Goal: Task Accomplishment & Management: Manage account settings

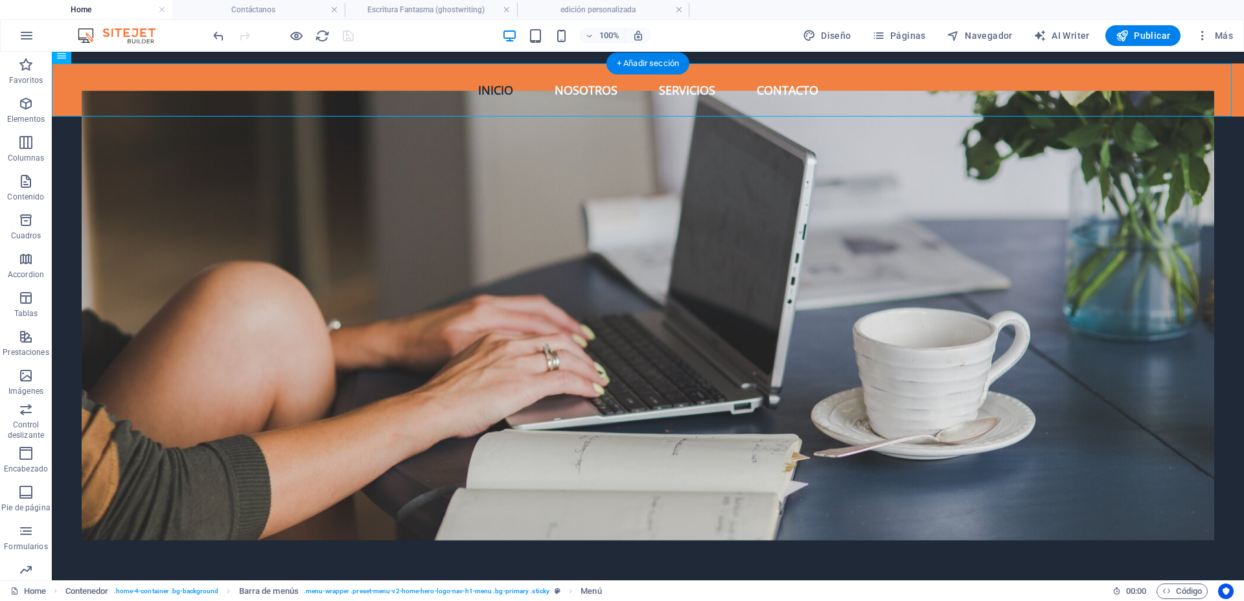
scroll to position [81, 0]
click at [897, 25] on button "Páginas" at bounding box center [899, 35] width 64 height 21
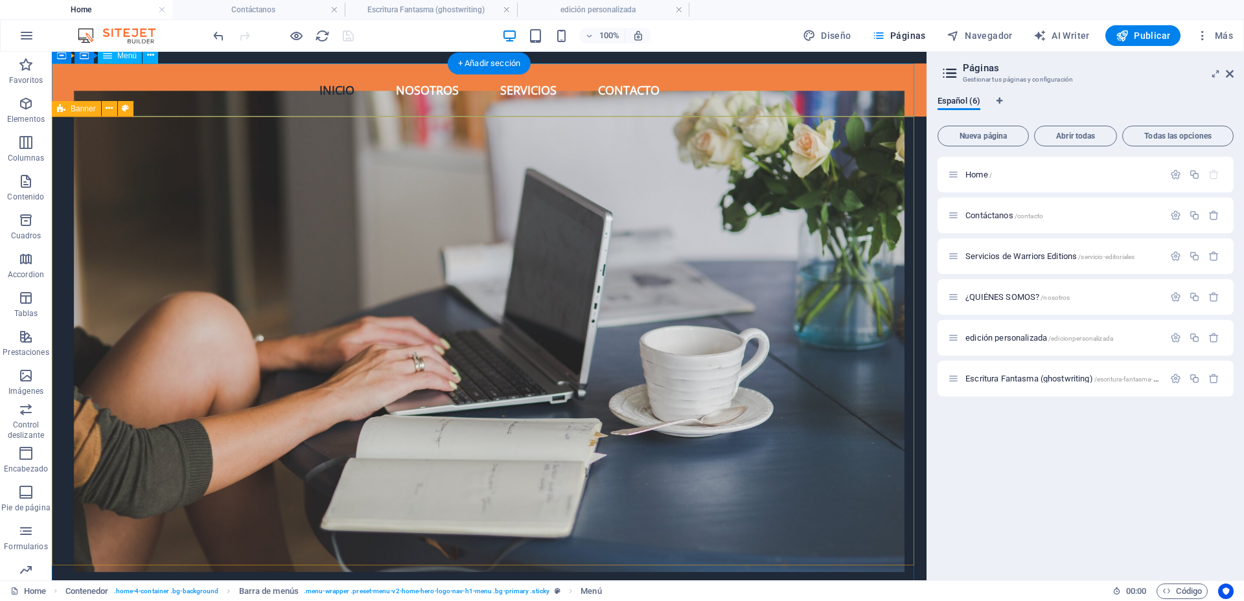
click at [539, 94] on nav "Inicio Nosotros Servicios Contacto" at bounding box center [489, 90] width 875 height 53
select select "3"
select select
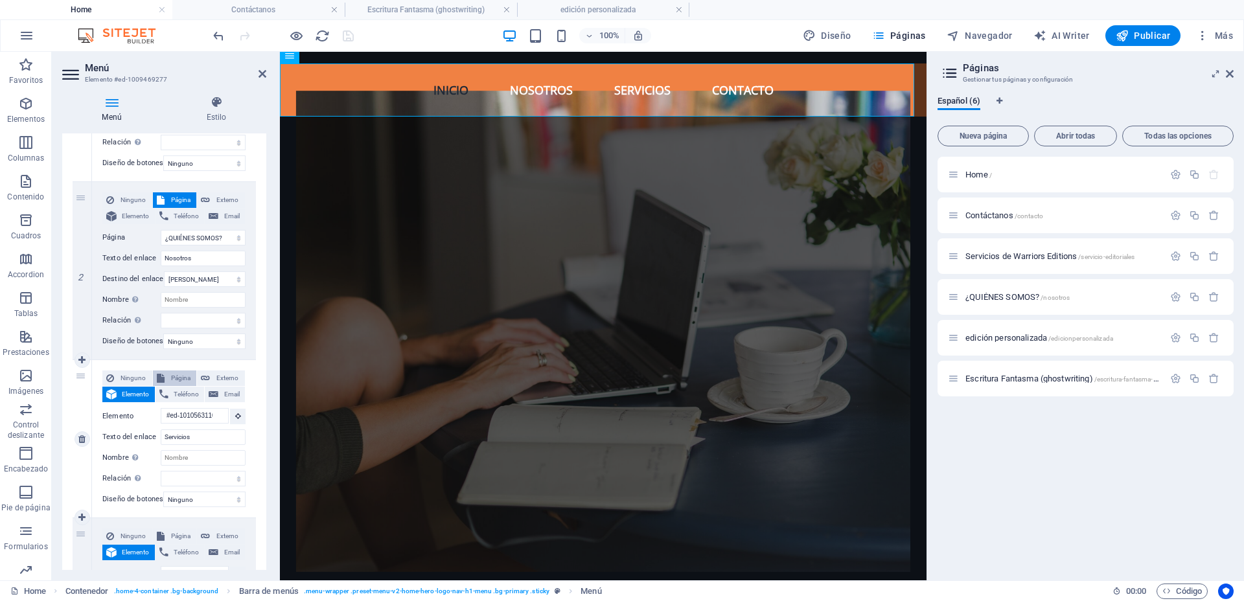
click at [176, 375] on span "Página" at bounding box center [180, 379] width 25 height 16
select select
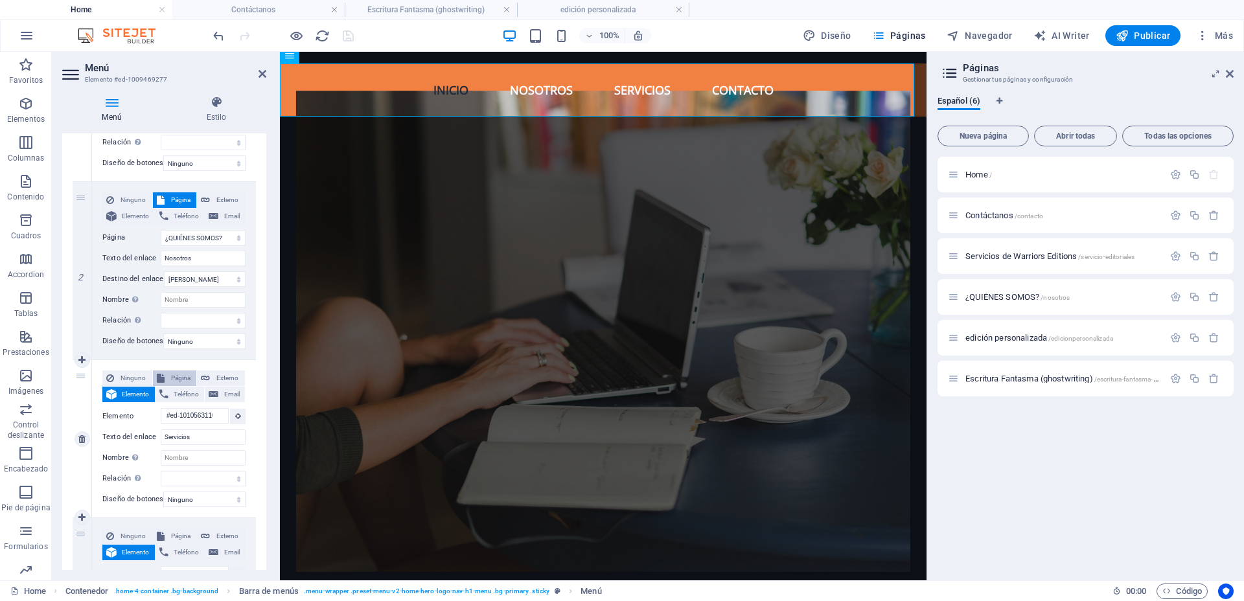
select select
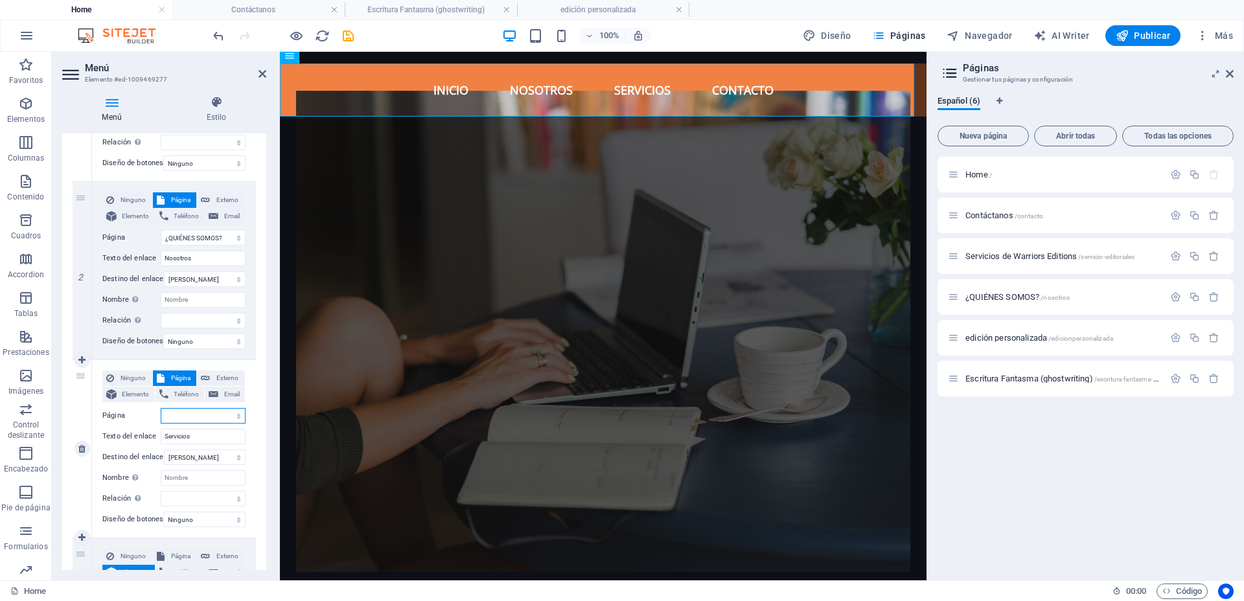
click at [225, 413] on select "Home Contáctanos Servicios de Warriors Editions ¿QUIÉNES SOMOS? edición persona…" at bounding box center [203, 416] width 85 height 16
select select "2"
click at [161, 408] on select "Home Contáctanos Servicios de Warriors Editions ¿QUIÉNES SOMOS? edición persona…" at bounding box center [203, 416] width 85 height 16
select select
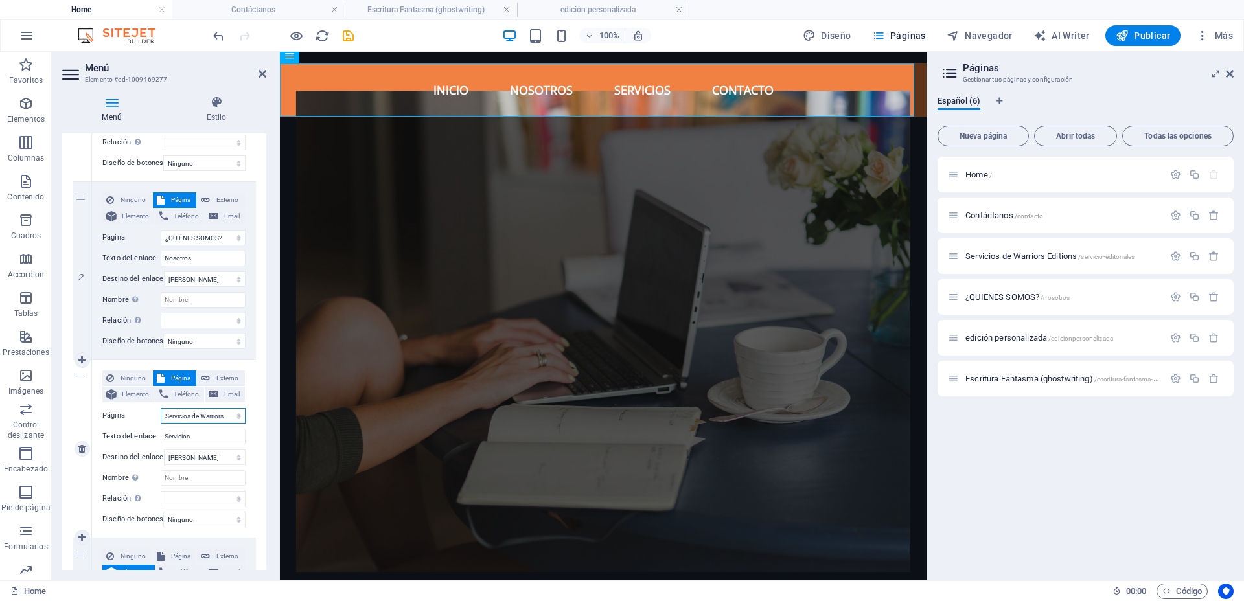
select select
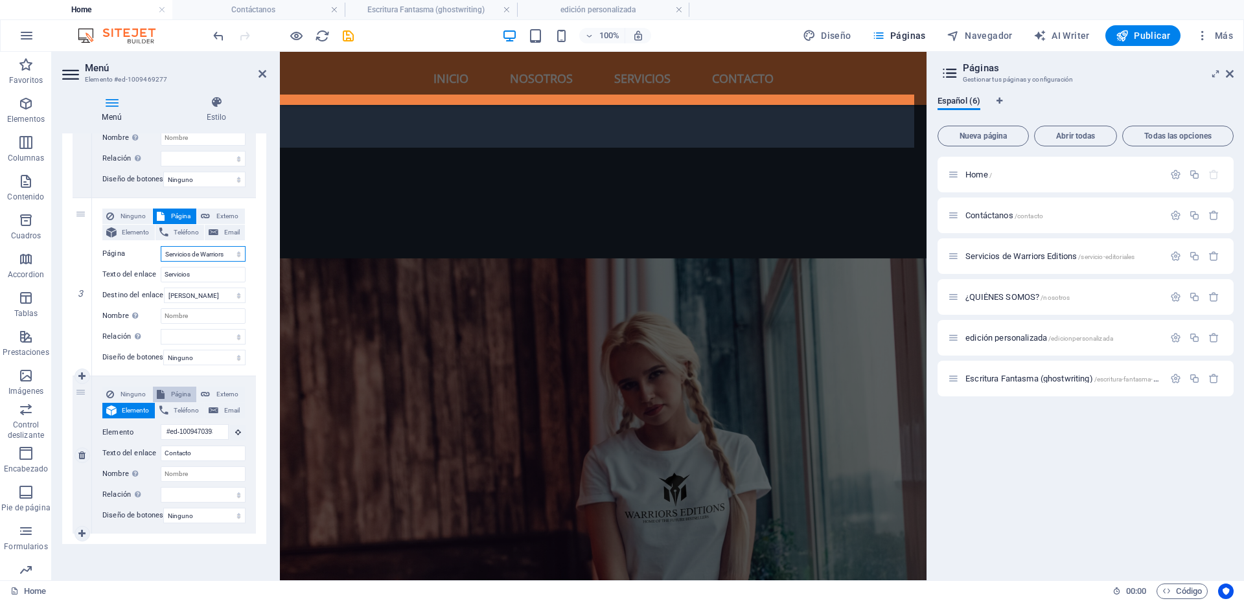
scroll to position [1033, 0]
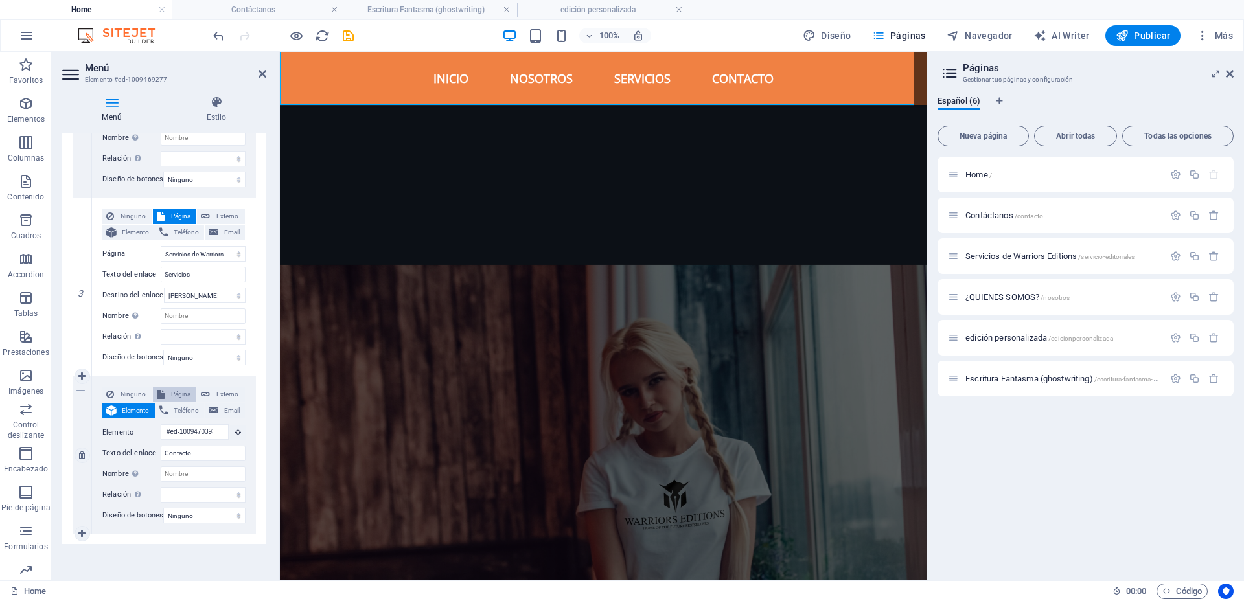
click at [178, 389] on span "Página" at bounding box center [180, 395] width 25 height 16
select select
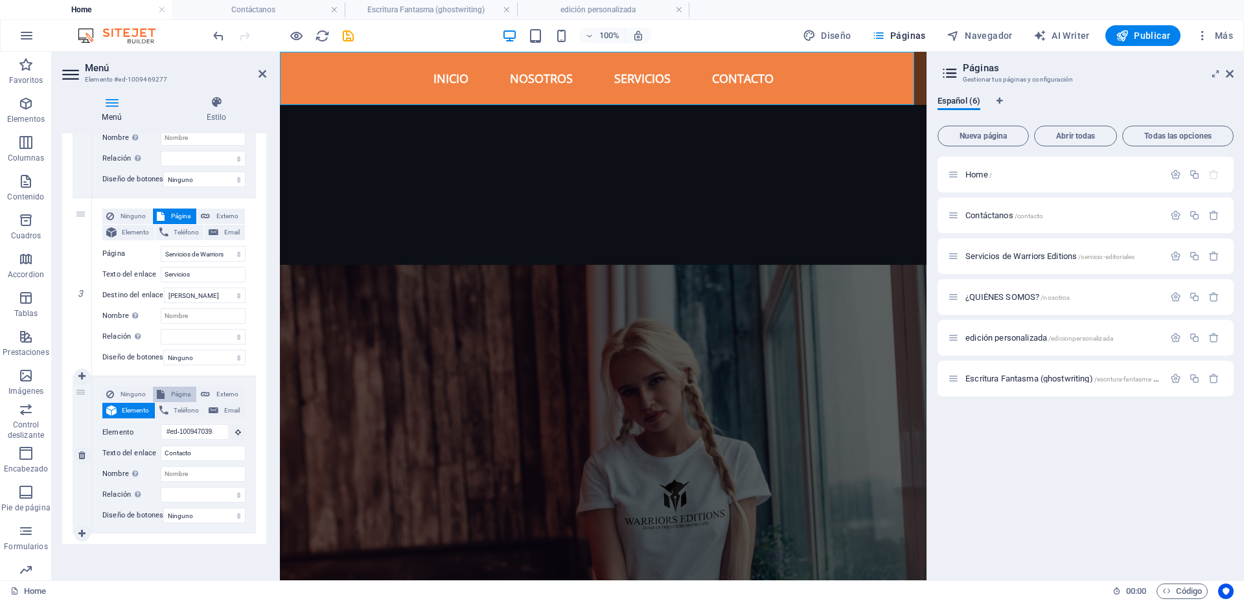
select select
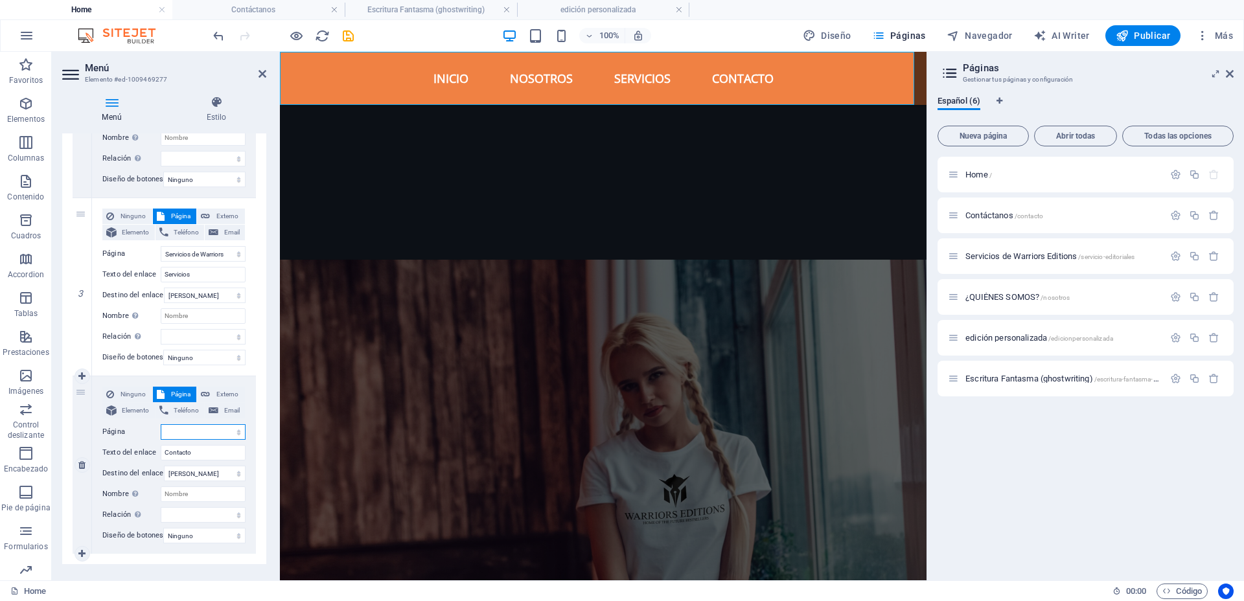
click at [199, 432] on select "Home Contáctanos Servicios de Warriors Editions ¿QUIÉNES SOMOS? edición persona…" at bounding box center [203, 432] width 85 height 16
select select "1"
click at [161, 424] on select "Home Contáctanos Servicios de Warriors Editions ¿QUIÉNES SOMOS? edición persona…" at bounding box center [203, 432] width 85 height 16
select select
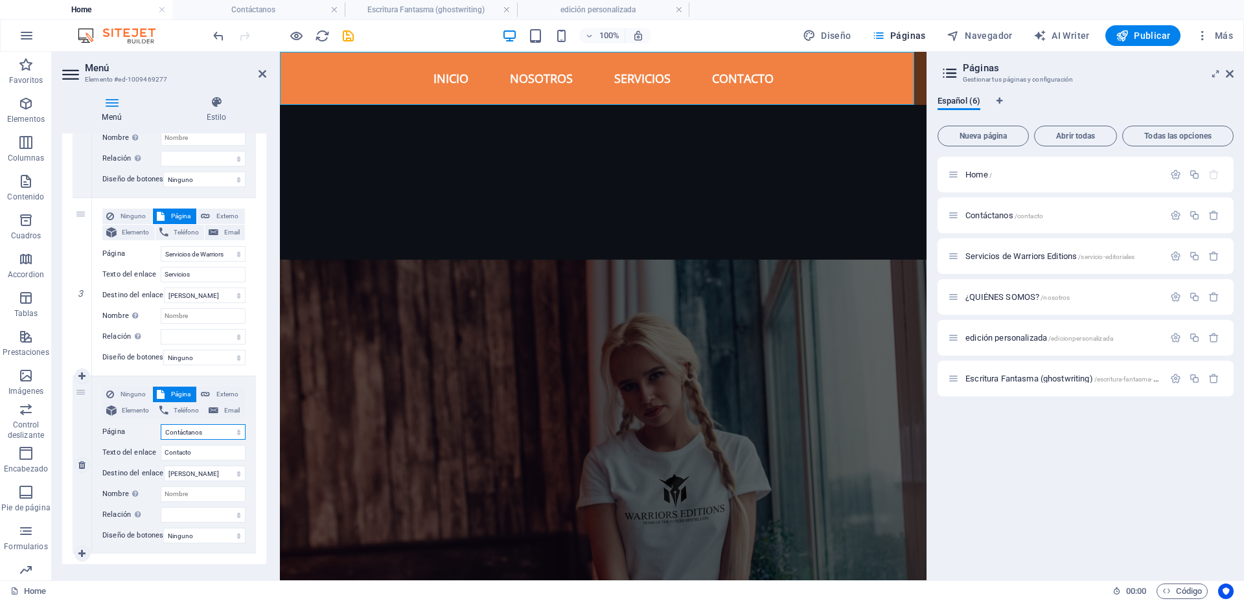
select select
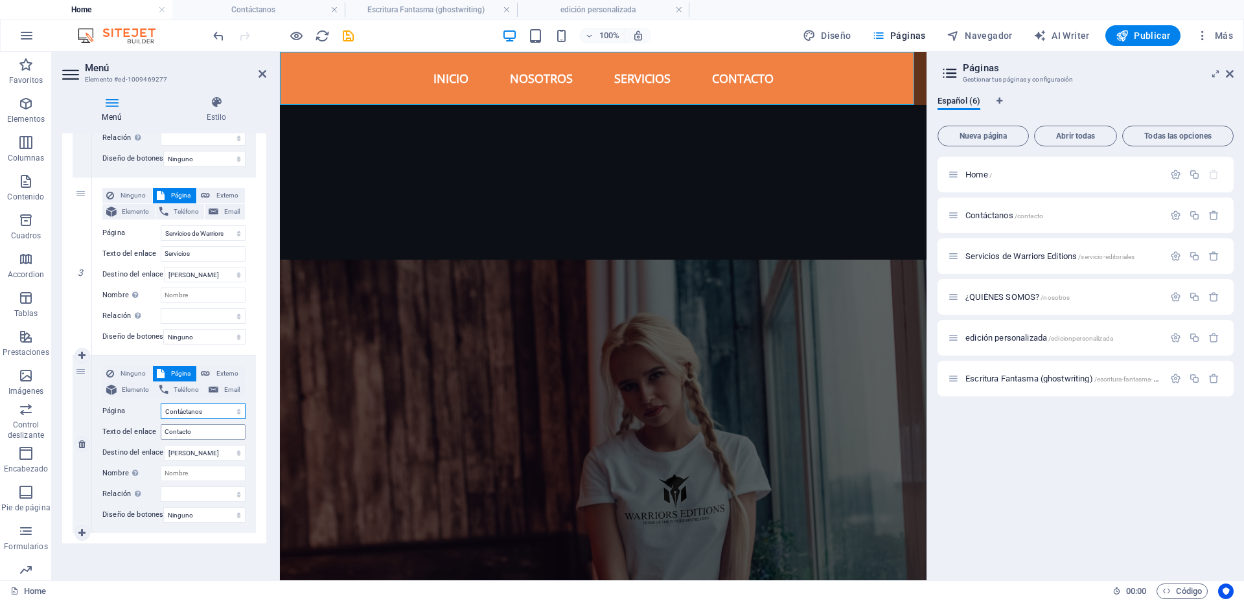
scroll to position [433, 0]
click at [266, 71] on icon at bounding box center [263, 74] width 8 height 10
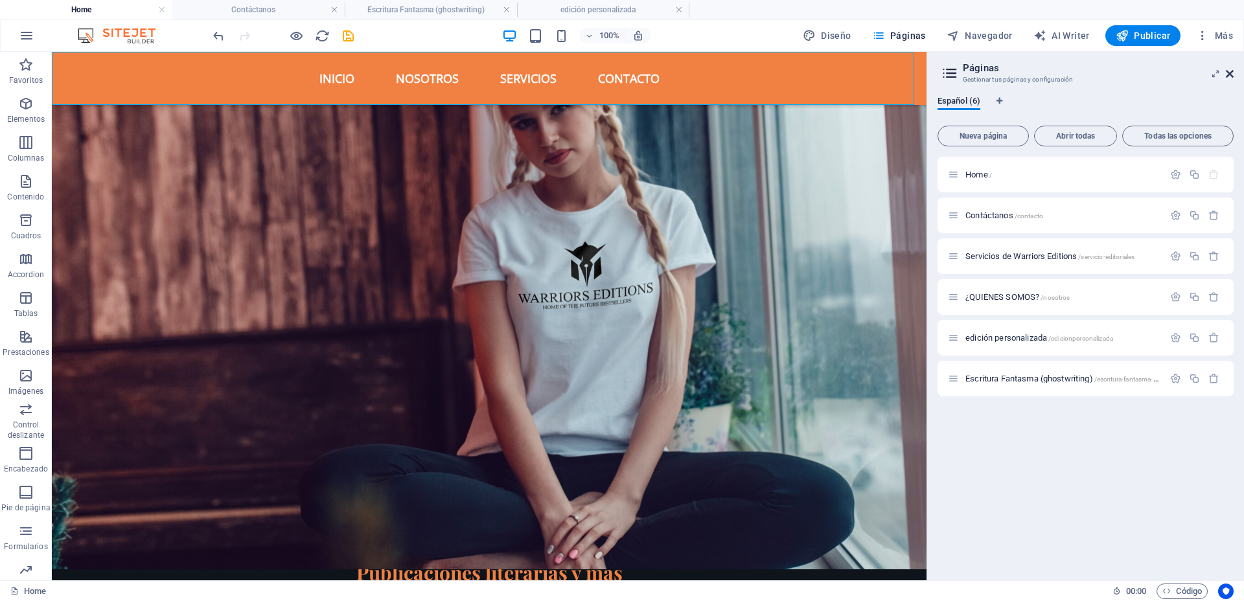
click at [1231, 72] on icon at bounding box center [1230, 74] width 8 height 10
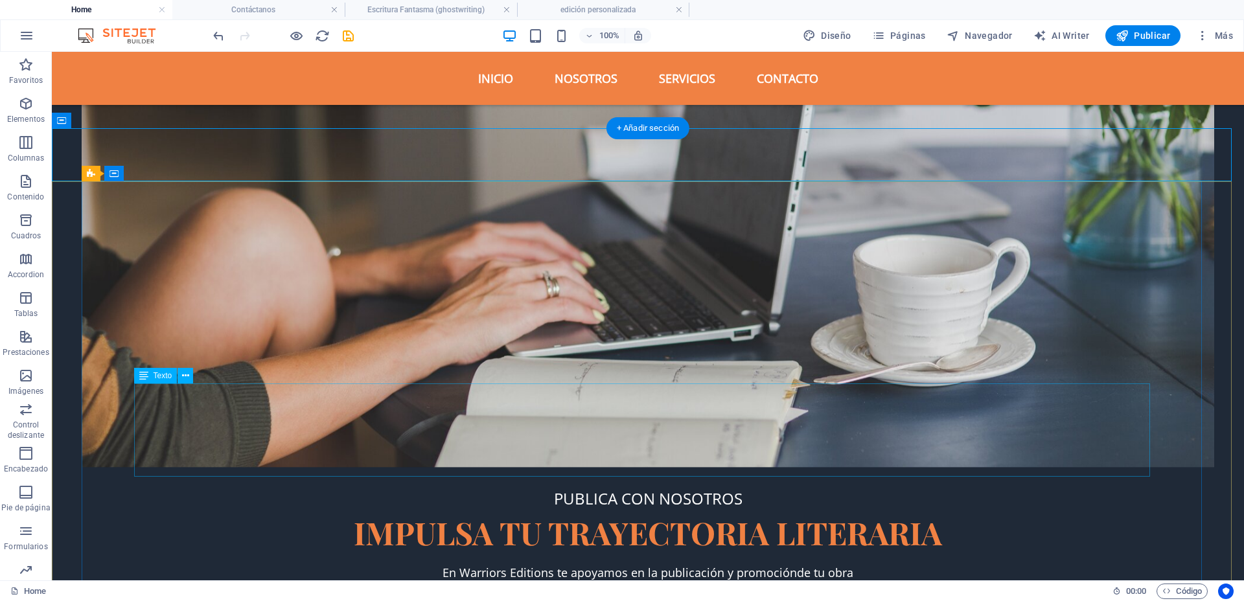
scroll to position [243, 0]
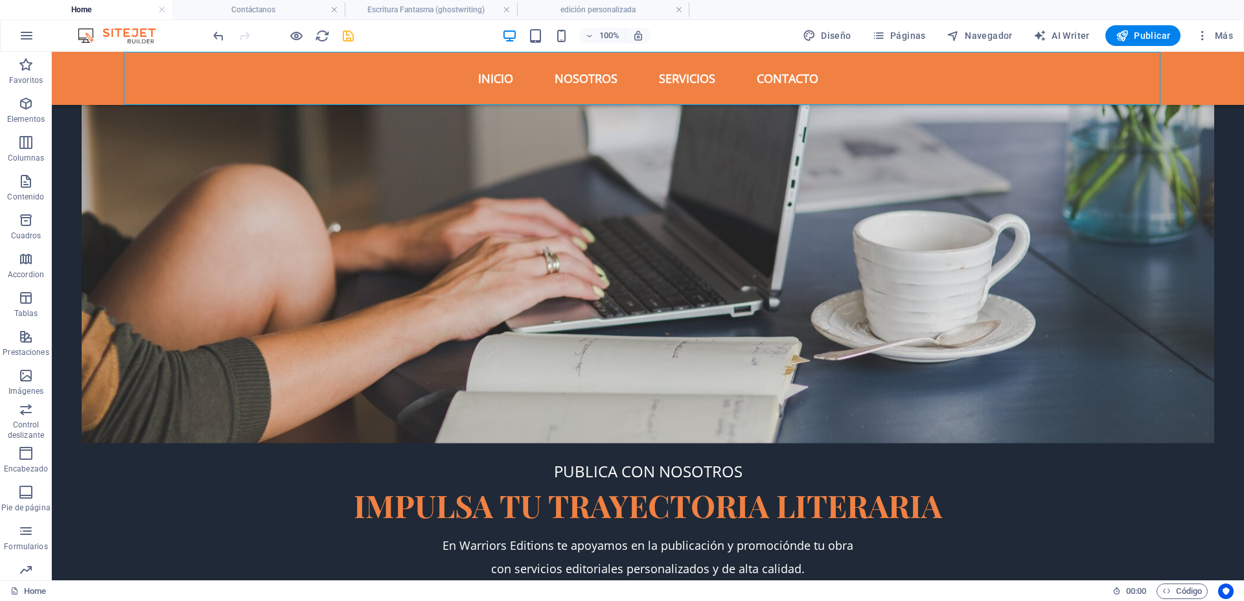
click at [347, 35] on icon "save" at bounding box center [348, 36] width 15 height 15
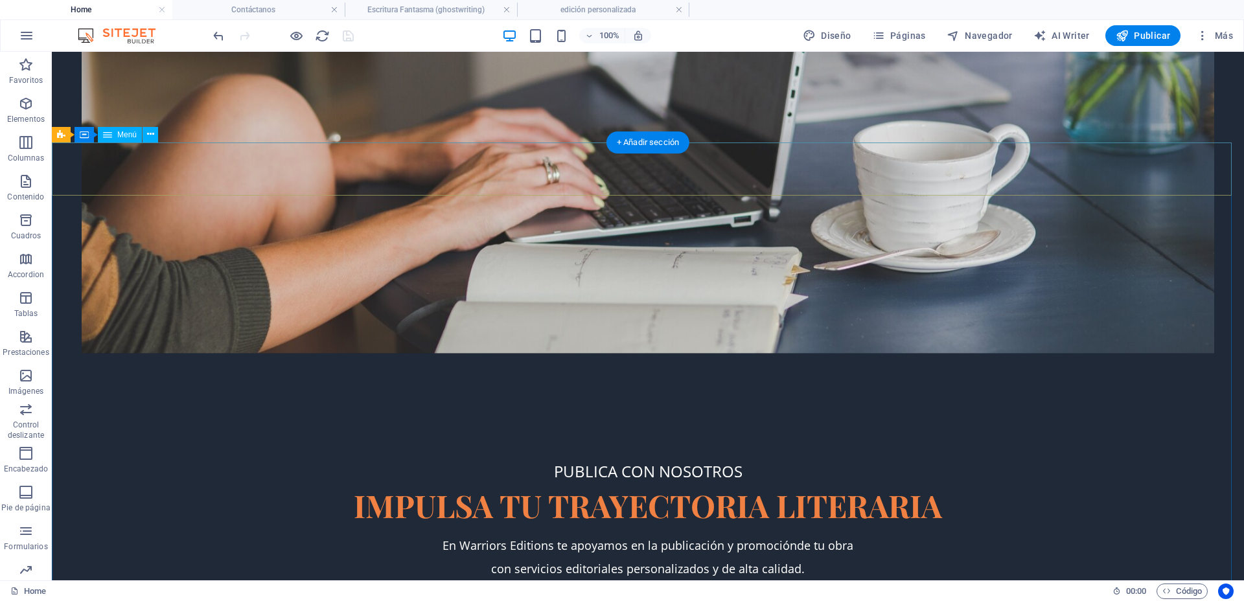
scroll to position [0, 0]
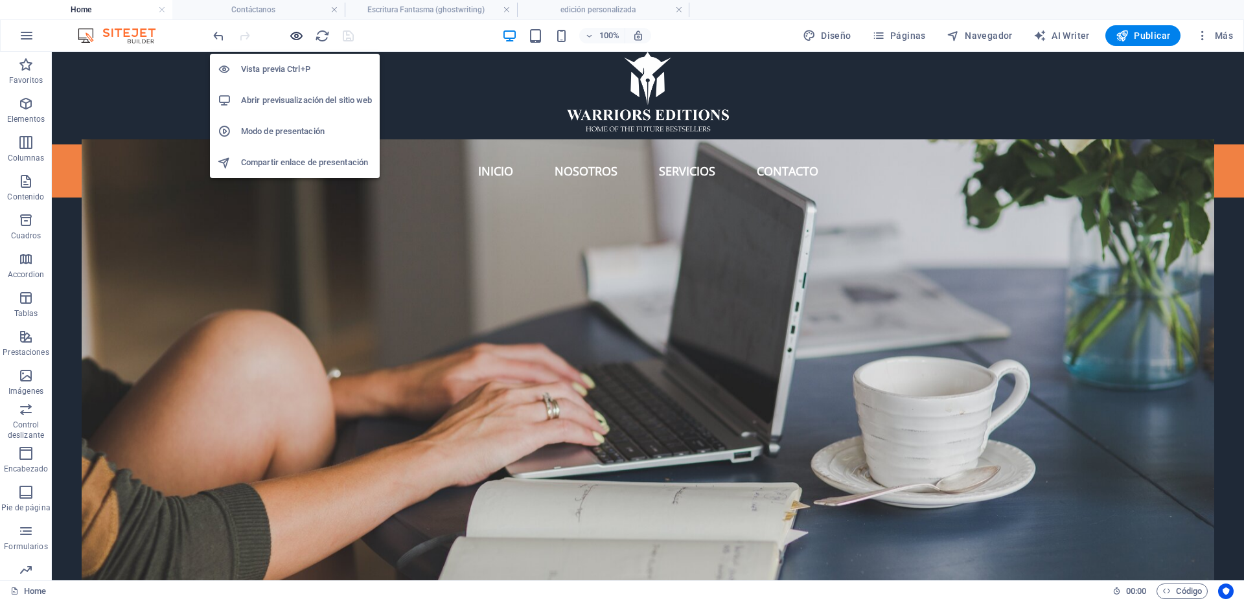
click at [299, 34] on icon "button" at bounding box center [296, 36] width 15 height 15
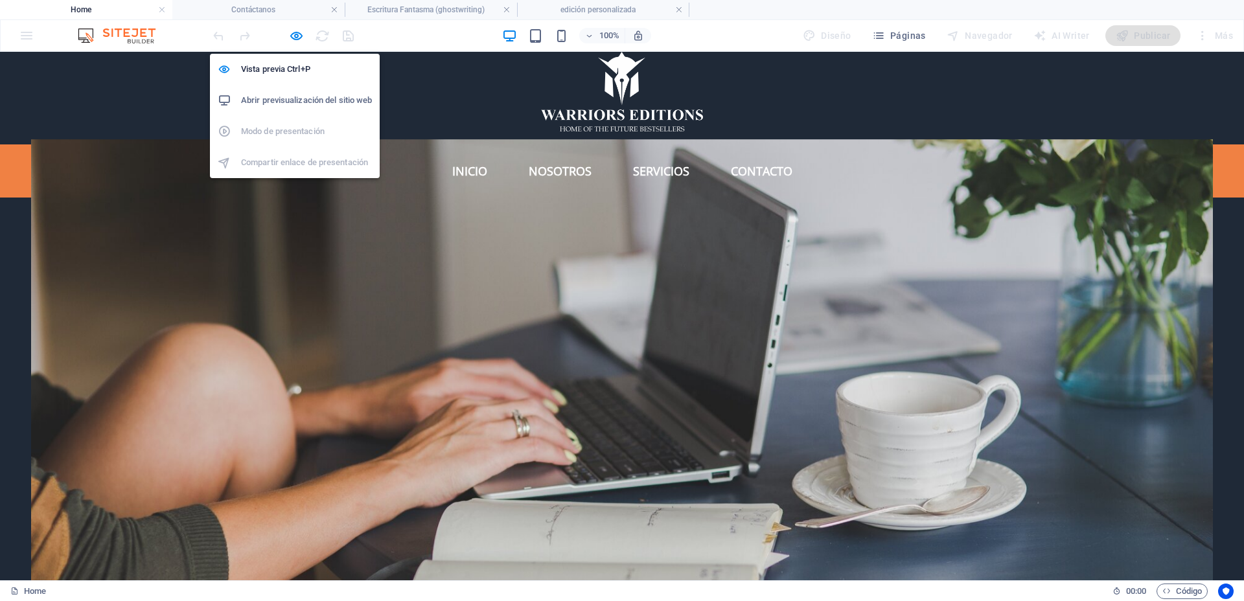
click at [300, 100] on h6 "Abrir previsualización del sitio web" at bounding box center [306, 101] width 131 height 16
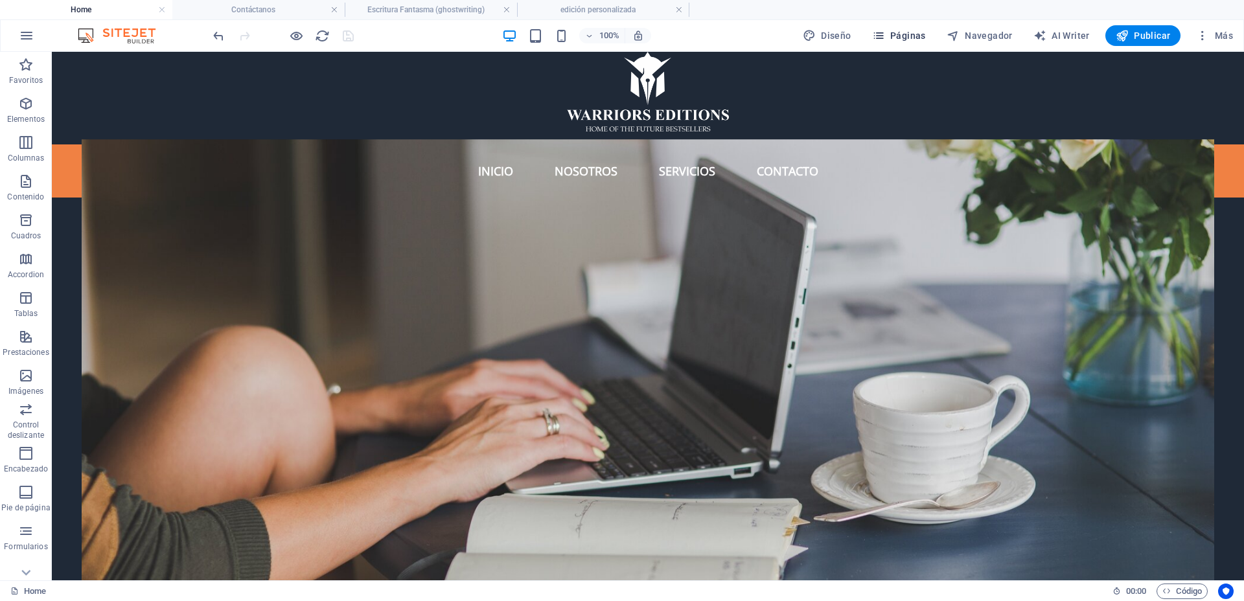
click at [879, 38] on icon "button" at bounding box center [878, 35] width 13 height 13
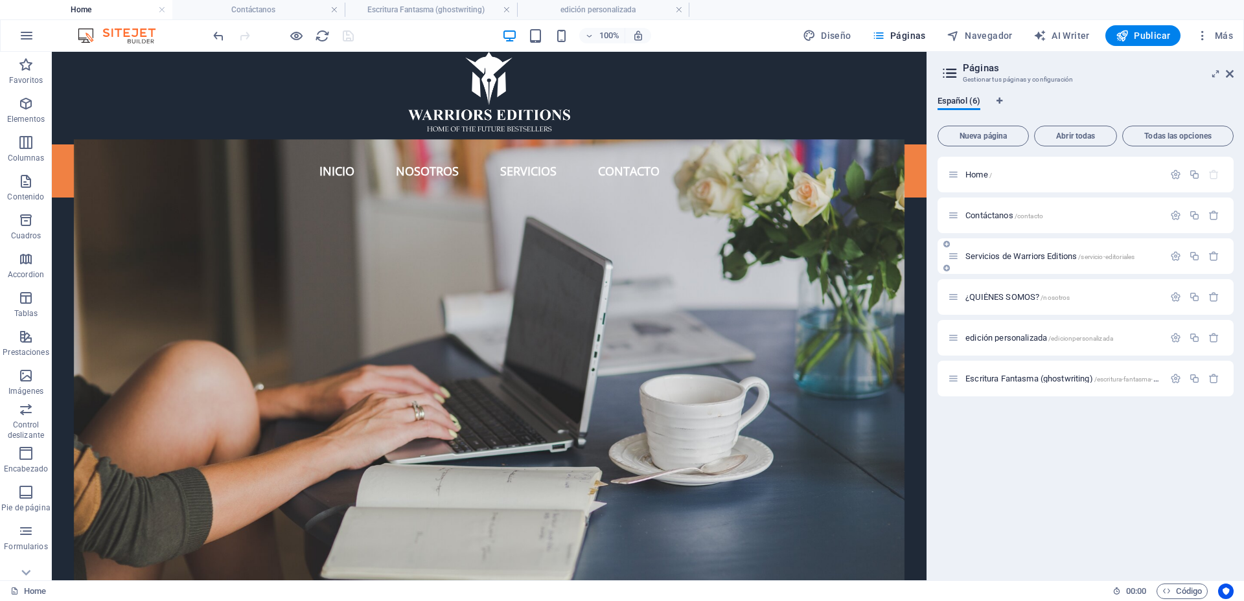
click at [956, 256] on icon at bounding box center [953, 256] width 11 height 11
click at [956, 255] on icon at bounding box center [953, 256] width 11 height 11
click at [957, 251] on icon at bounding box center [953, 256] width 11 height 11
click at [956, 251] on icon at bounding box center [953, 256] width 11 height 11
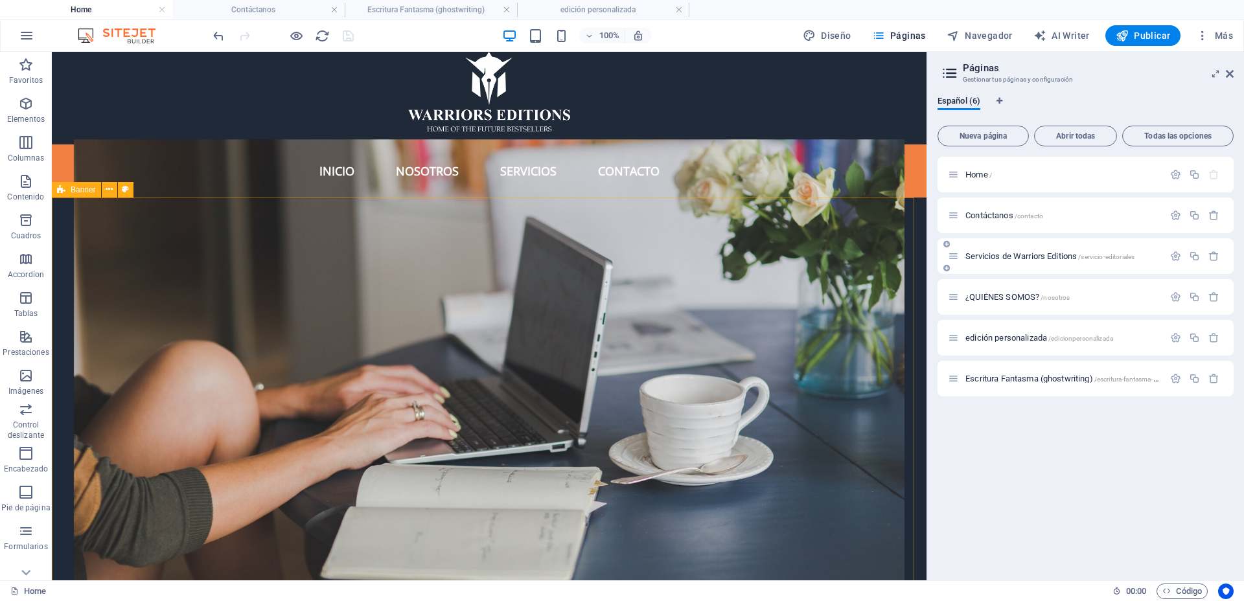
click at [1004, 255] on span "Servicios de Warriors Editions /servicio-editoriales" at bounding box center [1049, 256] width 169 height 10
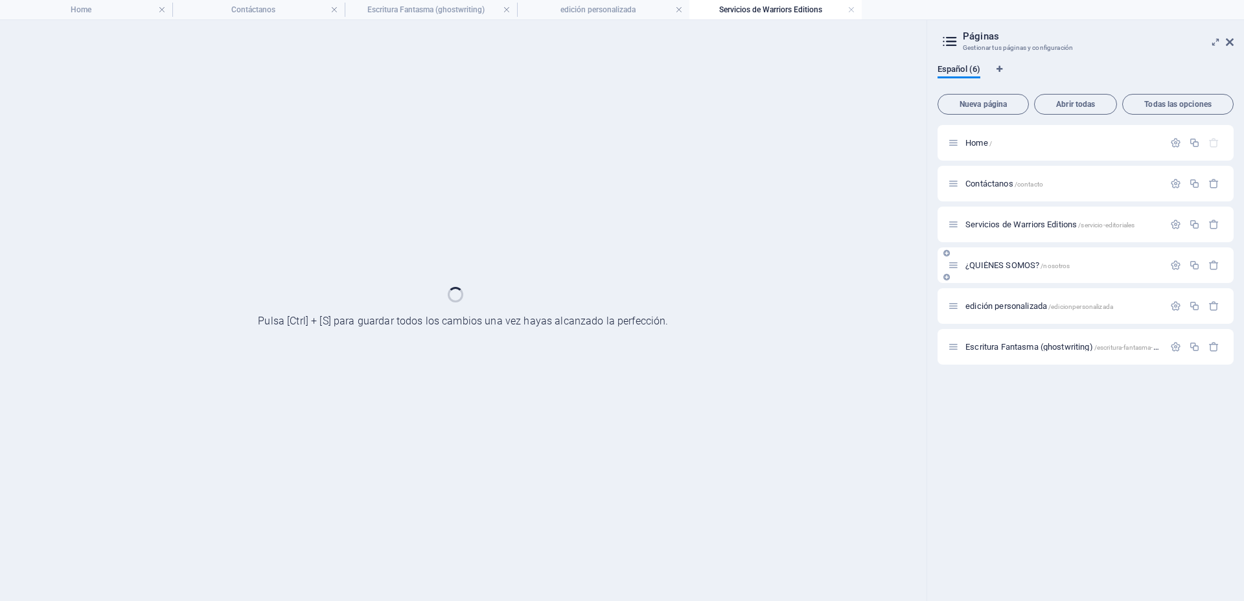
click at [1004, 255] on div "¿QUIÉNES SOMOS? /nosotros" at bounding box center [1086, 266] width 296 height 36
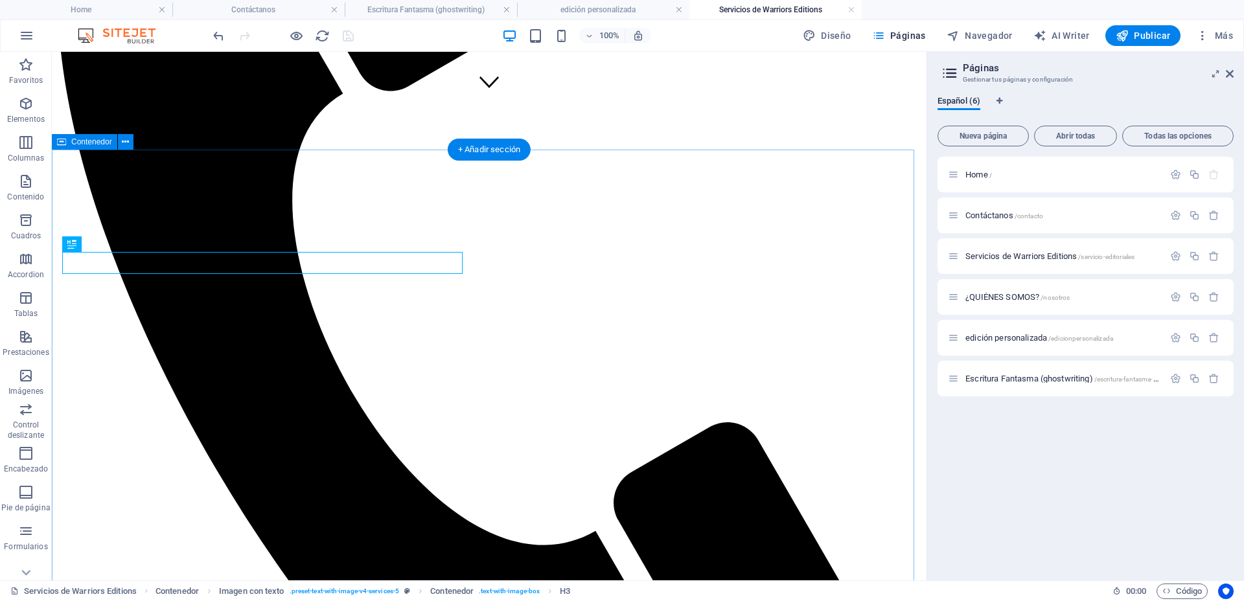
scroll to position [476, 0]
click at [1230, 73] on icon at bounding box center [1230, 74] width 8 height 10
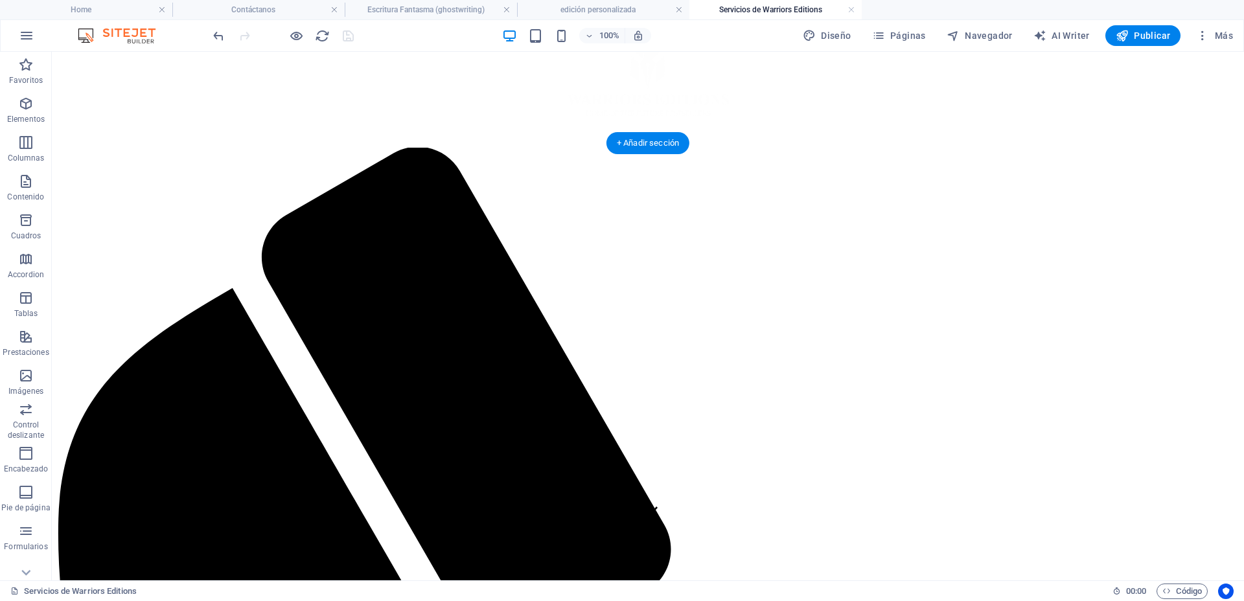
scroll to position [0, 0]
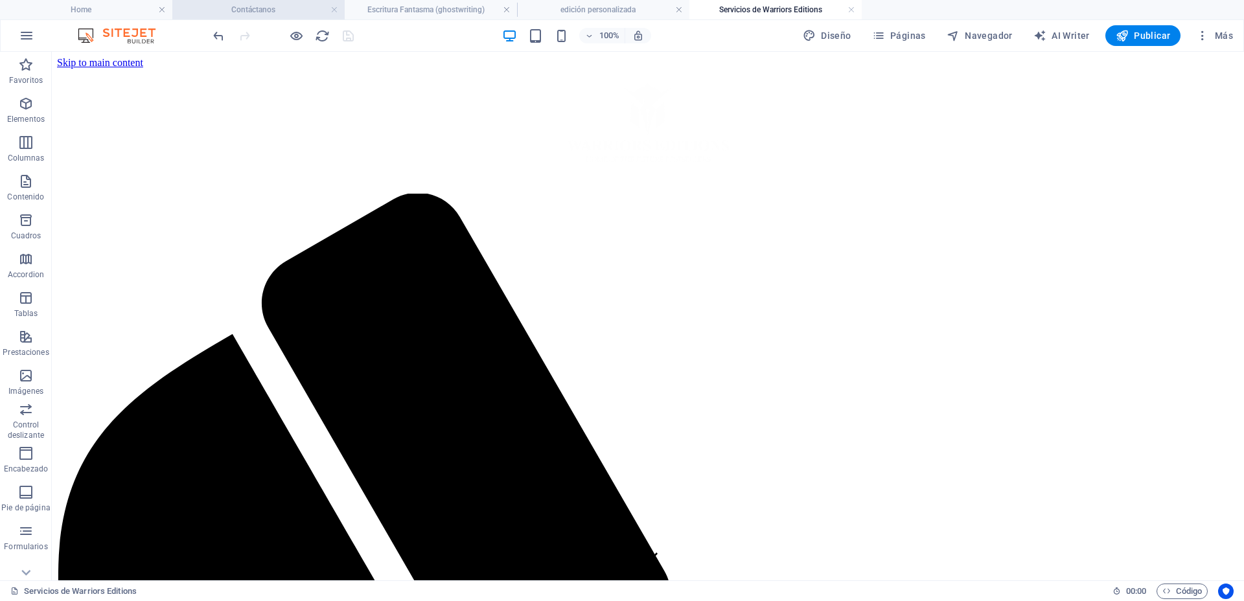
click at [256, 6] on h4 "Contáctanos" at bounding box center [258, 10] width 172 height 14
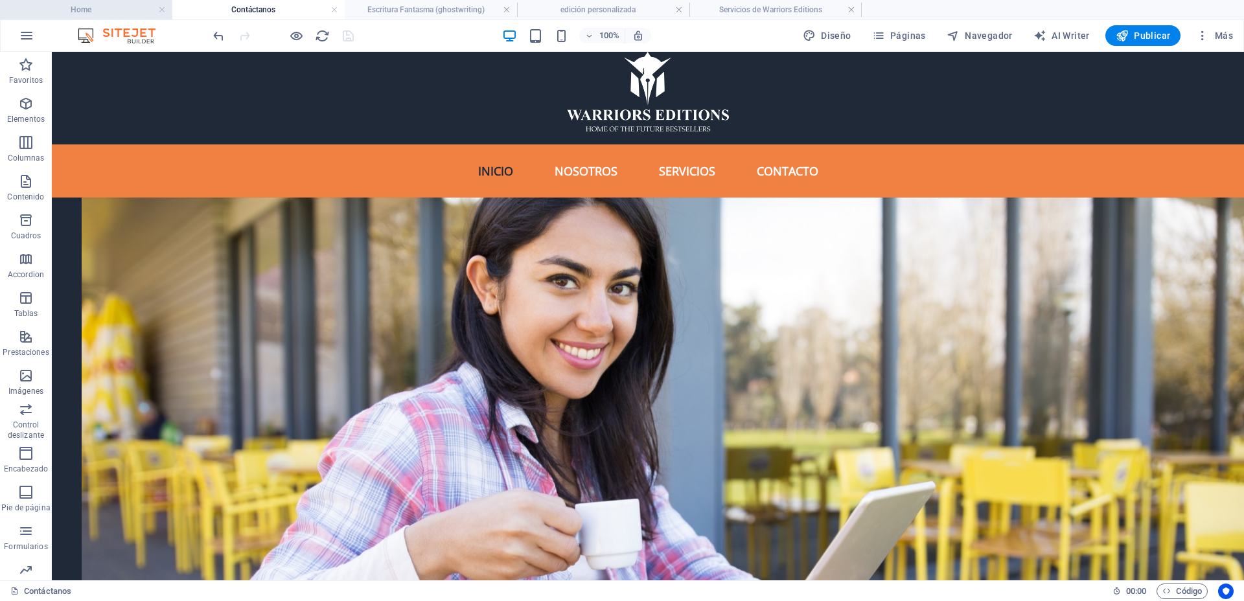
click at [141, 6] on h4 "Home" at bounding box center [86, 10] width 172 height 14
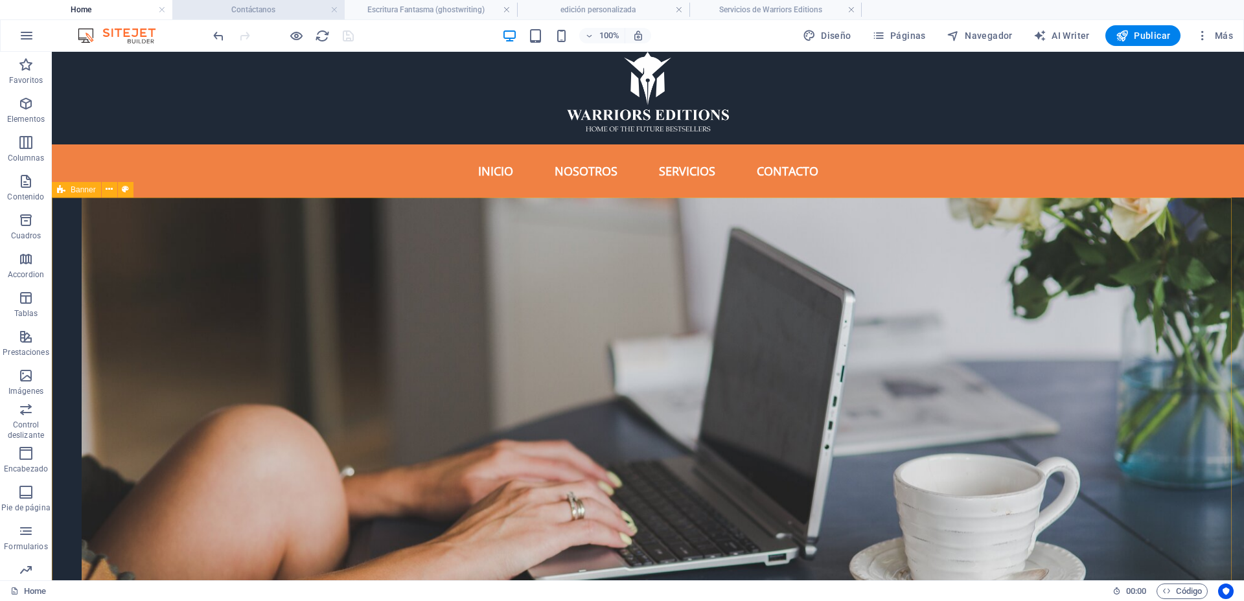
click at [225, 5] on h4 "Contáctanos" at bounding box center [258, 10] width 172 height 14
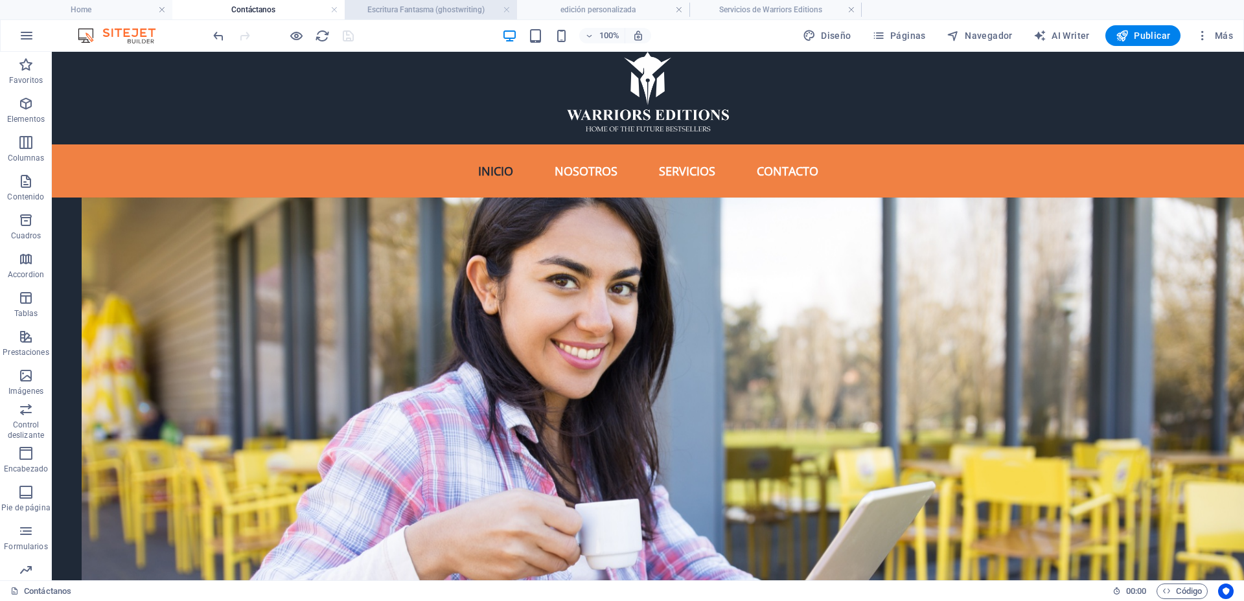
click at [398, 5] on h4 "Escritura Fantasma (ghostwriting)" at bounding box center [431, 10] width 172 height 14
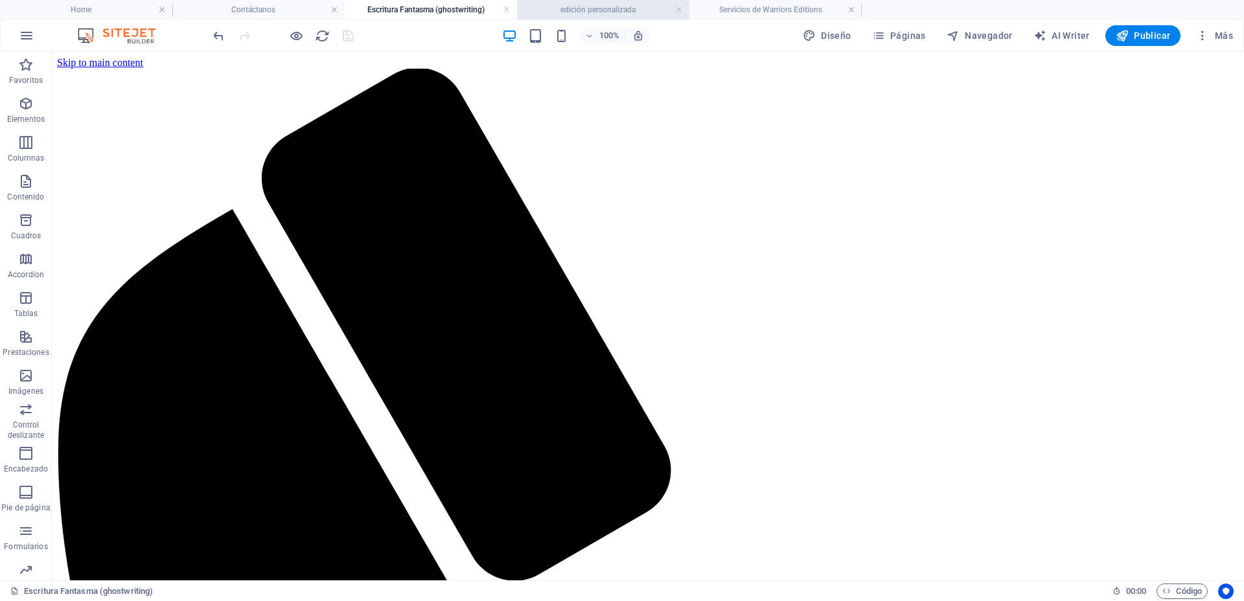
click at [590, 13] on h4 "edición personalizada" at bounding box center [603, 10] width 172 height 14
click at [737, 16] on h4 "Servicios de Warriors Editions" at bounding box center [775, 10] width 172 height 14
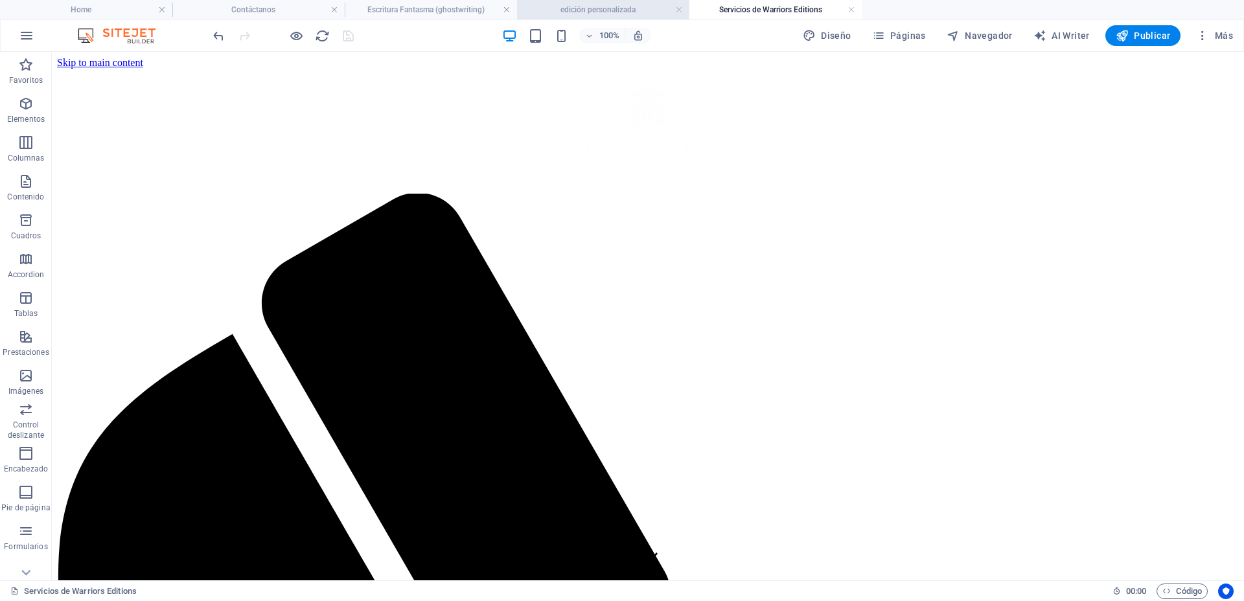
click at [619, 5] on h4 "edición personalizada" at bounding box center [603, 10] width 172 height 14
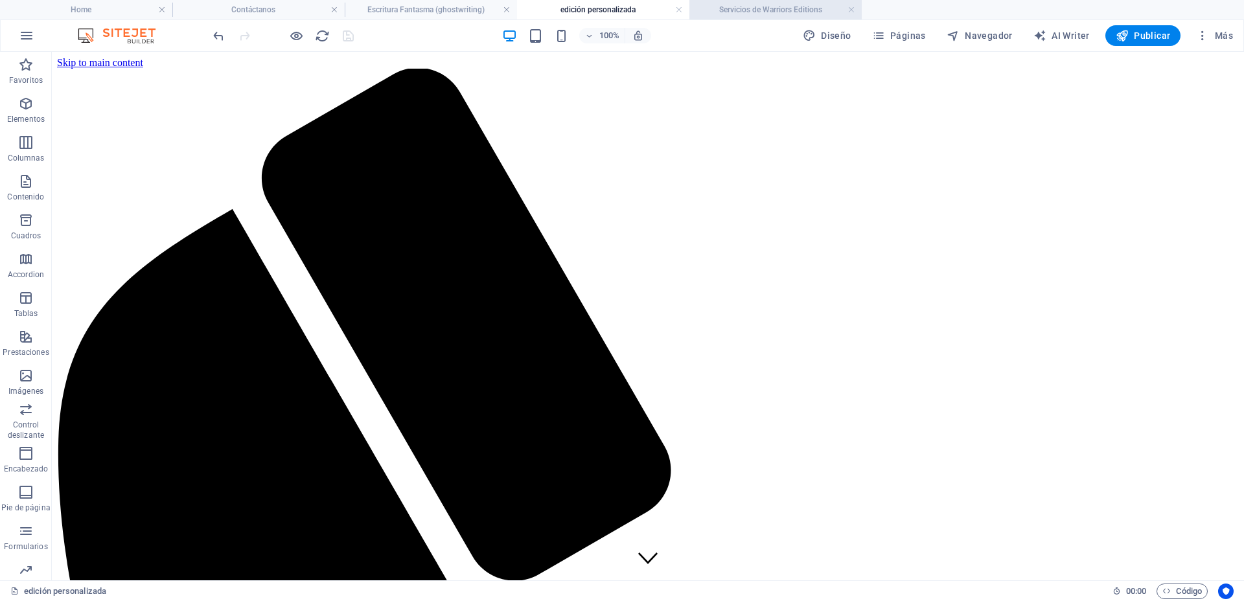
click at [723, 0] on li "Servicios de Warriors Editions" at bounding box center [775, 9] width 172 height 19
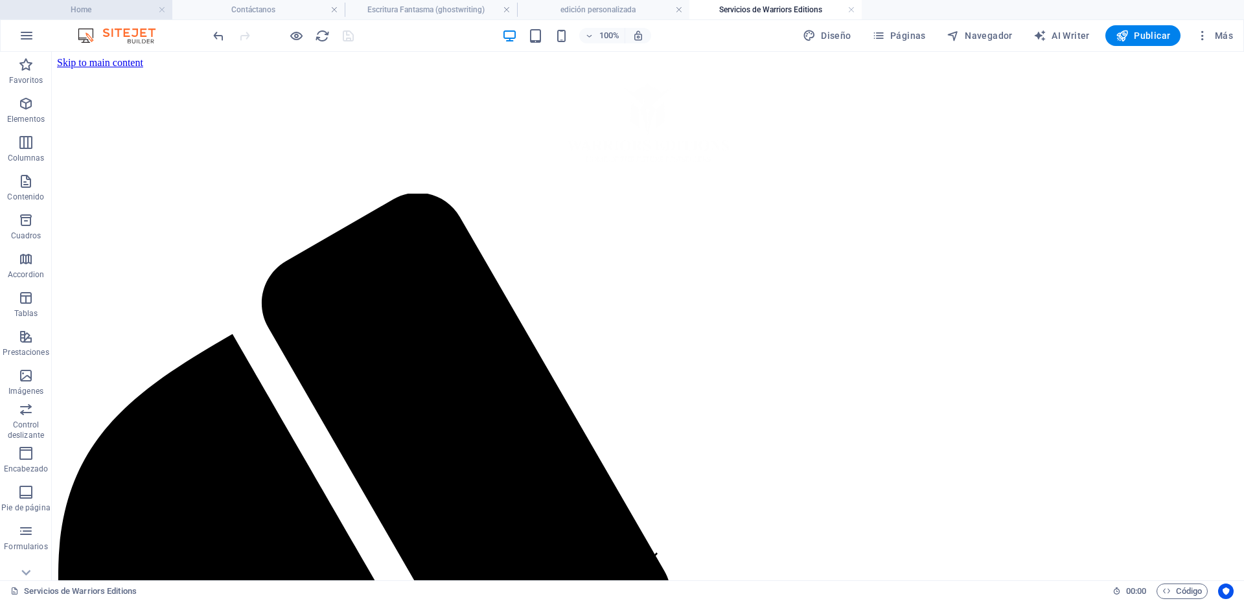
click at [104, 12] on h4 "Home" at bounding box center [86, 10] width 172 height 14
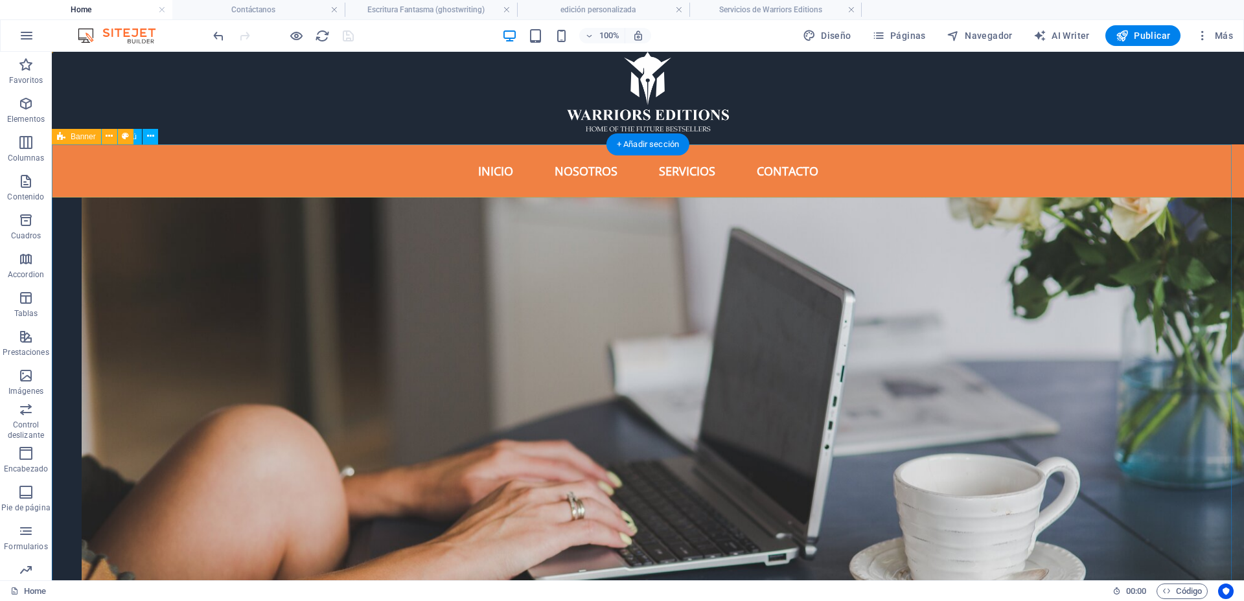
click at [351, 150] on nav "Inicio Nosotros Servicios Contacto" at bounding box center [648, 170] width 1192 height 53
drag, startPoint x: 351, startPoint y: 150, endPoint x: 121, endPoint y: 148, distance: 229.4
click at [351, 149] on nav "Inicio Nosotros Servicios Contacto" at bounding box center [648, 170] width 1192 height 53
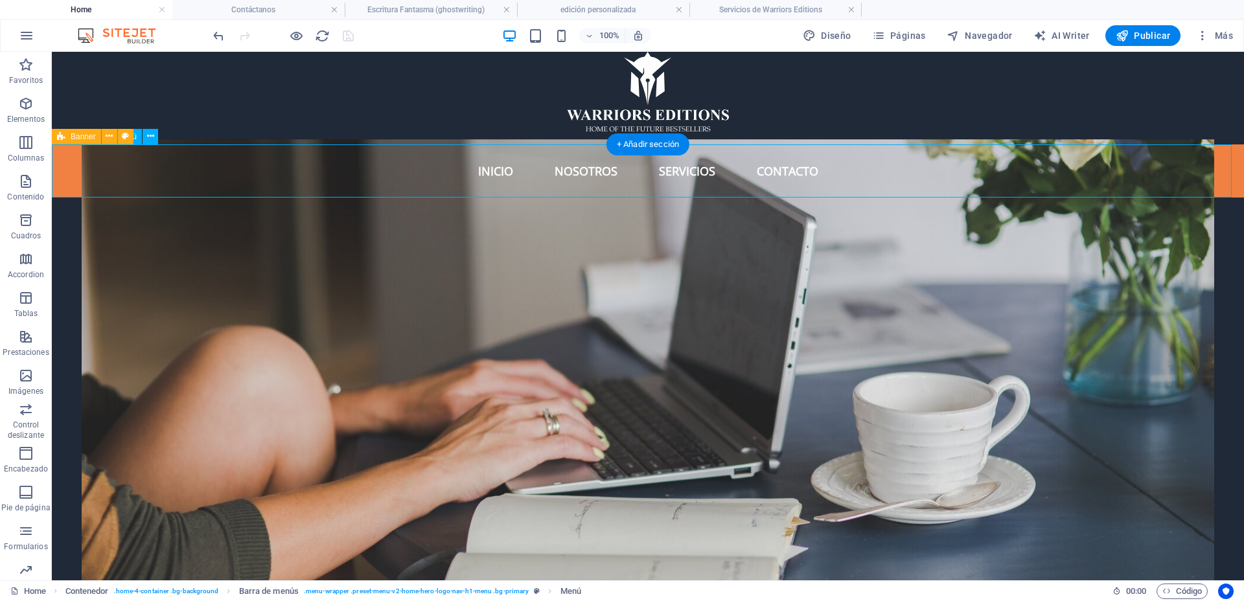
select select "3"
select select
select select "2"
select select
select select "1"
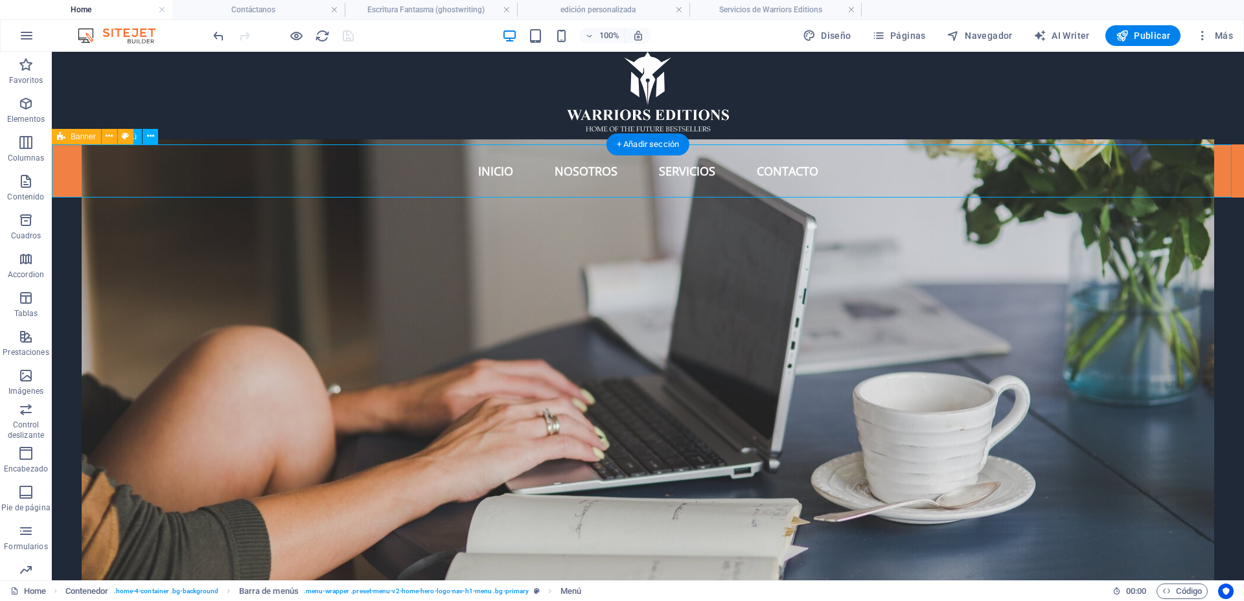
select select
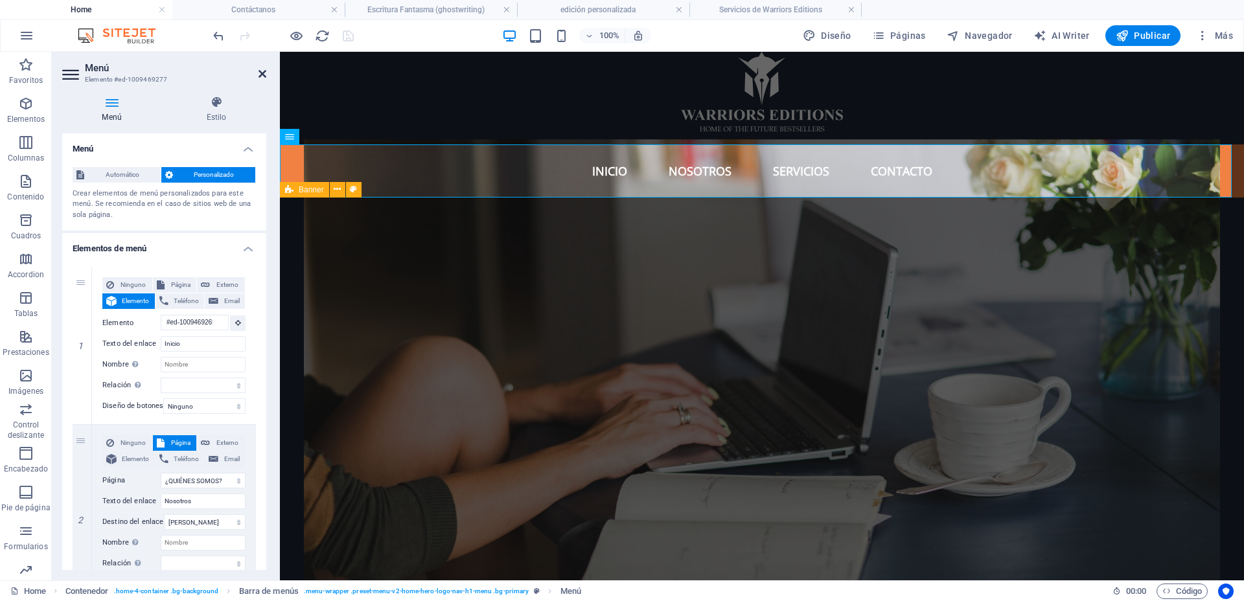
click at [263, 71] on icon at bounding box center [263, 74] width 8 height 10
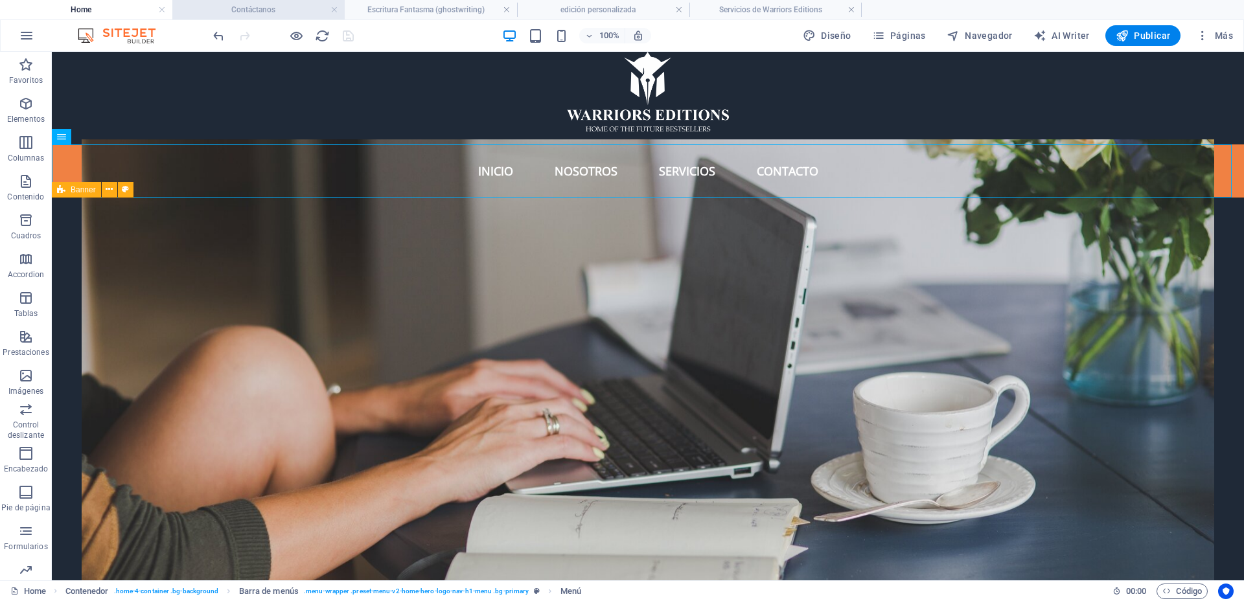
click at [273, 14] on h4 "Contáctanos" at bounding box center [258, 10] width 172 height 14
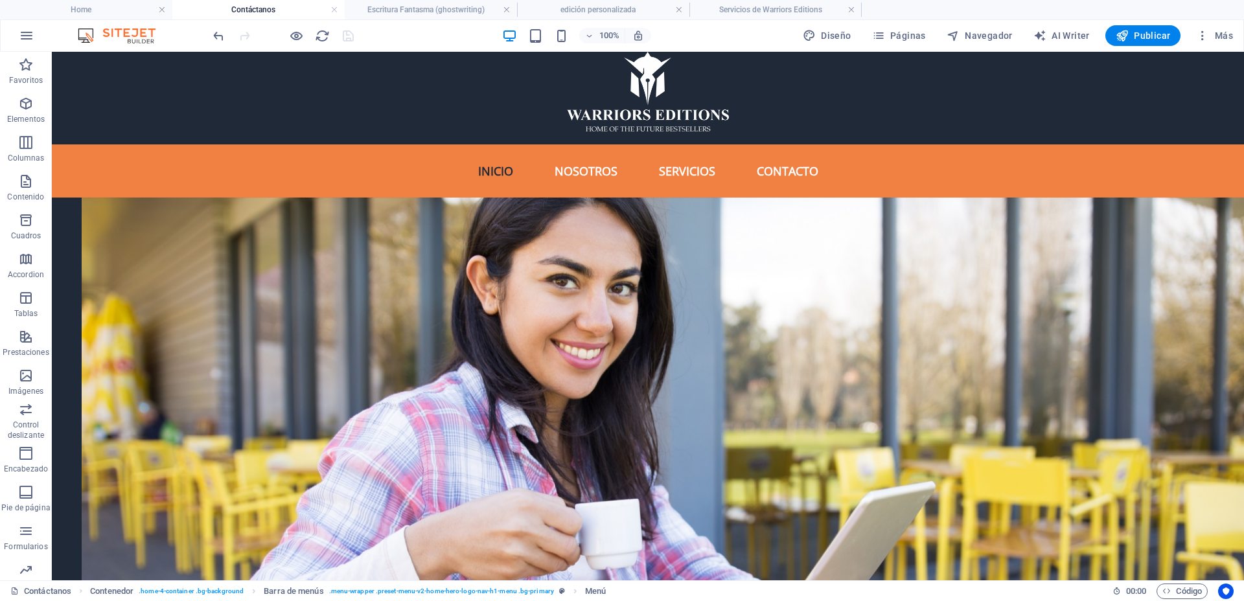
click at [415, 156] on ul "Inicio Nosotros Servicios Contacto" at bounding box center [648, 171] width 1172 height 32
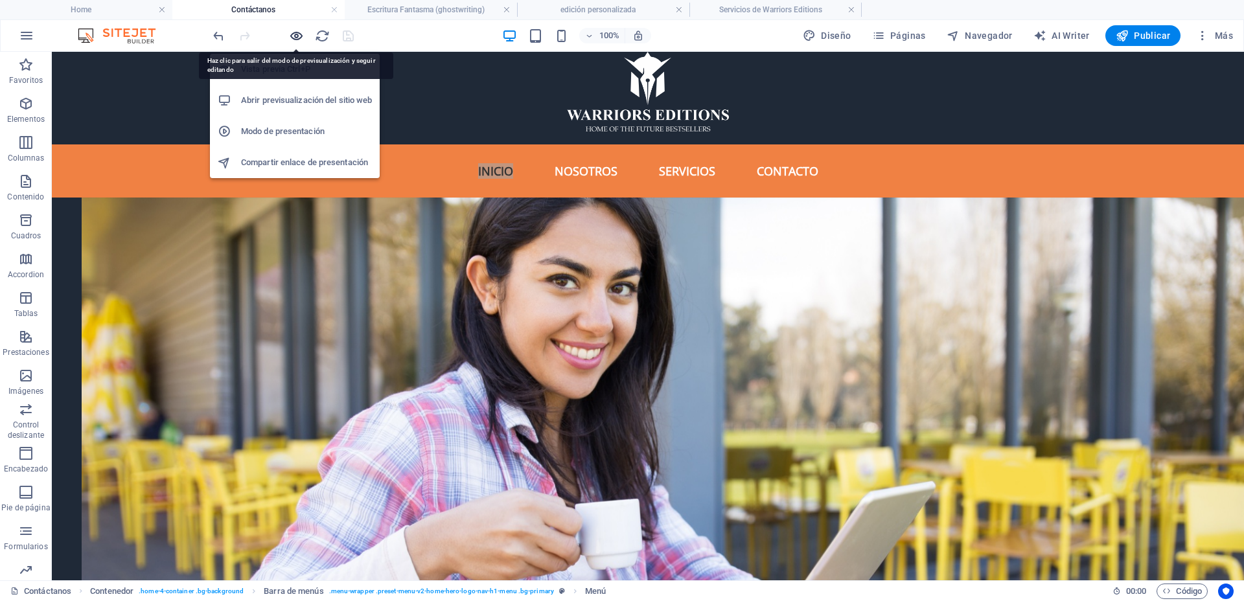
click at [289, 38] on icon "button" at bounding box center [296, 36] width 15 height 15
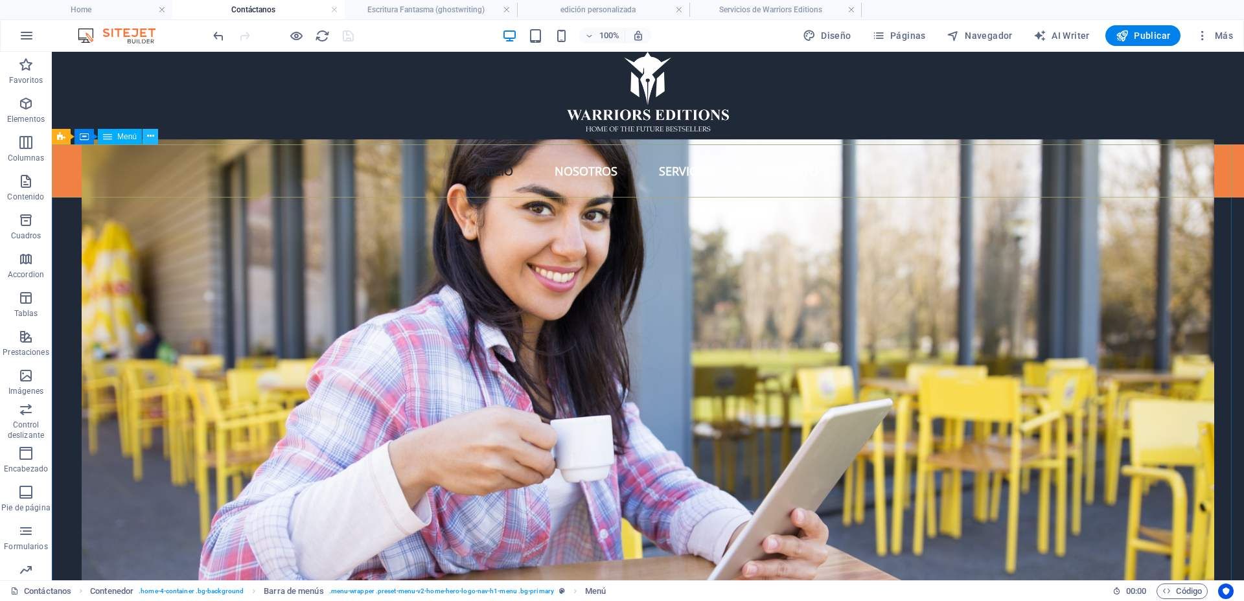
click at [147, 141] on icon at bounding box center [150, 137] width 7 height 14
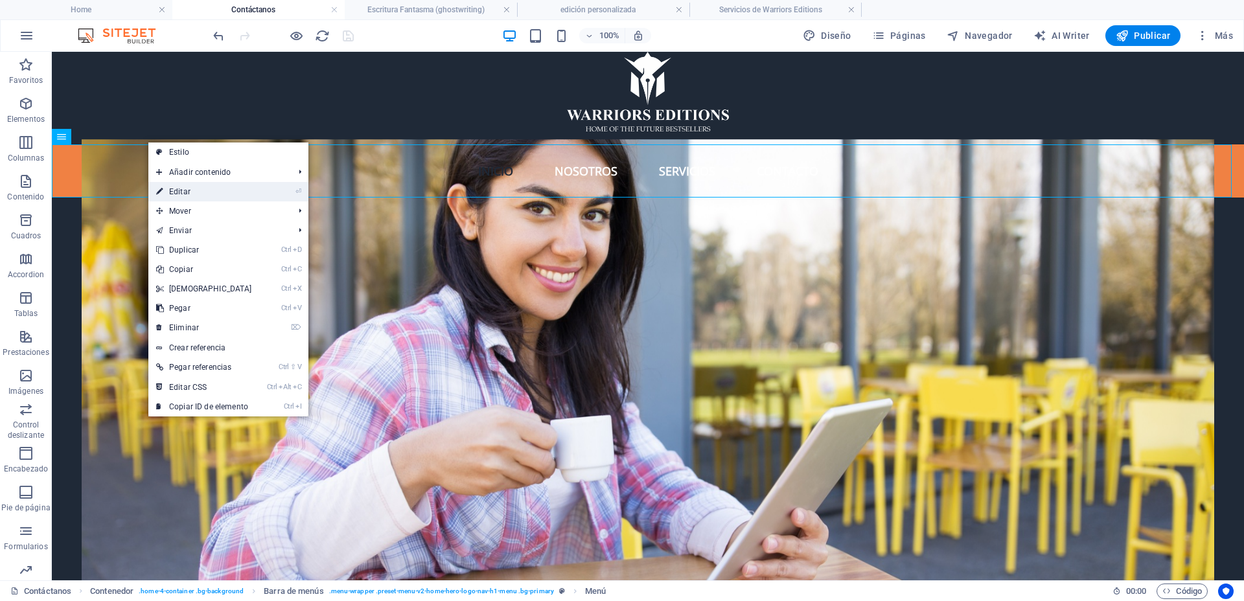
click at [172, 184] on link "⏎ Editar" at bounding box center [203, 191] width 111 height 19
select select "3"
select select
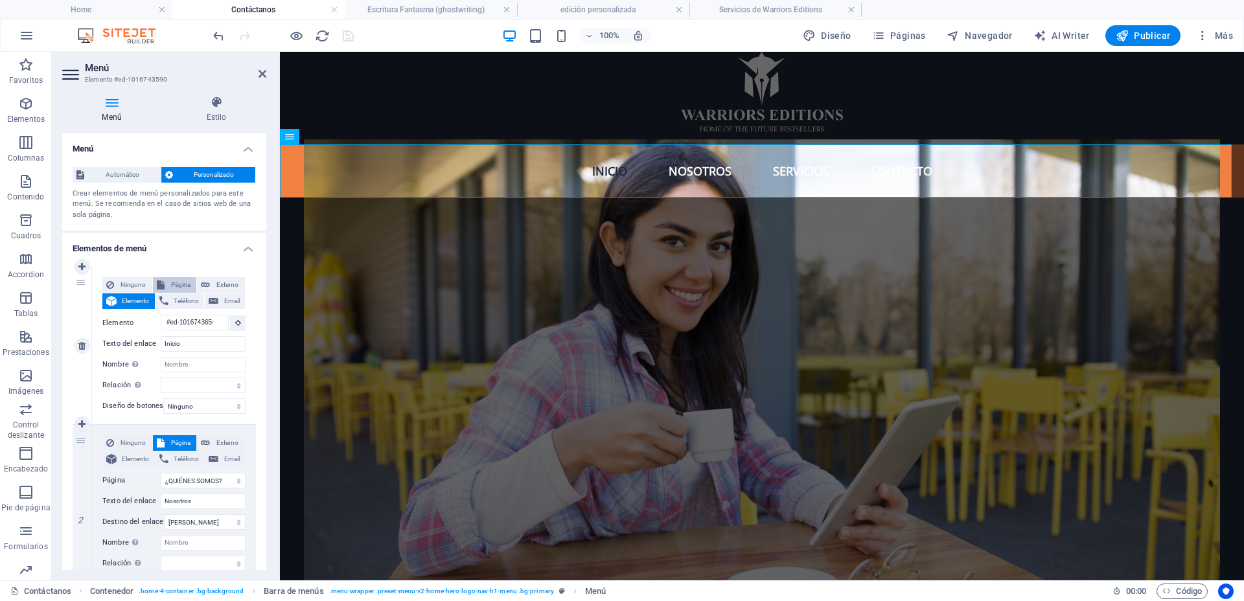
click at [180, 281] on span "Página" at bounding box center [180, 285] width 25 height 16
select select
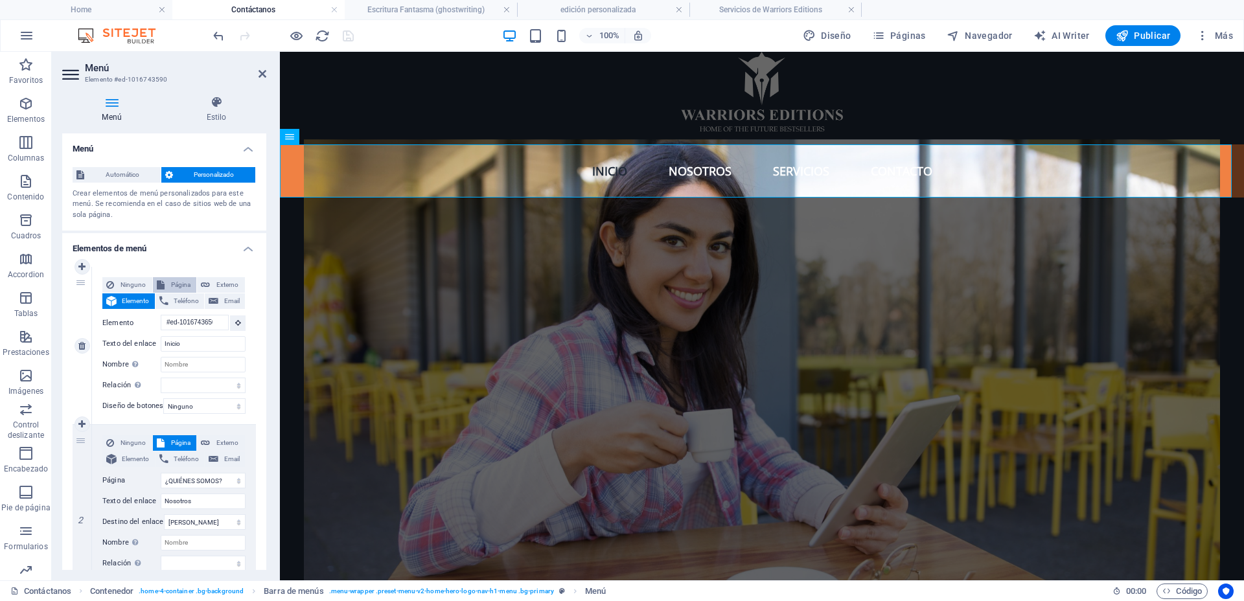
select select
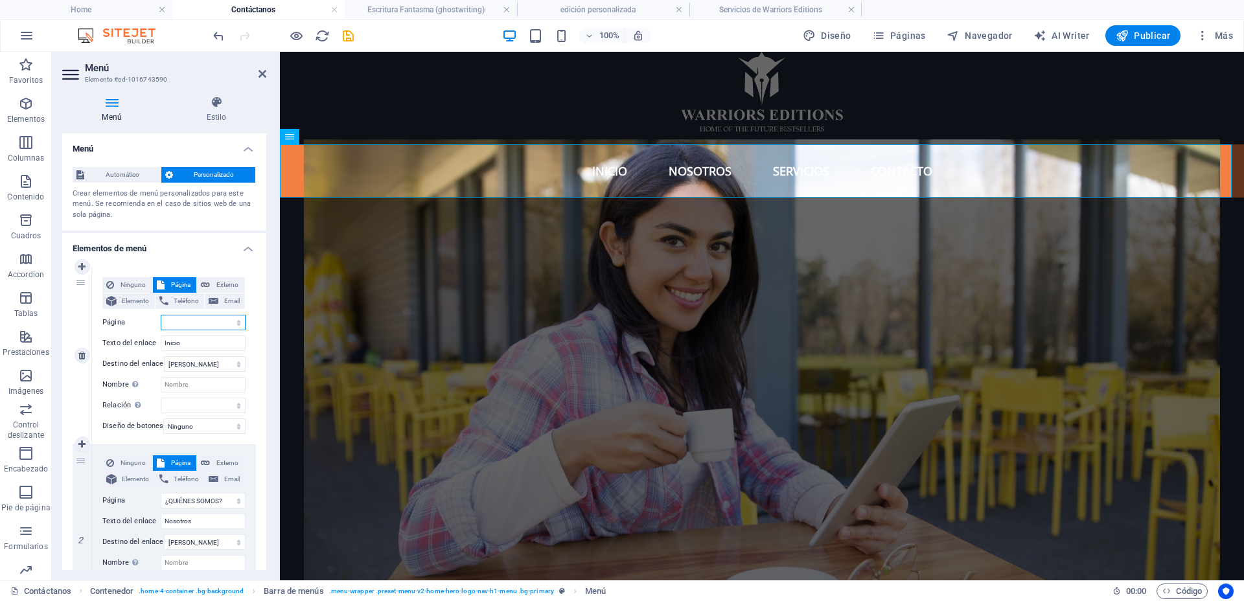
click at [222, 326] on select "Home Contáctanos Servicios de Warriors Editions ¿QUIÉNES SOMOS? edición persona…" at bounding box center [203, 323] width 85 height 16
select select "0"
click at [161, 315] on select "Home Contáctanos Servicios de Warriors Editions ¿QUIÉNES SOMOS? edición persona…" at bounding box center [203, 323] width 85 height 16
select select
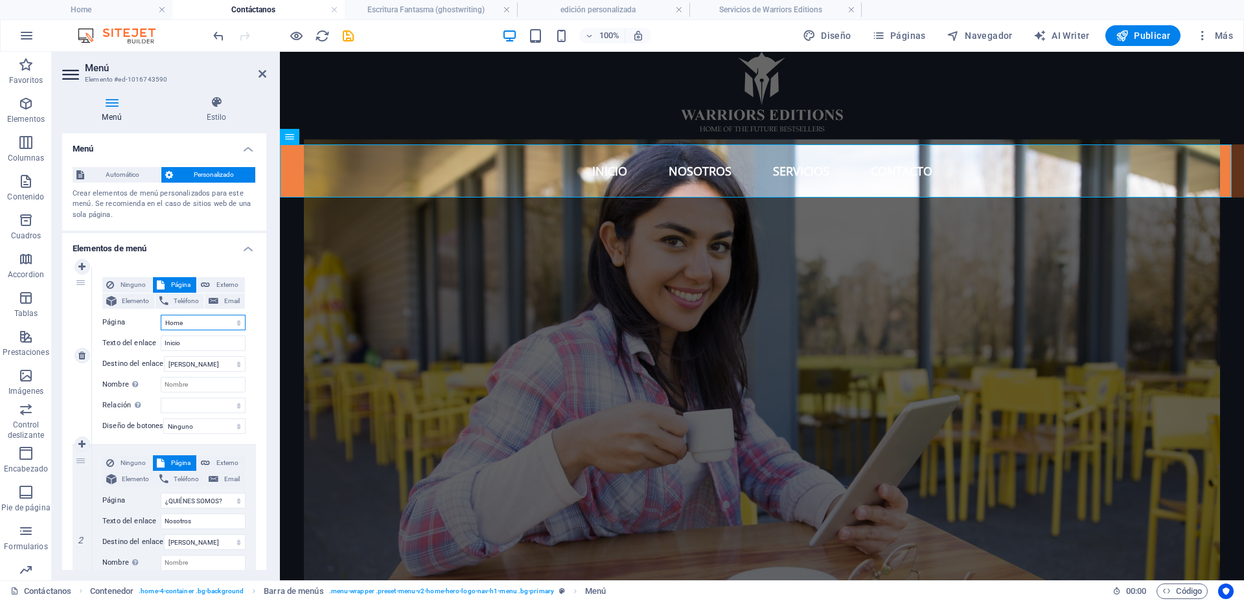
select select
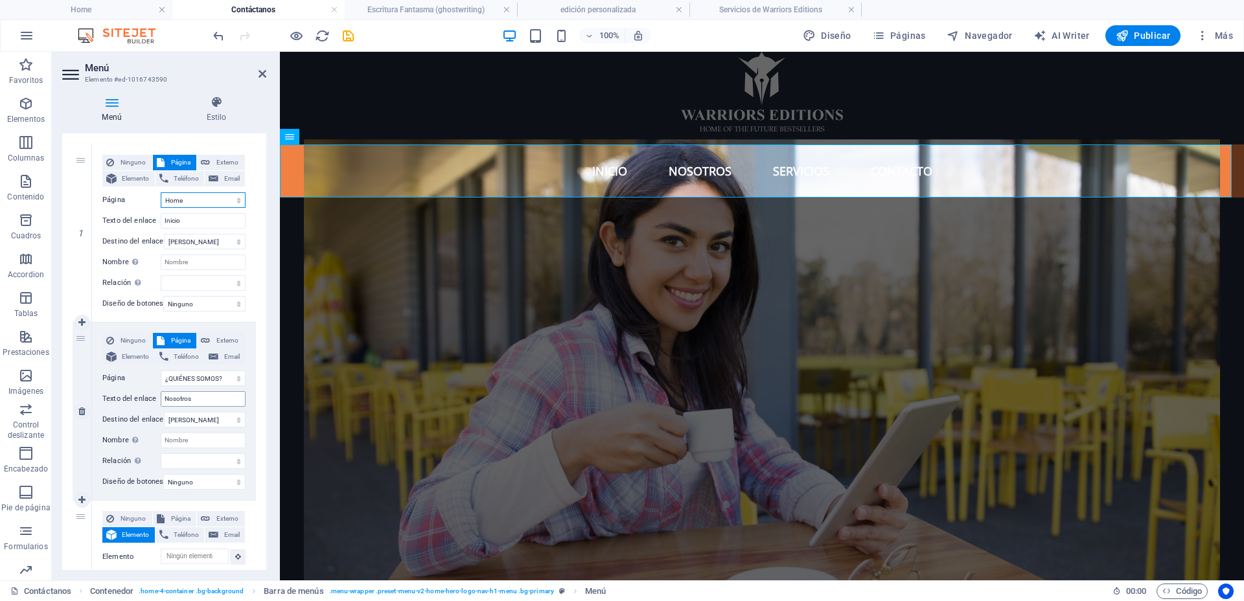
scroll to position [162, 0]
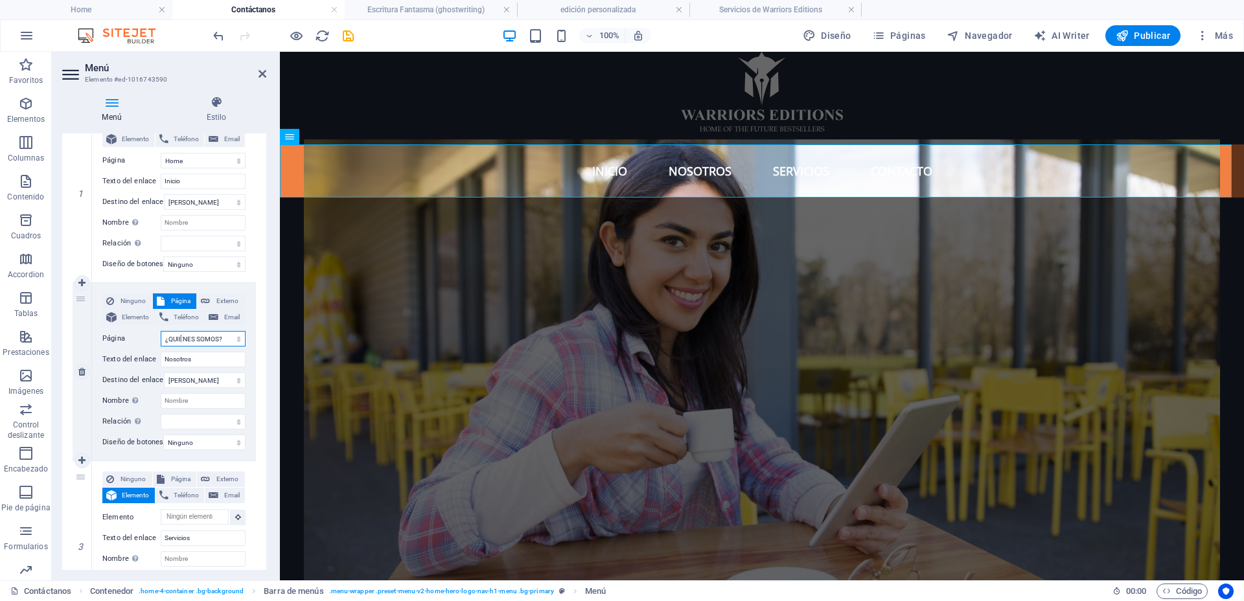
click at [235, 338] on select "Home Contáctanos Servicios de Warriors Editions ¿QUIÉNES SOMOS? edición persona…" at bounding box center [203, 339] width 85 height 16
click at [161, 331] on select "Home Contáctanos Servicios de Warriors Editions ¿QUIÉNES SOMOS? edición persona…" at bounding box center [203, 339] width 85 height 16
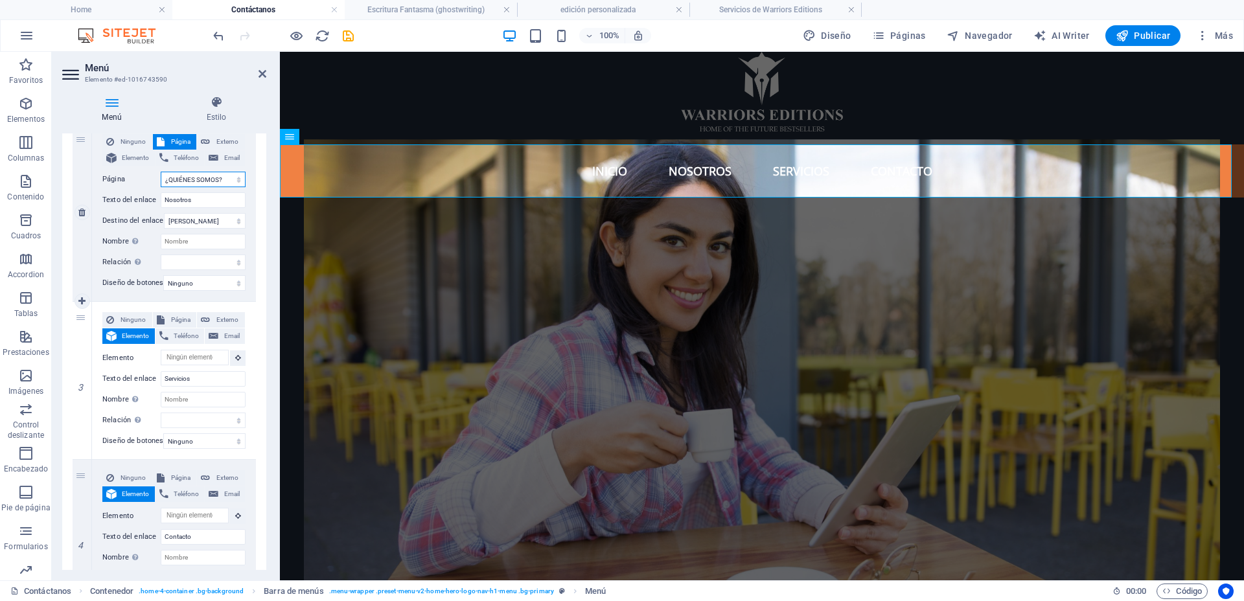
scroll to position [243, 0]
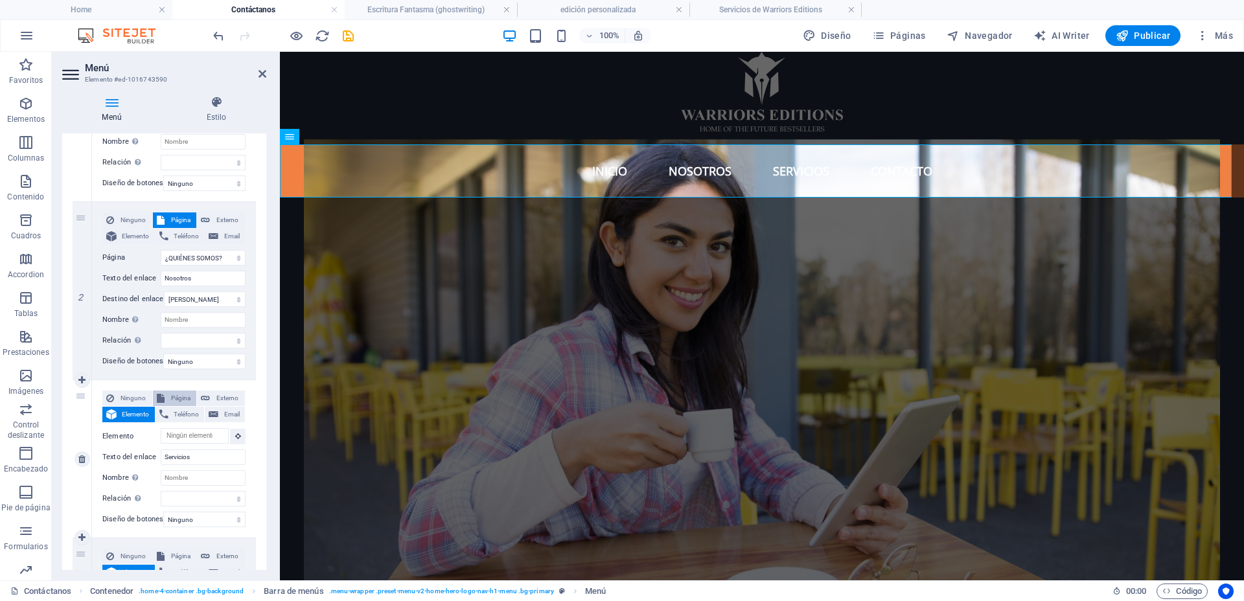
click at [180, 398] on span "Página" at bounding box center [180, 399] width 25 height 16
select select
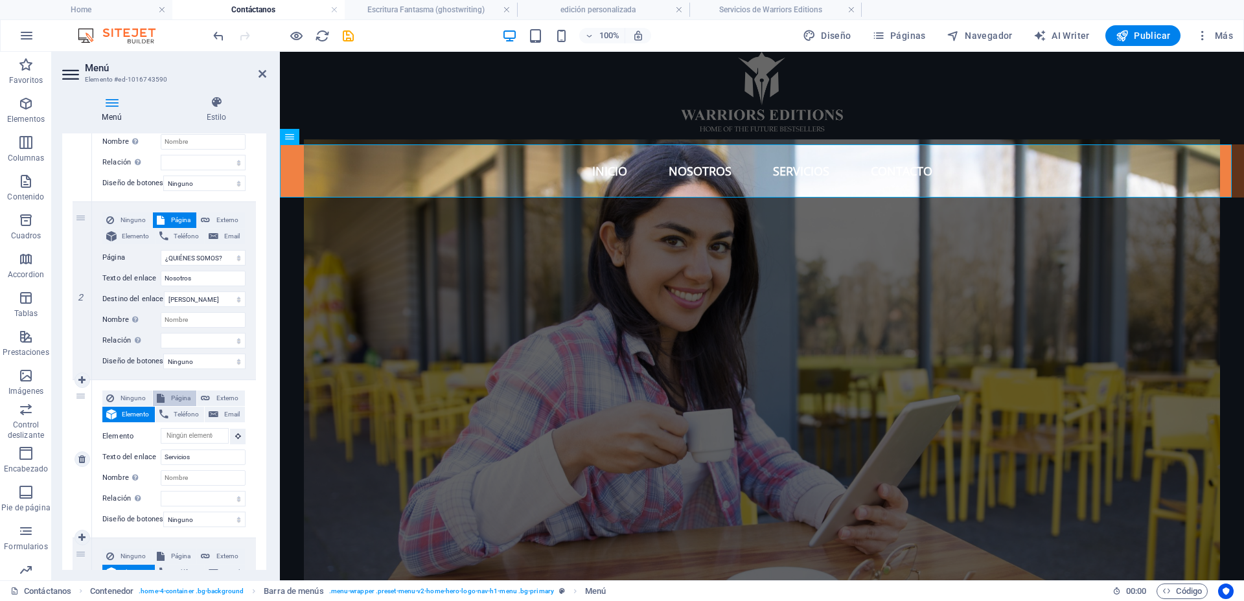
select select
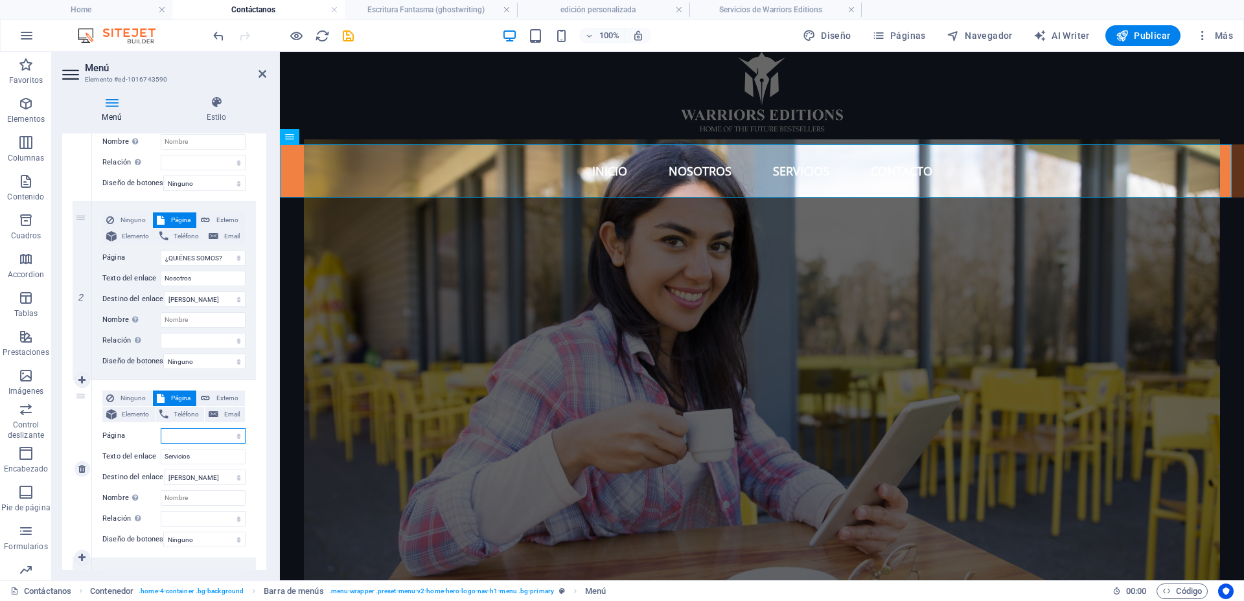
click at [203, 431] on select "Home Contáctanos Servicios de Warriors Editions ¿QUIÉNES SOMOS? edición persona…" at bounding box center [203, 436] width 85 height 16
select select "2"
click at [161, 428] on select "Home Contáctanos Servicios de Warriors Editions ¿QUIÉNES SOMOS? edición persona…" at bounding box center [203, 436] width 85 height 16
select select
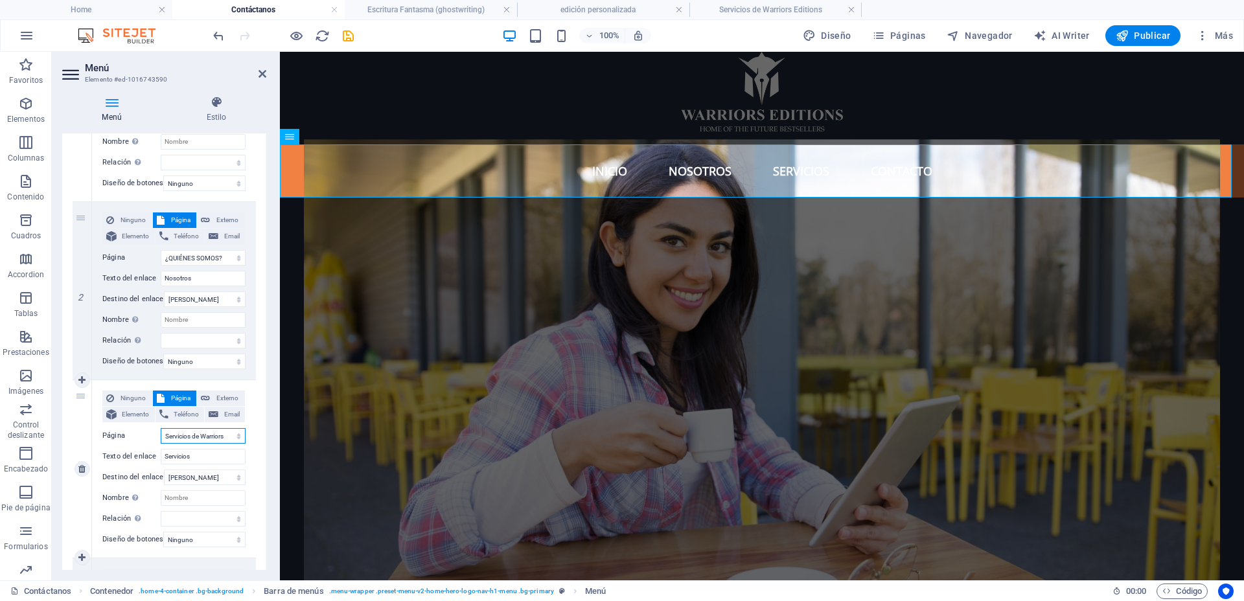
select select
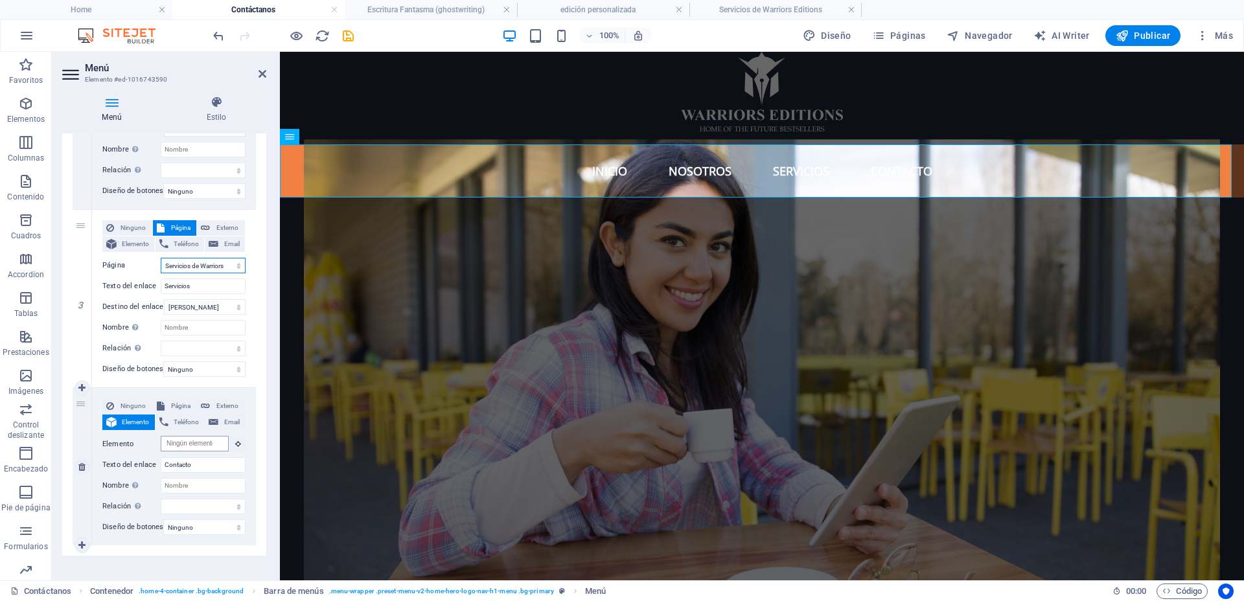
scroll to position [433, 0]
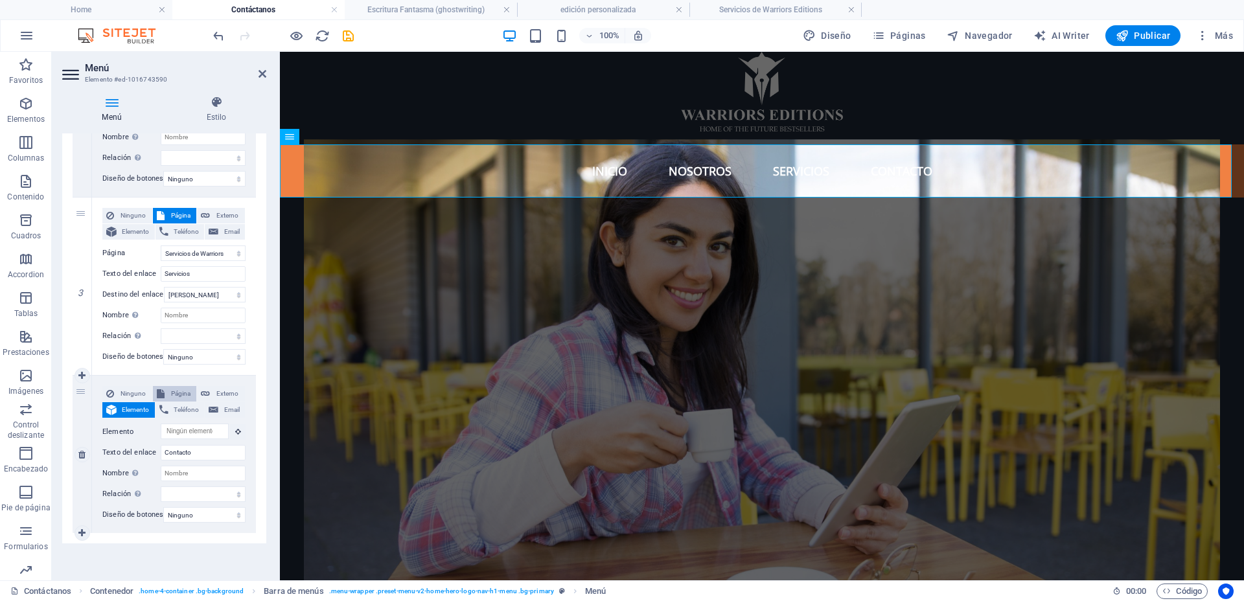
click at [185, 386] on span "Página" at bounding box center [180, 394] width 25 height 16
select select
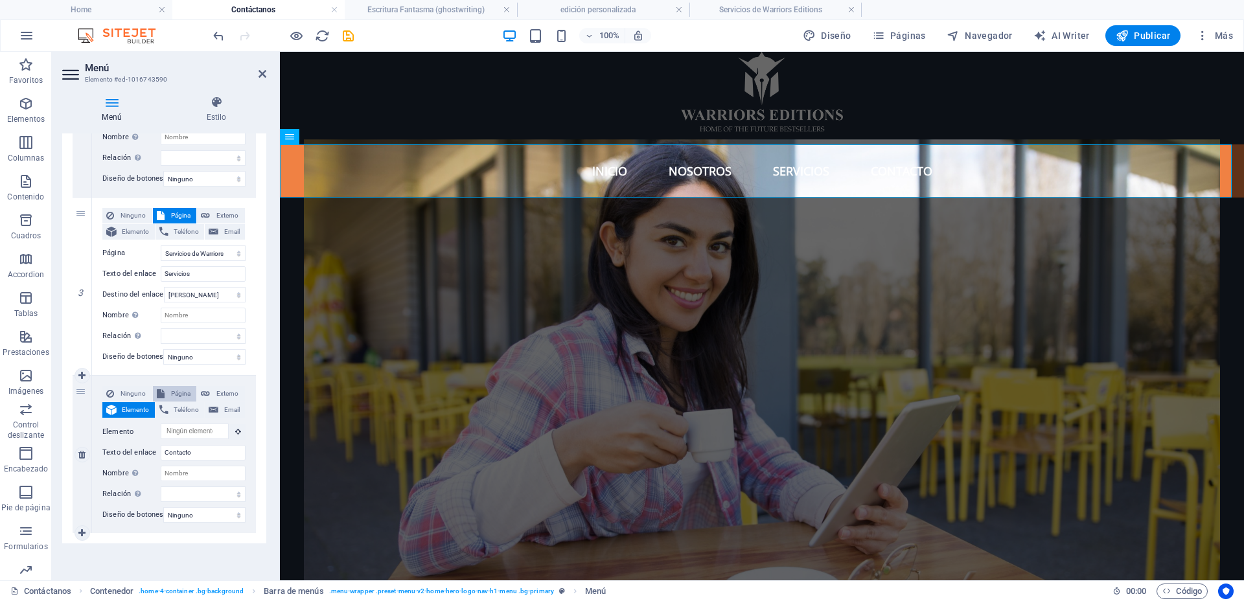
select select
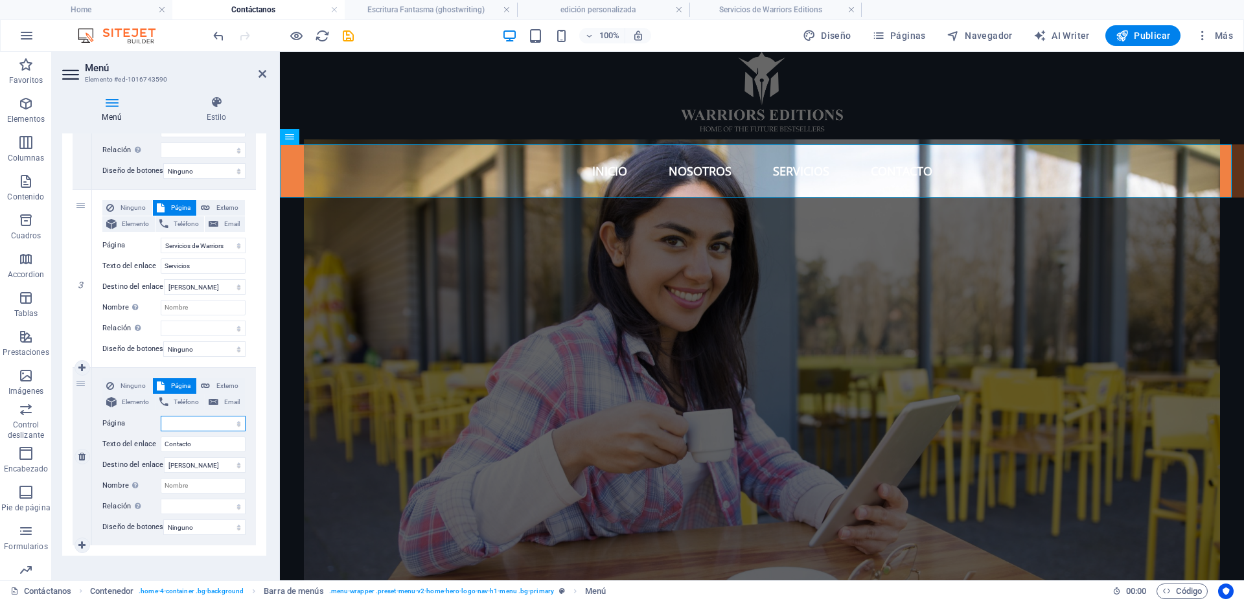
click at [225, 422] on select "Home Contáctanos Servicios de Warriors Editions ¿QUIÉNES SOMOS? edición persona…" at bounding box center [203, 424] width 85 height 16
select select "1"
click at [161, 416] on select "Home Contáctanos Servicios de Warriors Editions ¿QUIÉNES SOMOS? edición persona…" at bounding box center [203, 424] width 85 height 16
select select
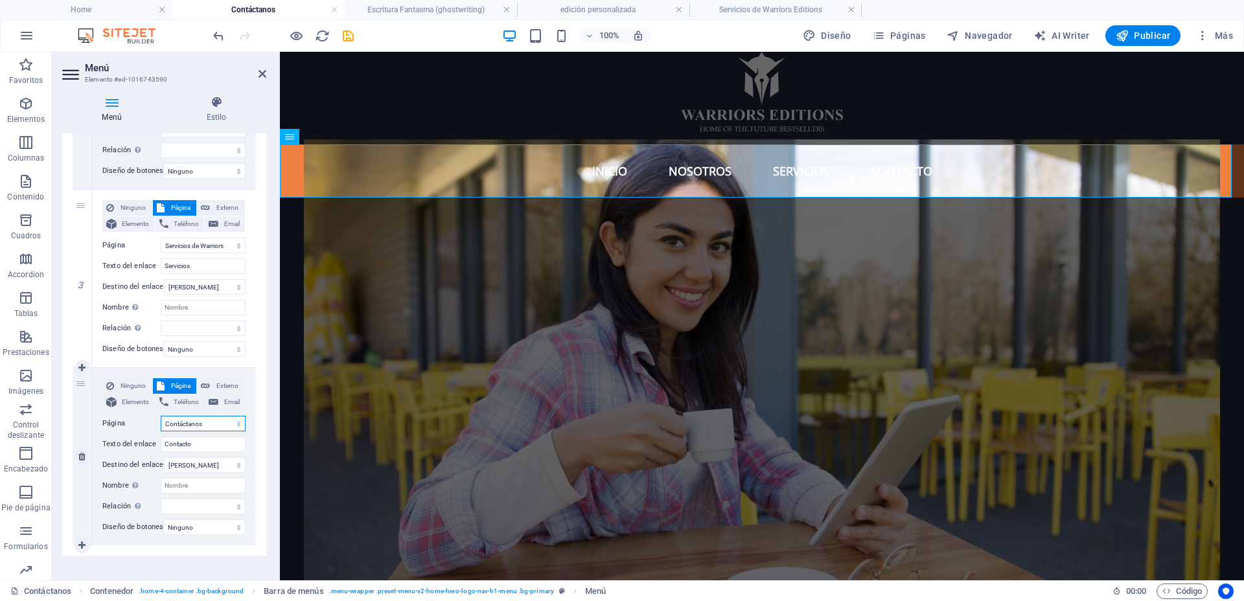
select select
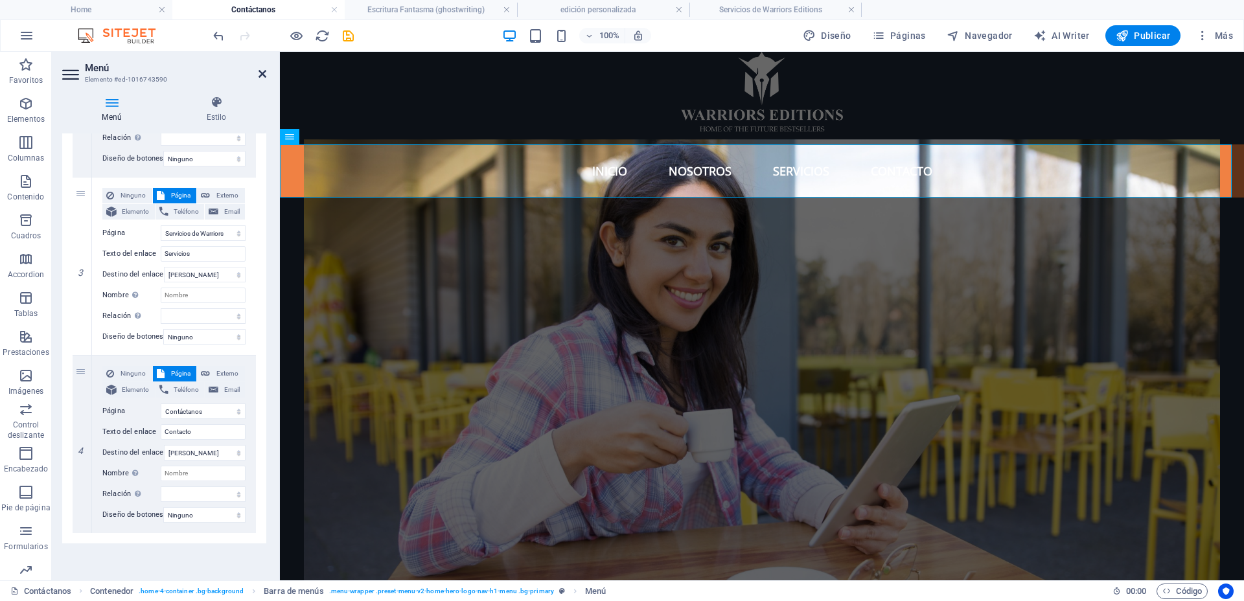
click at [262, 71] on icon at bounding box center [263, 74] width 8 height 10
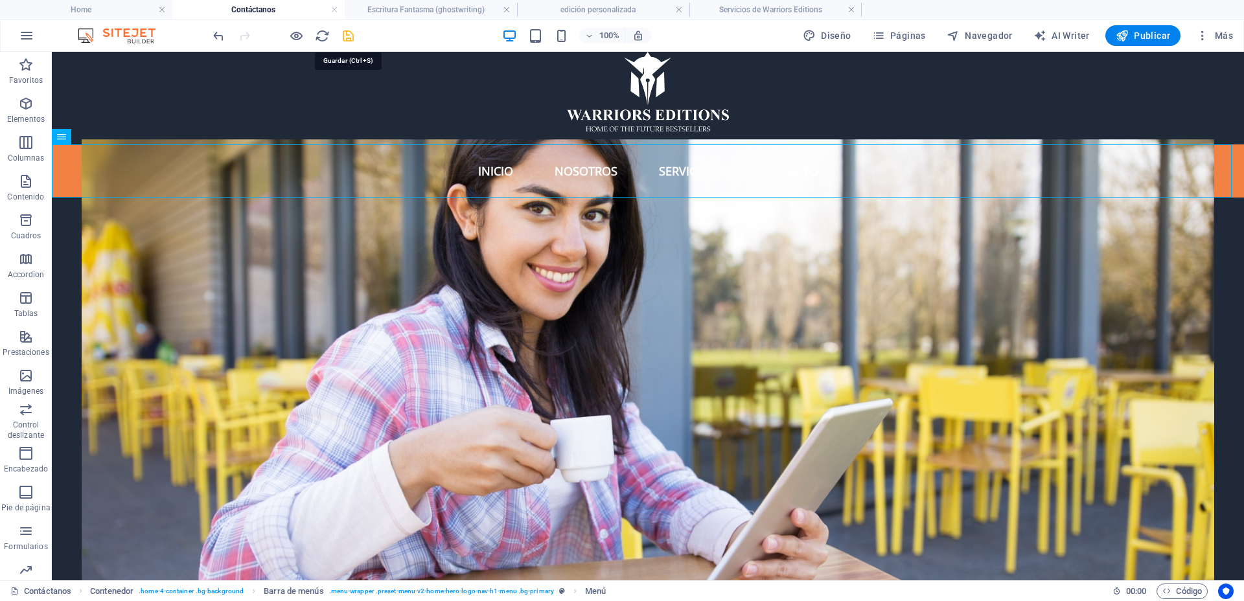
click at [347, 30] on icon "save" at bounding box center [348, 36] width 15 height 15
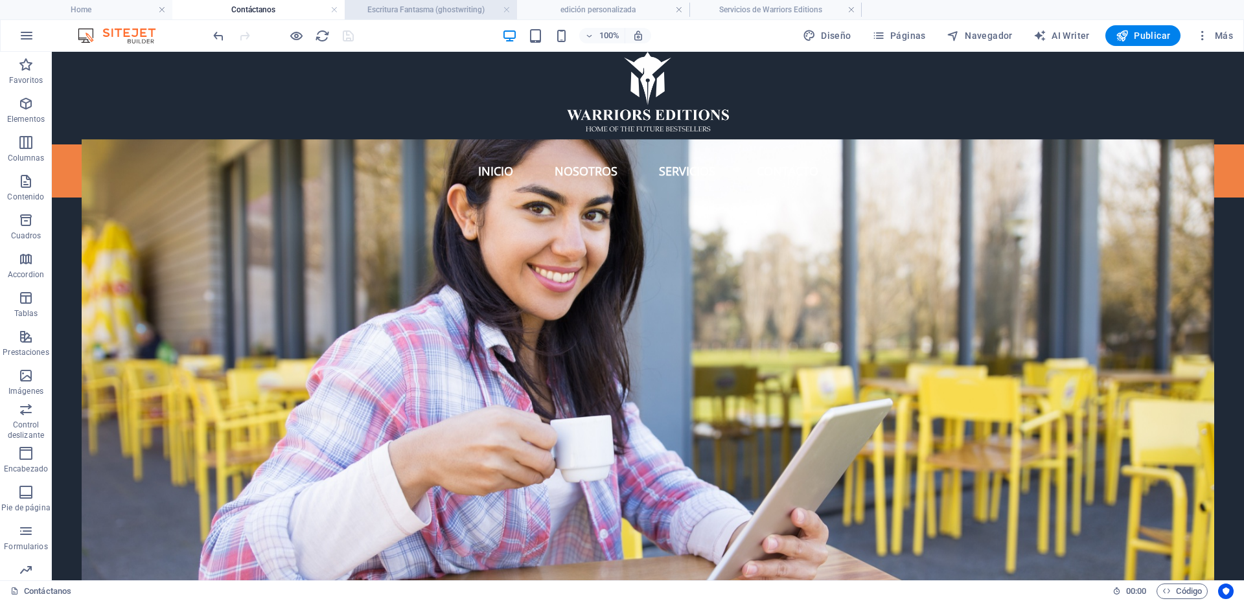
click at [426, 4] on h4 "Escritura Fantasma (ghostwriting)" at bounding box center [431, 10] width 172 height 14
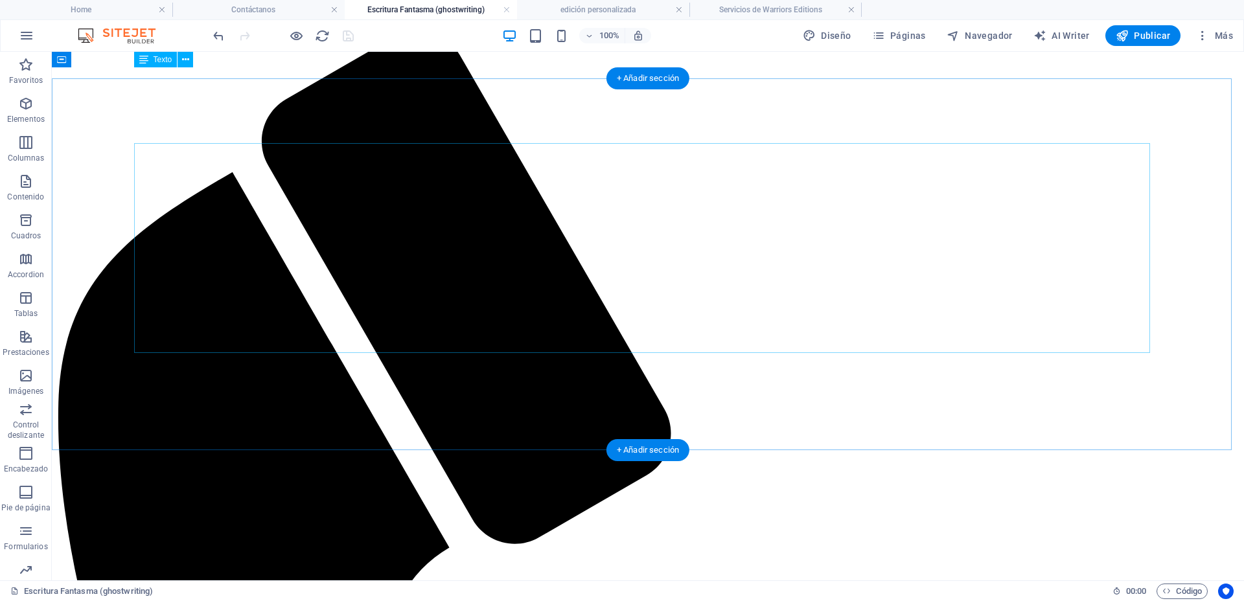
scroll to position [0, 0]
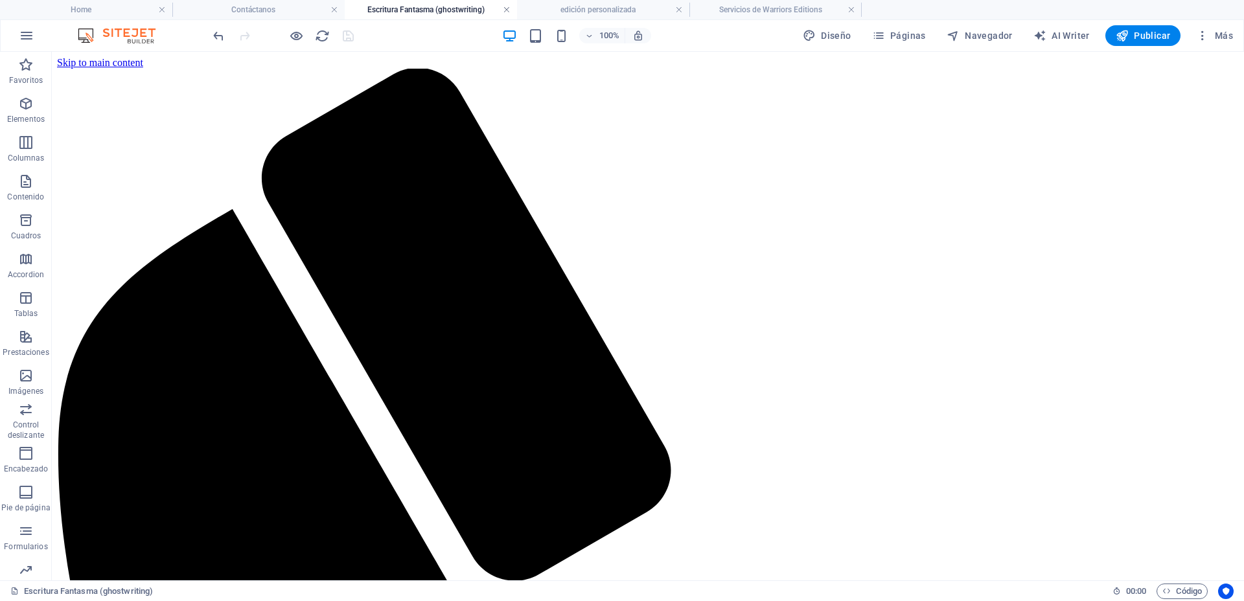
click at [508, 10] on link at bounding box center [507, 10] width 8 height 12
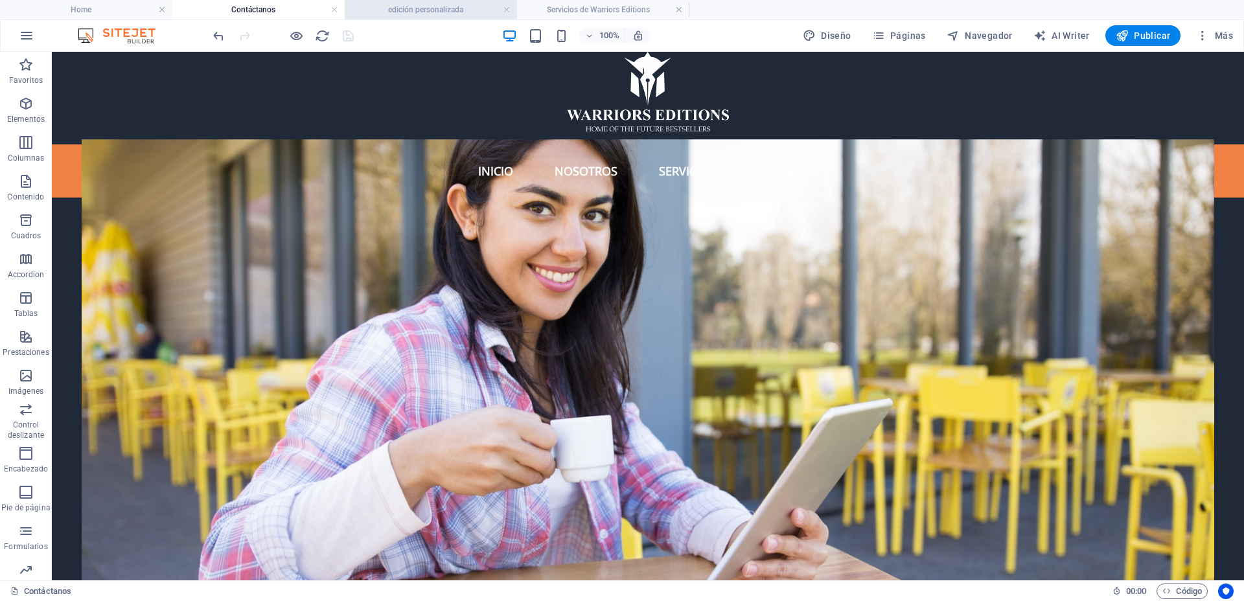
click at [429, 8] on h4 "edición personalizada" at bounding box center [431, 10] width 172 height 14
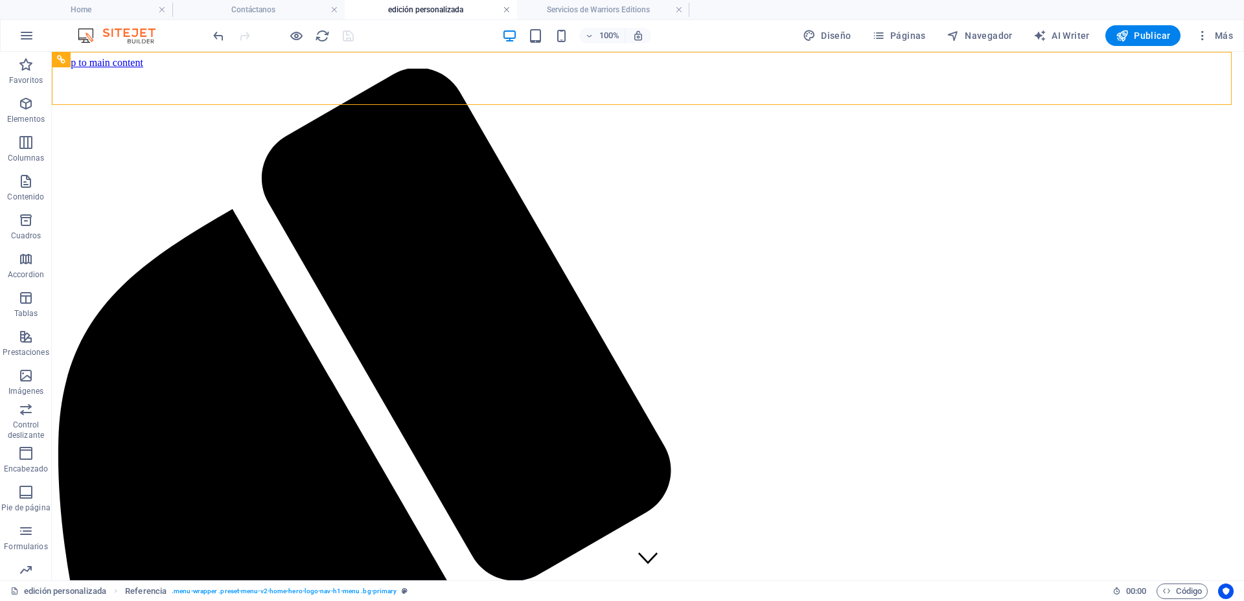
click at [507, 9] on link at bounding box center [507, 10] width 8 height 12
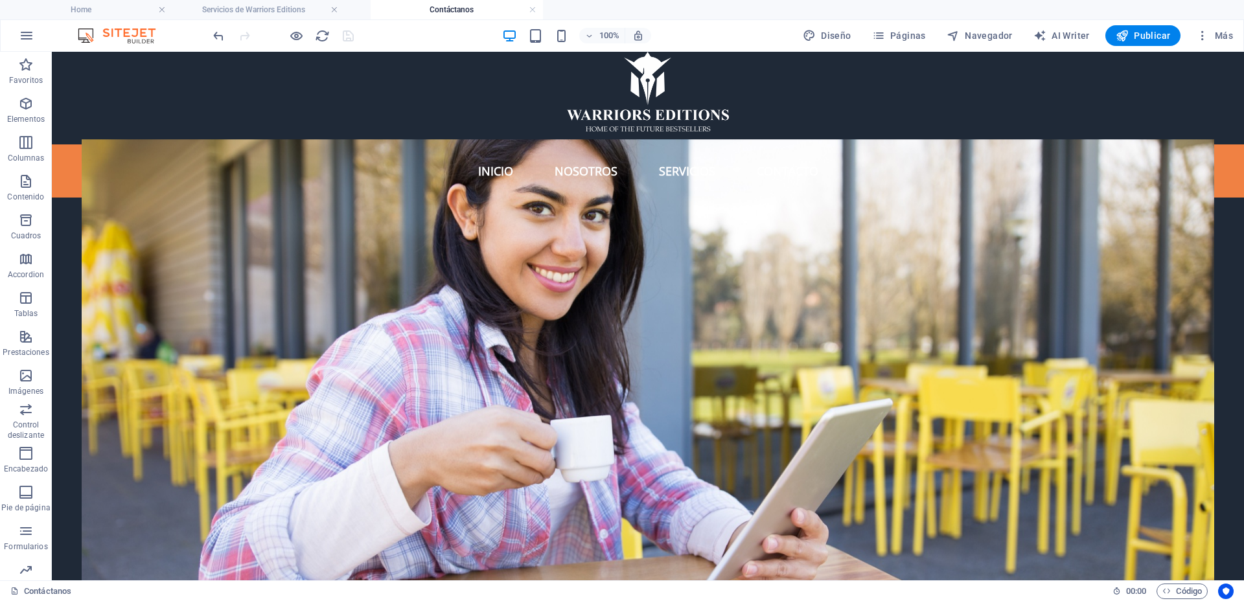
drag, startPoint x: 290, startPoint y: 9, endPoint x: 488, endPoint y: 1, distance: 198.4
click at [891, 29] on span "Páginas" at bounding box center [899, 35] width 54 height 13
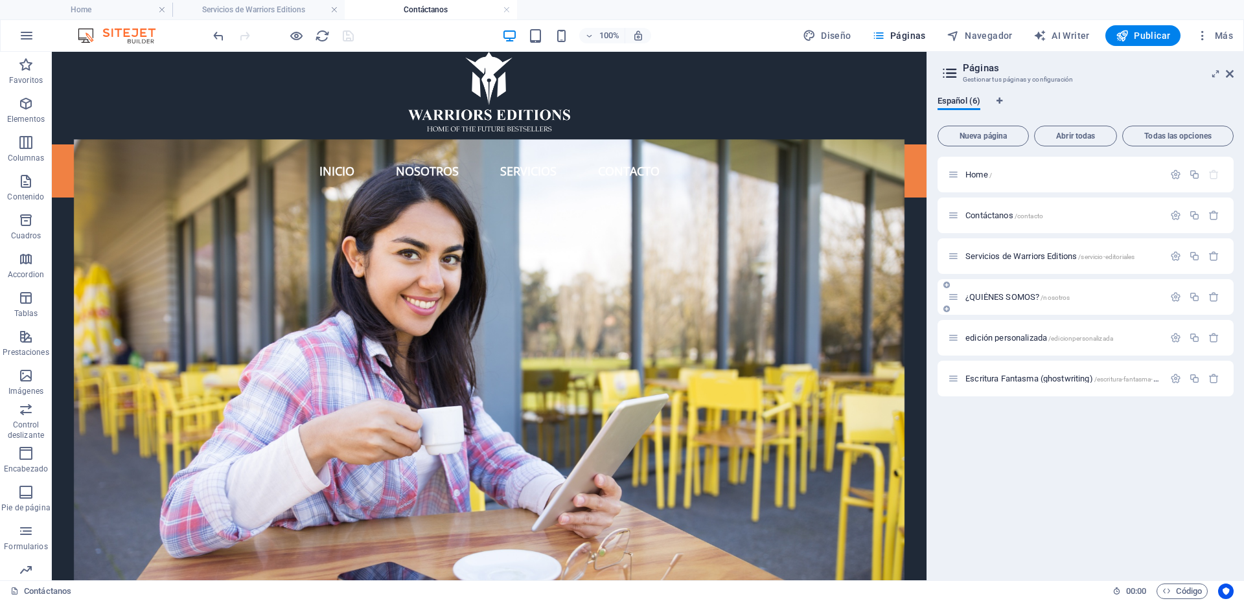
click at [969, 297] on span "¿QUIÉNES SOMOS? /nosotros" at bounding box center [1017, 297] width 104 height 10
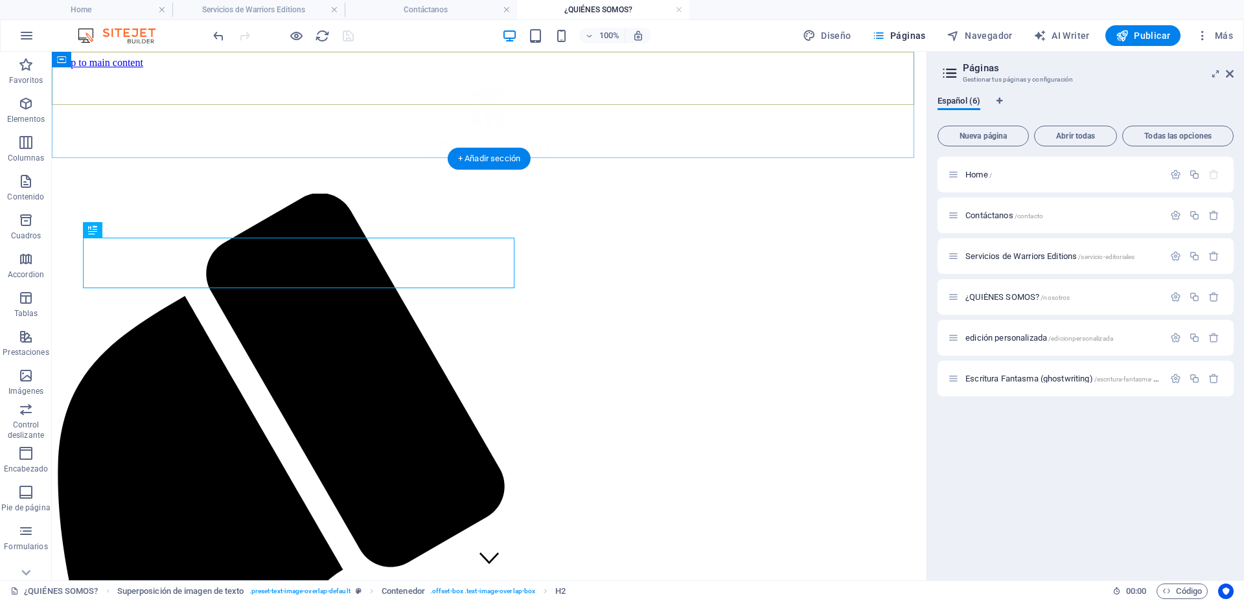
scroll to position [480, 0]
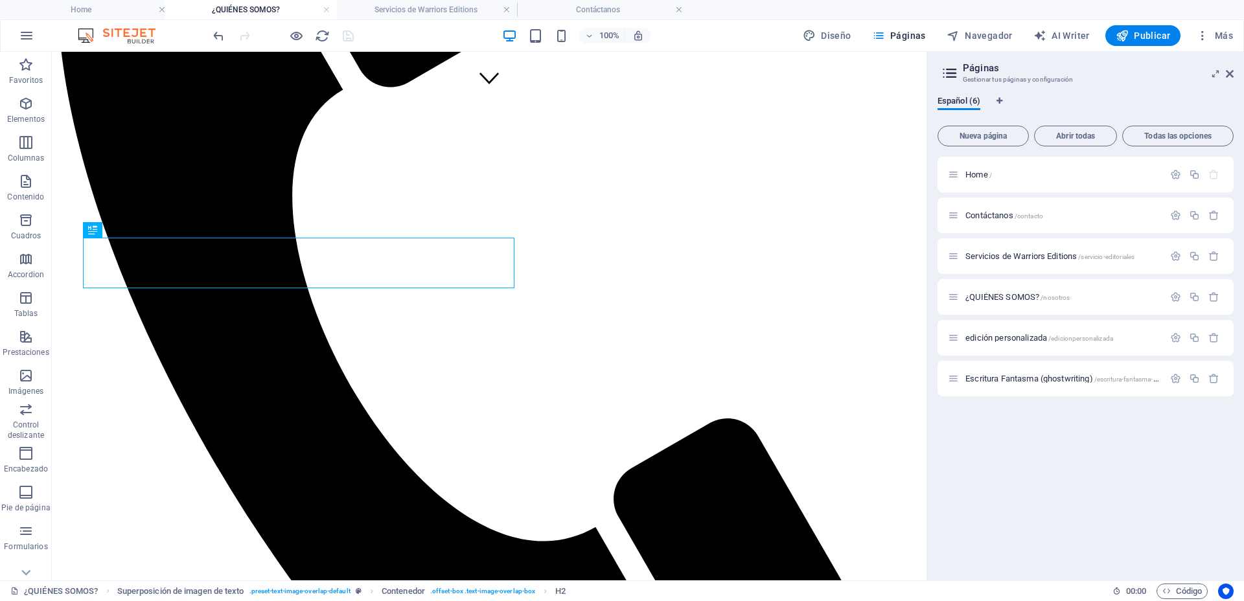
drag, startPoint x: 595, startPoint y: 5, endPoint x: 242, endPoint y: -2, distance: 352.5
click at [1232, 74] on icon at bounding box center [1230, 74] width 8 height 10
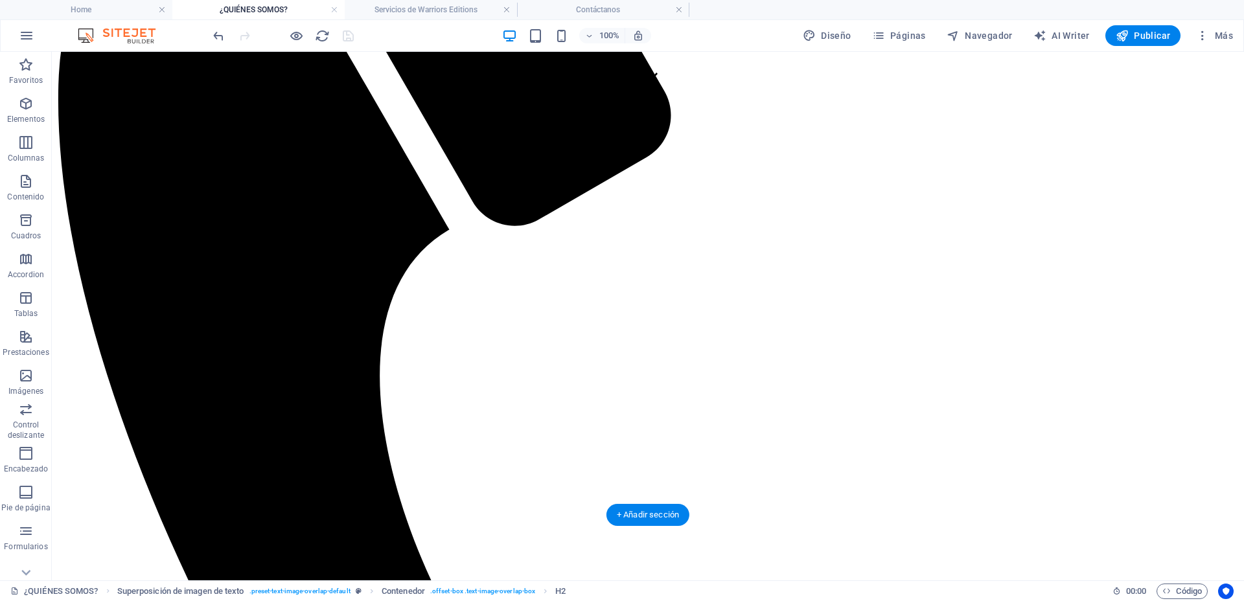
scroll to position [0, 0]
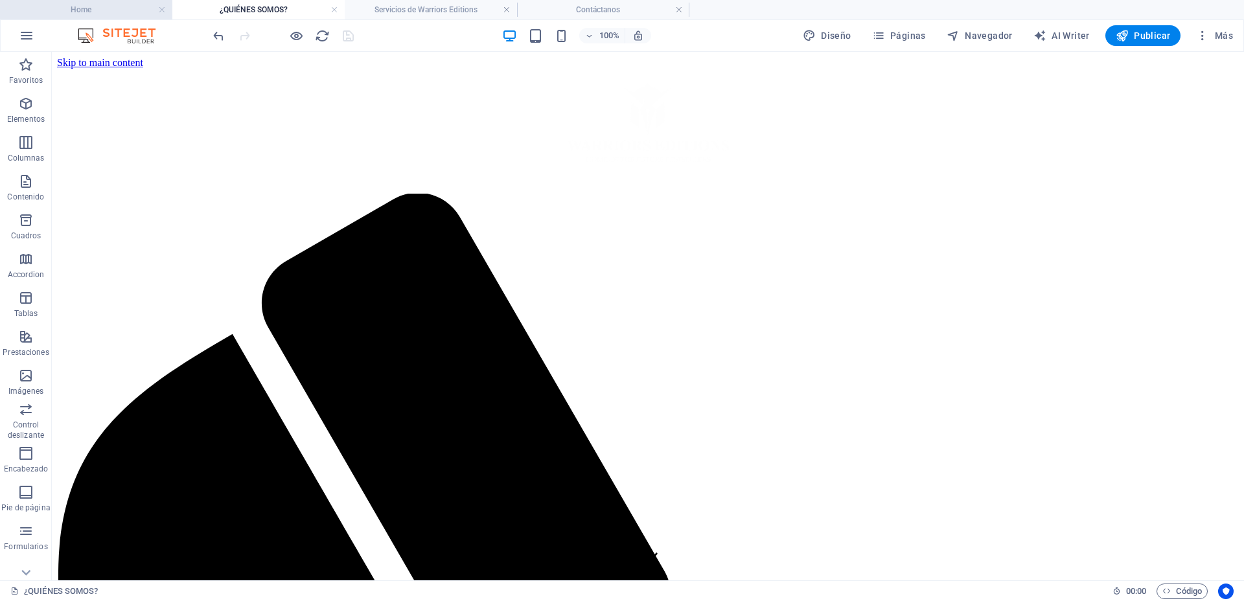
click at [115, 8] on h4 "Home" at bounding box center [86, 10] width 172 height 14
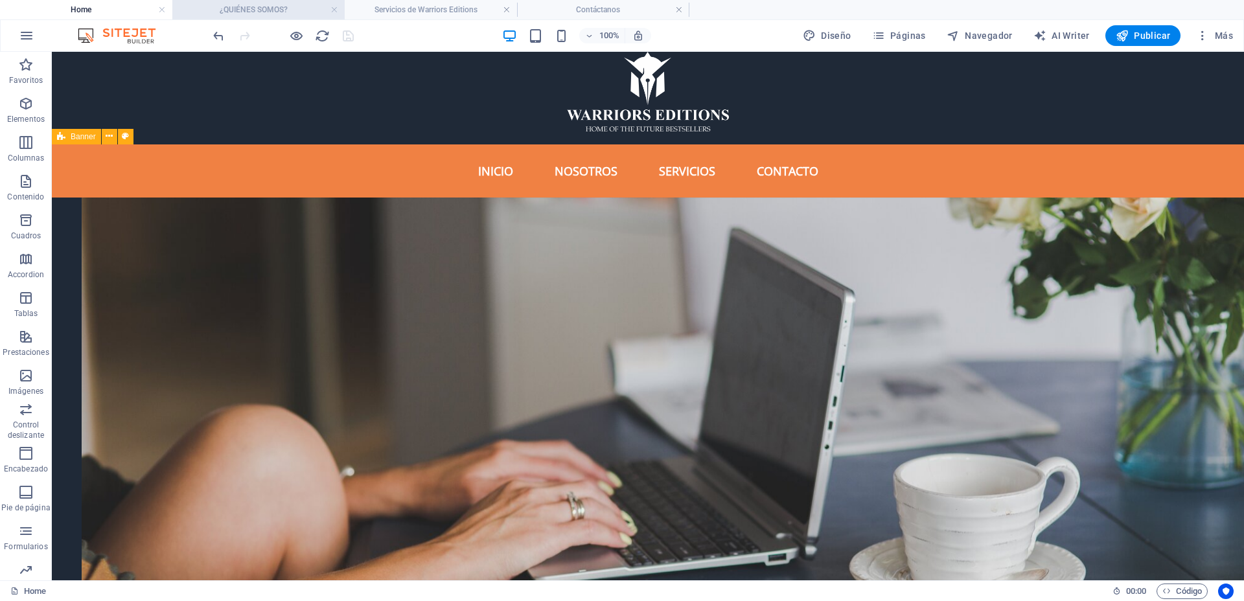
click at [233, 8] on h4 "¿QUIÉNES SOMOS?" at bounding box center [258, 10] width 172 height 14
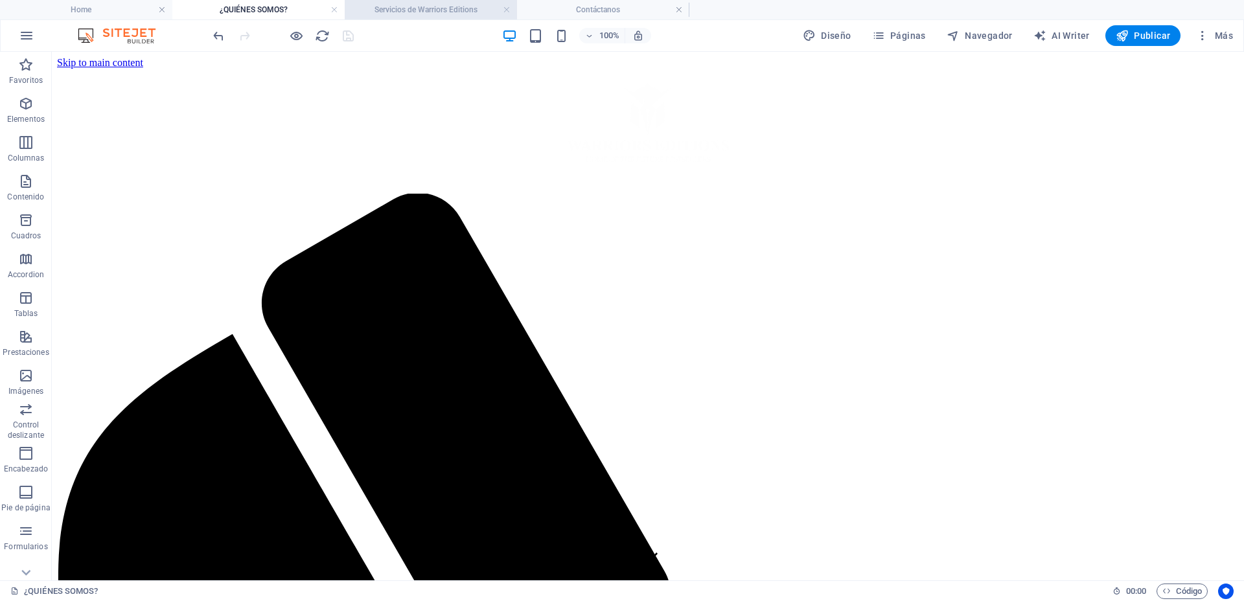
click at [375, 13] on h4 "Servicios de Warriors Editions" at bounding box center [431, 10] width 172 height 14
click at [569, 8] on h4 "Contáctanos" at bounding box center [603, 10] width 172 height 14
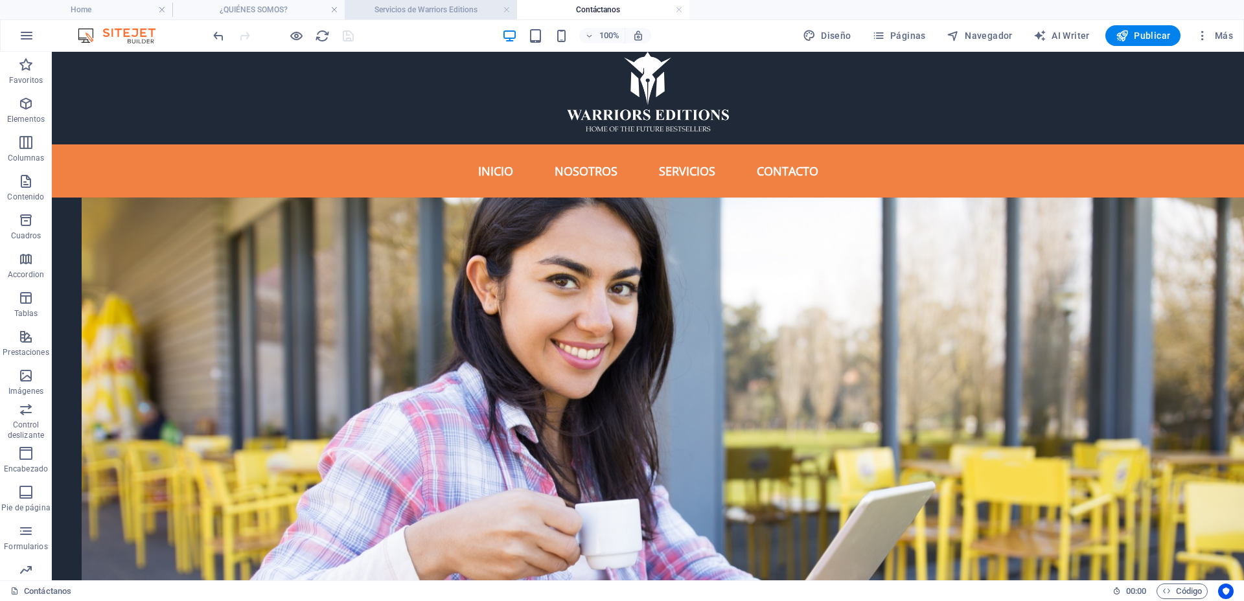
drag, startPoint x: 435, startPoint y: 10, endPoint x: 426, endPoint y: 10, distance: 8.4
click at [414, 5] on h4 "Servicios de Warriors Editions" at bounding box center [431, 10] width 172 height 14
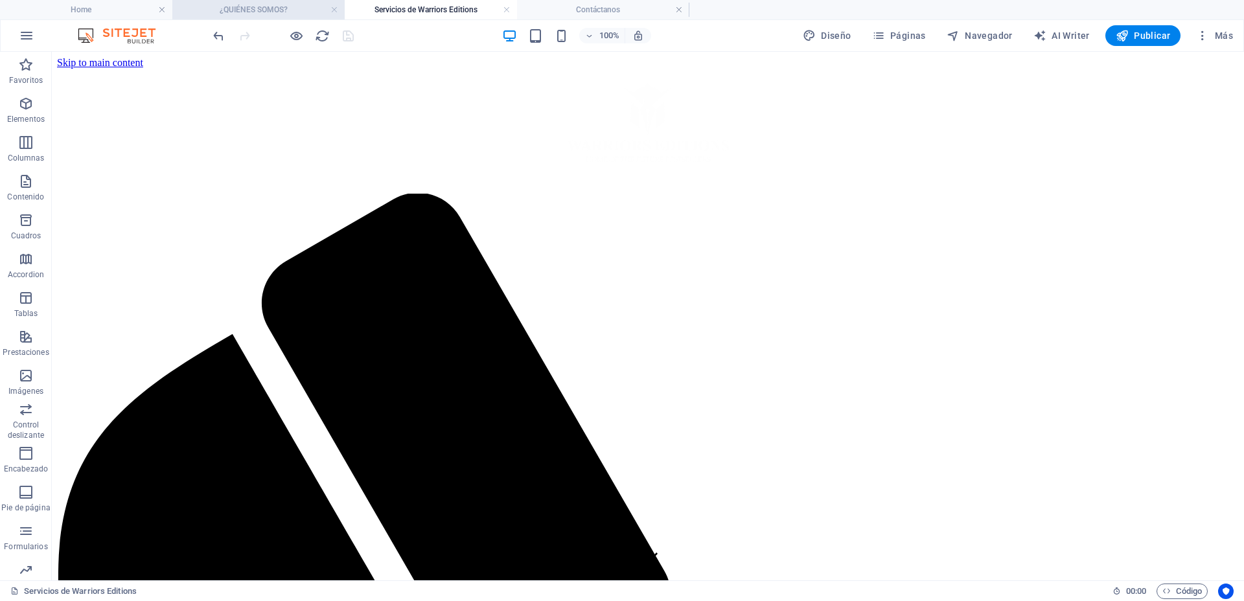
click at [285, 7] on h4 "¿QUIÉNES SOMOS?" at bounding box center [258, 10] width 172 height 14
click at [117, 6] on h4 "Home" at bounding box center [86, 10] width 172 height 14
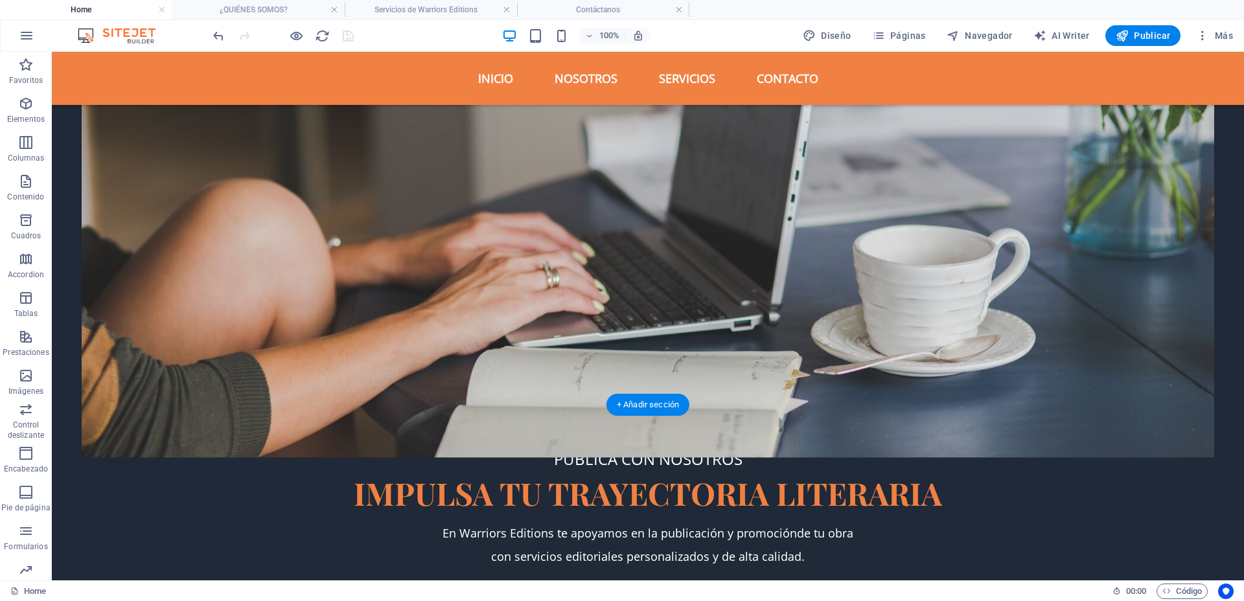
scroll to position [243, 0]
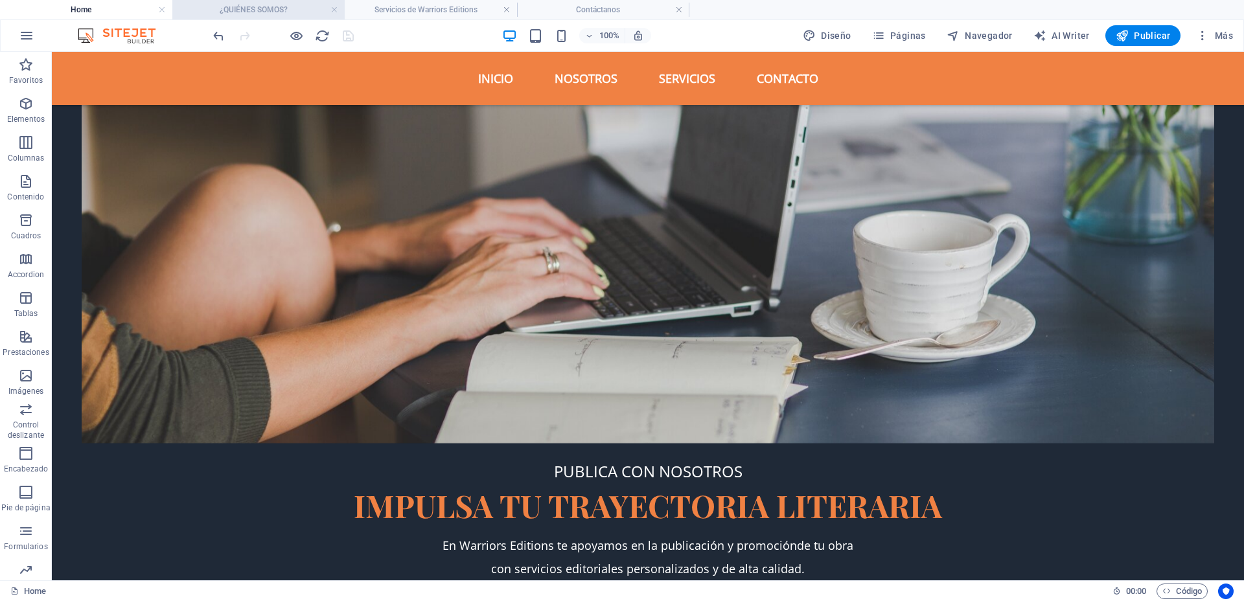
click at [260, 10] on h4 "¿QUIÉNES SOMOS?" at bounding box center [258, 10] width 172 height 14
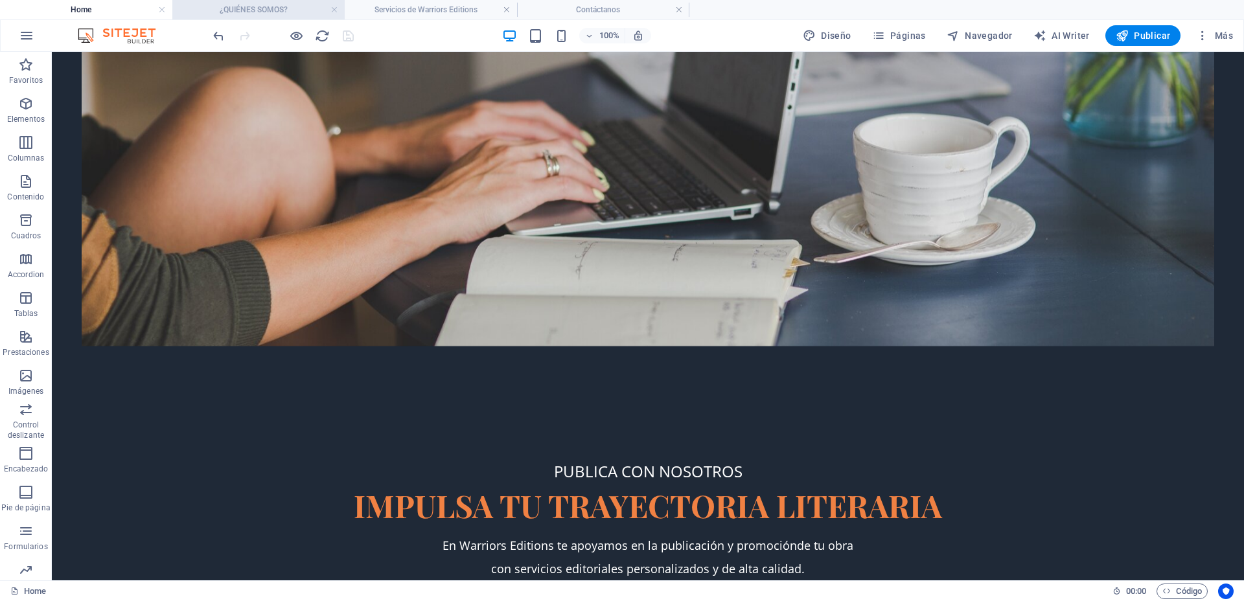
scroll to position [0, 0]
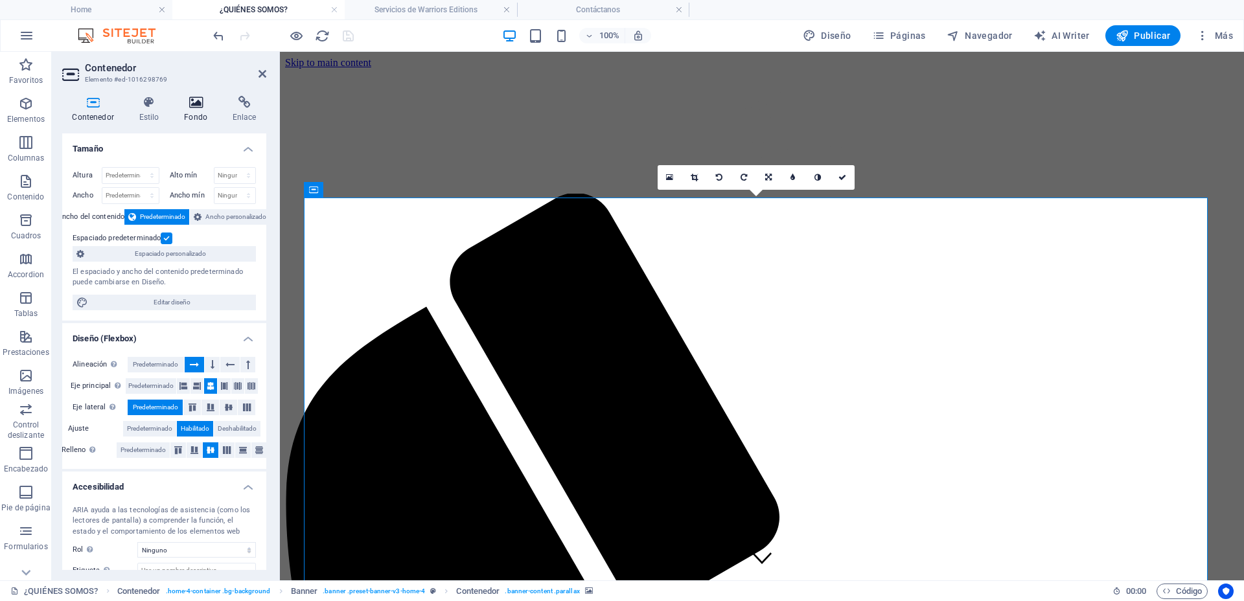
click at [200, 113] on h4 "Fondo" at bounding box center [198, 109] width 49 height 27
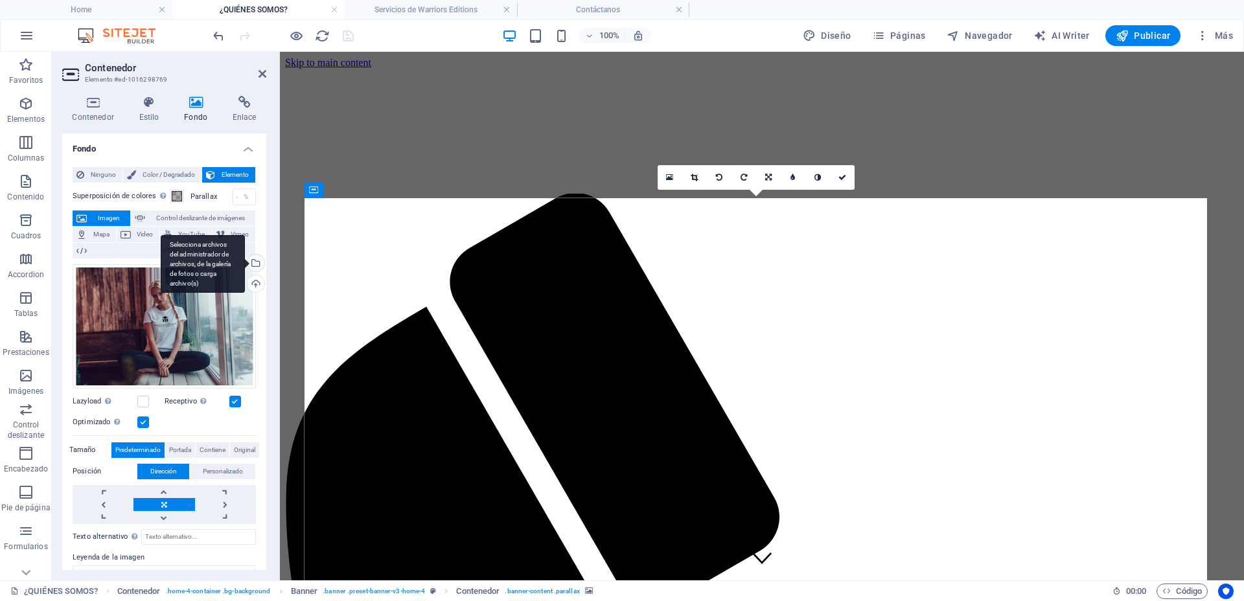
click at [254, 266] on div "Selecciona archivos del administrador de archivos, de la galería de fotos o car…" at bounding box center [254, 264] width 19 height 19
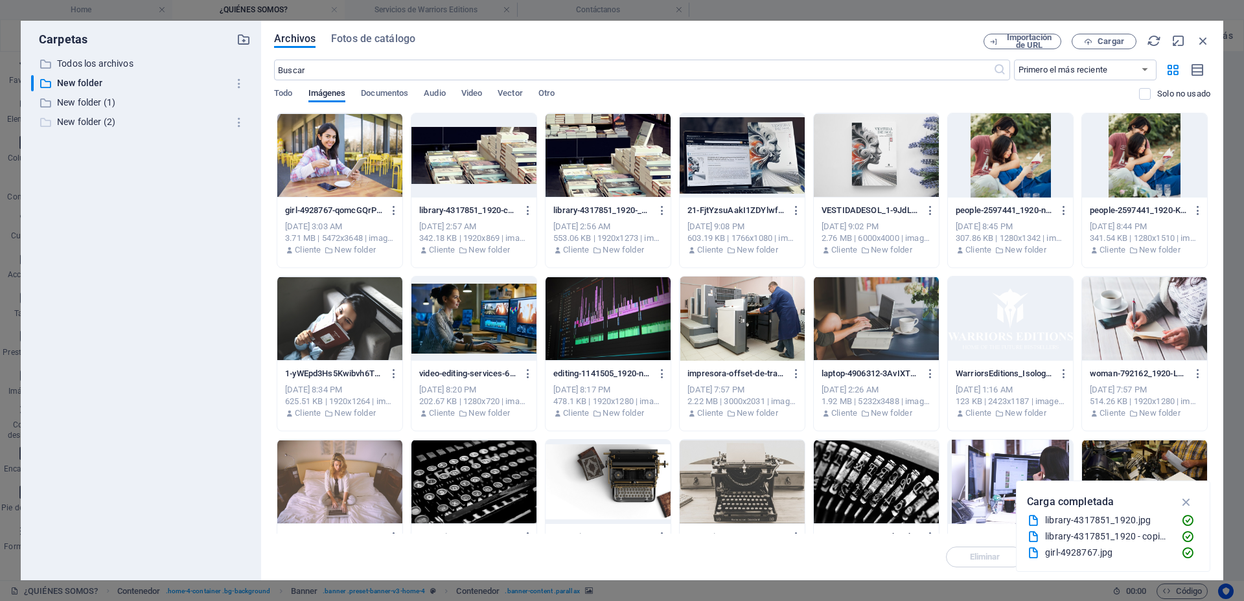
click at [80, 115] on p "New folder (2)" at bounding box center [142, 122] width 170 height 15
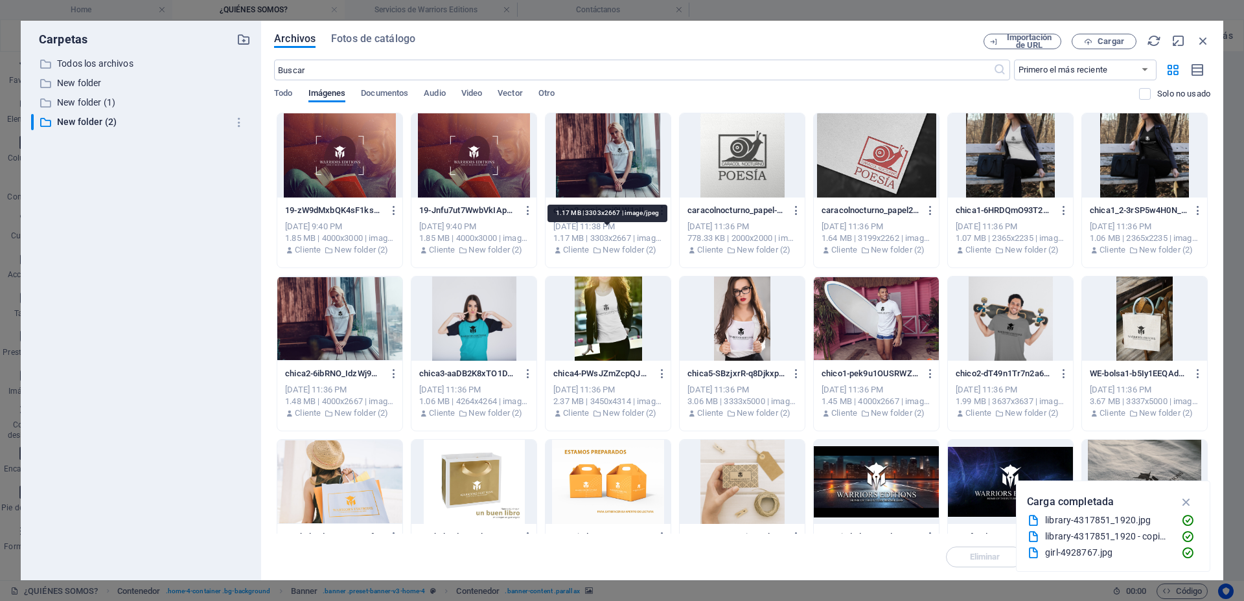
scroll to position [81, 0]
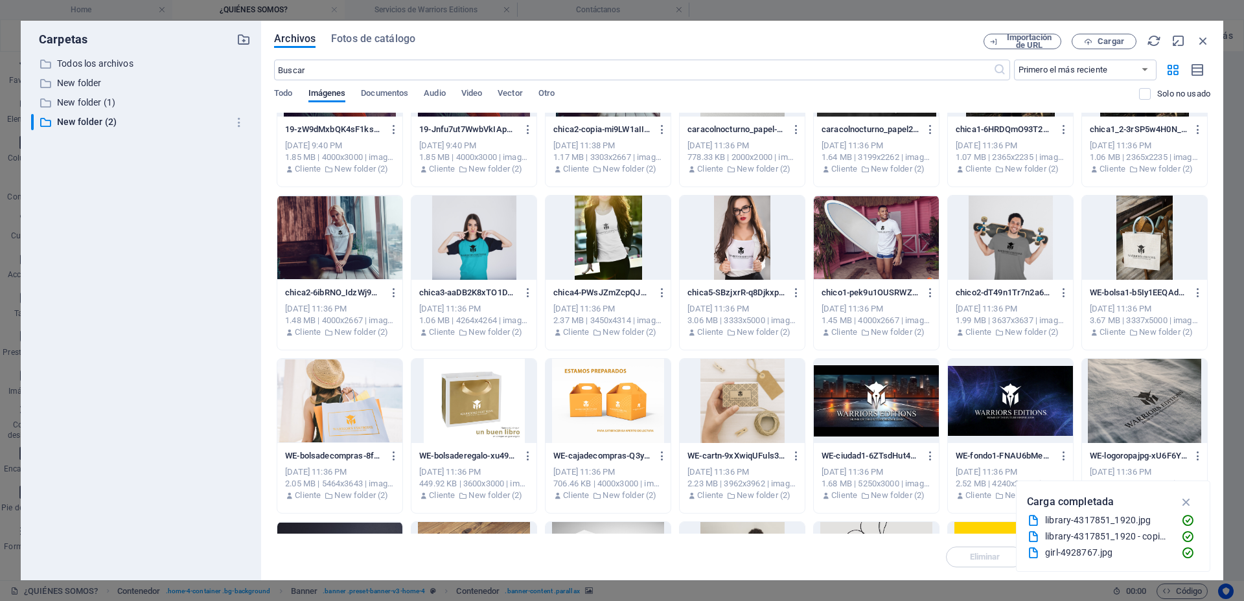
click at [737, 410] on div at bounding box center [742, 401] width 125 height 84
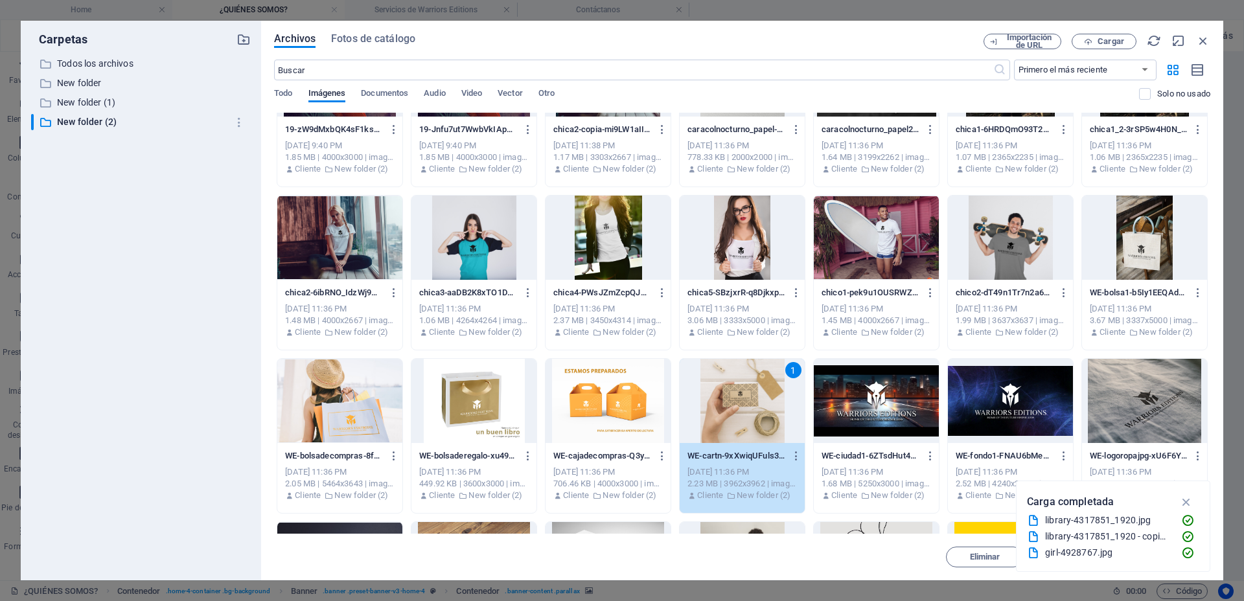
click at [737, 410] on div "1" at bounding box center [742, 401] width 125 height 84
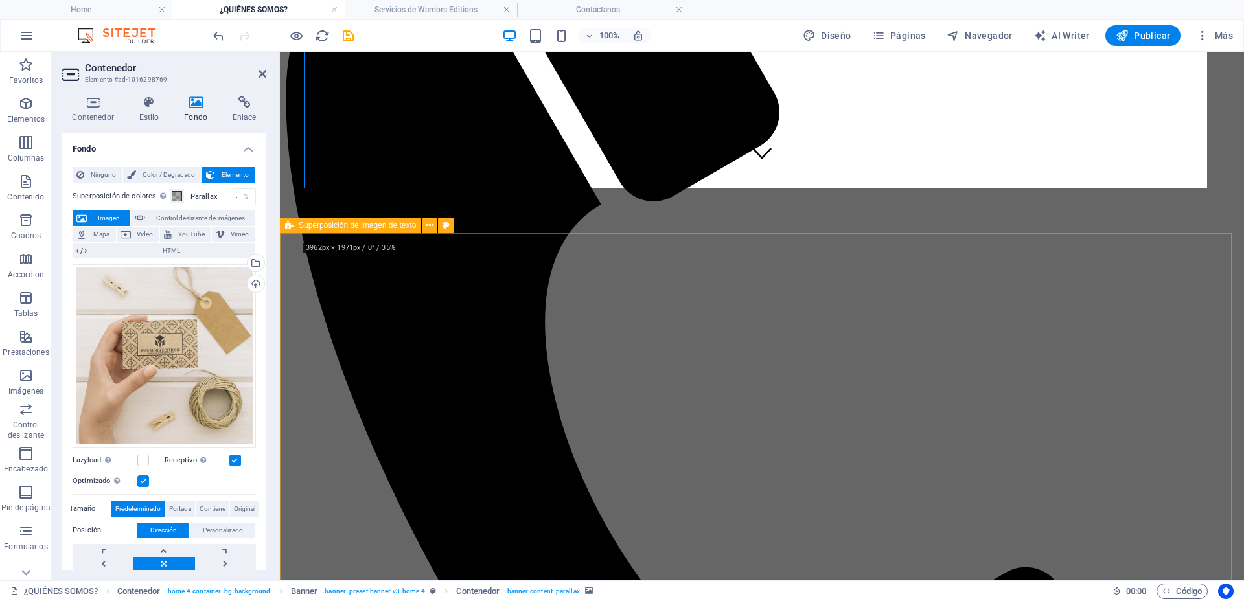
scroll to position [0, 0]
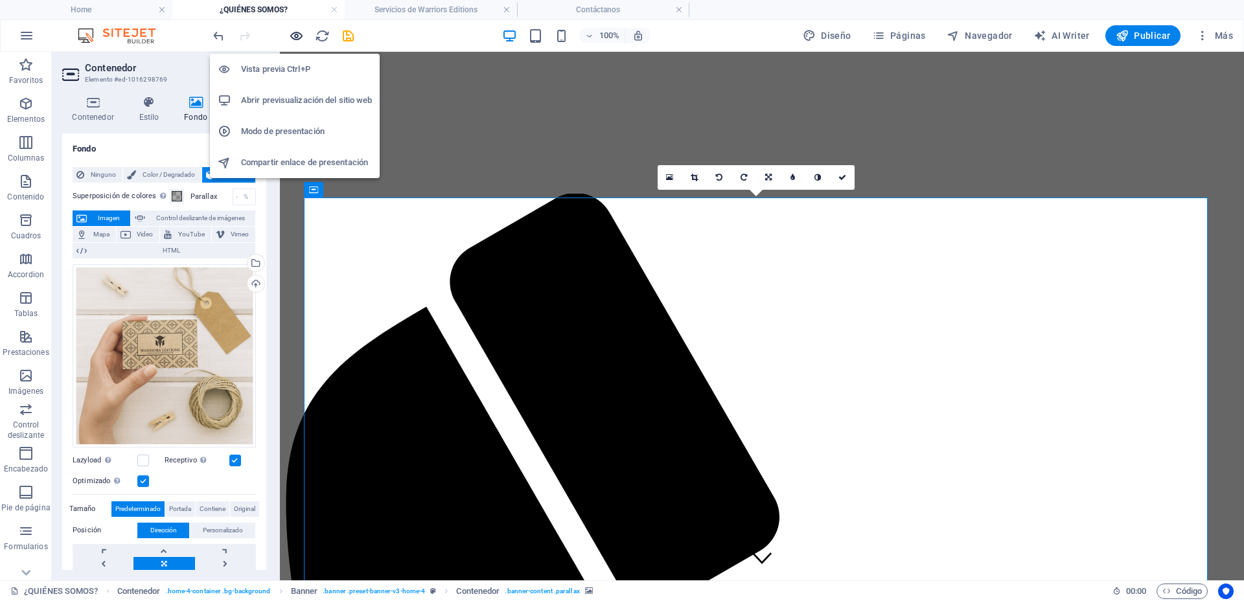
click at [291, 34] on icon "button" at bounding box center [296, 36] width 15 height 15
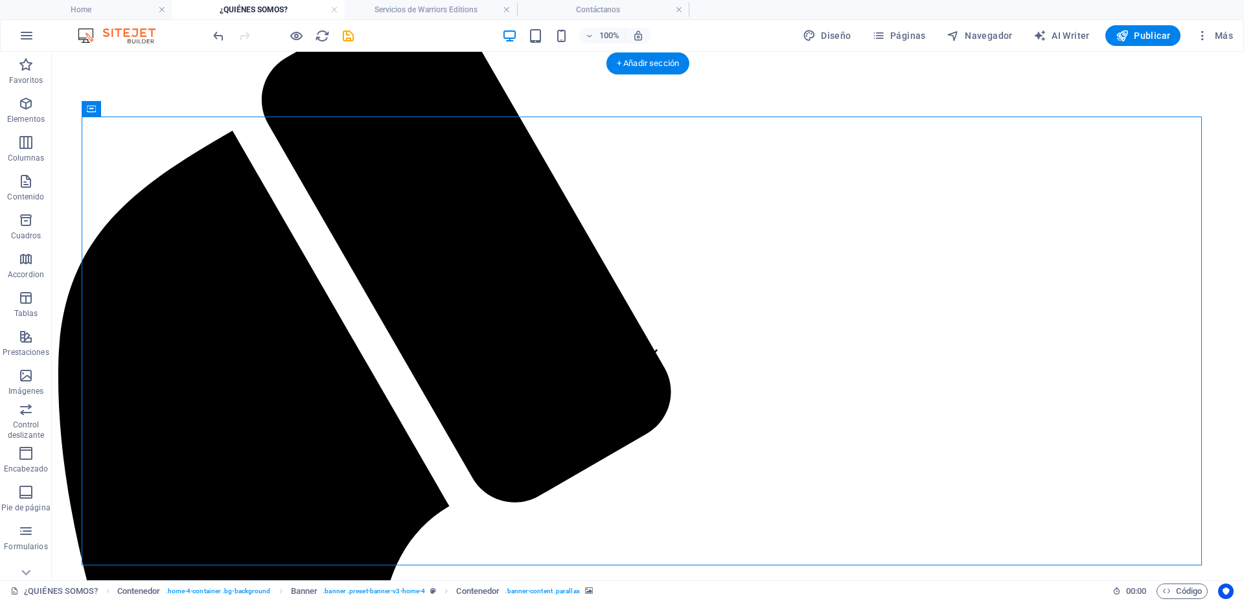
scroll to position [81, 0]
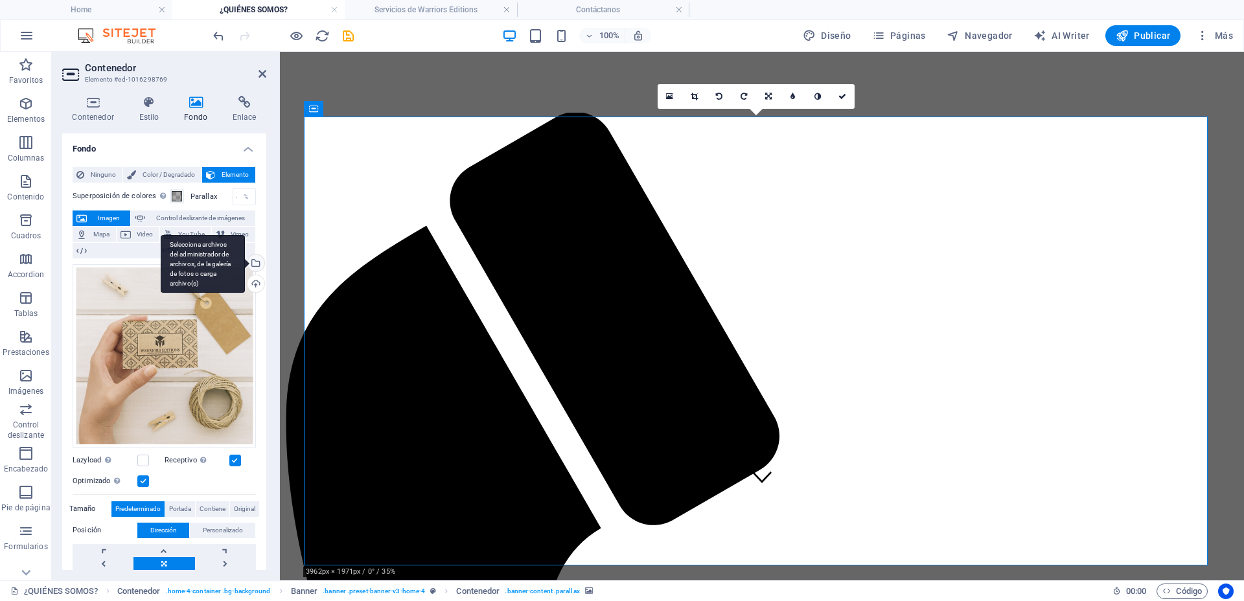
click at [253, 264] on div "Selecciona archivos del administrador de archivos, de la galería de fotos o car…" at bounding box center [254, 264] width 19 height 19
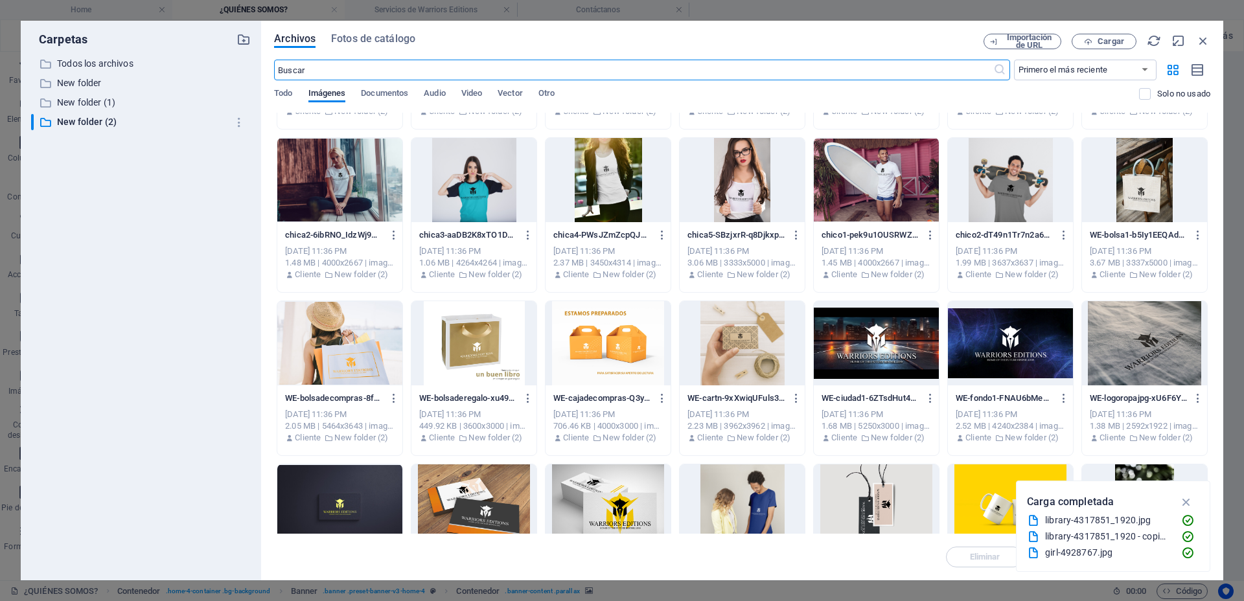
scroll to position [224, 0]
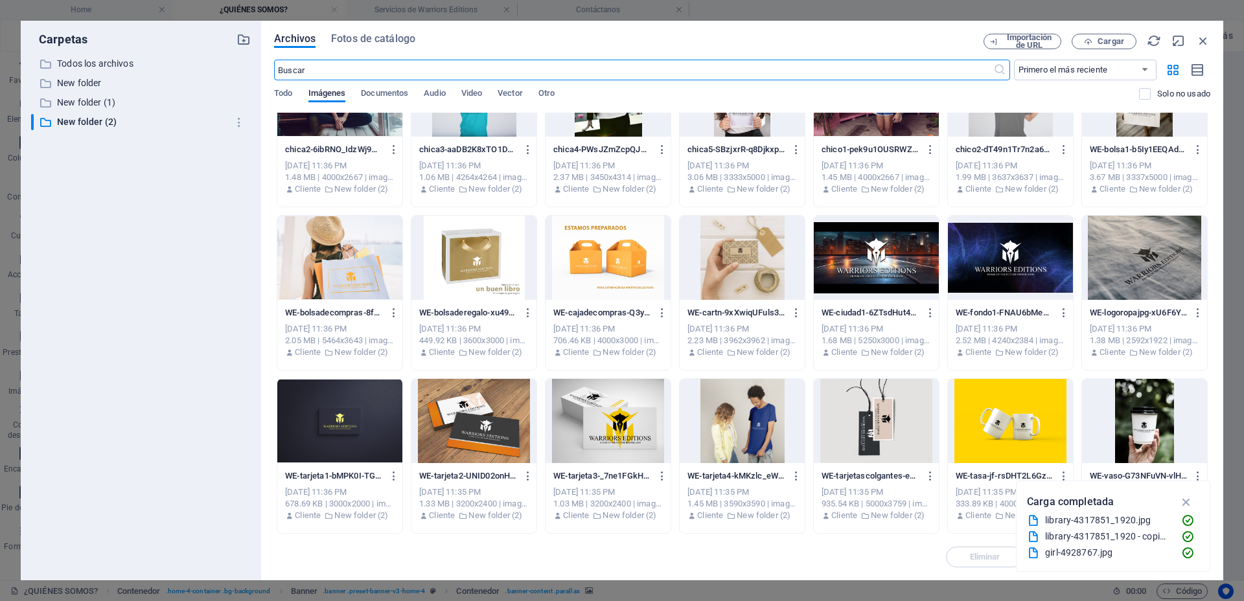
click at [629, 417] on div at bounding box center [608, 421] width 125 height 84
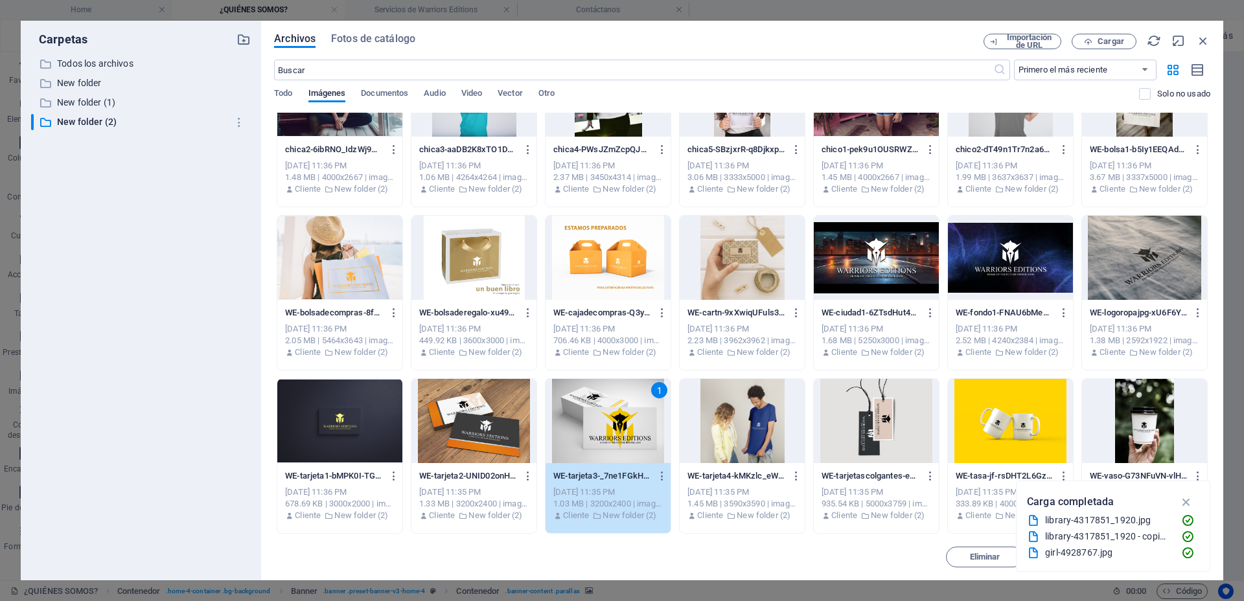
click at [629, 417] on div "1" at bounding box center [608, 421] width 125 height 84
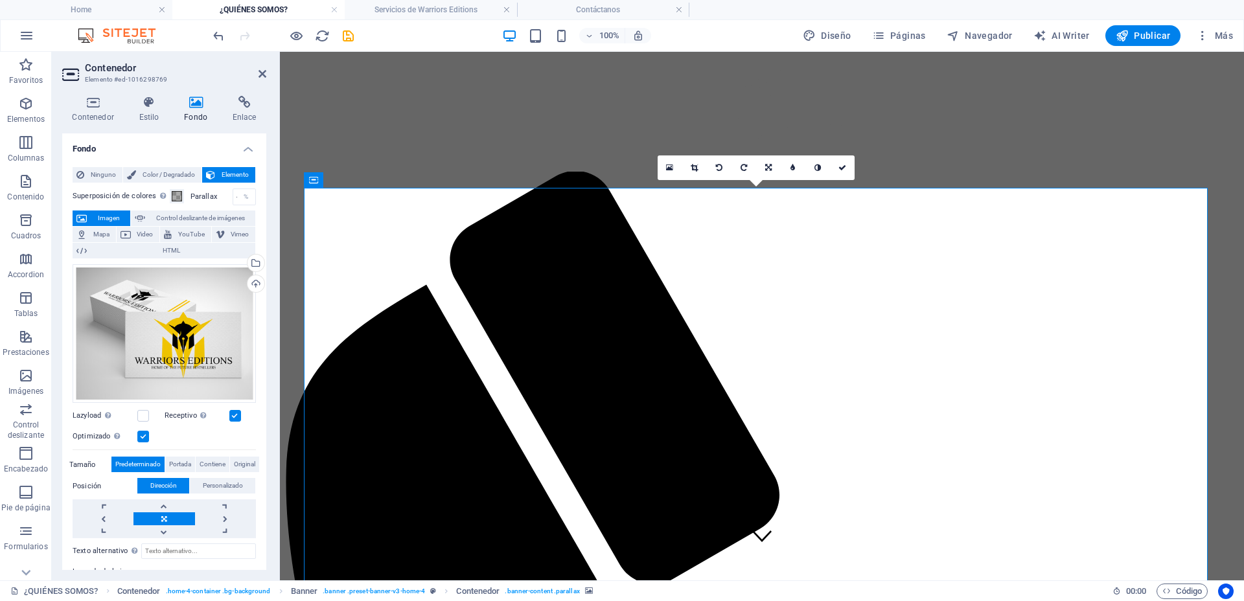
scroll to position [0, 0]
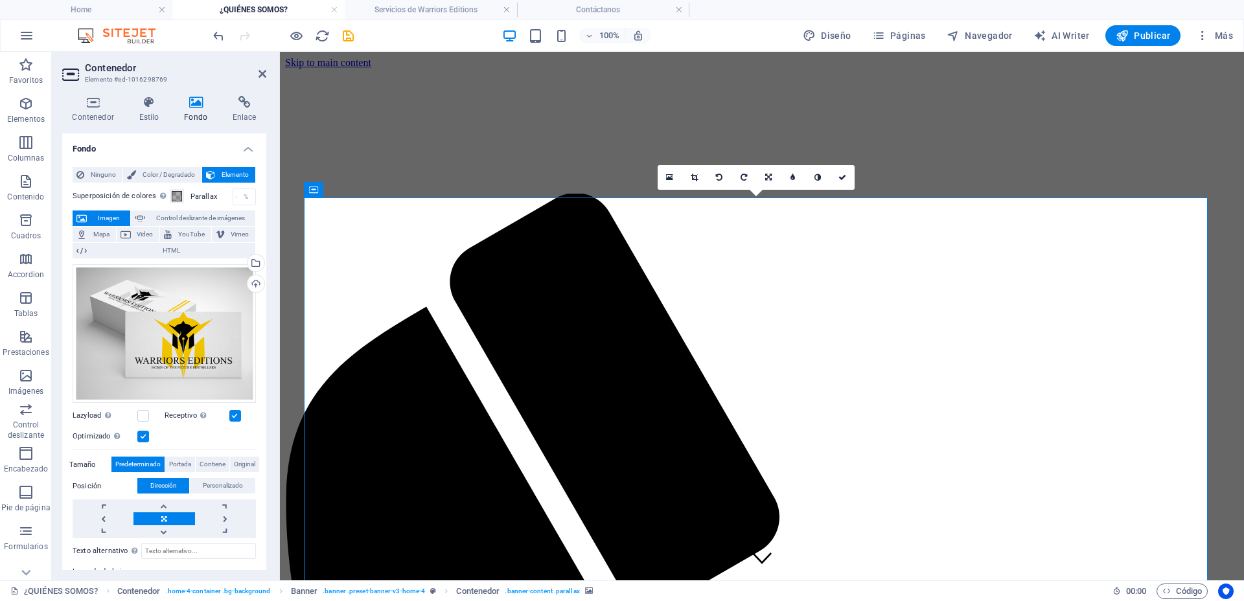
click at [253, 264] on div "Selecciona archivos del administrador de archivos, de la galería de fotos o car…" at bounding box center [254, 264] width 19 height 19
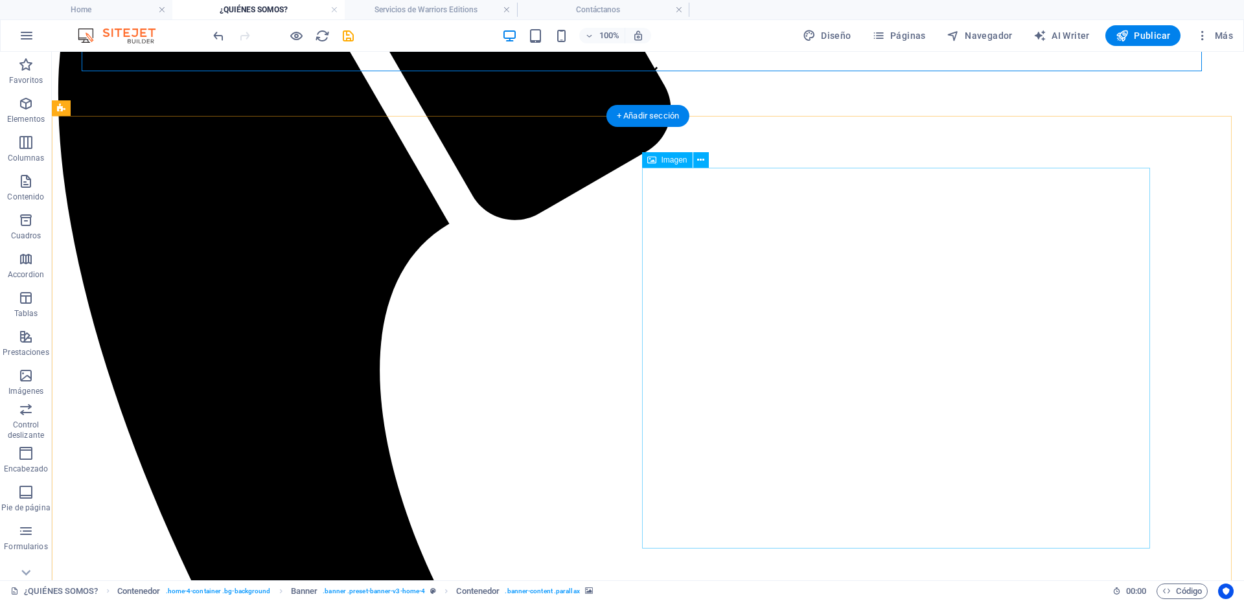
scroll to position [810, 0]
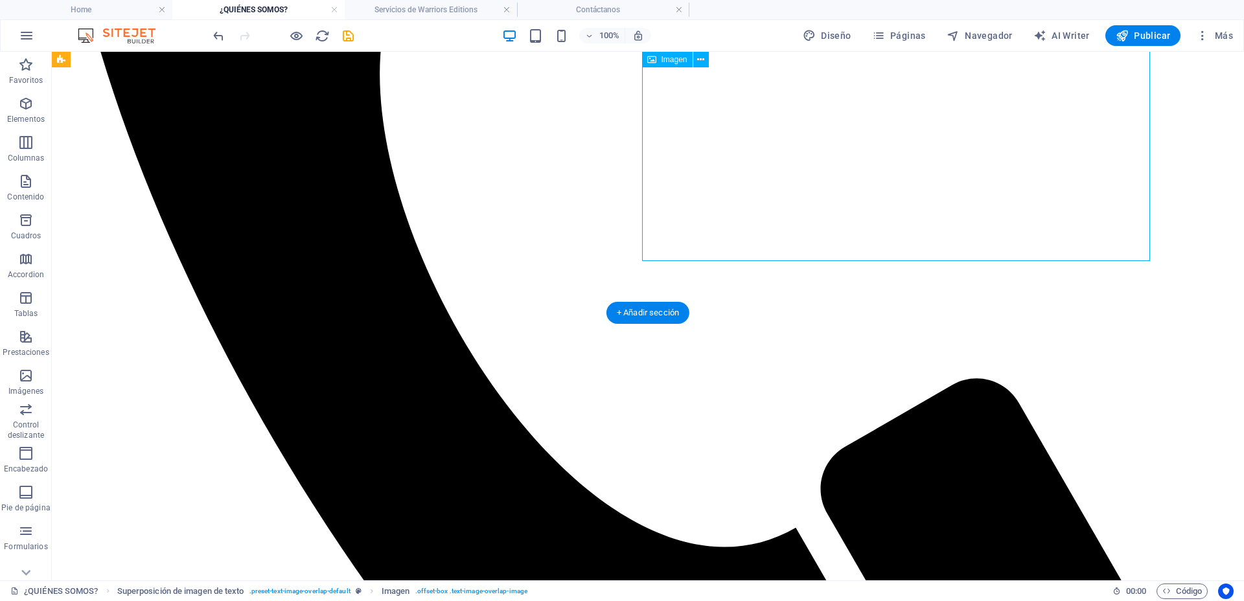
select select "%"
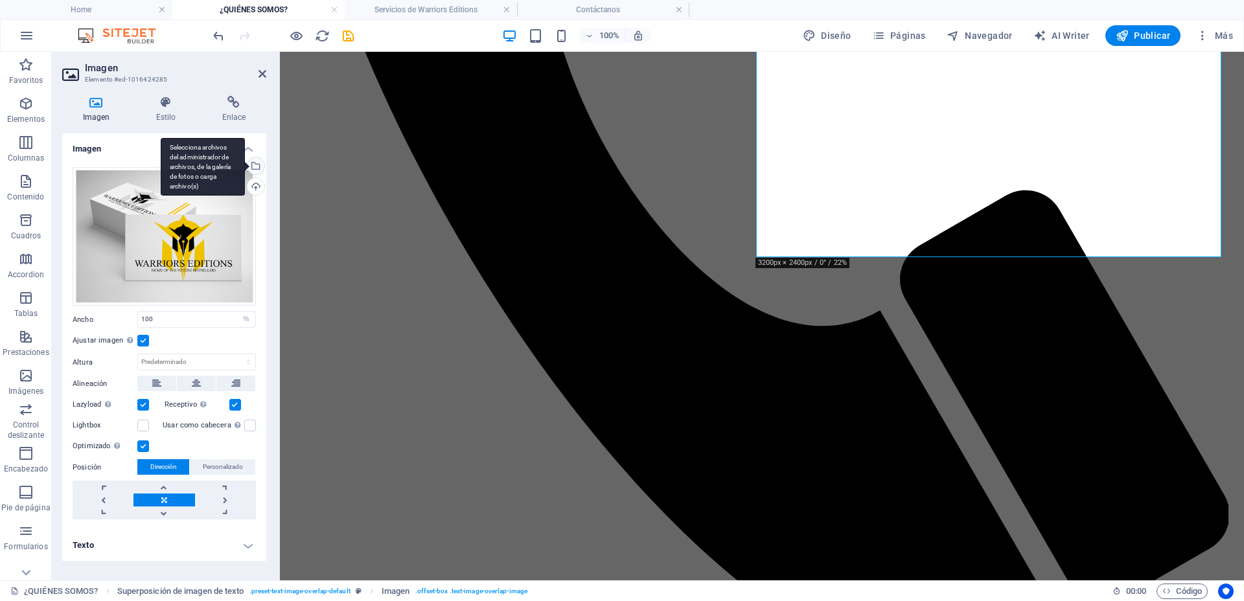
click at [245, 163] on div "Selecciona archivos del administrador de archivos, de la galería de fotos o car…" at bounding box center [203, 167] width 84 height 58
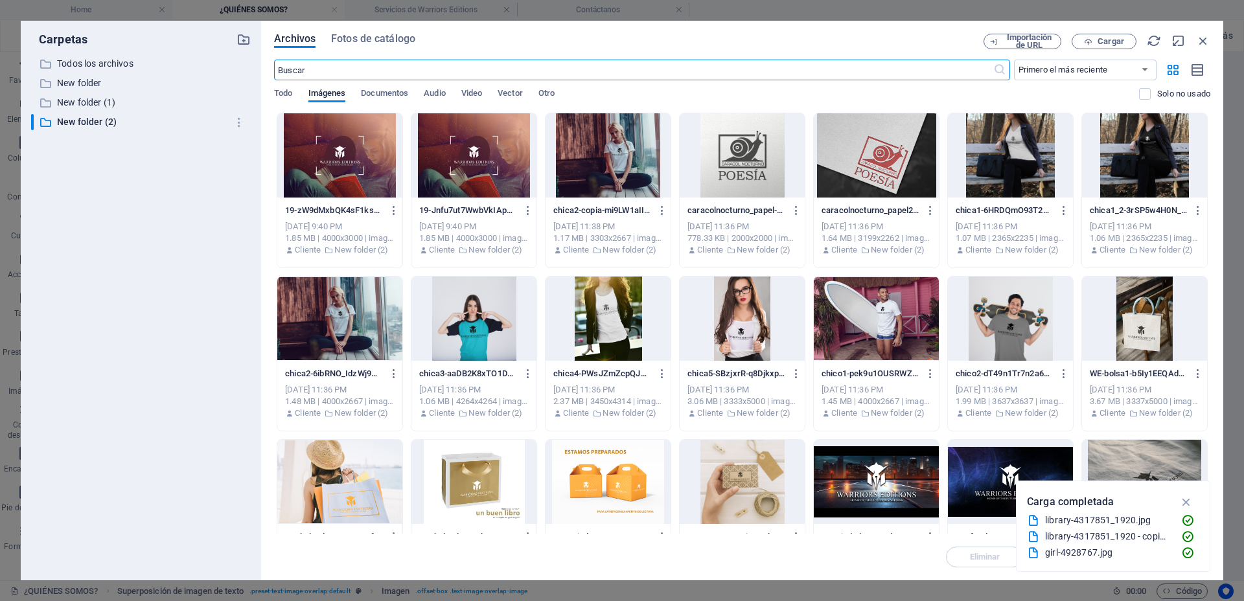
scroll to position [224, 0]
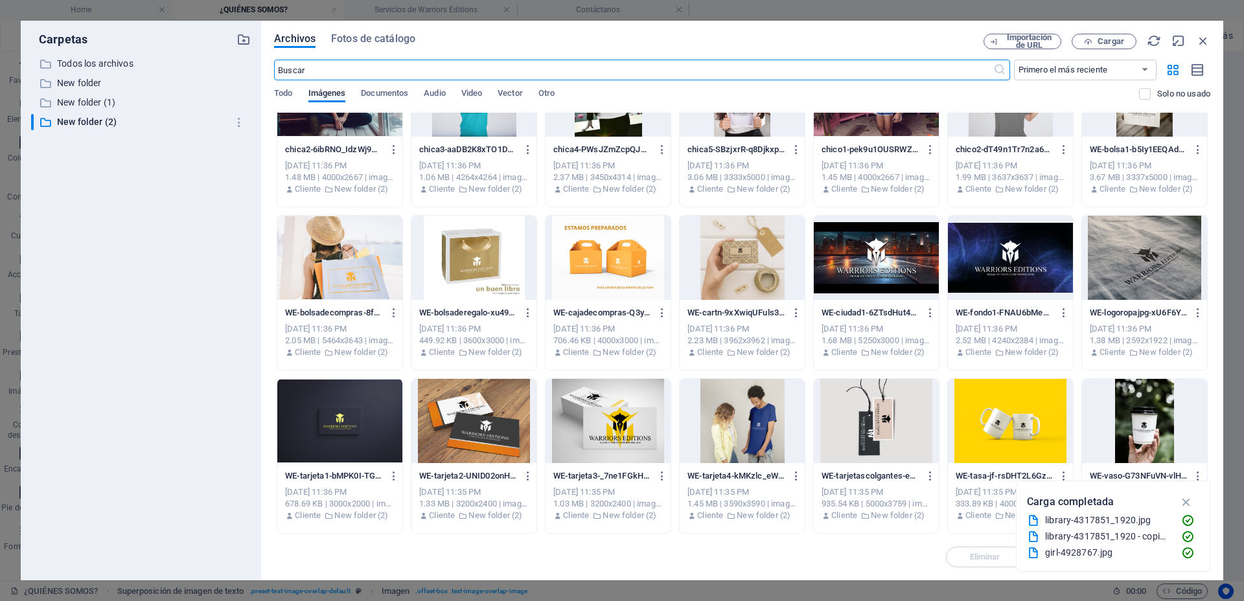
click at [874, 424] on div at bounding box center [876, 421] width 125 height 84
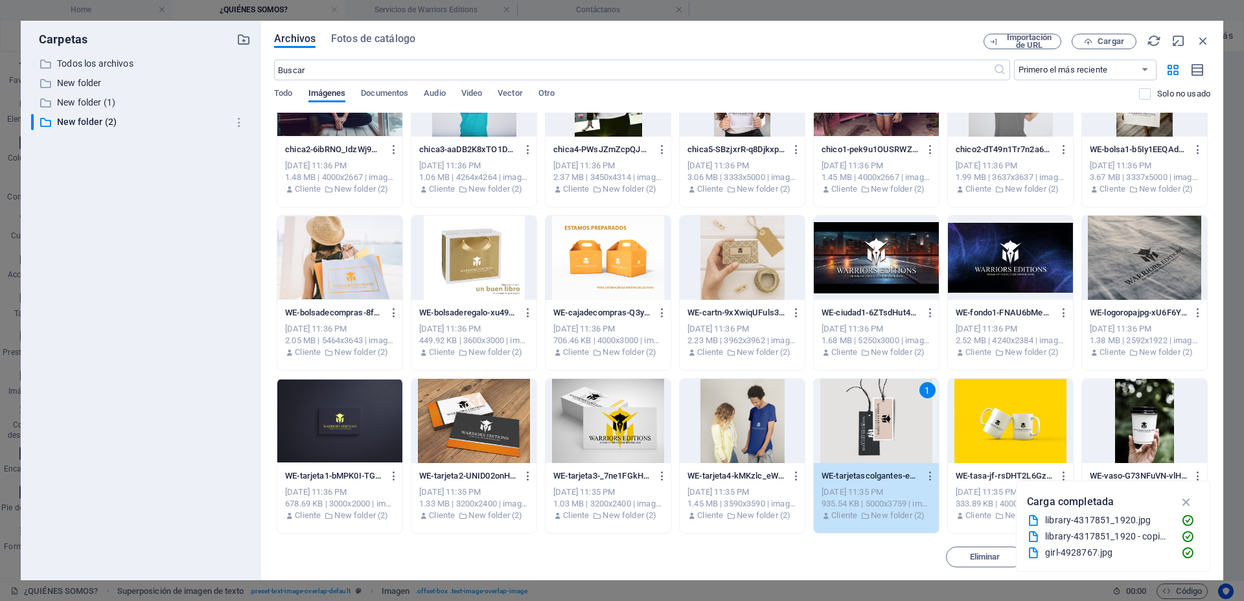
click at [874, 424] on div "1" at bounding box center [876, 421] width 125 height 84
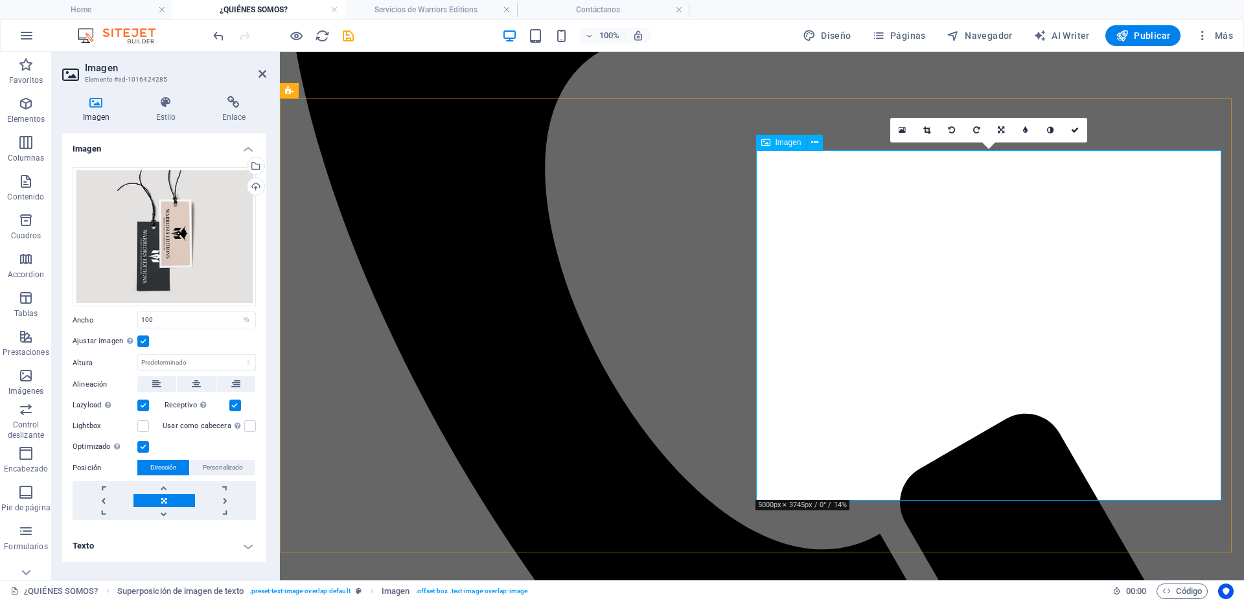
scroll to position [540, 0]
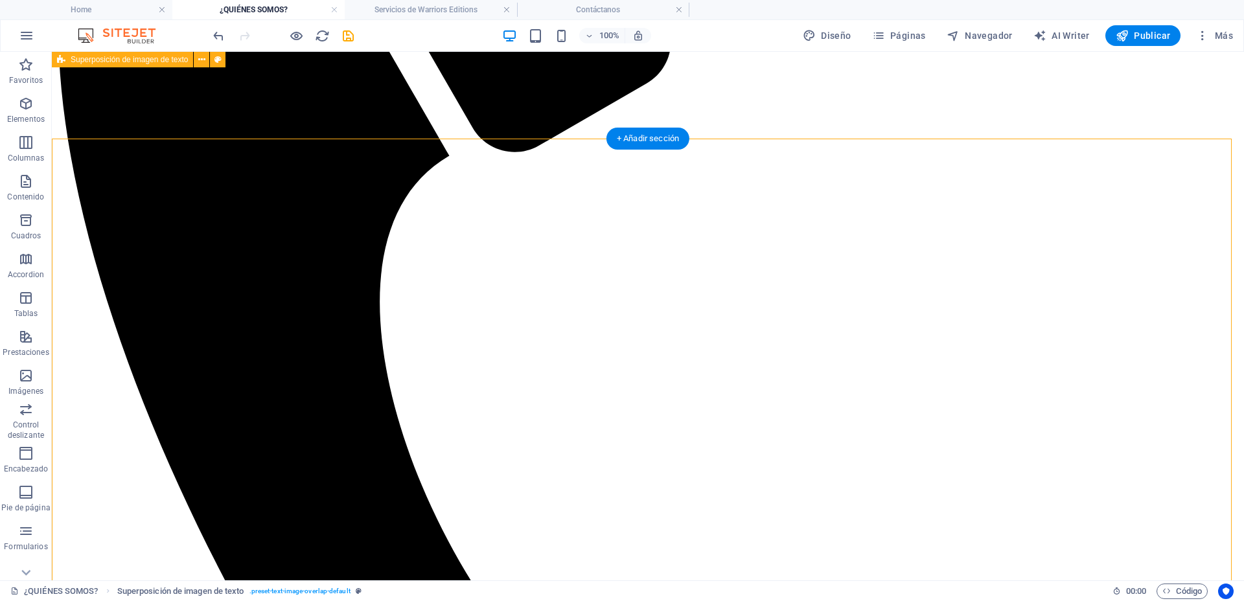
scroll to position [459, 0]
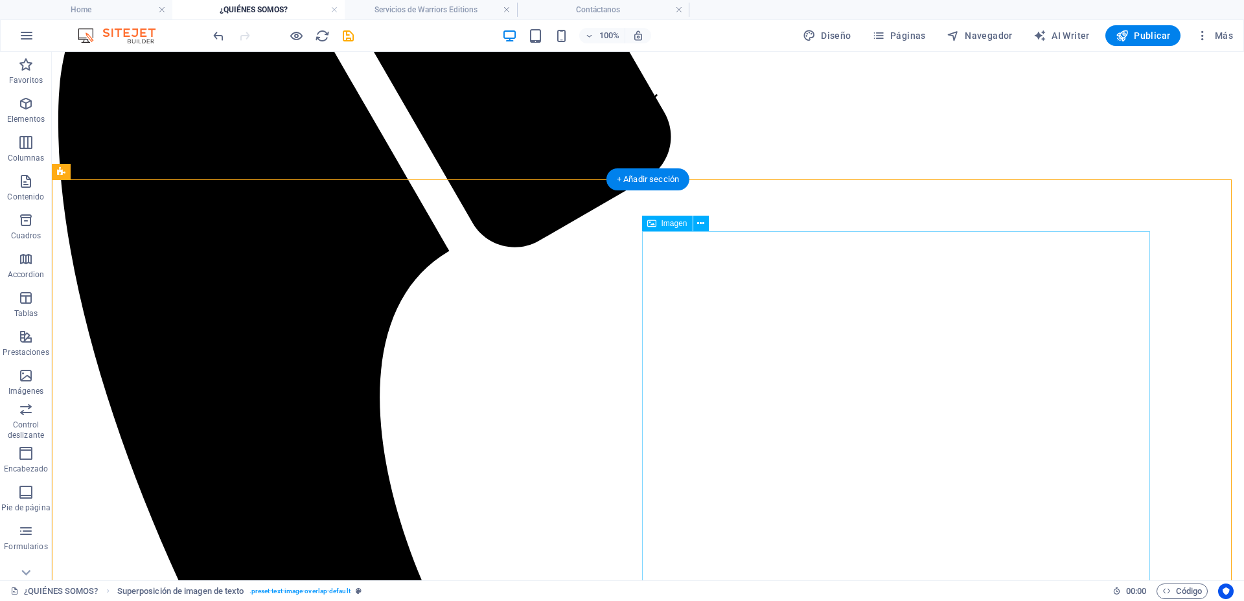
select select "%"
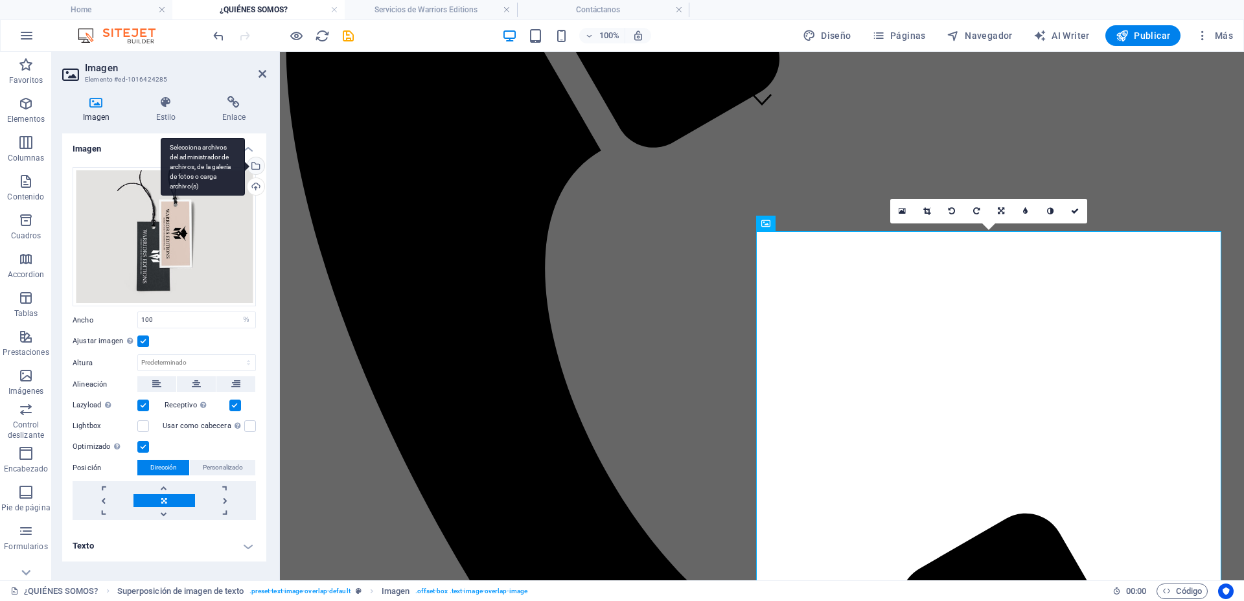
click at [245, 167] on div "Selecciona archivos del administrador de archivos, de la galería de fotos o car…" at bounding box center [203, 167] width 84 height 58
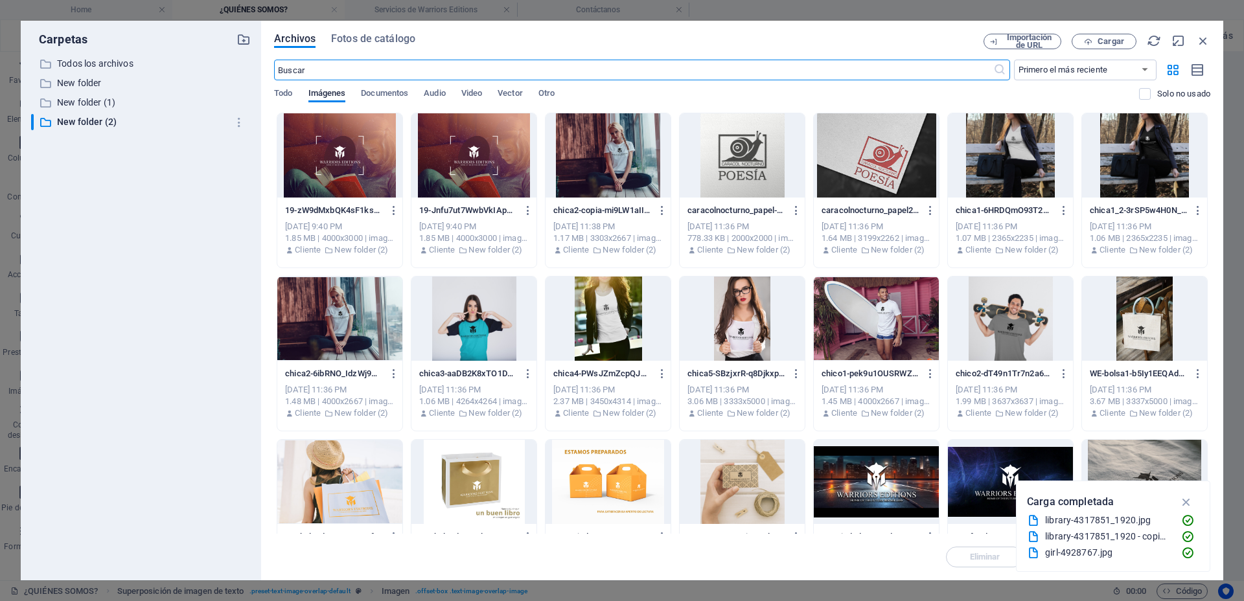
click at [1028, 137] on div at bounding box center [1010, 155] width 125 height 84
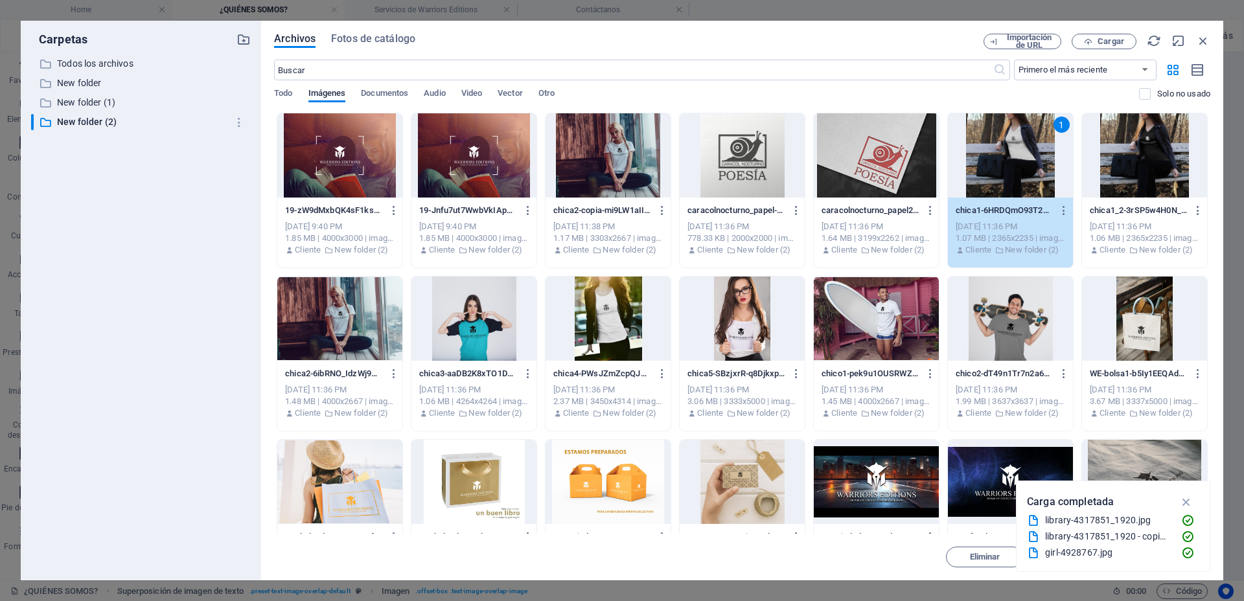
click at [1028, 137] on div "1" at bounding box center [1010, 155] width 125 height 84
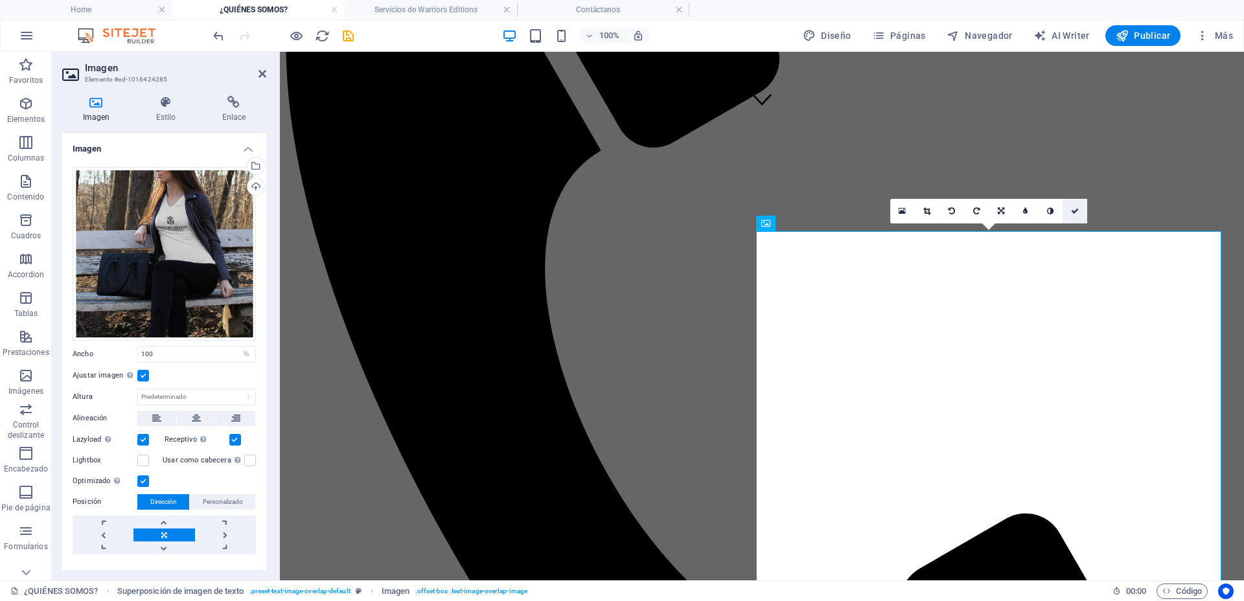
click at [1079, 208] on icon at bounding box center [1075, 211] width 8 height 8
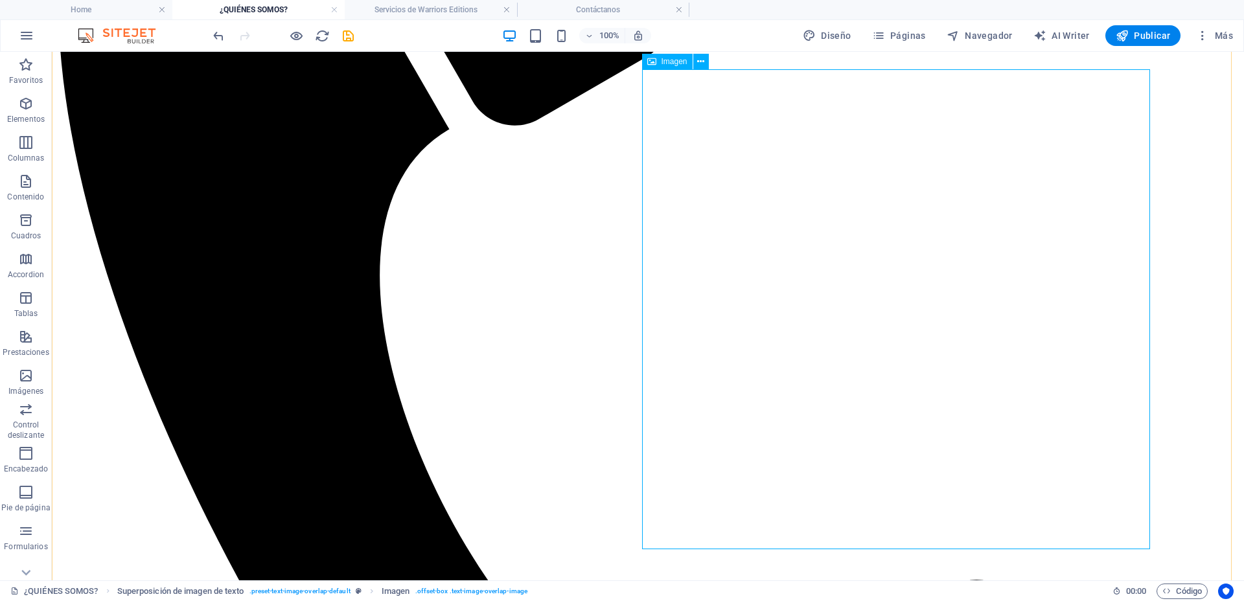
scroll to position [621, 0]
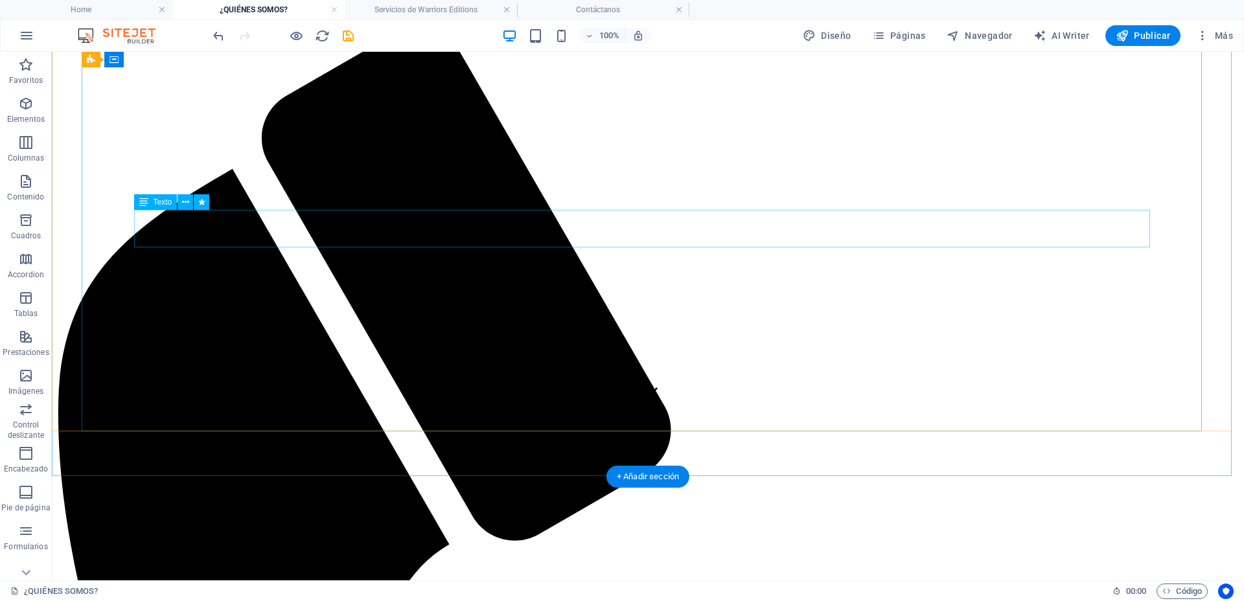
scroll to position [162, 0]
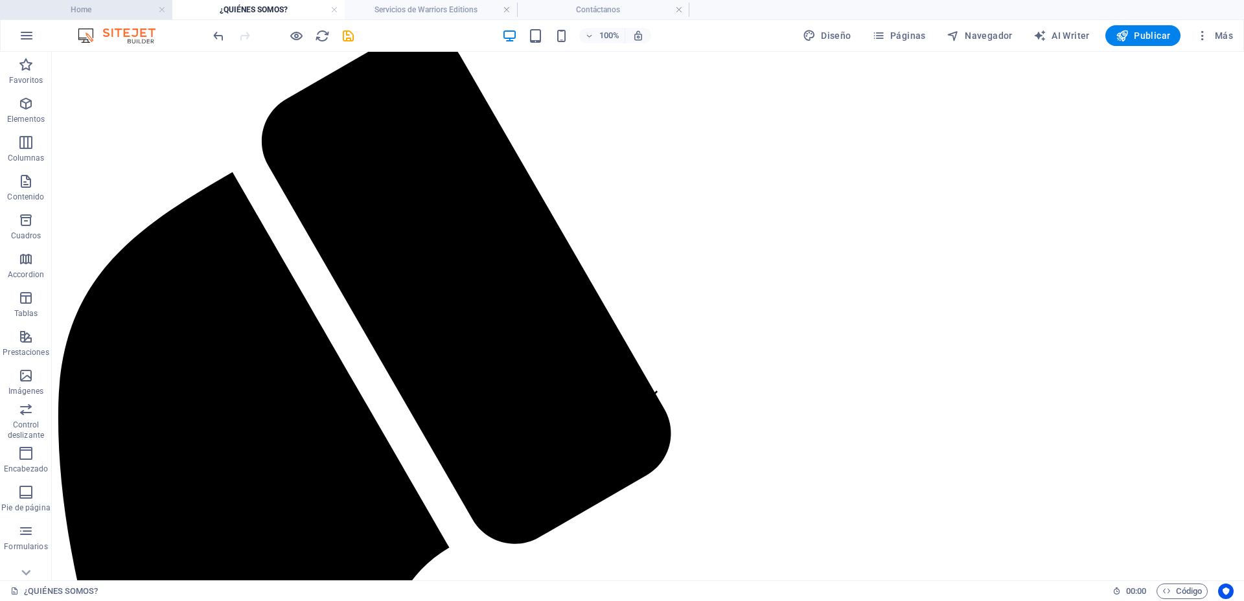
click at [110, 14] on h4 "Home" at bounding box center [86, 10] width 172 height 14
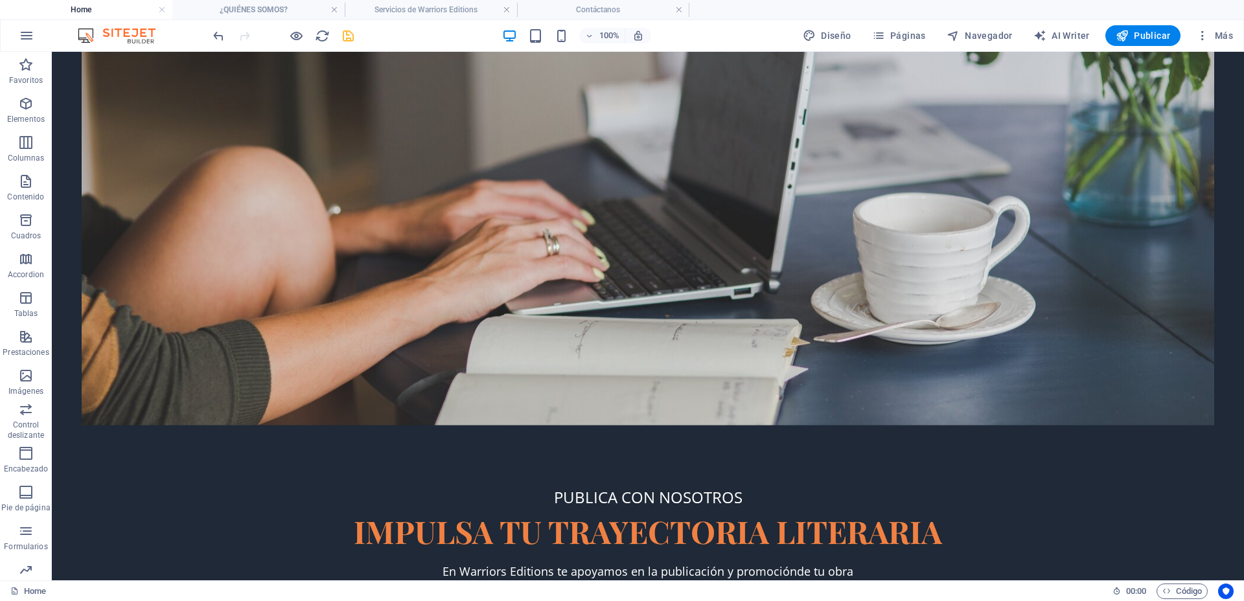
scroll to position [0, 0]
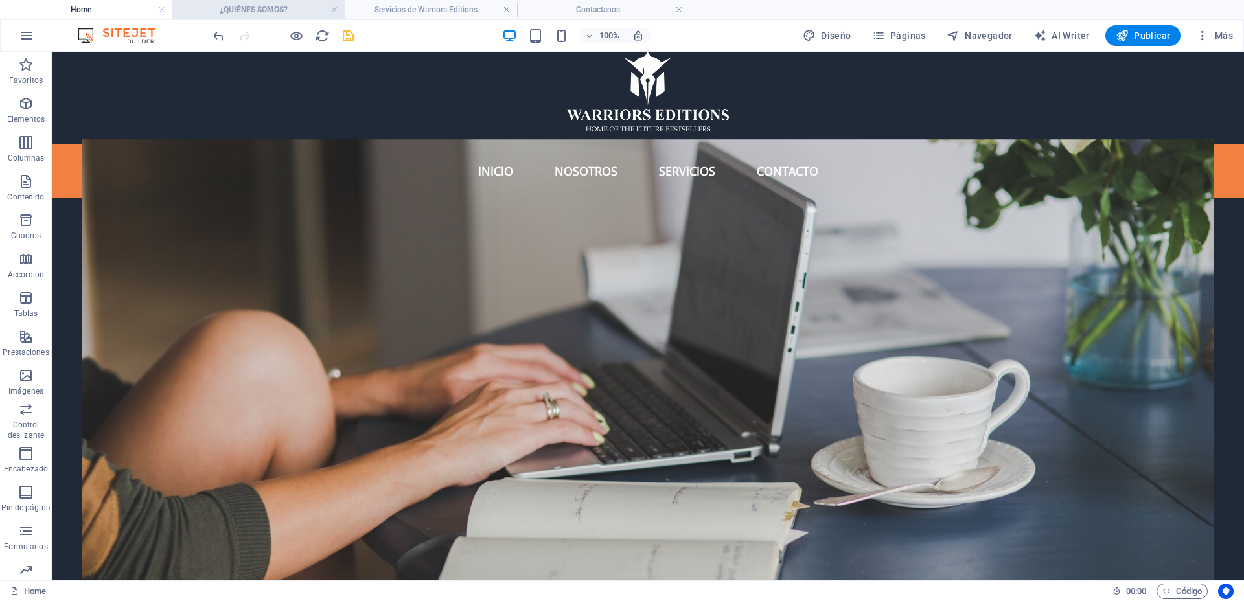
click at [261, 7] on h4 "¿QUIÉNES SOMOS?" at bounding box center [258, 10] width 172 height 14
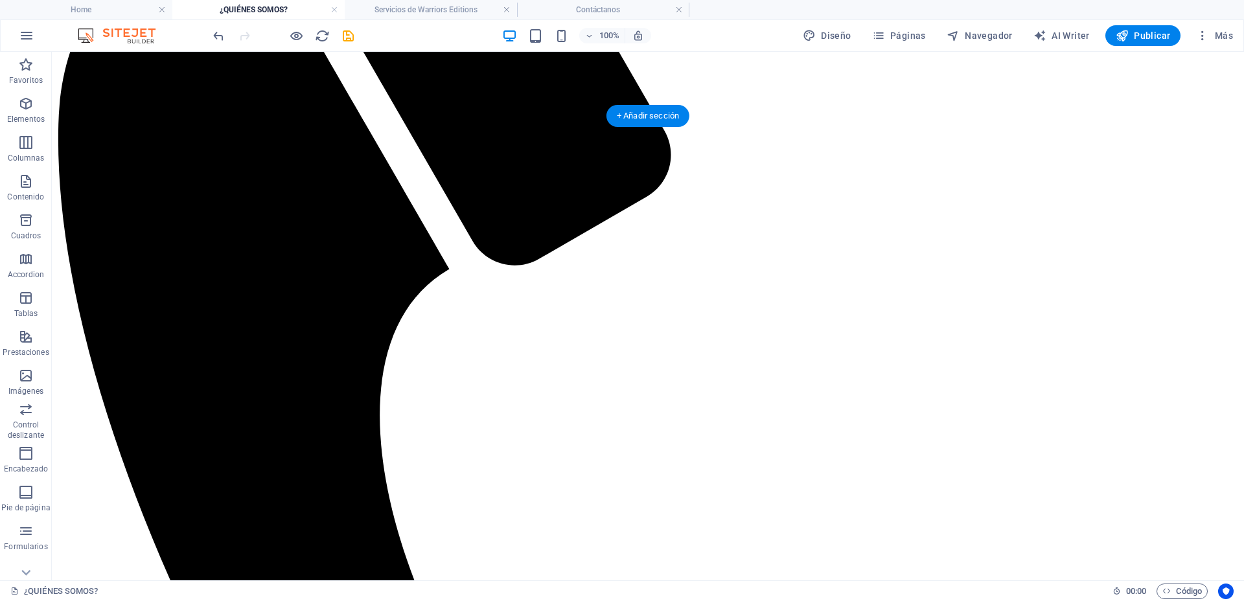
scroll to position [29, 0]
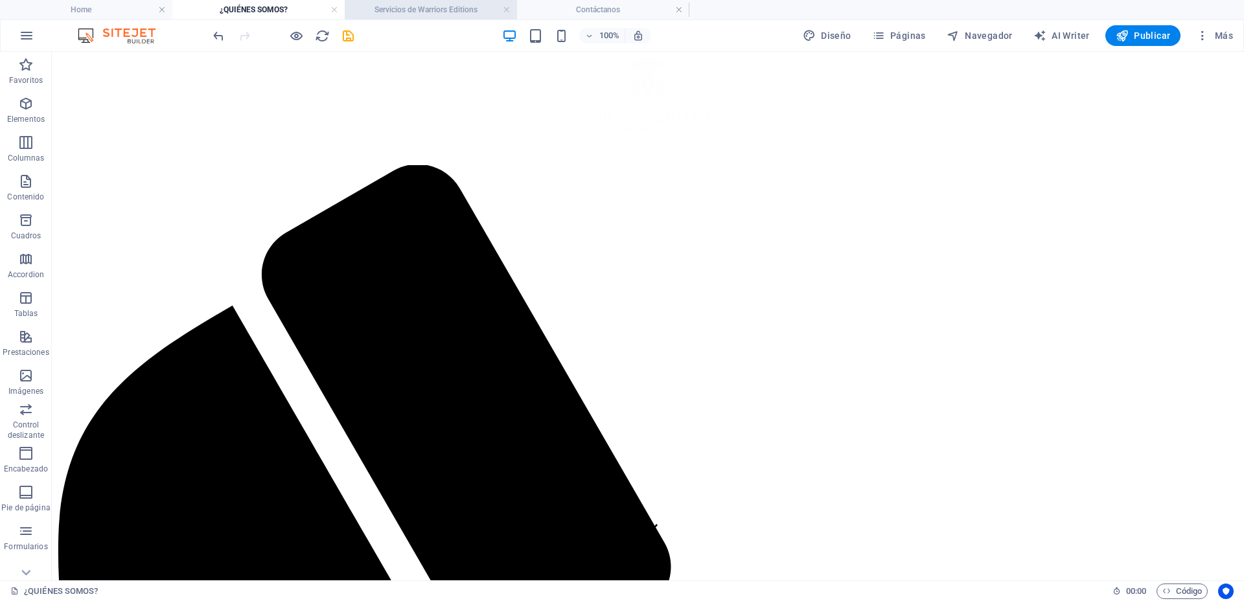
click at [407, 7] on h4 "Servicios de Warriors Editions" at bounding box center [431, 10] width 172 height 14
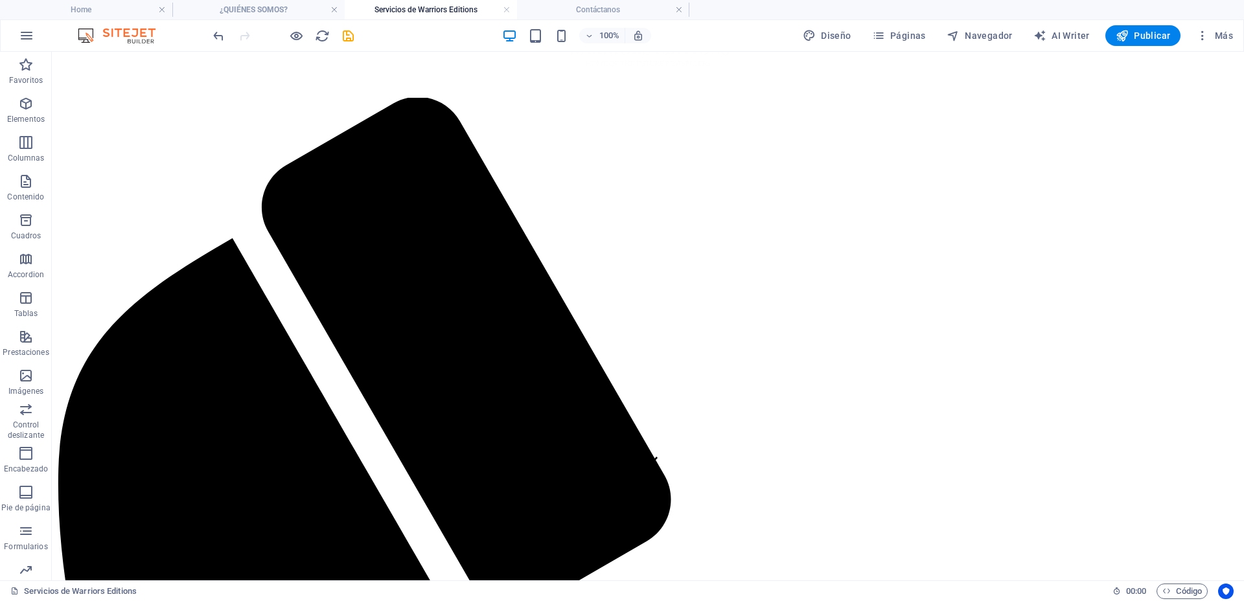
scroll to position [0, 0]
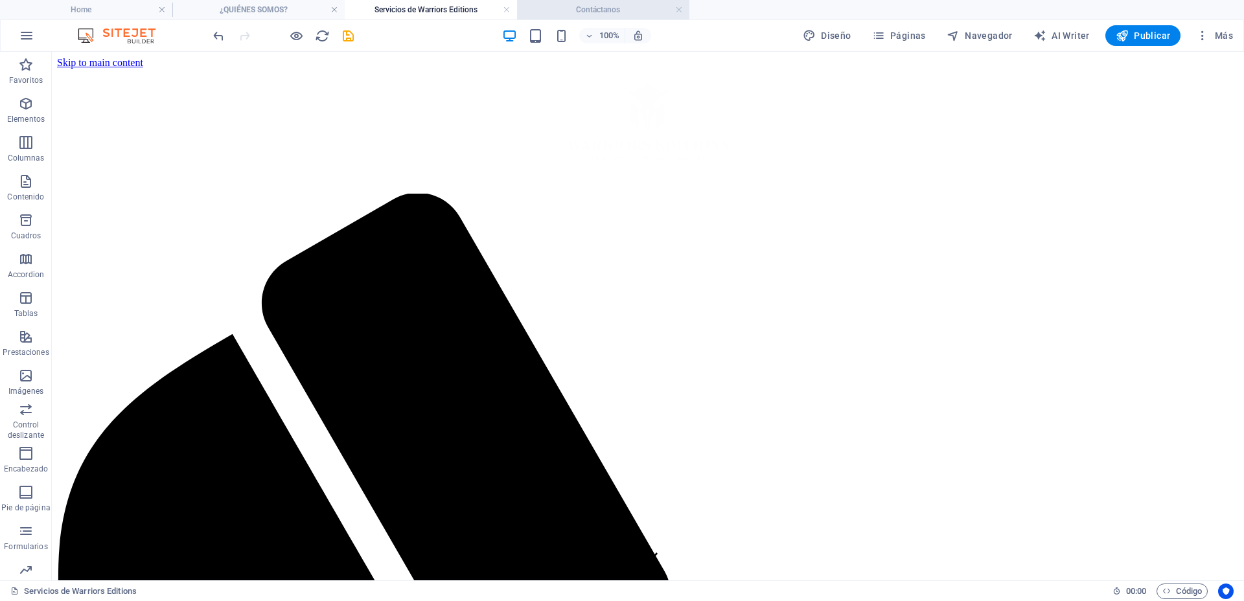
click at [564, 12] on h4 "Contáctanos" at bounding box center [603, 10] width 172 height 14
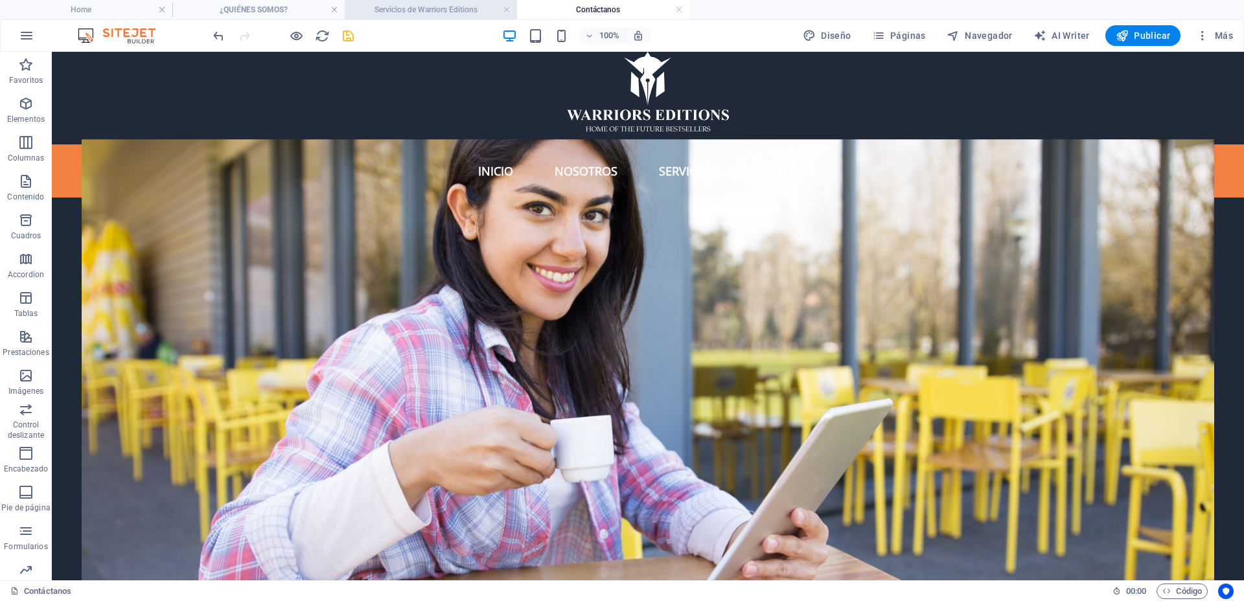
click at [453, 6] on h4 "Servicios de Warriors Editions" at bounding box center [431, 10] width 172 height 14
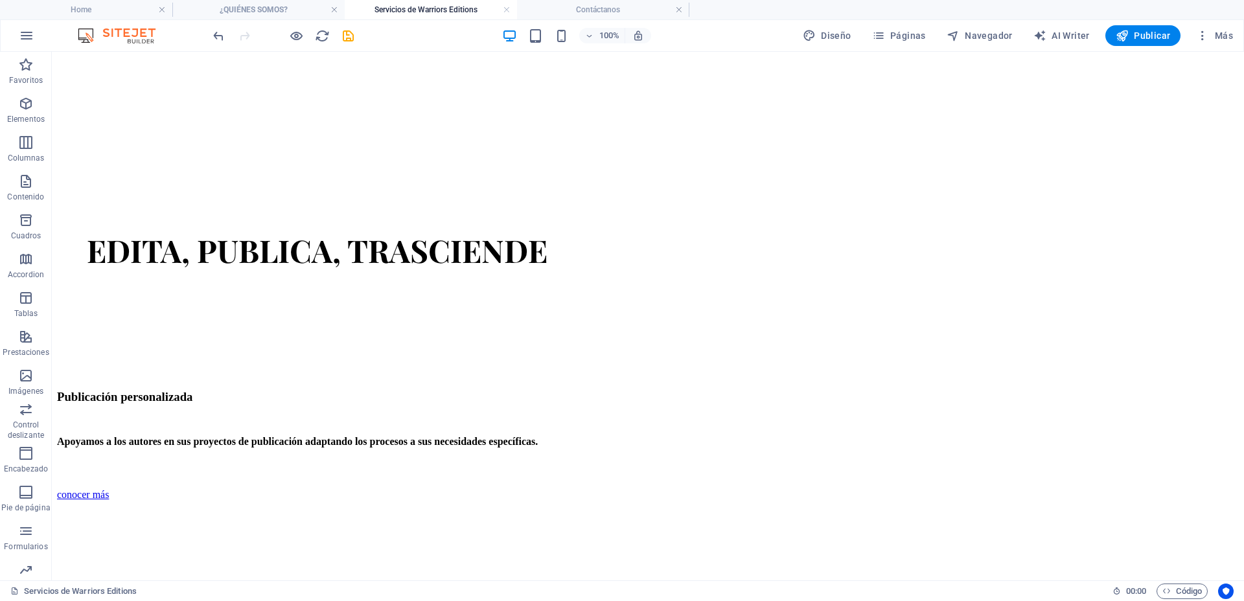
scroll to position [2121, 0]
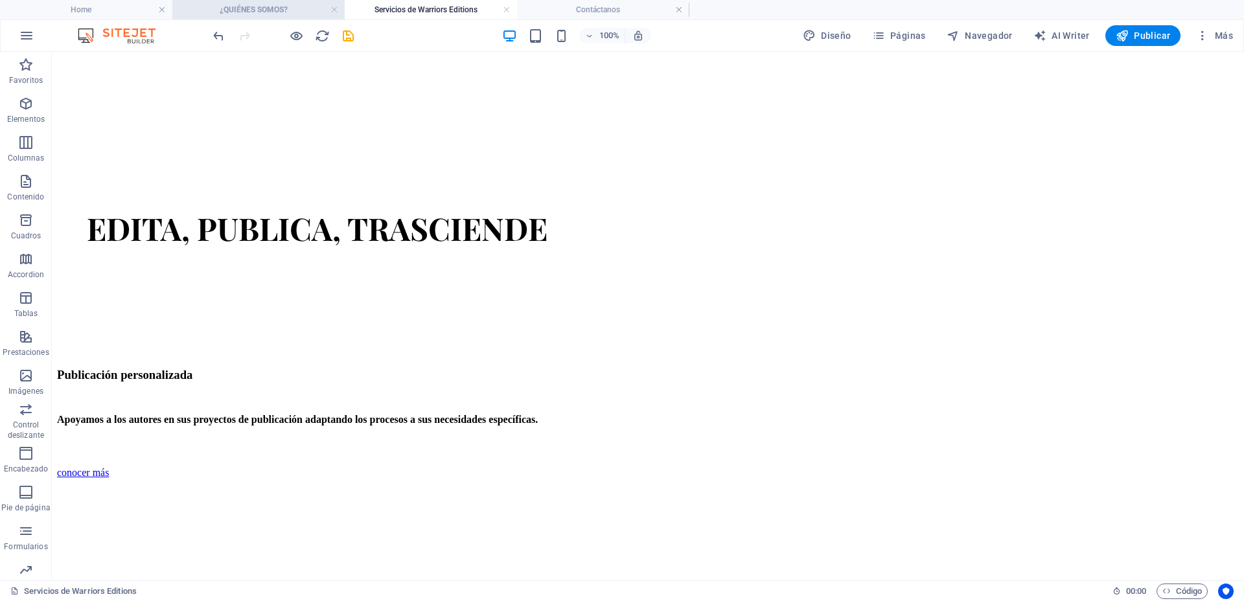
click at [261, 13] on h4 "¿QUIÉNES SOMOS?" at bounding box center [258, 10] width 172 height 14
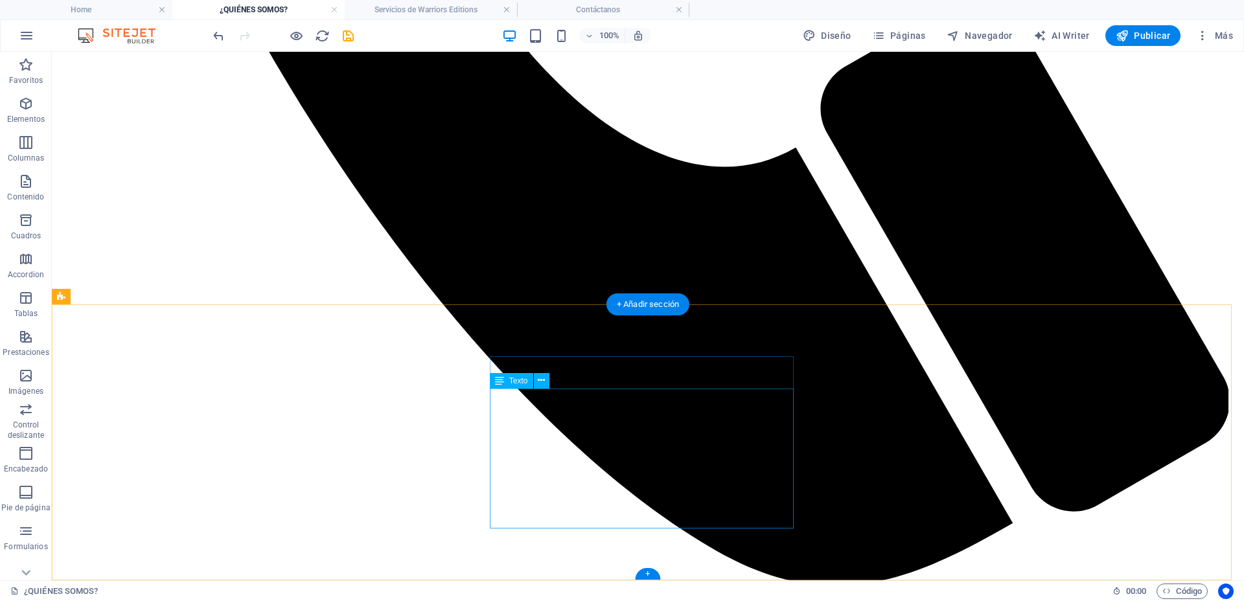
scroll to position [1081, 0]
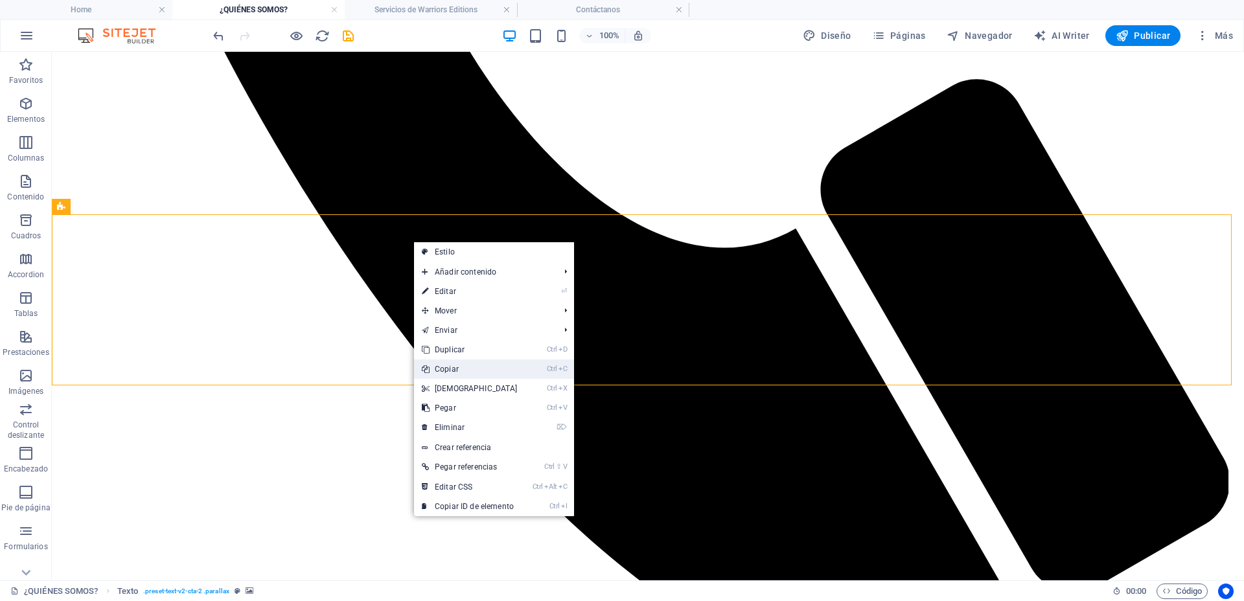
click at [493, 365] on link "Ctrl C Copiar" at bounding box center [469, 369] width 111 height 19
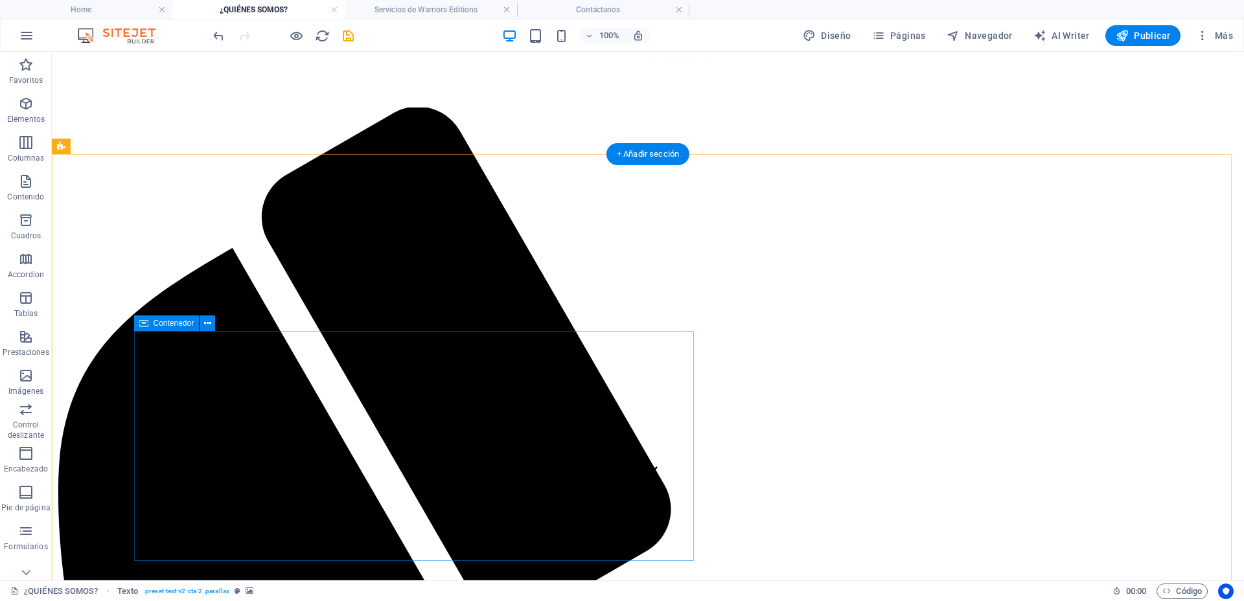
scroll to position [0, 0]
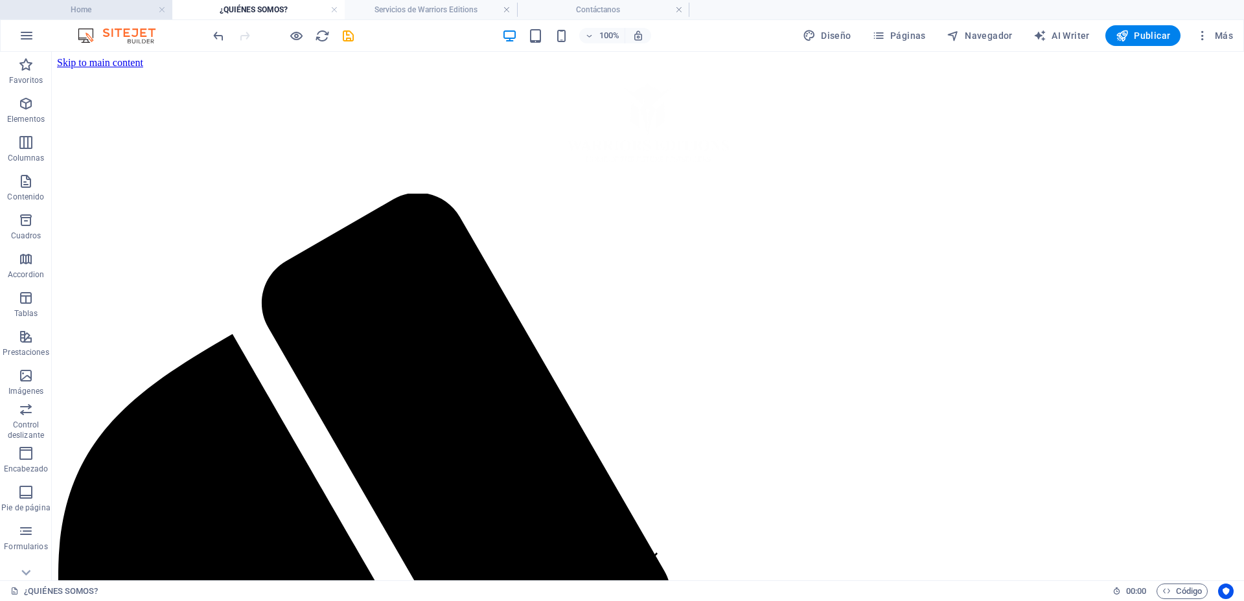
click at [76, 5] on h4 "Home" at bounding box center [86, 10] width 172 height 14
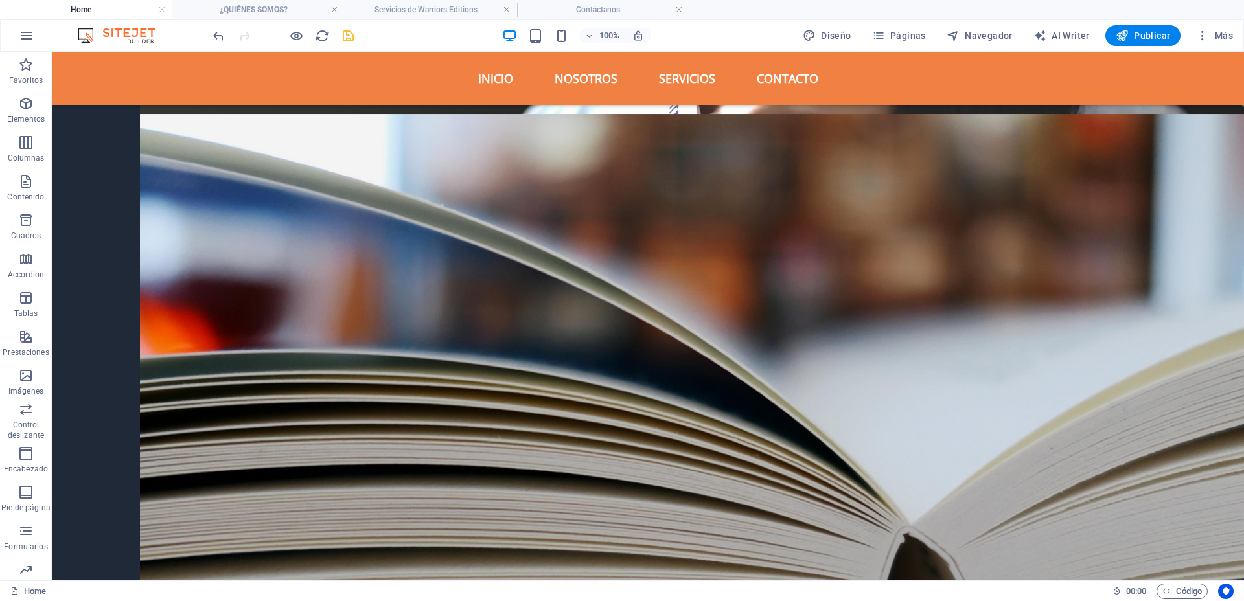
scroll to position [3322, 0]
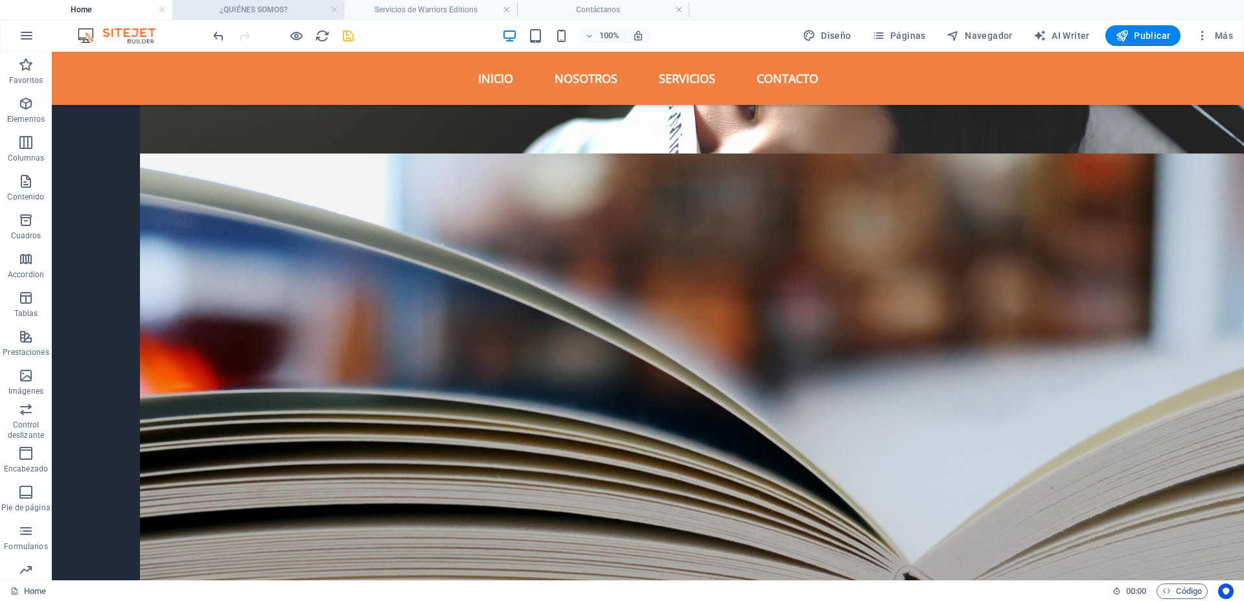
click at [261, 14] on h4 "¿QUIÉNES SOMOS?" at bounding box center [258, 10] width 172 height 14
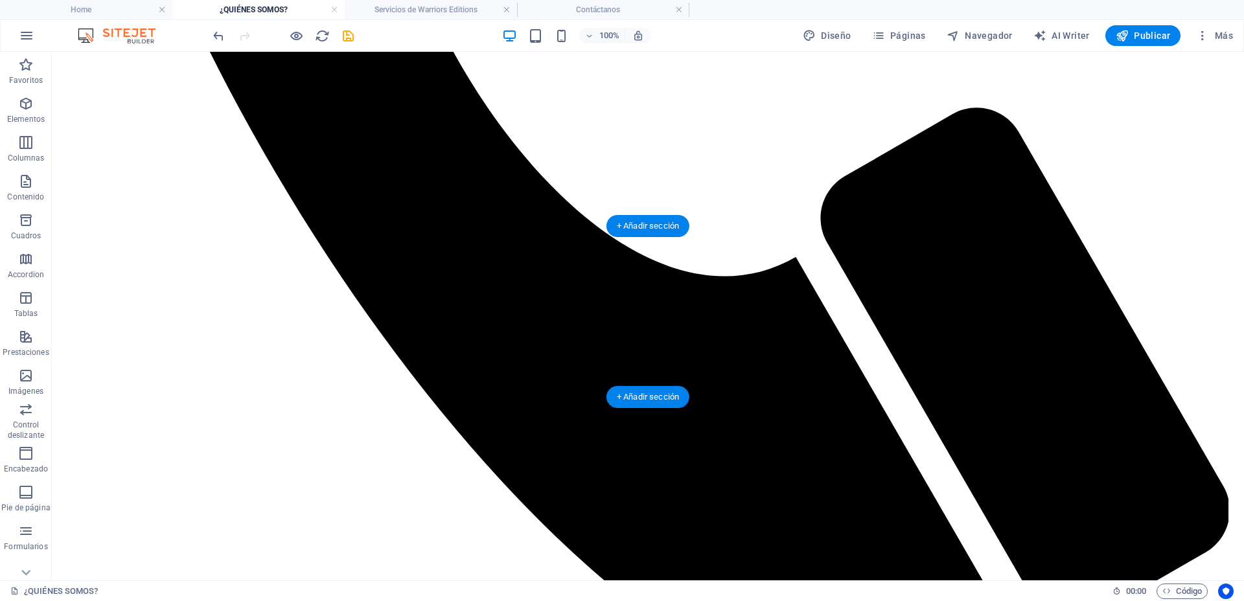
scroll to position [1162, 0]
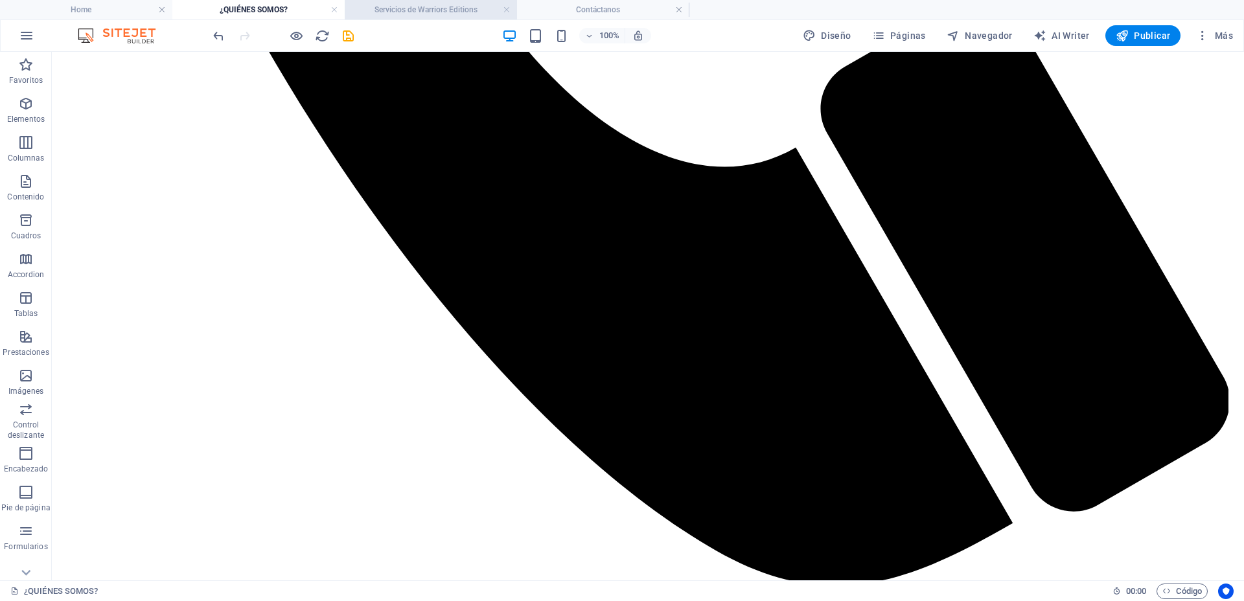
click at [430, 6] on h4 "Servicios de Warriors Editions" at bounding box center [431, 10] width 172 height 14
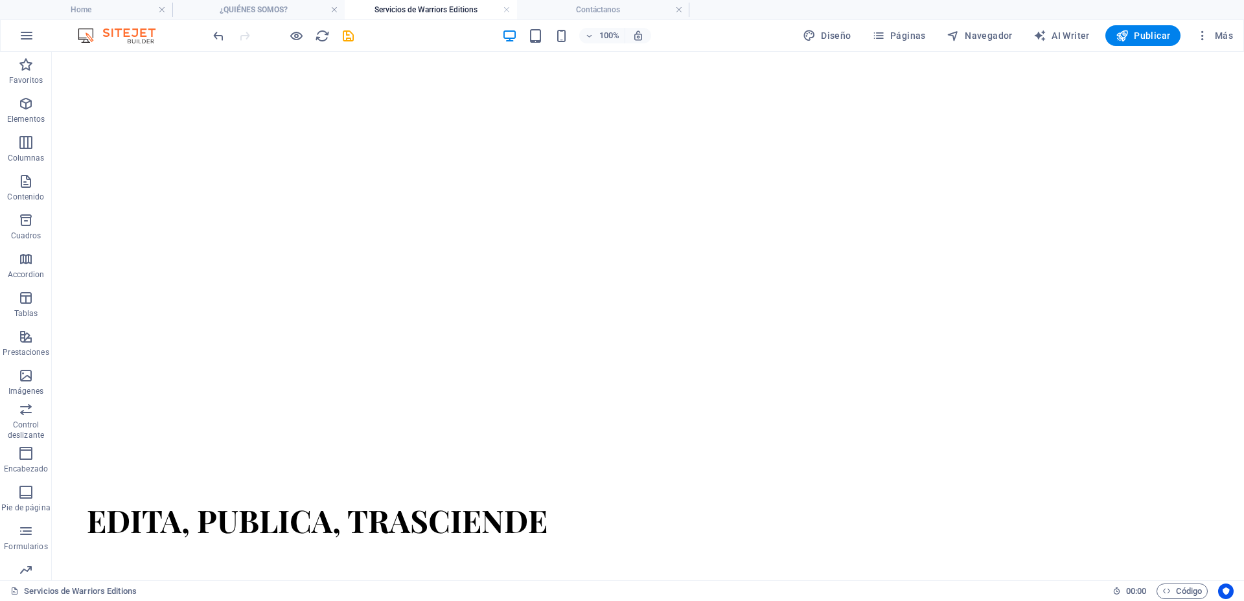
scroll to position [1959, 0]
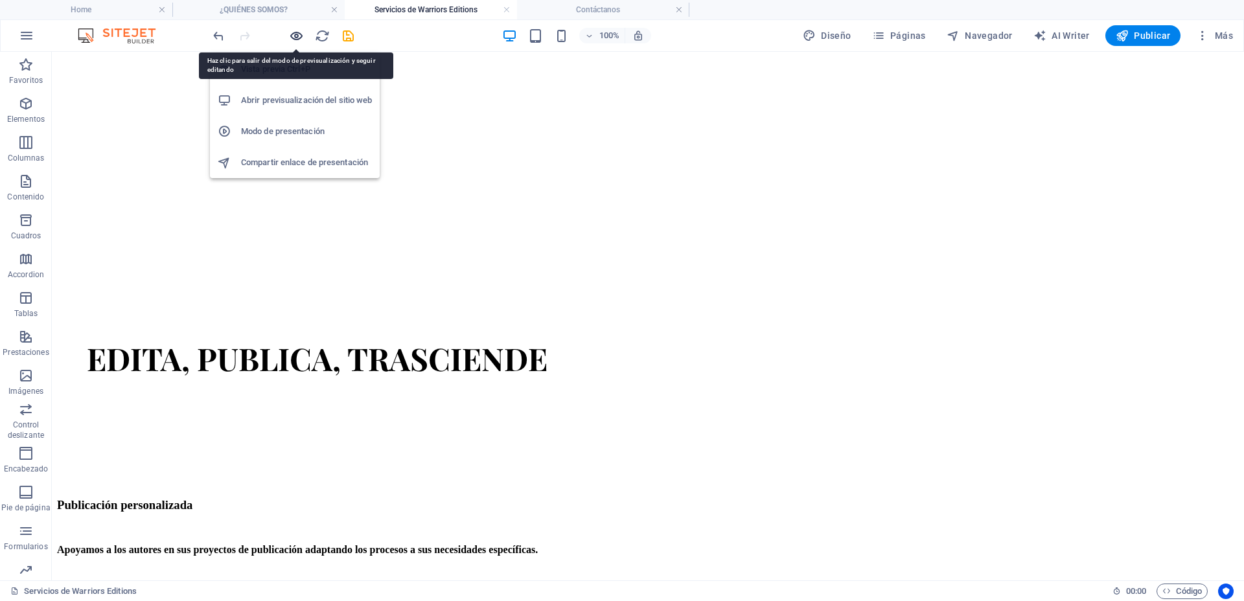
click at [299, 38] on icon "button" at bounding box center [296, 36] width 15 height 15
click at [295, 33] on icon "button" at bounding box center [296, 36] width 15 height 15
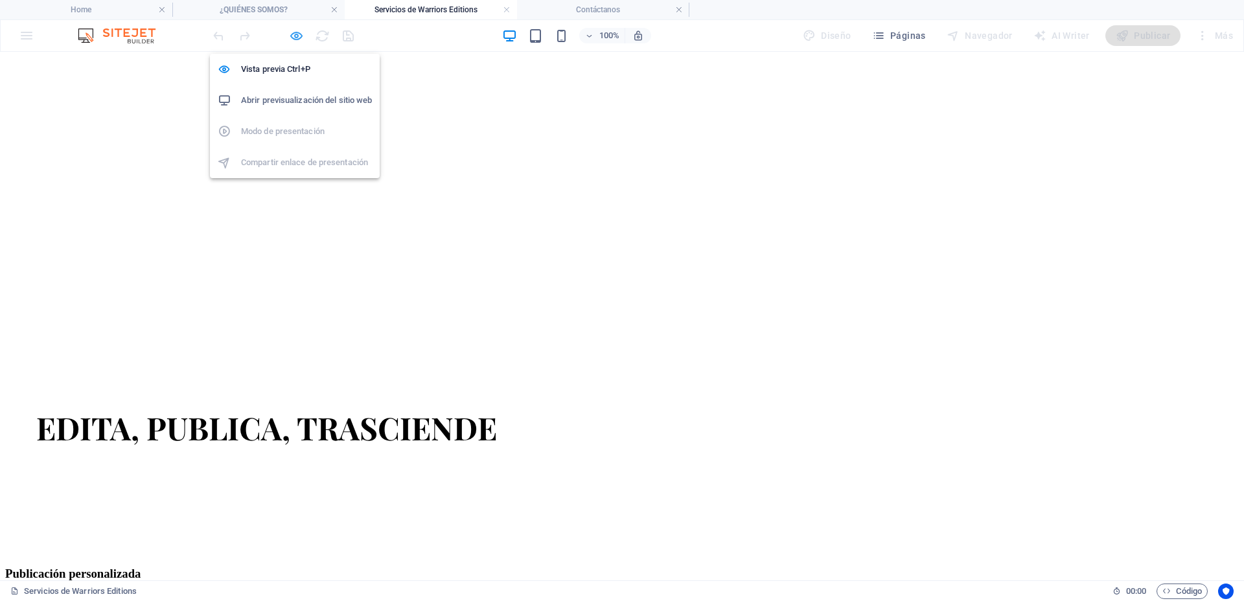
click at [300, 38] on icon "button" at bounding box center [296, 36] width 15 height 15
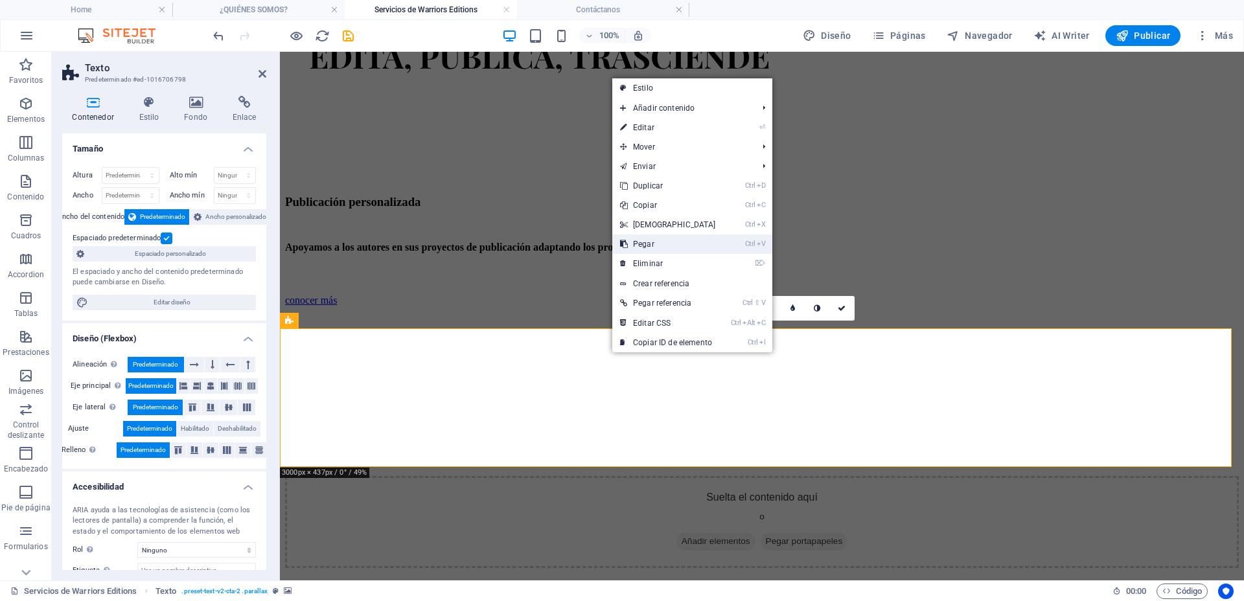
click at [660, 240] on link "Ctrl V Pegar" at bounding box center [667, 244] width 111 height 19
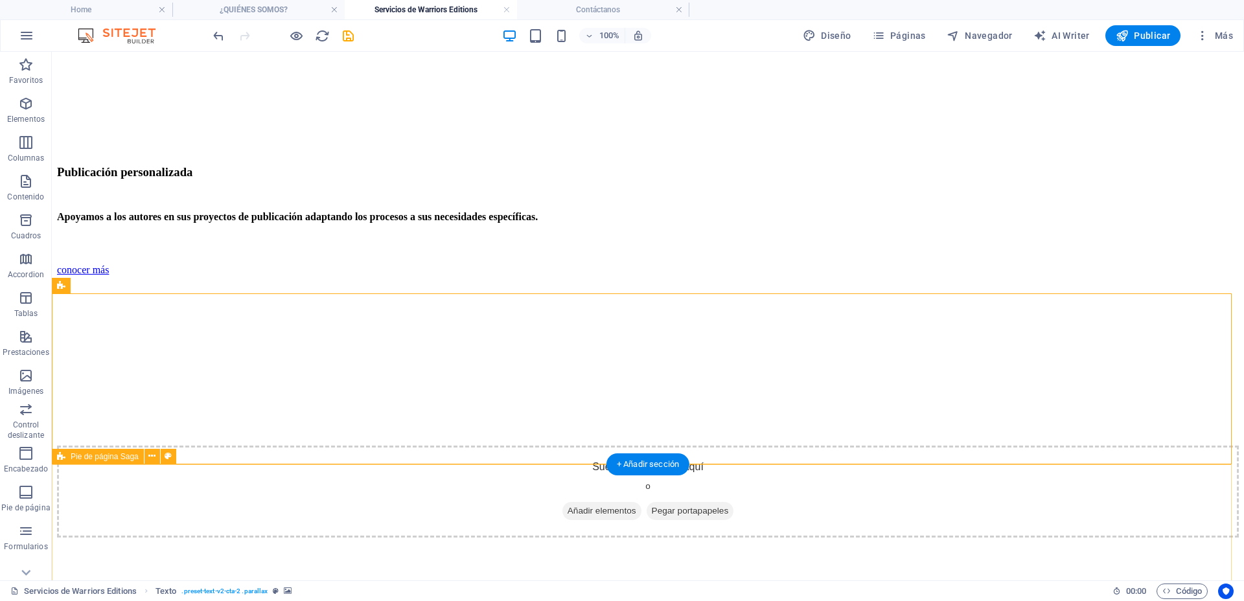
scroll to position [2130, 0]
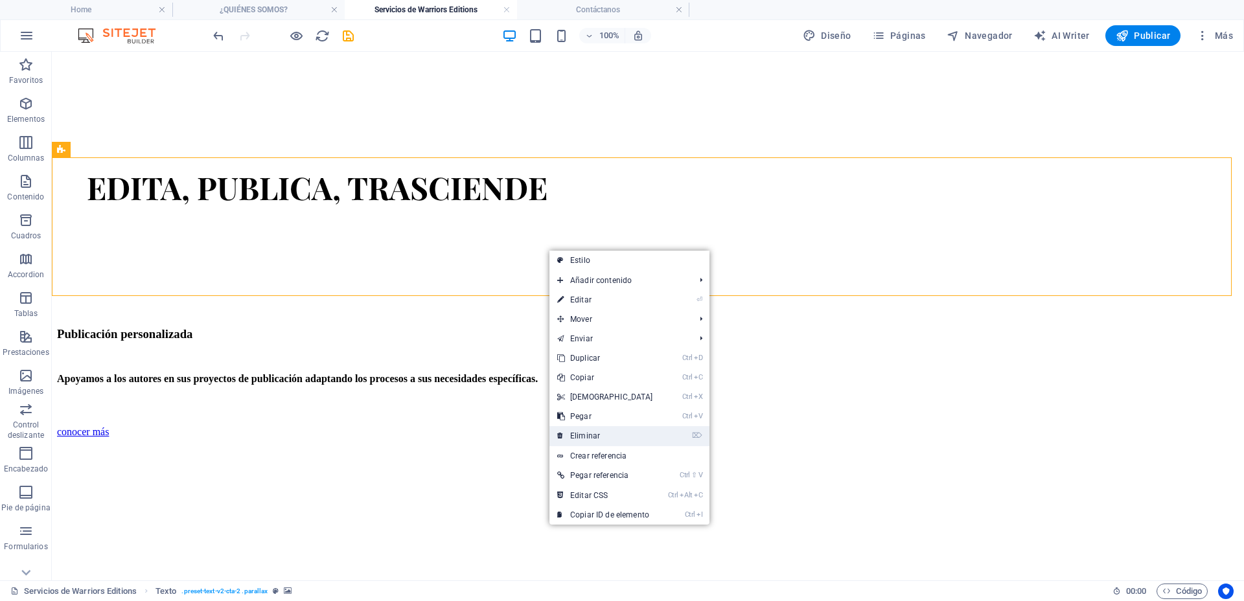
click at [603, 431] on link "⌦ Eliminar" at bounding box center [604, 435] width 111 height 19
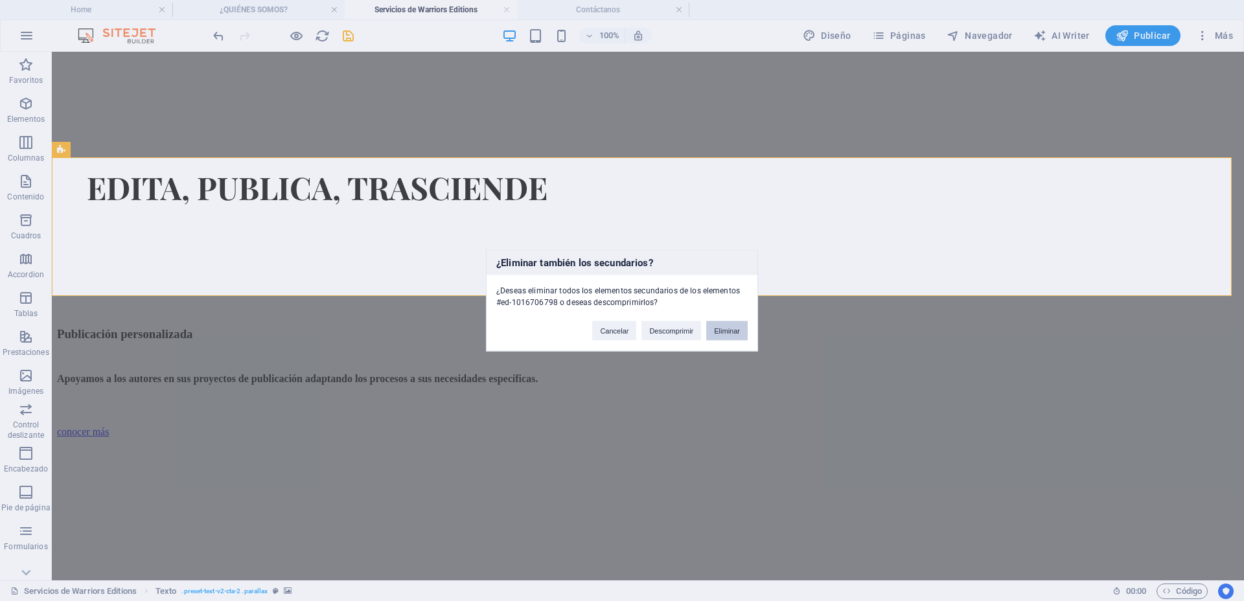
click at [719, 330] on button "Eliminar" at bounding box center [726, 330] width 41 height 19
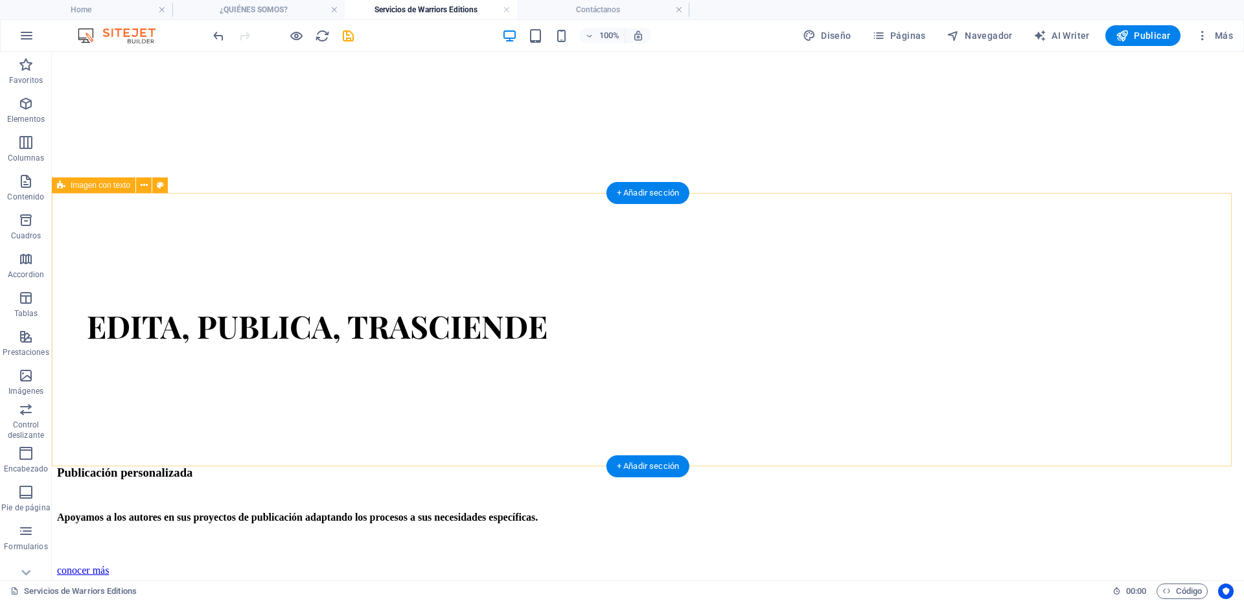
scroll to position [1667, 0]
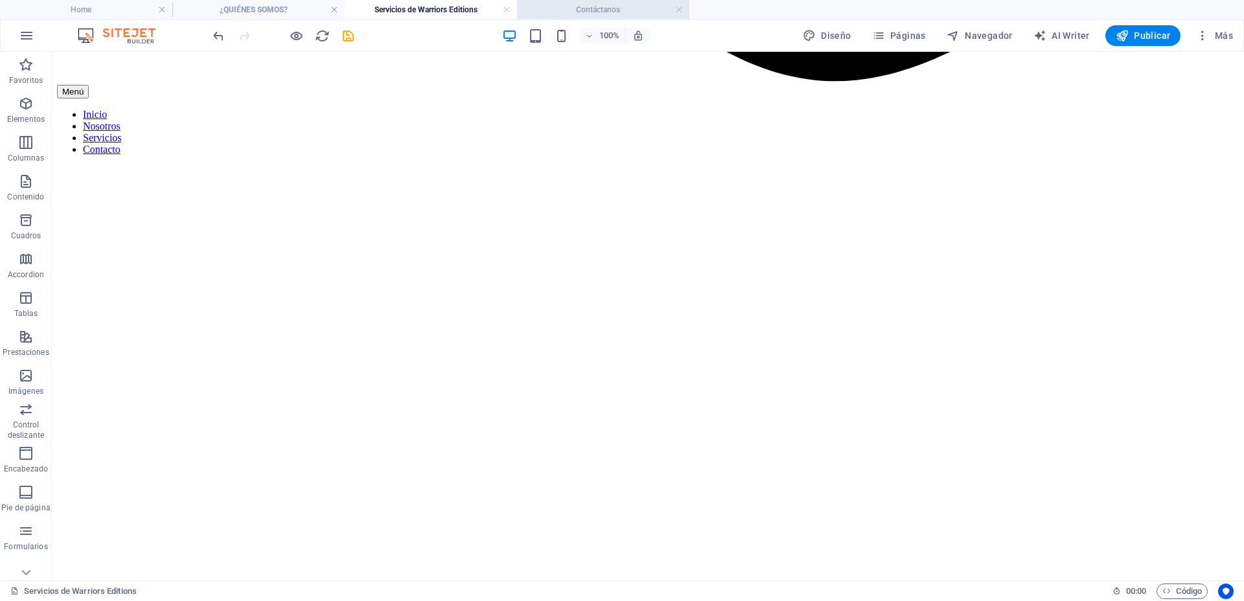
click at [607, 4] on h4 "Contáctanos" at bounding box center [603, 10] width 172 height 14
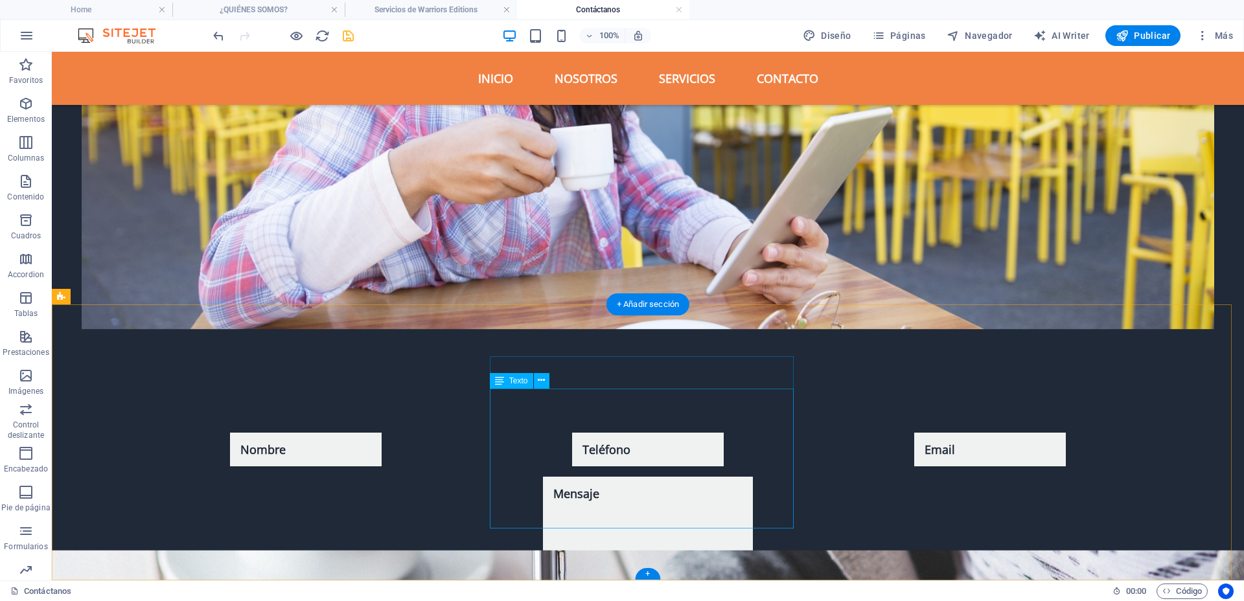
scroll to position [733, 0]
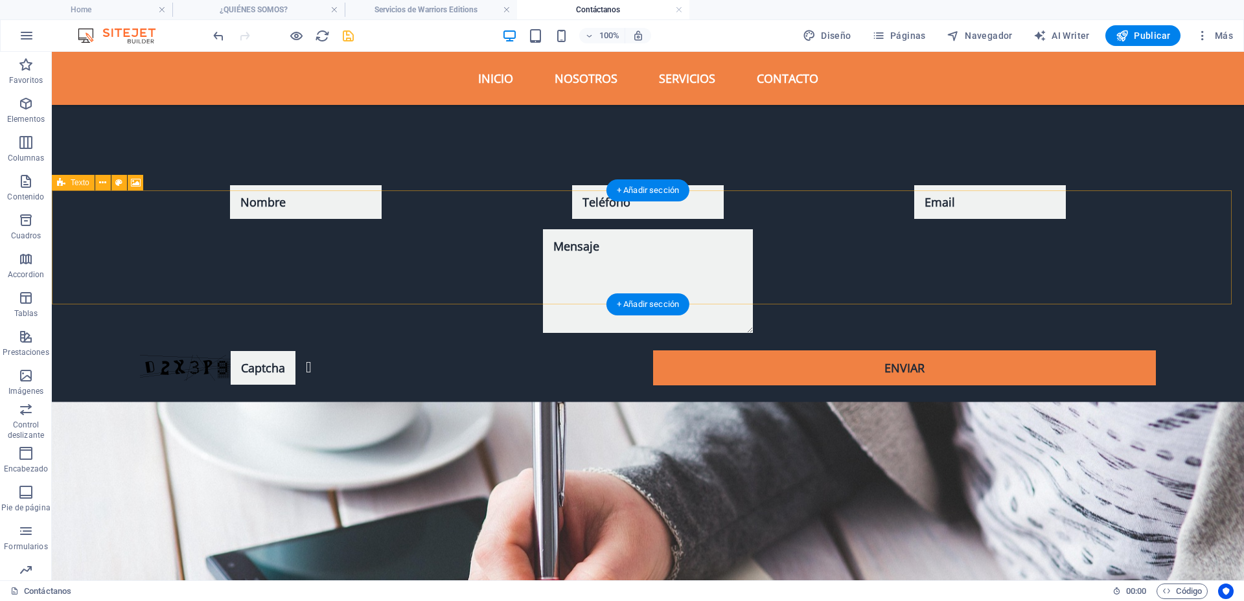
click at [604, 402] on figure at bounding box center [648, 542] width 1192 height 280
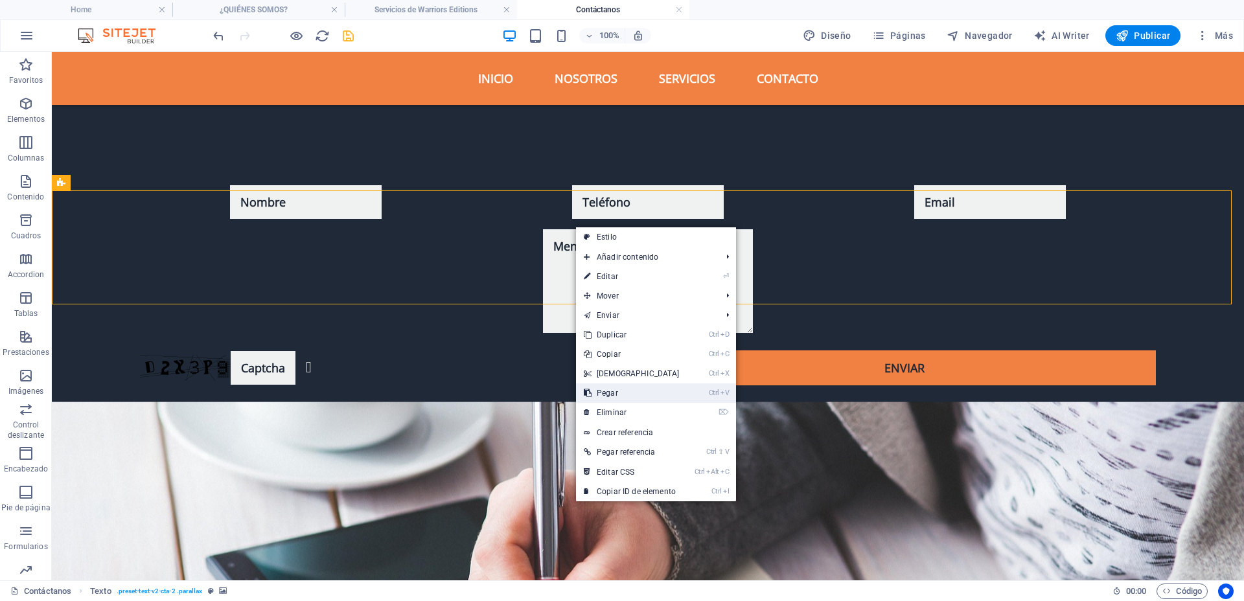
click at [618, 385] on link "Ctrl V Pegar" at bounding box center [631, 393] width 111 height 19
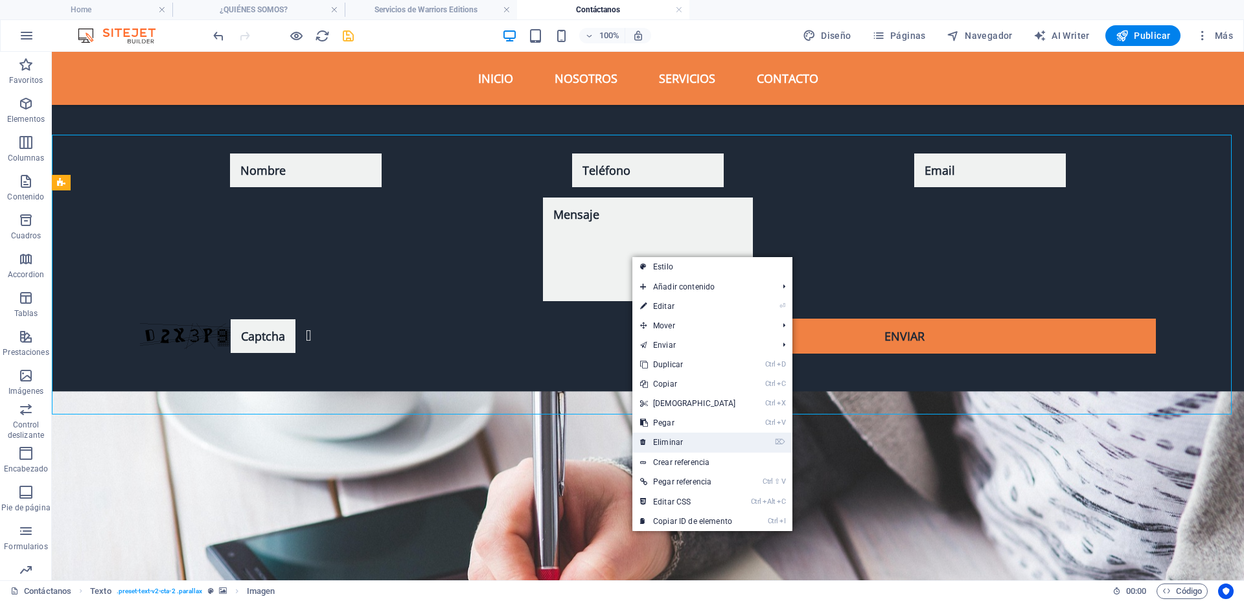
click at [664, 435] on link "⌦ Eliminar" at bounding box center [687, 442] width 111 height 19
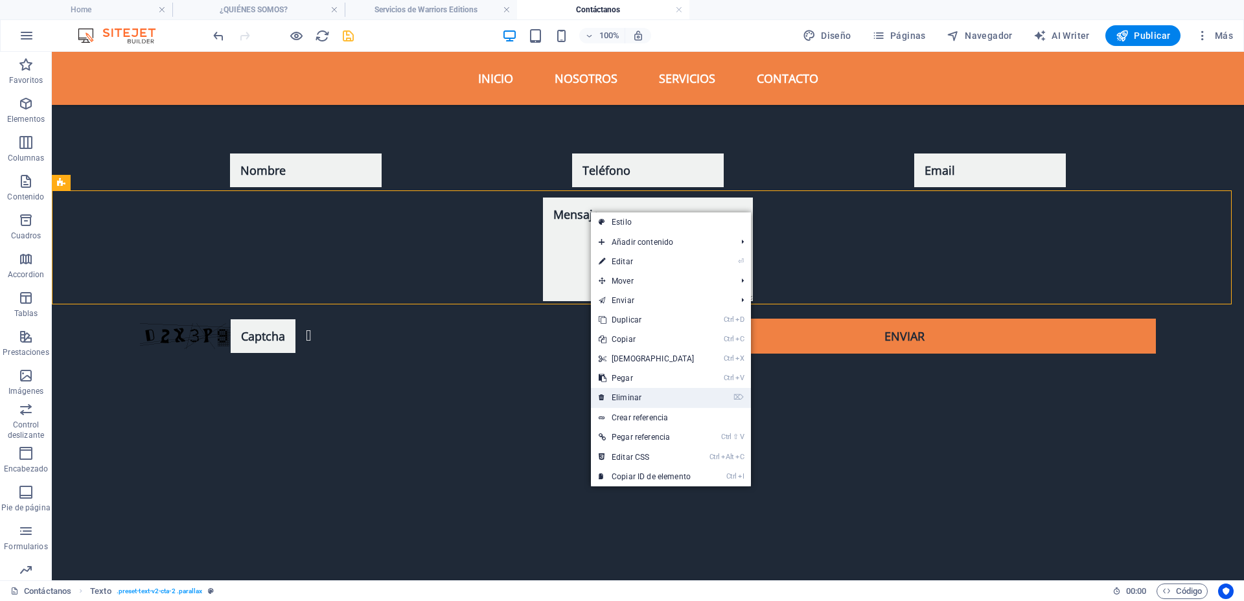
click at [643, 397] on link "⌦ Eliminar" at bounding box center [646, 397] width 111 height 19
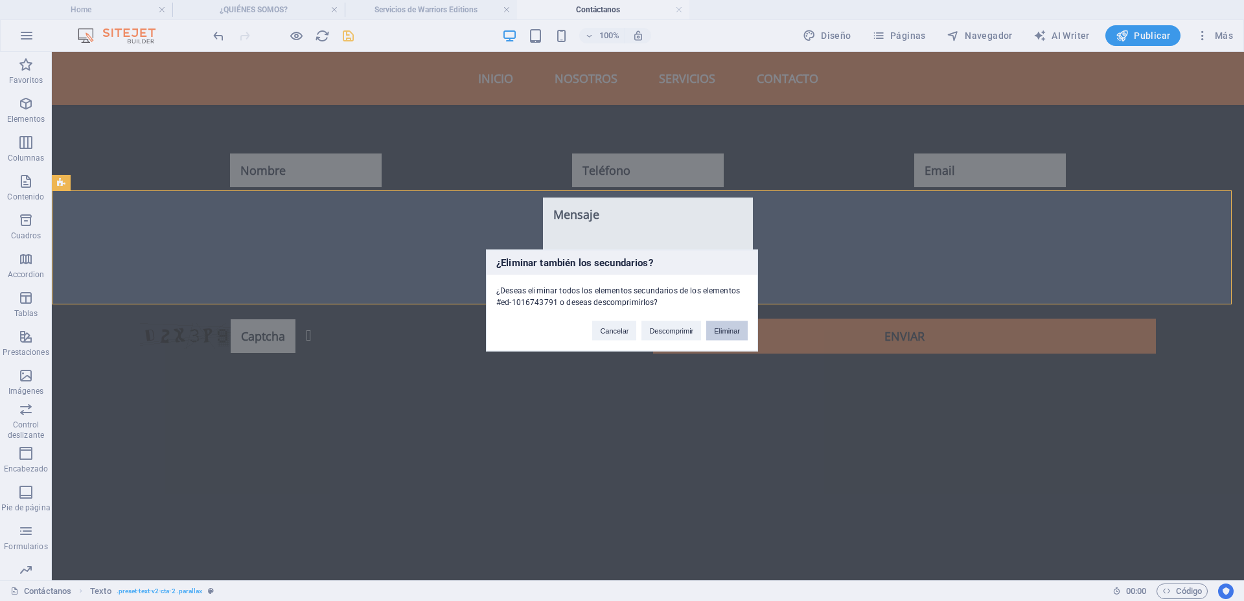
click at [717, 330] on button "Eliminar" at bounding box center [726, 330] width 41 height 19
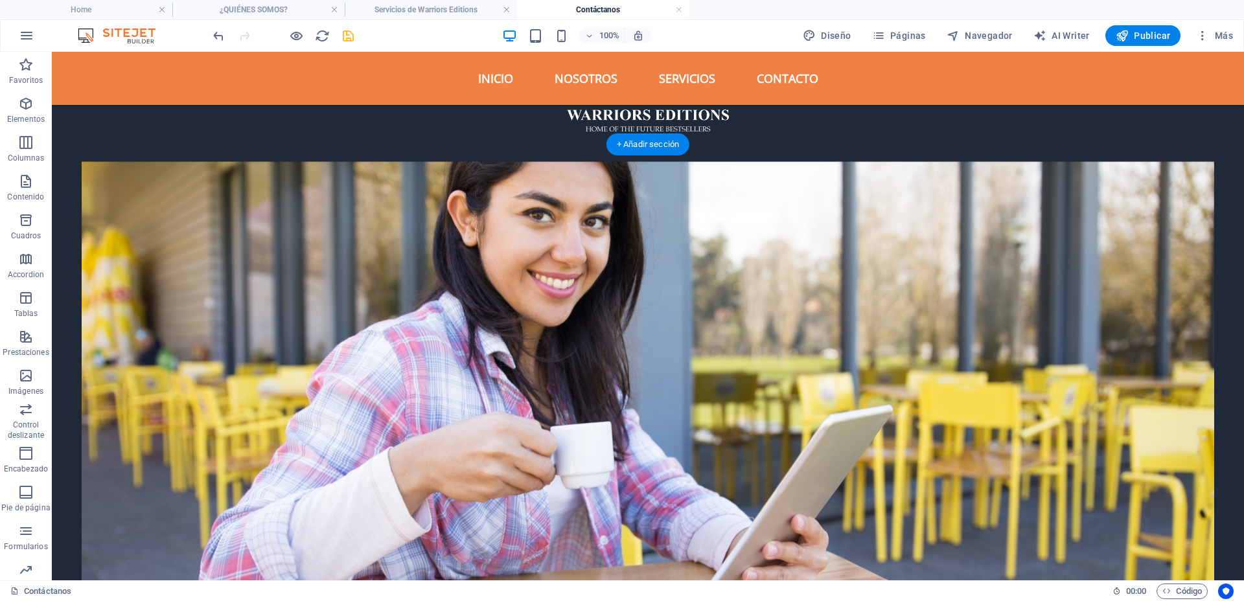
scroll to position [81, 0]
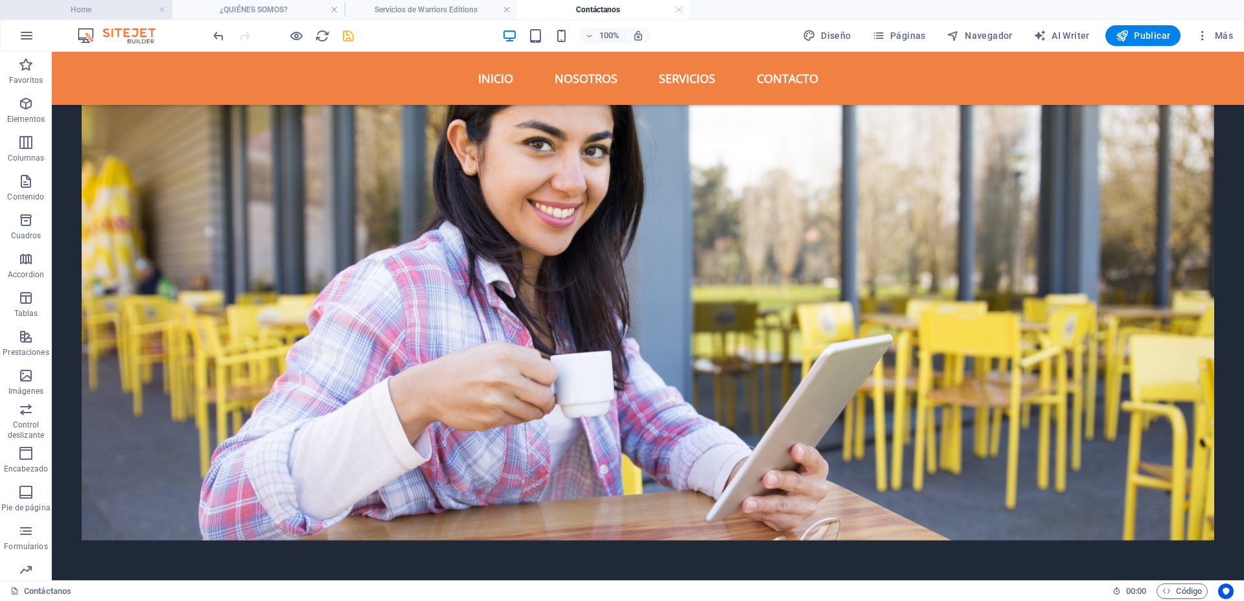
click at [91, 9] on h4 "Home" at bounding box center [86, 10] width 172 height 14
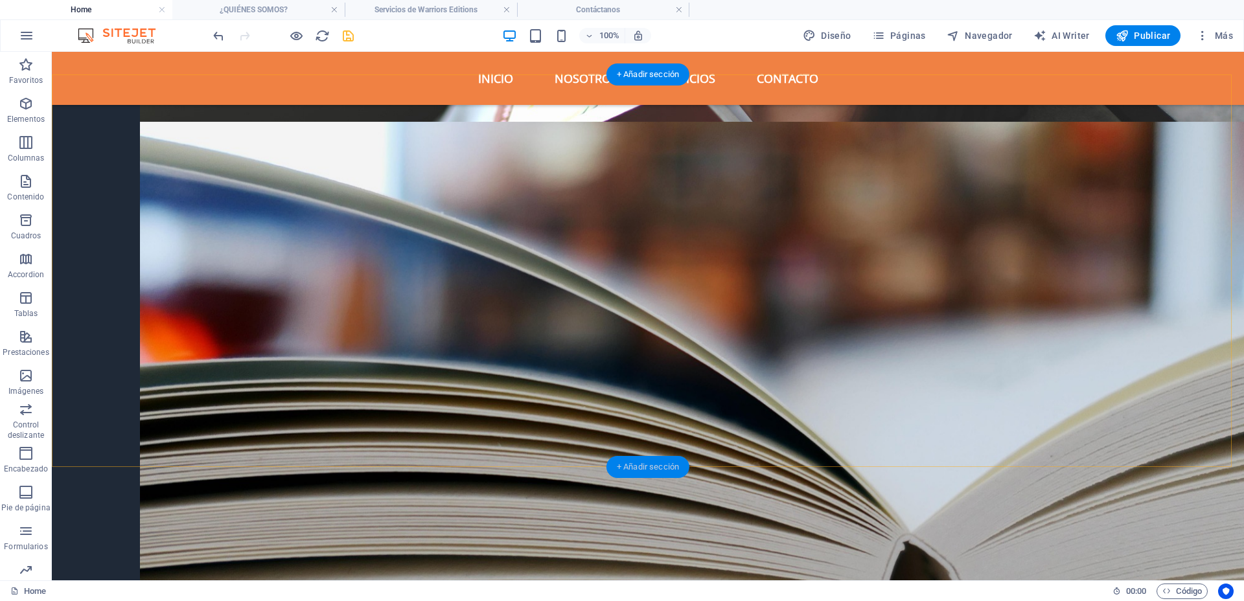
scroll to position [3608, 0]
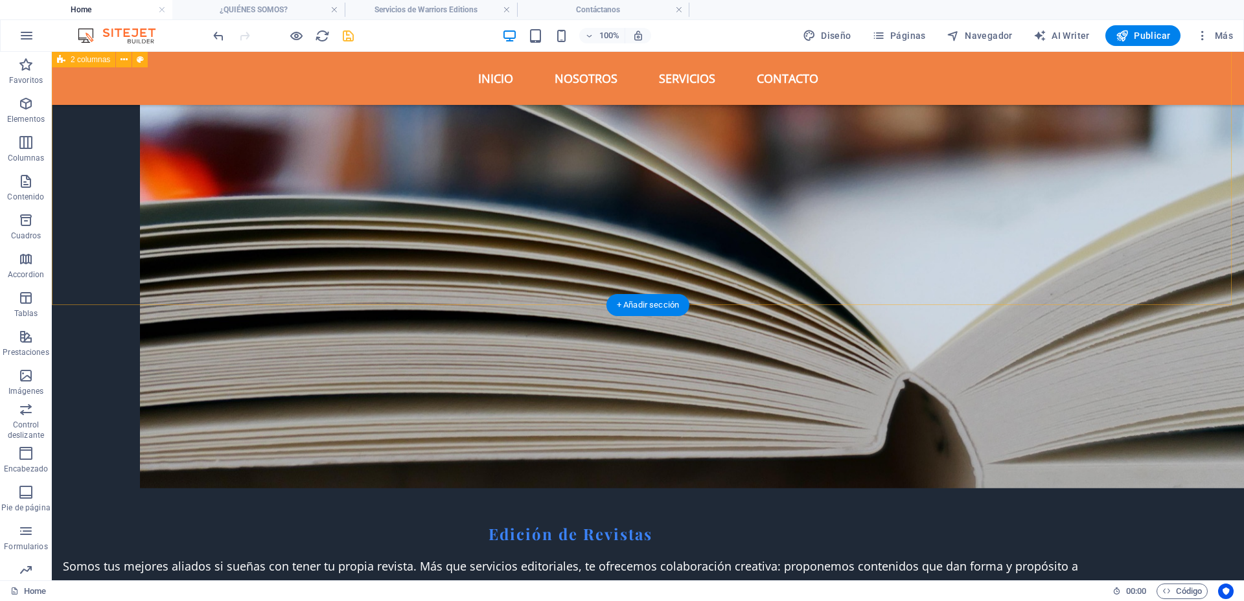
drag, startPoint x: 623, startPoint y: 302, endPoint x: 345, endPoint y: 250, distance: 283.4
click at [623, 302] on div "+ Añadir sección" at bounding box center [647, 305] width 83 height 22
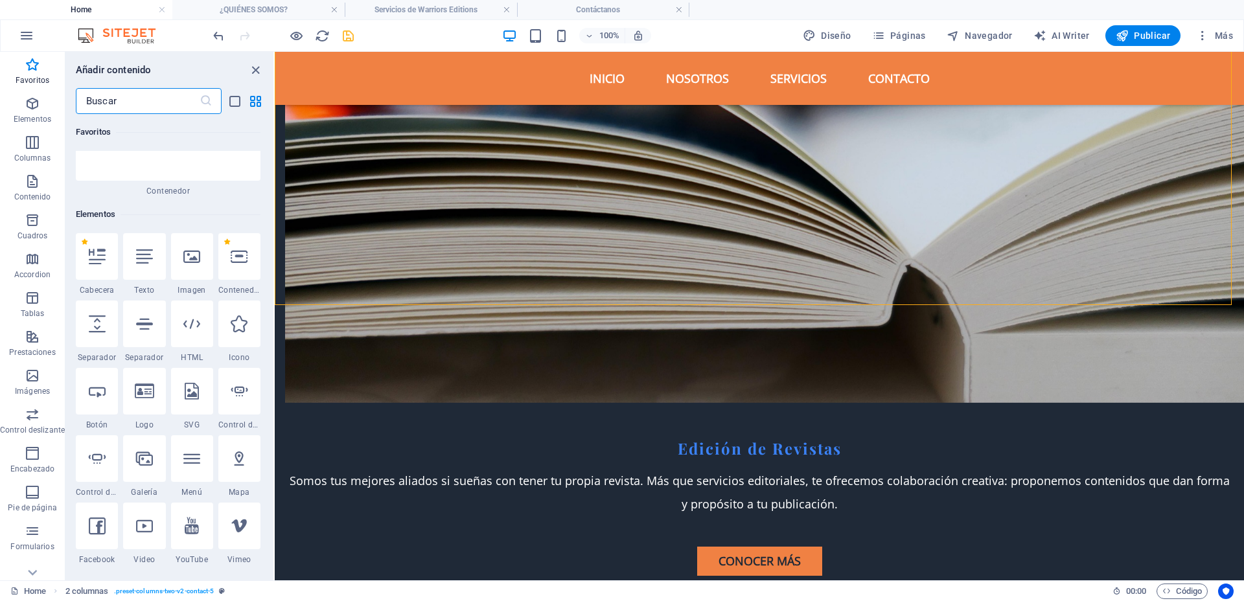
scroll to position [0, 0]
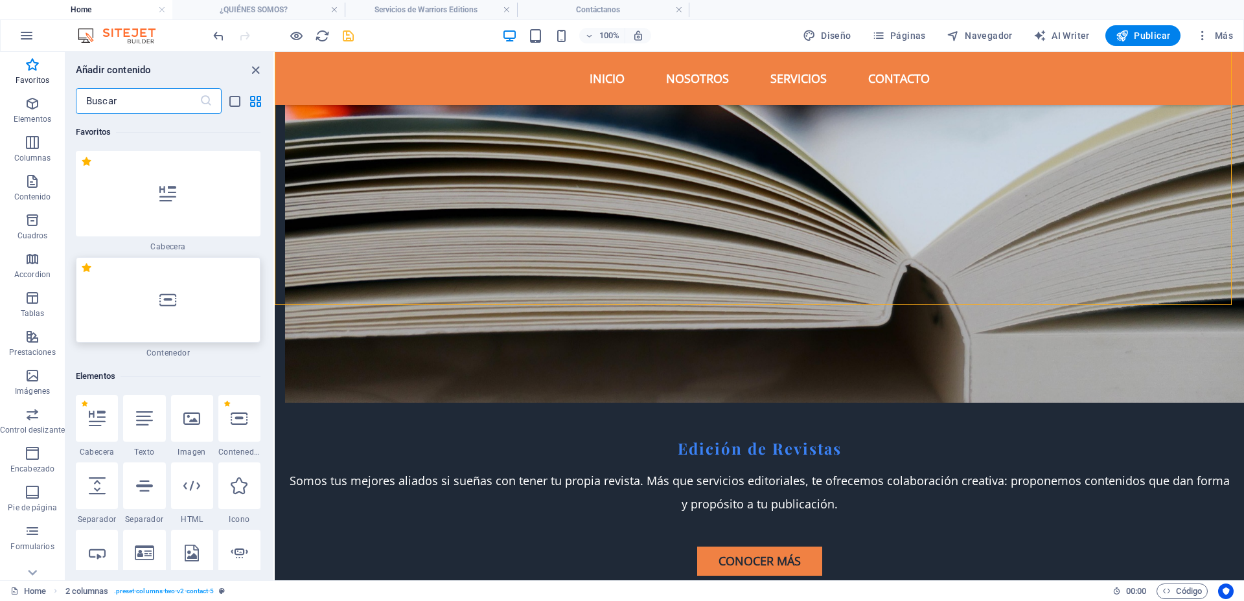
click at [196, 284] on div at bounding box center [168, 300] width 185 height 86
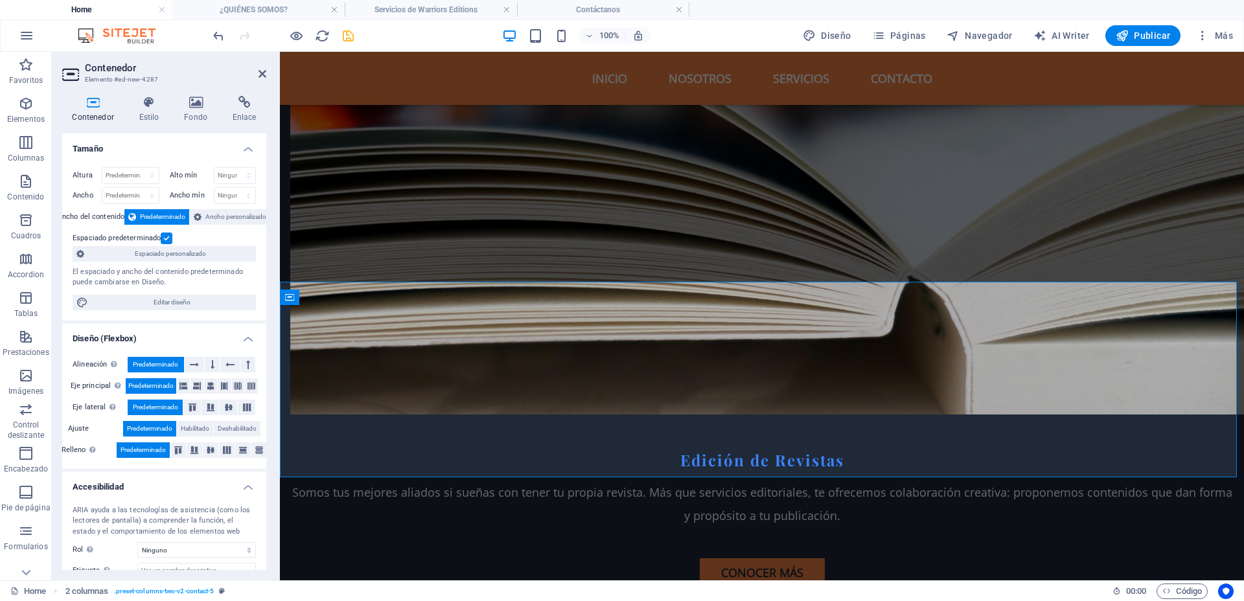
scroll to position [3775, 0]
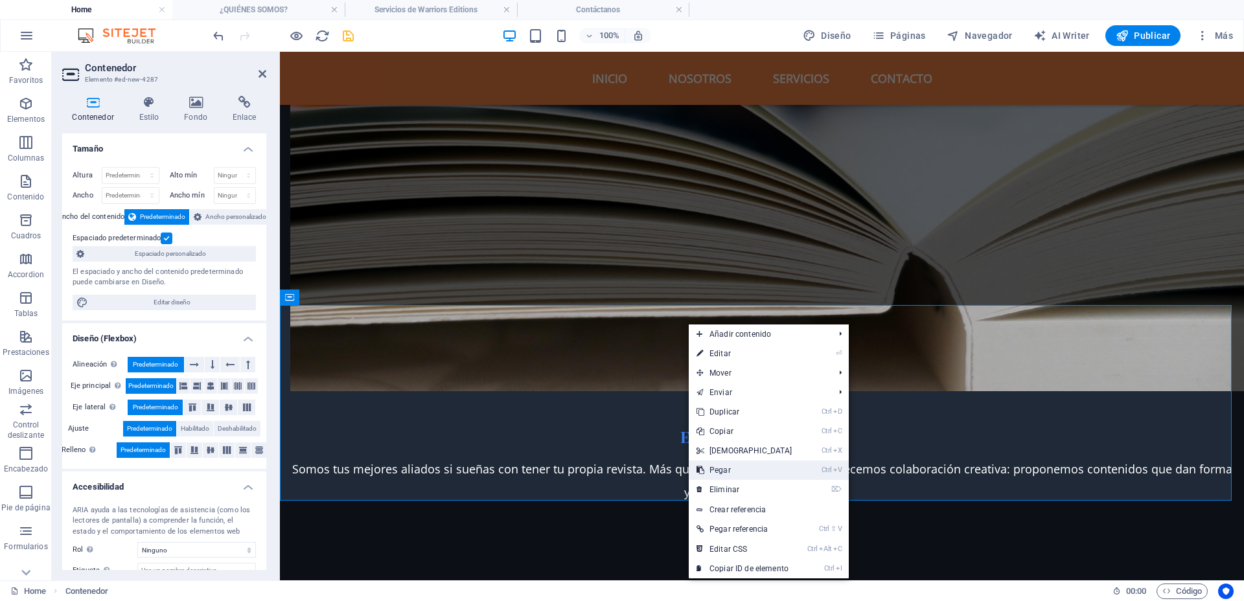
click at [733, 465] on link "Ctrl V Pegar" at bounding box center [744, 470] width 111 height 19
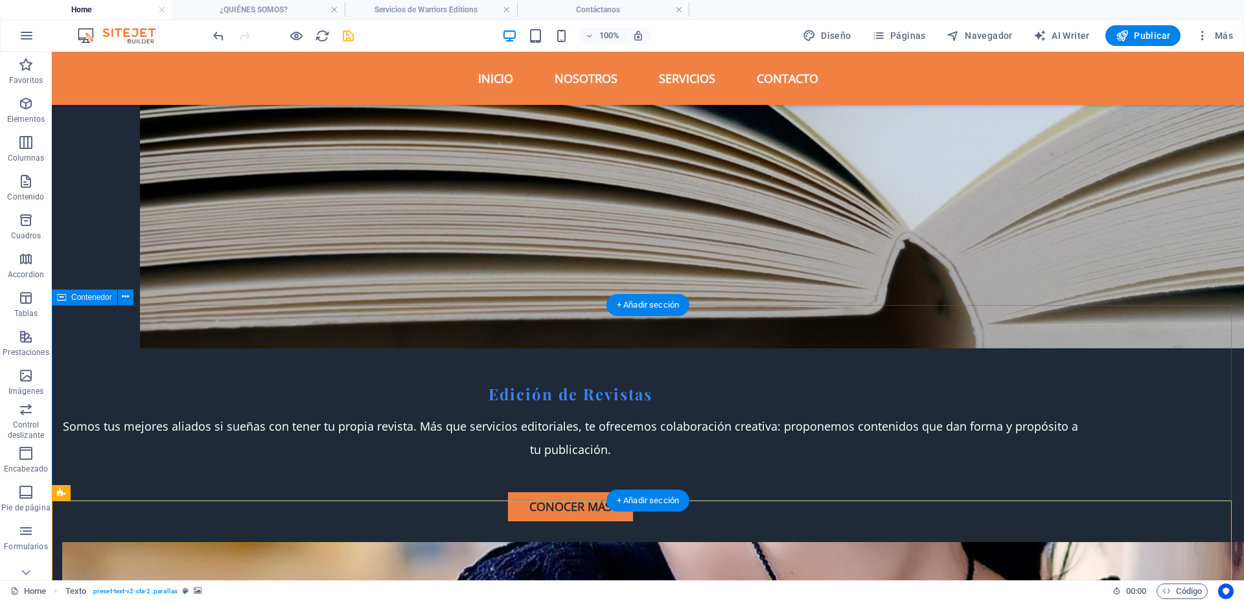
scroll to position [3728, 0]
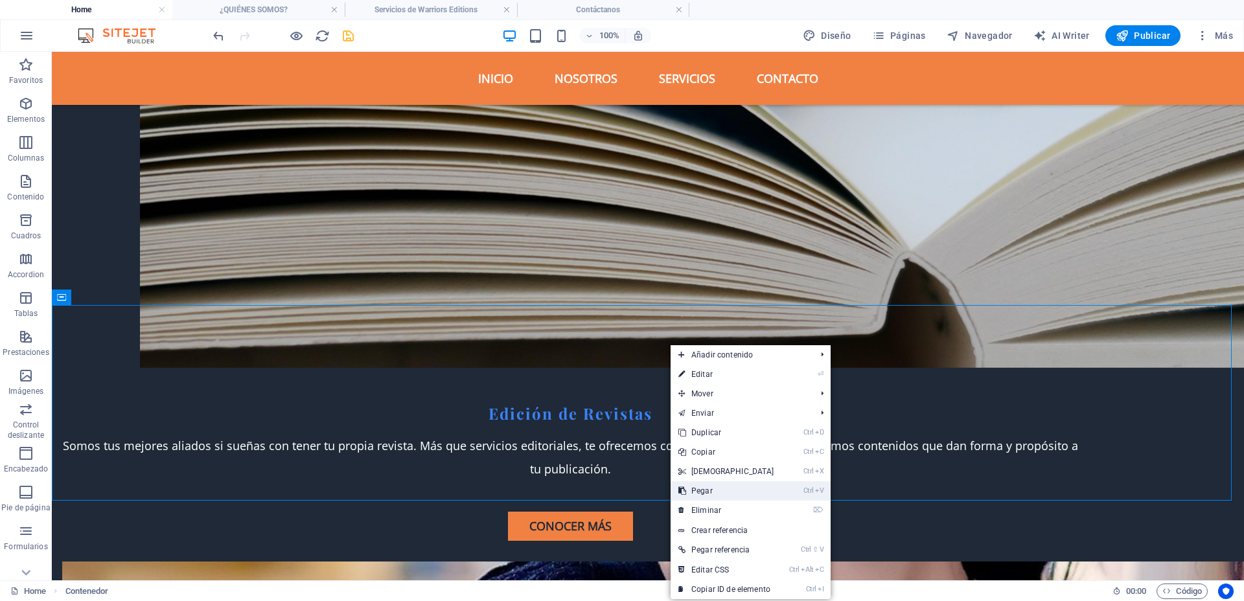
click at [717, 500] on link "Ctrl V Pegar" at bounding box center [726, 490] width 111 height 19
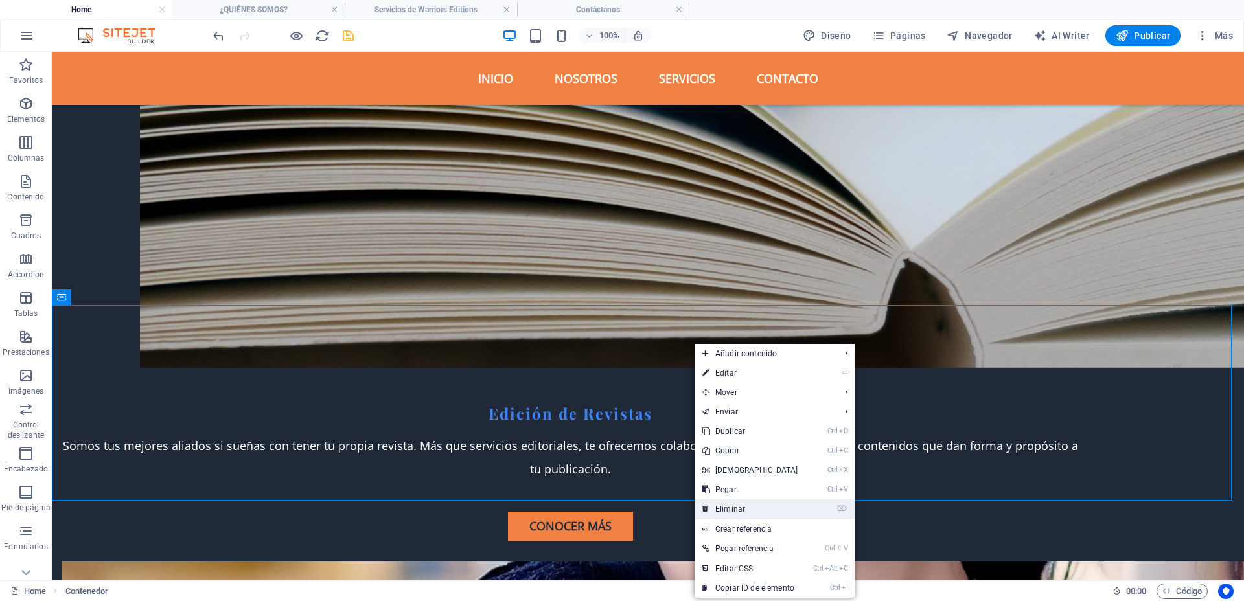
click at [748, 514] on link "⌦ Eliminar" at bounding box center [750, 509] width 111 height 19
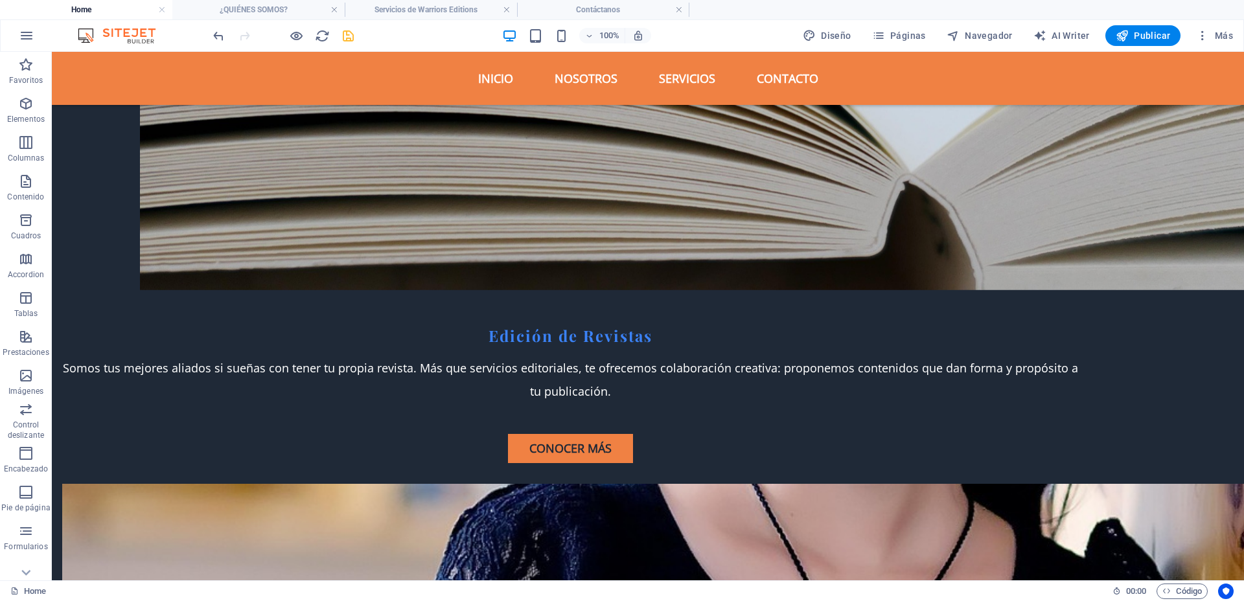
scroll to position [3809, 0]
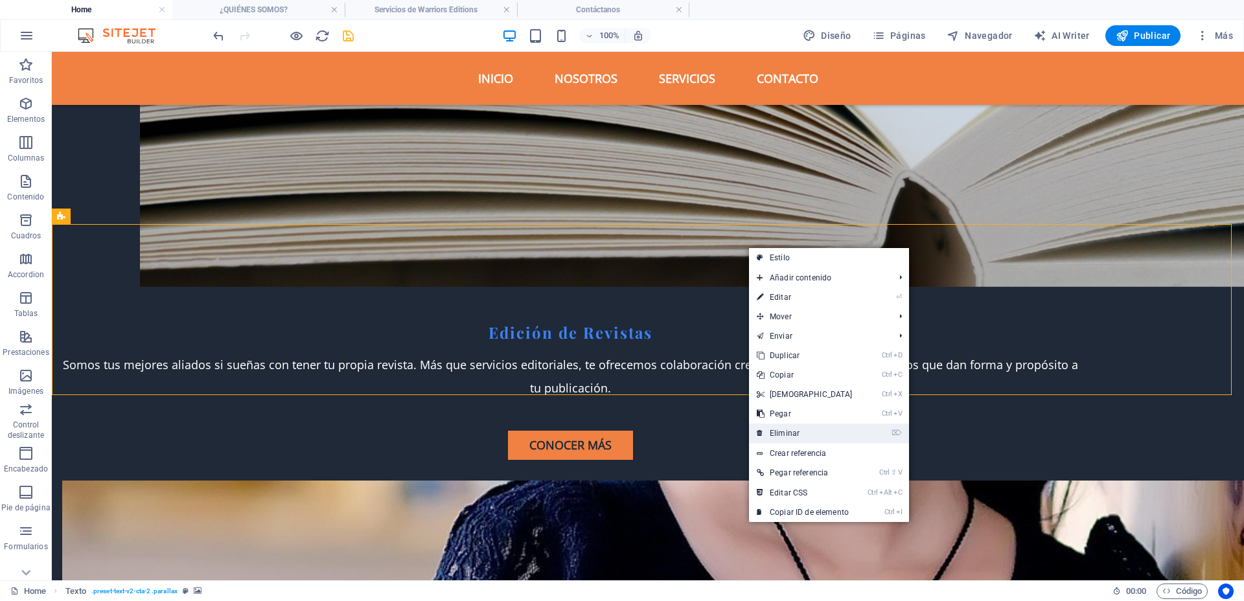
click at [785, 437] on link "⌦ Eliminar" at bounding box center [804, 433] width 111 height 19
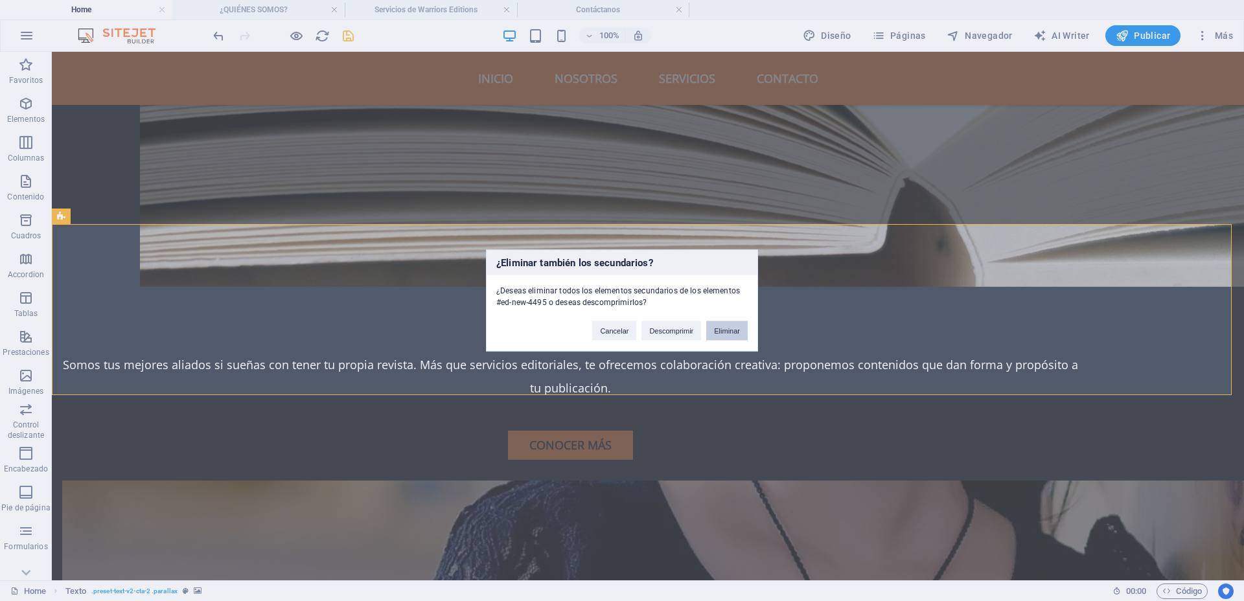
click at [728, 330] on button "Eliminar" at bounding box center [726, 330] width 41 height 19
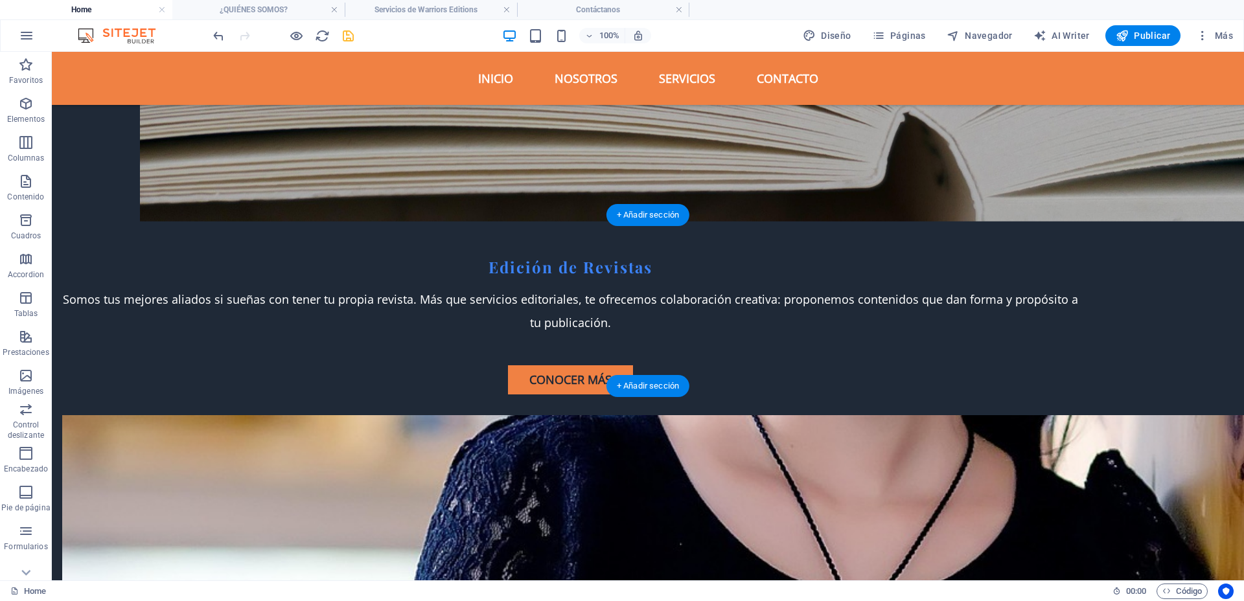
scroll to position [3899, 0]
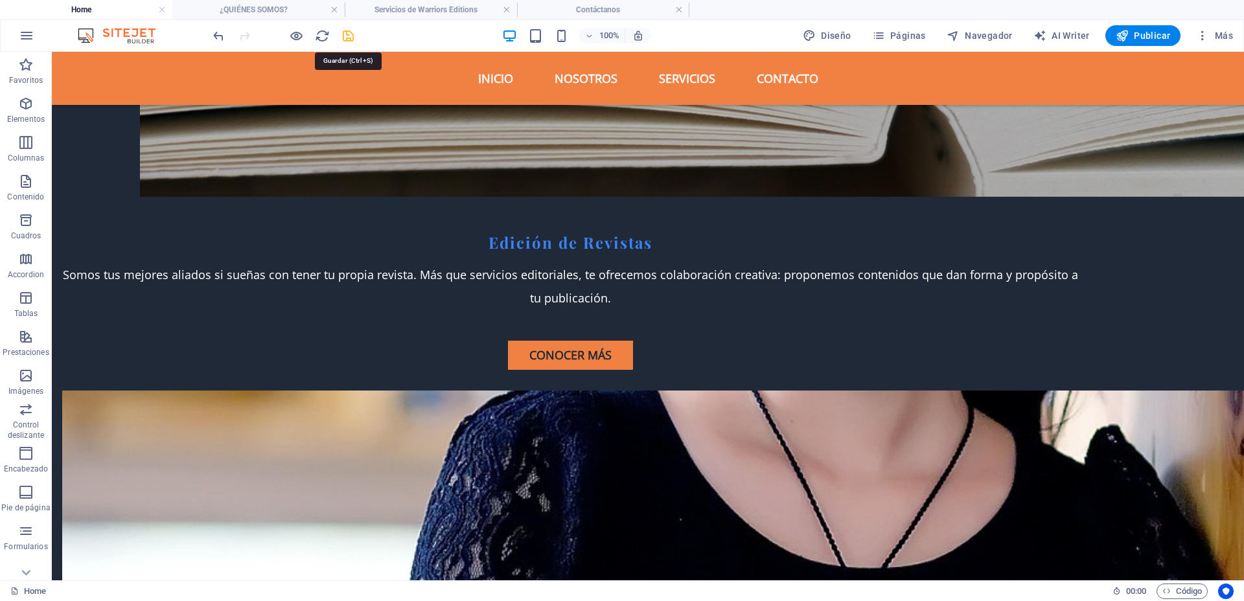
click at [345, 32] on icon "save" at bounding box center [348, 36] width 15 height 15
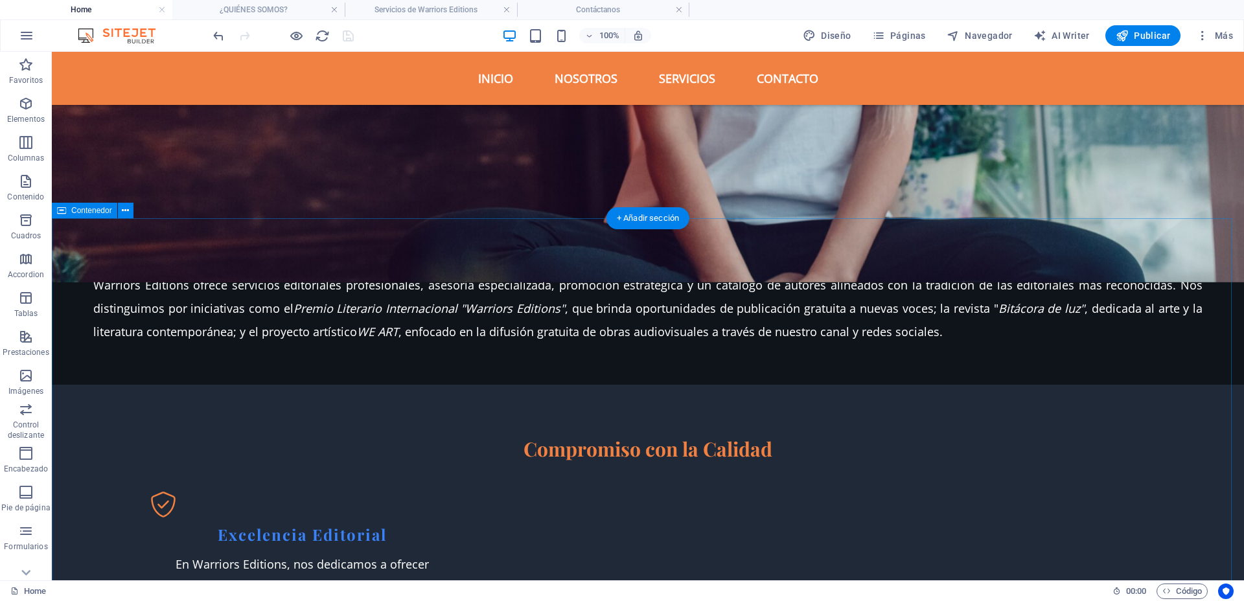
scroll to position [1389, 0]
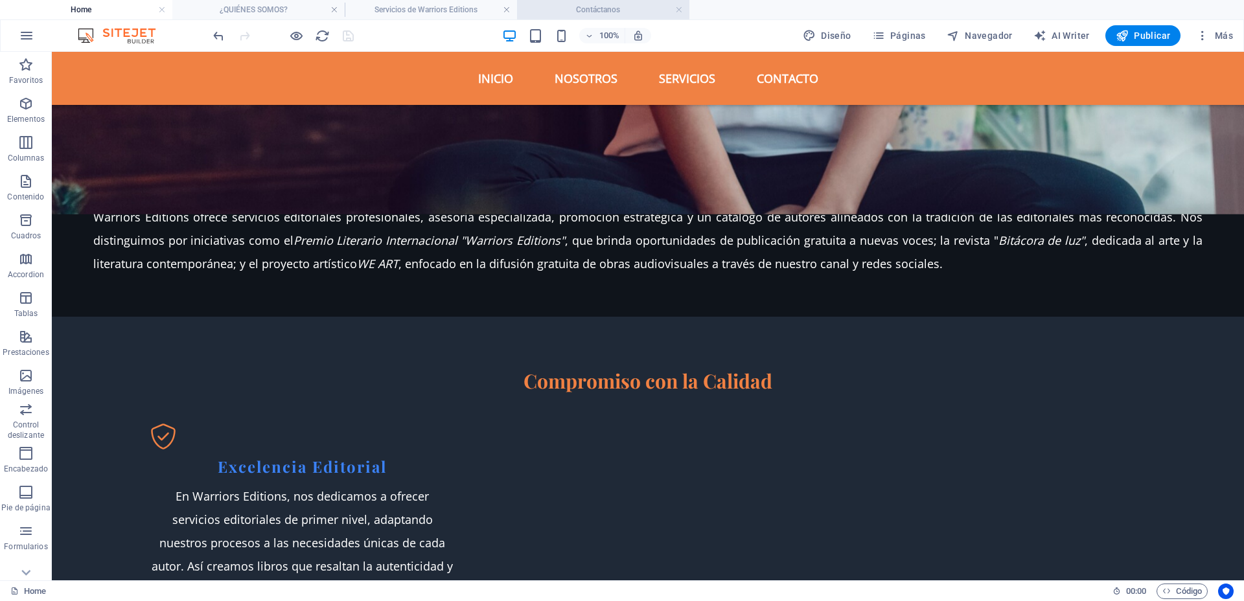
click at [589, 9] on h4 "Contáctanos" at bounding box center [603, 10] width 172 height 14
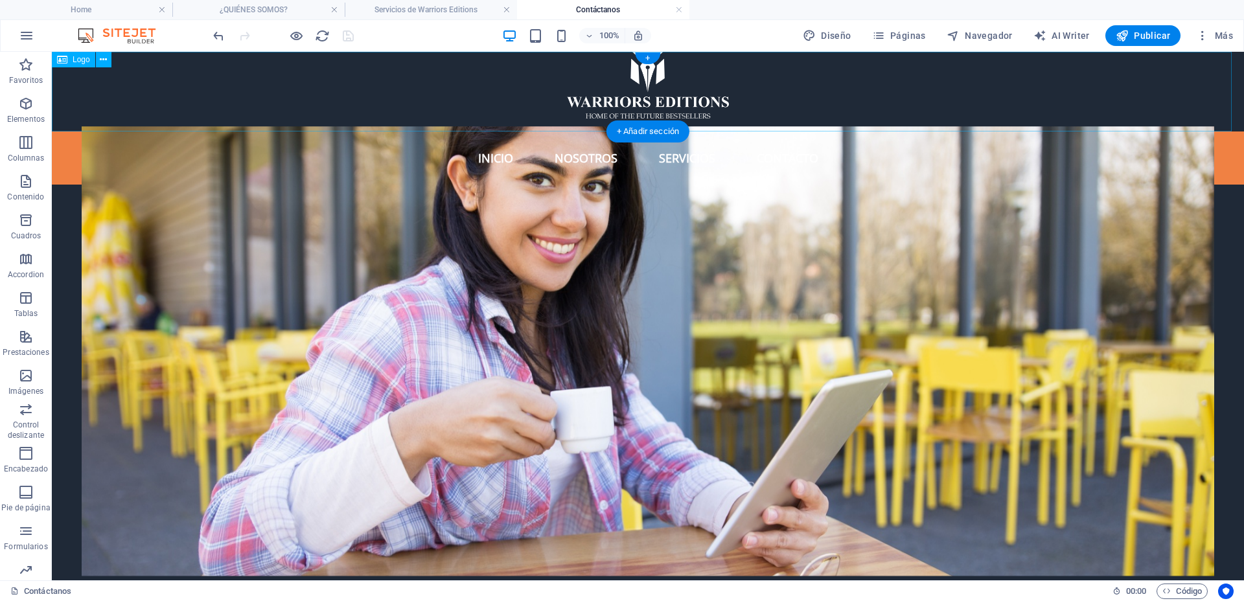
scroll to position [0, 0]
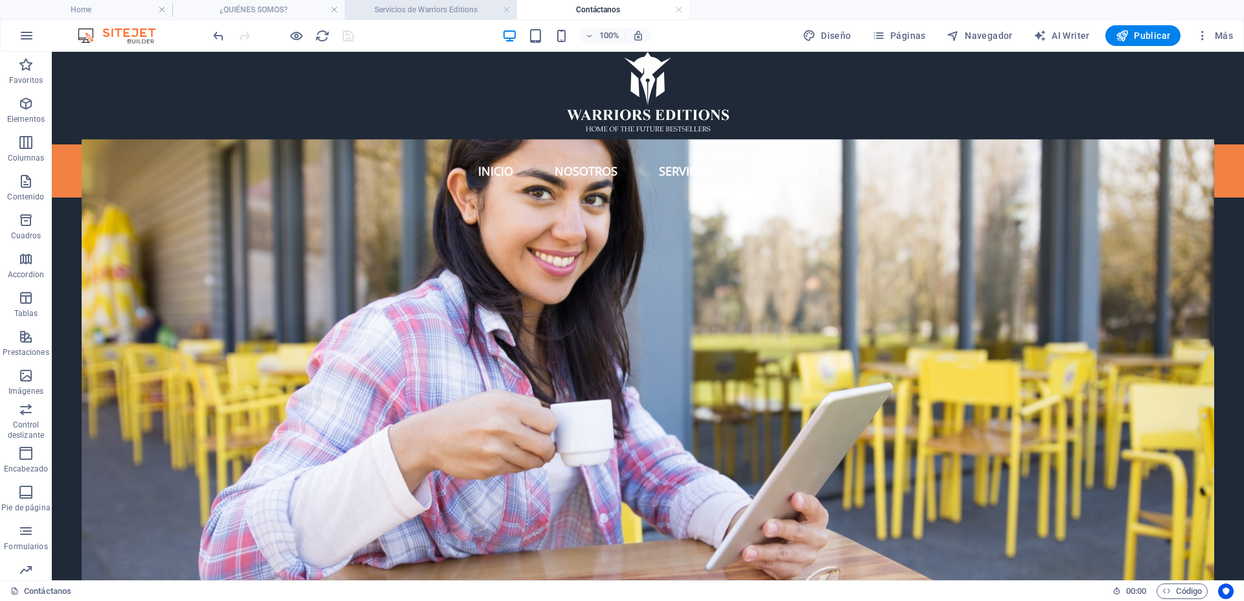
click at [432, 9] on h4 "Servicios de Warriors Editions" at bounding box center [431, 10] width 172 height 14
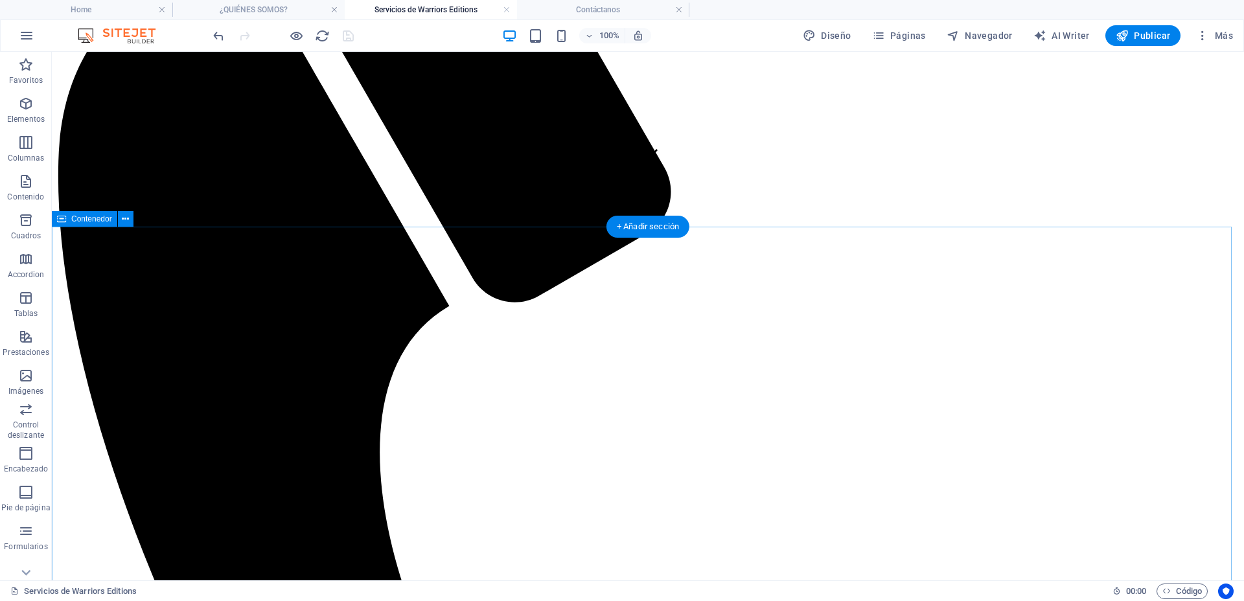
scroll to position [399, 0]
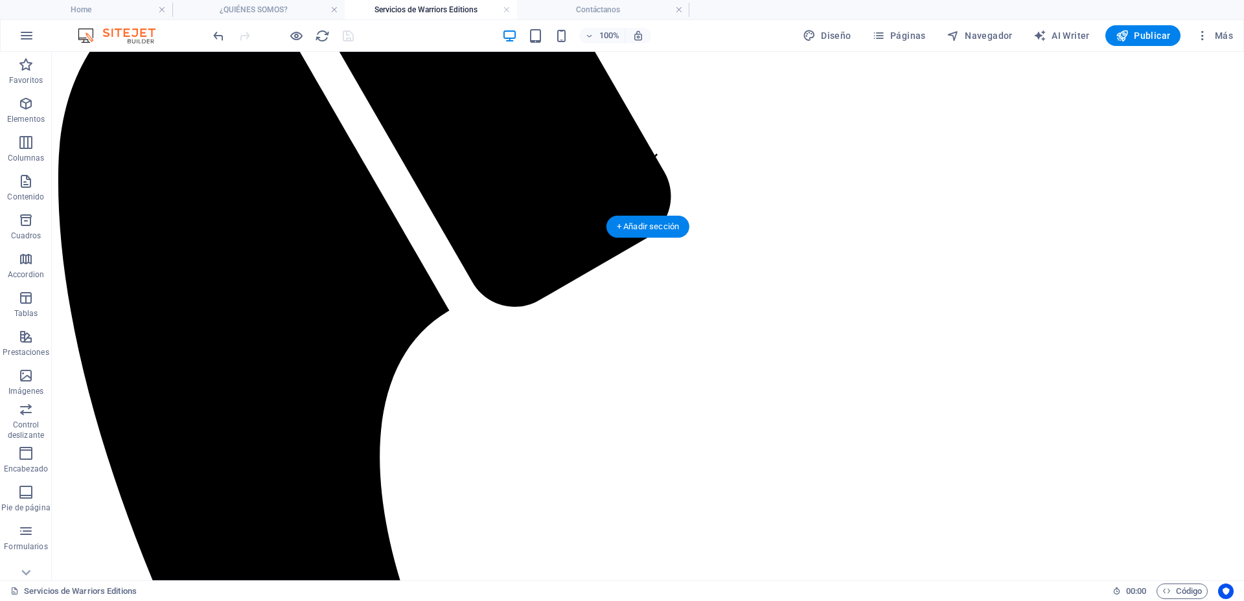
drag, startPoint x: 715, startPoint y: 415, endPoint x: 485, endPoint y: 414, distance: 230.0
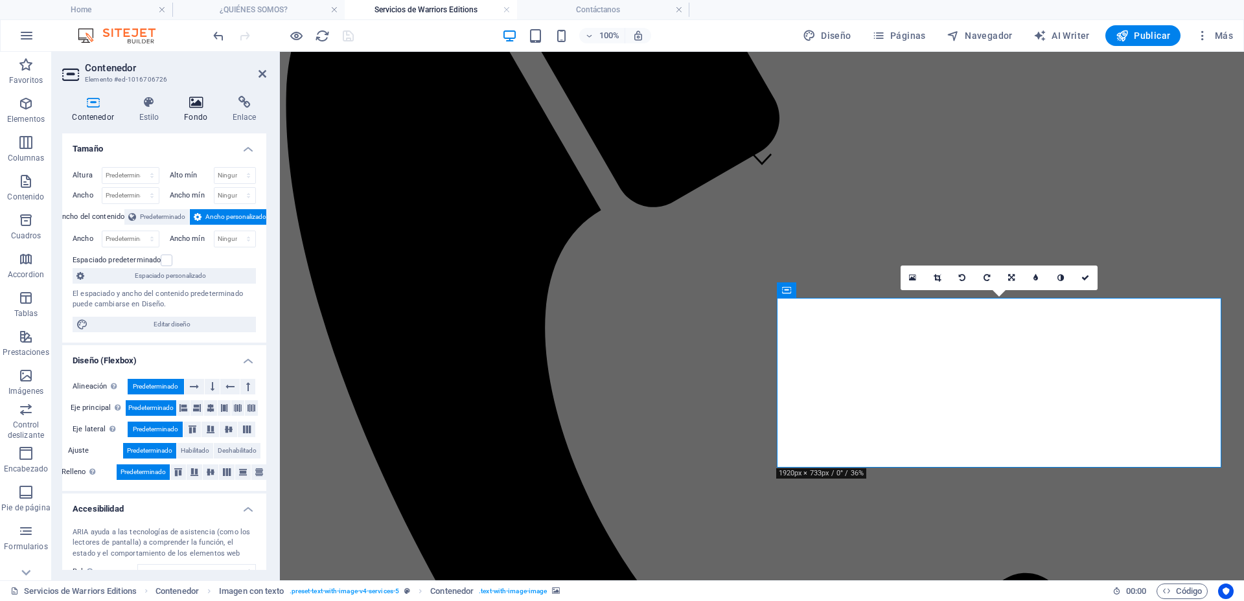
click at [191, 113] on h4 "Fondo" at bounding box center [198, 109] width 49 height 27
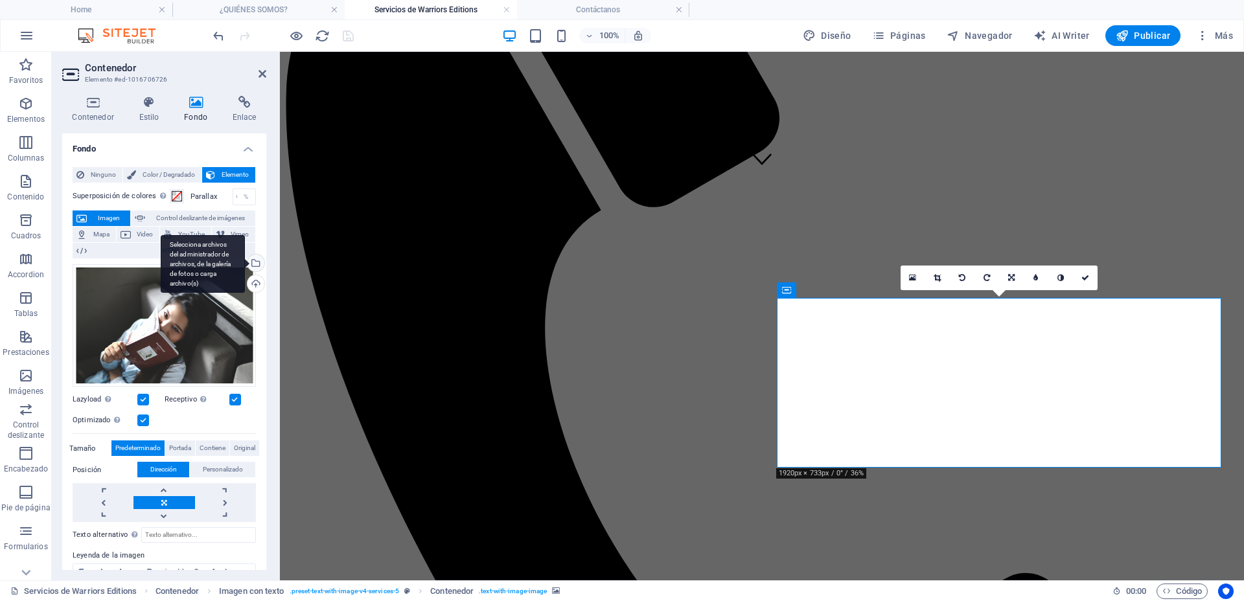
click at [255, 262] on div "Selecciona archivos del administrador de archivos, de la galería de fotos o car…" at bounding box center [254, 264] width 19 height 19
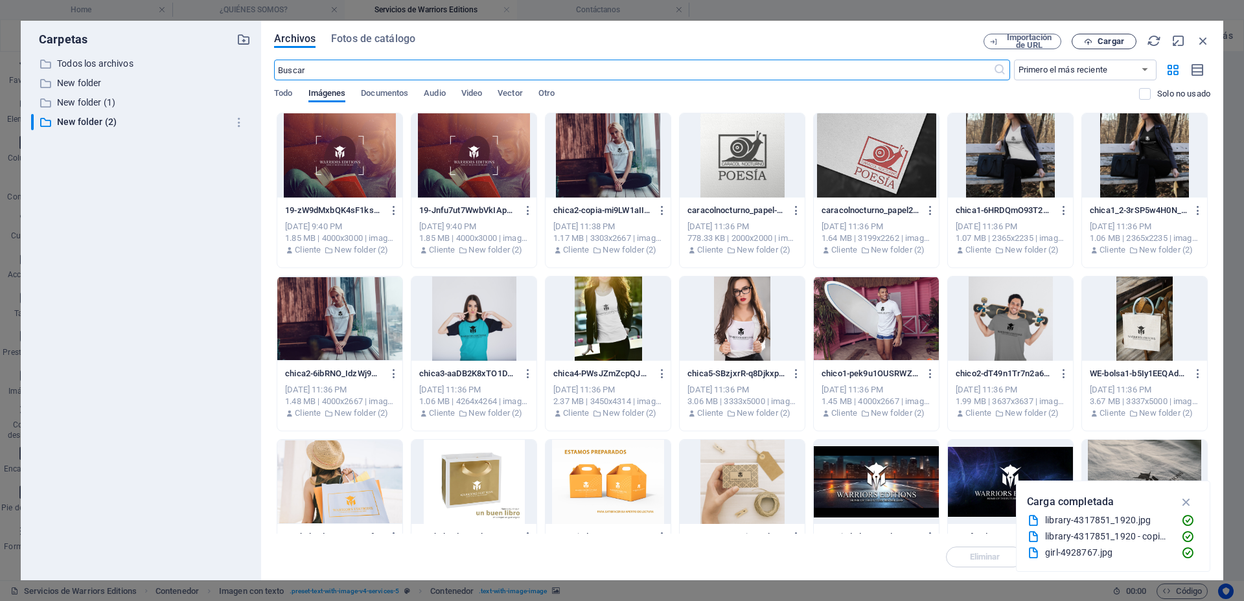
click at [1120, 38] on span "Cargar" at bounding box center [1111, 42] width 27 height 8
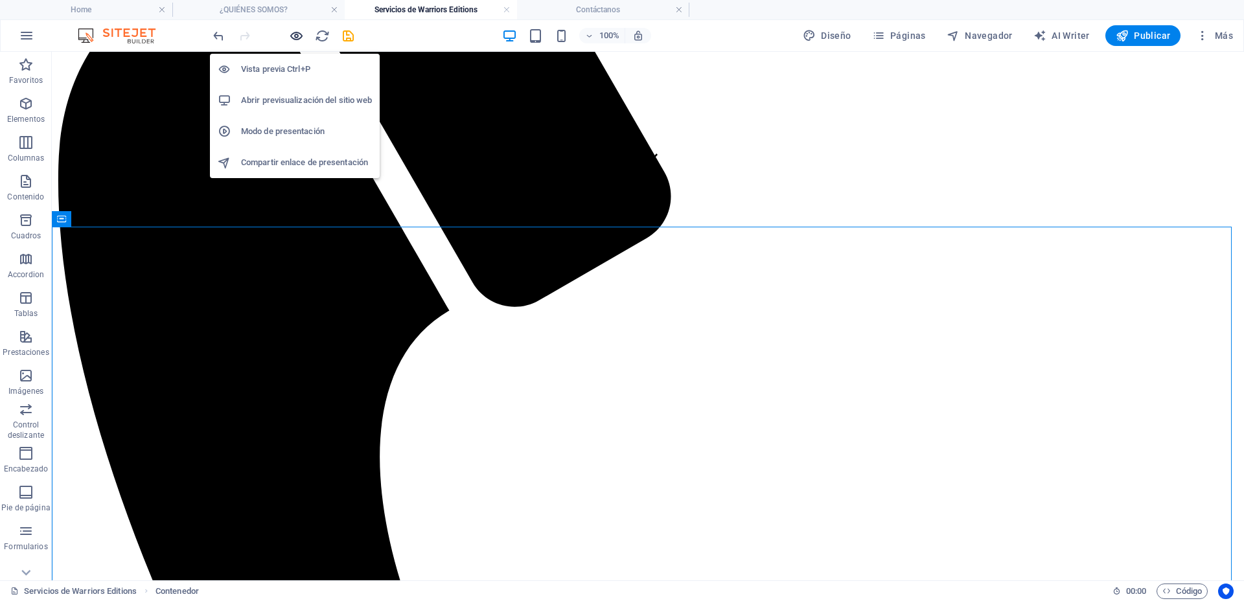
click at [294, 34] on icon "button" at bounding box center [296, 36] width 15 height 15
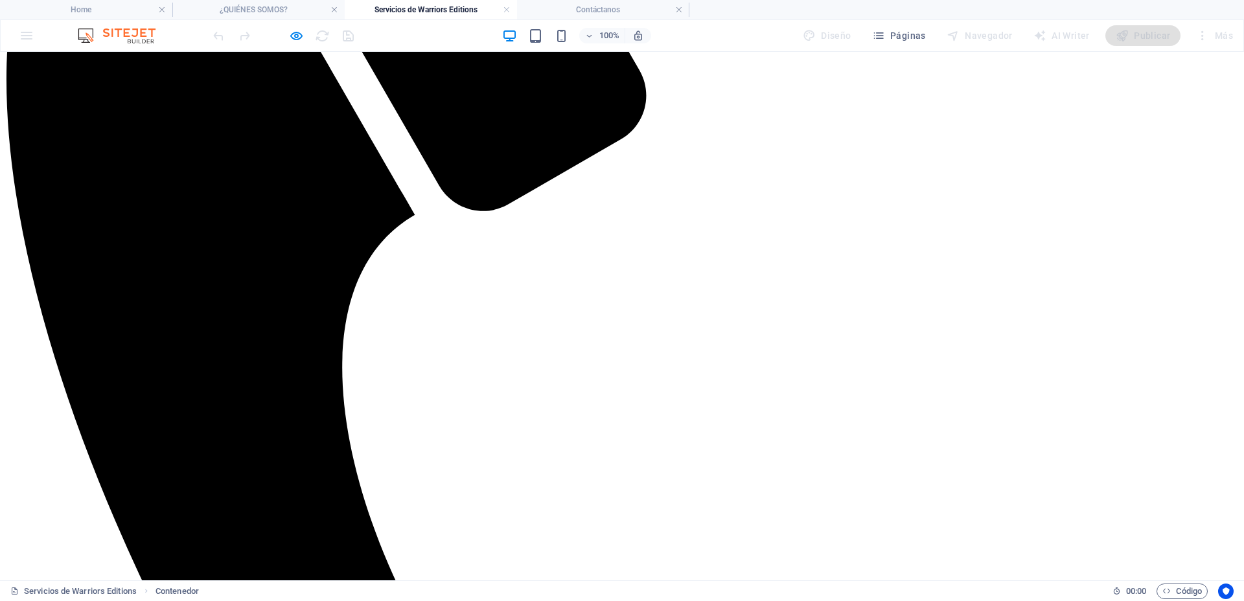
scroll to position [480, 0]
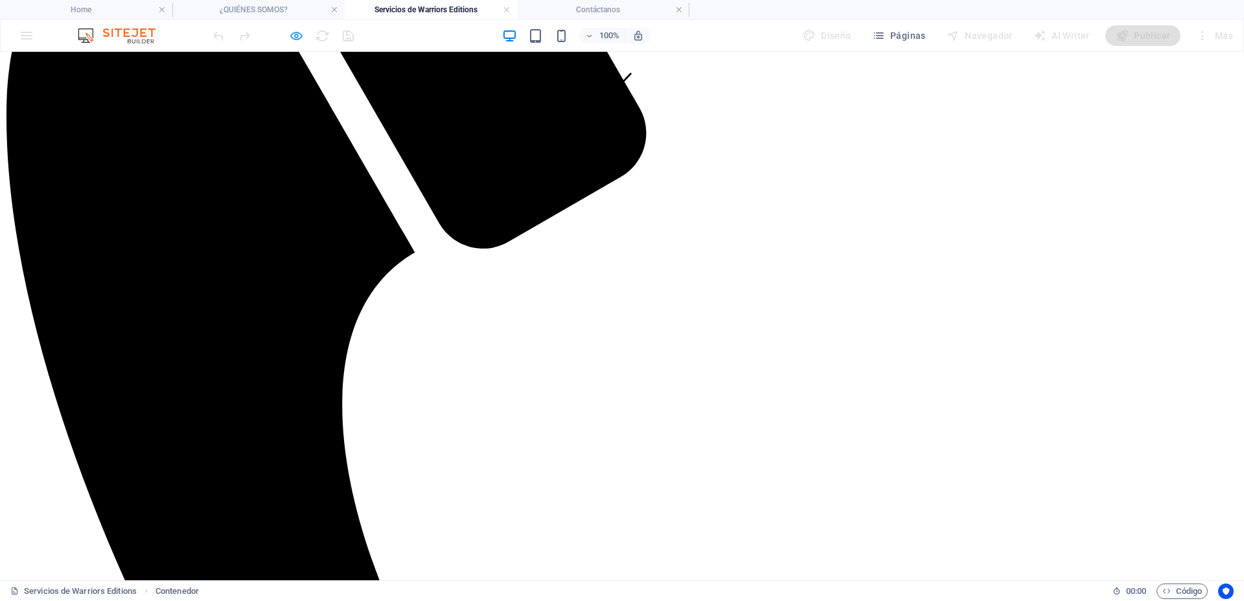
click at [295, 36] on icon "button" at bounding box center [296, 36] width 15 height 15
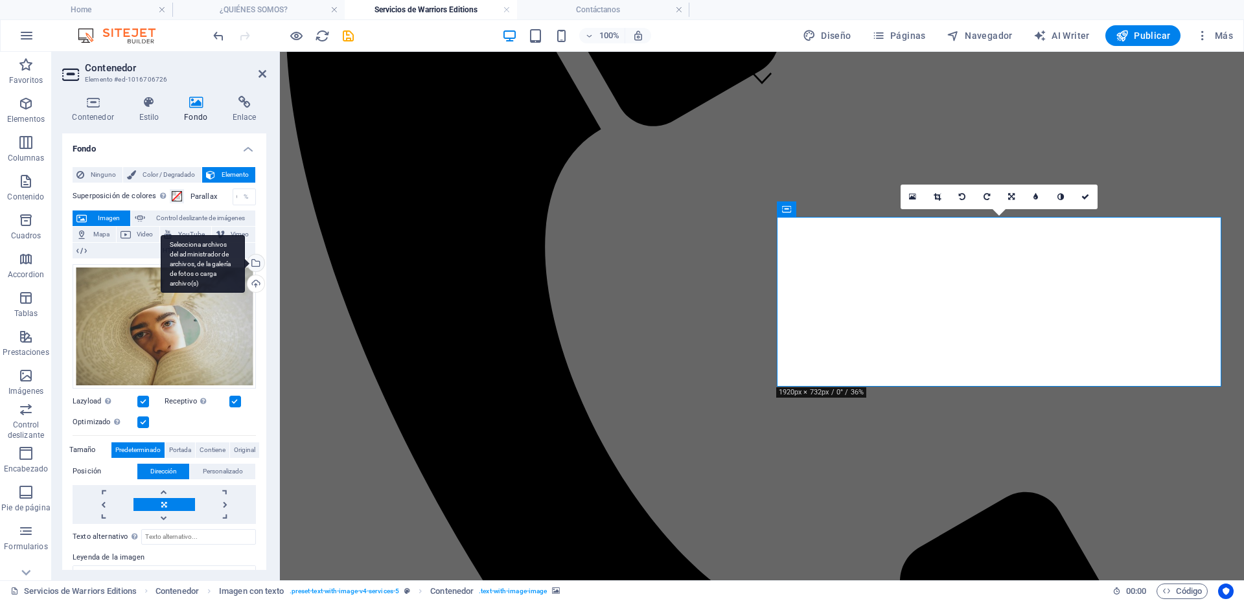
click at [245, 260] on div "Selecciona archivos del administrador de archivos, de la galería de fotos o car…" at bounding box center [203, 264] width 84 height 58
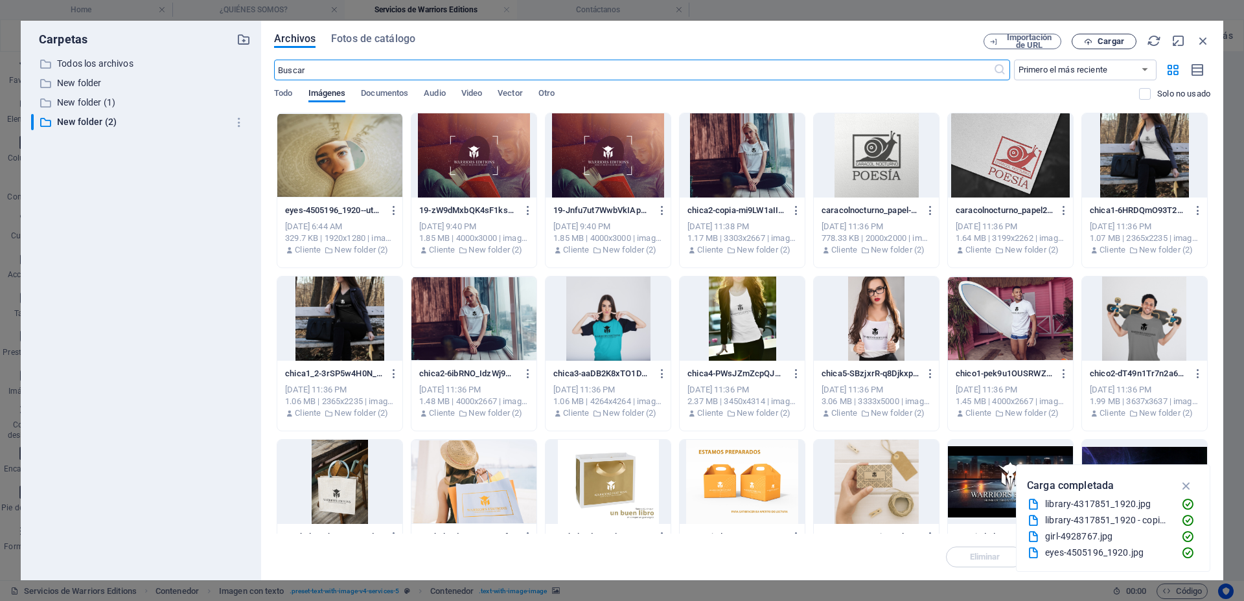
click at [1088, 41] on icon "button" at bounding box center [1088, 42] width 8 height 8
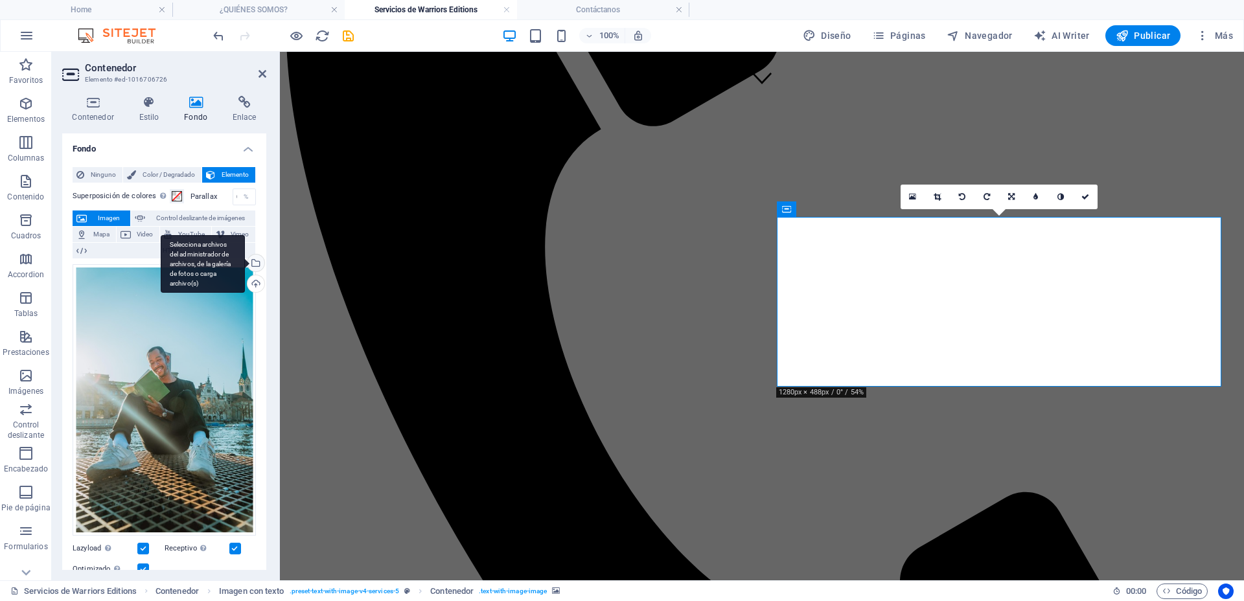
click at [255, 263] on div "Selecciona archivos del administrador de archivos, de la galería de fotos o car…" at bounding box center [254, 264] width 19 height 19
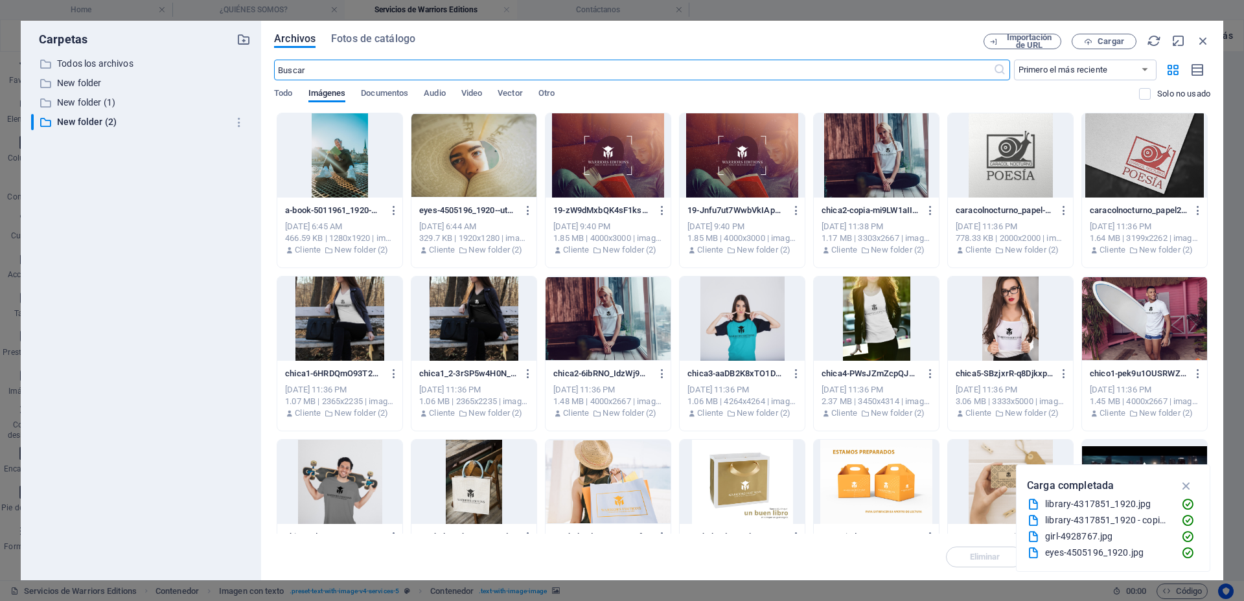
drag, startPoint x: 910, startPoint y: 11, endPoint x: 1203, endPoint y: 45, distance: 294.2
click at [1202, 43] on icon "button" at bounding box center [1203, 41] width 14 height 14
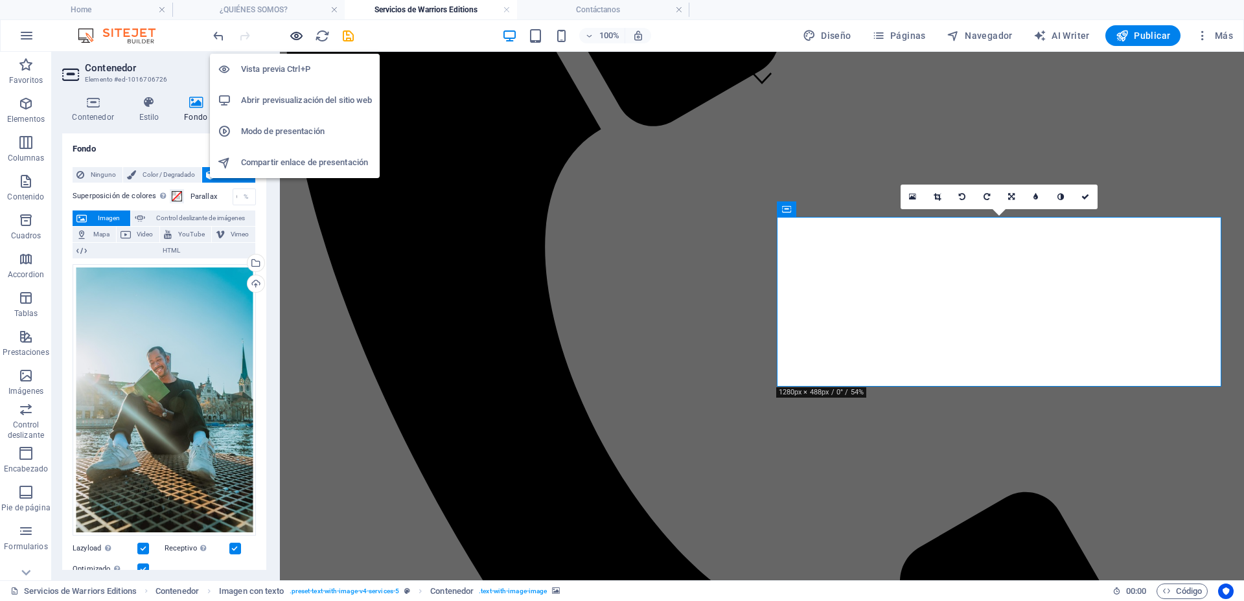
click at [297, 40] on icon "button" at bounding box center [296, 36] width 15 height 15
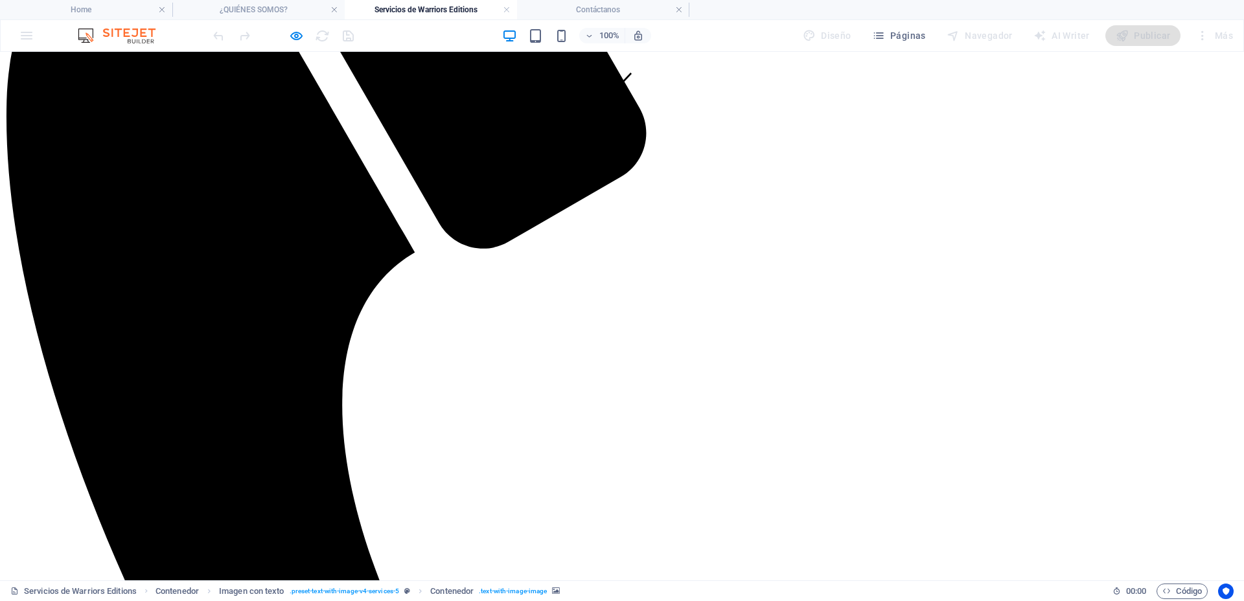
click at [288, 35] on div at bounding box center [283, 35] width 145 height 21
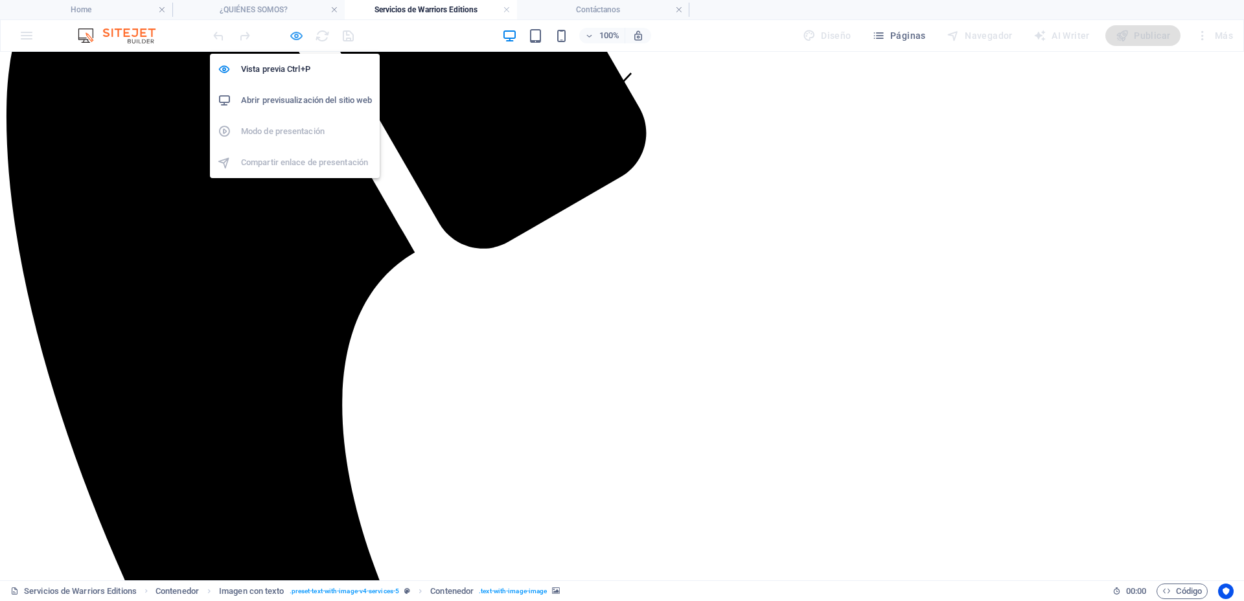
click at [295, 35] on icon "button" at bounding box center [296, 36] width 15 height 15
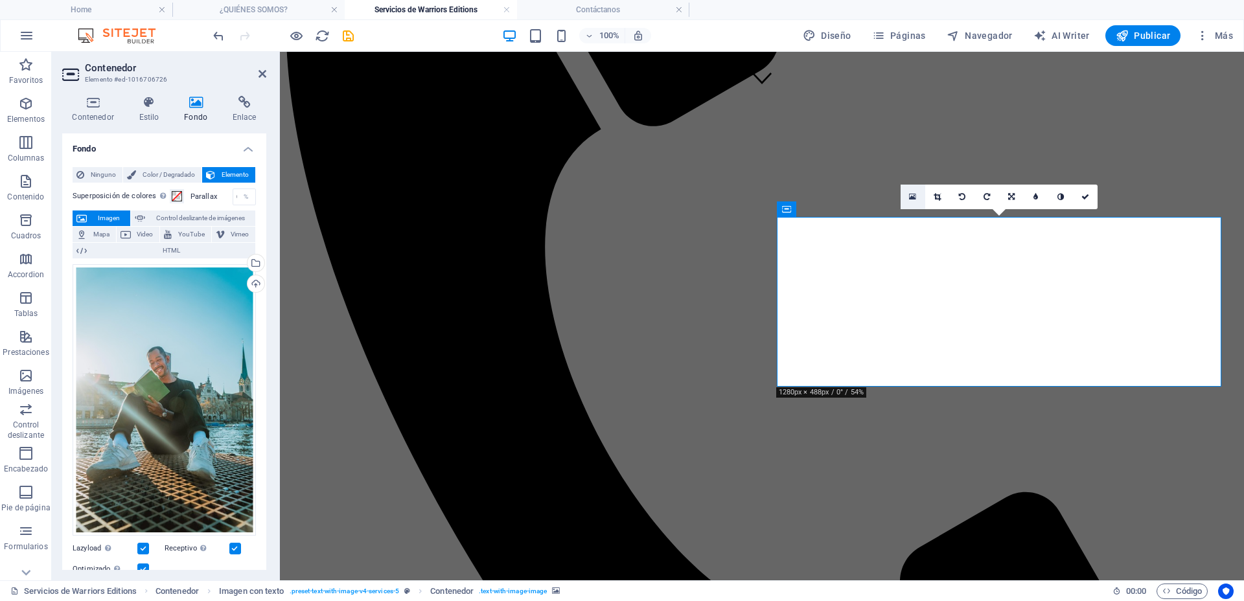
click at [917, 192] on link at bounding box center [913, 197] width 25 height 25
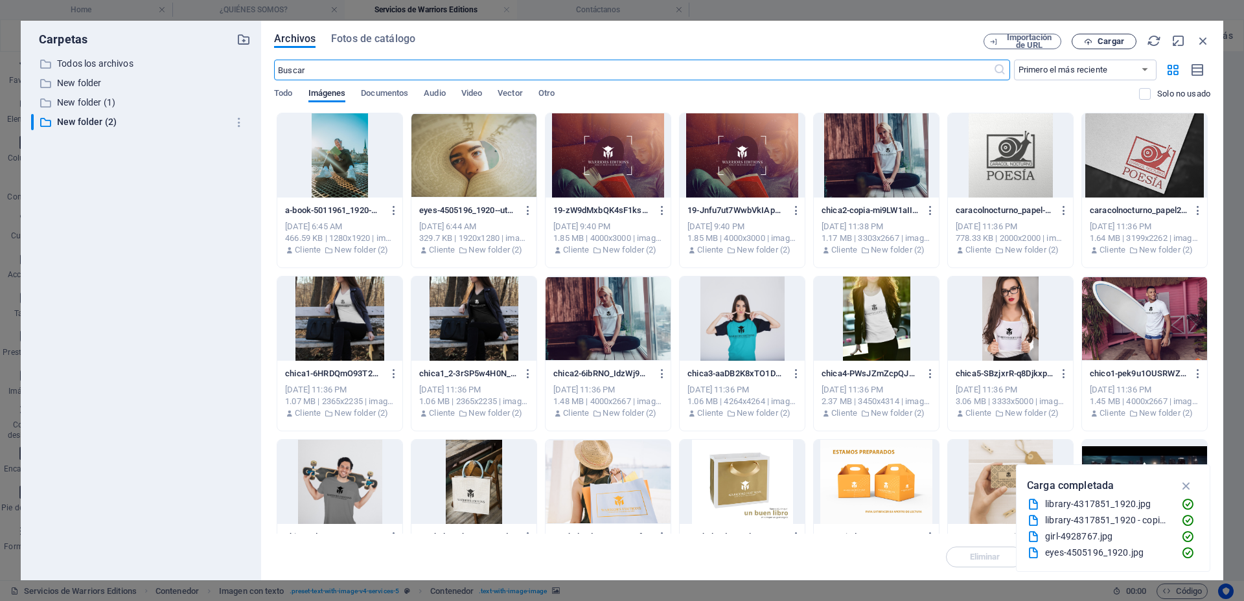
click at [1118, 45] on span "Cargar" at bounding box center [1111, 42] width 27 height 8
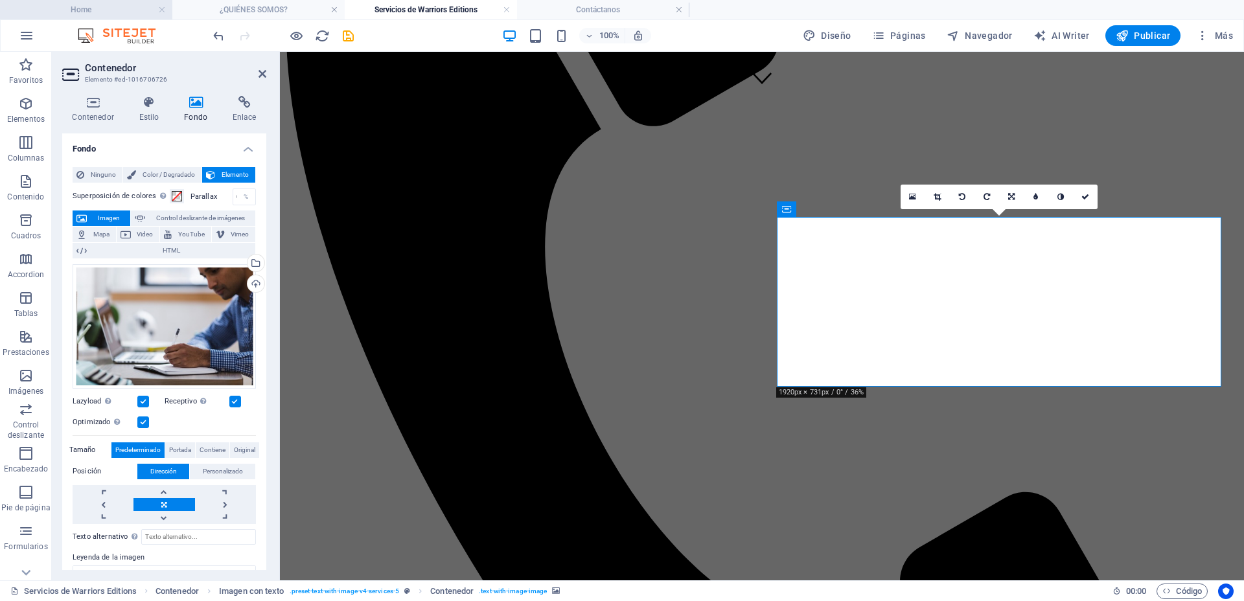
click at [104, 5] on h4 "Home" at bounding box center [86, 10] width 172 height 14
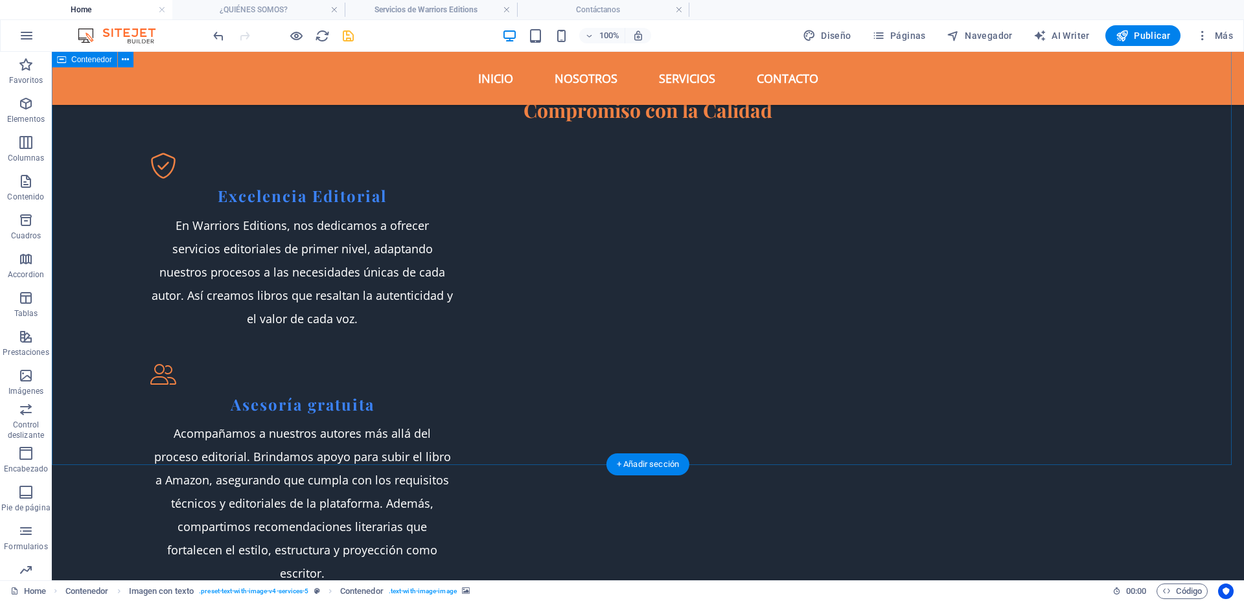
scroll to position [1578, 0]
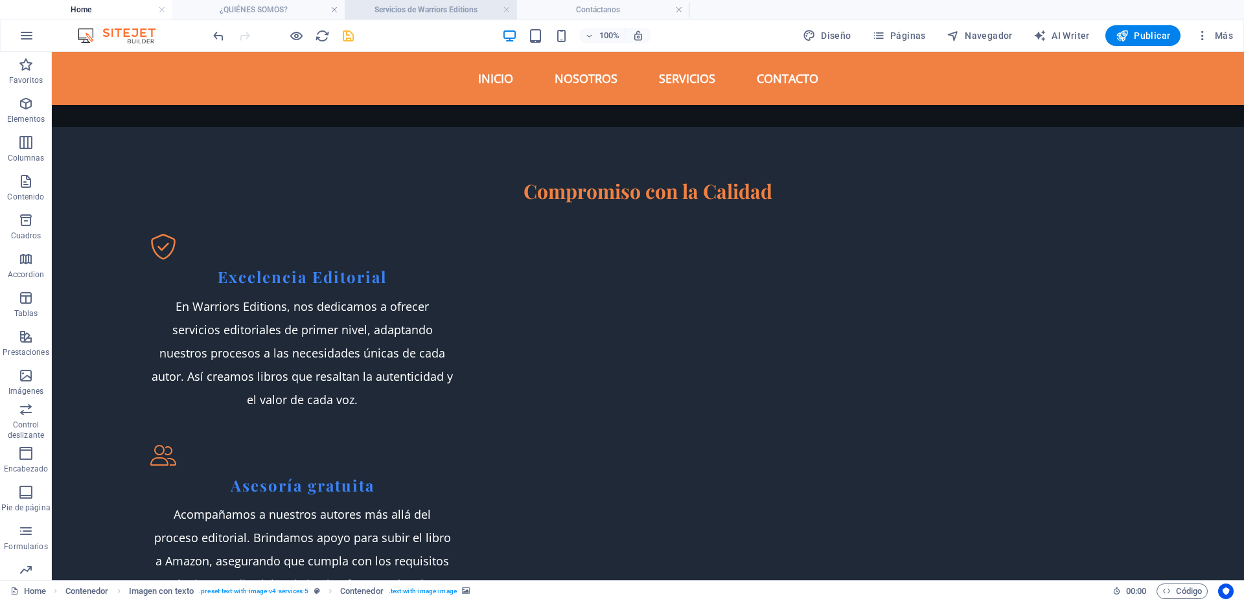
click at [435, 8] on h4 "Servicios de Warriors Editions" at bounding box center [431, 10] width 172 height 14
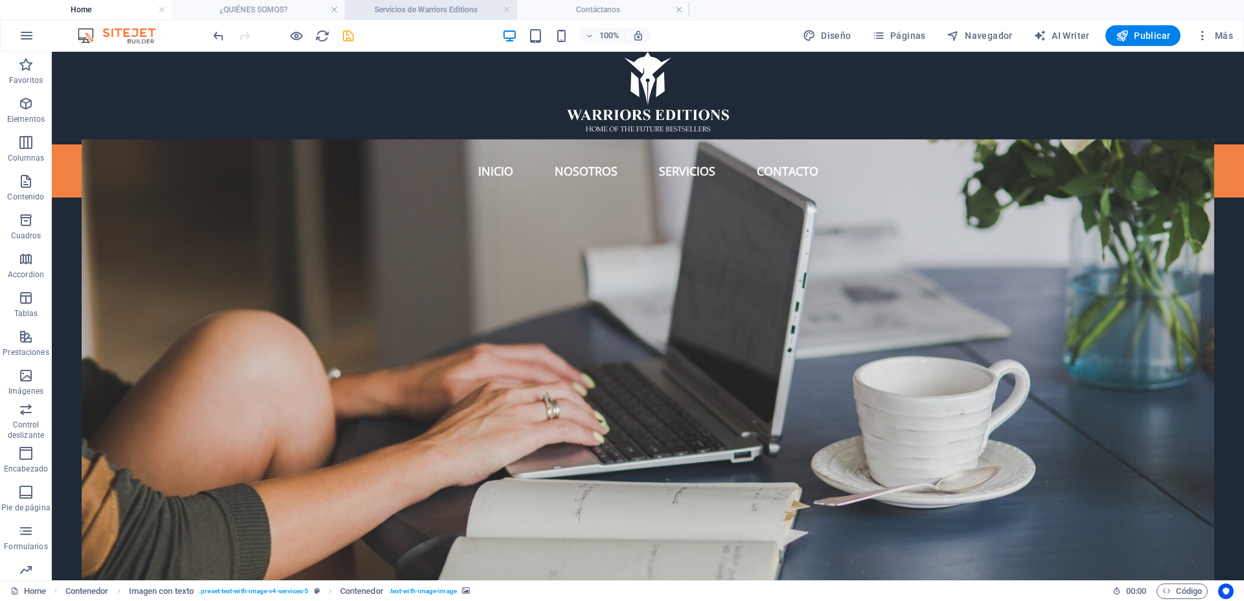
scroll to position [480, 0]
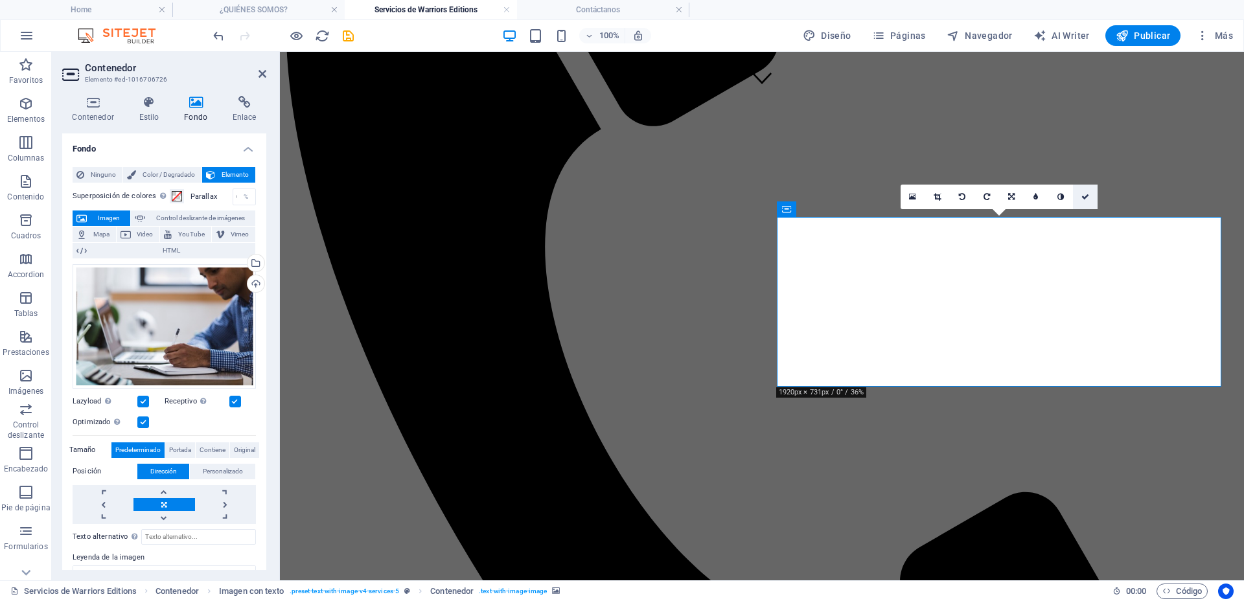
click at [1087, 196] on icon at bounding box center [1085, 197] width 8 height 8
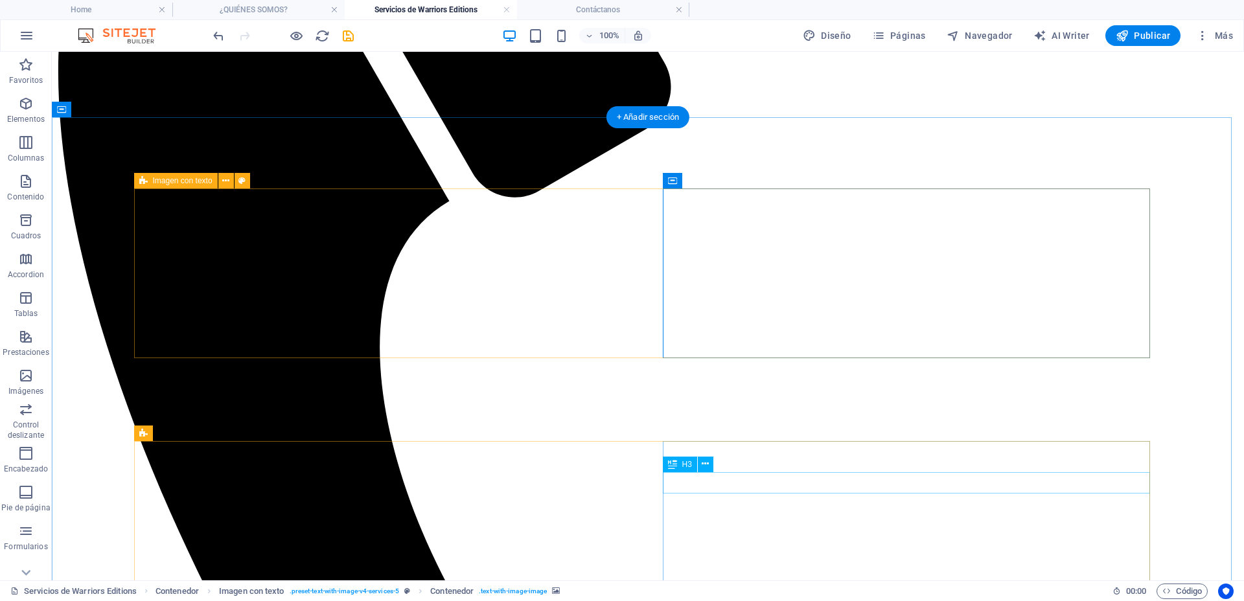
scroll to position [561, 0]
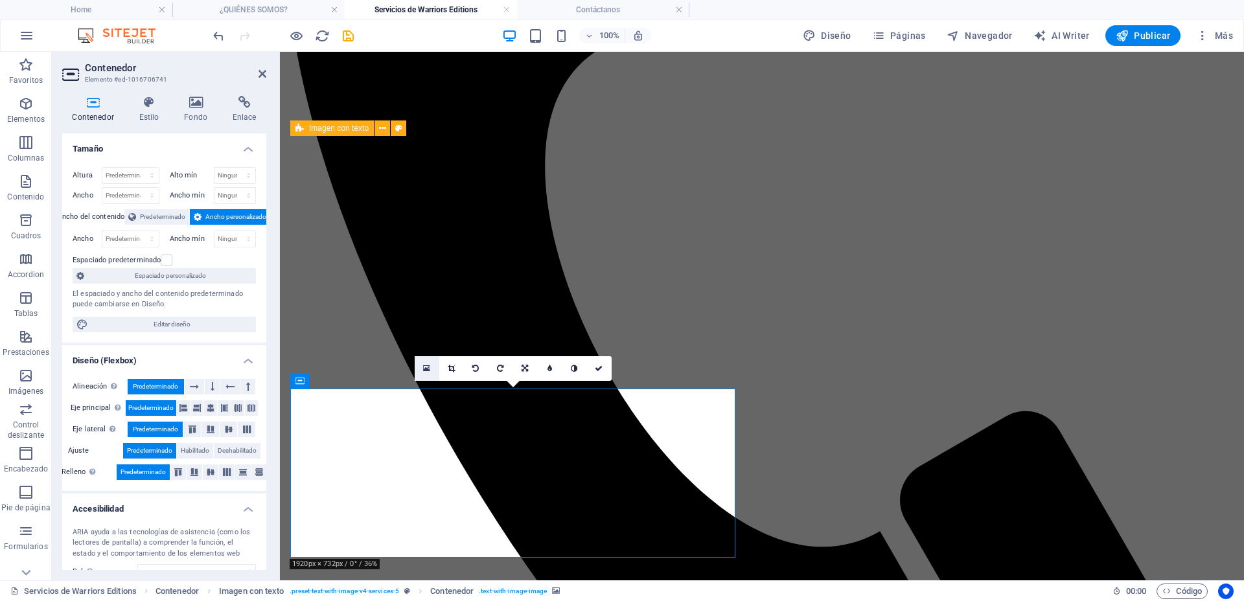
click at [421, 370] on link at bounding box center [427, 368] width 25 height 25
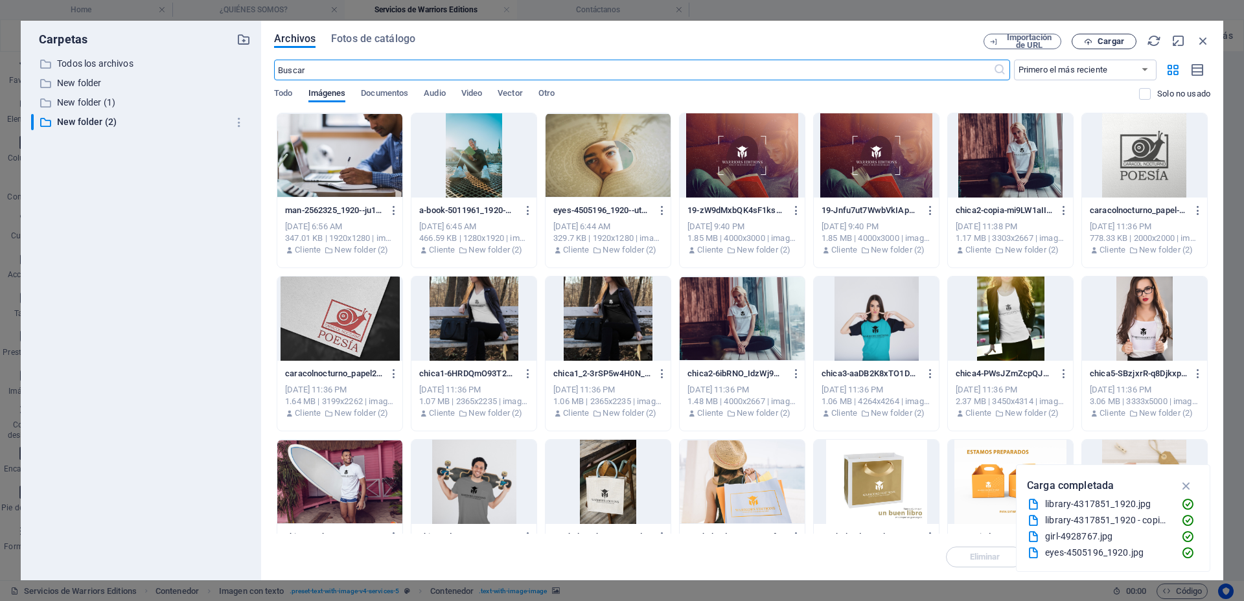
click at [1111, 42] on span "Cargar" at bounding box center [1111, 42] width 27 height 8
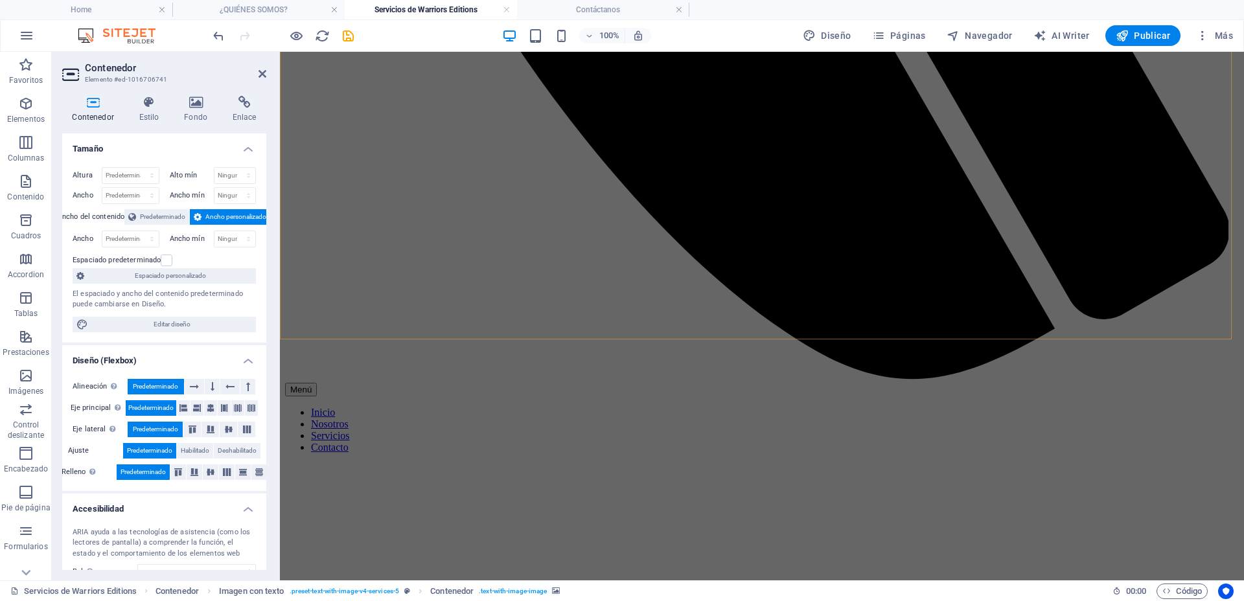
scroll to position [1128, 0]
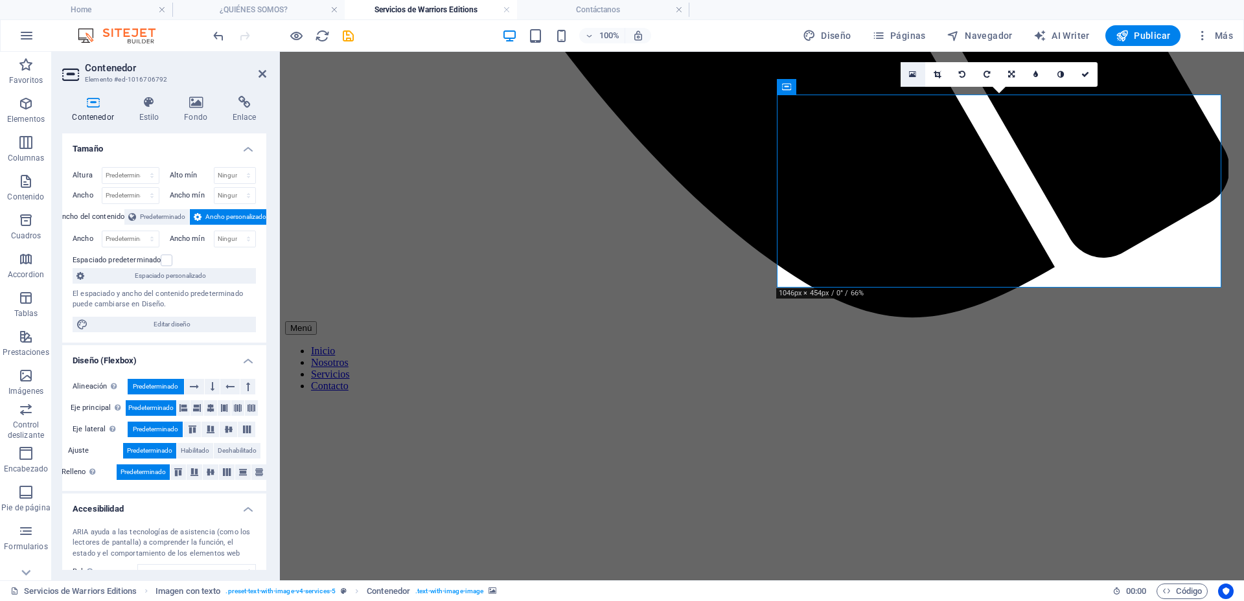
click at [912, 68] on link at bounding box center [913, 74] width 25 height 25
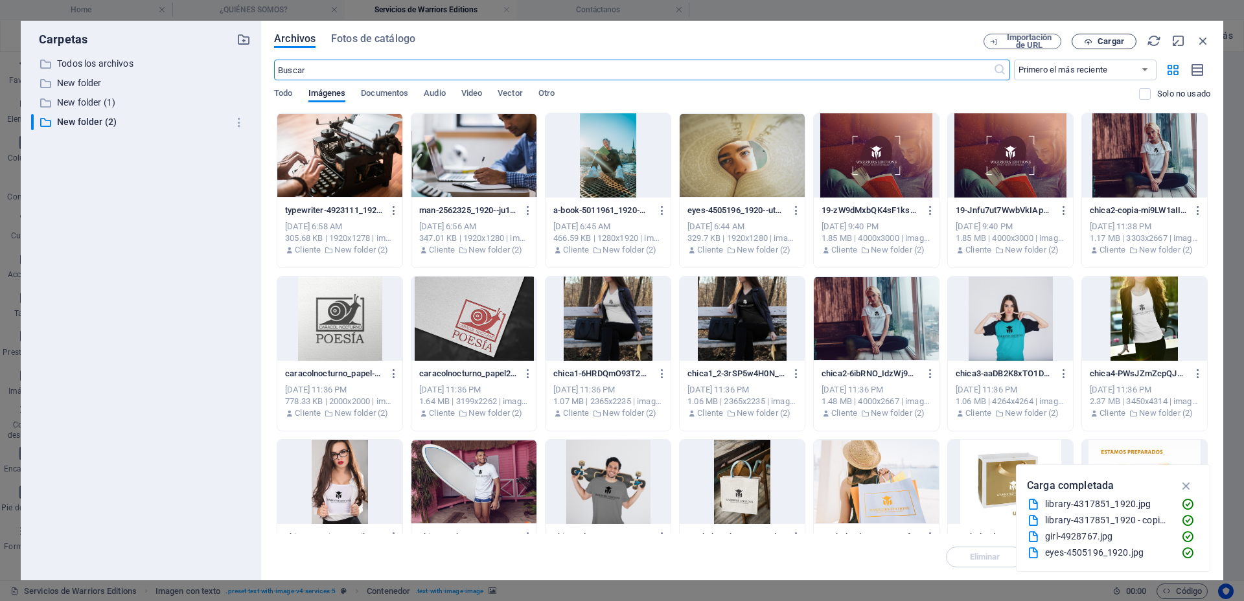
click at [1098, 44] on span "Cargar" at bounding box center [1111, 42] width 27 height 8
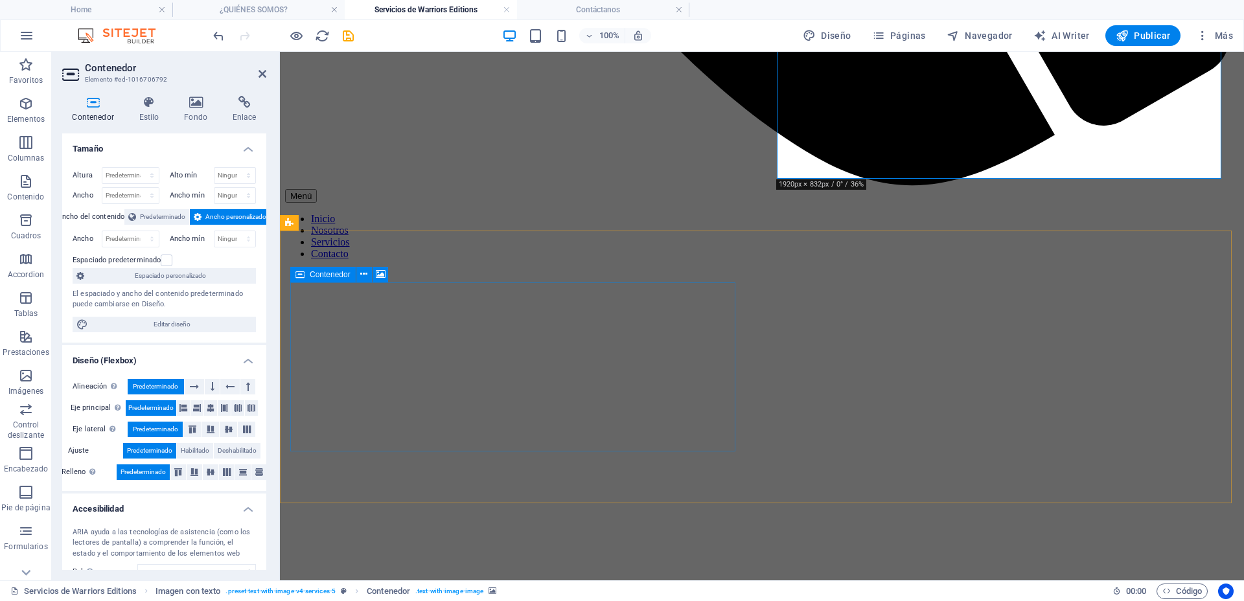
scroll to position [1290, 0]
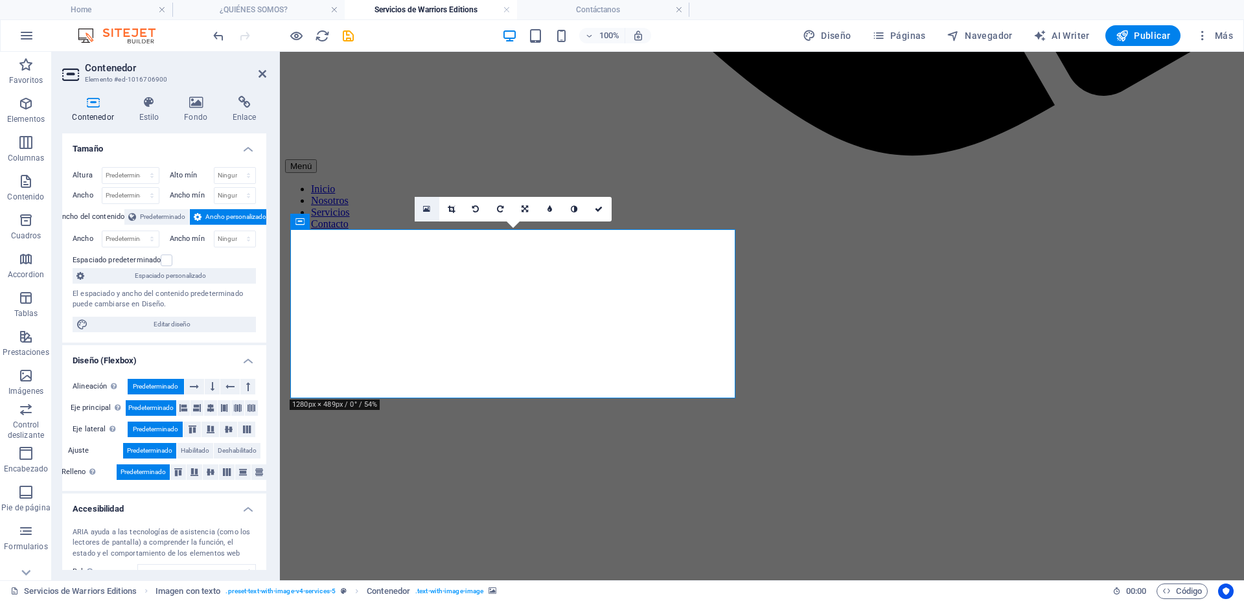
click at [428, 211] on icon at bounding box center [426, 209] width 7 height 9
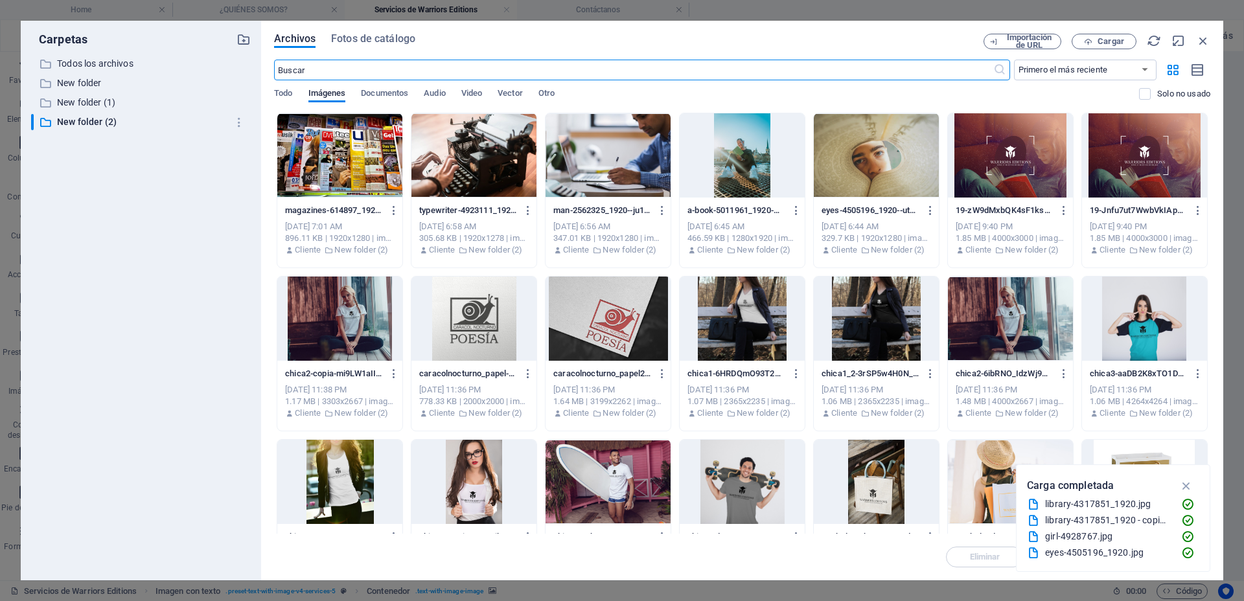
scroll to position [1337, 0]
click at [1122, 45] on span "Cargar" at bounding box center [1111, 42] width 27 height 8
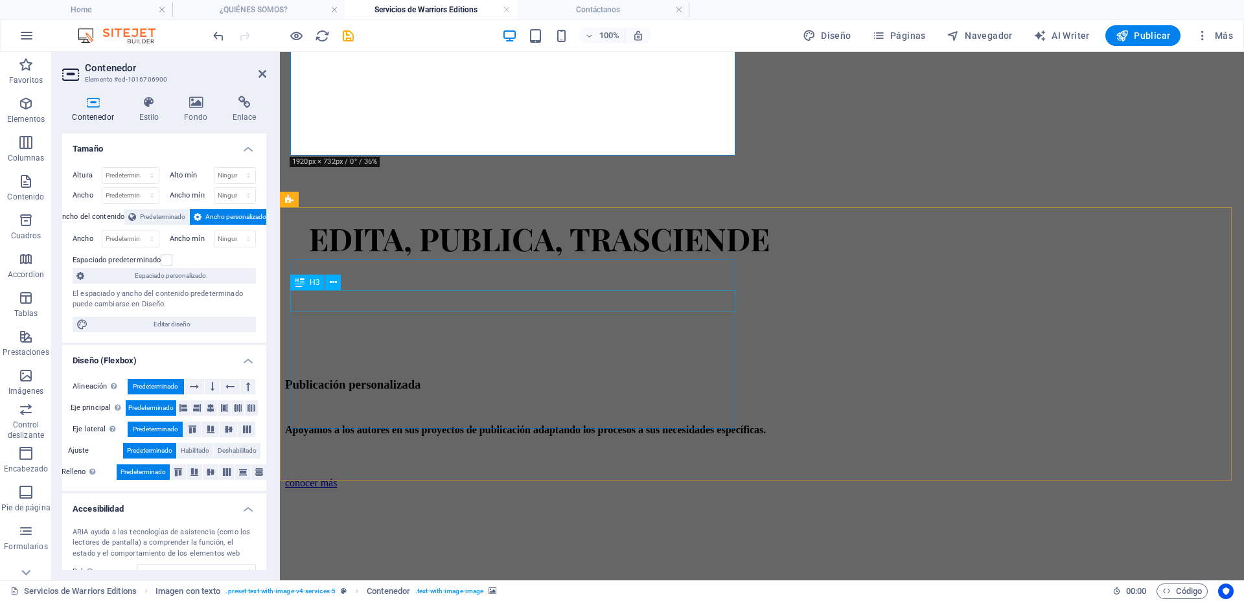
scroll to position [1533, 0]
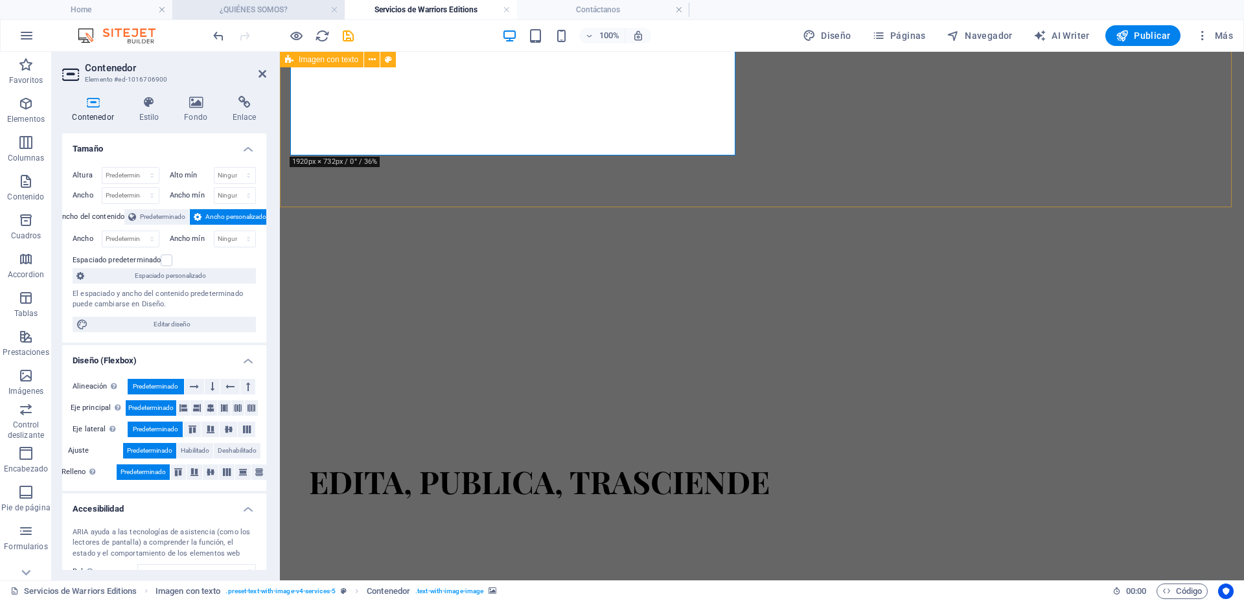
click at [252, 8] on h4 "¿QUIÉNES SOMOS?" at bounding box center [258, 10] width 172 height 14
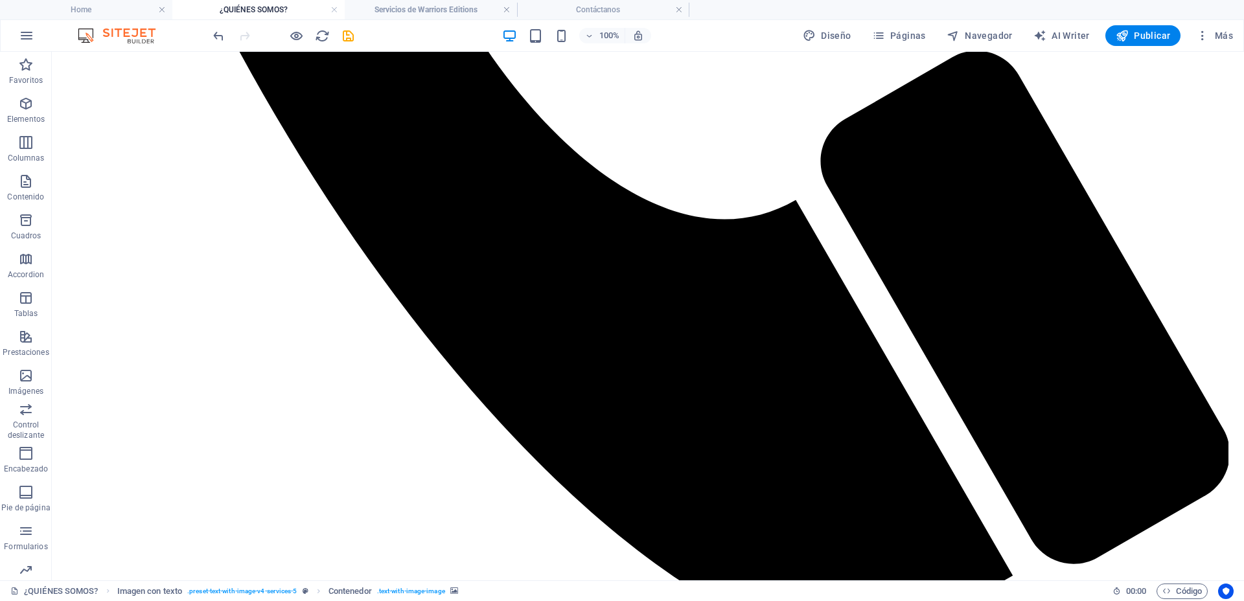
scroll to position [0, 0]
click at [396, 1] on li "Servicios de Warriors Editions" at bounding box center [431, 9] width 172 height 19
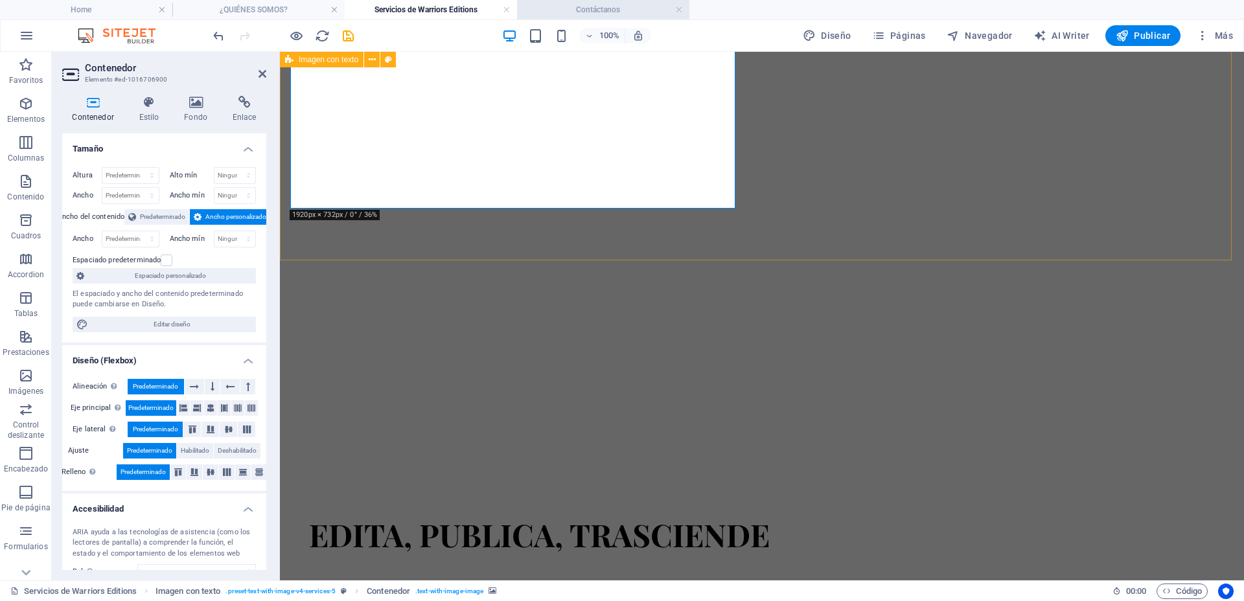
click at [607, 6] on h4 "Contáctanos" at bounding box center [603, 10] width 172 height 14
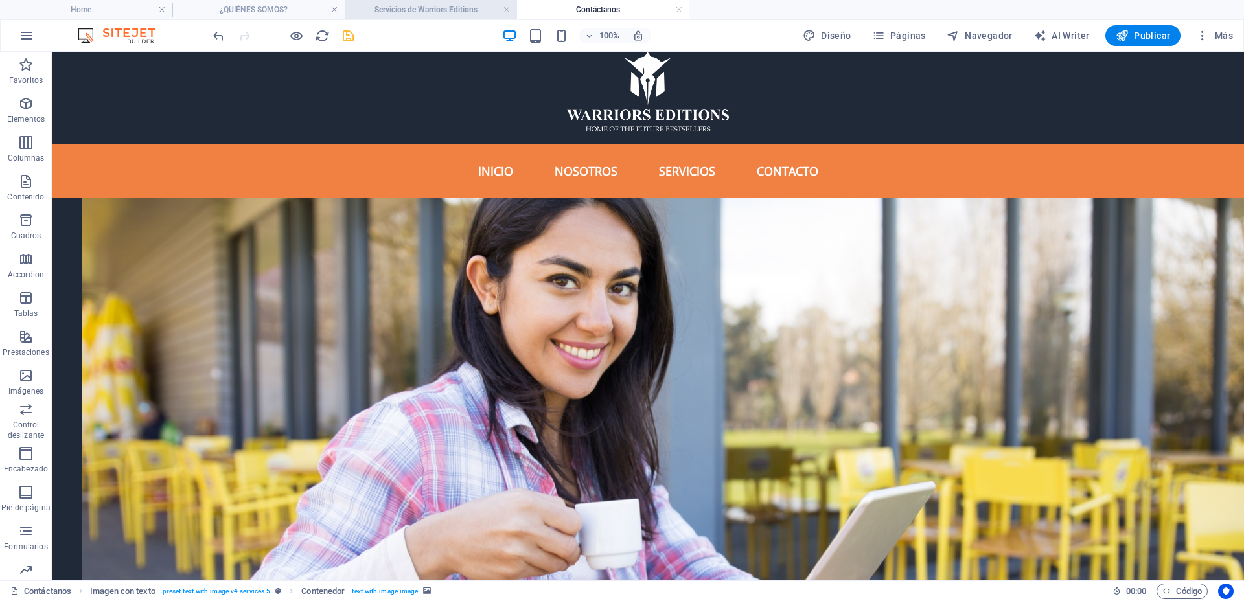
click at [379, 3] on h4 "Servicios de Warriors Editions" at bounding box center [431, 10] width 172 height 14
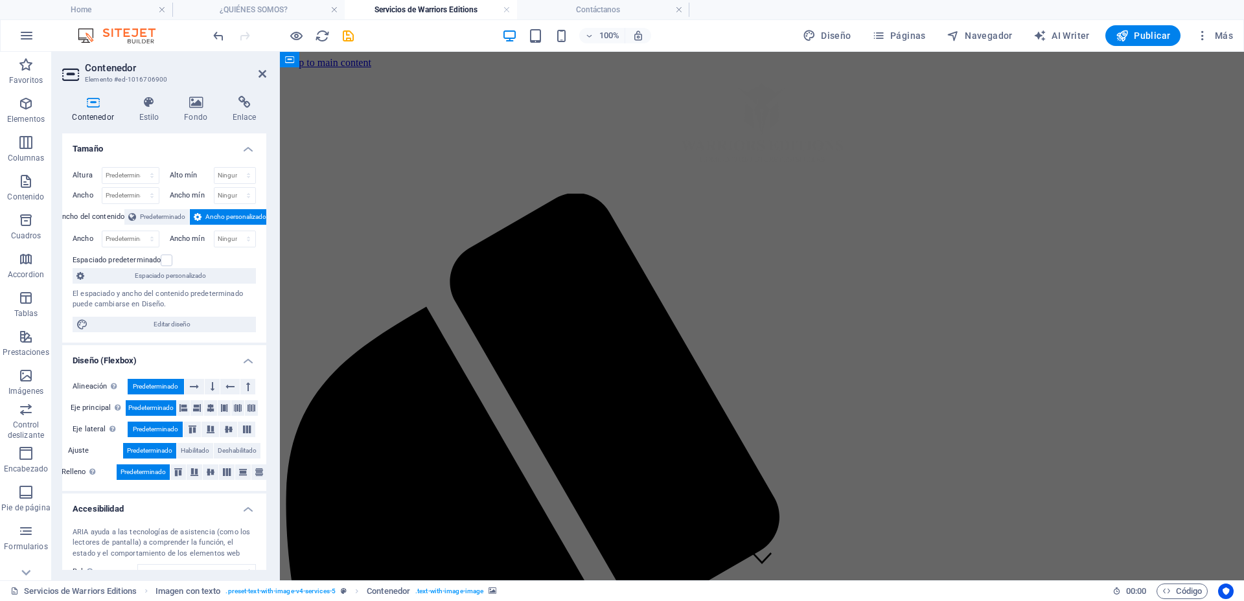
scroll to position [1427, 0]
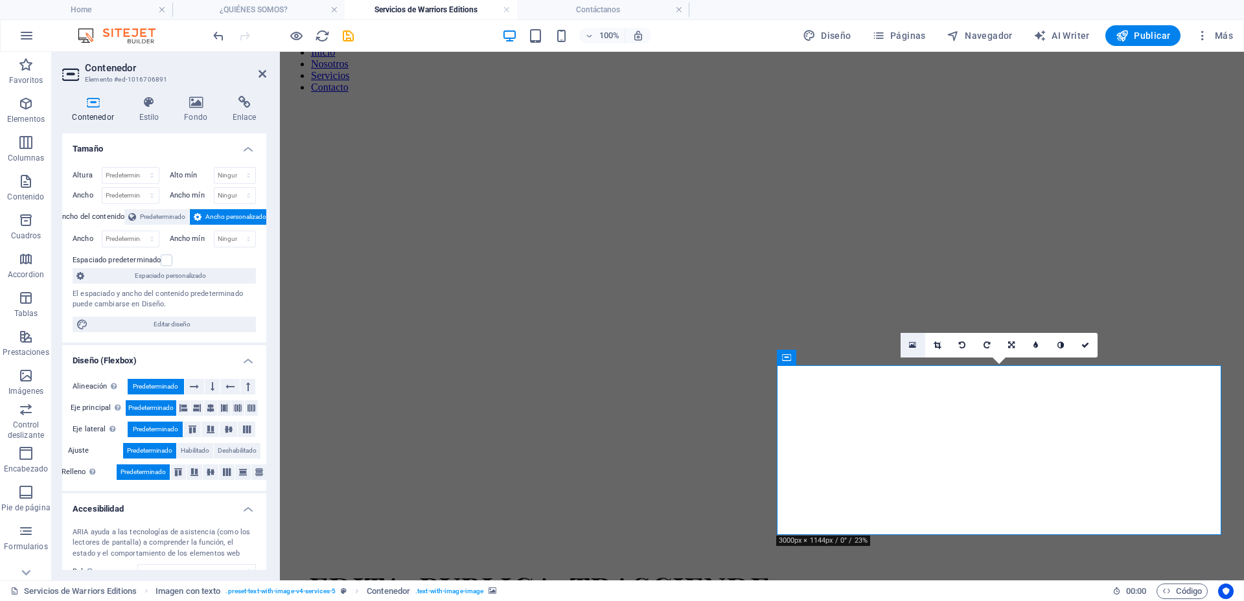
click at [911, 343] on icon at bounding box center [912, 345] width 7 height 9
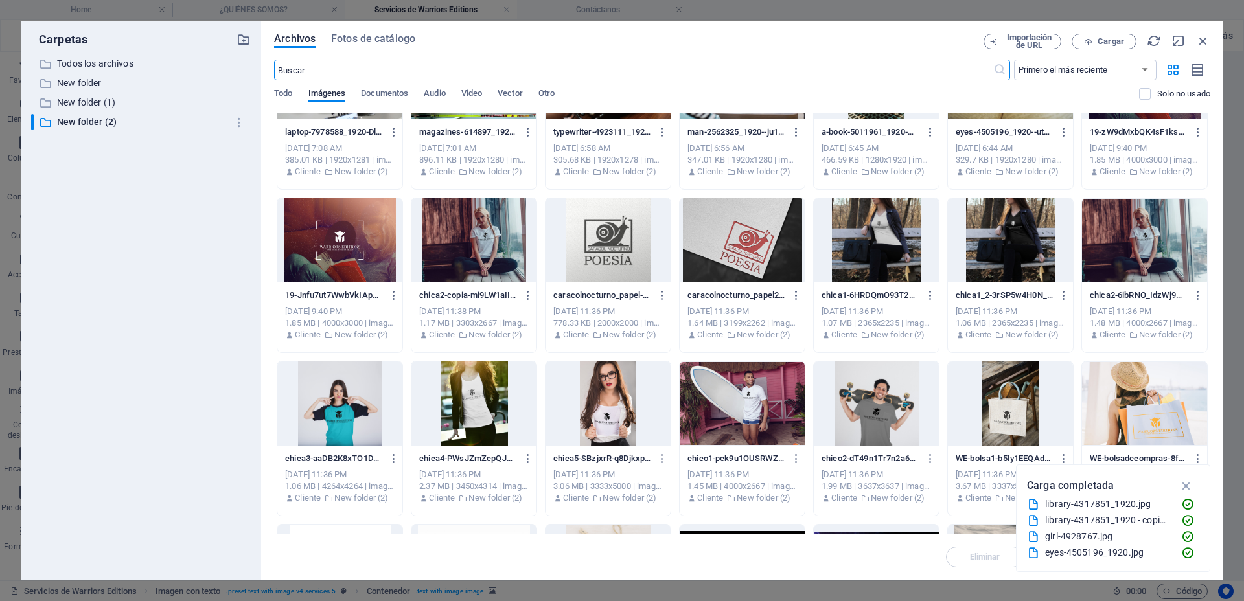
scroll to position [0, 0]
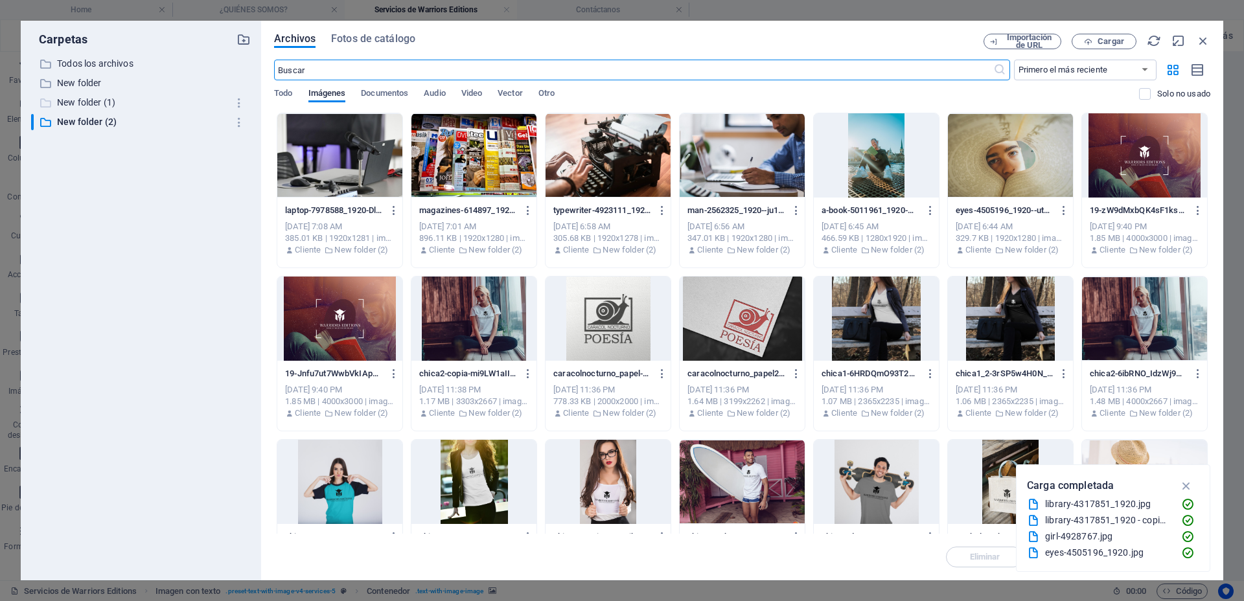
click at [99, 102] on p "New folder (1)" at bounding box center [142, 102] width 170 height 15
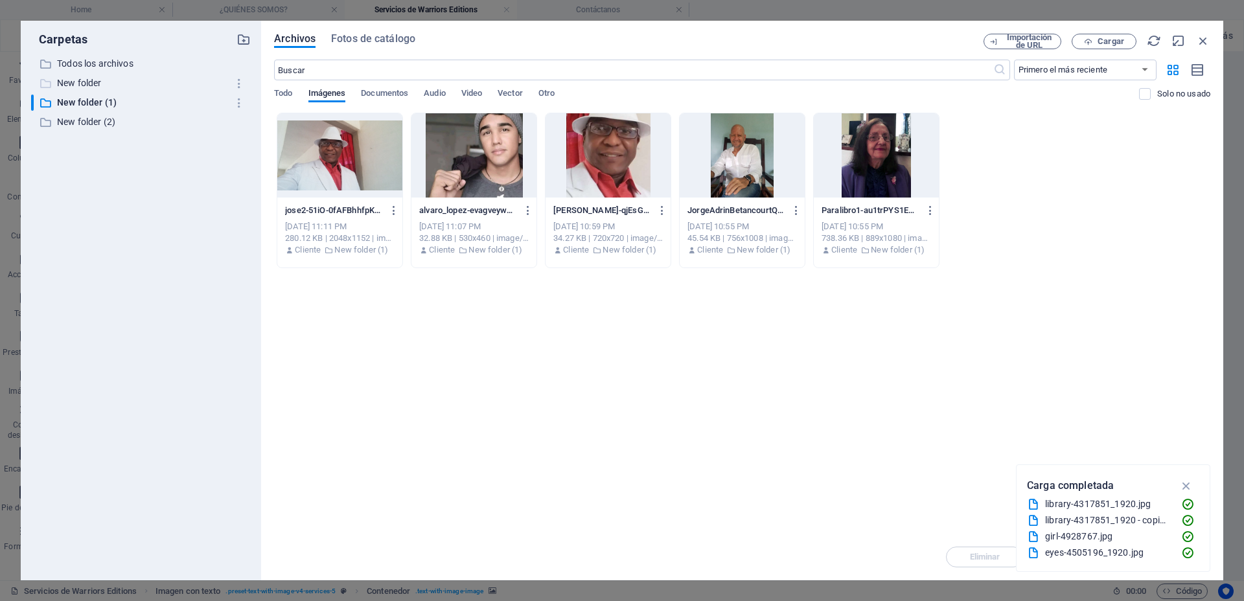
click at [98, 89] on p "New folder" at bounding box center [142, 83] width 170 height 15
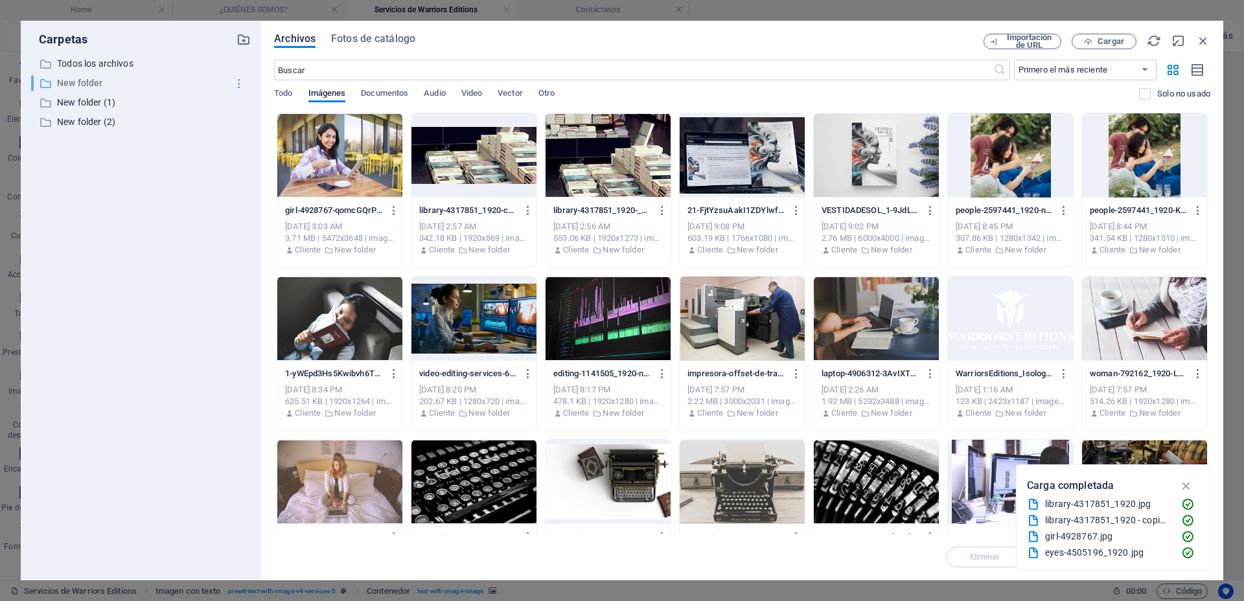
click at [87, 76] on p "New folder" at bounding box center [142, 83] width 170 height 15
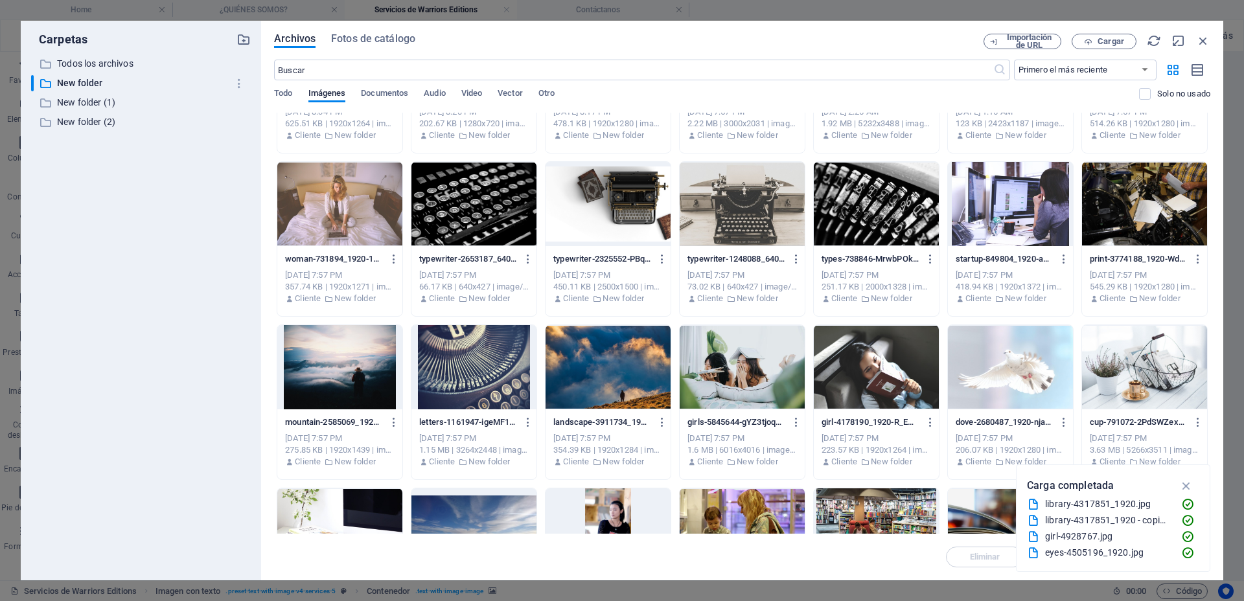
scroll to position [324, 0]
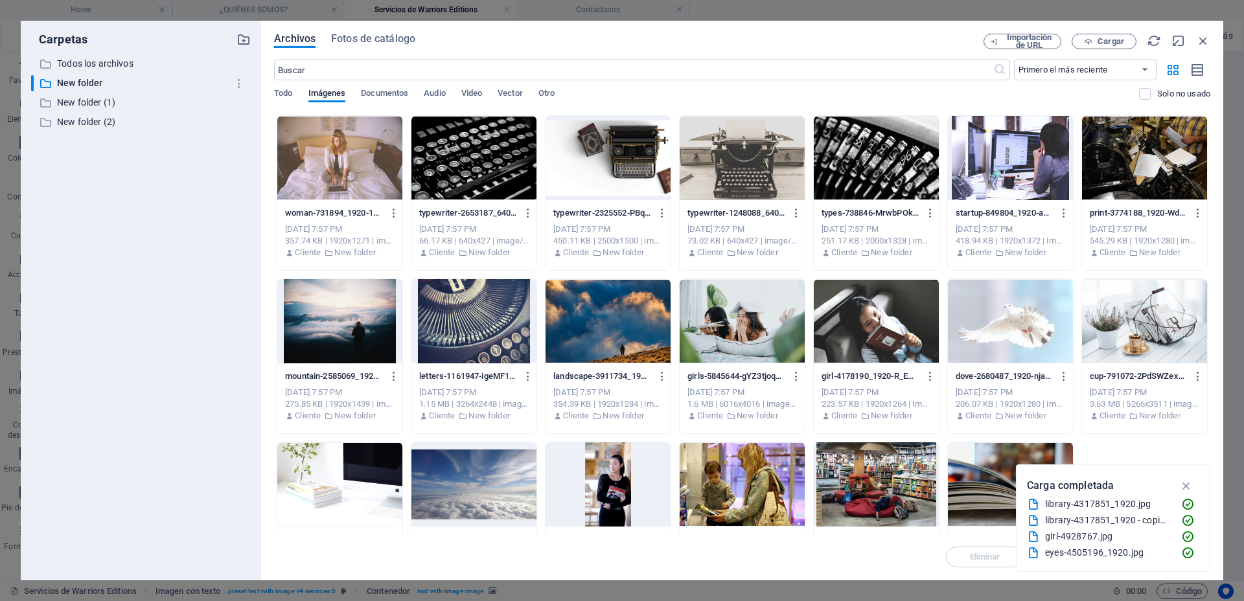
drag, startPoint x: 1133, startPoint y: 305, endPoint x: 844, endPoint y: 264, distance: 292.4
click at [1134, 305] on div at bounding box center [1144, 321] width 125 height 84
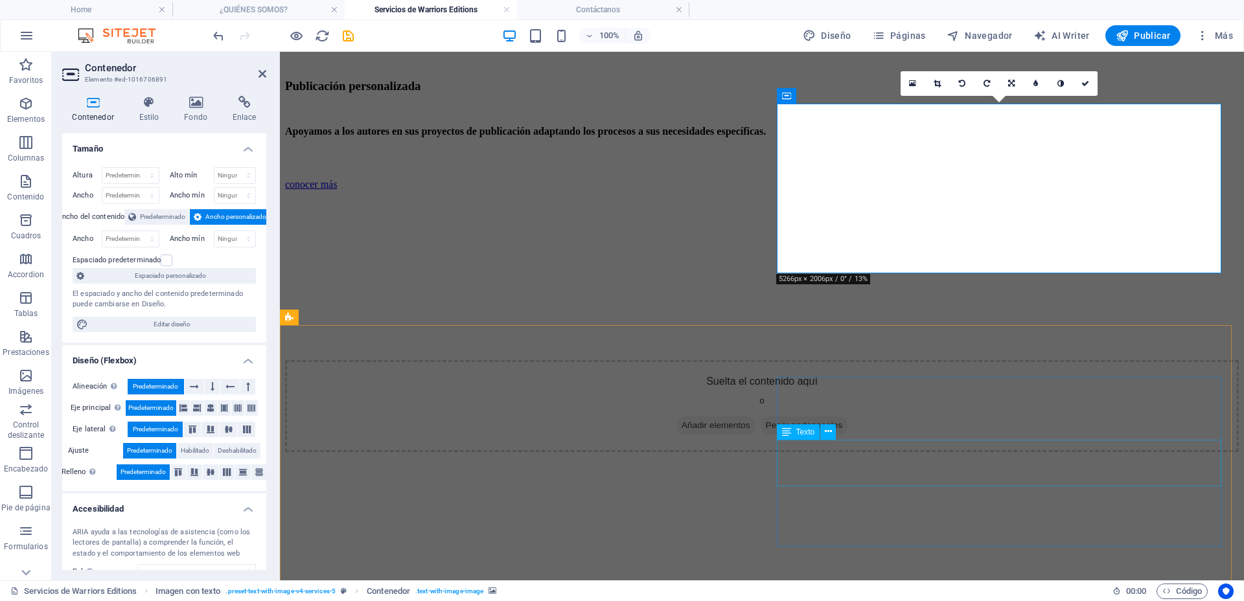
scroll to position [1670, 0]
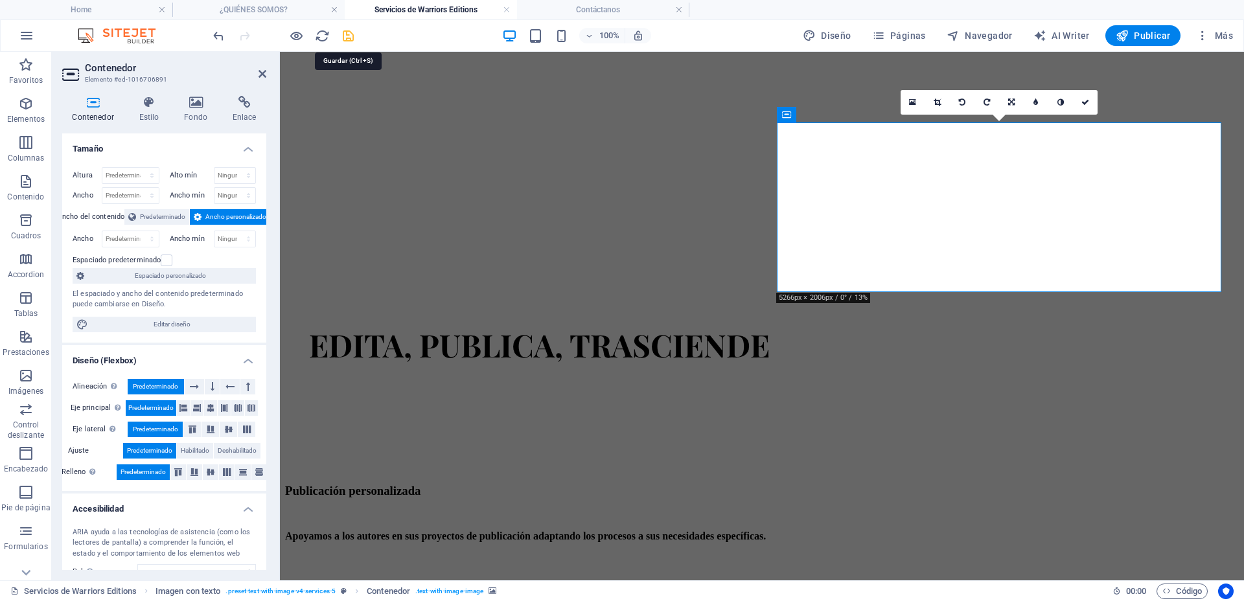
drag, startPoint x: 347, startPoint y: 32, endPoint x: 344, endPoint y: 11, distance: 21.0
click at [347, 31] on icon "save" at bounding box center [348, 36] width 15 height 15
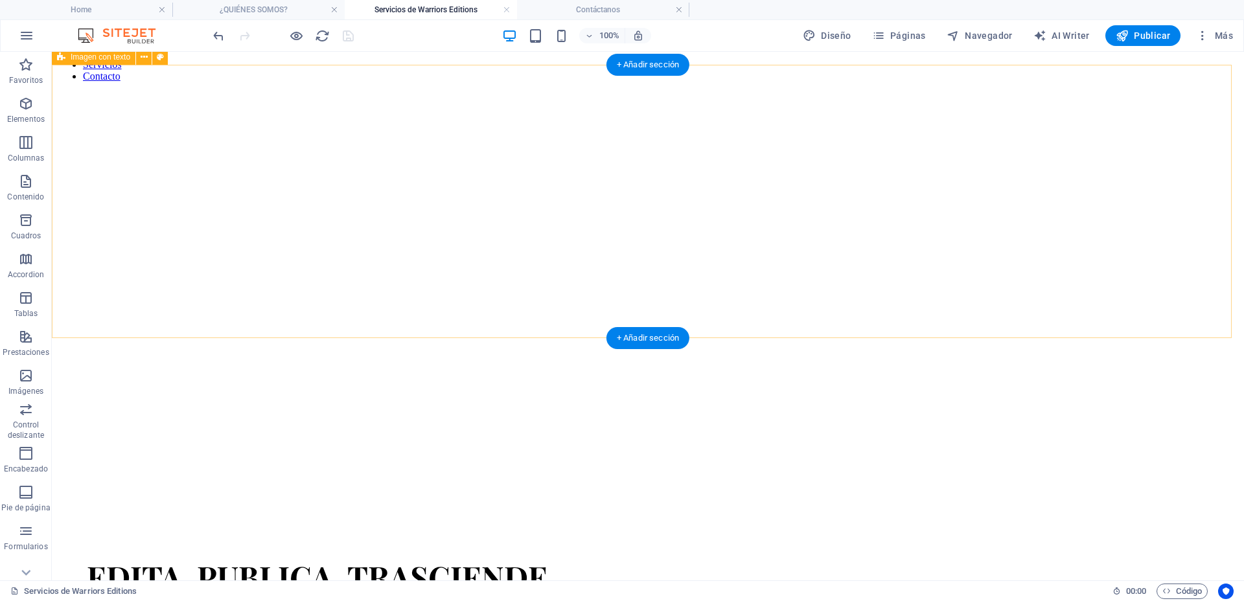
scroll to position [1751, 0]
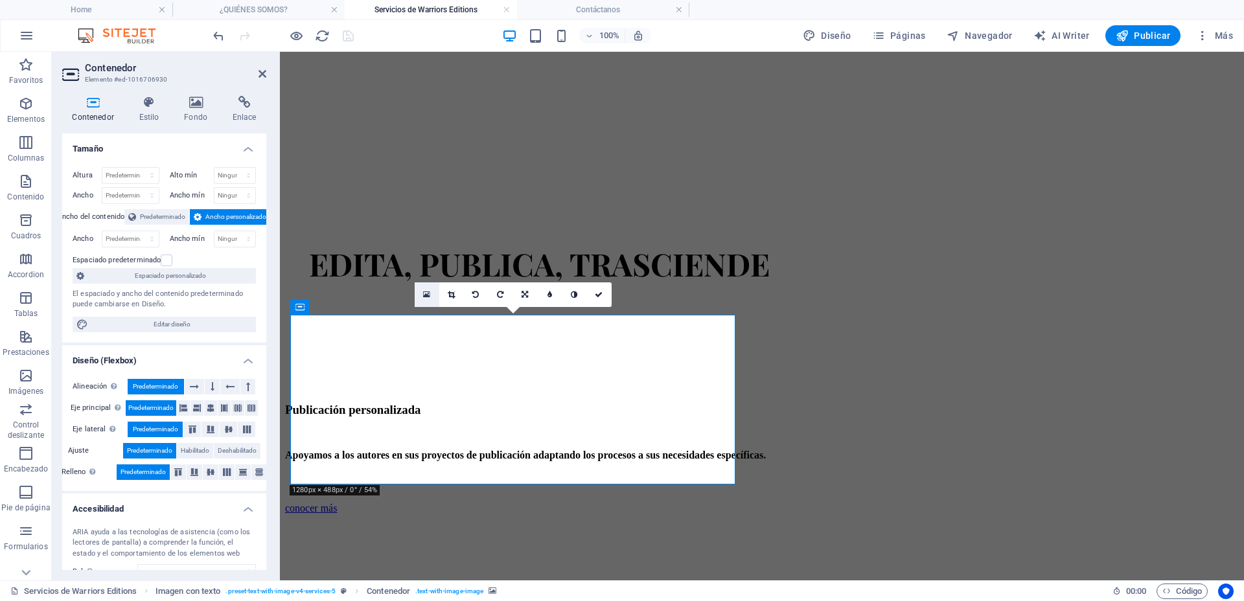
click at [426, 295] on icon at bounding box center [426, 294] width 7 height 9
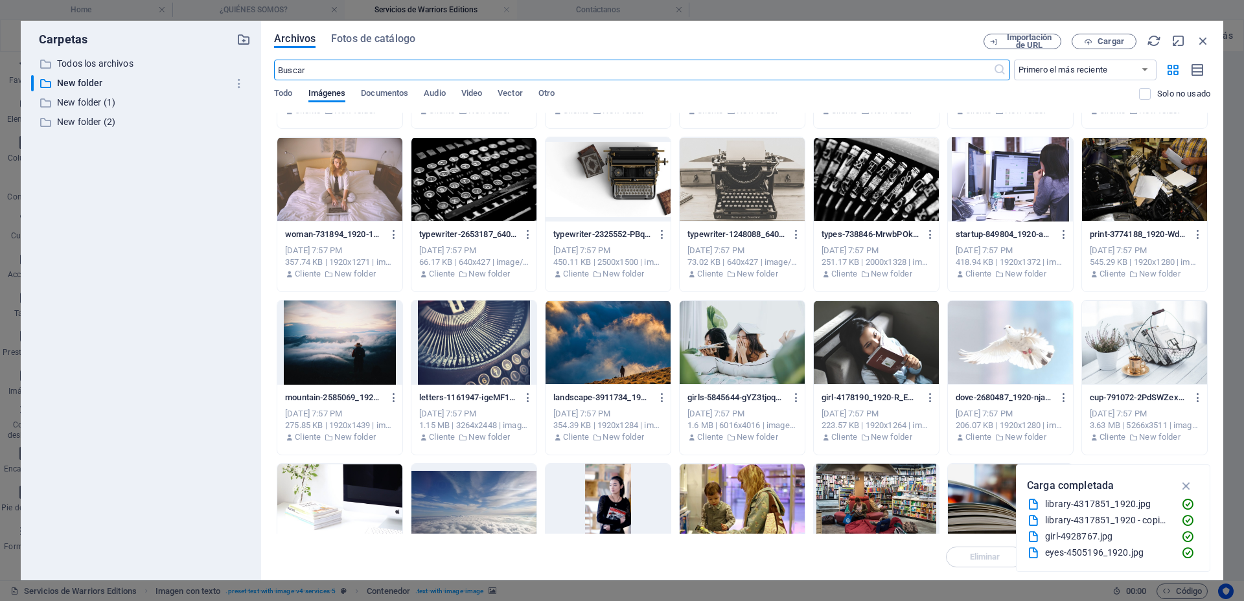
scroll to position [324, 0]
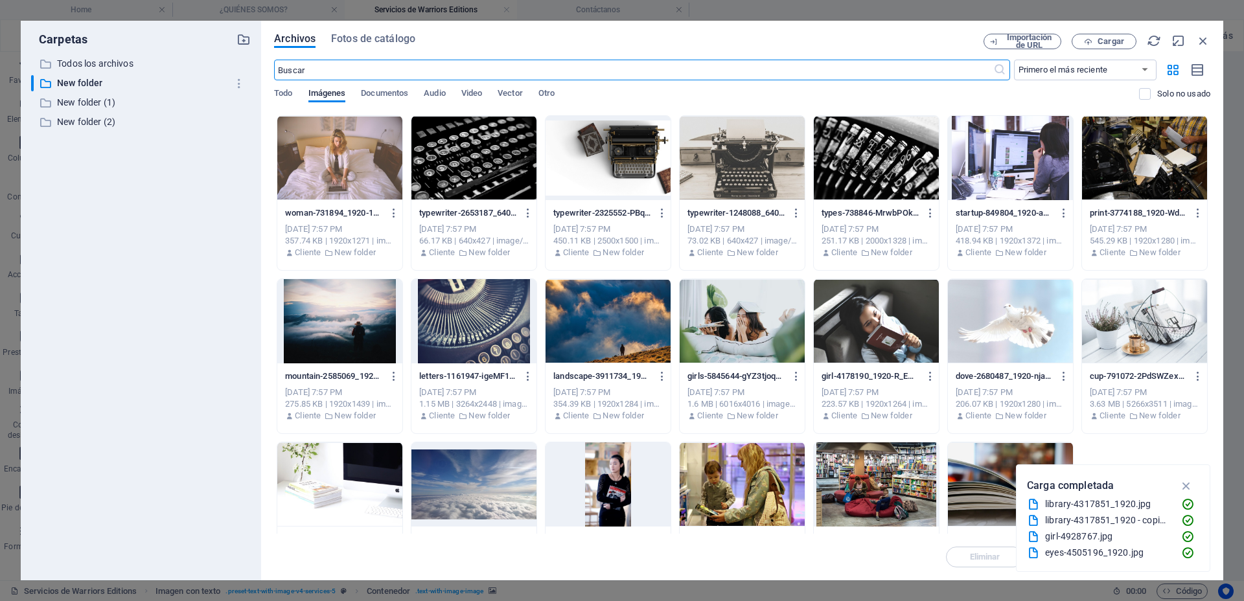
click at [860, 463] on div at bounding box center [876, 485] width 125 height 84
click at [860, 462] on div "1" at bounding box center [876, 485] width 125 height 84
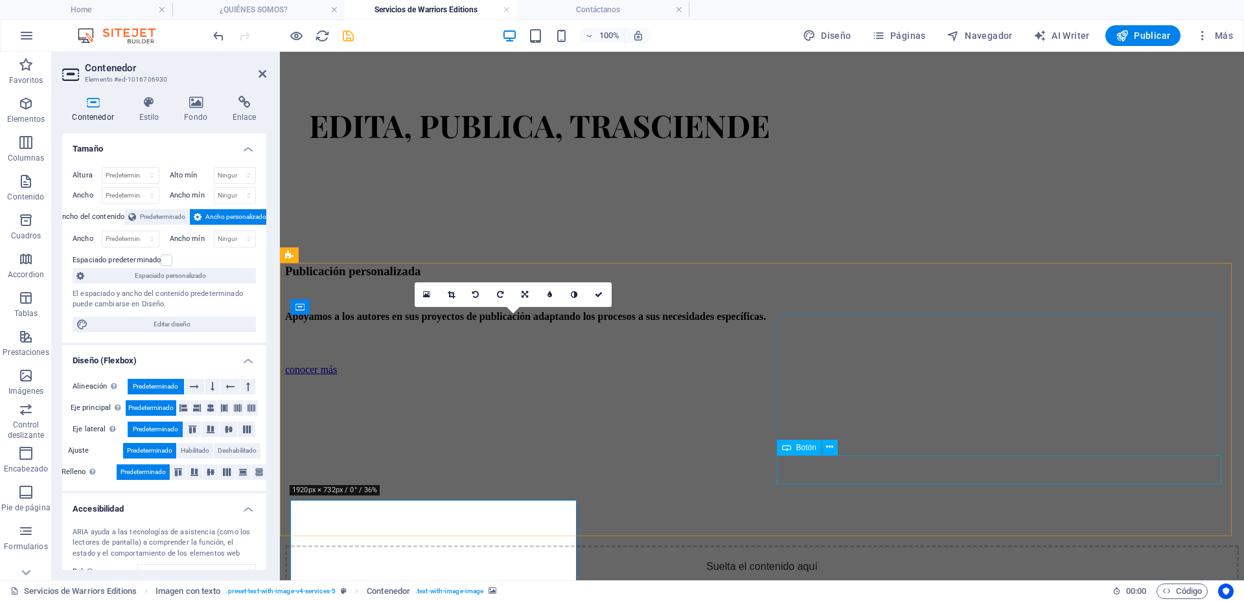
scroll to position [1751, 0]
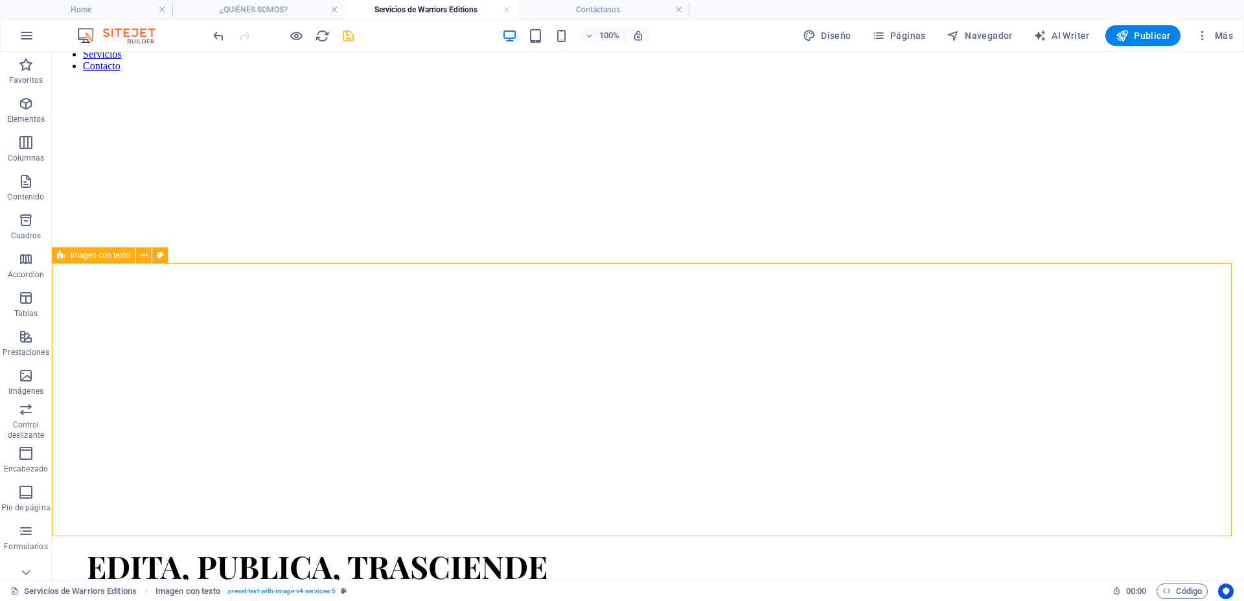
scroll to position [1427, 0]
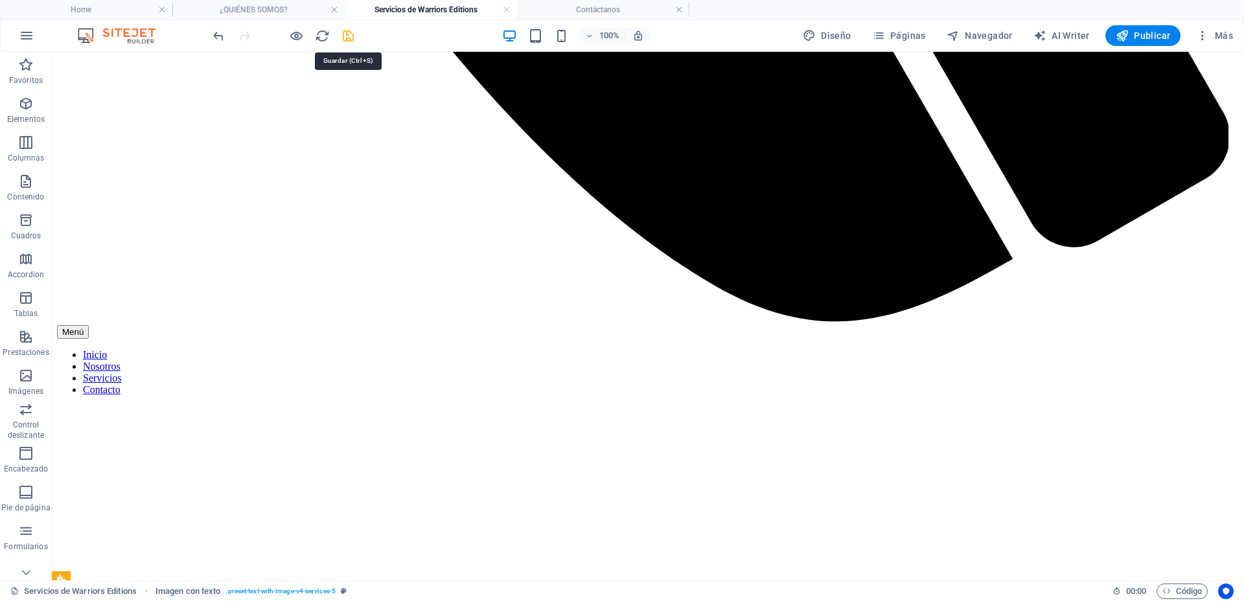
click at [352, 30] on icon "save" at bounding box center [348, 36] width 15 height 15
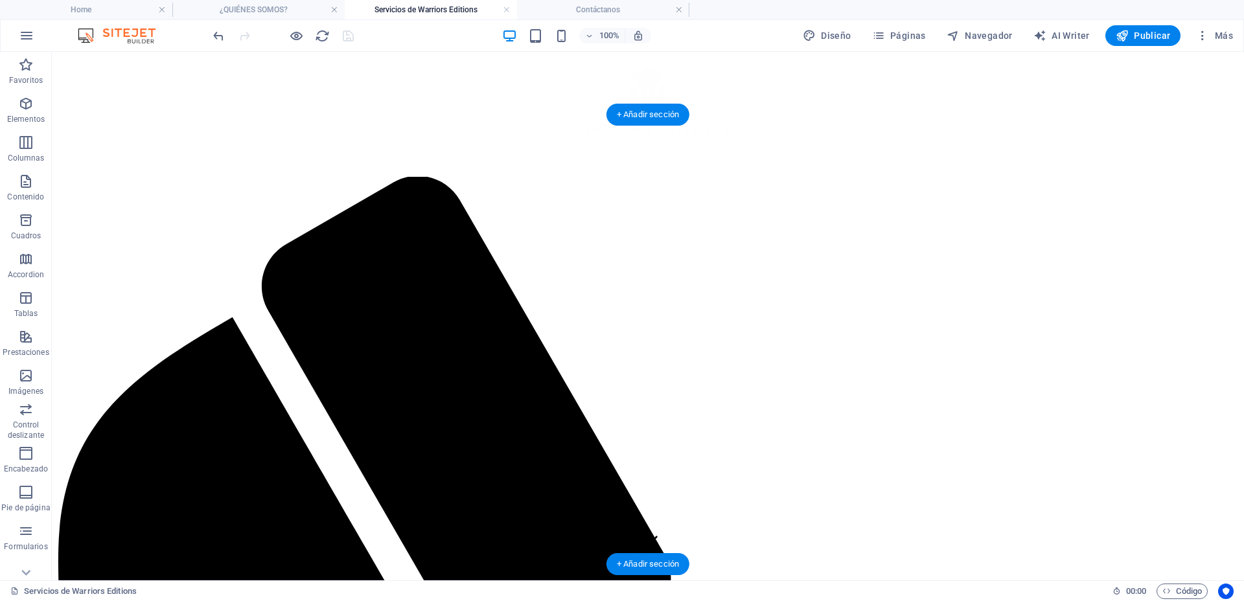
scroll to position [0, 0]
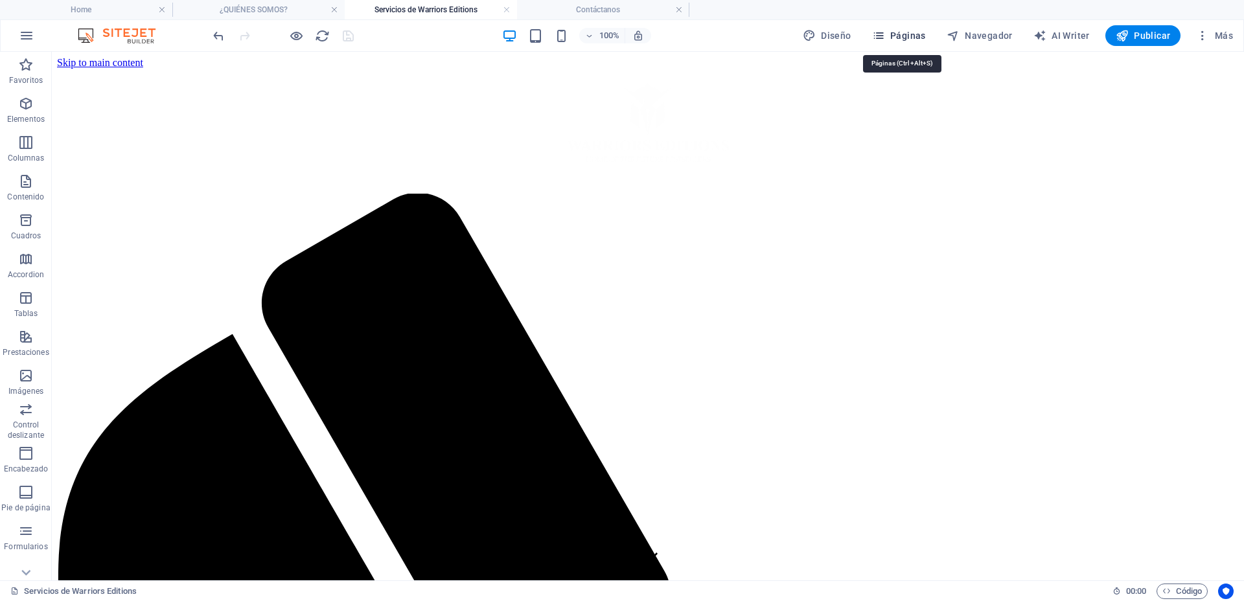
click at [892, 32] on span "Páginas" at bounding box center [899, 35] width 54 height 13
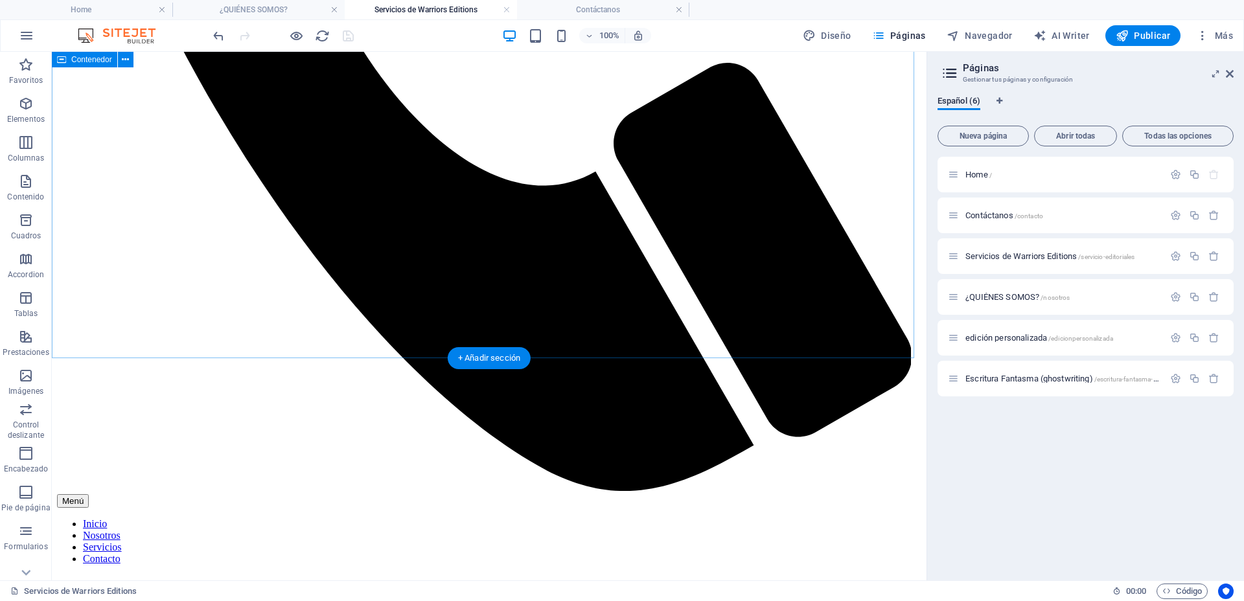
scroll to position [810, 0]
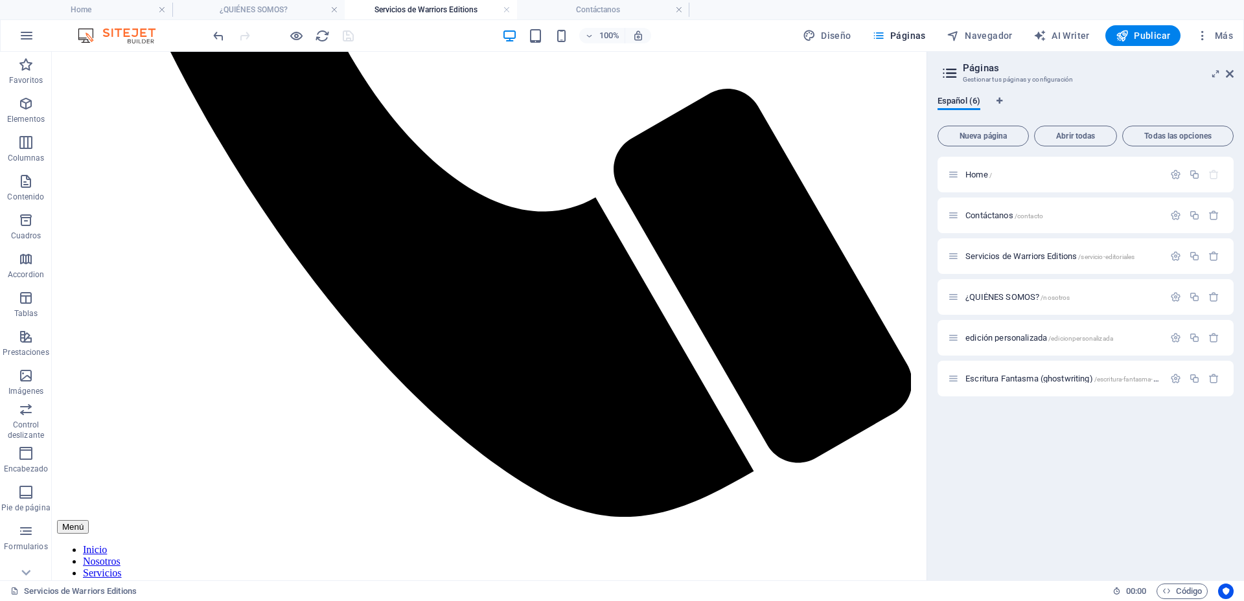
drag, startPoint x: 953, startPoint y: 376, endPoint x: 1024, endPoint y: 415, distance: 81.5
click at [1025, 415] on div "Home / Contáctanos /contacto Servicios de Warriors Editions /servicio-editorial…" at bounding box center [1086, 363] width 296 height 413
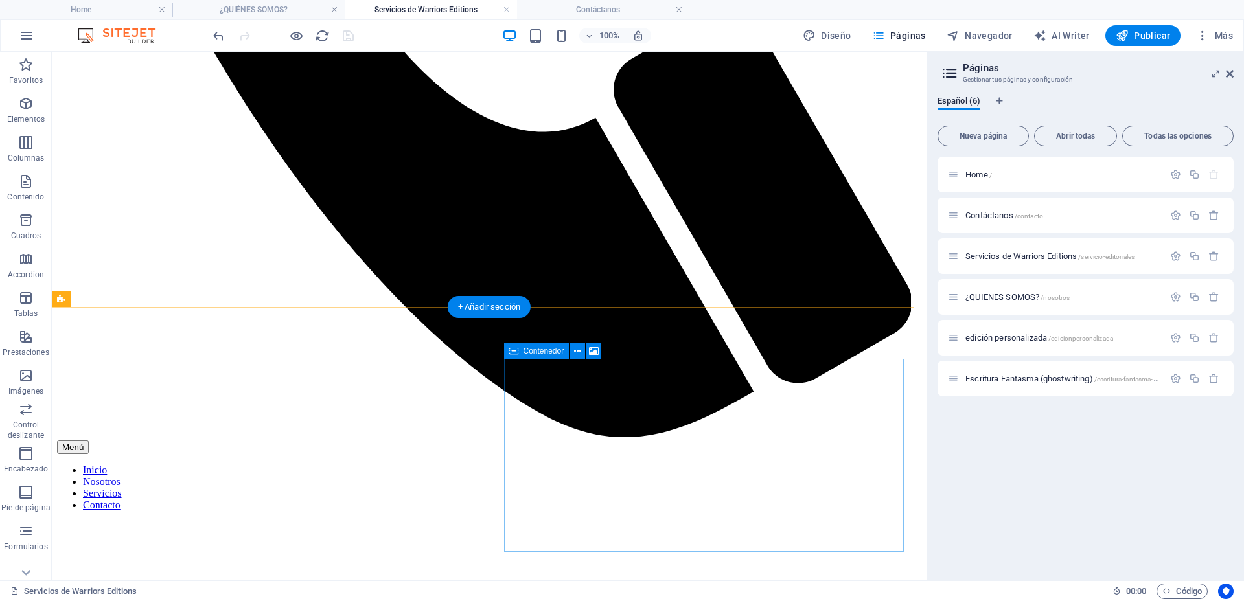
scroll to position [972, 0]
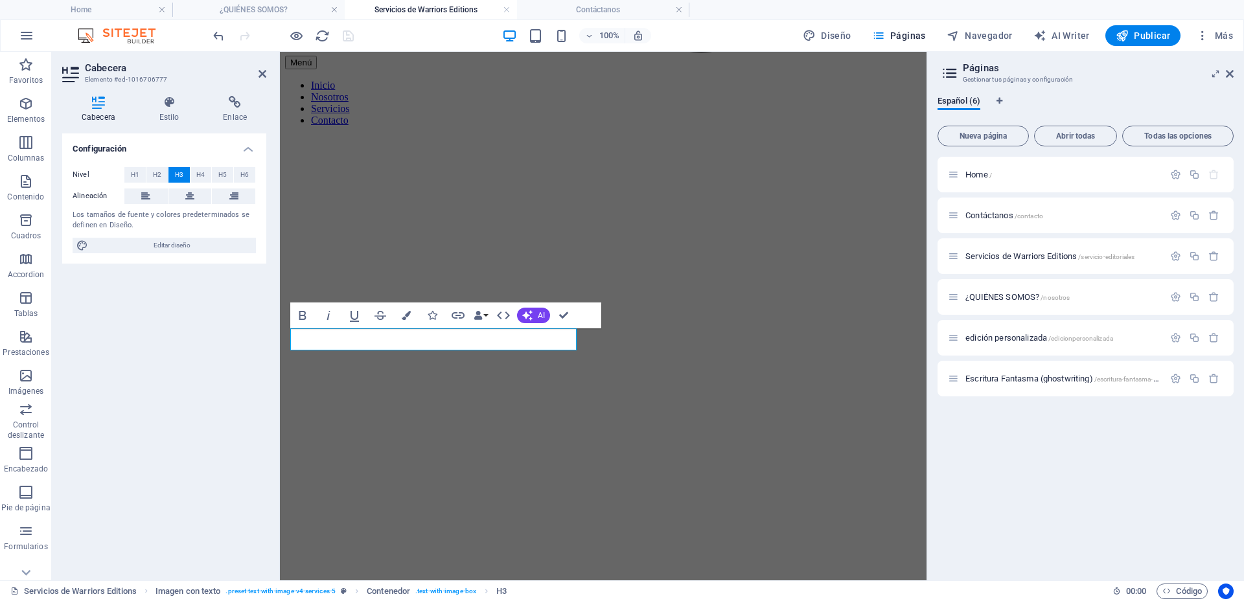
click at [1064, 443] on div "Home / Contáctanos /contacto Servicios de Warriors Editions /servicio-editorial…" at bounding box center [1086, 363] width 296 height 413
click at [1199, 378] on icon "button" at bounding box center [1194, 378] width 11 height 11
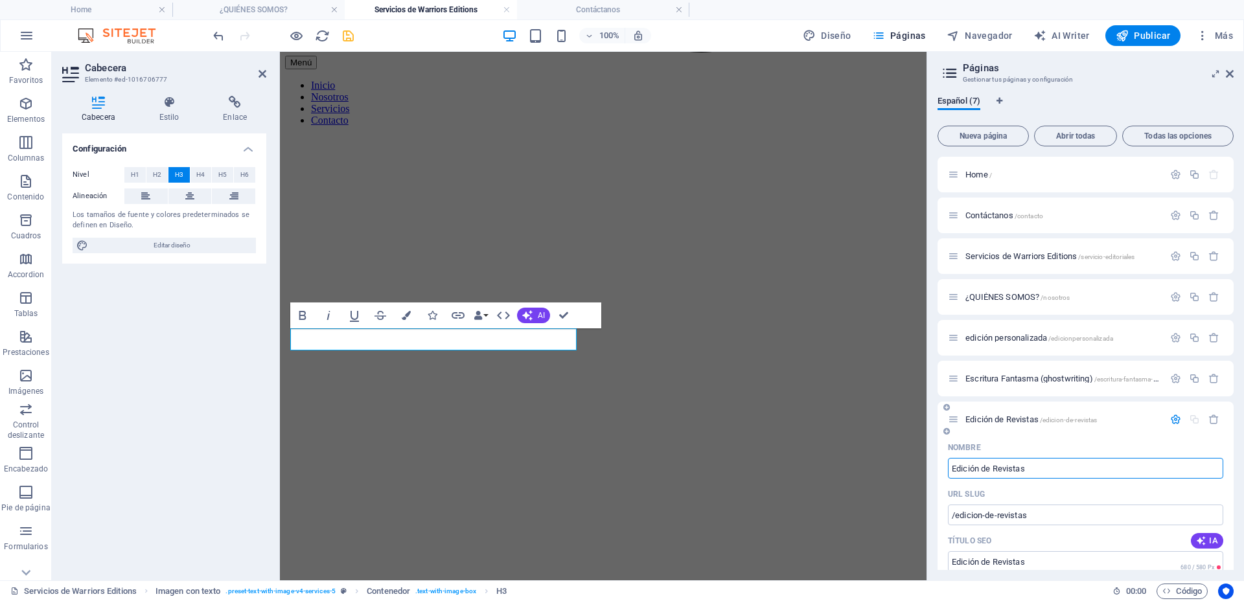
type input "Edición de Revistas"
type input "/edicion-de-revistas"
type input "Edición de Revistas"
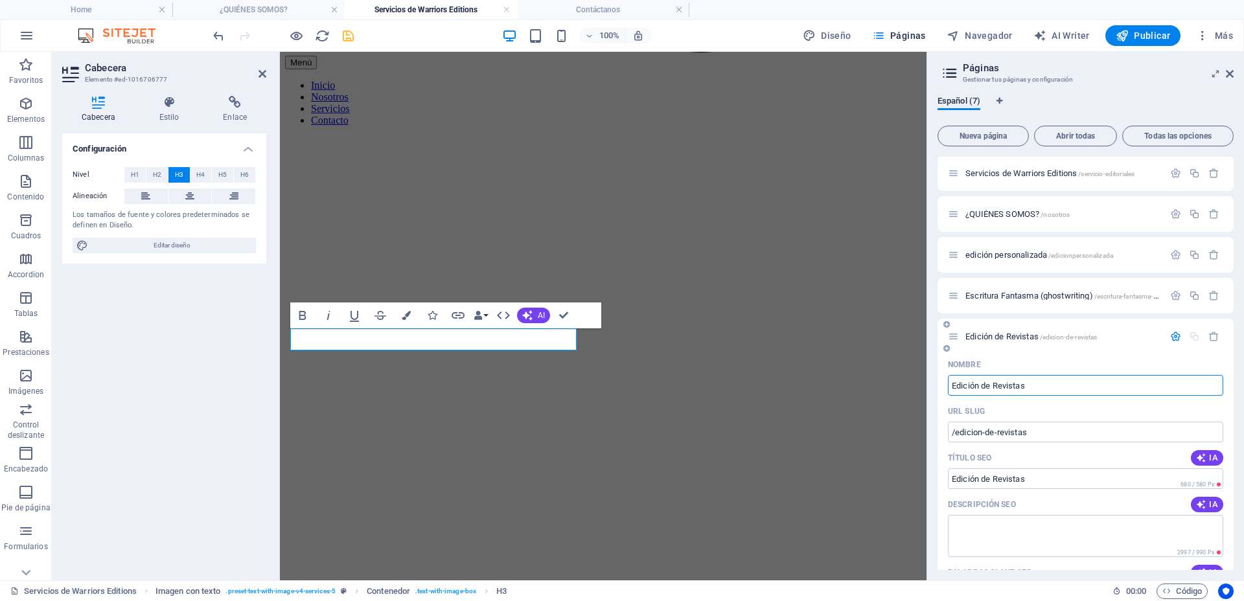
scroll to position [38, 0]
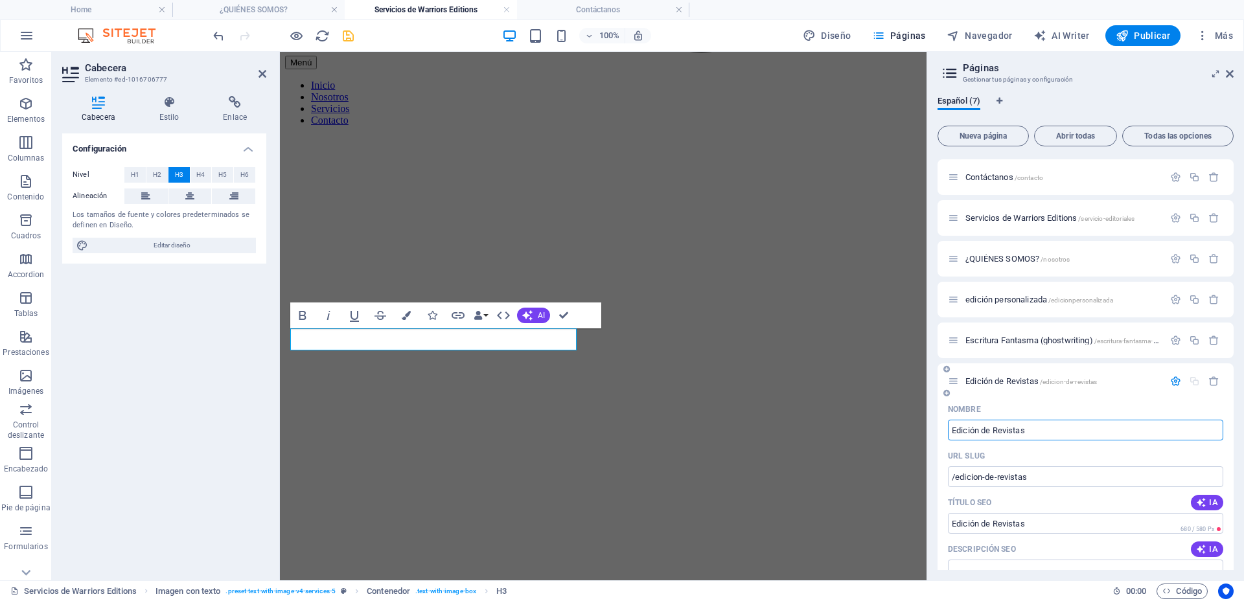
type input "Edición de Revistas"
click at [1175, 381] on icon "button" at bounding box center [1175, 381] width 11 height 11
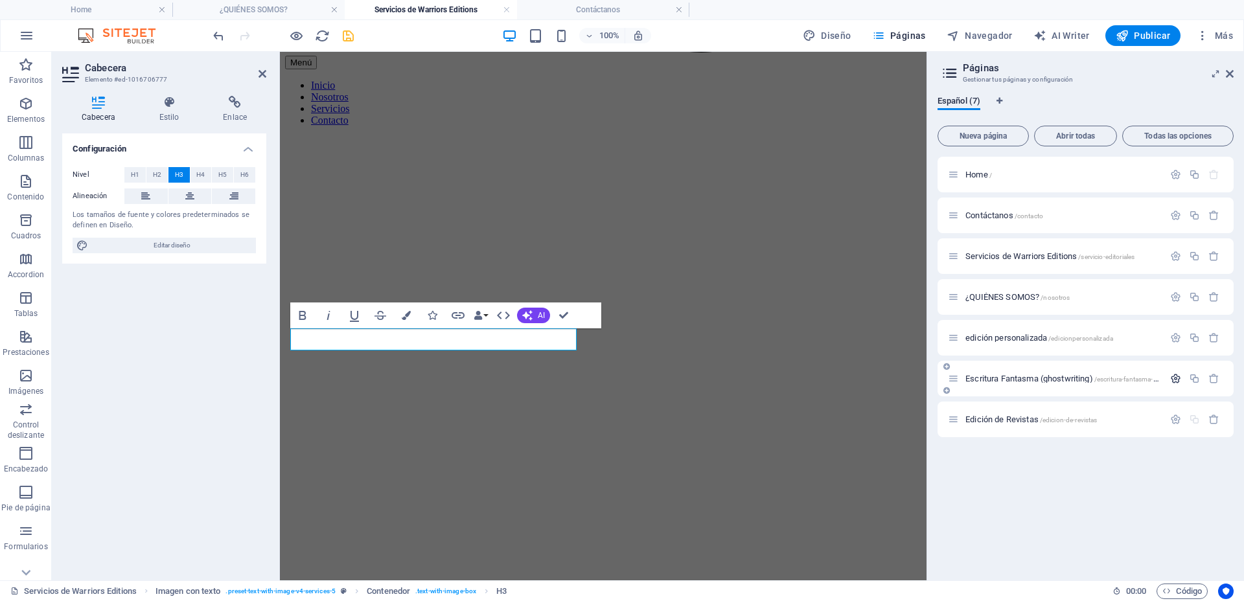
scroll to position [0, 0]
click at [1120, 467] on div "Home / Contáctanos /contacto Servicios de Warriors Editions /servicio-editorial…" at bounding box center [1086, 363] width 296 height 413
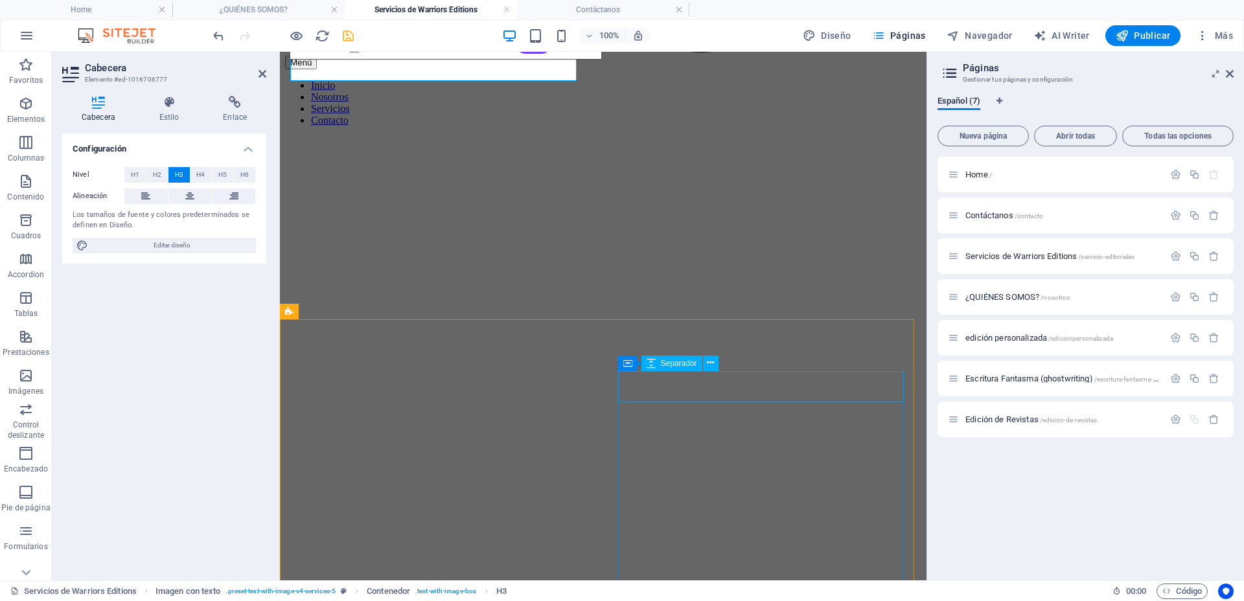
scroll to position [1296, 0]
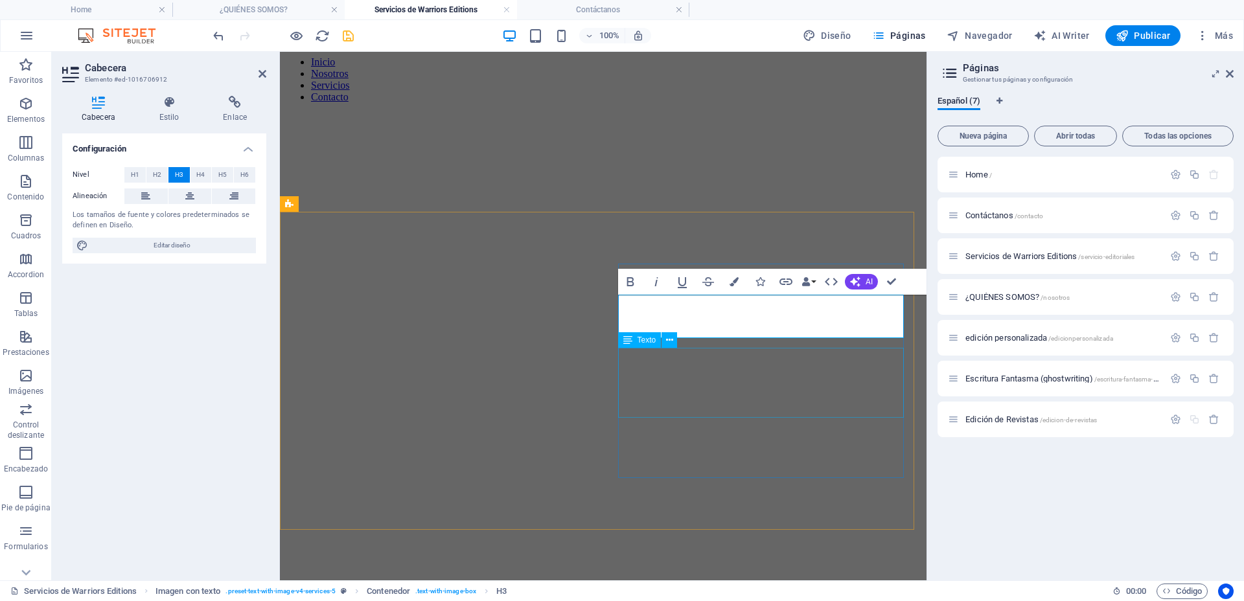
scroll to position [1349, 0]
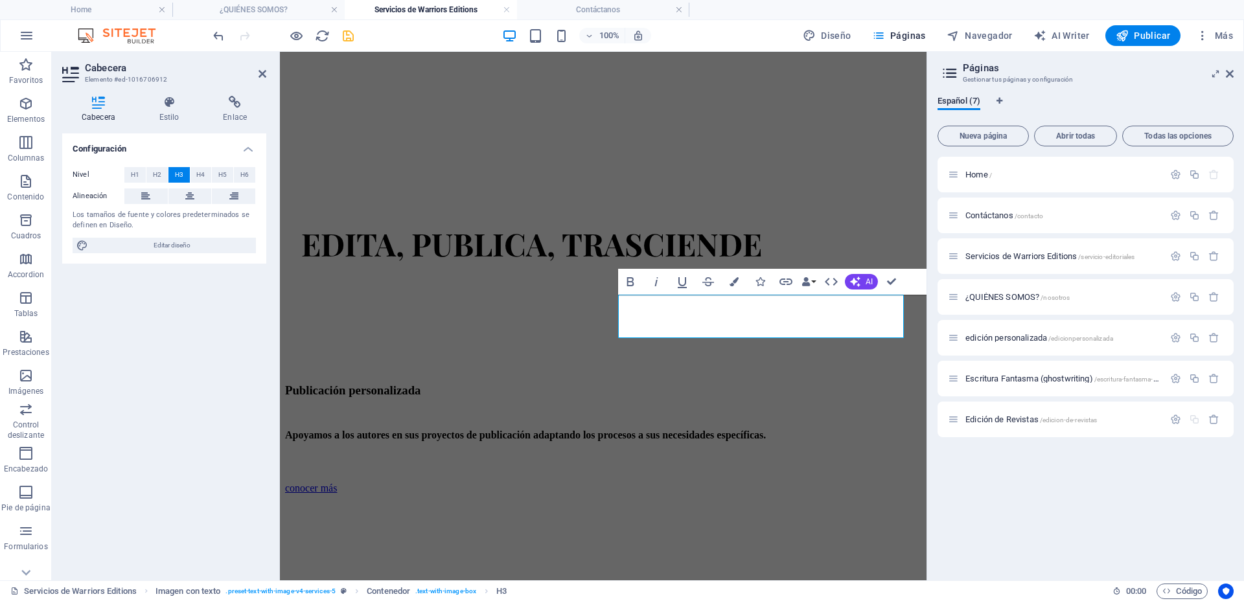
click at [1008, 463] on div "Home / Contáctanos /contacto Servicios de Warriors Editions /servicio-editorial…" at bounding box center [1086, 363] width 296 height 413
click at [1171, 417] on icon "button" at bounding box center [1175, 419] width 11 height 11
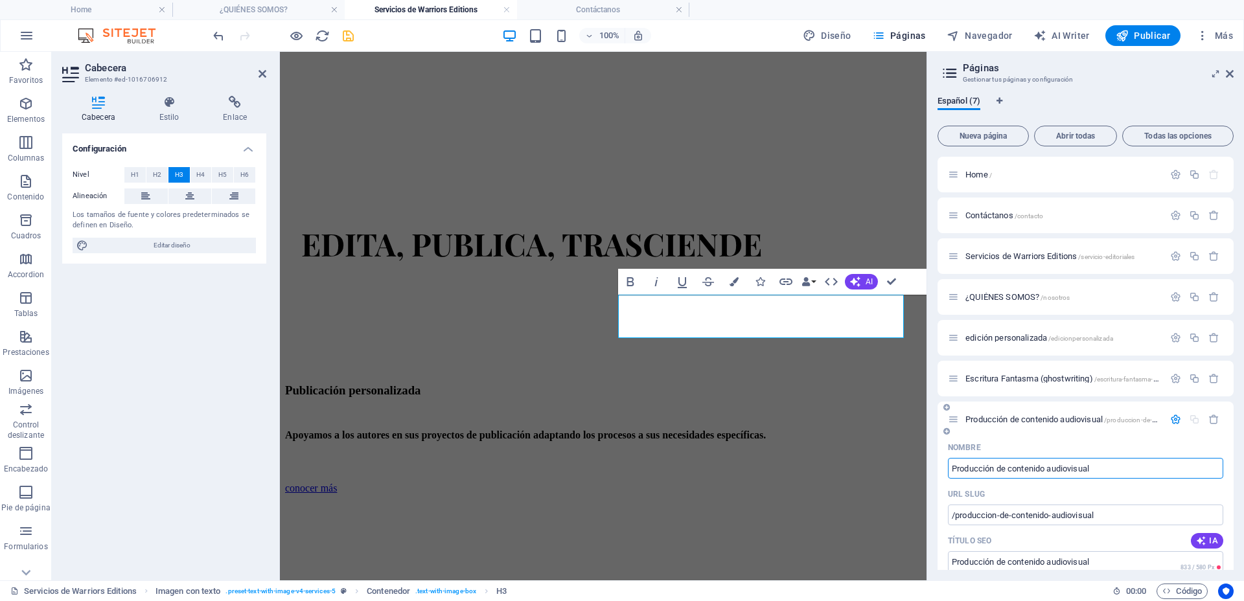
type input "Producción de contenido audiovisual"
type input "/produccion-de-contenido-audiovisual"
type input "Producción de contenido audiovisual"
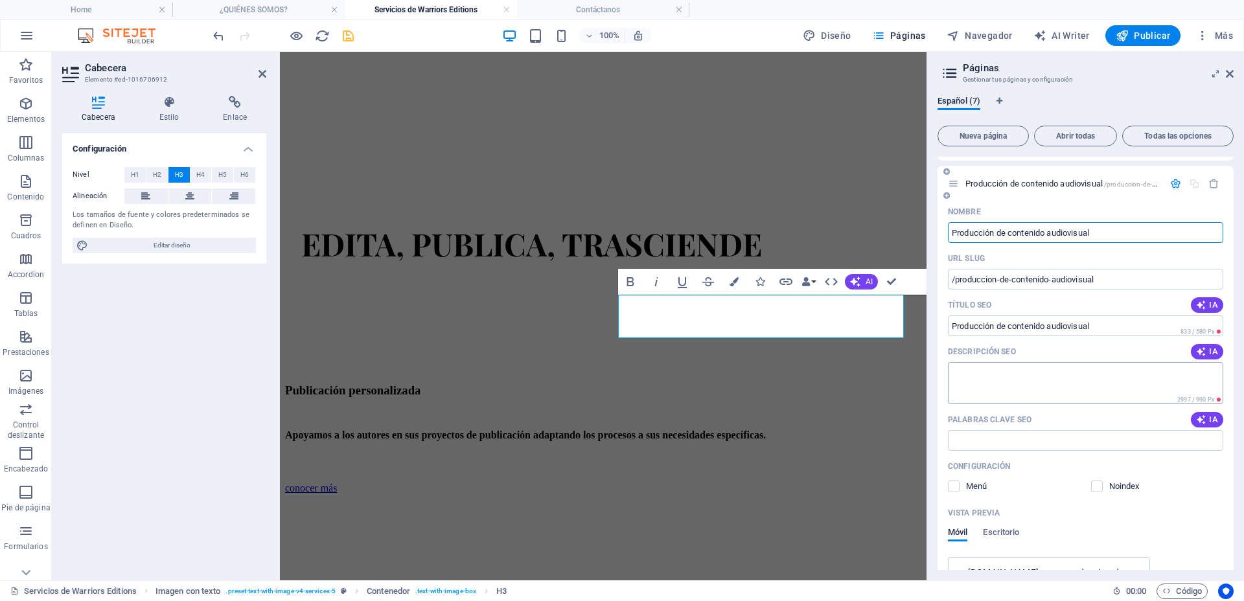
scroll to position [137, 0]
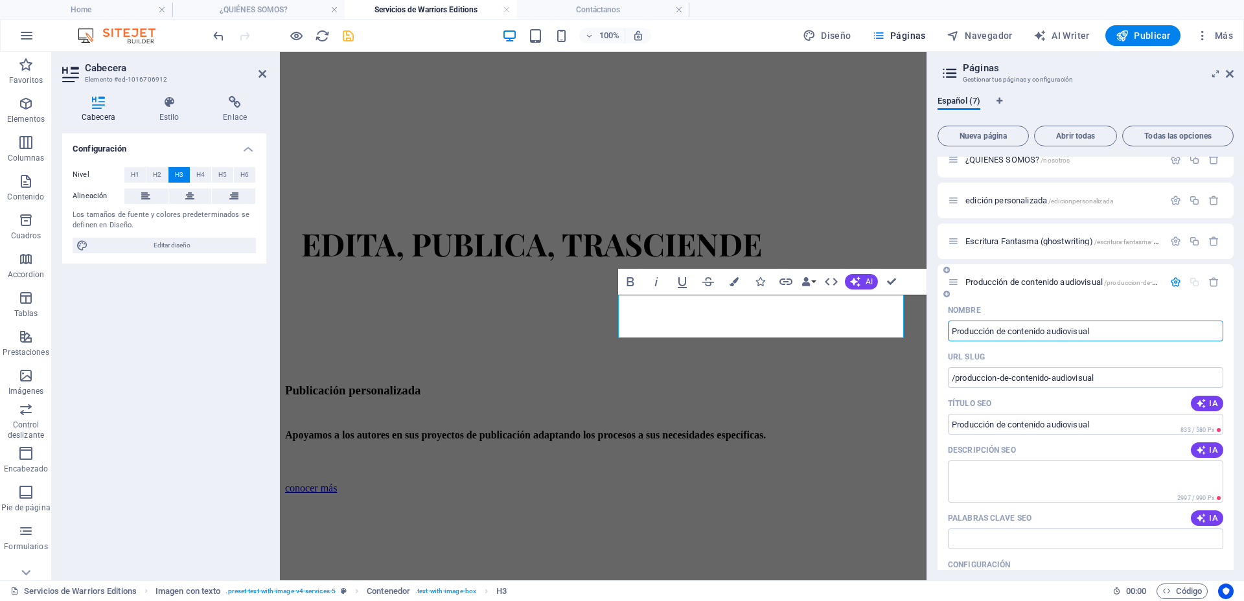
click at [995, 329] on input "Producción de contenido audiovisual" at bounding box center [1085, 331] width 275 height 21
type input "Edición de contenido audiovisual"
type input "/edicion-de-contenido-audiovisual"
type input "Edición de contenido audiovisual"
drag, startPoint x: 1118, startPoint y: 330, endPoint x: 943, endPoint y: 323, distance: 175.1
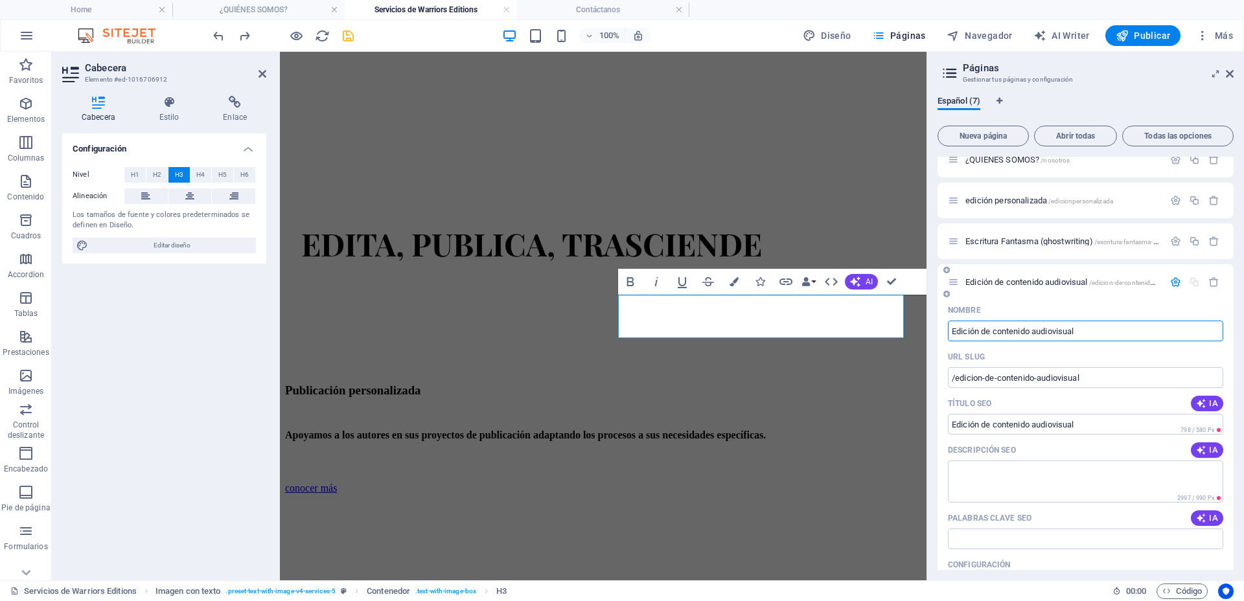
click at [943, 323] on div "Nombre Edición de contenido audiovisual ​ URL SLUG /edicion-de-contenido-audiov…" at bounding box center [1086, 594] width 296 height 589
type input "Producción de contenido audiovisual"
type input "/produccion-de-contenido-audiovisual"
type input "Producción de contenido audiovisual"
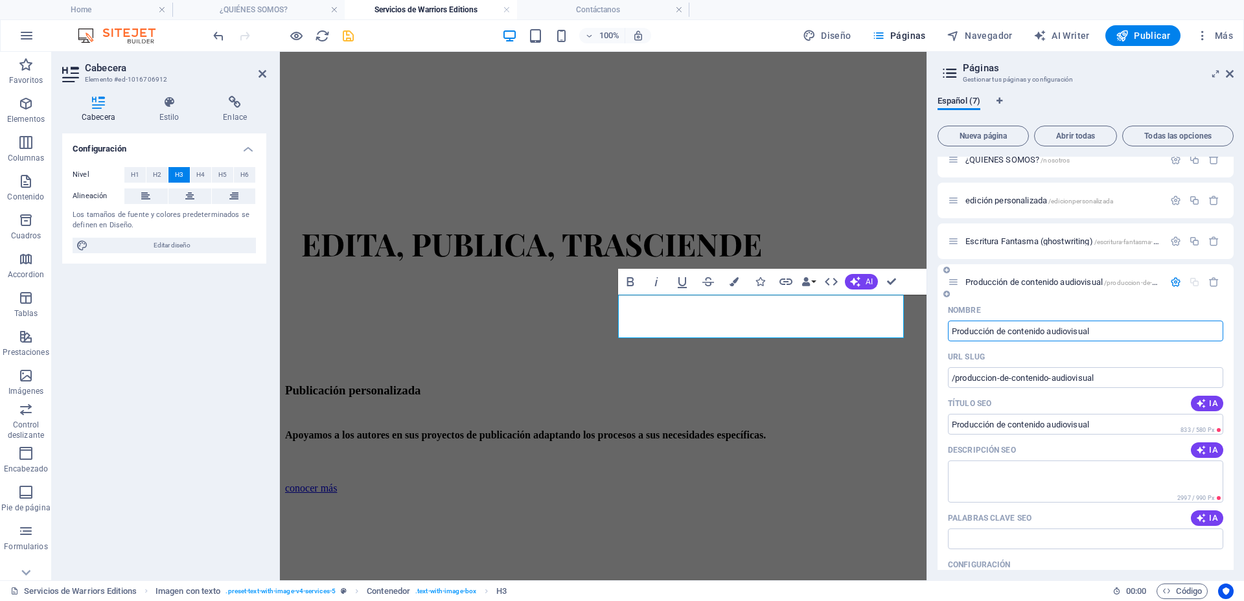
click at [1170, 284] on icon "button" at bounding box center [1175, 282] width 11 height 11
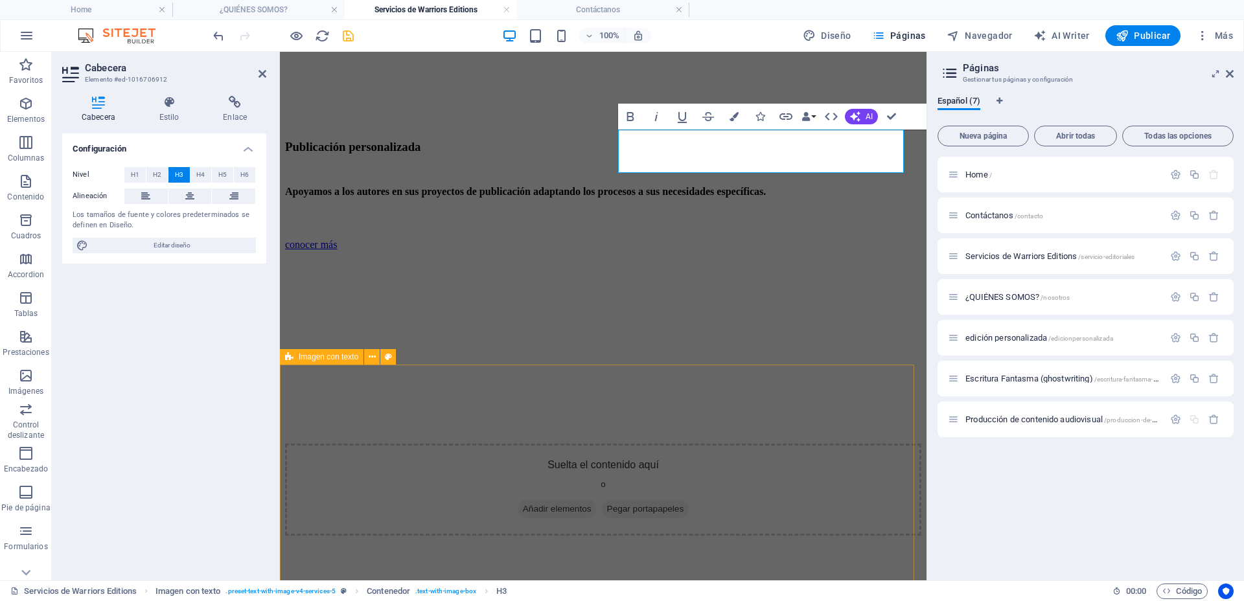
scroll to position [1673, 0]
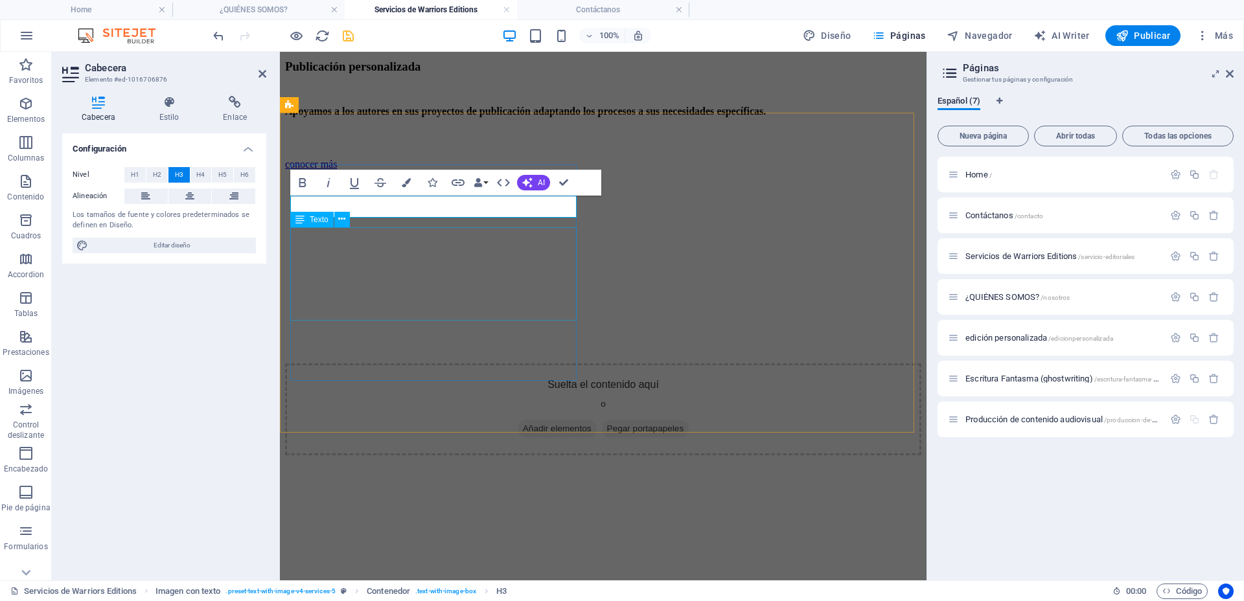
scroll to position [1766, 0]
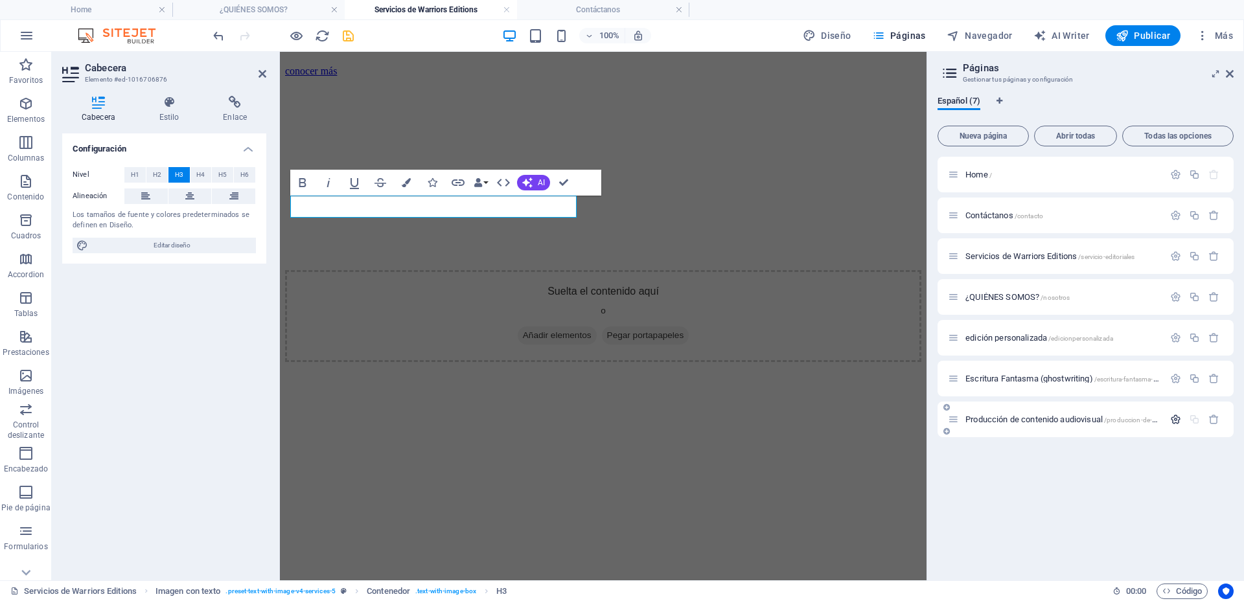
click at [1178, 422] on icon "button" at bounding box center [1175, 419] width 11 height 11
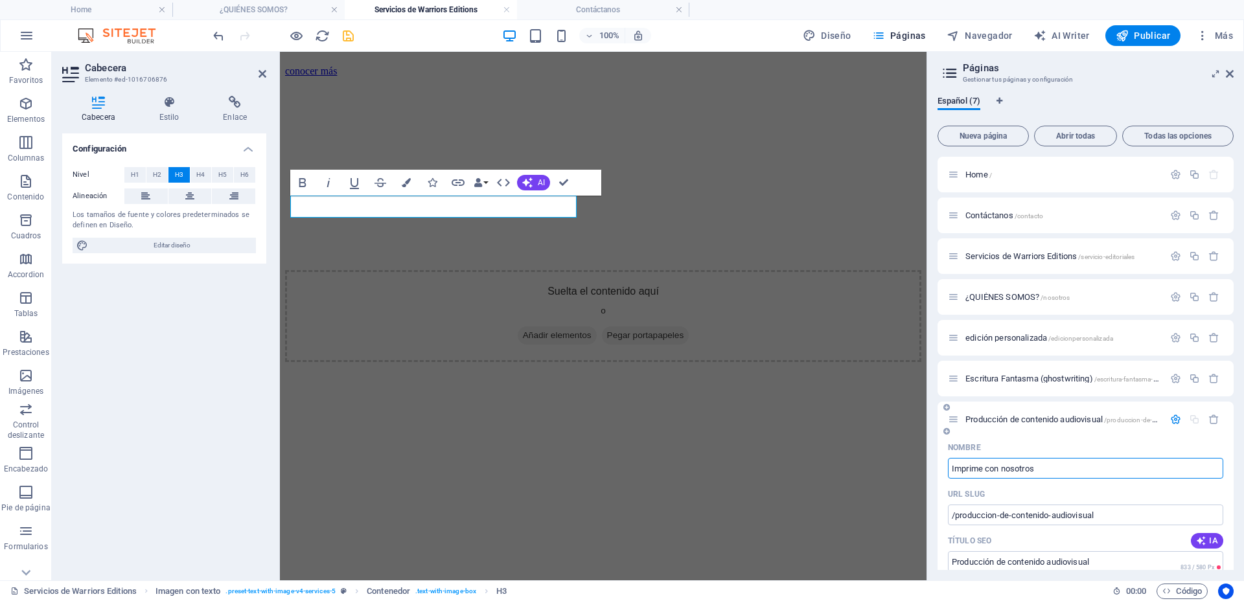
type input "Imprime con nosotros"
type input "/imprime-con-nosotros"
type input "Imprime con nosotros"
type input "Impresión de"
type input "/impresion"
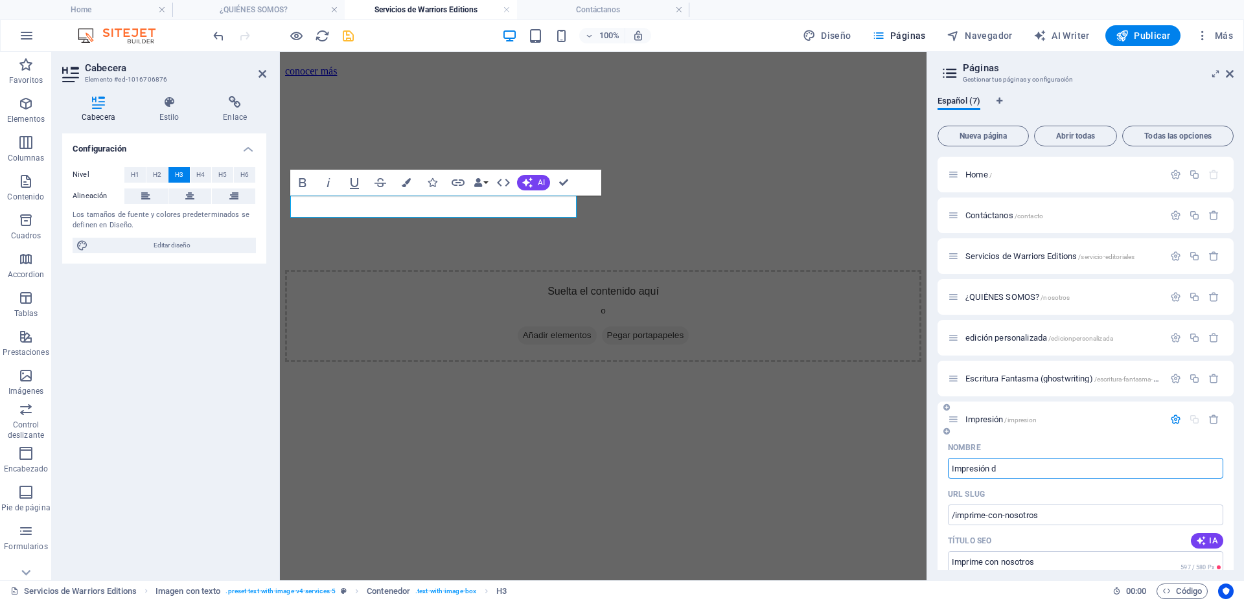
type input "Impresión"
type input "Impresión de libros fís"
type input "/impresion-de-libros"
type input "Impresión de libros"
type input "Impresión de libros físicos en ;"
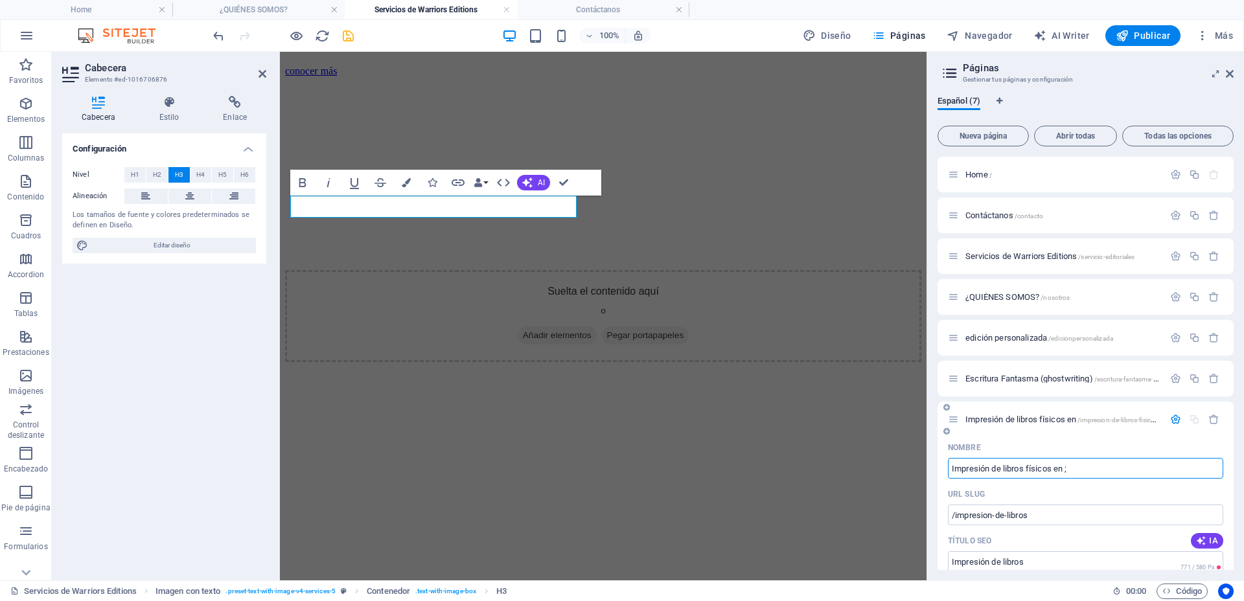
type input "/impresion-de-libros-fisicos-en"
type input "Impresión de libros físicos en"
type input "Impresión de libros físicos en Mé"
type input "/impresion-de-libros-fisicos-en-m"
type input "Impresión de libros físicos en M"
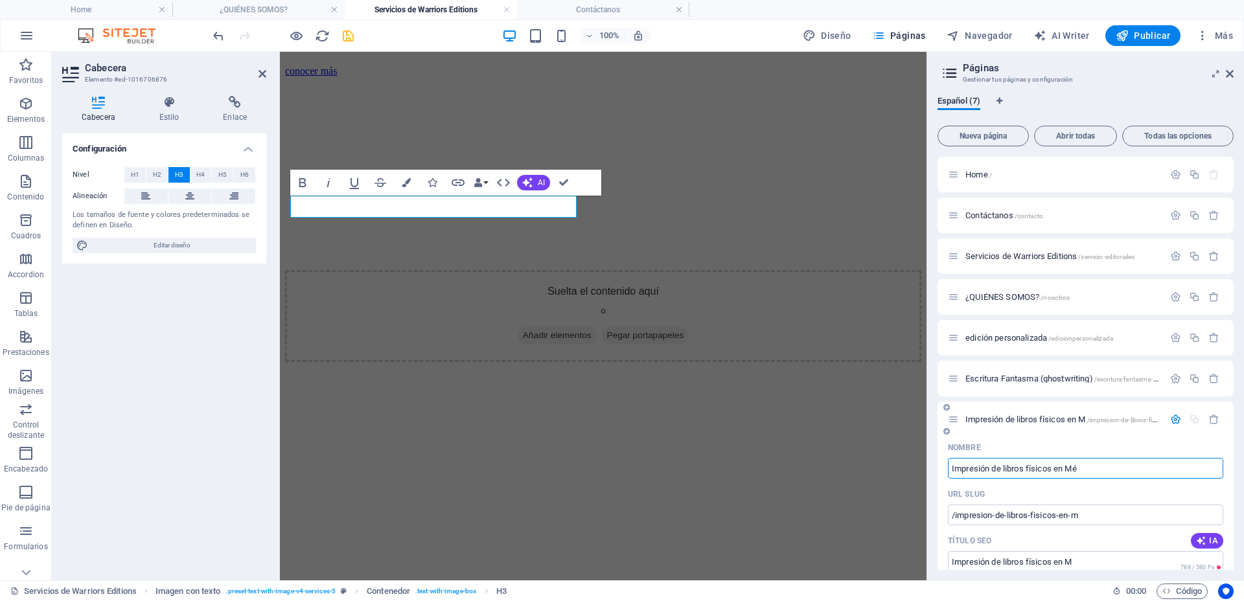
type input "Impresión de libros físicos en Mé"
type input "/impresion-de-libros-fisicos-en-me"
type input "Impresión de libros físicos en Mé"
type input "Impresión de libros físicos en Méxic"
type input "/impresion-de-libros-fisicos-en-mex"
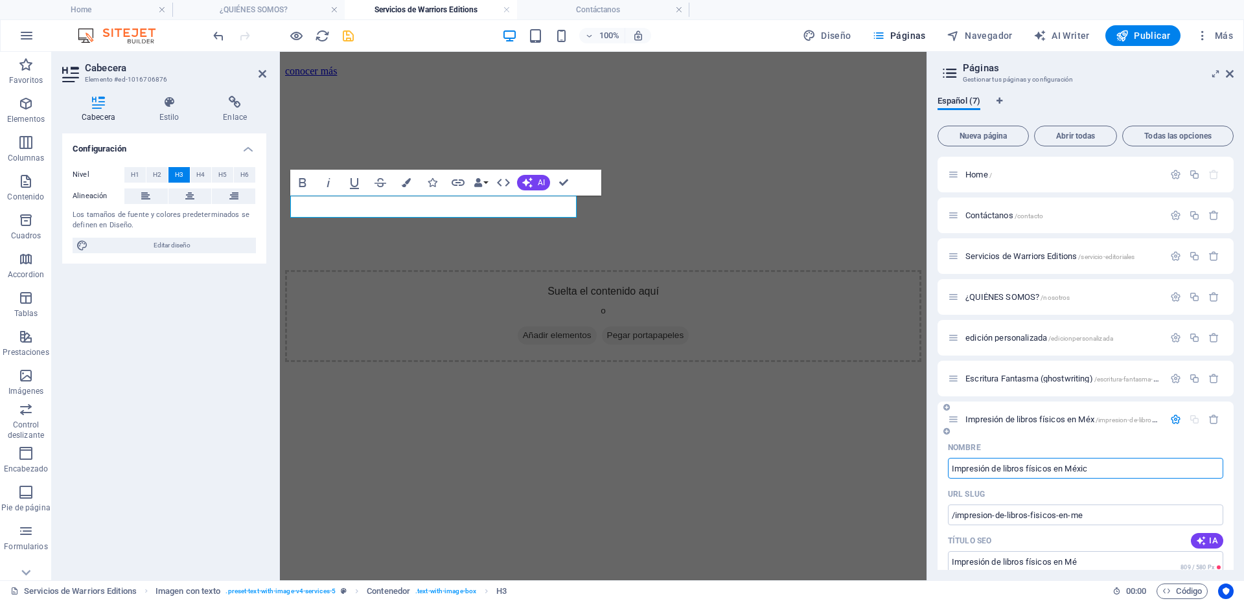
type input "Impresión de libros físicos en Méx"
type input "Impresión de libros físicos en [GEOGRAPHIC_DATA]"
type input "/impresion-de-libros-fisicos-en-[GEOGRAPHIC_DATA]"
type input "Impresión de libros físicos en [GEOGRAPHIC_DATA]"
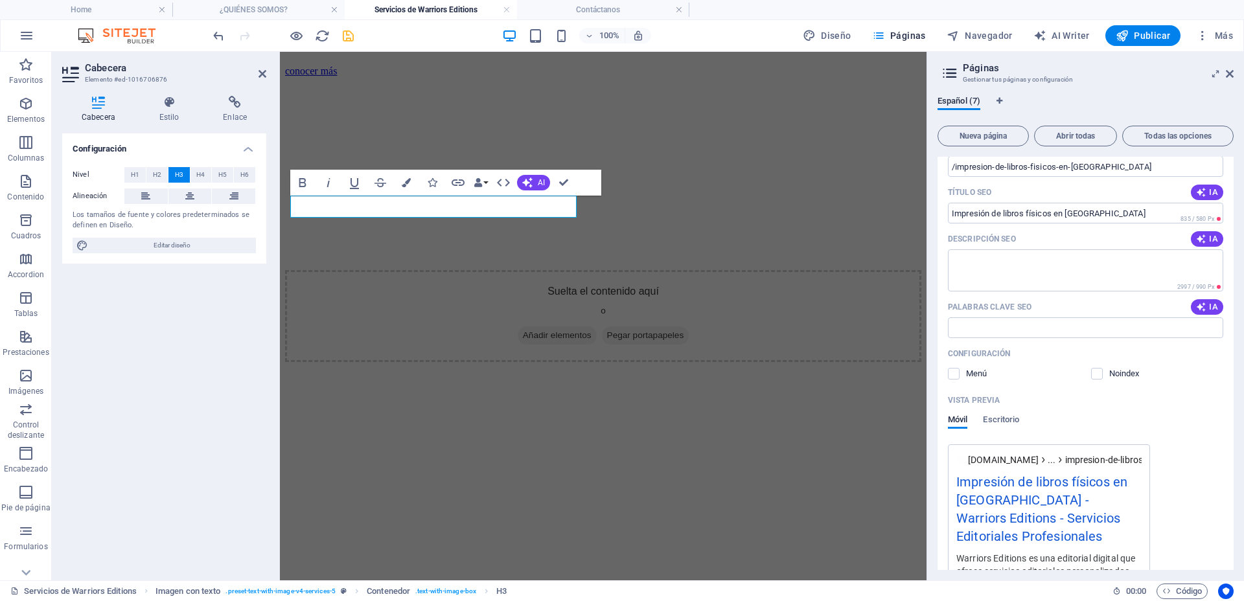
scroll to position [243, 0]
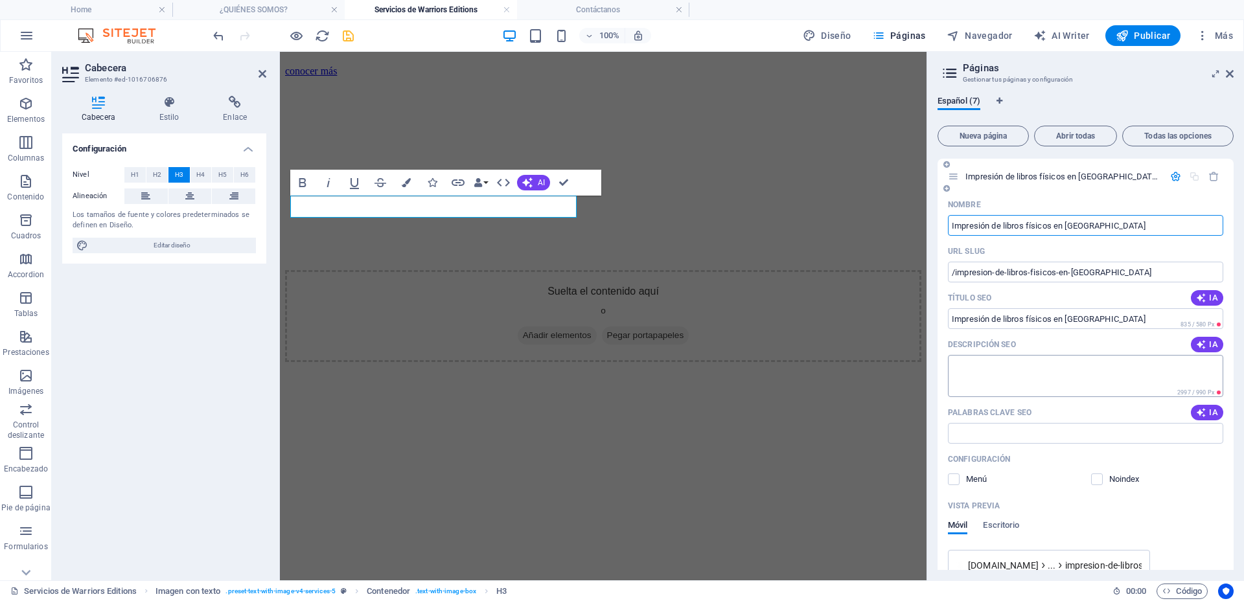
type input "Impresión de libros físicos en [GEOGRAPHIC_DATA]"
click at [1071, 367] on textarea "Descripción SEO" at bounding box center [1085, 376] width 275 height 42
click at [1173, 176] on icon "button" at bounding box center [1175, 176] width 11 height 11
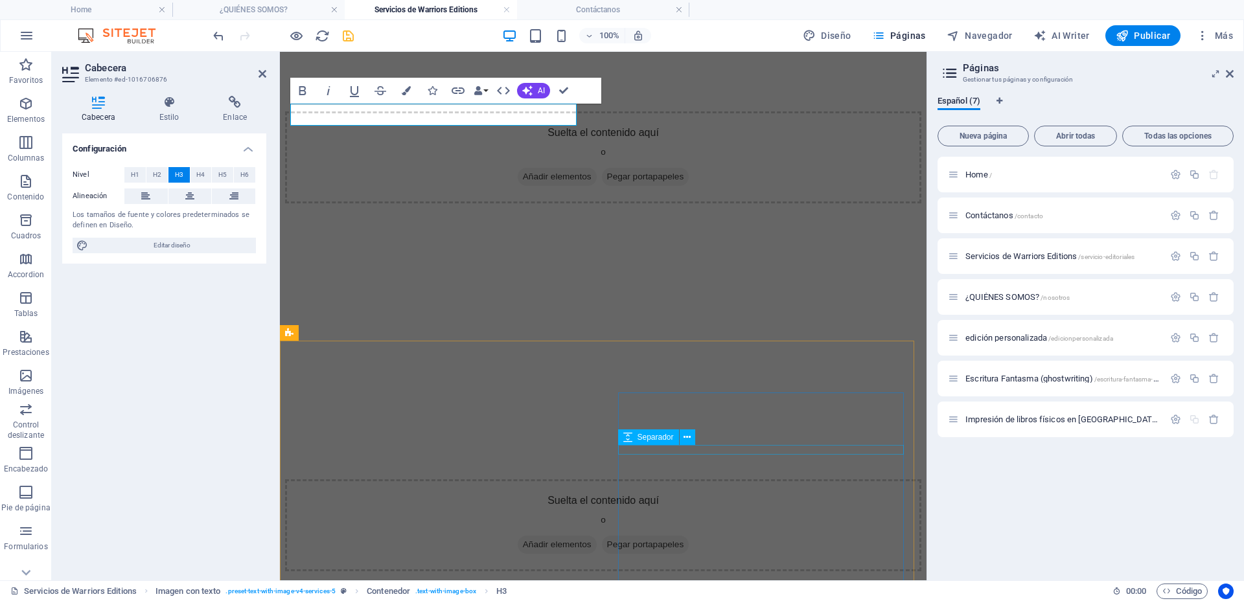
scroll to position [1928, 0]
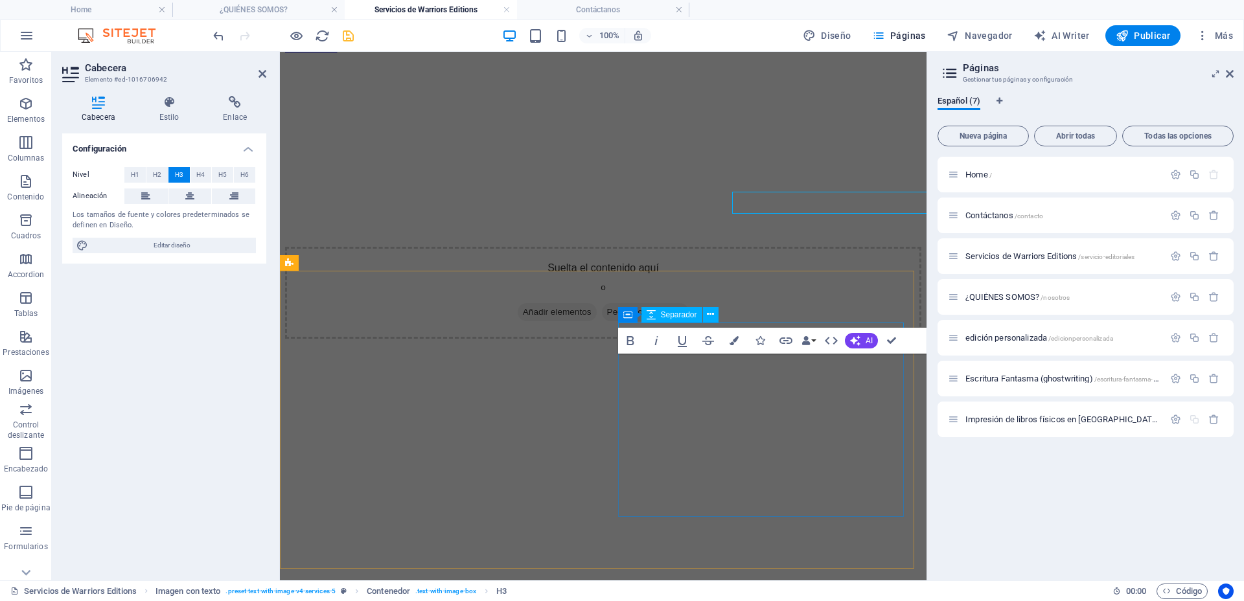
scroll to position [1928, 0]
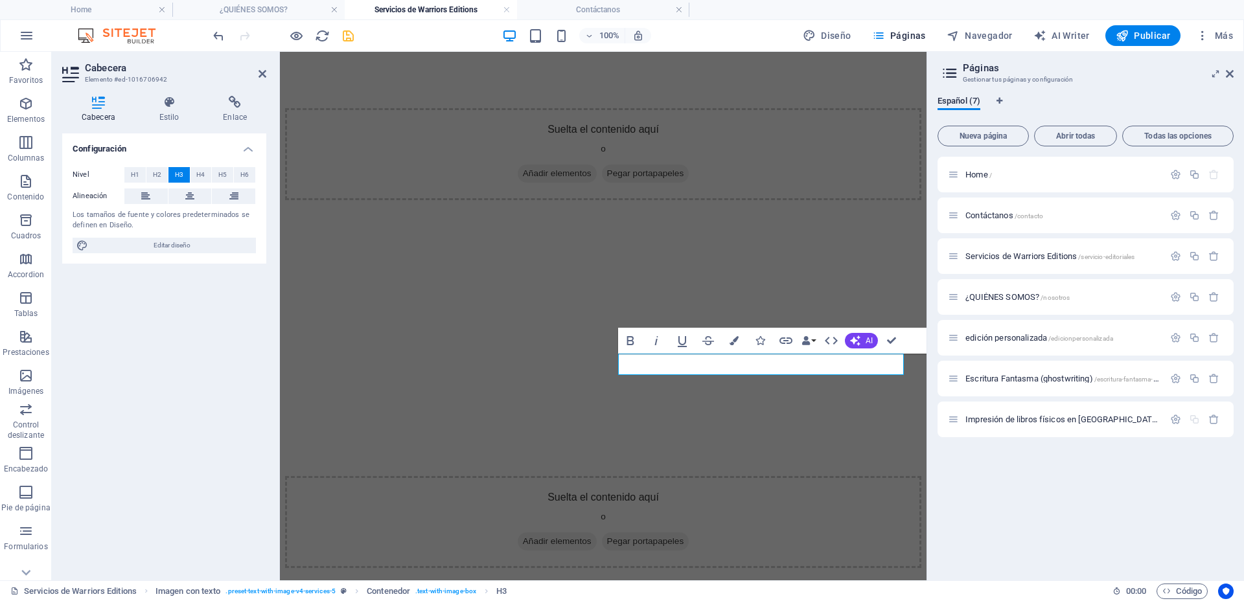
click at [1052, 470] on div "Home / Contáctanos /contacto Servicios de Warriors Editions /servicio-editorial…" at bounding box center [1086, 363] width 296 height 413
click at [1173, 419] on icon "button" at bounding box center [1175, 419] width 11 height 11
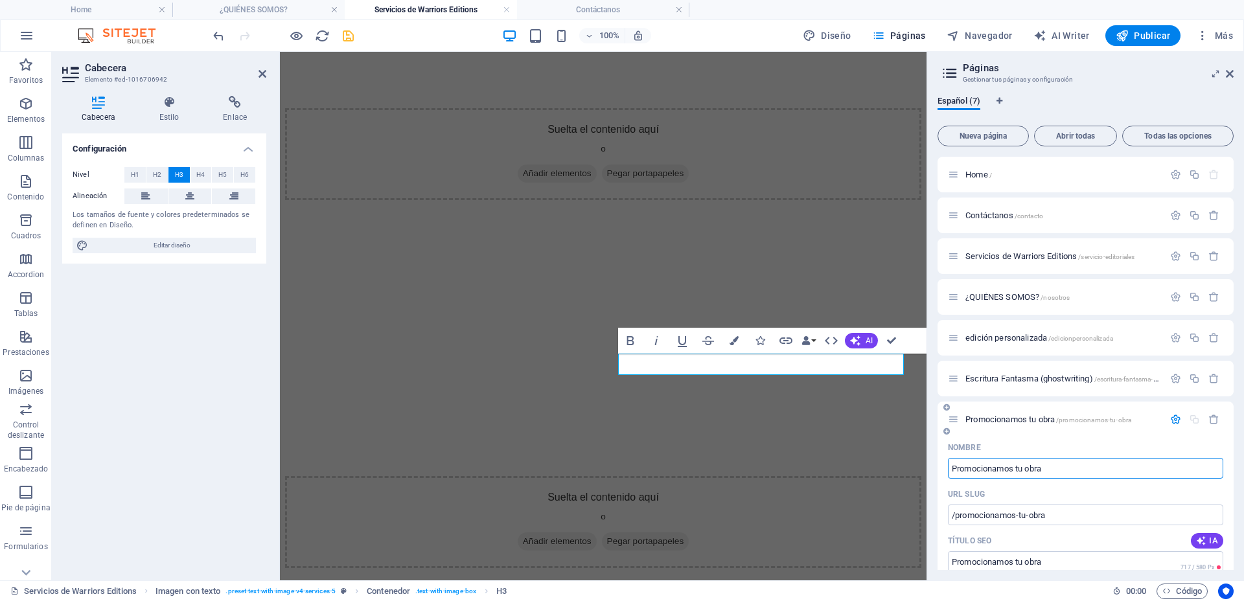
type input "Promocionamos tu obra"
type input "/promocionamos-tu-obra"
type input "Promocionamos tu obra"
click at [1086, 489] on div "URL SLUG" at bounding box center [1085, 494] width 275 height 21
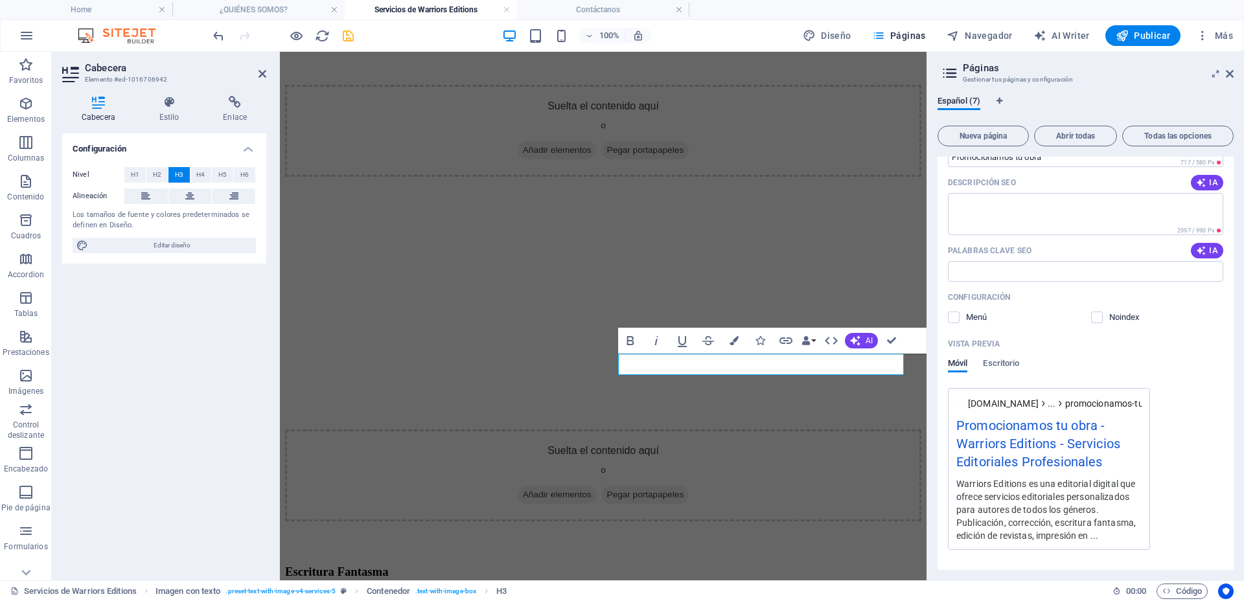
scroll to position [1790, 0]
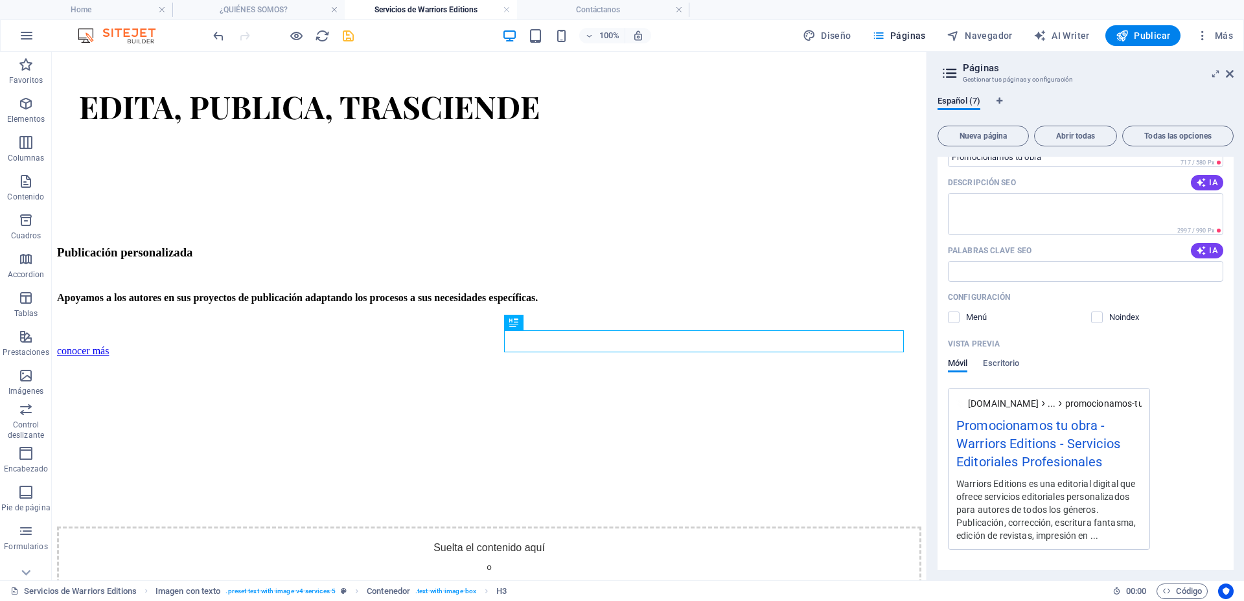
click at [1076, 353] on div "Vista previa" at bounding box center [1085, 344] width 275 height 21
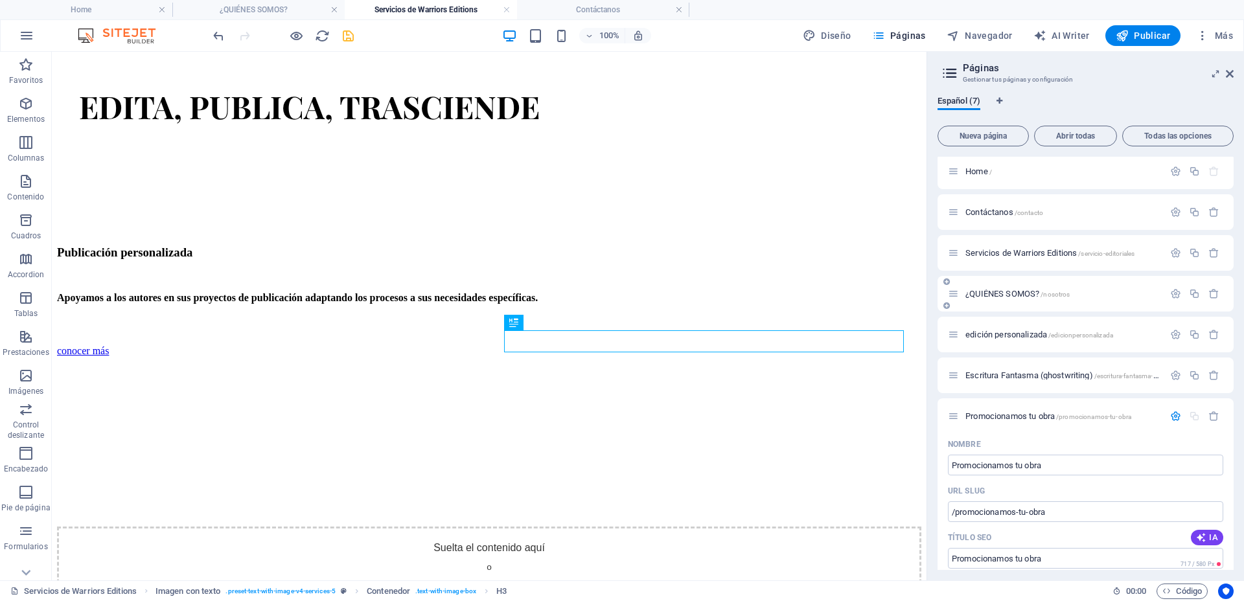
scroll to position [0, 0]
click at [1177, 420] on icon "button" at bounding box center [1175, 419] width 11 height 11
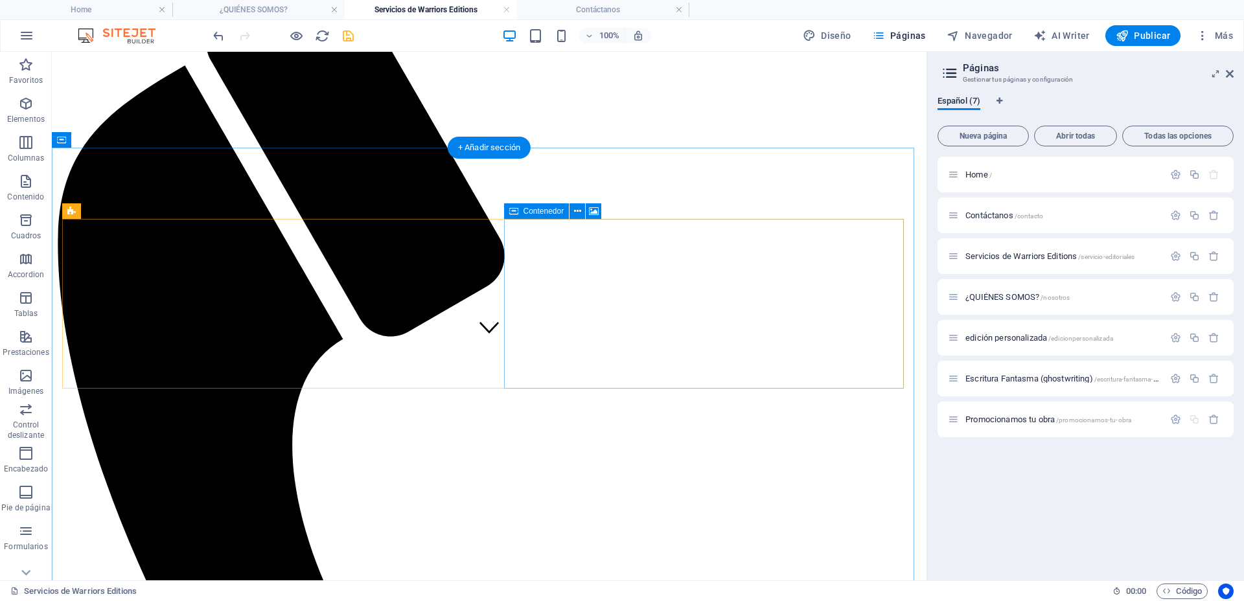
scroll to position [575, 0]
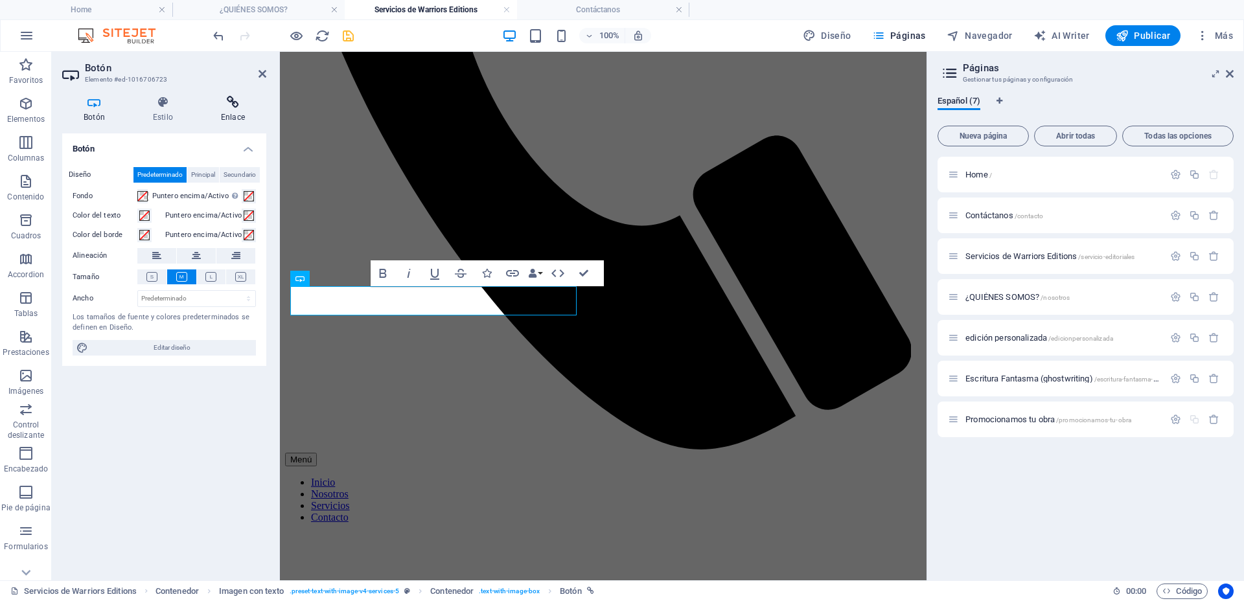
click at [233, 109] on h4 "Enlace" at bounding box center [233, 109] width 67 height 27
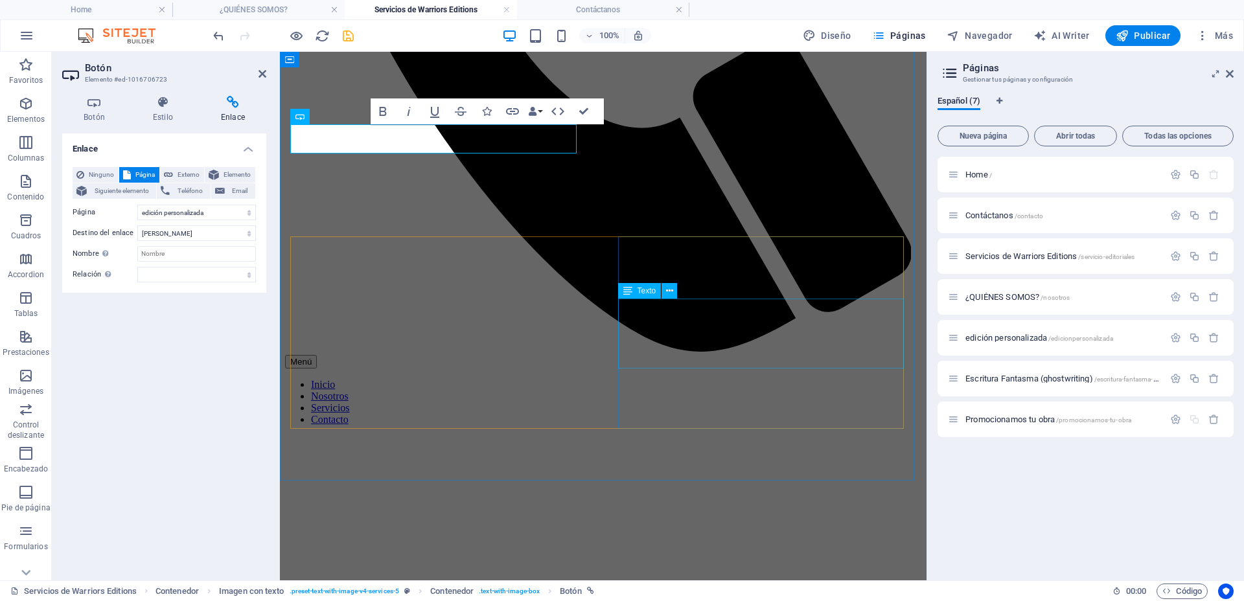
scroll to position [737, 0]
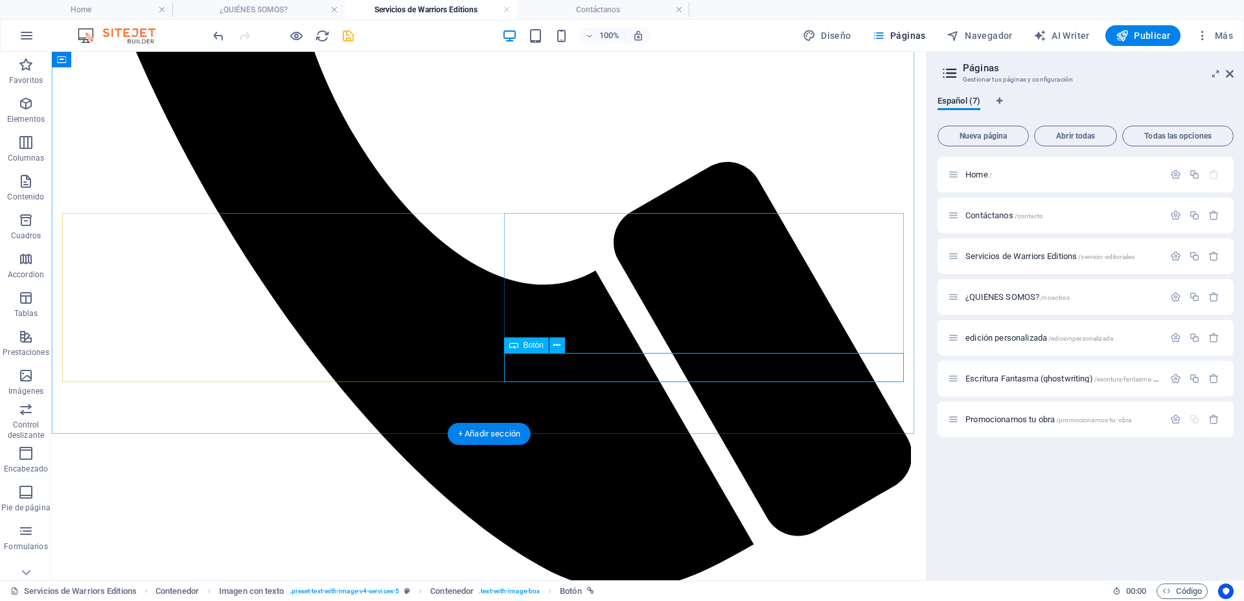
select select
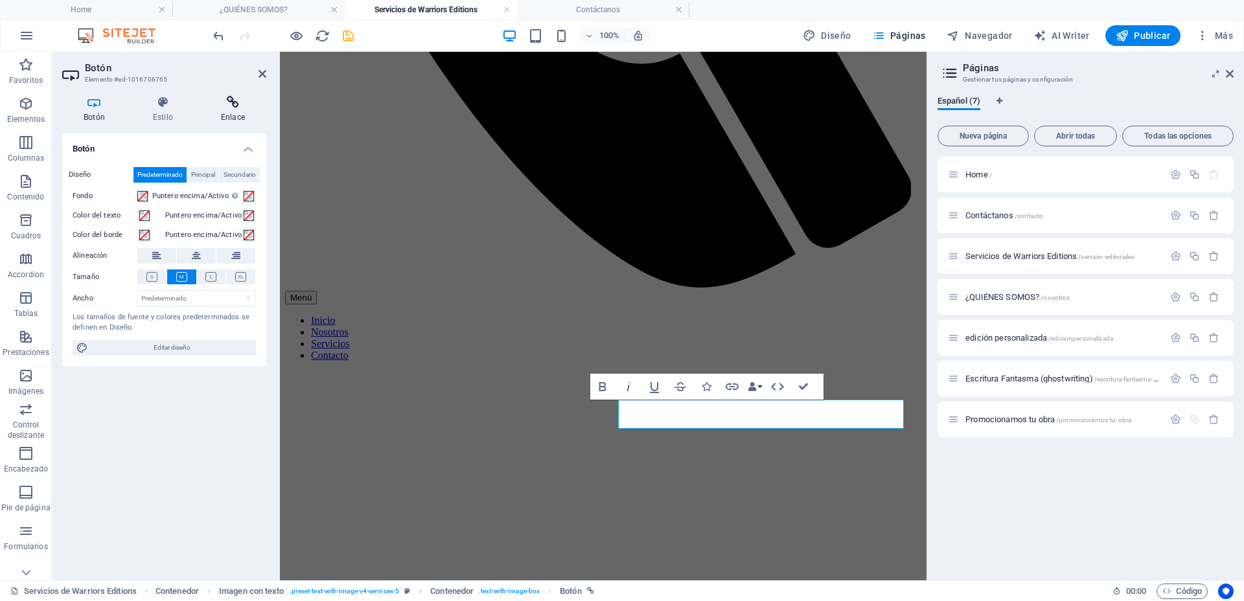
click at [229, 104] on icon at bounding box center [233, 102] width 67 height 13
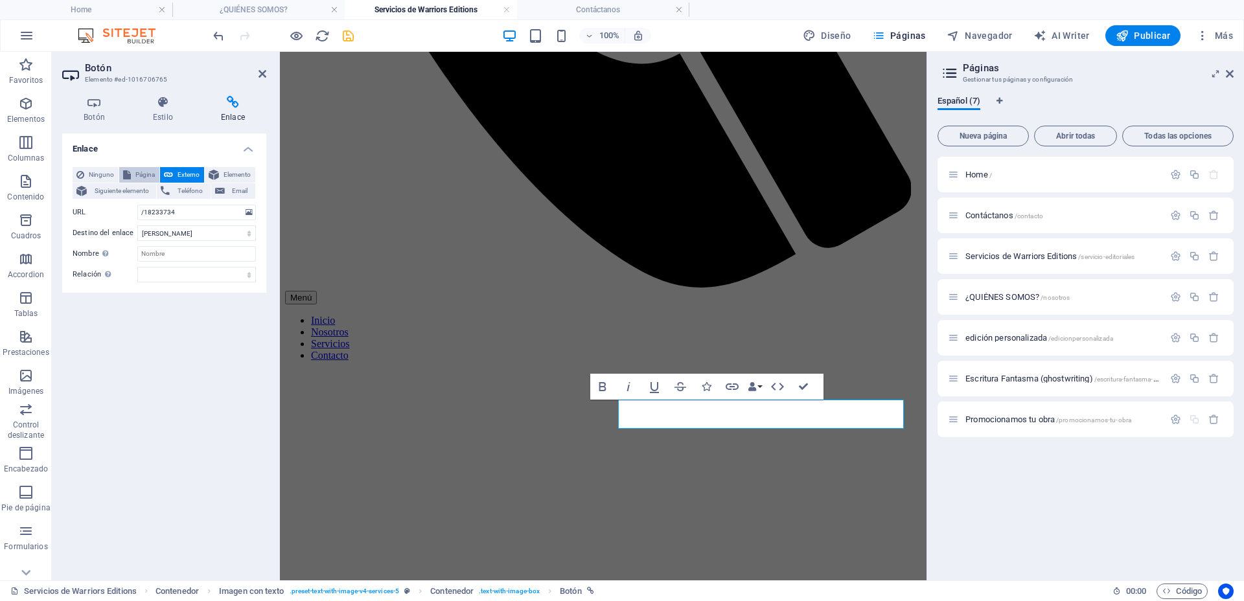
click at [144, 174] on span "Página" at bounding box center [145, 175] width 21 height 16
click at [201, 211] on select "Home Contáctanos Servicios de Warriors Editions ¿QUIÉNES SOMOS? edición persona…" at bounding box center [196, 213] width 119 height 16
select select "5"
click at [137, 205] on select "Home Contáctanos Servicios de Warriors Editions ¿QUIÉNES SOMOS? edición persona…" at bounding box center [196, 213] width 119 height 16
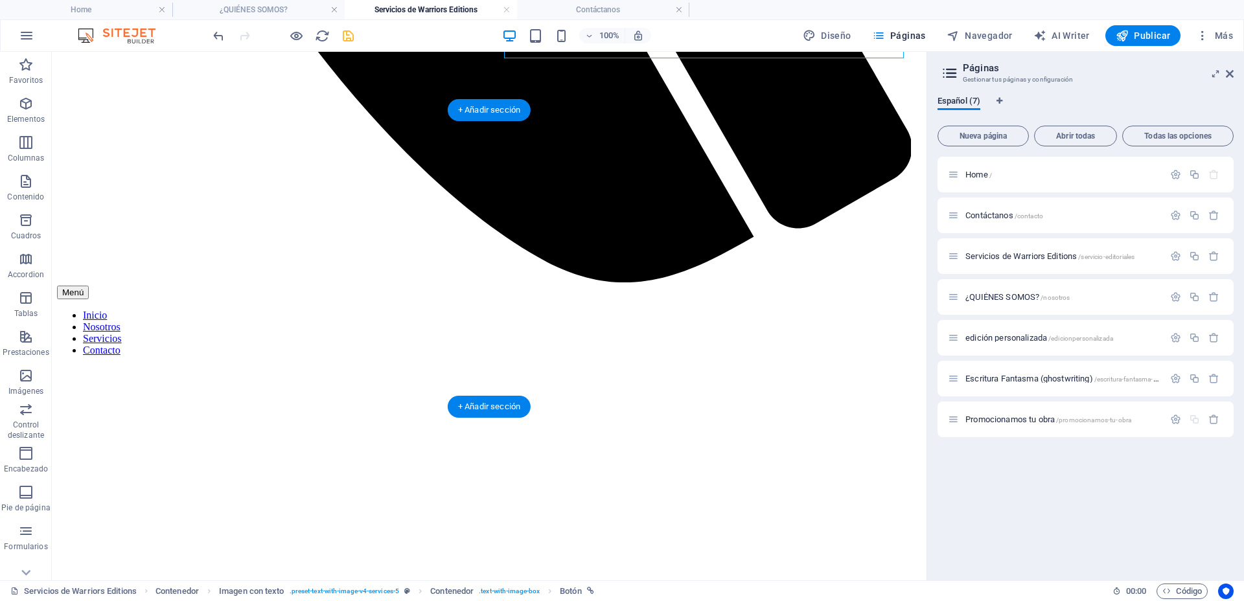
scroll to position [1061, 0]
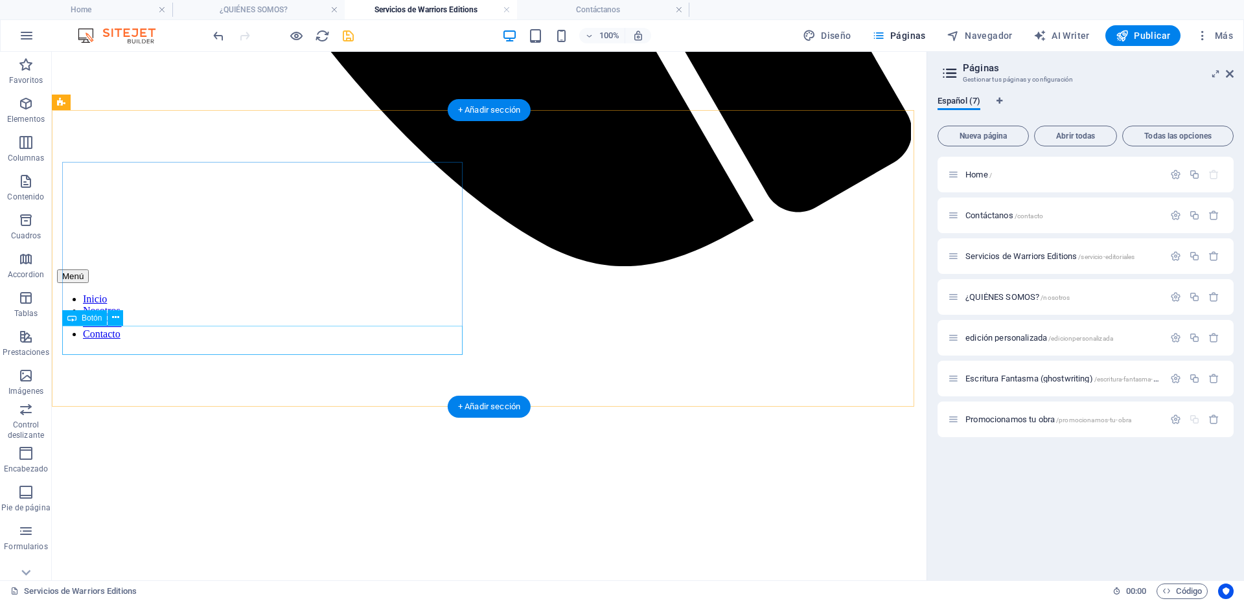
select select
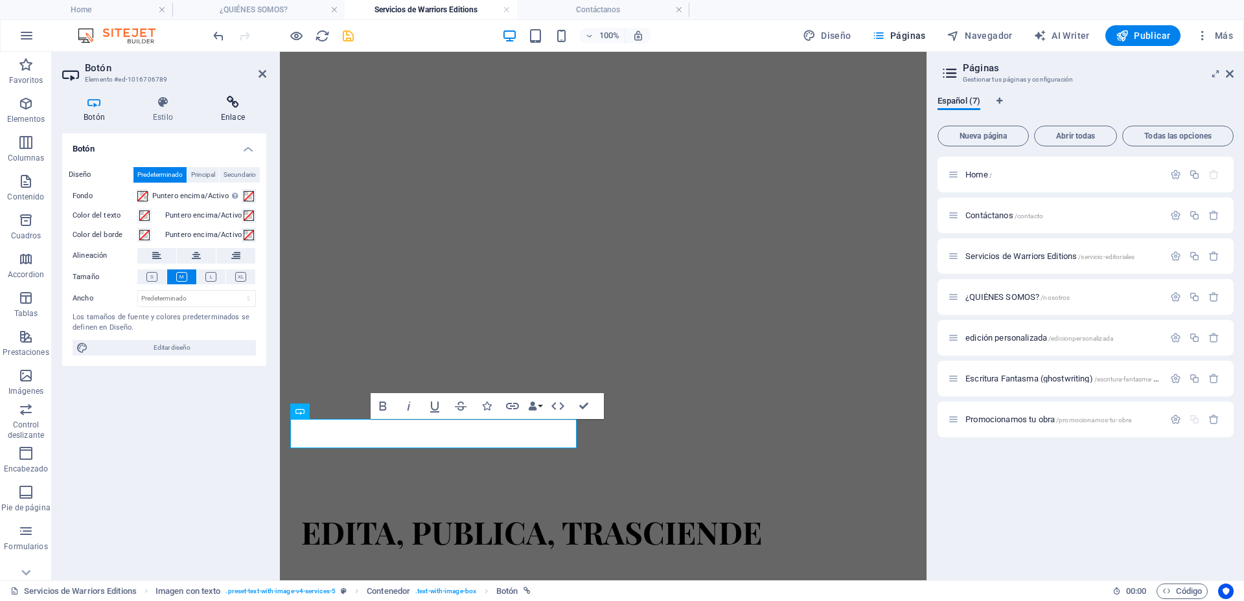
click at [243, 112] on h4 "Enlace" at bounding box center [233, 109] width 67 height 27
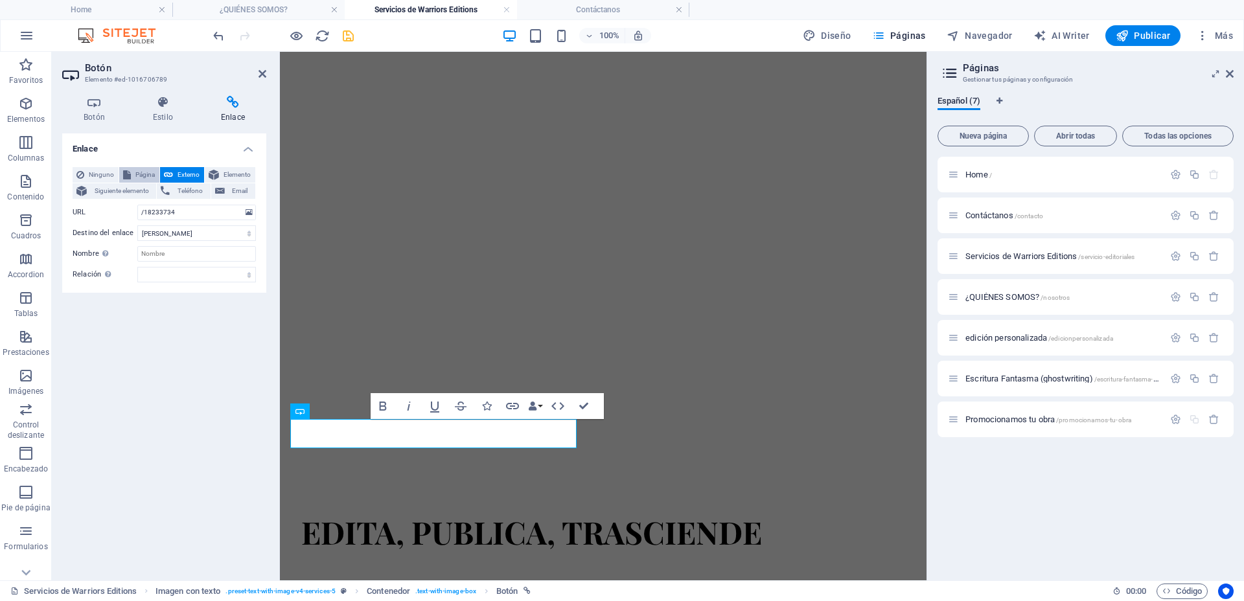
click at [123, 170] on icon at bounding box center [127, 175] width 8 height 16
select select
click at [174, 208] on select "Home Contáctanos Servicios de Warriors Editions ¿QUIÉNES SOMOS? edición persona…" at bounding box center [196, 213] width 119 height 16
drag, startPoint x: 173, startPoint y: 418, endPoint x: 162, endPoint y: 384, distance: 36.1
click at [172, 417] on div "Enlace Ninguno Página Externo Elemento Siguiente elemento Teléfono Email Página…" at bounding box center [164, 351] width 204 height 437
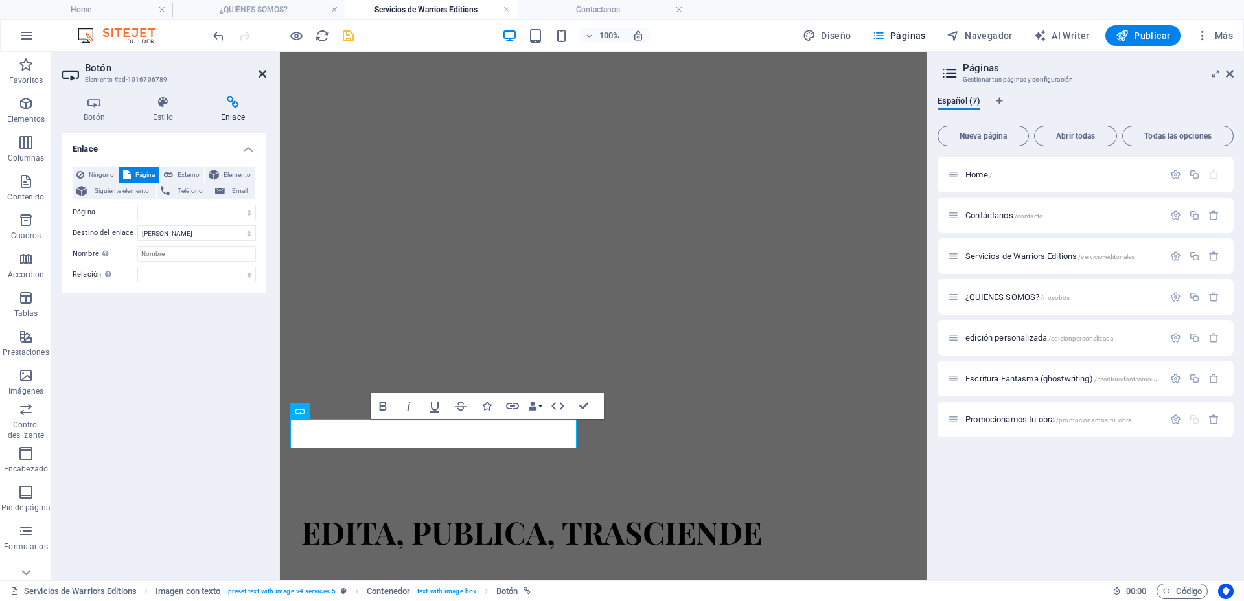
drag, startPoint x: 265, startPoint y: 79, endPoint x: 208, endPoint y: 23, distance: 80.2
click at [265, 79] on link at bounding box center [263, 74] width 8 height 11
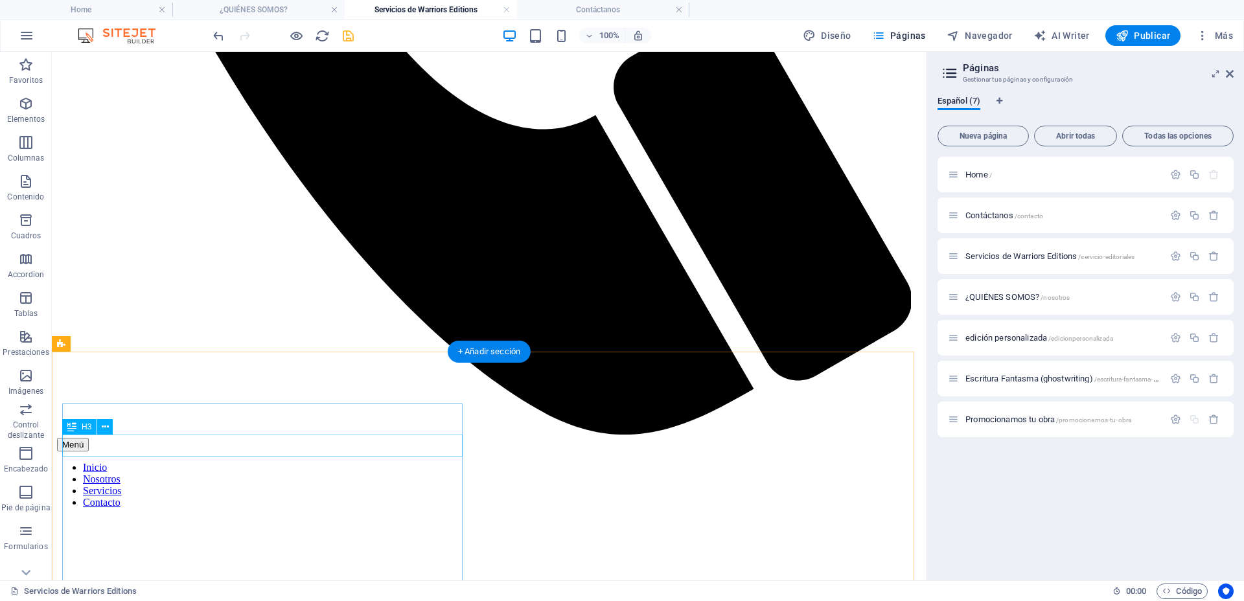
scroll to position [980, 0]
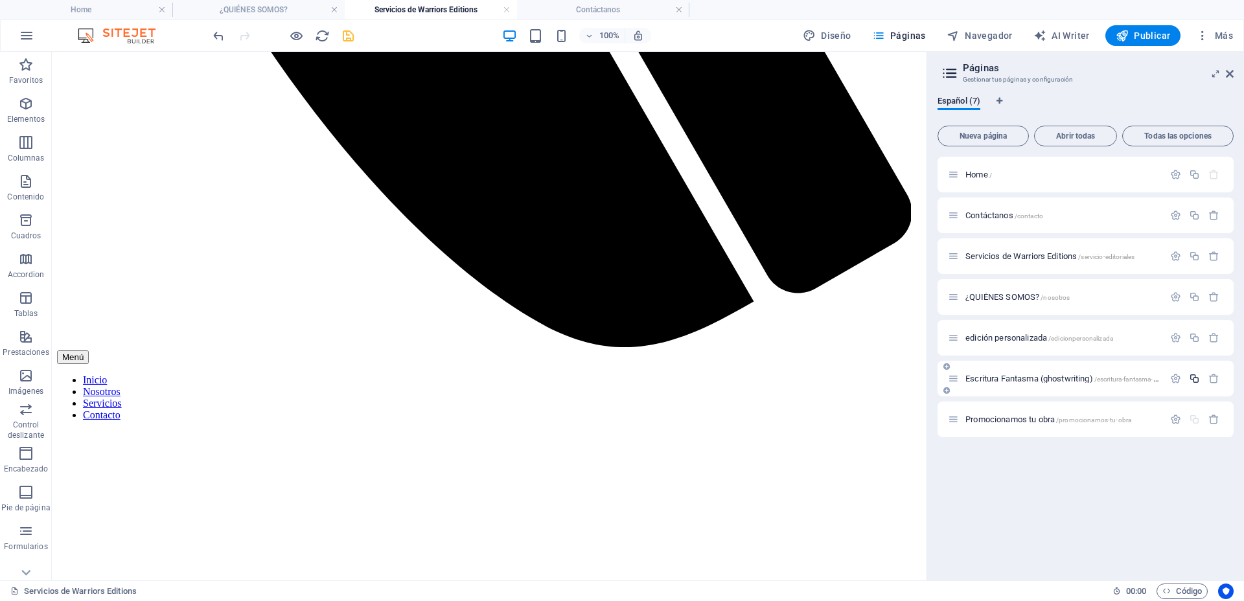
click at [1194, 382] on icon "button" at bounding box center [1194, 378] width 11 height 11
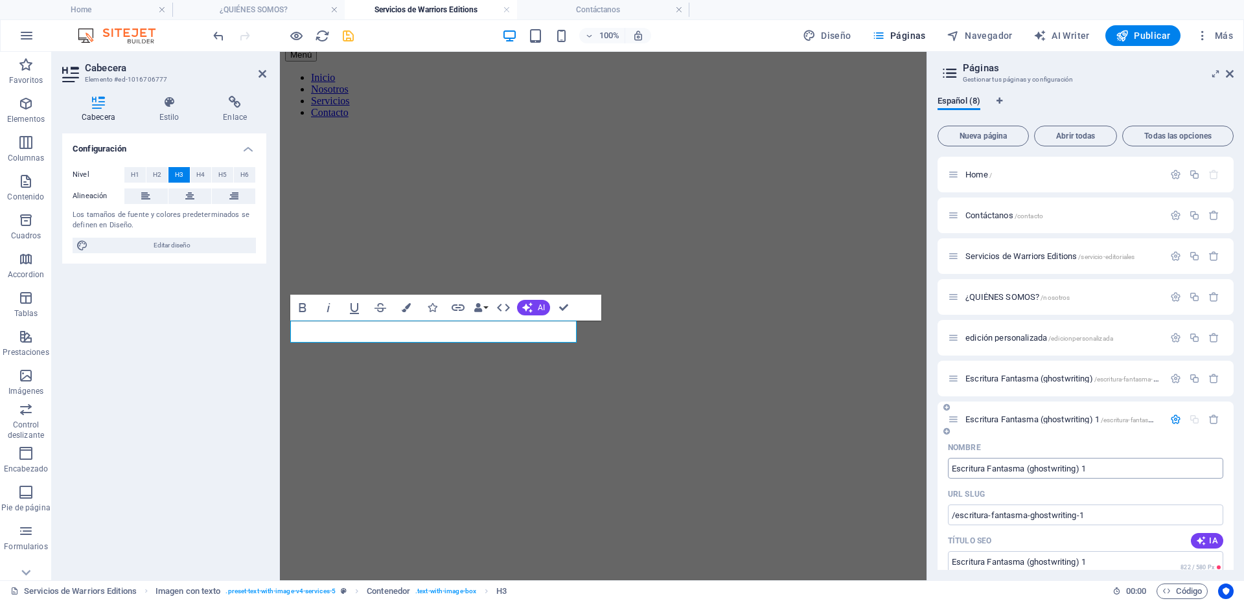
click at [1122, 464] on input "Escritura Fantasma (ghostwriting) 1" at bounding box center [1085, 468] width 275 height 21
drag, startPoint x: 1122, startPoint y: 464, endPoint x: 936, endPoint y: 466, distance: 185.3
click at [936, 466] on div "Español (8) Nueva página Abrir todas Todas las opciones Home / Contáctanos /con…" at bounding box center [1085, 333] width 317 height 495
paste input "dición de Revistas"
type input "Edición de Revistas"
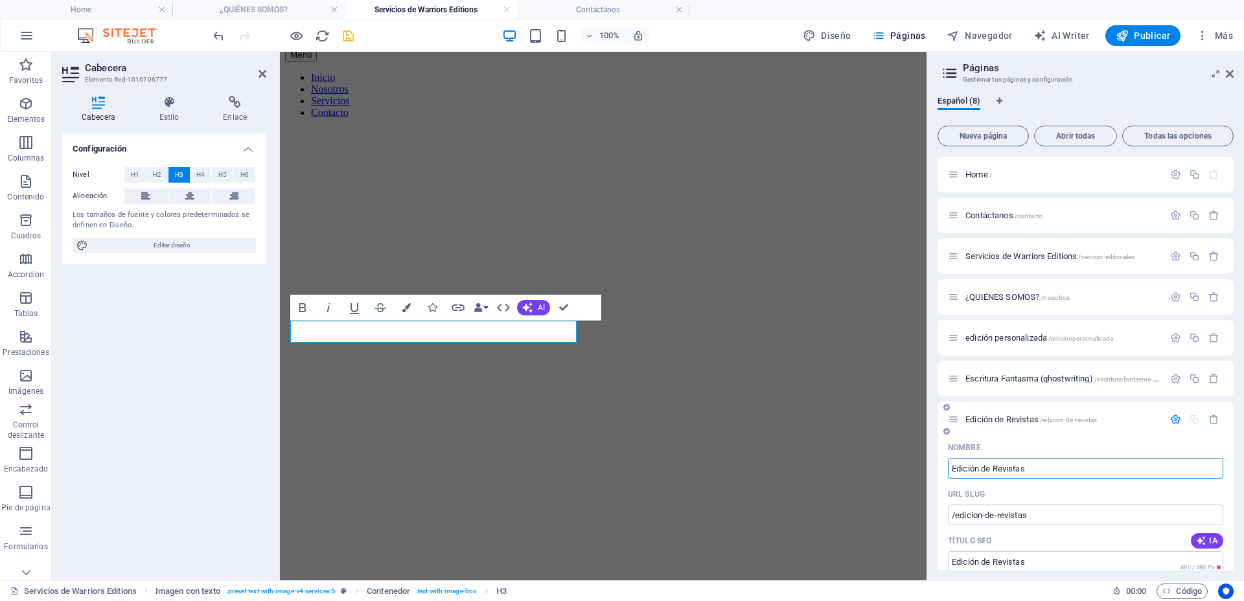
type input "/edicion-de-revistas"
type input "Edición de Revistas"
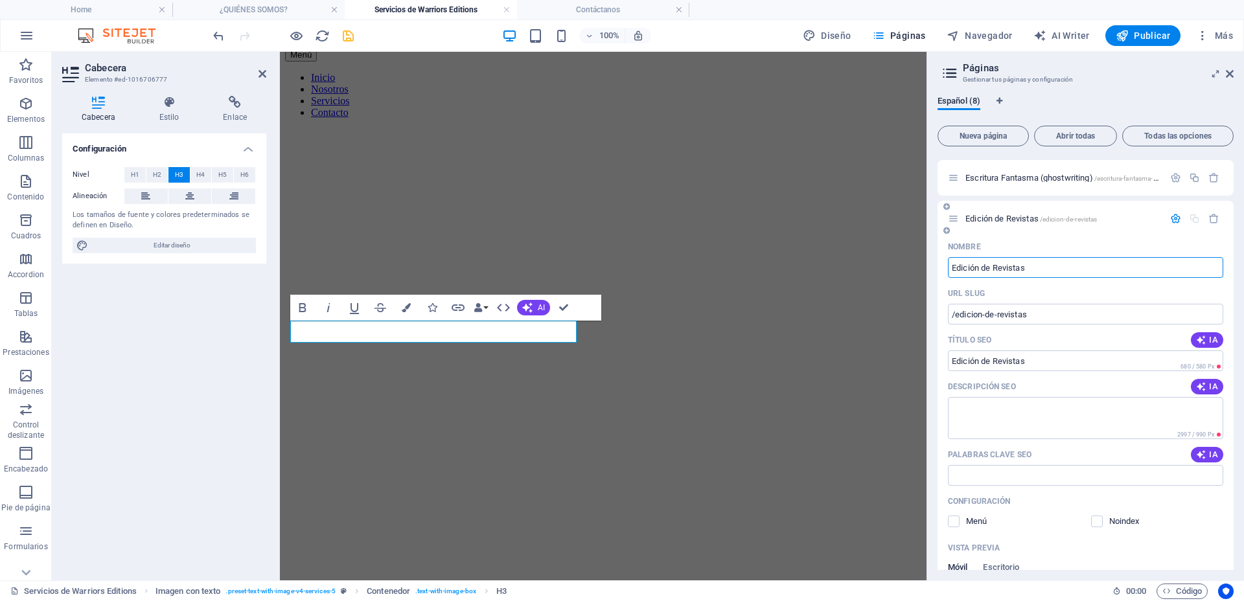
scroll to position [162, 0]
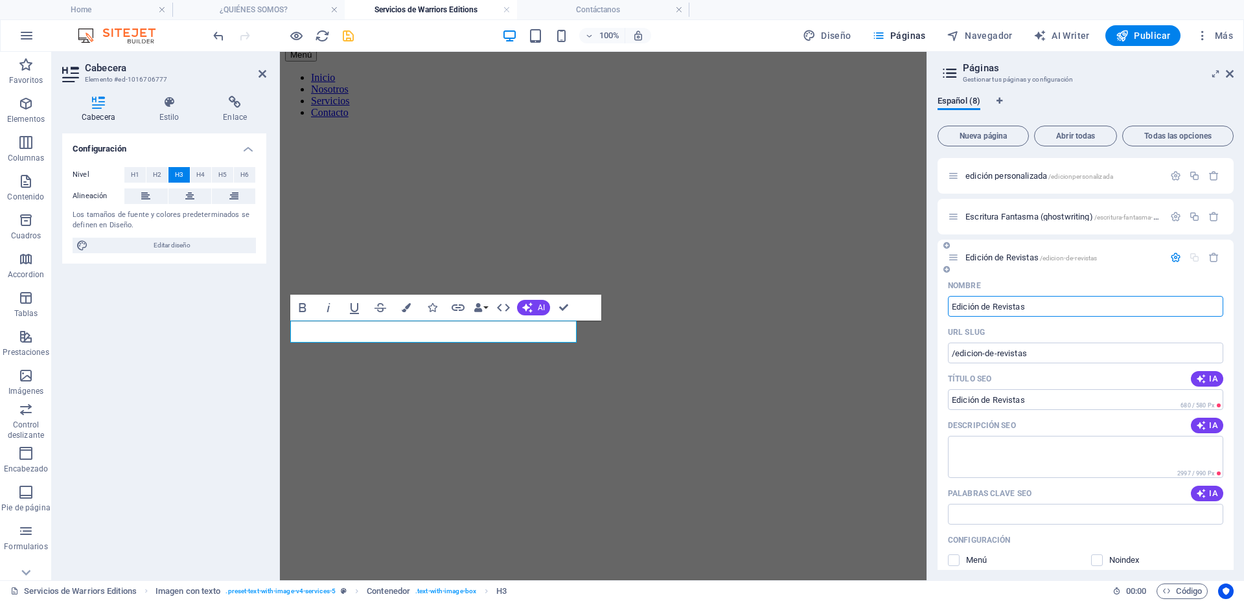
type input "Edición de Revistas"
click at [1172, 260] on icon "button" at bounding box center [1175, 257] width 11 height 11
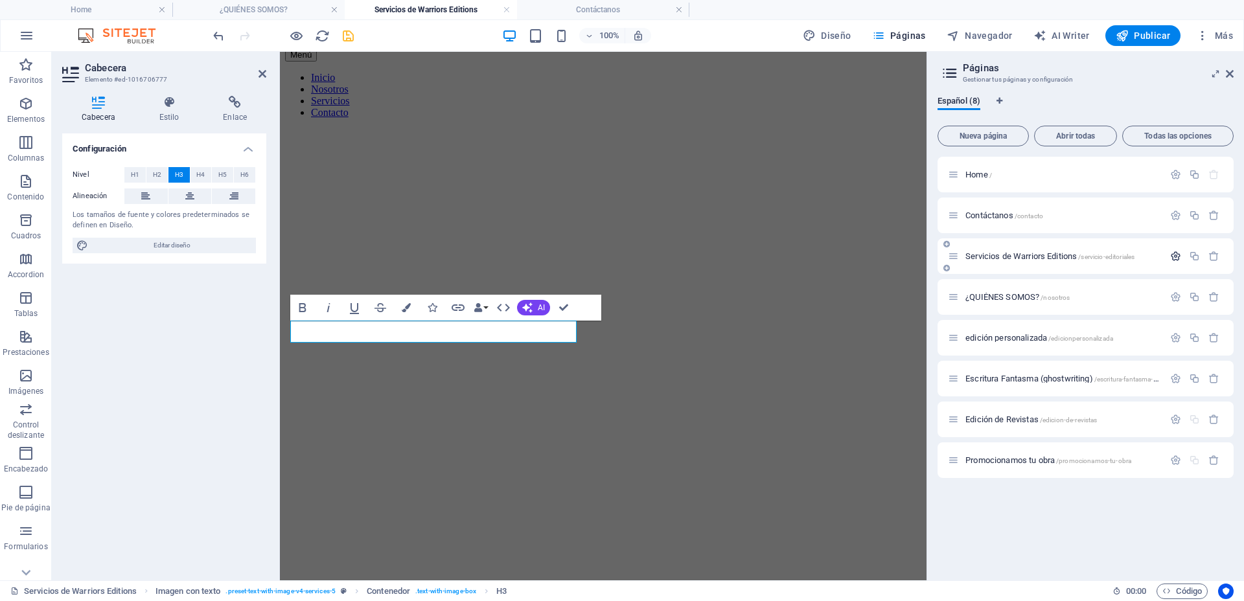
scroll to position [0, 0]
click at [1111, 501] on div "Home / Contáctanos /contacto Servicios de Warriors Editions /servicio-editorial…" at bounding box center [1086, 363] width 296 height 413
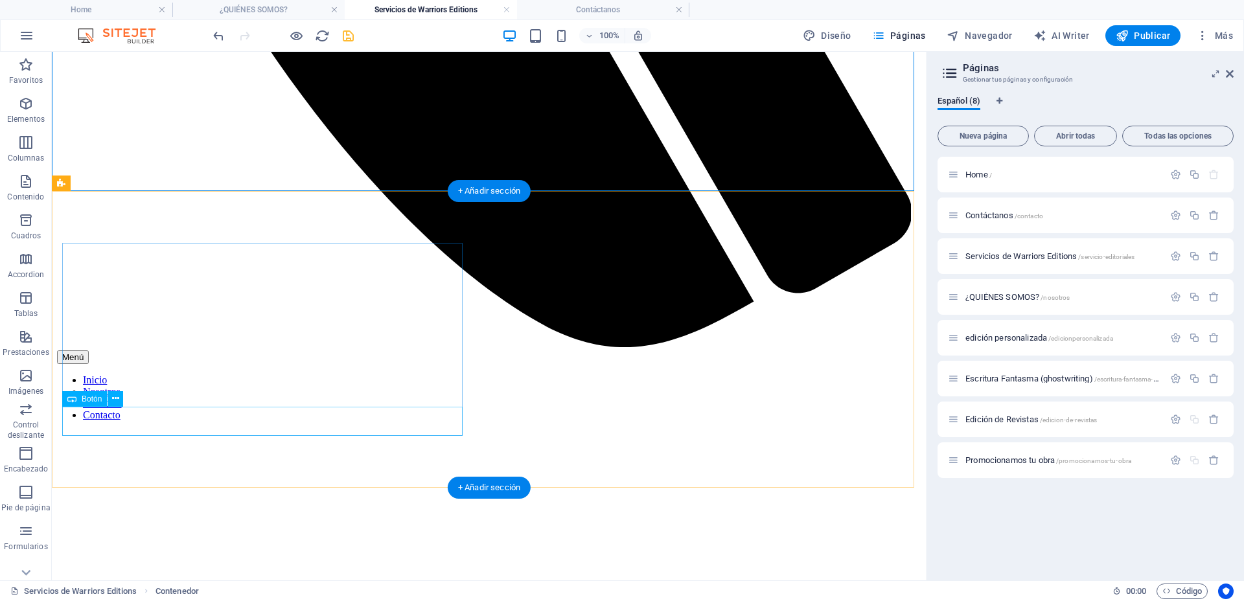
select select
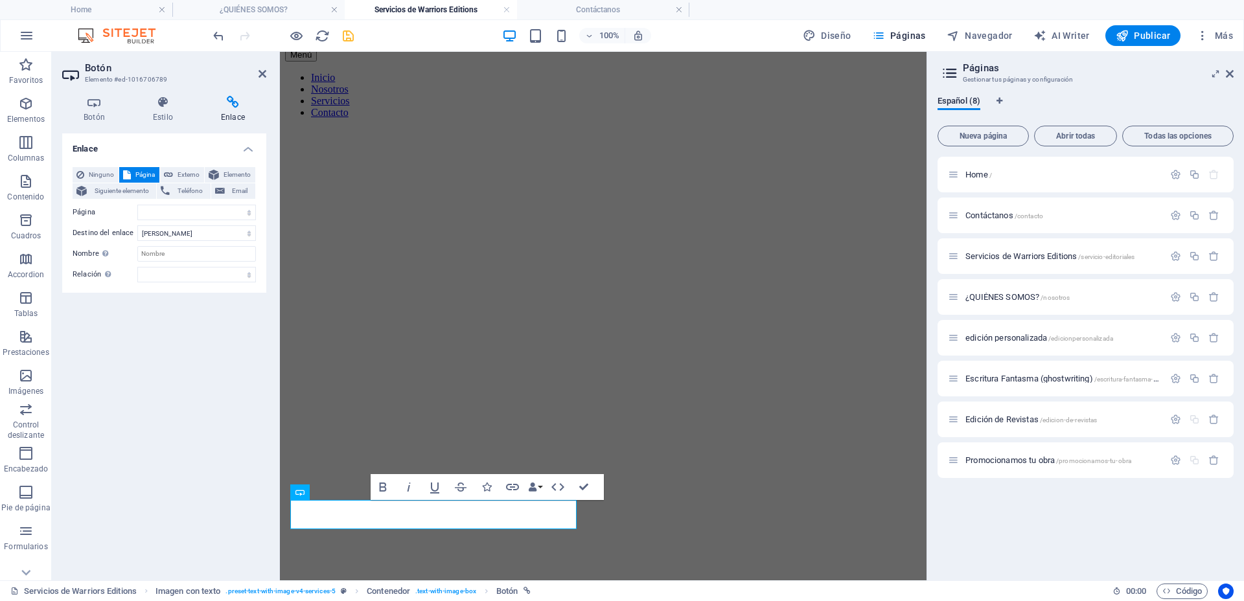
click at [238, 111] on h4 "Enlace" at bounding box center [233, 109] width 67 height 27
click at [204, 220] on div "Ninguno Página Externo Elemento Siguiente elemento Teléfono Email Página Home C…" at bounding box center [164, 224] width 183 height 115
click at [205, 213] on select "Home Contáctanos Servicios de Warriors Editions ¿QUIÉNES SOMOS? edición persona…" at bounding box center [196, 213] width 119 height 16
select select "6"
click at [137, 205] on select "Home Contáctanos Servicios de Warriors Editions ¿QUIÉNES SOMOS? edición persona…" at bounding box center [196, 213] width 119 height 16
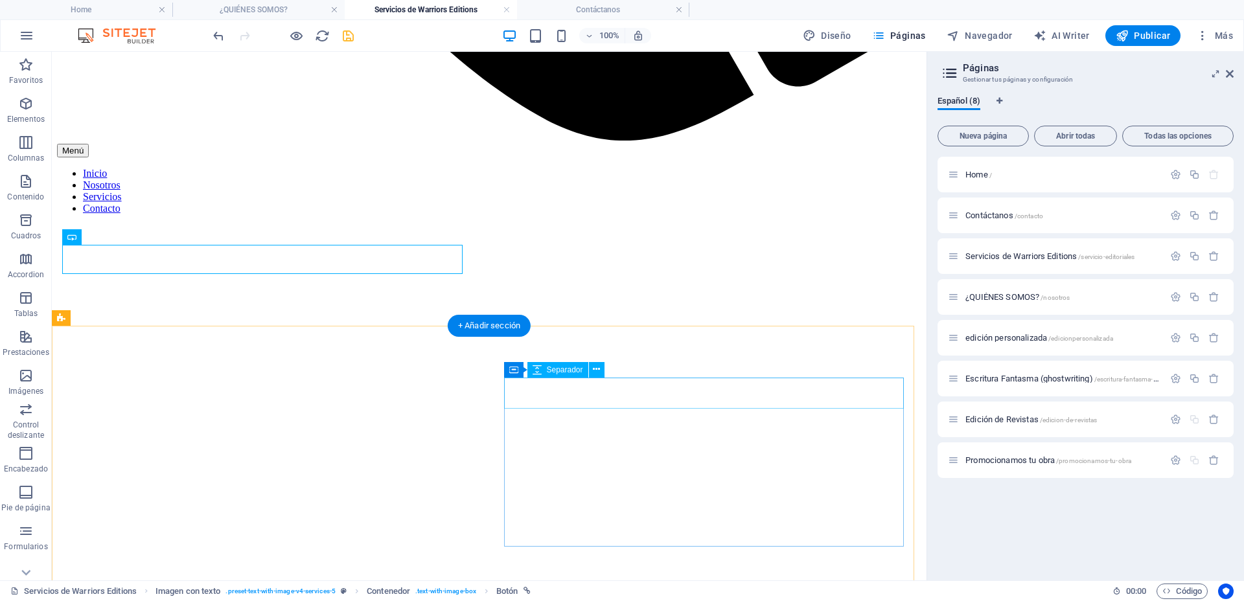
scroll to position [1223, 0]
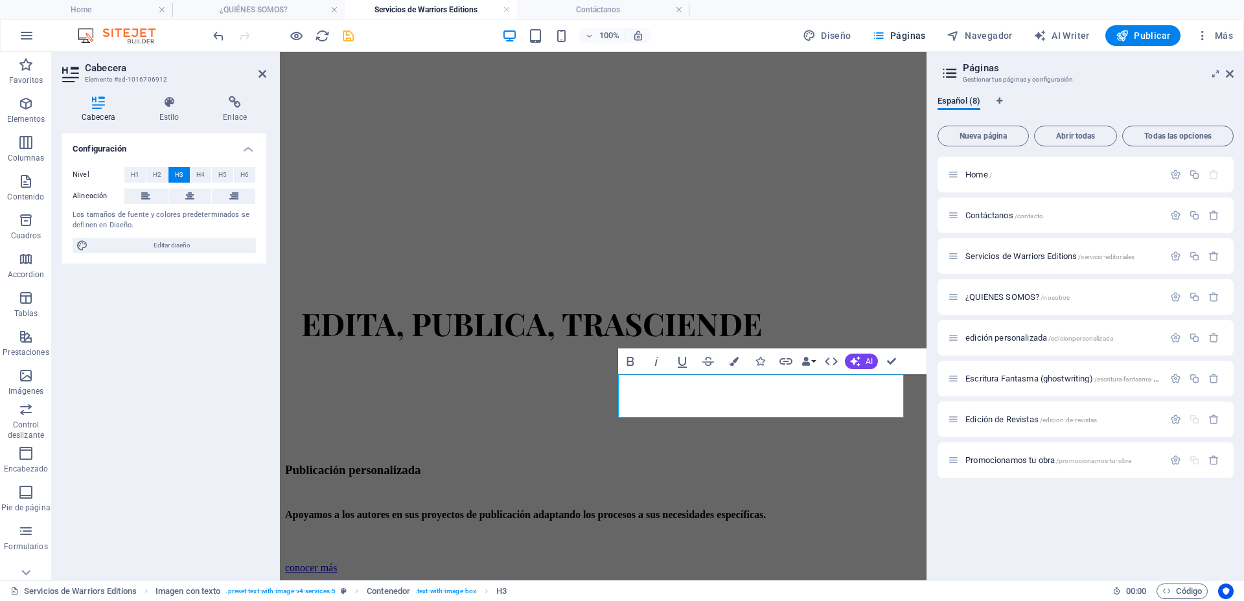
click at [1017, 479] on div "Home / Contáctanos /contacto Servicios de Warriors Editions /servicio-editorial…" at bounding box center [1086, 363] width 296 height 413
click at [1173, 420] on icon "button" at bounding box center [1175, 419] width 11 height 11
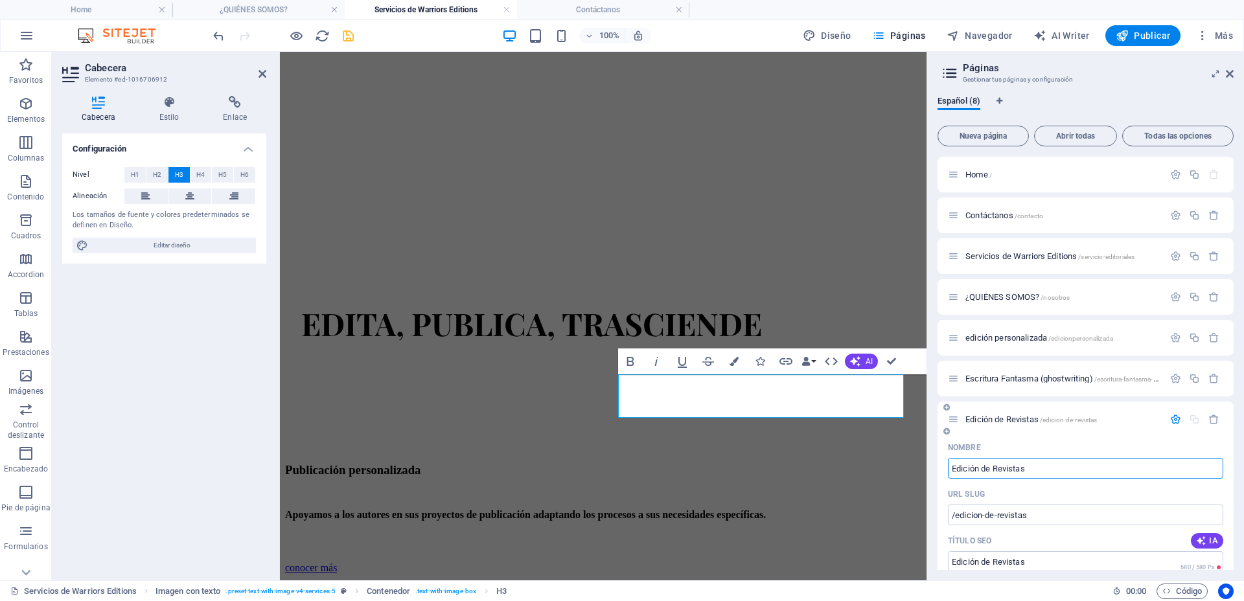
click at [1052, 465] on input "Edición de Revistas" at bounding box center [1085, 468] width 275 height 21
drag, startPoint x: 1060, startPoint y: 464, endPoint x: 973, endPoint y: 464, distance: 87.5
click at [973, 464] on input "Edición de Revistas" at bounding box center [1085, 468] width 275 height 21
click at [1172, 418] on icon "button" at bounding box center [1175, 419] width 11 height 11
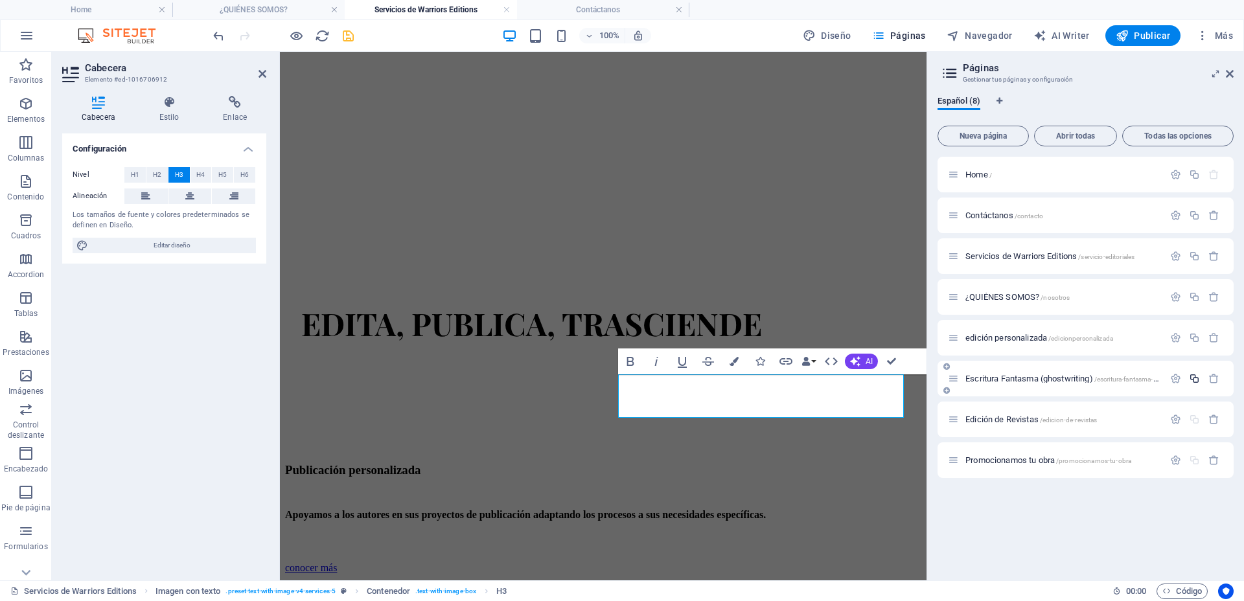
click at [1191, 378] on icon "button" at bounding box center [1194, 378] width 11 height 11
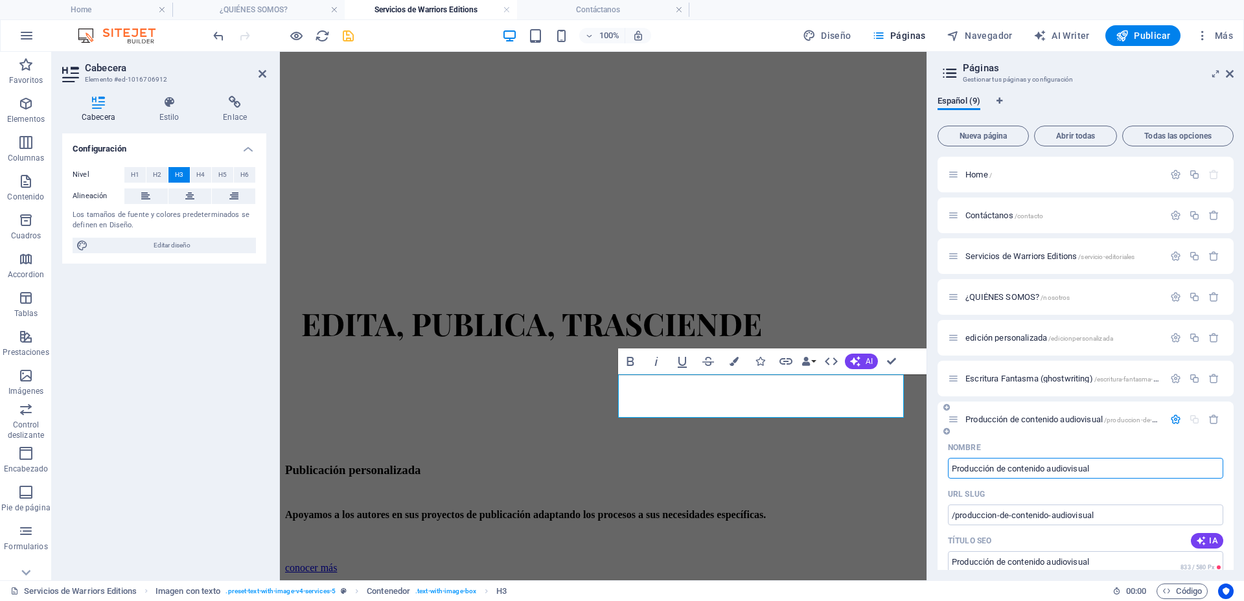
type input "Producción de contenido audiovisual"
type input "/produccion-de-contenido-audiovisual"
type input "Producción de contenido audiovisual"
click at [1083, 446] on div "Nombre" at bounding box center [1085, 447] width 275 height 21
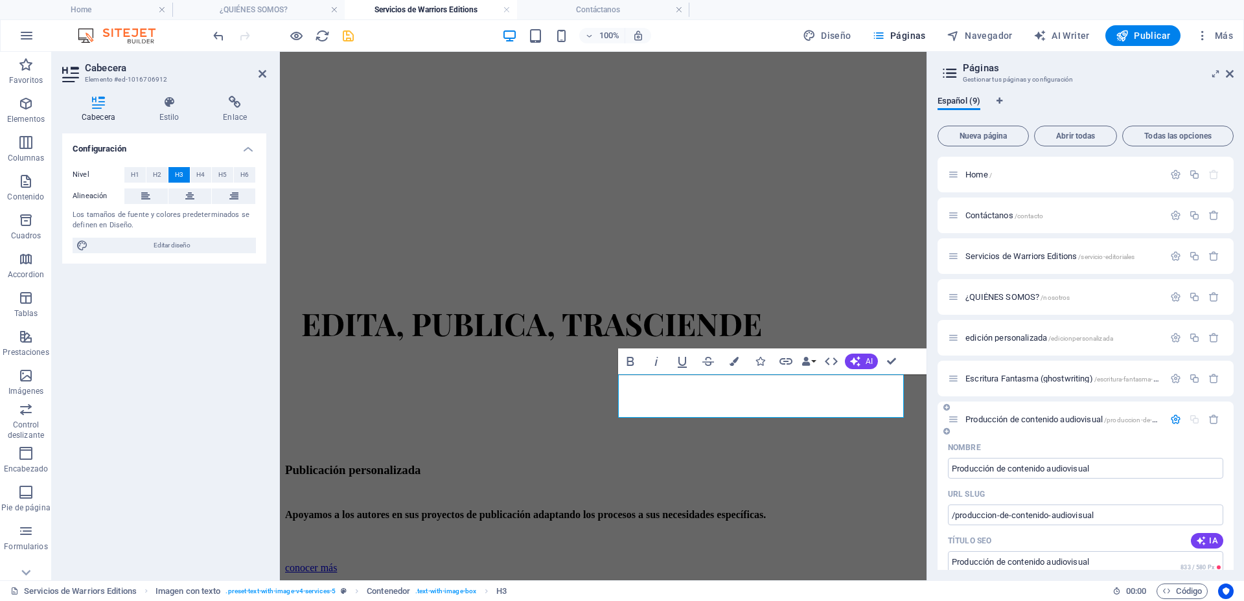
click at [1172, 419] on icon "button" at bounding box center [1175, 419] width 11 height 11
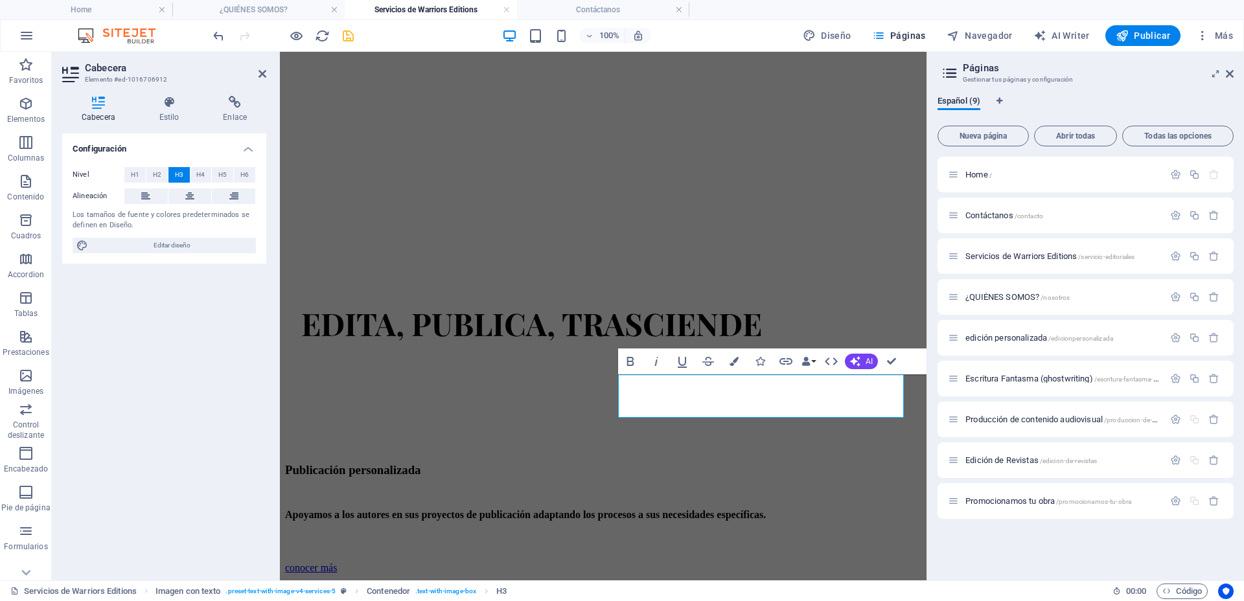
drag, startPoint x: 1053, startPoint y: 409, endPoint x: 1064, endPoint y: 478, distance: 70.2
click at [1064, 478] on div "Home / Contáctanos /contacto Servicios de Warriors Editions /servicio-editorial…" at bounding box center [1086, 338] width 296 height 362
click at [965, 457] on span "Edición de Revistas /edicion-de-revistas" at bounding box center [1031, 461] width 132 height 10
drag, startPoint x: 958, startPoint y: 456, endPoint x: 952, endPoint y: 410, distance: 46.4
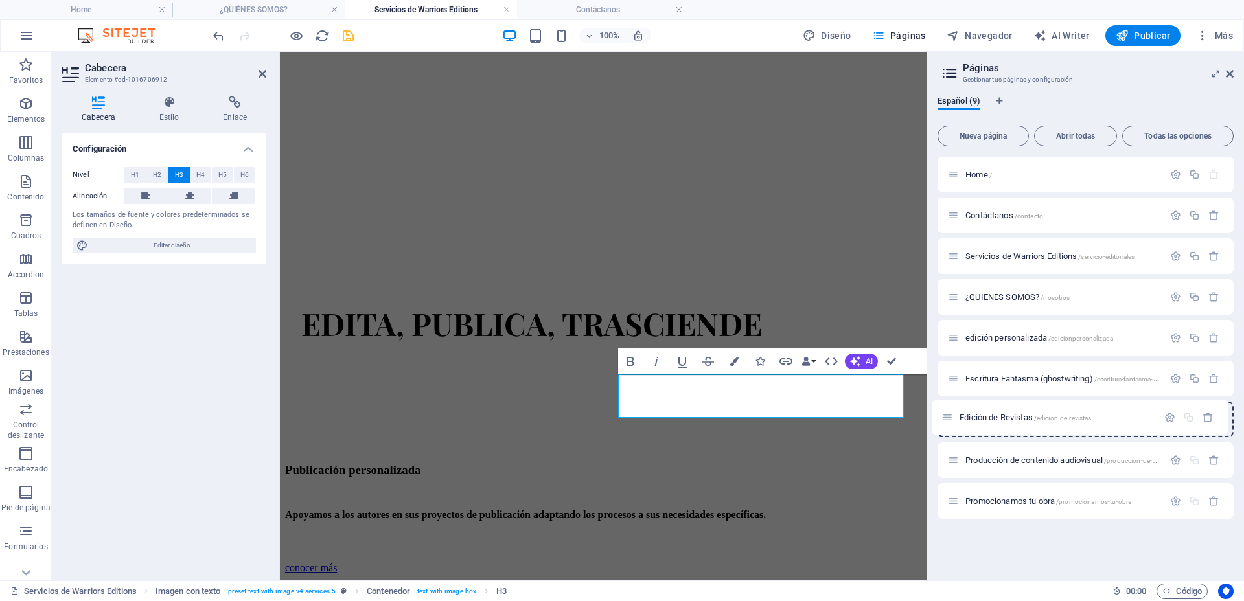
click at [952, 410] on div "Home / Contáctanos /contacto Servicios de Warriors Editions /servicio-editorial…" at bounding box center [1086, 338] width 296 height 362
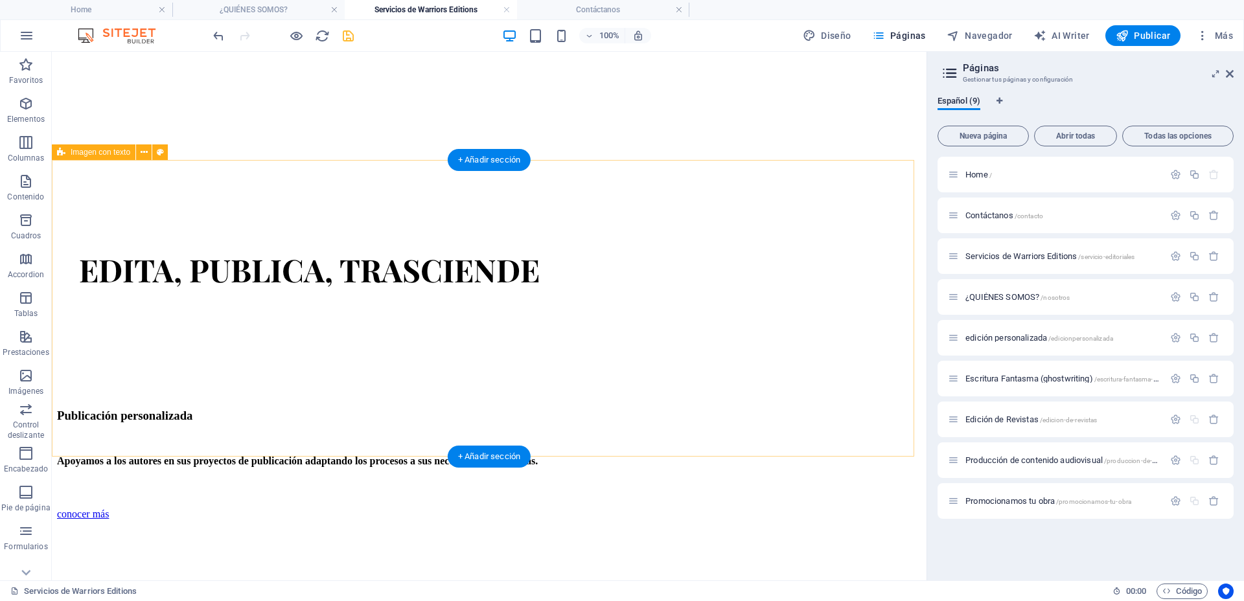
scroll to position [1628, 0]
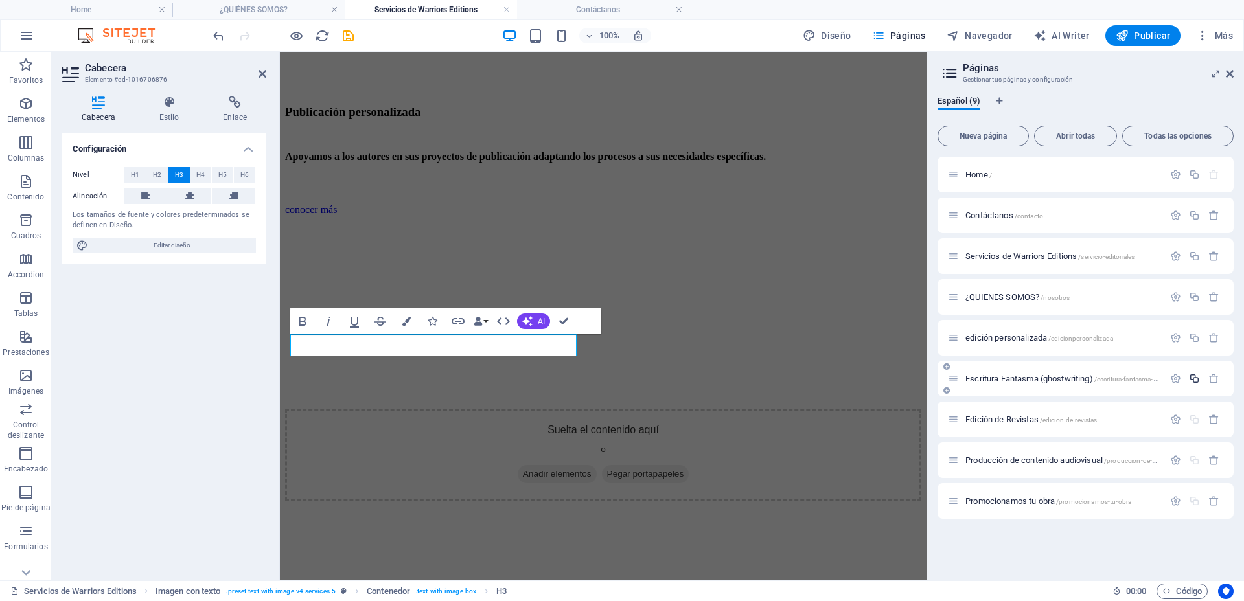
click at [1194, 382] on icon "button" at bounding box center [1194, 378] width 11 height 11
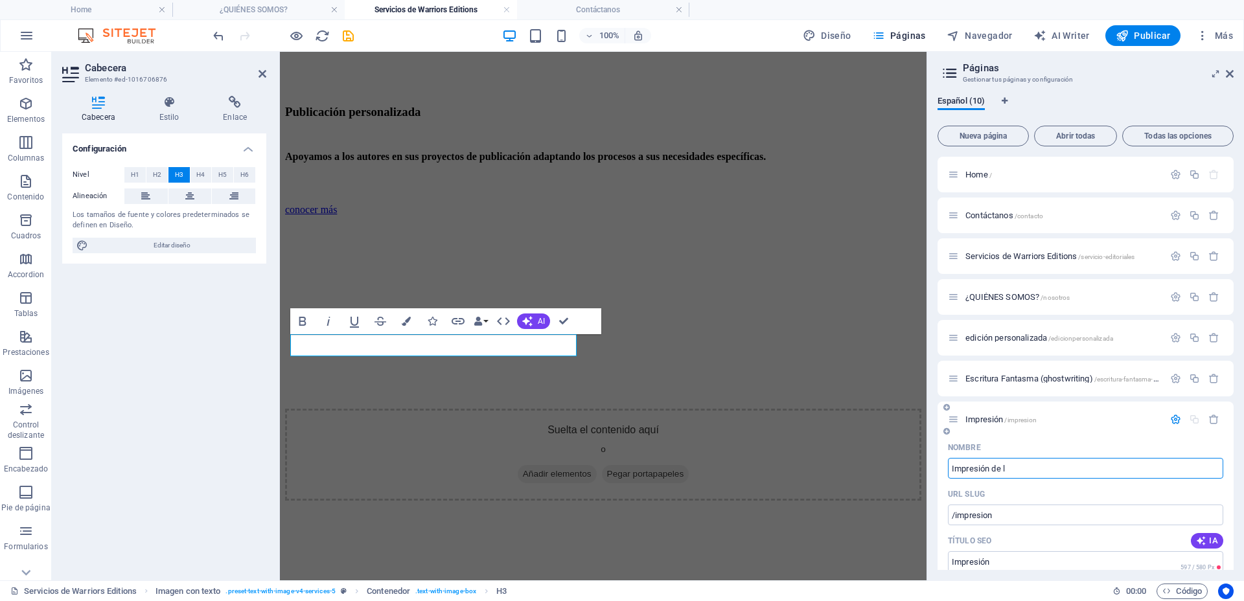
type input "Impresión de li"
type input "/impresion"
type input "Impresión"
type input "Impresión de libros fís"
type input "/impresion-de-libros"
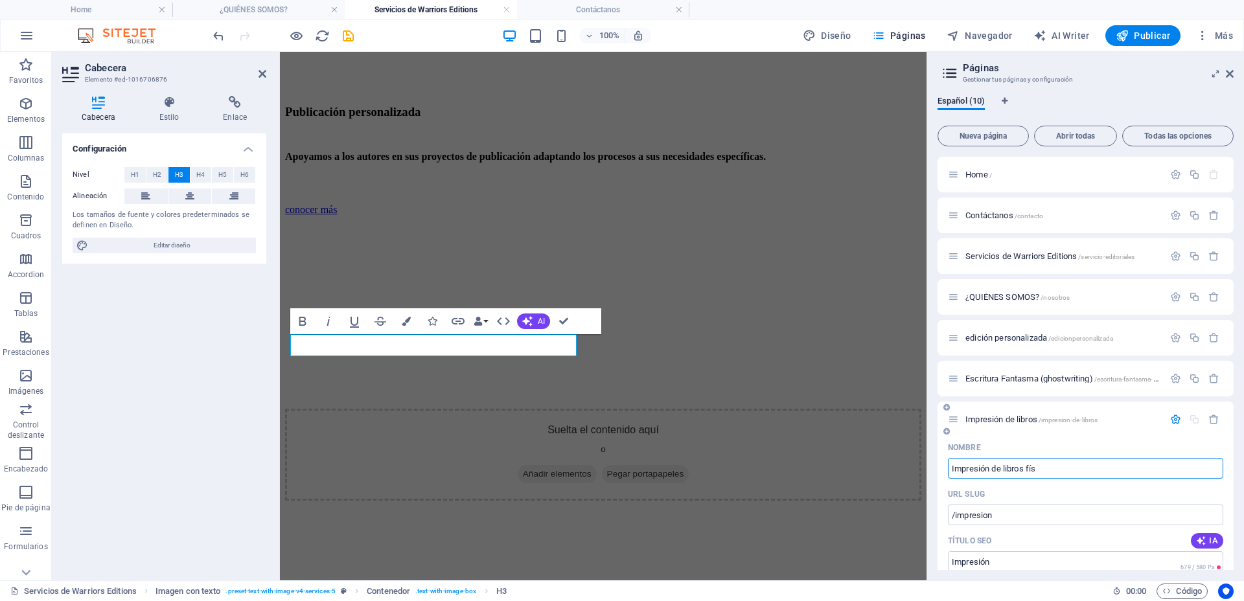
type input "Impresión de libros"
type input "Impresión de libros físicos"
type input "/impresion-de-libros-fis"
type input "Impresión de libros fís"
type input "Impresión de libros físicos"
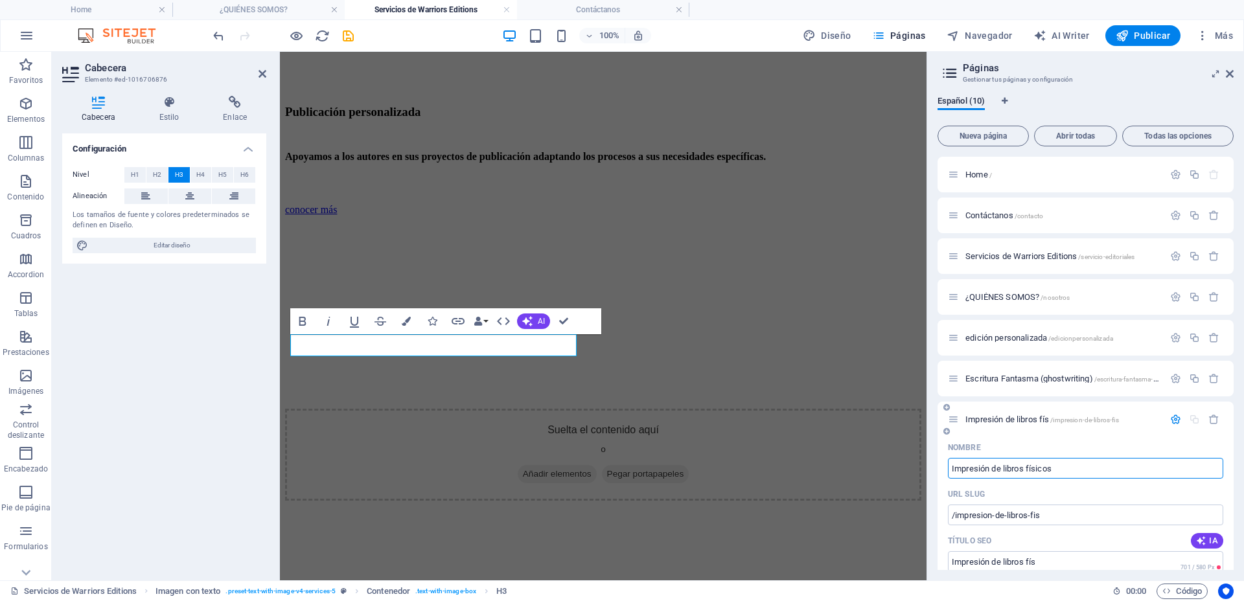
type input "/impresion-de-libros-fisicos"
type input "Impresión de libros físicos"
type input "Impresión de libros físicos en Méxi"
type input "/impresion-de-libros-fisicos-en-m"
type input "Impresión de libros físicos en M"
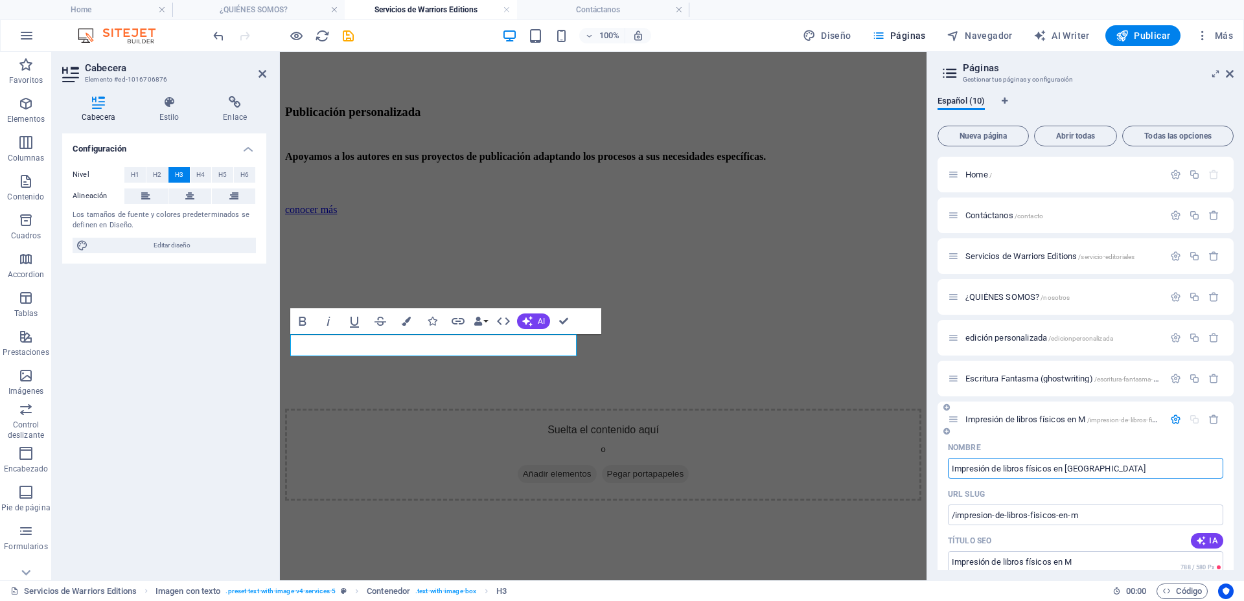
type input "Impresión de libros físicos en [GEOGRAPHIC_DATA]"
type input "/impresion-de-libros-fisicos-en-[GEOGRAPHIC_DATA]"
type input "Impresión de libros físicos en [GEOGRAPHIC_DATA]"
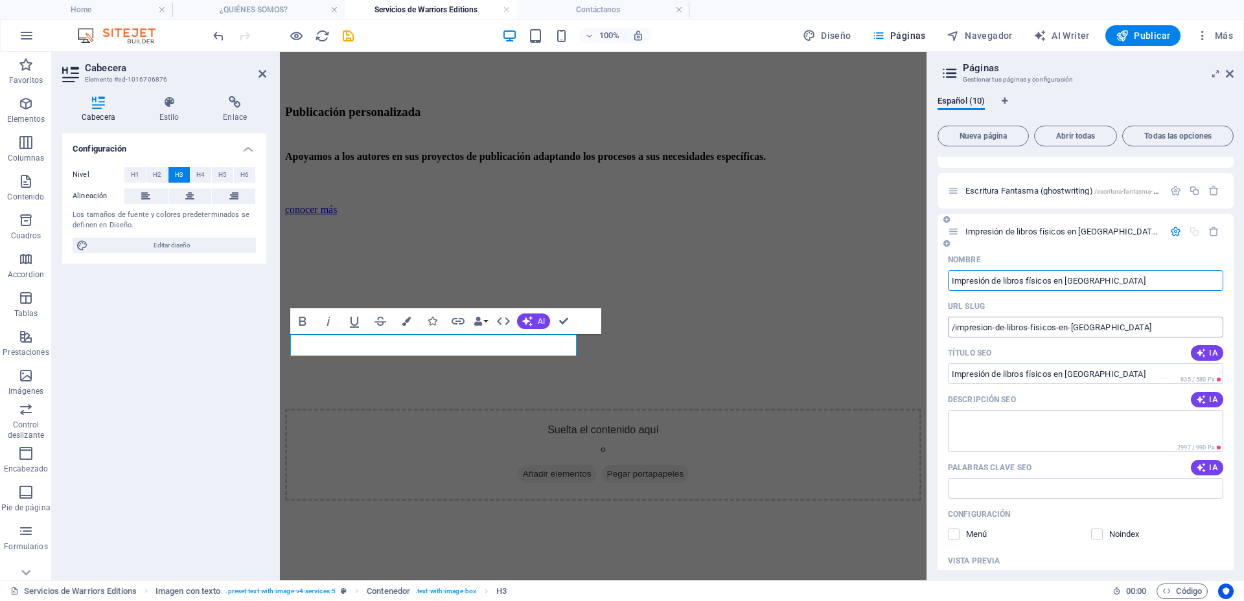
scroll to position [162, 0]
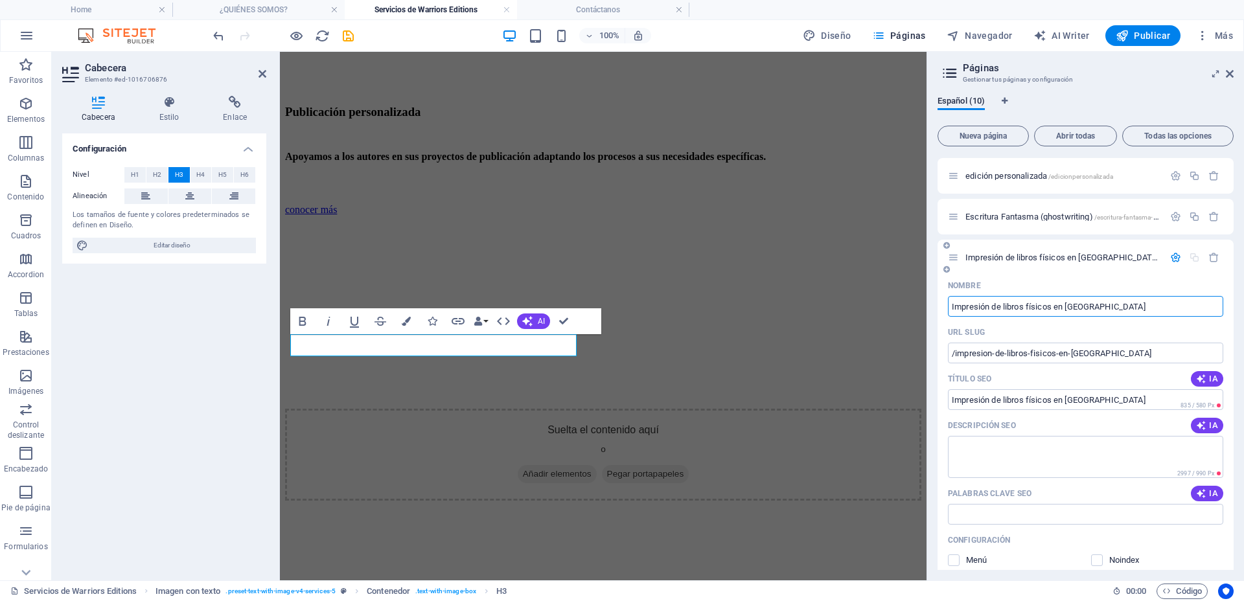
click at [1173, 253] on icon "button" at bounding box center [1175, 257] width 11 height 11
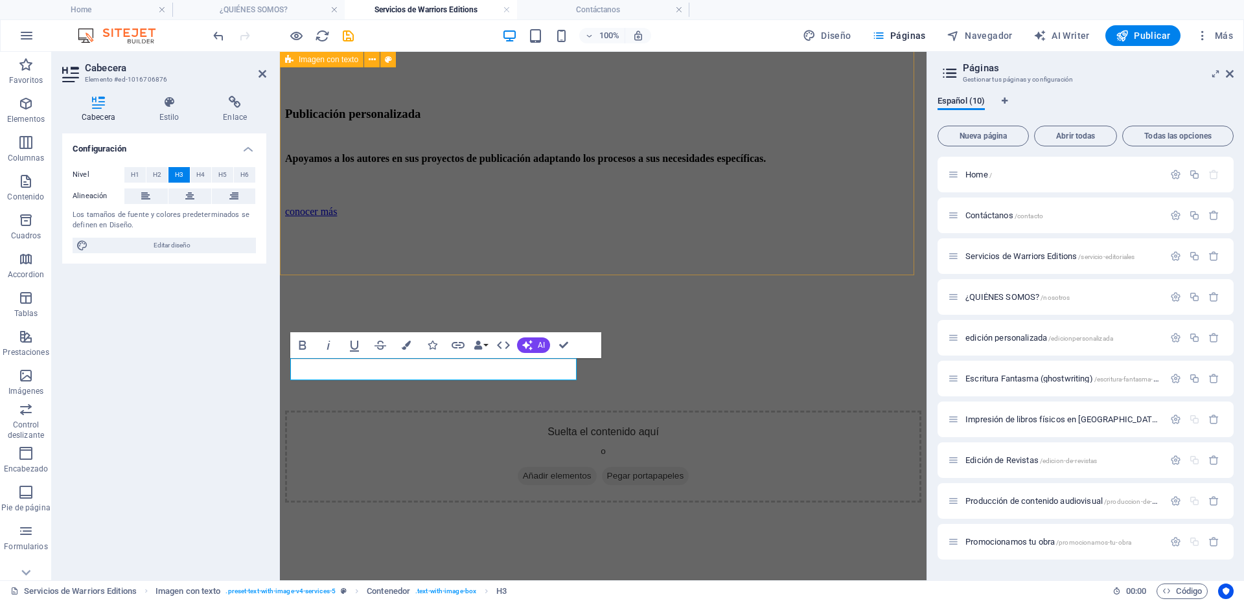
scroll to position [1628, 0]
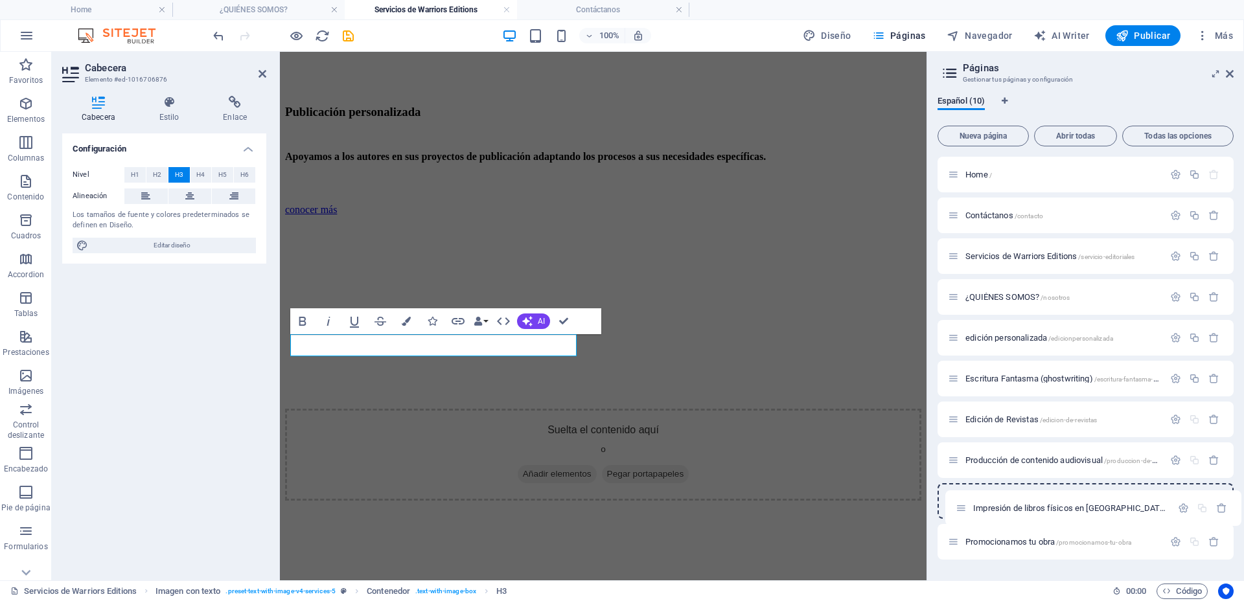
drag, startPoint x: 958, startPoint y: 417, endPoint x: 965, endPoint y: 509, distance: 92.3
click at [965, 509] on div "Home / Contáctanos /contacto Servicios de Warriors Editions /servicio-editorial…" at bounding box center [1086, 358] width 296 height 403
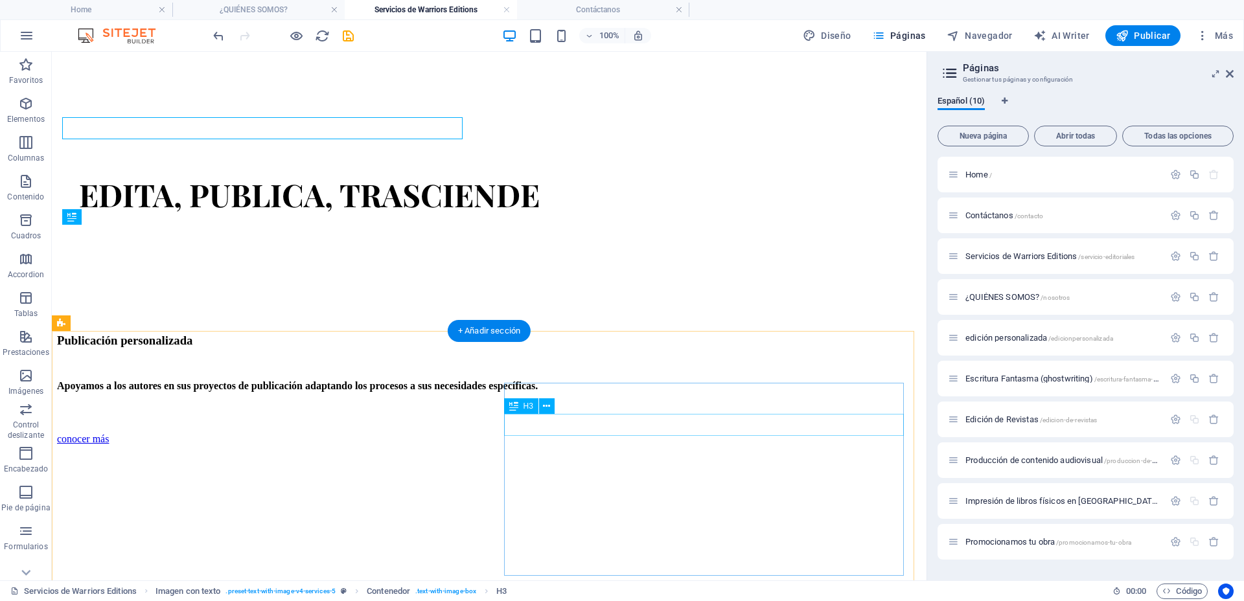
scroll to position [1709, 0]
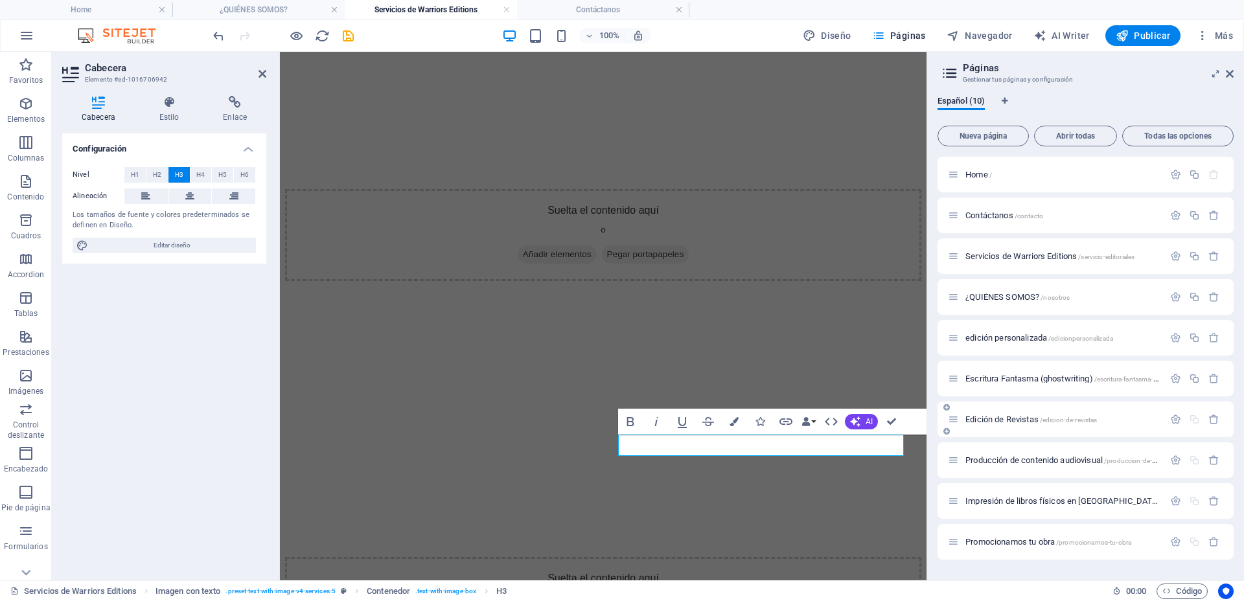
click at [1196, 417] on div at bounding box center [1194, 419] width 57 height 11
click at [1192, 380] on icon "button" at bounding box center [1194, 378] width 11 height 11
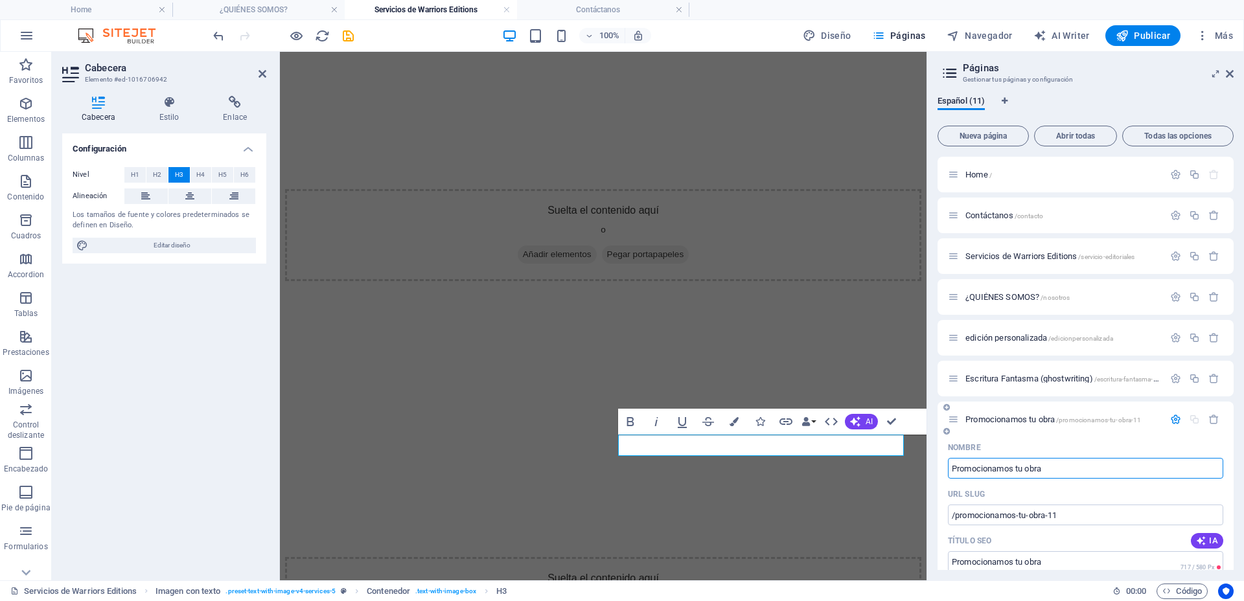
type input "Promocionamos tu obra"
type input "/promocionamos-tu-obra-11"
type input "Promocionamos tu obra"
click at [1172, 420] on icon "button" at bounding box center [1175, 419] width 11 height 11
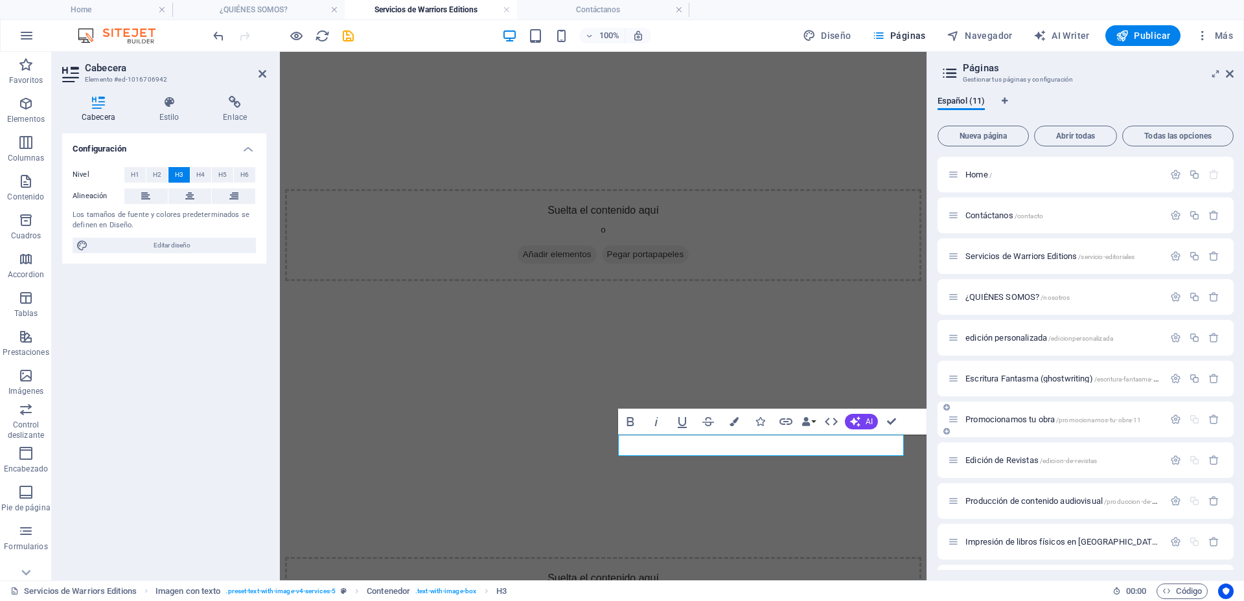
scroll to position [36, 0]
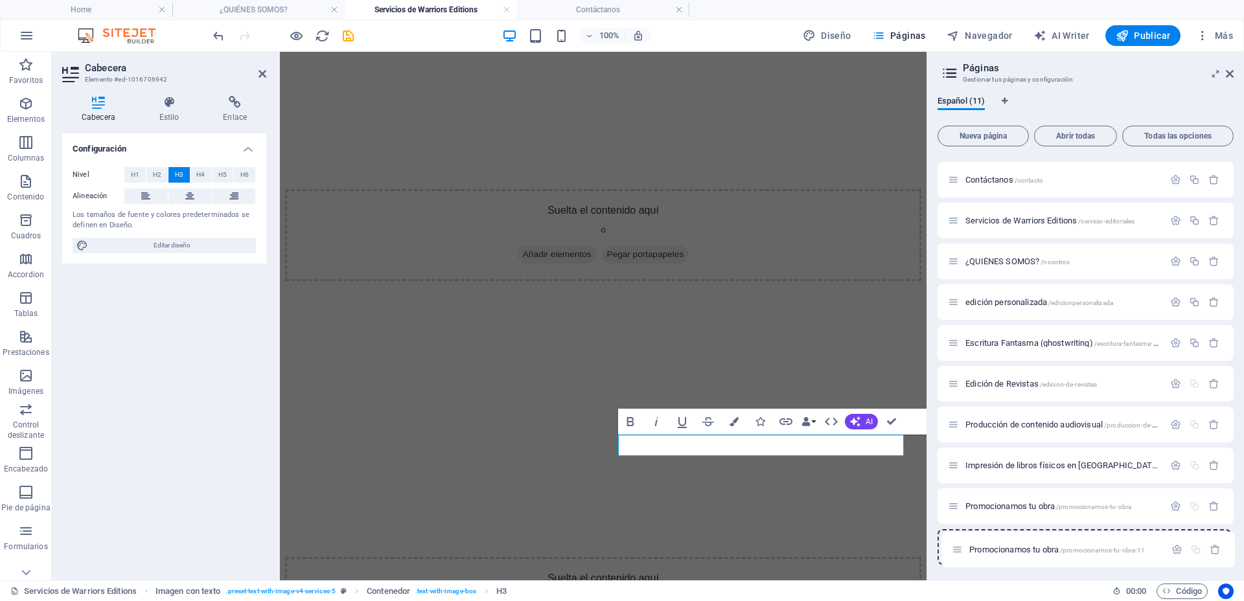
drag, startPoint x: 954, startPoint y: 382, endPoint x: 959, endPoint y: 553, distance: 171.8
click at [959, 553] on div "Home / Contáctanos /contacto Servicios de Warriors Editions /servicio-editorial…" at bounding box center [1086, 343] width 296 height 444
click at [1210, 546] on icon "button" at bounding box center [1213, 547] width 11 height 11
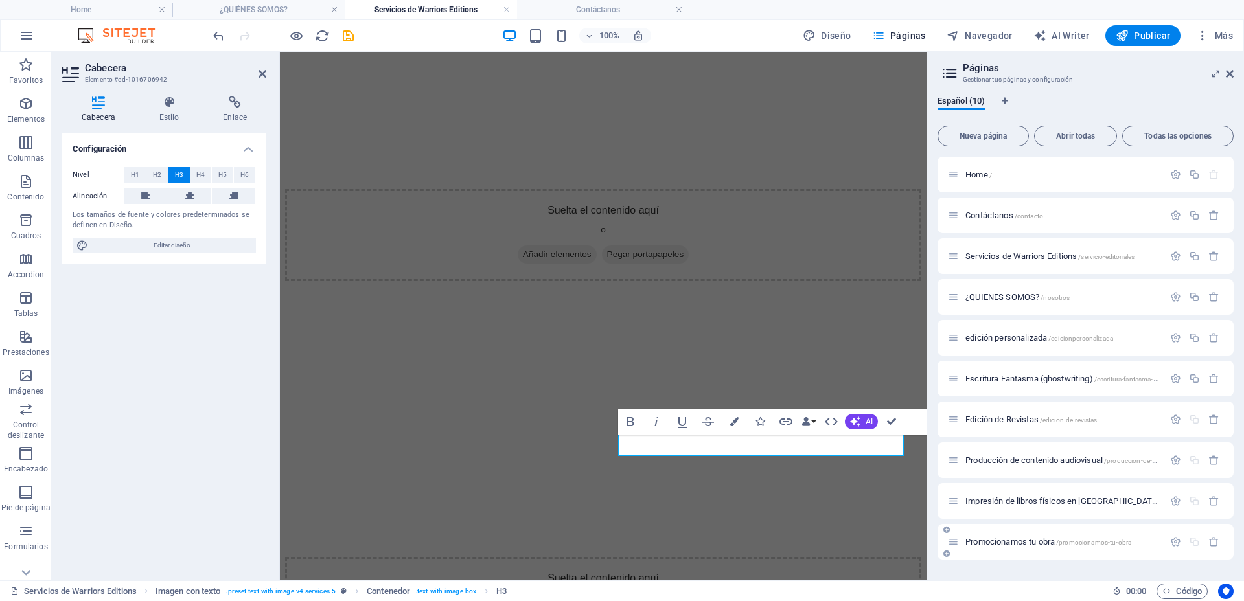
scroll to position [0, 0]
drag, startPoint x: 894, startPoint y: 421, endPoint x: 841, endPoint y: 369, distance: 74.2
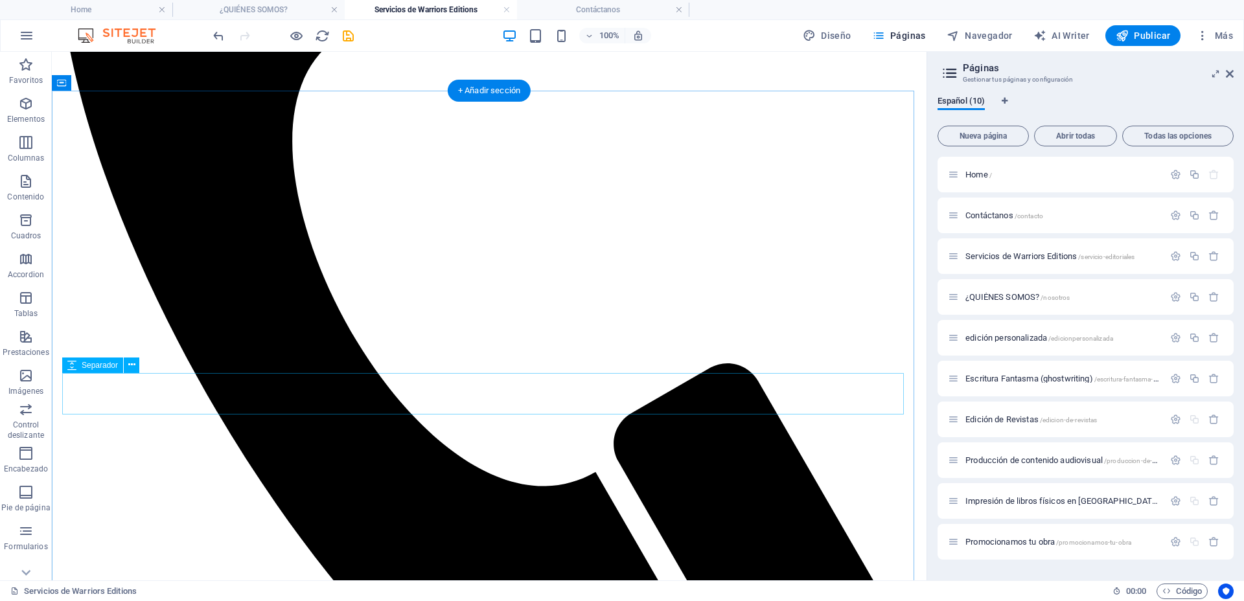
scroll to position [575, 0]
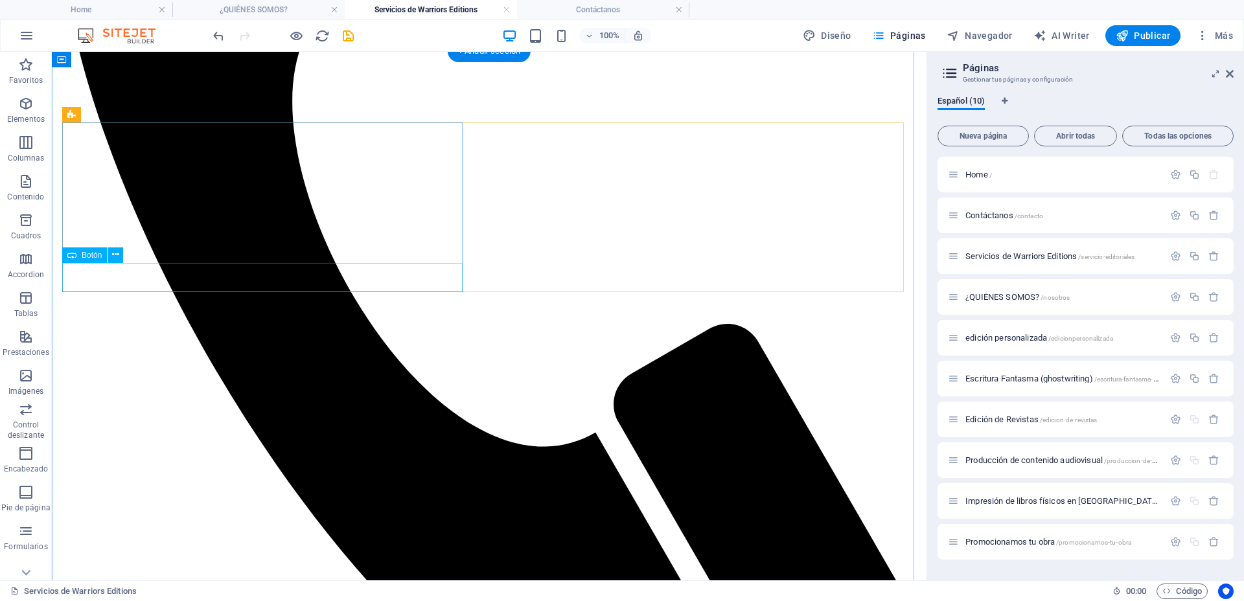
select select "4"
select select
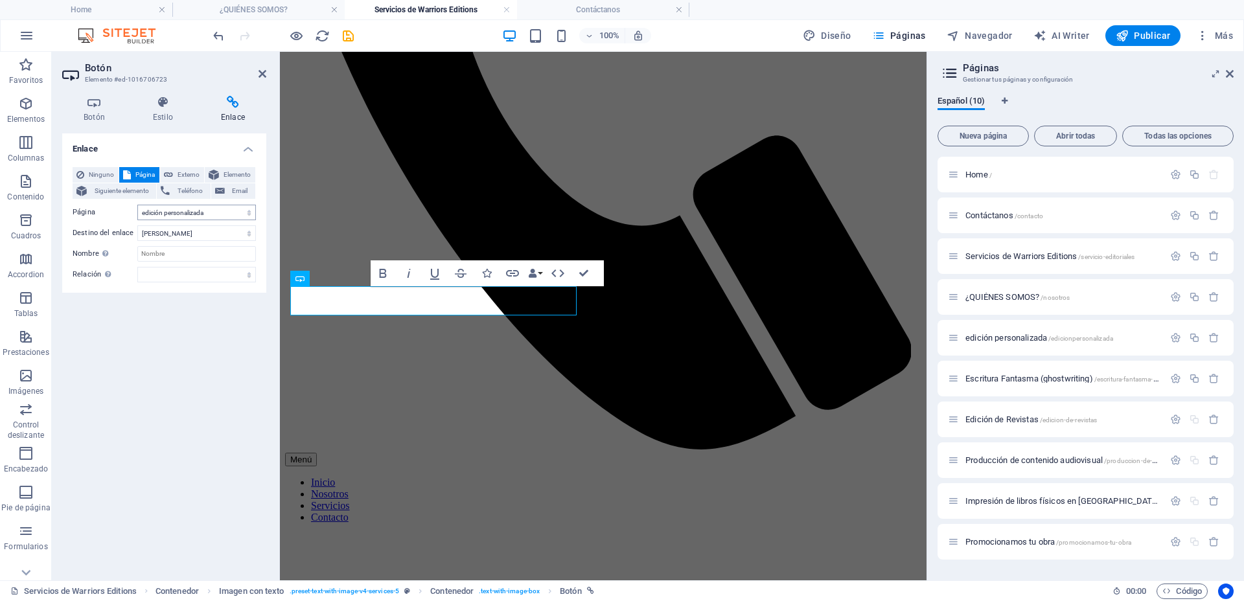
click at [211, 211] on select "Home Contáctanos Servicios de Warriors Editions ¿QUIÉNES SOMOS? edición persona…" at bounding box center [196, 213] width 119 height 16
drag, startPoint x: 212, startPoint y: 211, endPoint x: 245, endPoint y: 340, distance: 133.1
click at [212, 211] on select "Home Contáctanos Servicios de Warriors Editions ¿QUIÉNES SOMOS? edición persona…" at bounding box center [196, 213] width 119 height 16
click at [242, 339] on div "Enlace Ninguno Página Externo Elemento Siguiente elemento Teléfono Email Página…" at bounding box center [164, 351] width 204 height 437
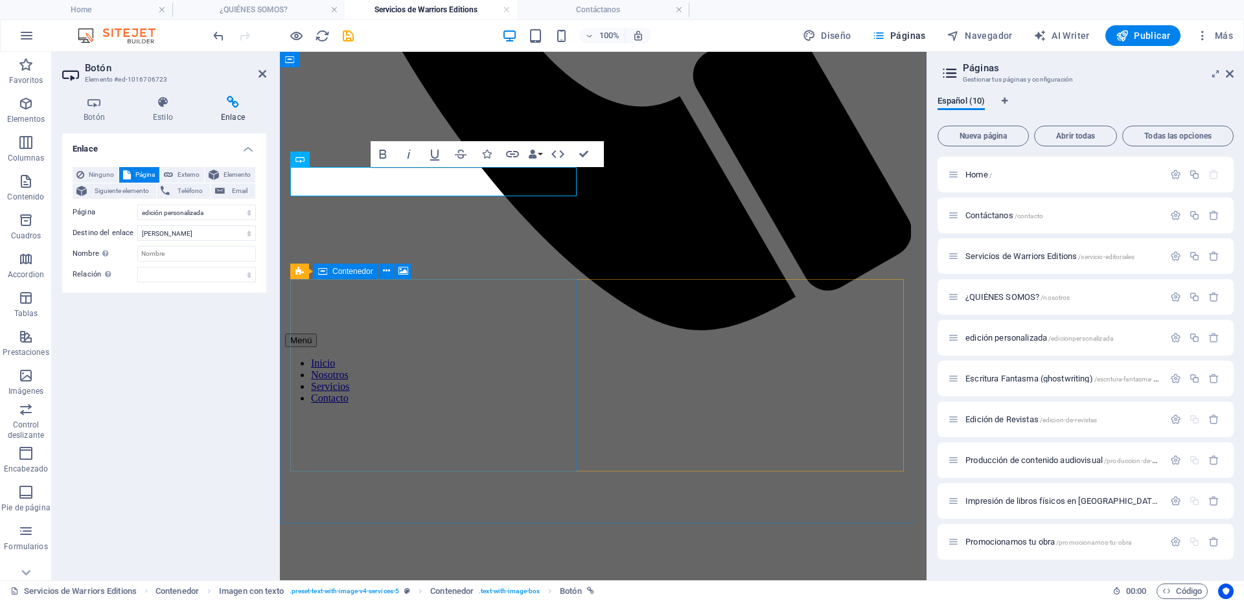
scroll to position [737, 0]
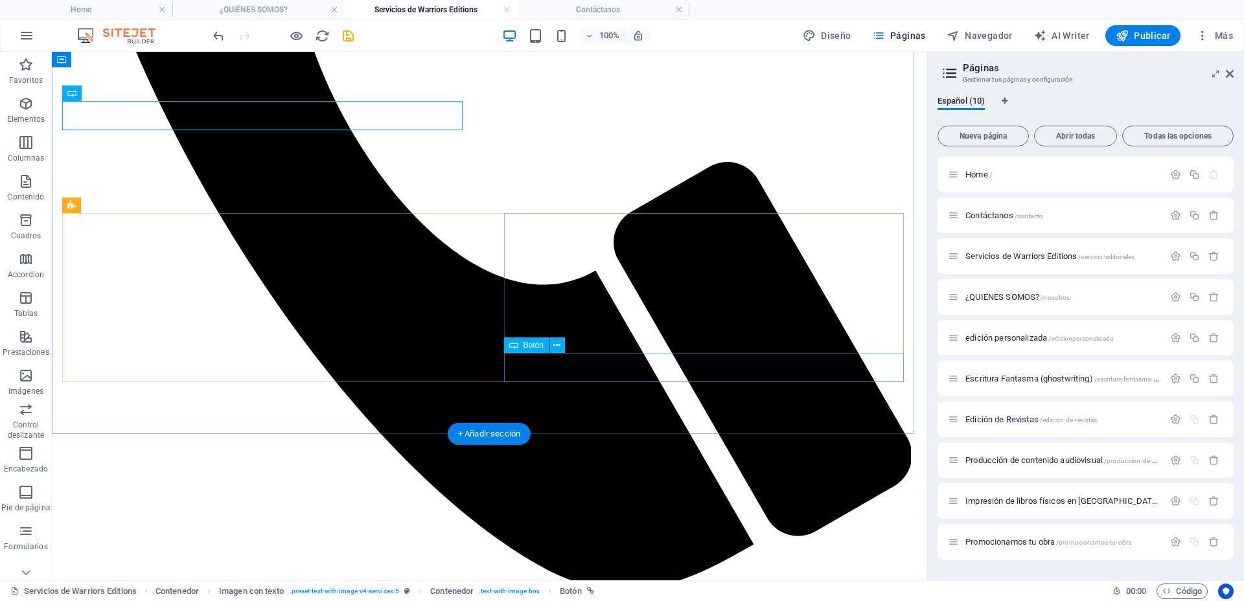
select select "5"
select select
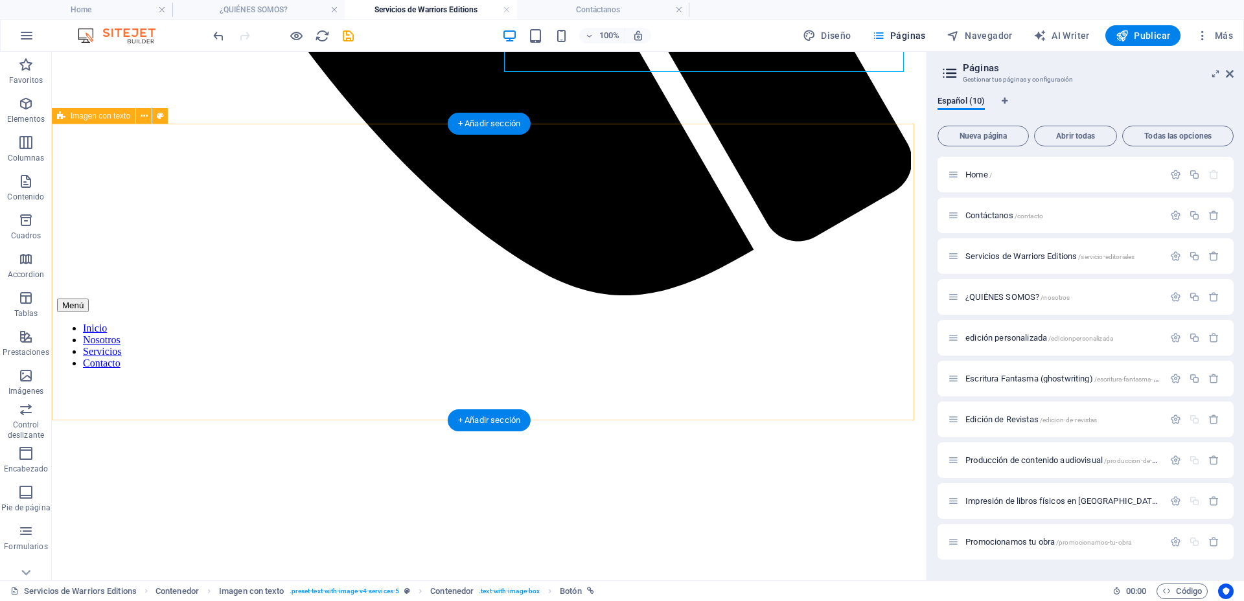
scroll to position [1095, 0]
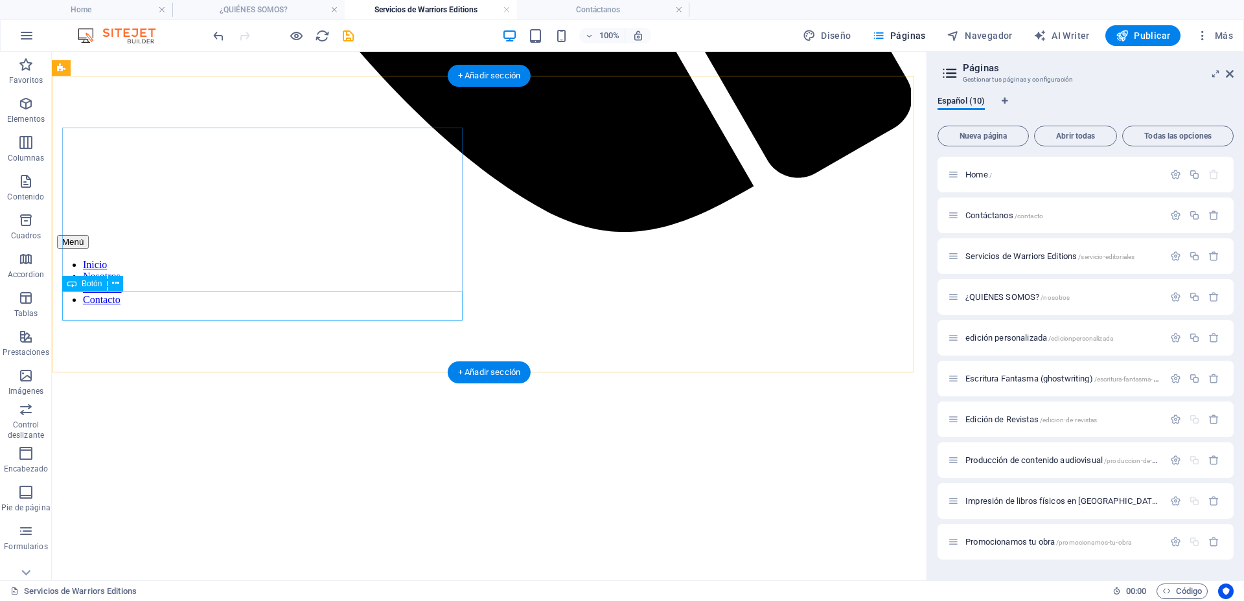
select select "6"
select select
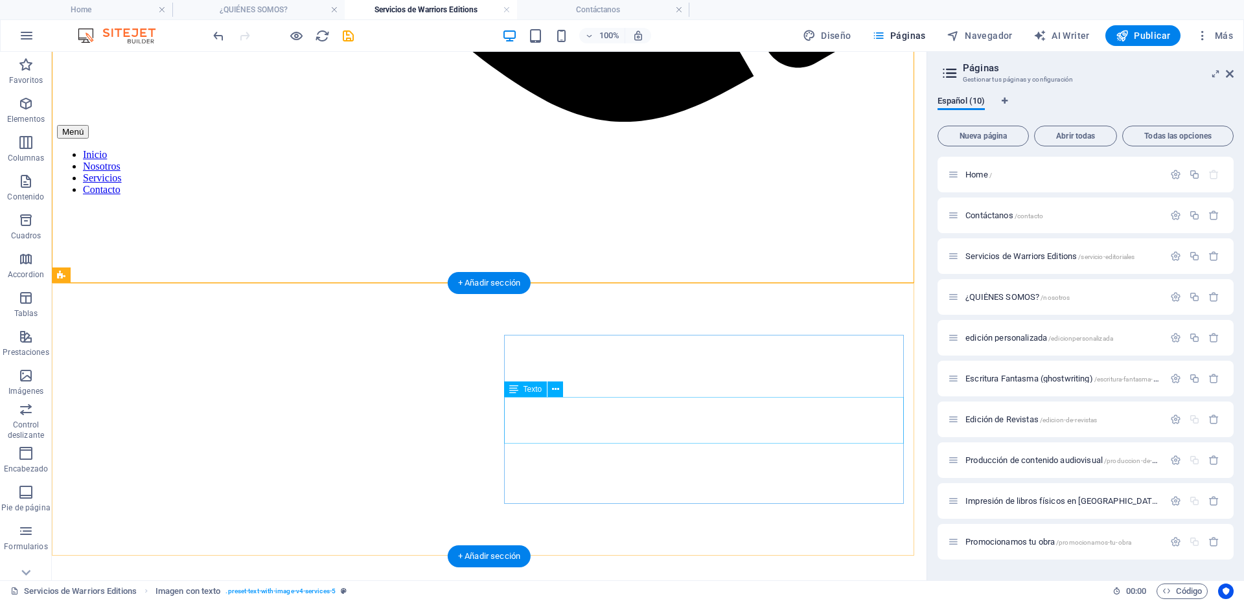
scroll to position [1326, 0]
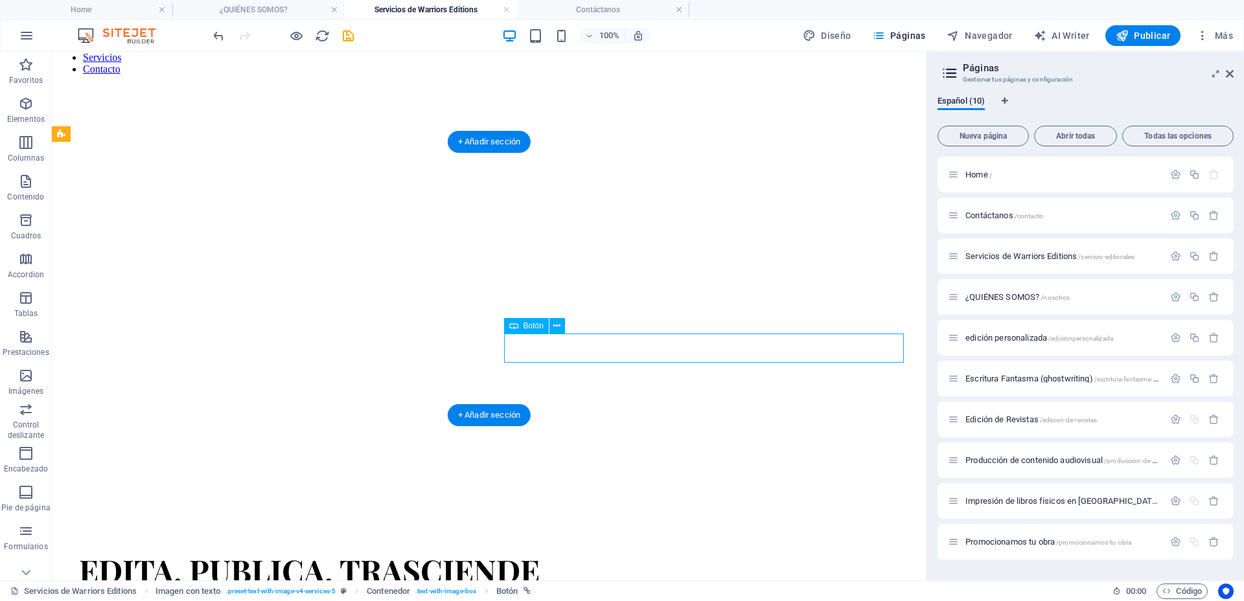
select select
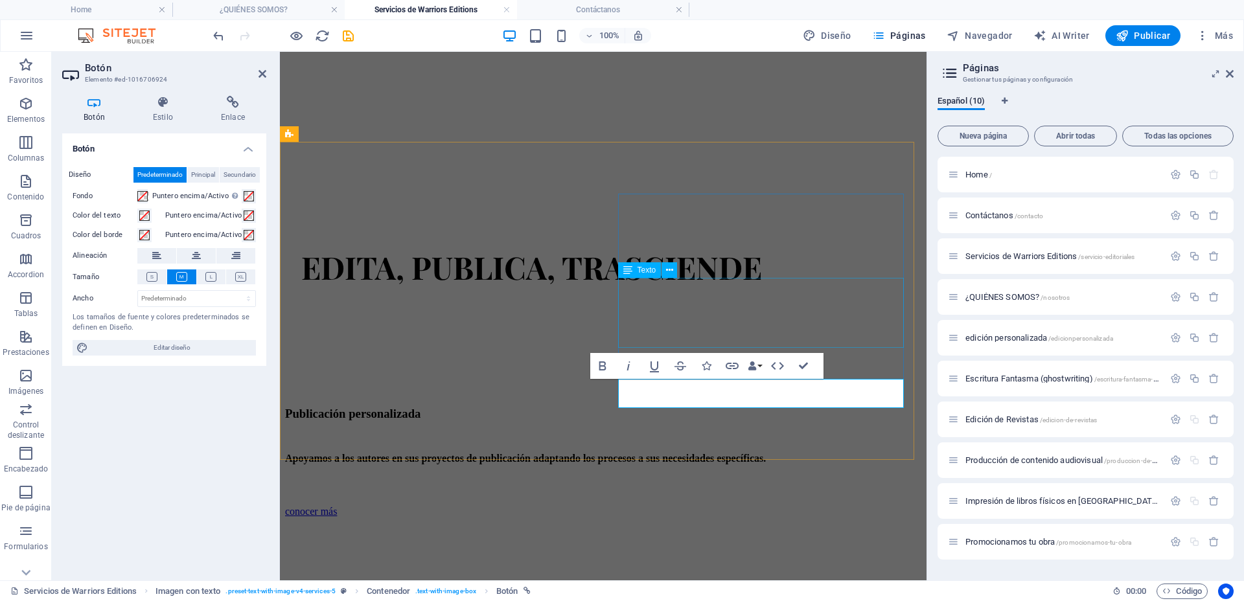
scroll to position [1419, 0]
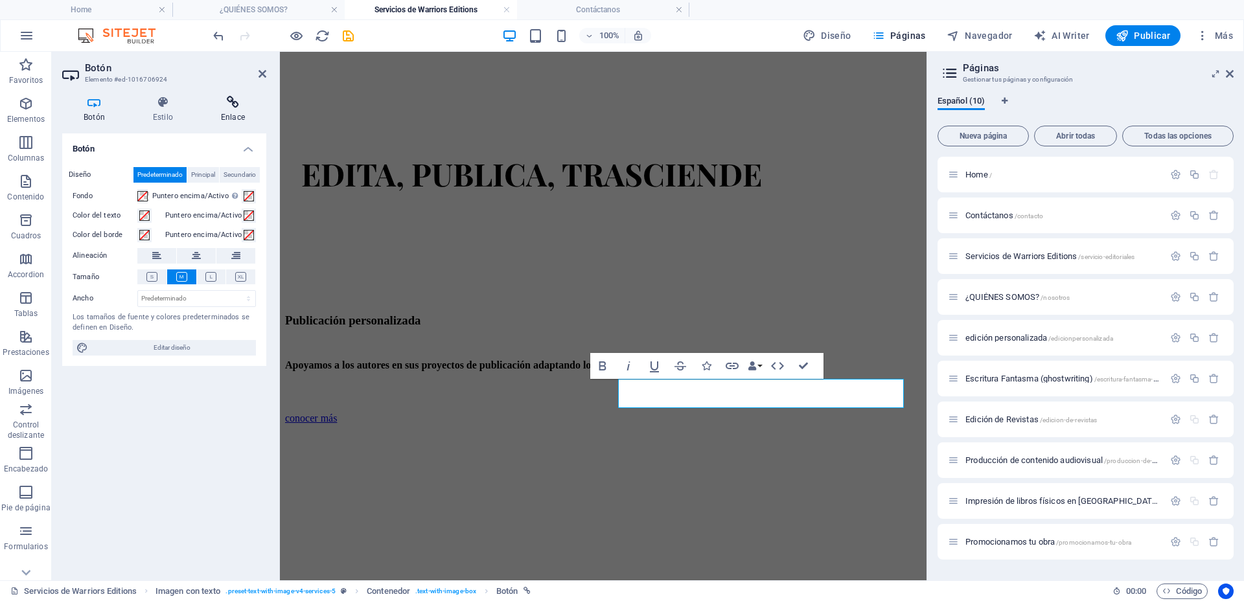
click at [224, 106] on icon at bounding box center [233, 102] width 67 height 13
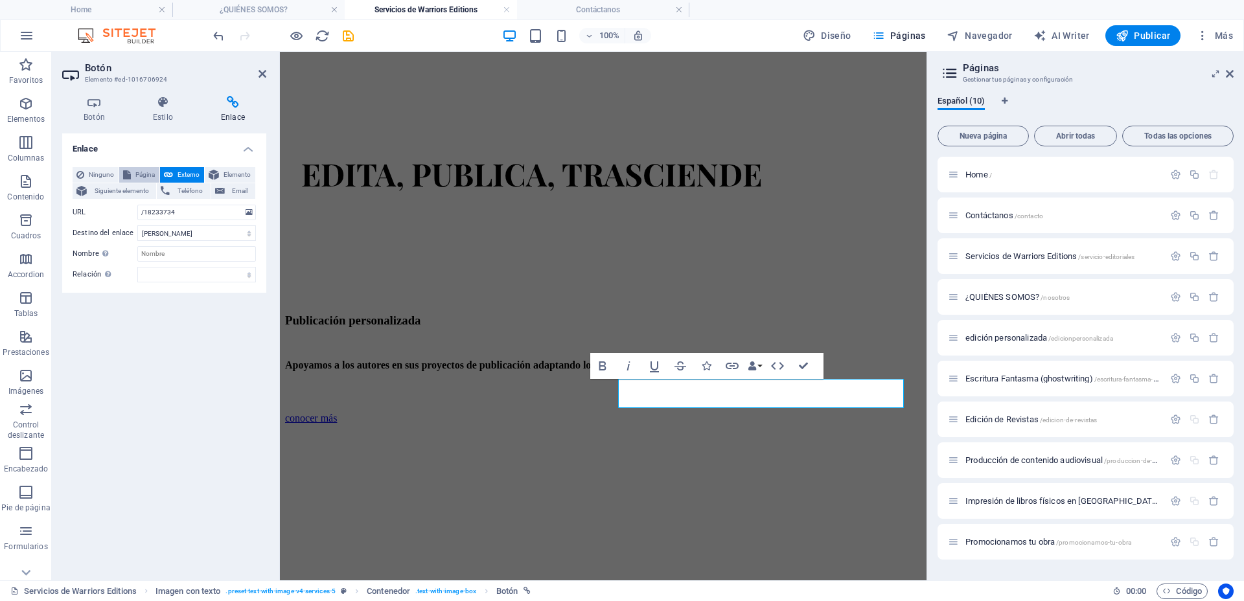
click at [141, 170] on span "Página" at bounding box center [145, 175] width 21 height 16
click at [173, 206] on select "Home Contáctanos Servicios de Warriors Editions ¿QUIÉNES SOMOS? edición persona…" at bounding box center [196, 213] width 119 height 16
select select "7"
click at [137, 205] on select "Home Contáctanos Servicios de Warriors Editions ¿QUIÉNES SOMOS? edición persona…" at bounding box center [196, 213] width 119 height 16
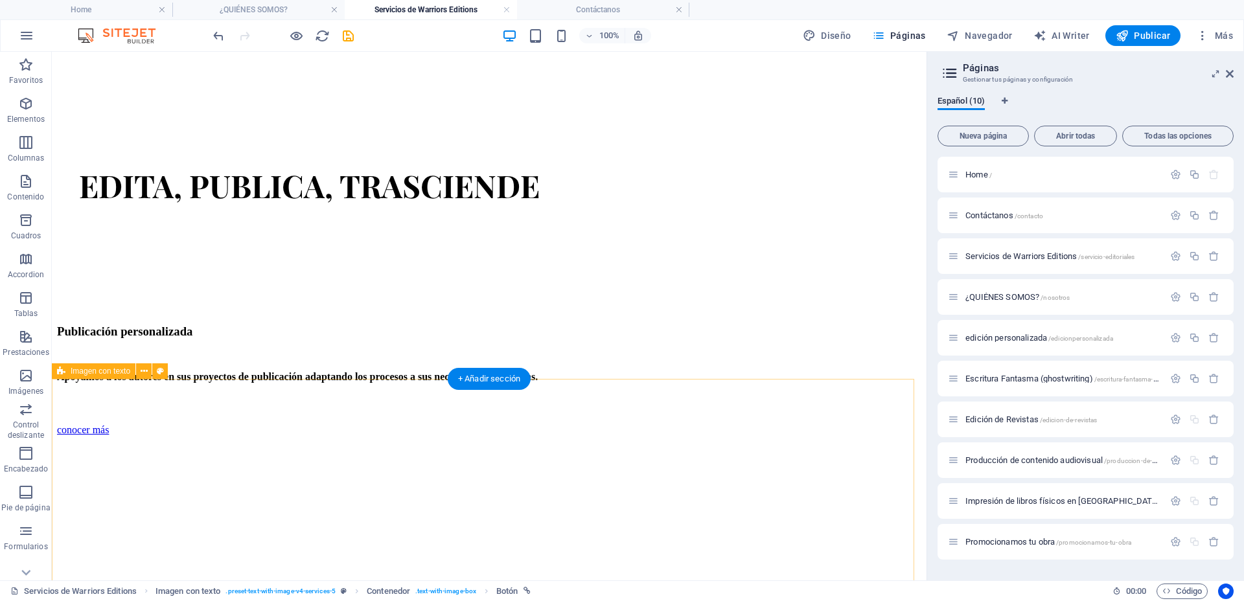
scroll to position [1731, 0]
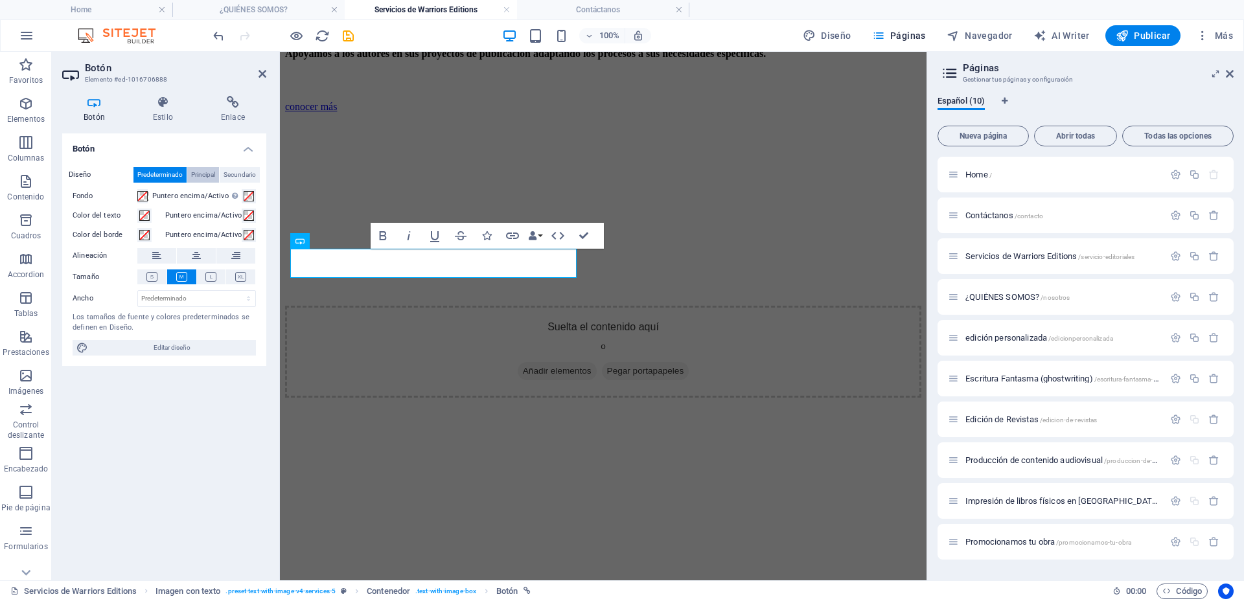
scroll to position [1869, 0]
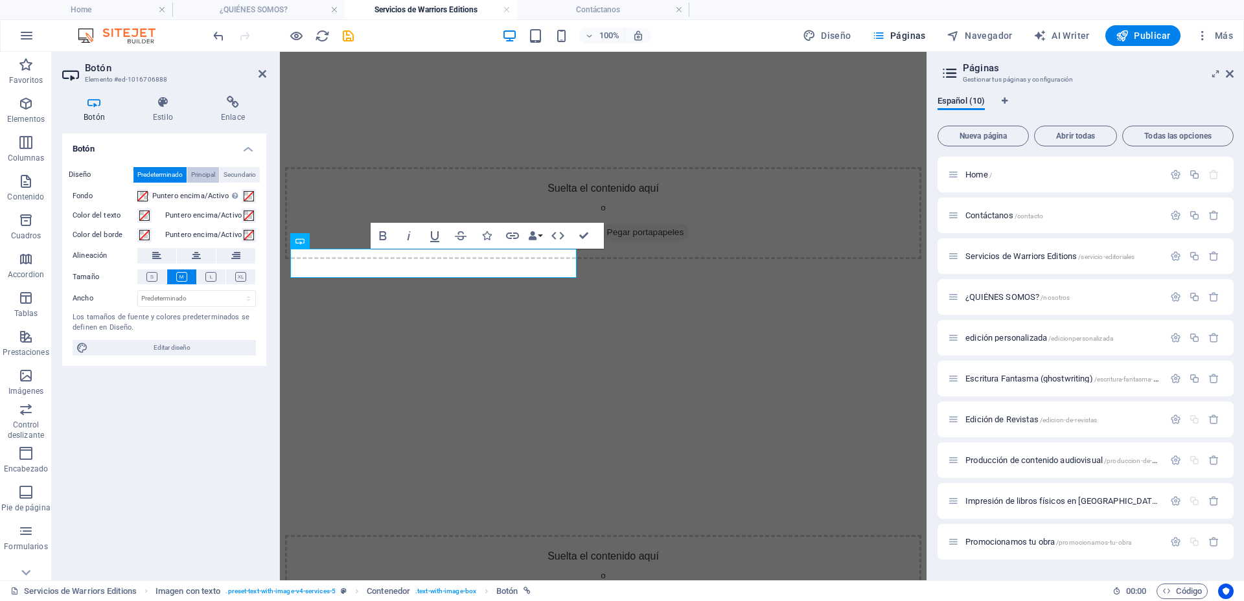
click at [195, 178] on span "Principal" at bounding box center [203, 175] width 24 height 16
click at [230, 96] on icon at bounding box center [233, 102] width 67 height 13
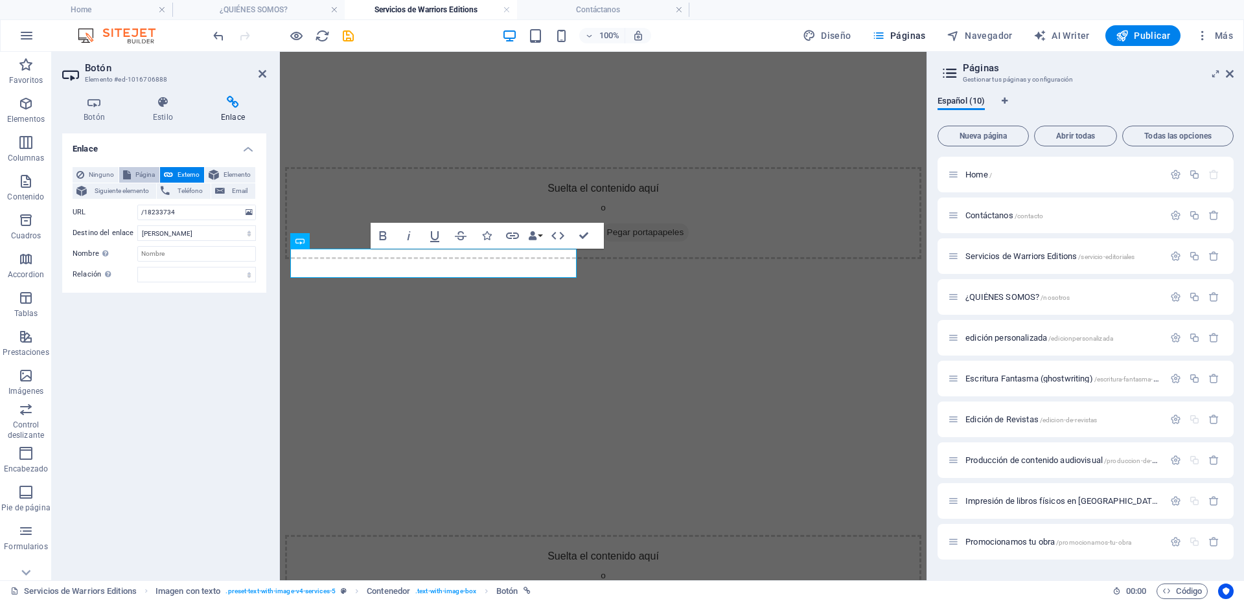
click at [146, 171] on span "Página" at bounding box center [145, 175] width 21 height 16
click at [166, 205] on select "Home Contáctanos Servicios de Warriors Editions ¿QUIÉNES SOMOS? edición persona…" at bounding box center [196, 213] width 119 height 16
select select "8"
click at [137, 205] on select "Home Contáctanos Servicios de Warriors Editions ¿QUIÉNES SOMOS? edición persona…" at bounding box center [196, 213] width 119 height 16
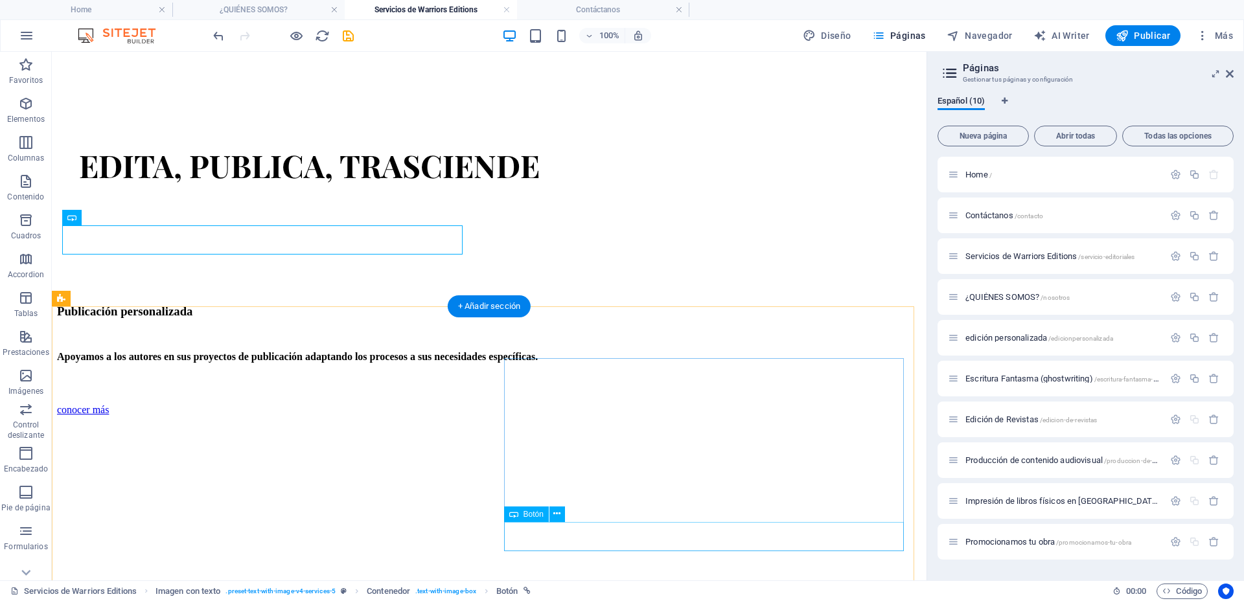
drag, startPoint x: 706, startPoint y: 532, endPoint x: 477, endPoint y: 531, distance: 228.7
select select
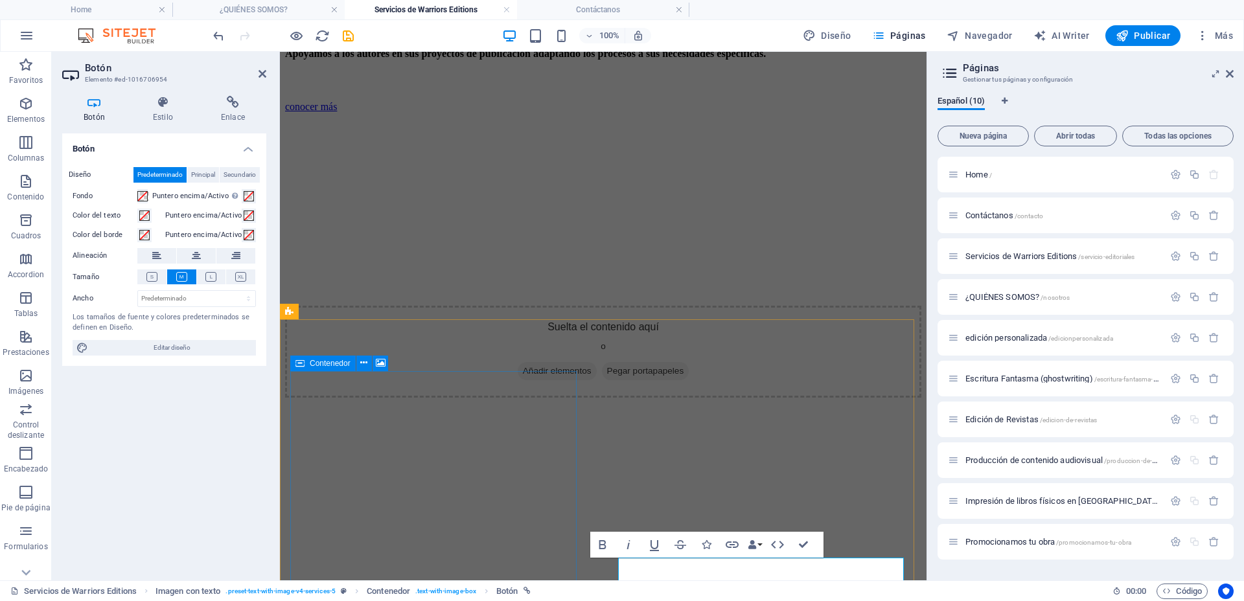
scroll to position [1880, 0]
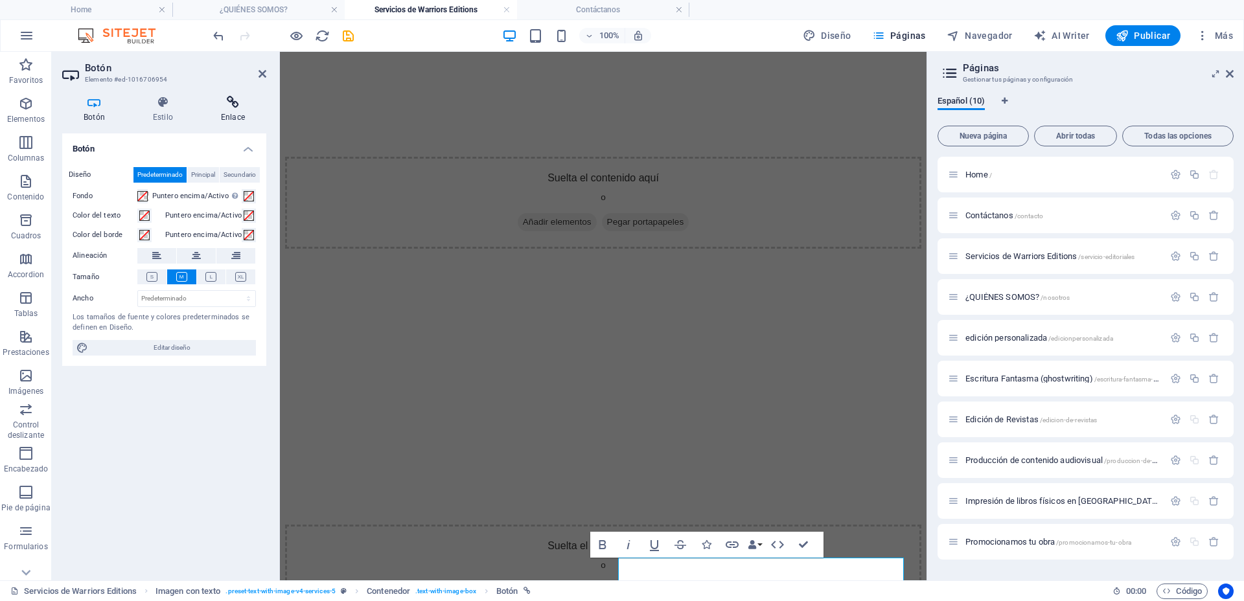
click at [235, 108] on icon at bounding box center [233, 102] width 67 height 13
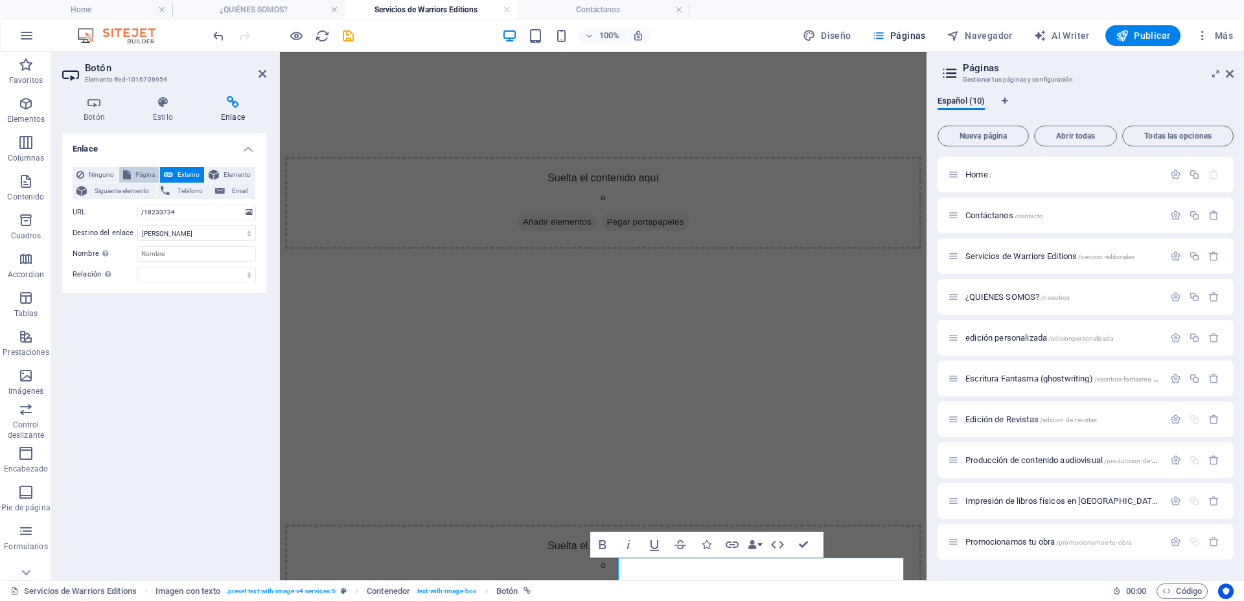
click at [146, 174] on span "Página" at bounding box center [145, 175] width 21 height 16
click at [189, 211] on select "Home Contáctanos Servicios de Warriors Editions ¿QUIÉNES SOMOS? edición persona…" at bounding box center [196, 213] width 119 height 16
select select "9"
click at [137, 205] on select "Home Contáctanos Servicios de Warriors Editions ¿QUIÉNES SOMOS? edición persona…" at bounding box center [196, 213] width 119 height 16
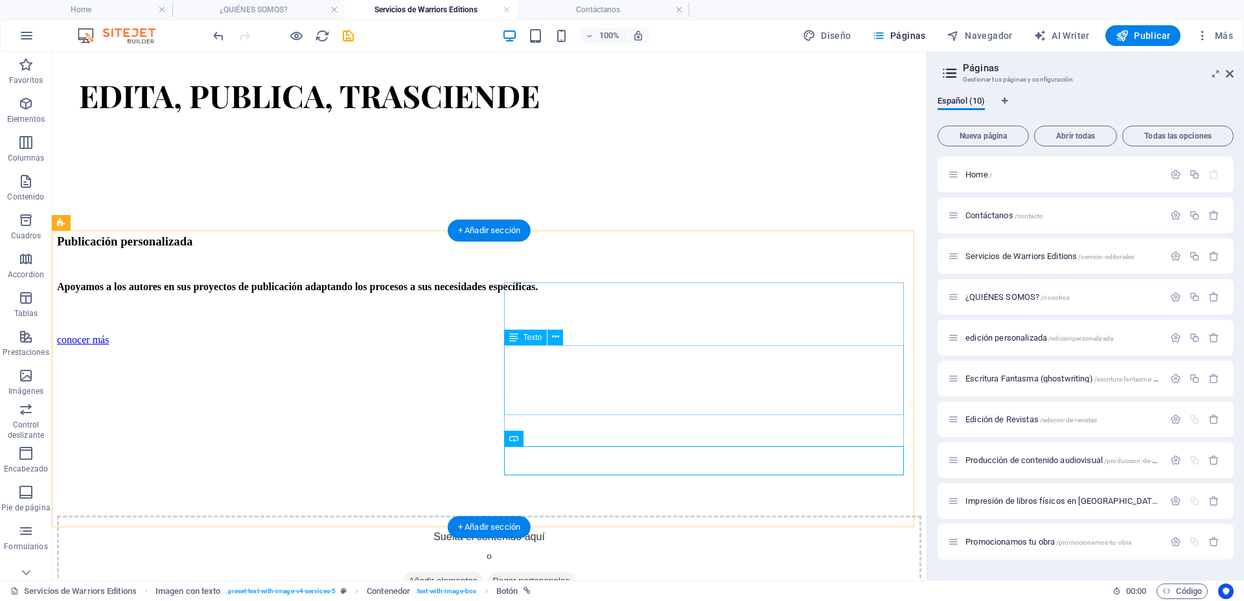
scroll to position [1795, 0]
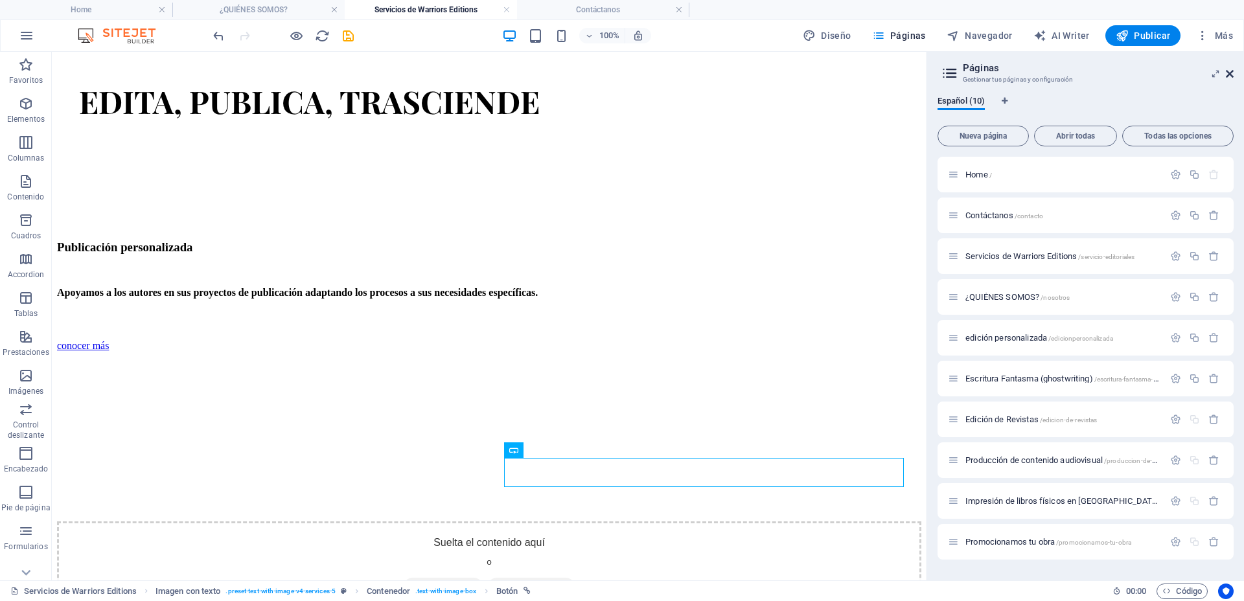
click at [1230, 73] on icon at bounding box center [1230, 74] width 8 height 10
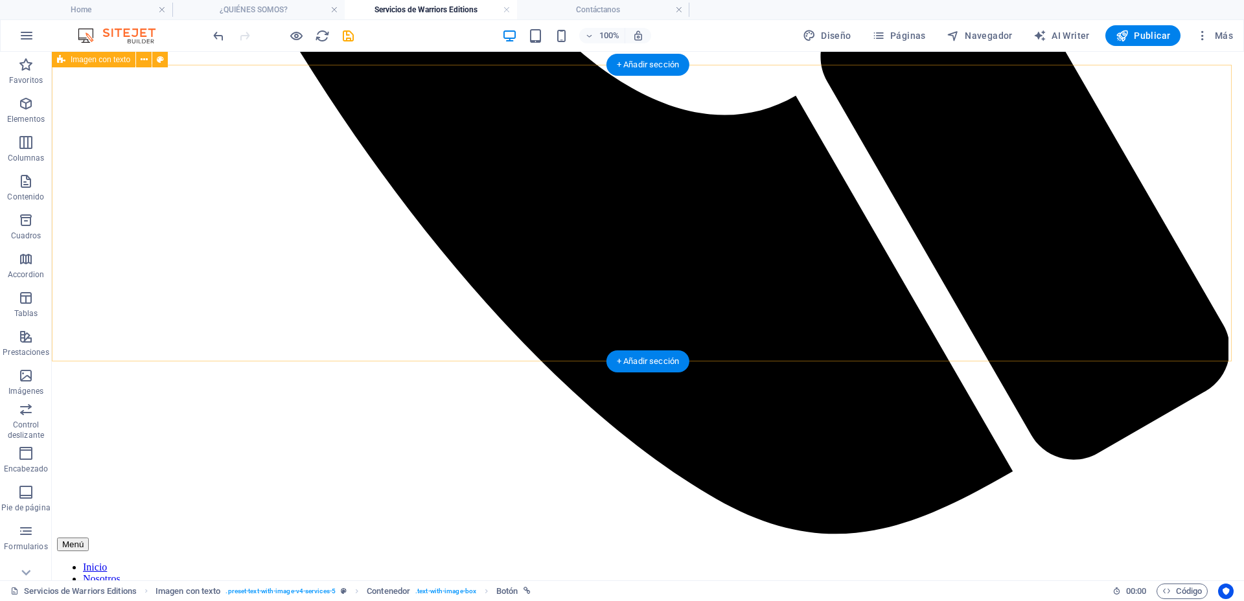
scroll to position [1066, 0]
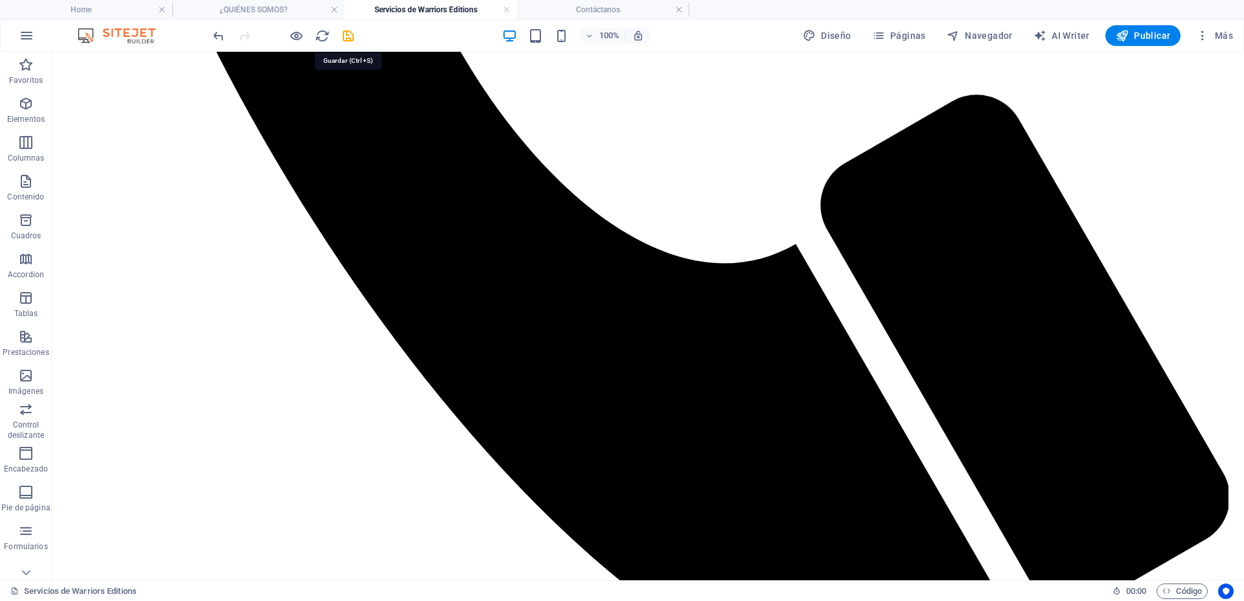
click at [347, 33] on icon "save" at bounding box center [348, 36] width 15 height 15
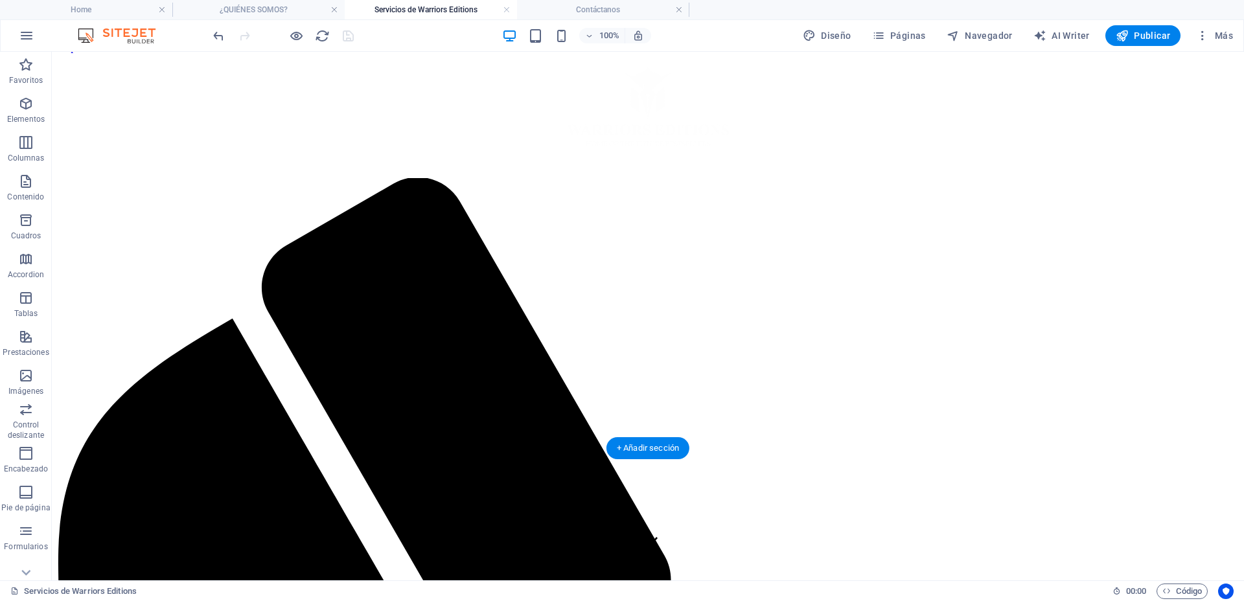
scroll to position [0, 0]
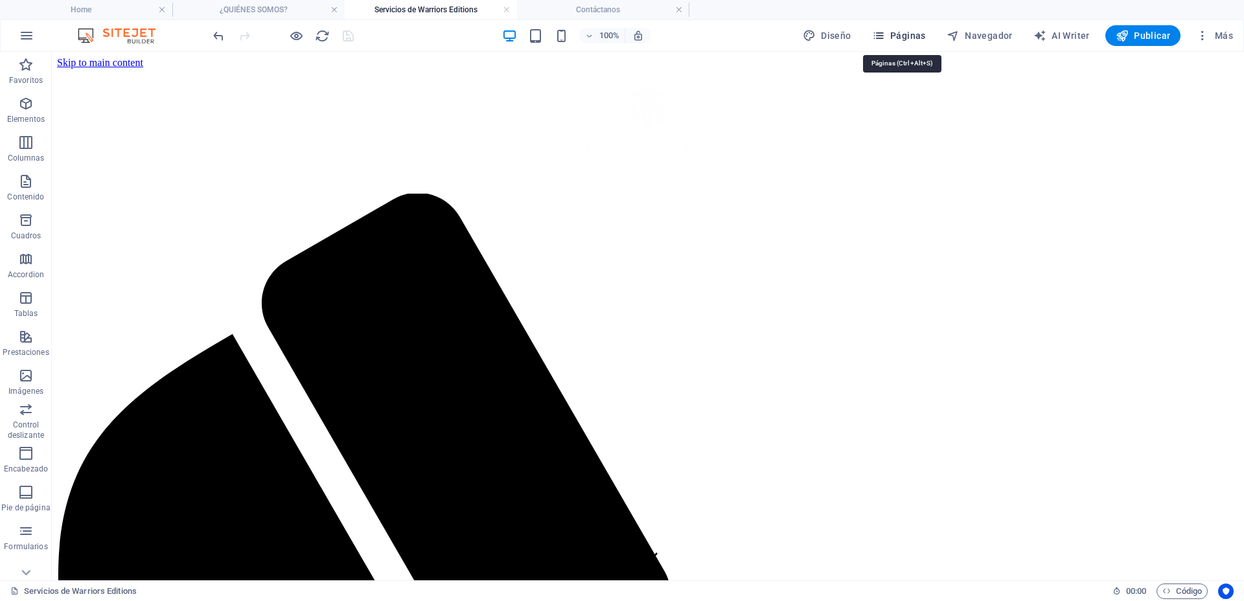
click at [894, 34] on span "Páginas" at bounding box center [899, 35] width 54 height 13
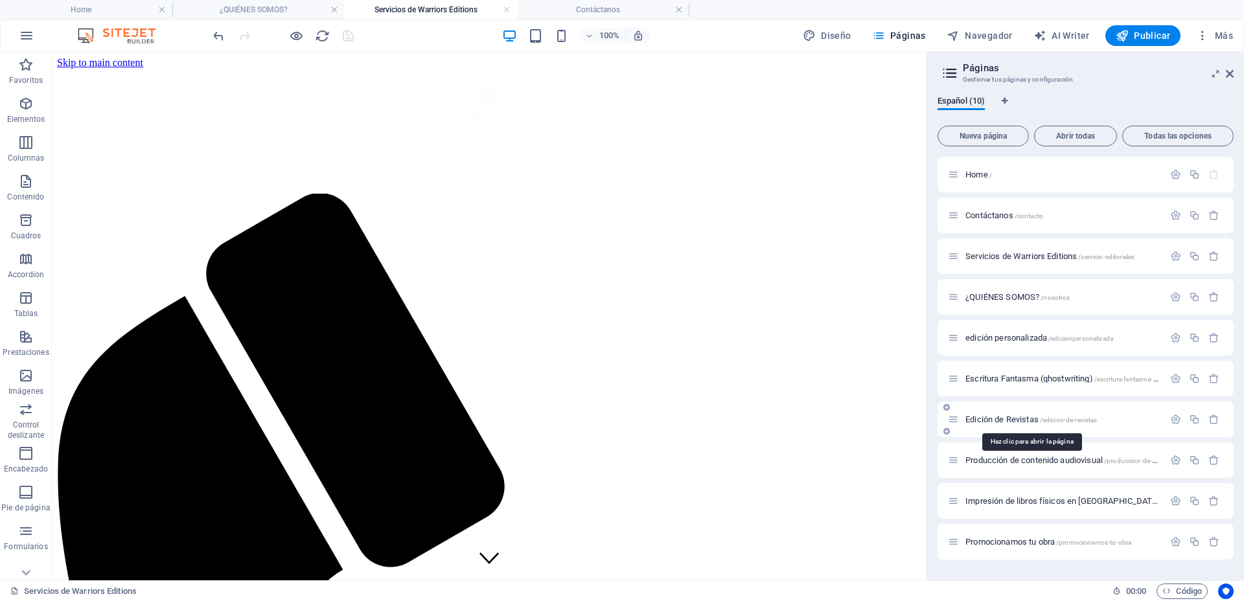
click at [1004, 415] on span "Edición de Revistas /edicion-de-revistas" at bounding box center [1031, 420] width 132 height 10
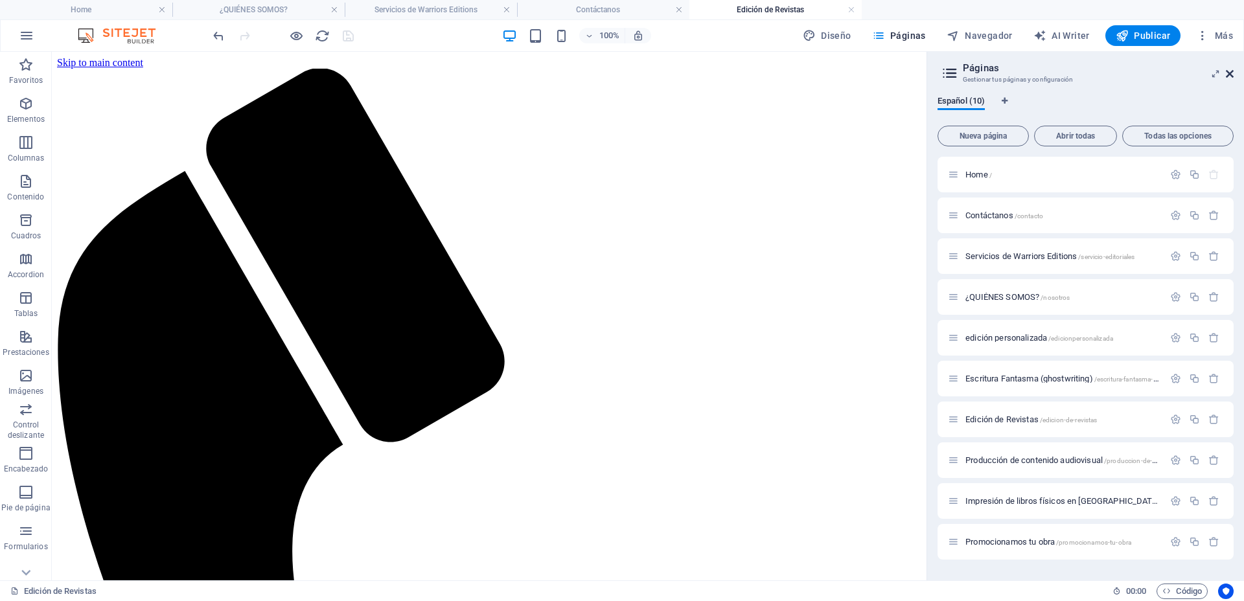
click at [1230, 73] on icon at bounding box center [1230, 74] width 8 height 10
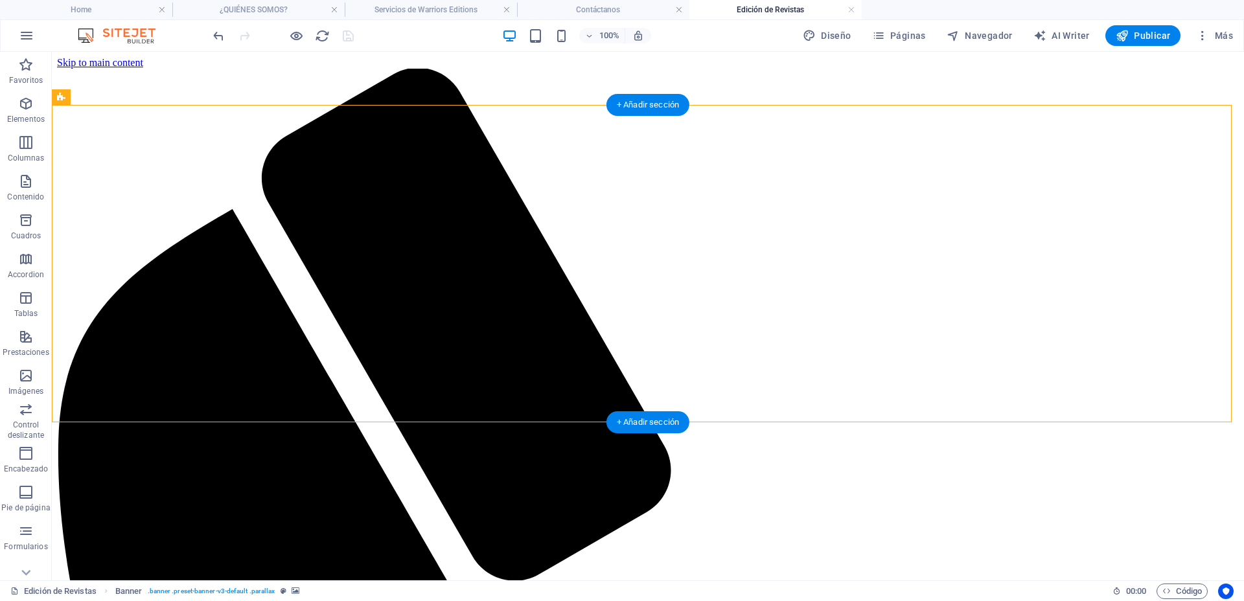
select select "vh"
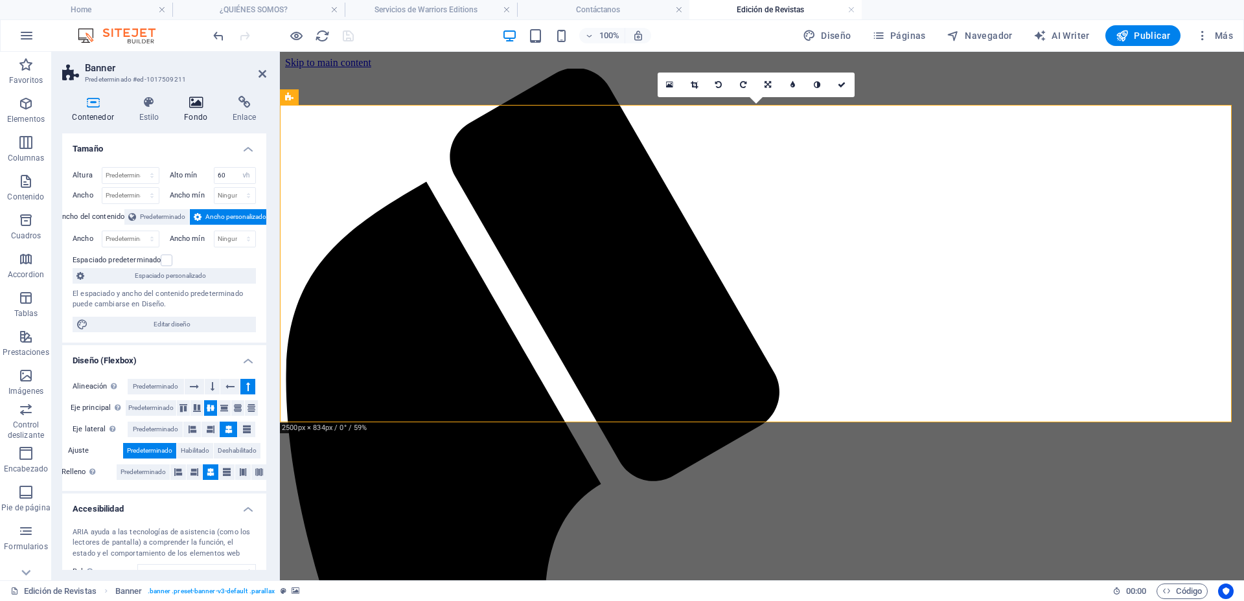
click at [198, 112] on h4 "Fondo" at bounding box center [198, 109] width 49 height 27
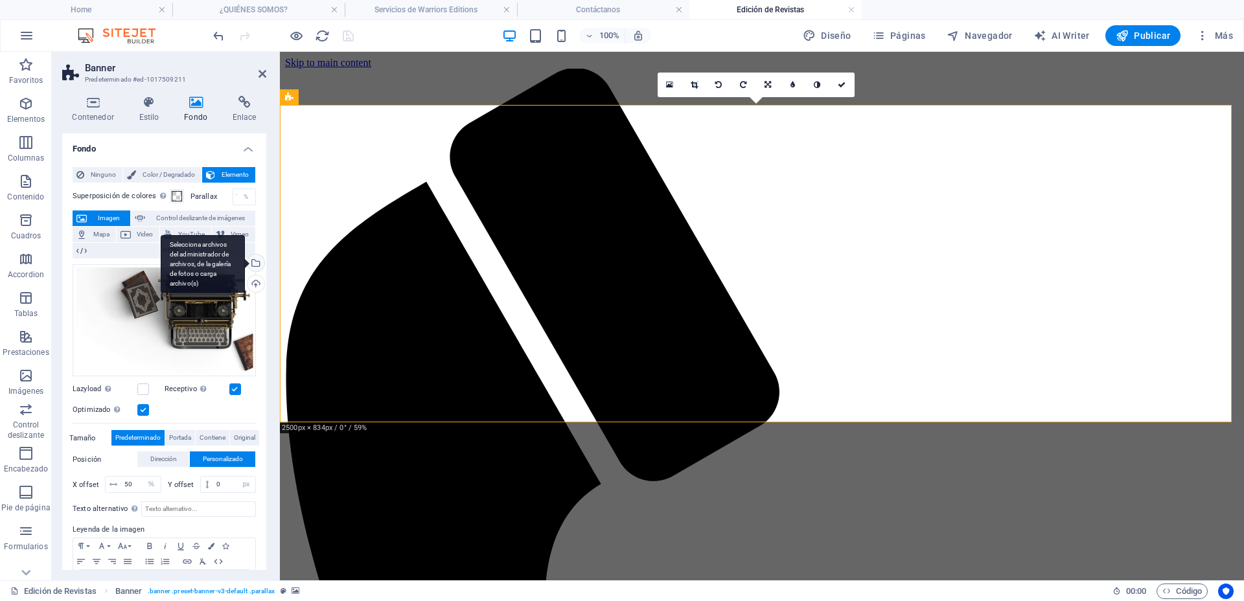
click at [255, 262] on div "Selecciona archivos del administrador de archivos, de la galería de fotos o car…" at bounding box center [254, 264] width 19 height 19
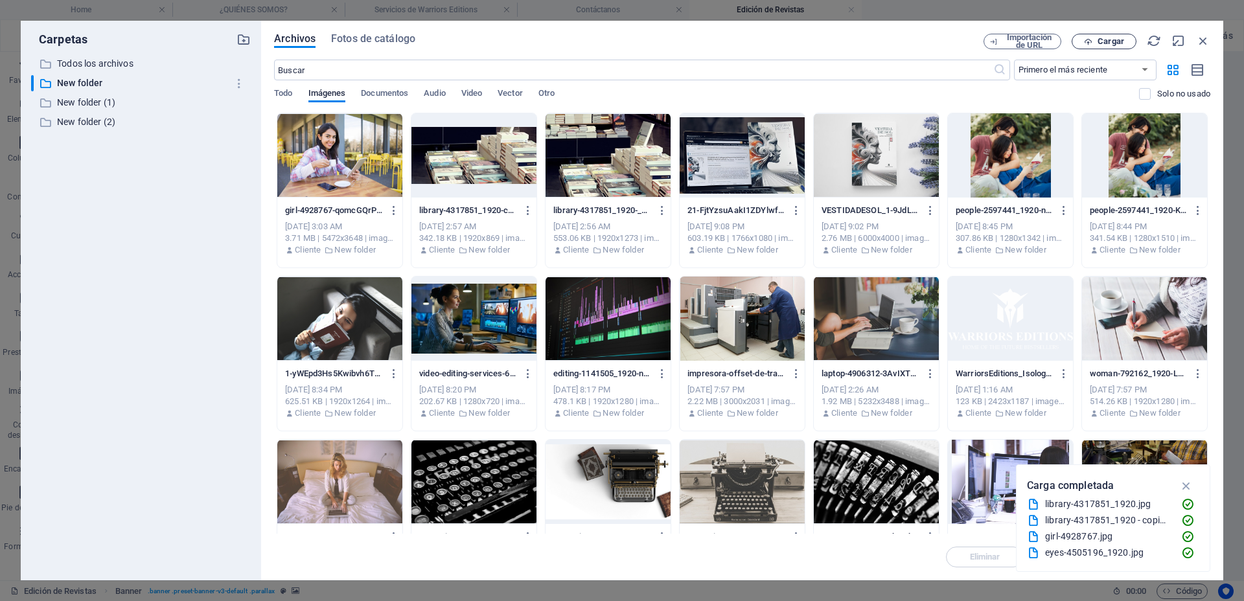
click at [1113, 40] on span "Cargar" at bounding box center [1111, 42] width 27 height 8
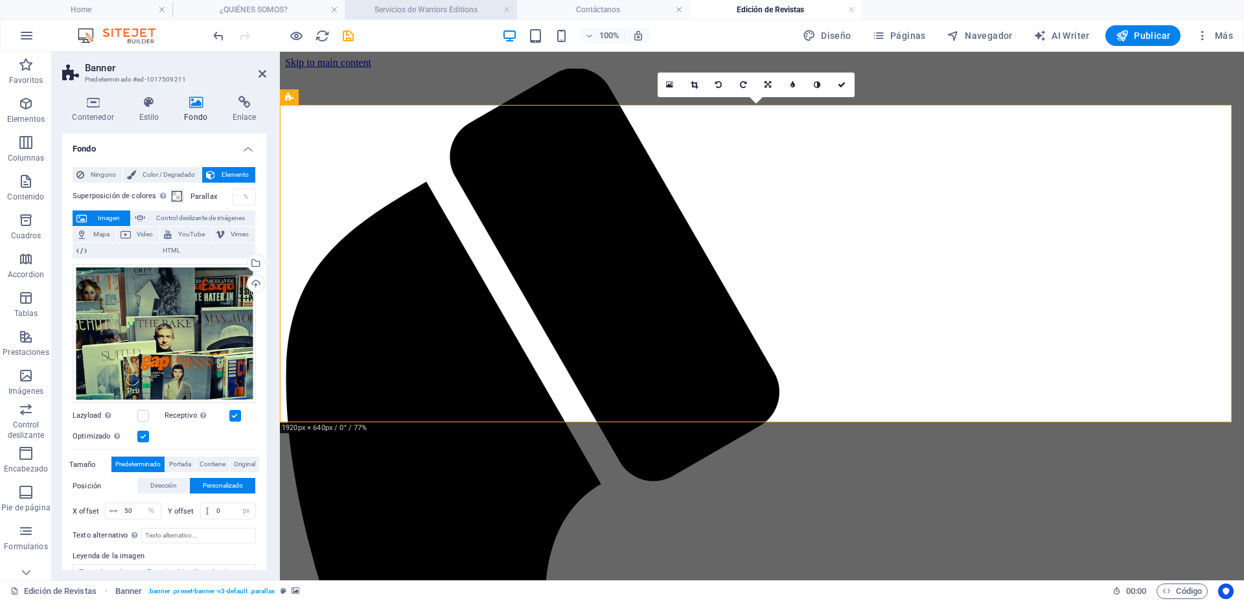
click at [441, 12] on h4 "Servicios de Warriors Editions" at bounding box center [431, 10] width 172 height 14
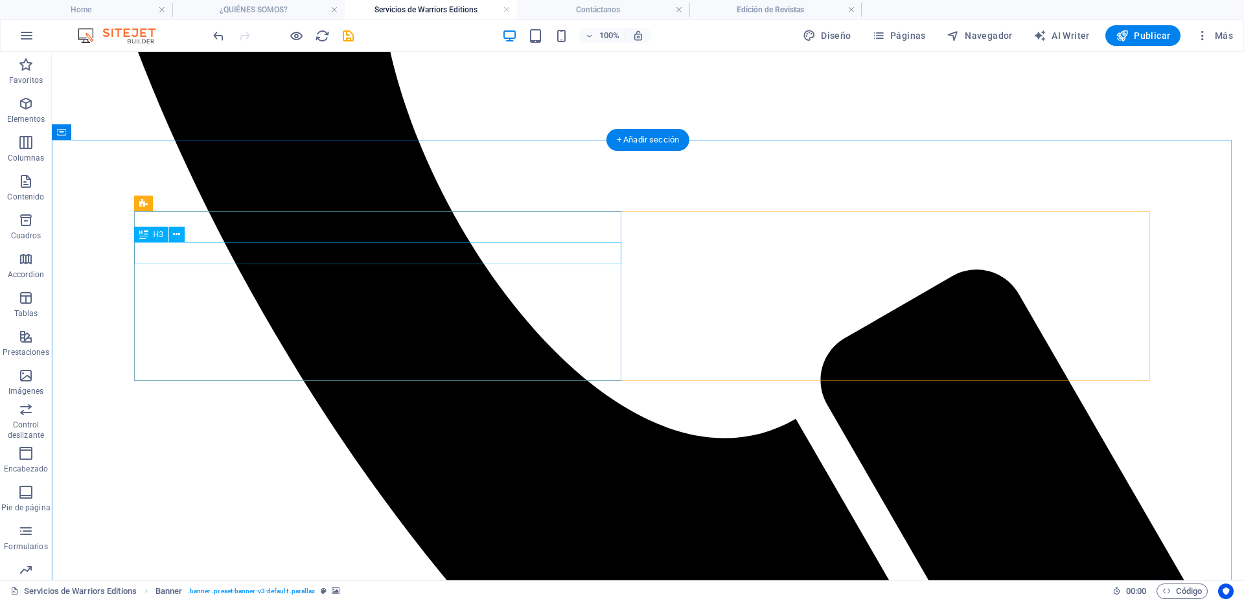
scroll to position [486, 0]
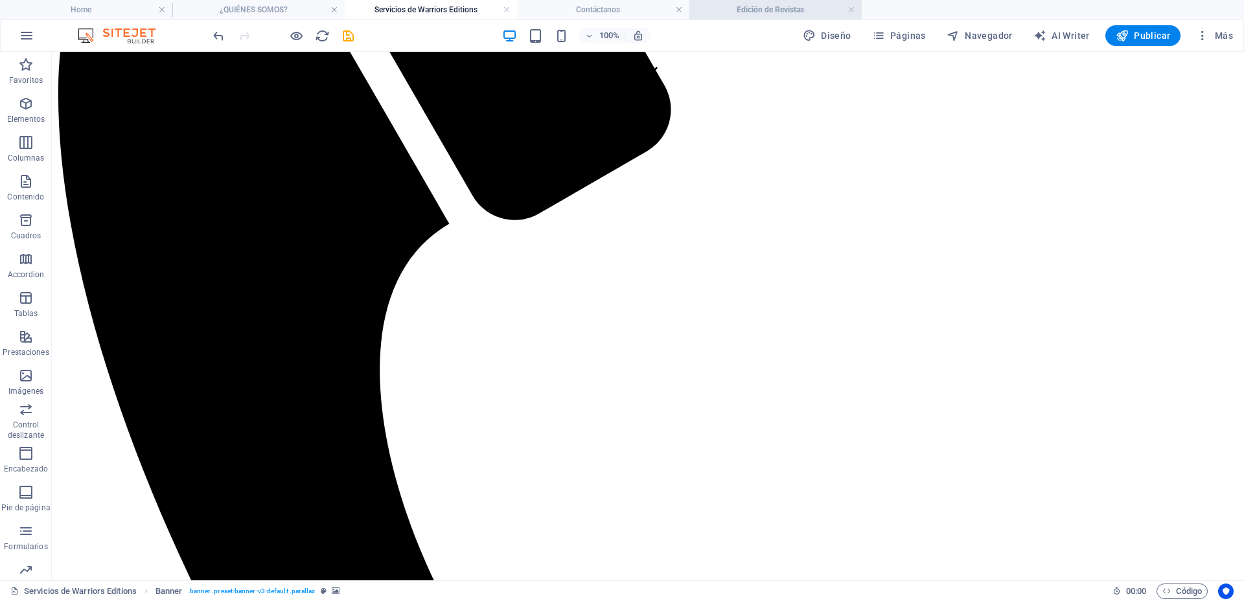
click at [781, 3] on h4 "Edición de Revistas" at bounding box center [775, 10] width 172 height 14
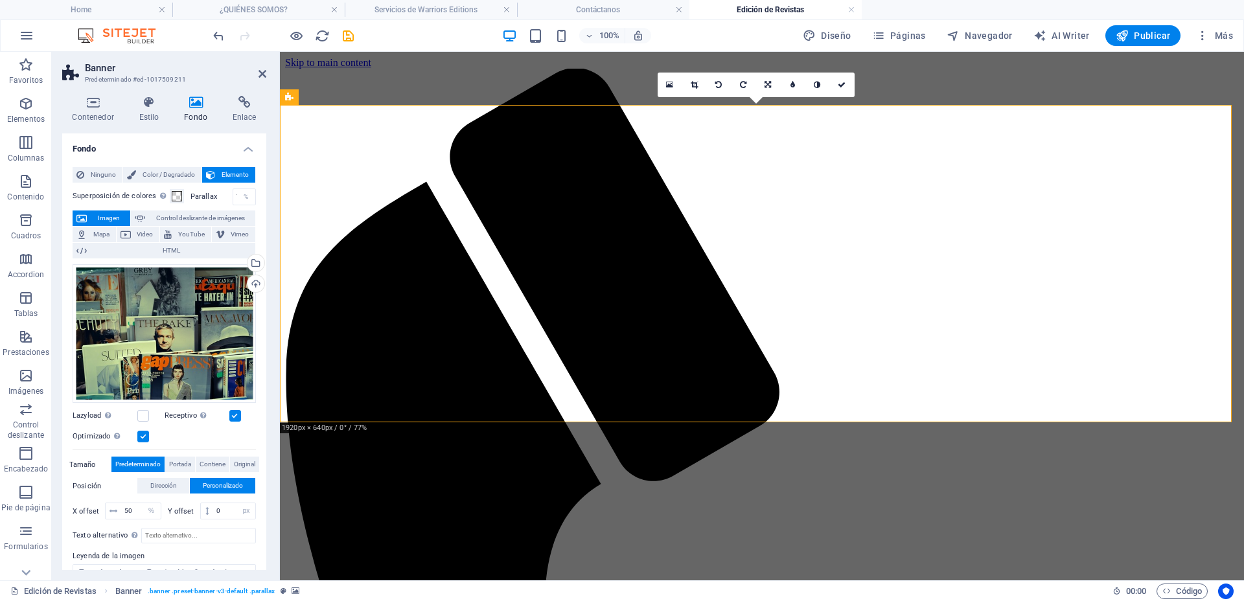
scroll to position [0, 0]
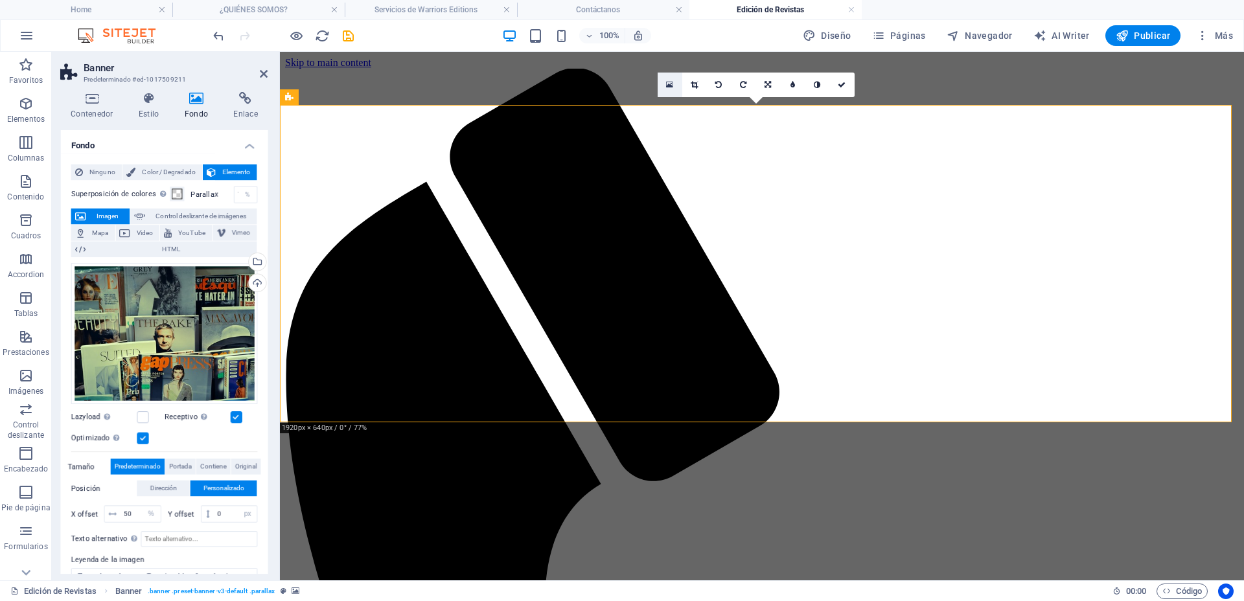
click at [671, 86] on icon at bounding box center [669, 84] width 7 height 9
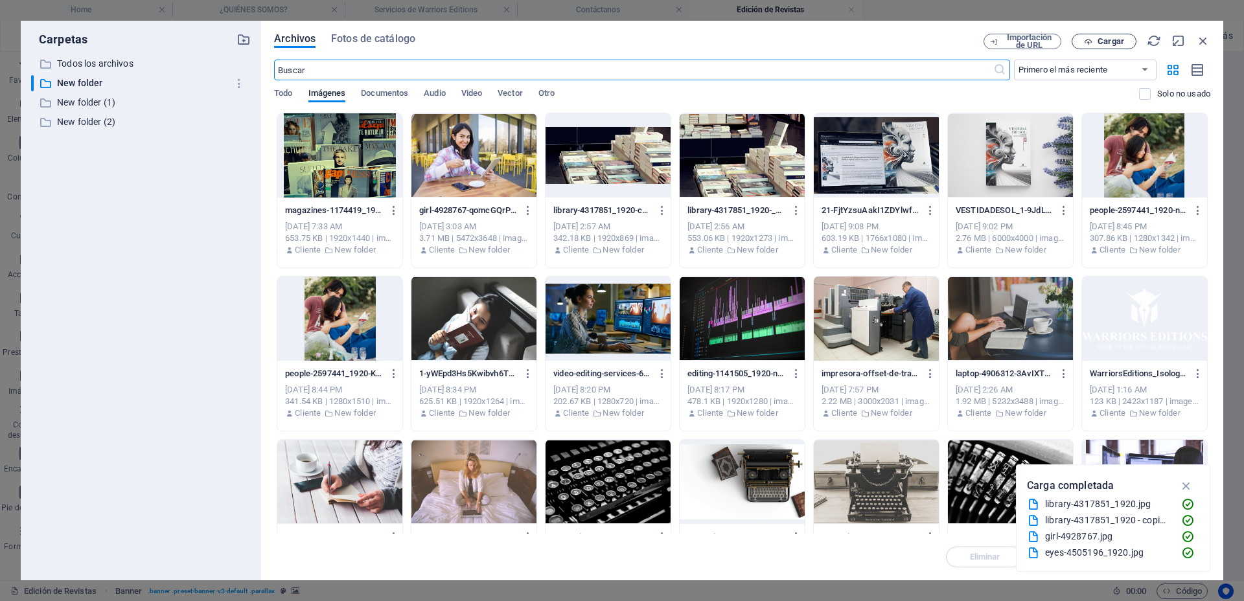
click at [1097, 38] on span "Cargar" at bounding box center [1104, 42] width 53 height 8
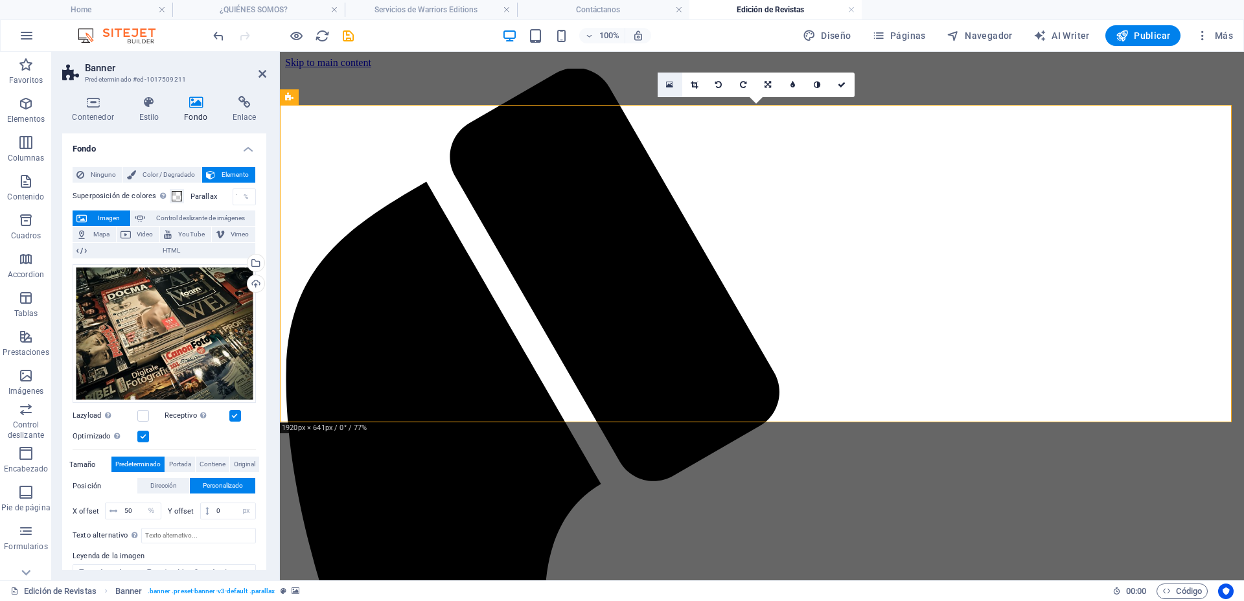
click at [672, 84] on icon at bounding box center [669, 84] width 7 height 9
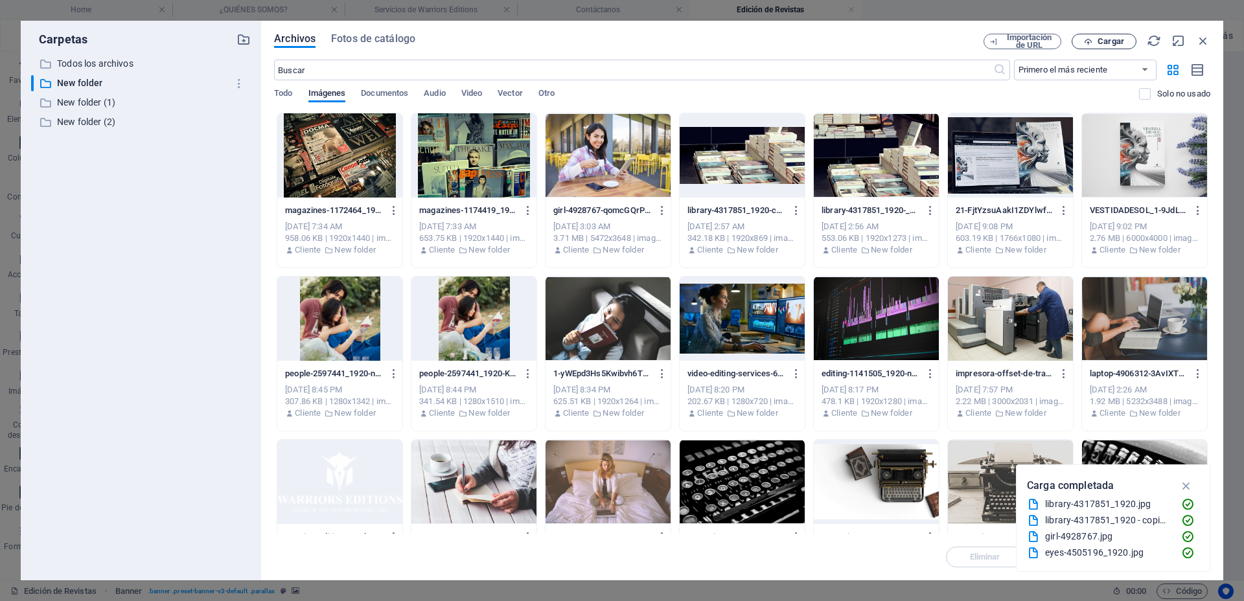
click at [1120, 38] on span "Cargar" at bounding box center [1111, 42] width 27 height 8
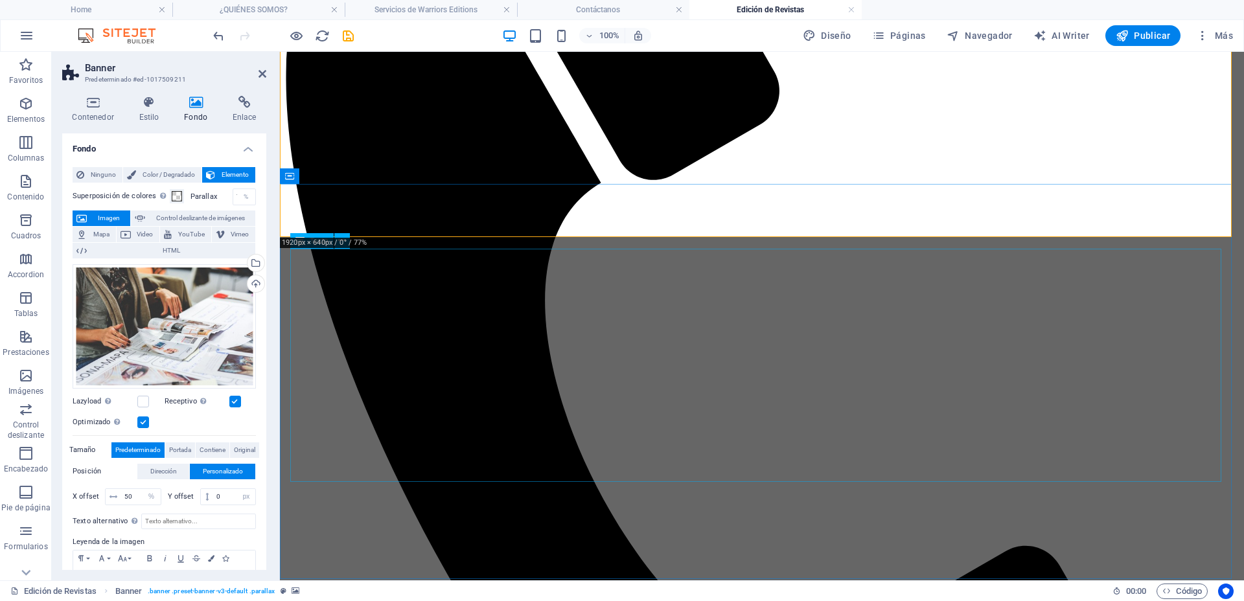
scroll to position [324, 0]
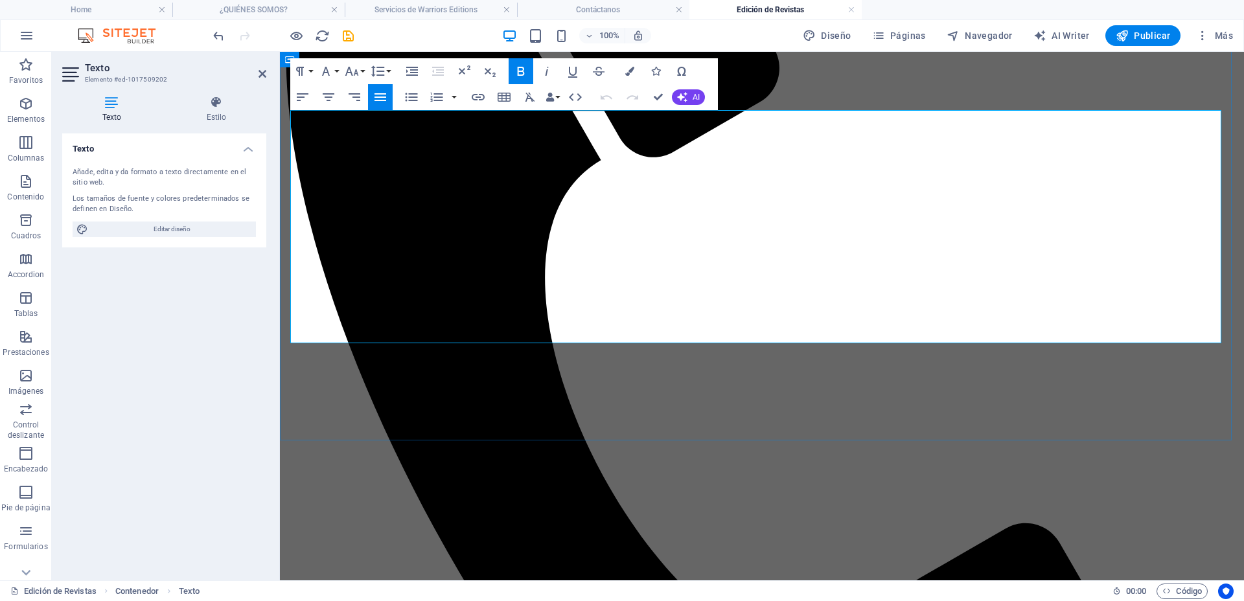
drag, startPoint x: 1120, startPoint y: 330, endPoint x: 292, endPoint y: 125, distance: 852.4
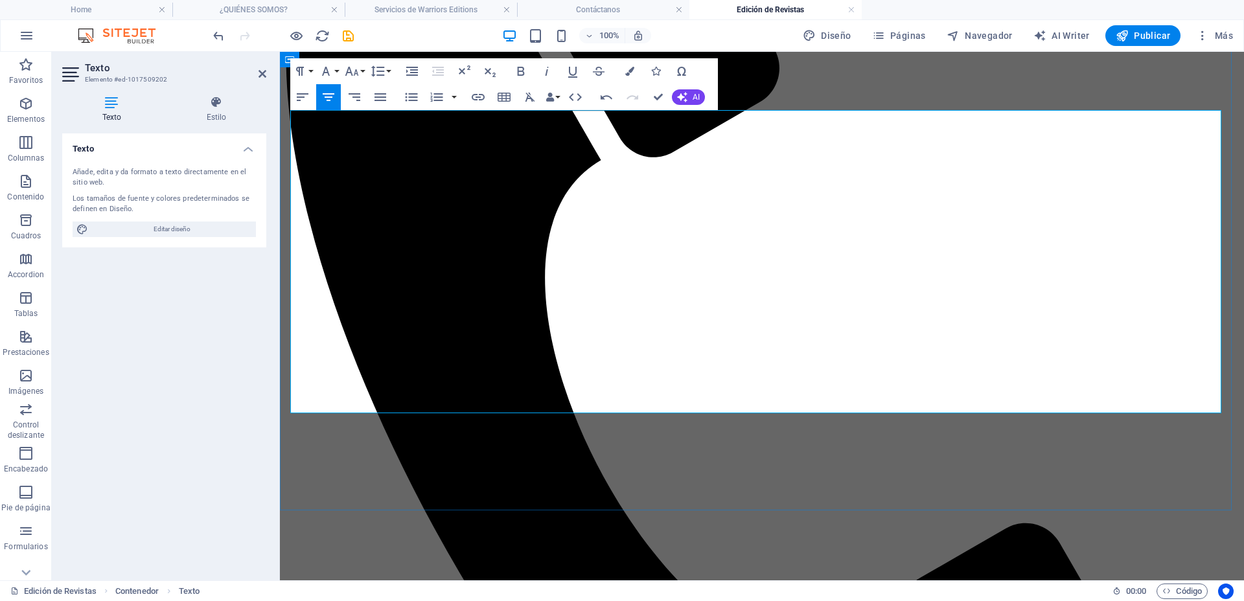
drag, startPoint x: 1048, startPoint y: 387, endPoint x: 293, endPoint y: 119, distance: 801.5
click at [520, 72] on icon "button" at bounding box center [521, 72] width 16 height 16
click at [382, 96] on icon "button" at bounding box center [381, 97] width 12 height 8
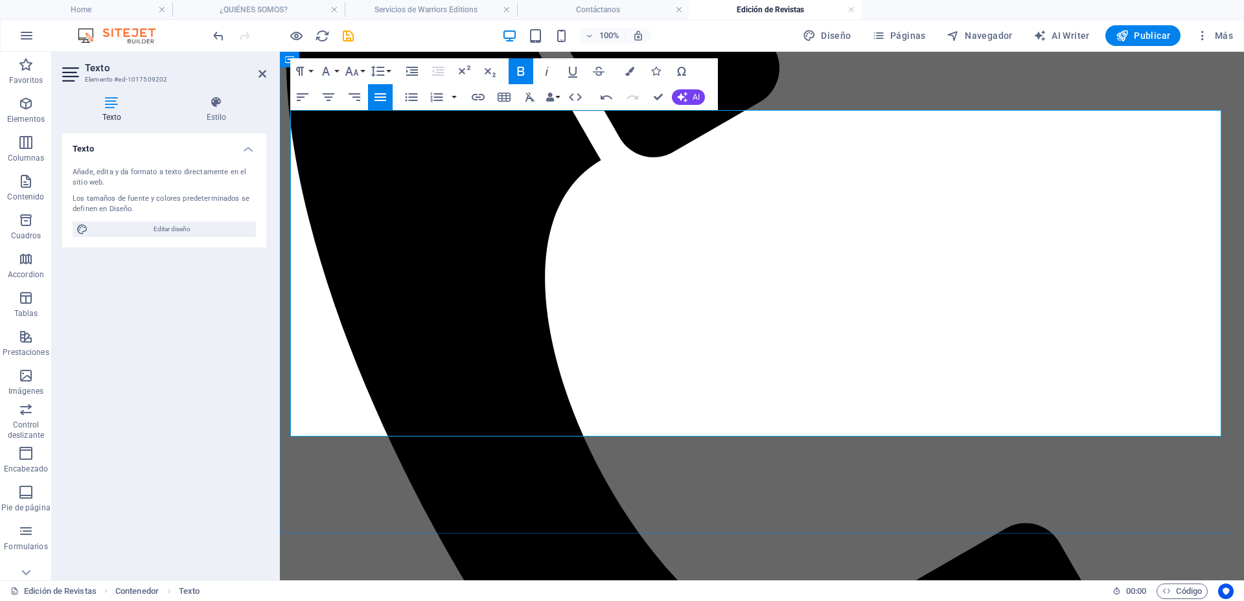
drag, startPoint x: 355, startPoint y: 377, endPoint x: 418, endPoint y: 333, distance: 76.8
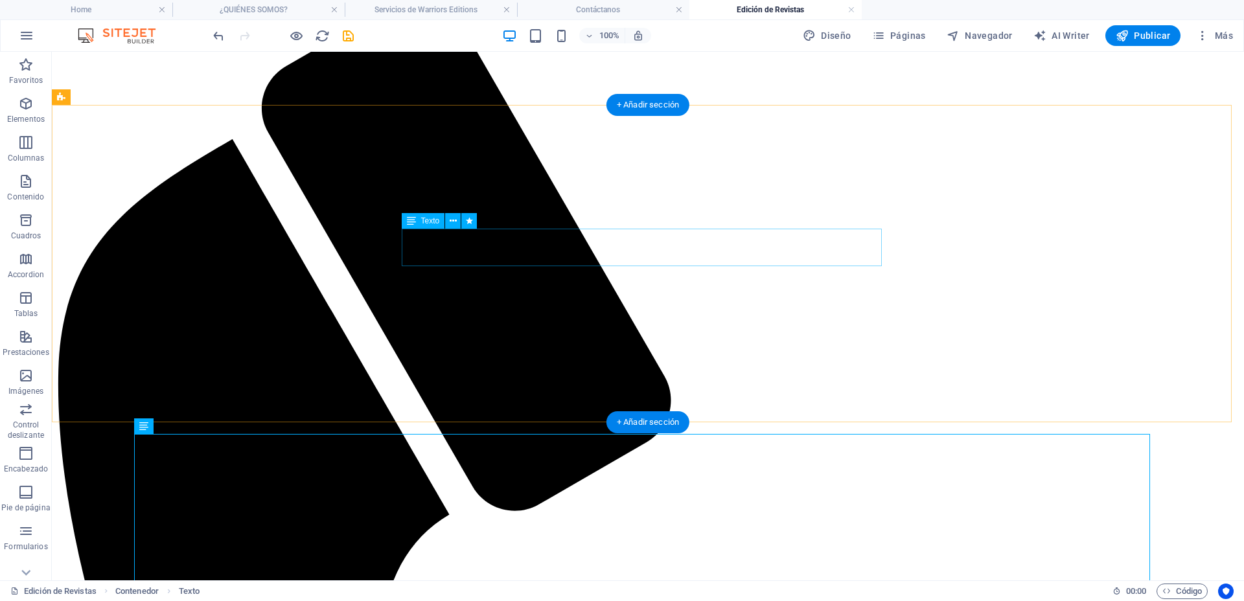
scroll to position [0, 0]
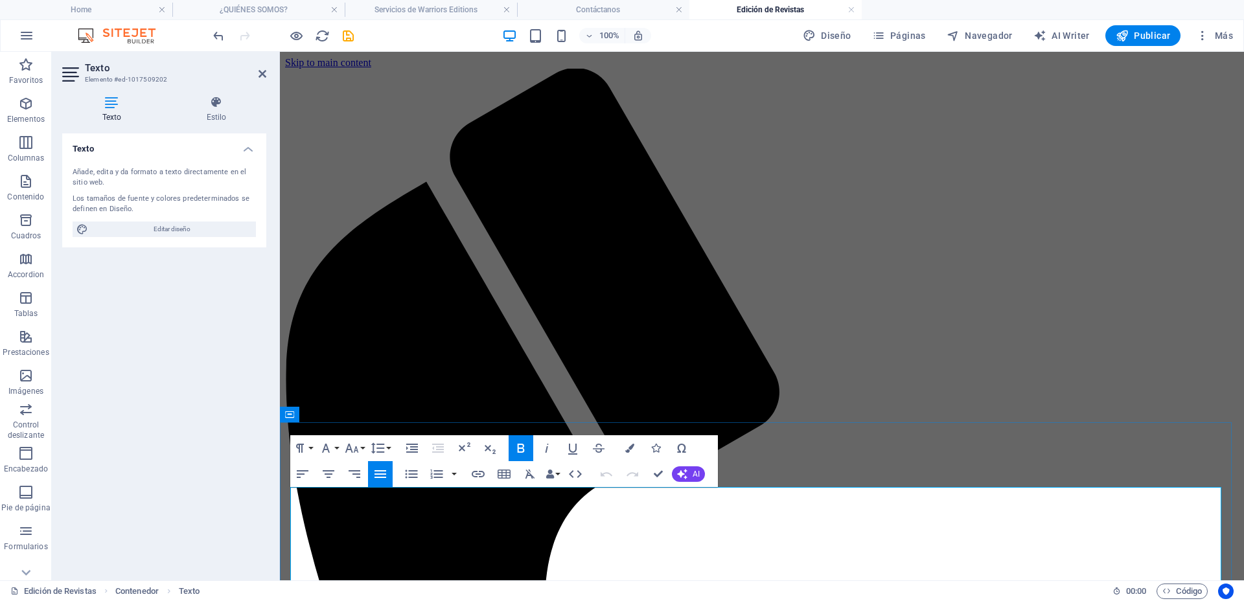
drag, startPoint x: 658, startPoint y: 474, endPoint x: 607, endPoint y: 422, distance: 72.9
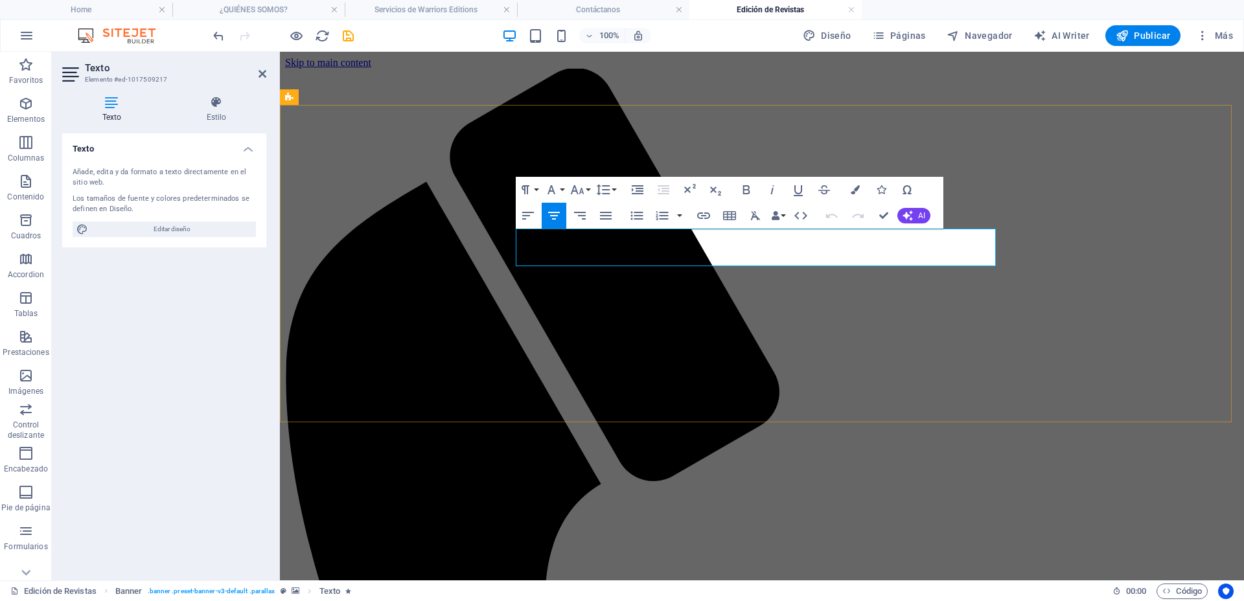
drag, startPoint x: 539, startPoint y: 251, endPoint x: 970, endPoint y: 242, distance: 431.0
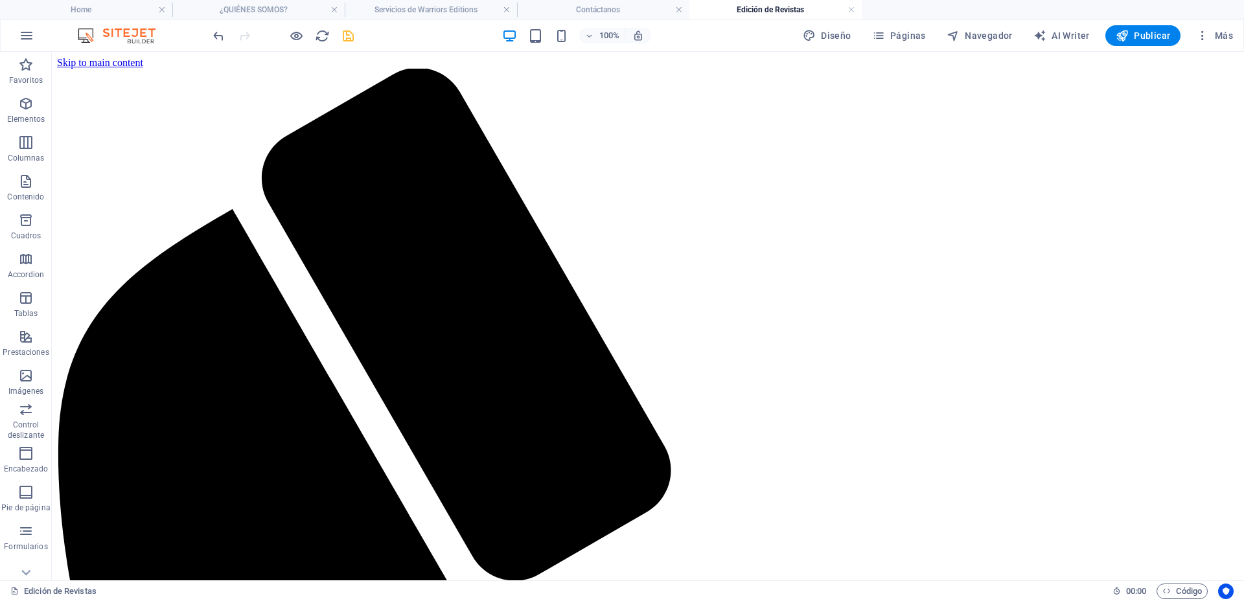
click at [349, 36] on icon "save" at bounding box center [348, 36] width 15 height 15
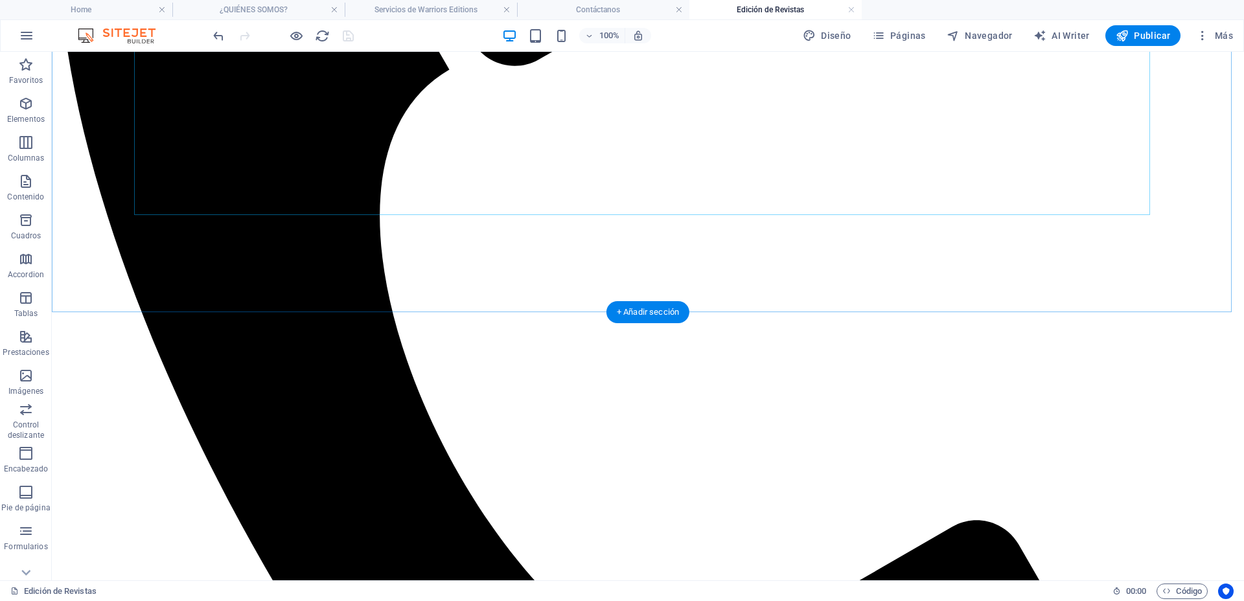
scroll to position [529, 0]
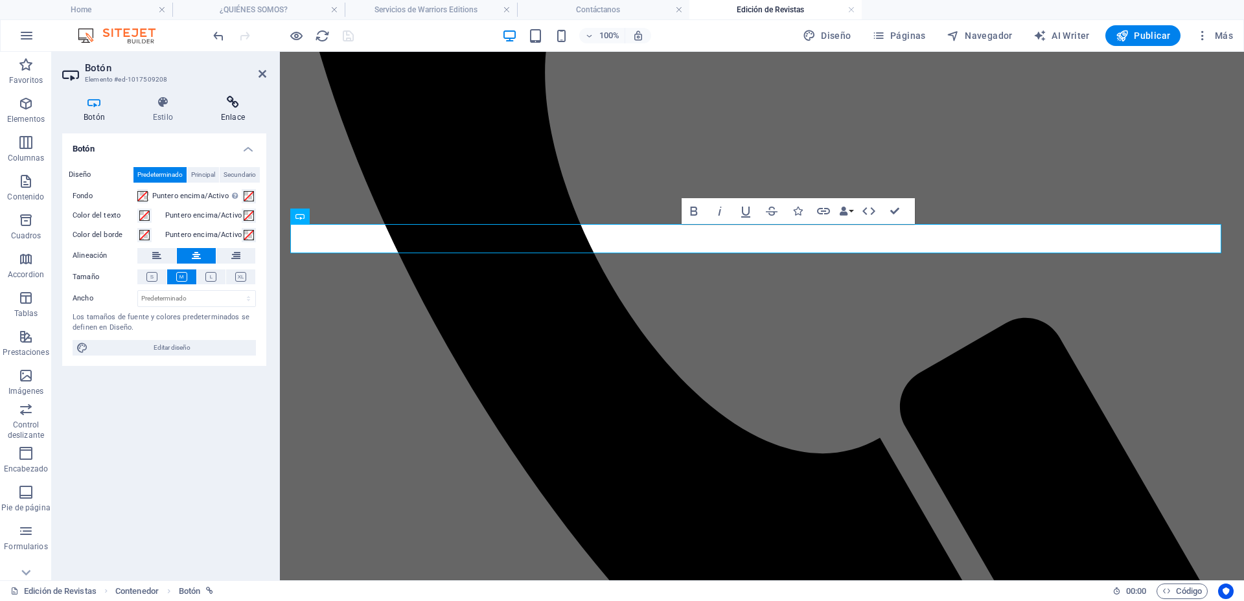
click at [240, 107] on icon at bounding box center [233, 102] width 67 height 13
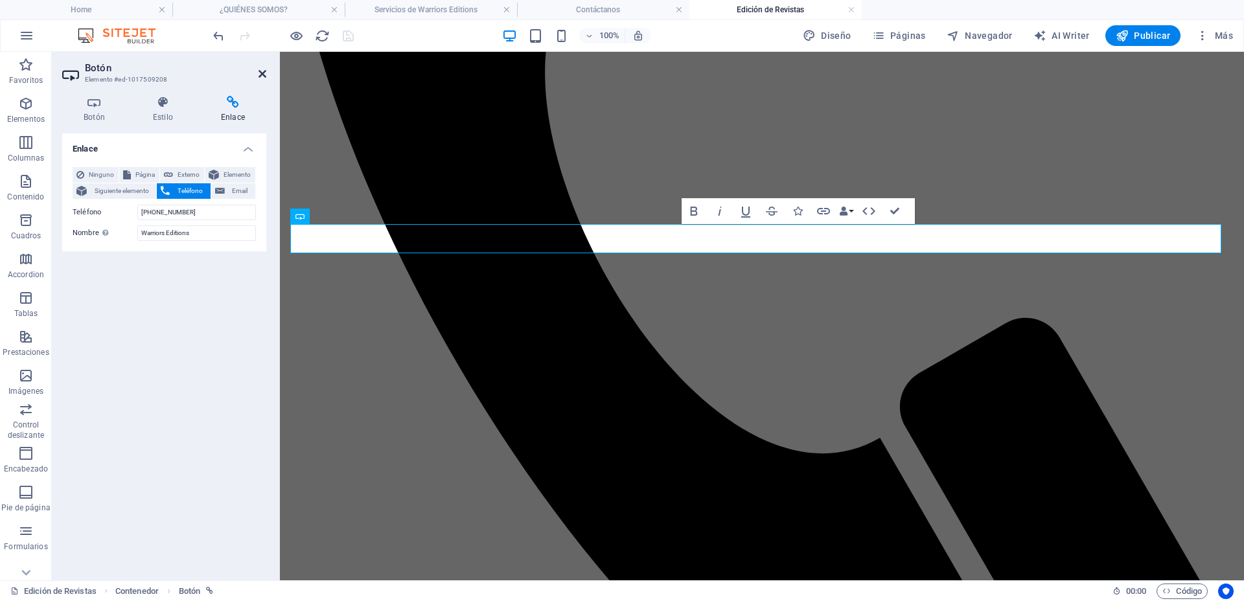
click at [262, 73] on icon at bounding box center [263, 74] width 8 height 10
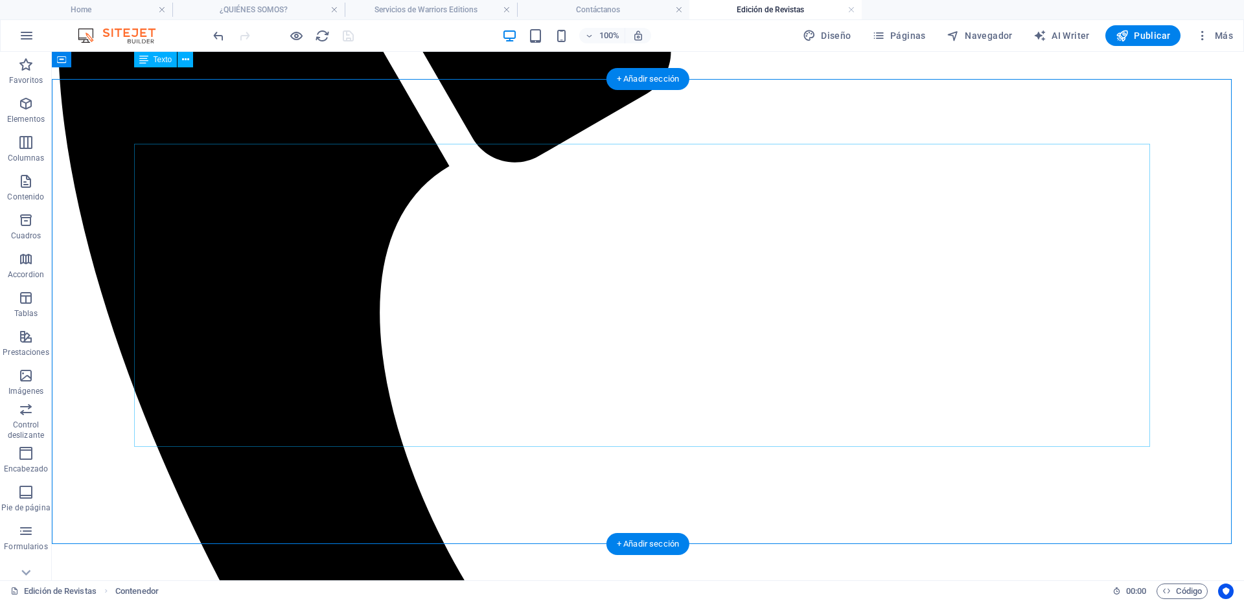
scroll to position [286, 0]
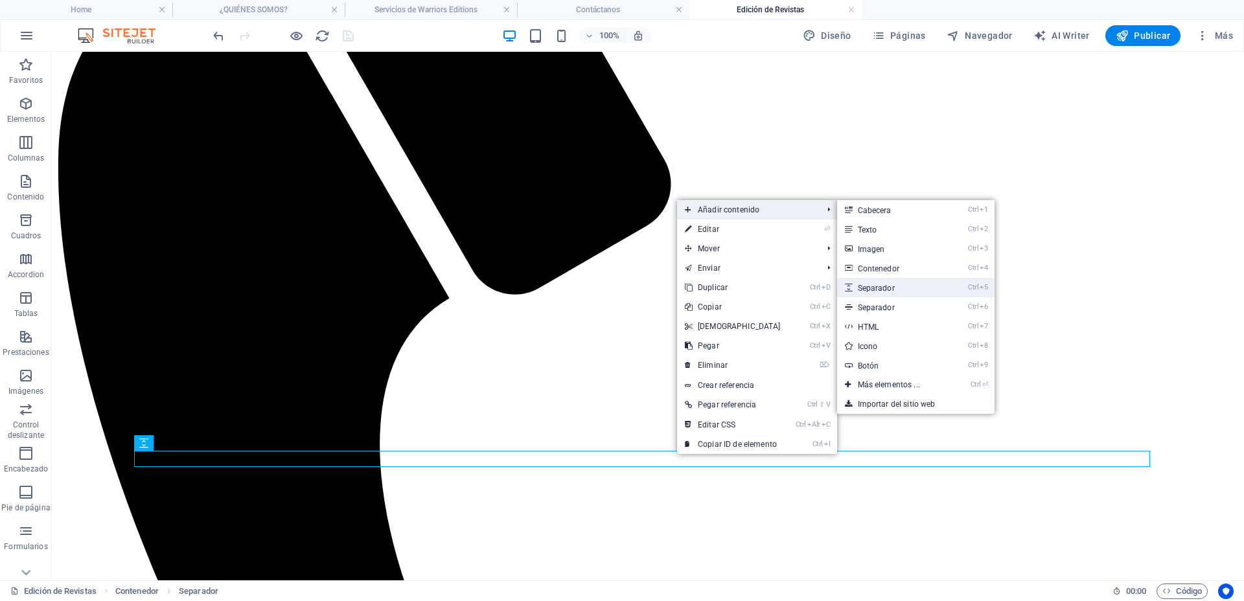
click at [879, 286] on link "Ctrl 5 Separador" at bounding box center [891, 287] width 109 height 19
select select "px"
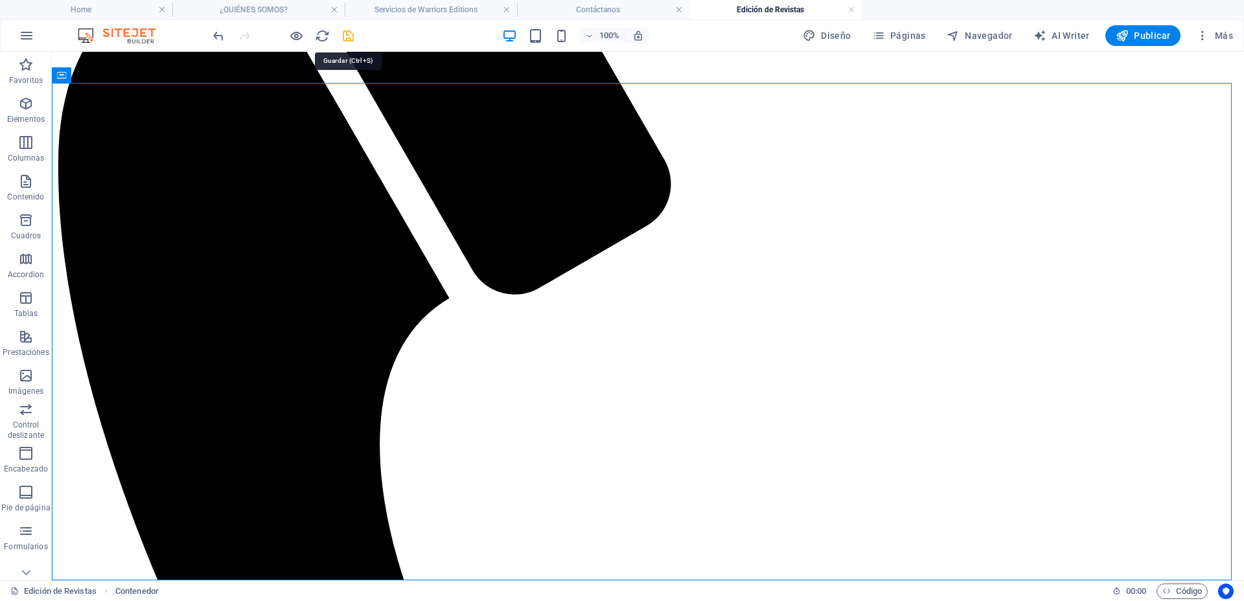
click at [350, 32] on icon "save" at bounding box center [348, 36] width 15 height 15
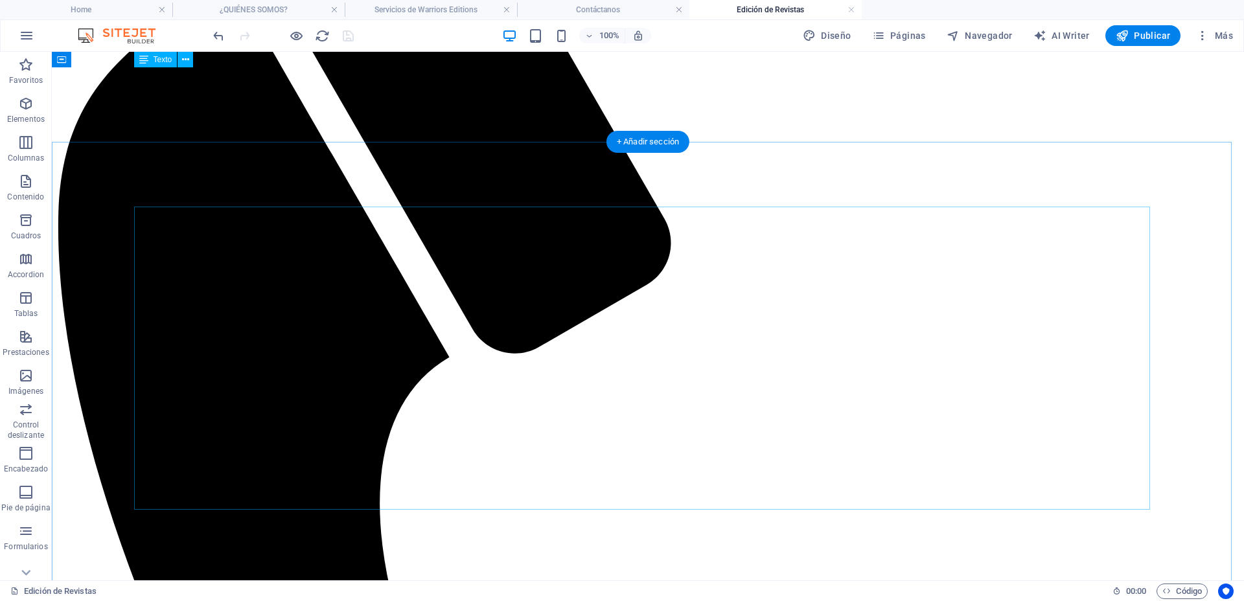
scroll to position [205, 0]
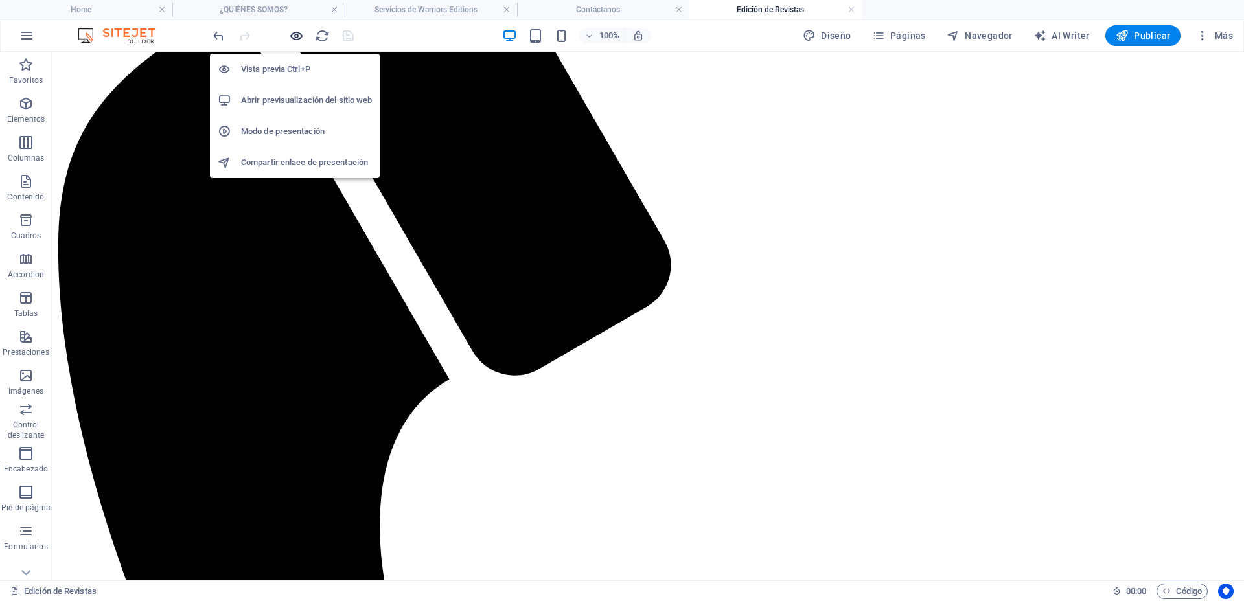
click at [301, 39] on icon "button" at bounding box center [296, 36] width 15 height 15
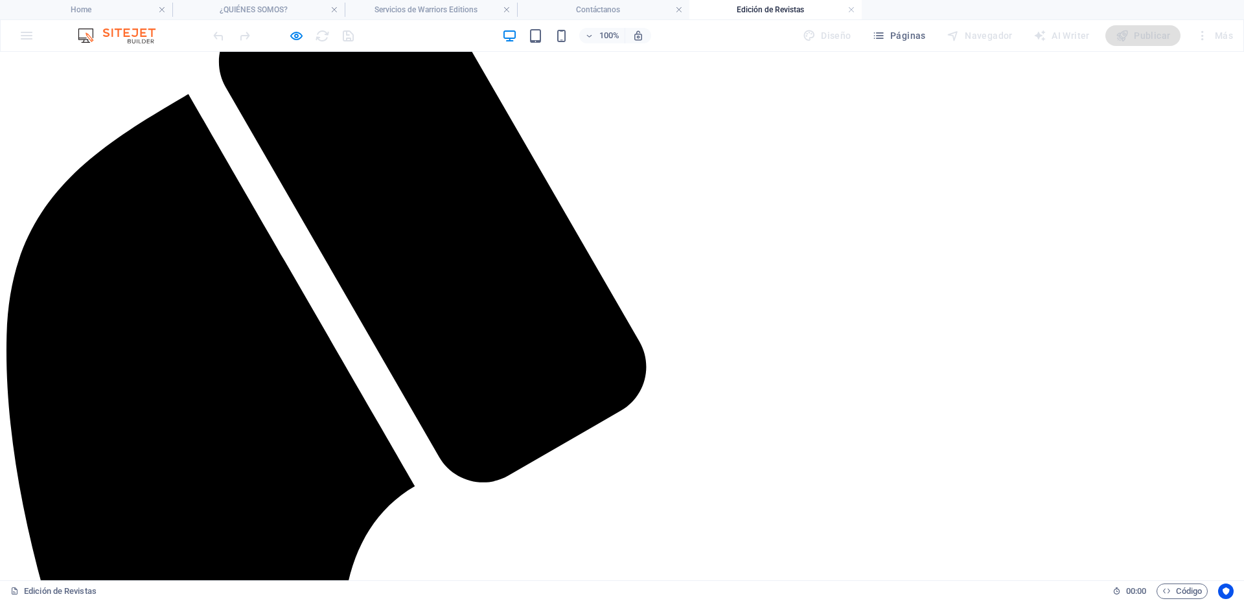
scroll to position [0, 0]
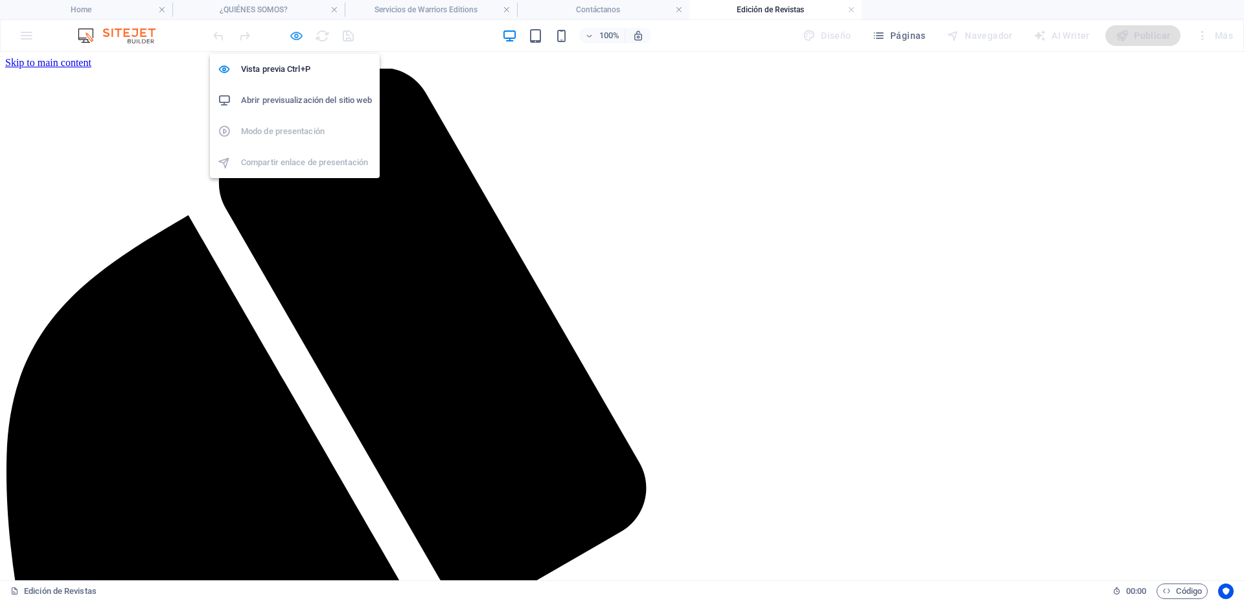
click at [298, 35] on icon "button" at bounding box center [296, 36] width 15 height 15
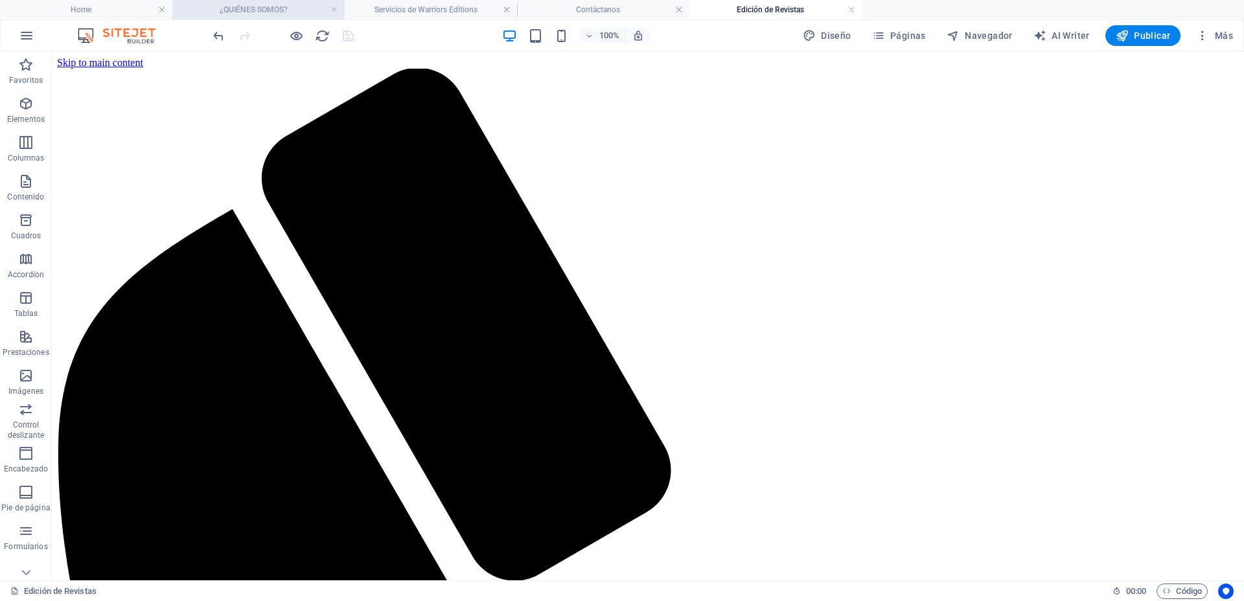
click at [277, 8] on h4 "¿QUIÉNES SOMOS?" at bounding box center [258, 10] width 172 height 14
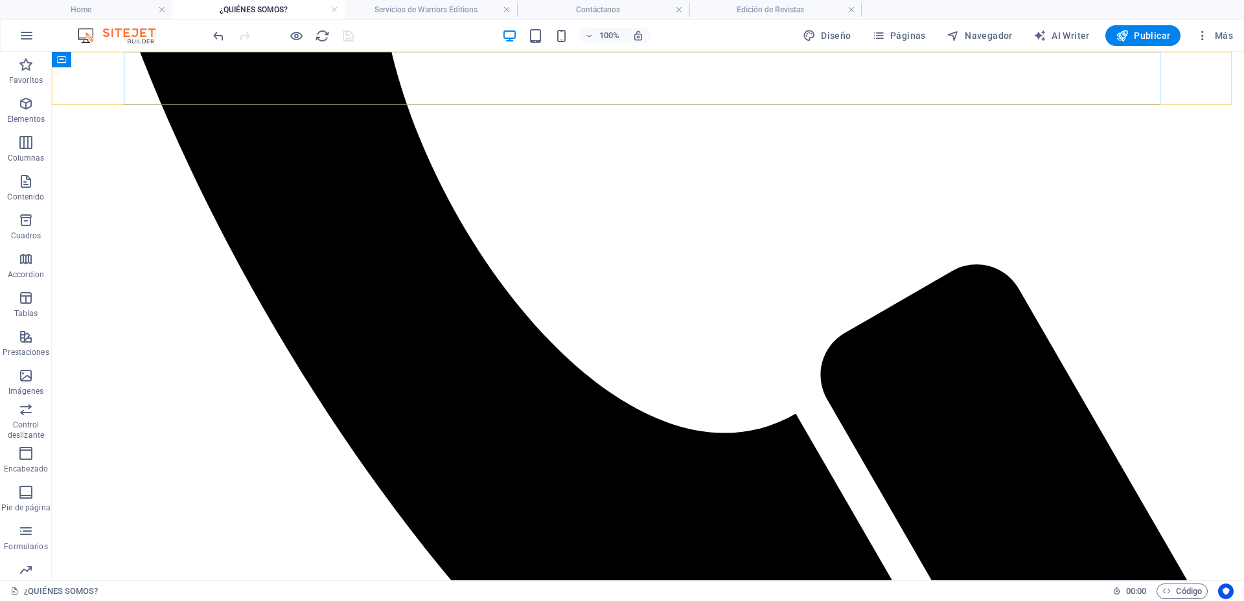
scroll to position [813, 0]
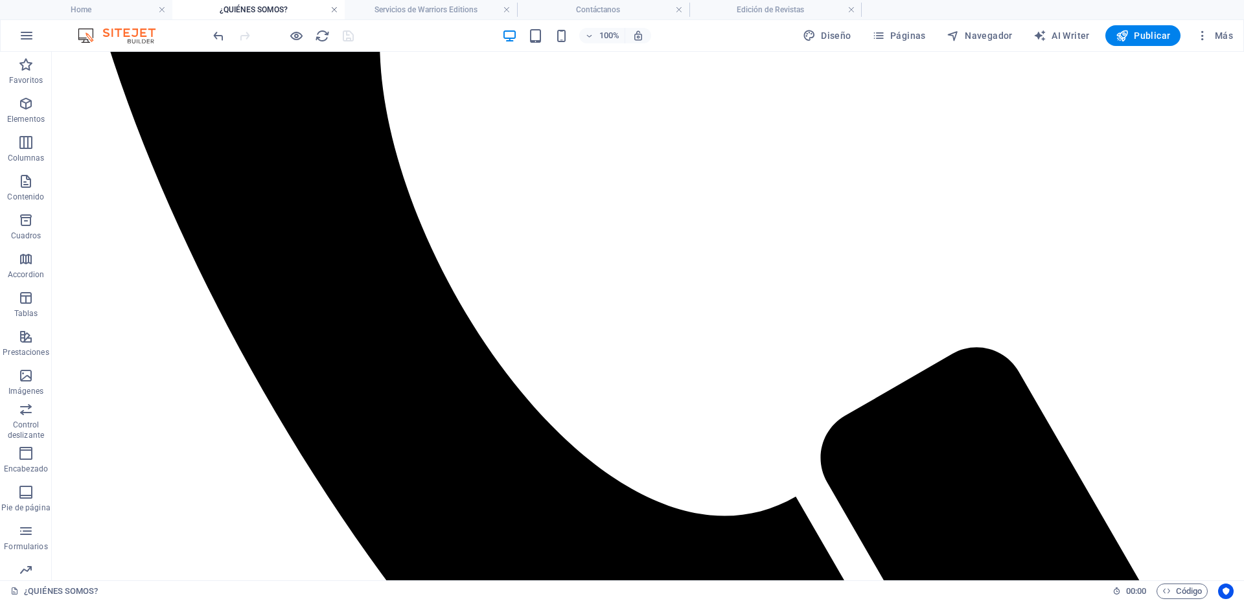
click at [335, 9] on link at bounding box center [334, 10] width 8 height 12
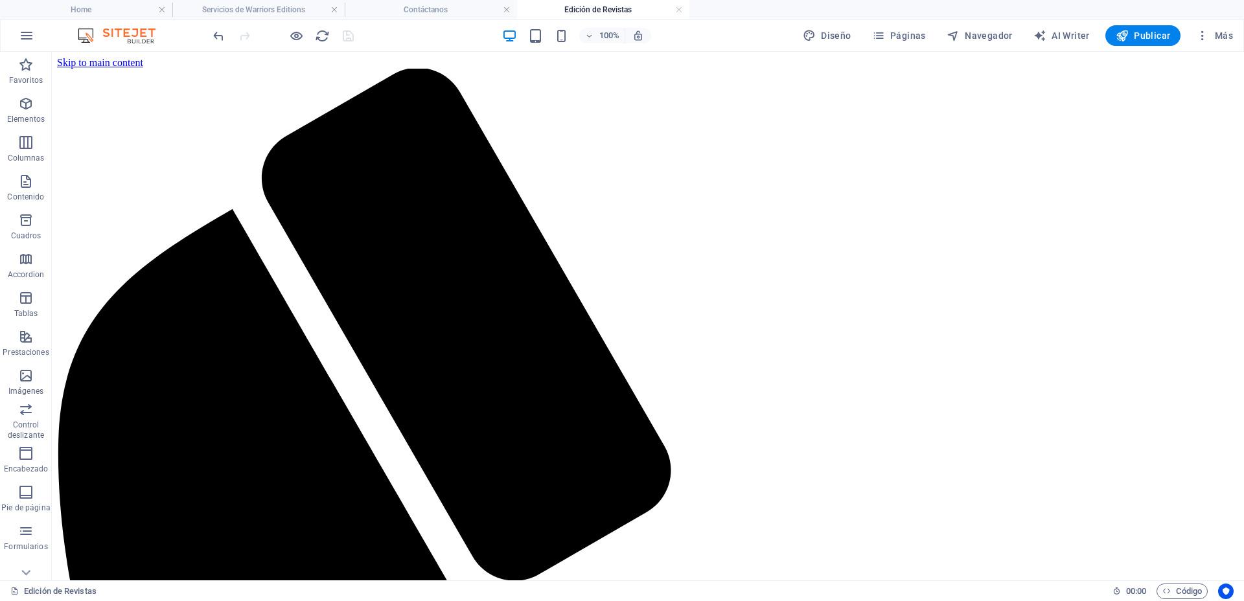
click at [335, 9] on link at bounding box center [334, 10] width 8 height 12
click at [333, 12] on link at bounding box center [334, 10] width 8 height 12
click at [880, 32] on icon "button" at bounding box center [878, 35] width 13 height 13
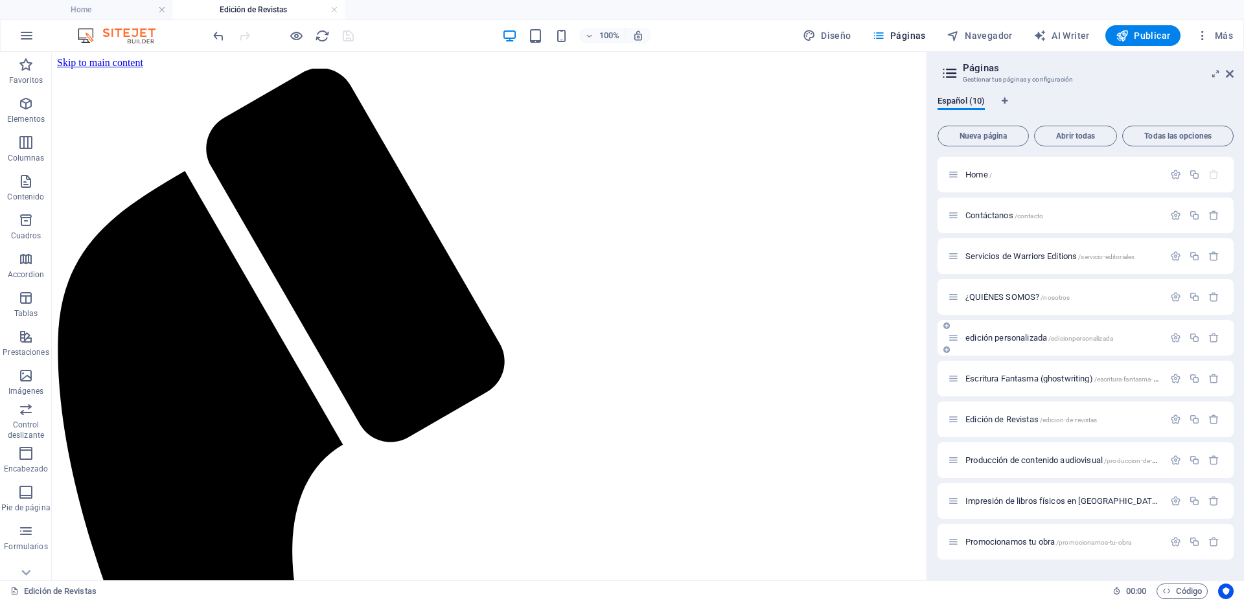
click at [978, 335] on span "edición personalizada /edicionpersonalizada" at bounding box center [1039, 338] width 148 height 10
click at [978, 361] on div "Escritura Fantasma (ghostwriting) /escritura-fantasma-ghostwriting" at bounding box center [1086, 379] width 296 height 36
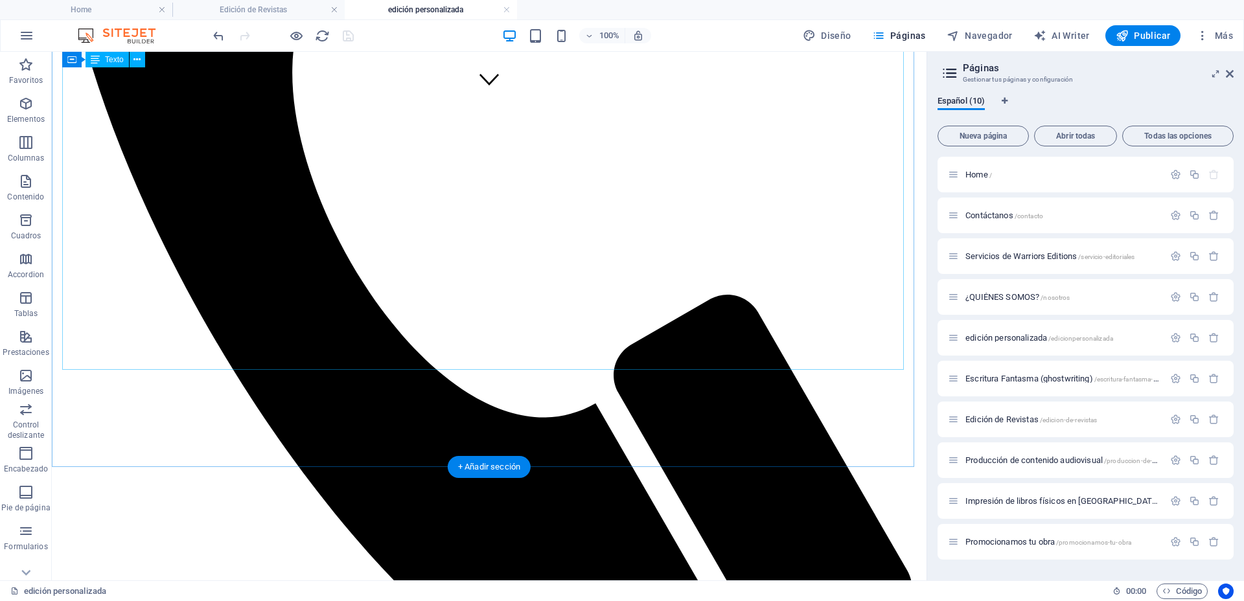
scroll to position [391, 0]
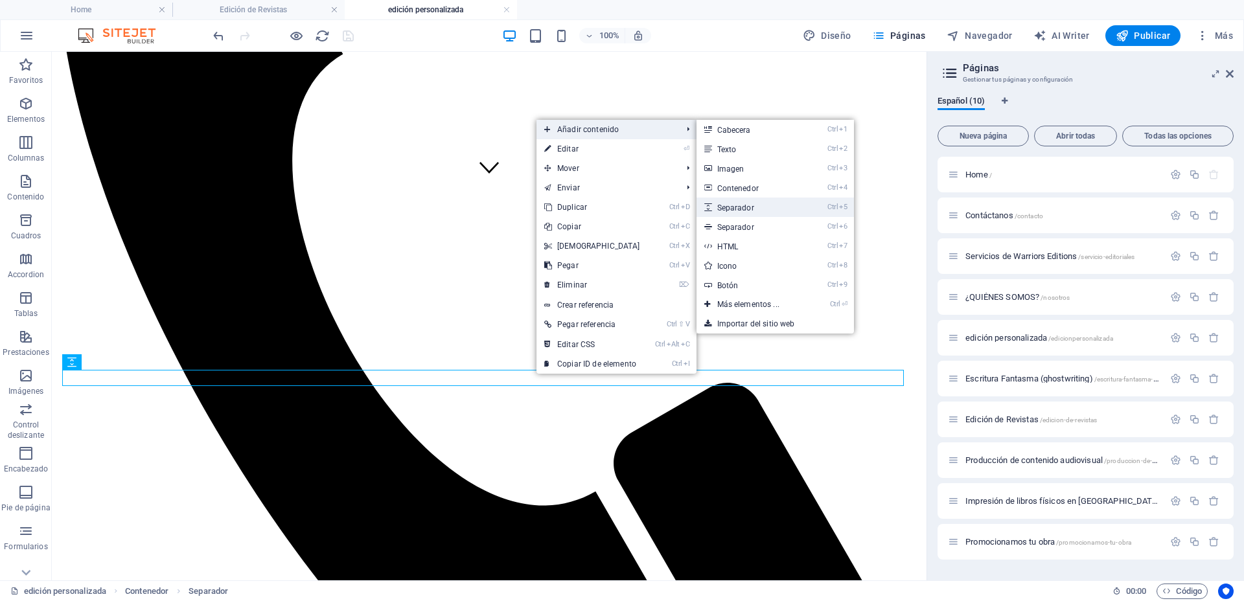
click at [741, 207] on link "Ctrl 5 Separador" at bounding box center [751, 207] width 109 height 19
select select "px"
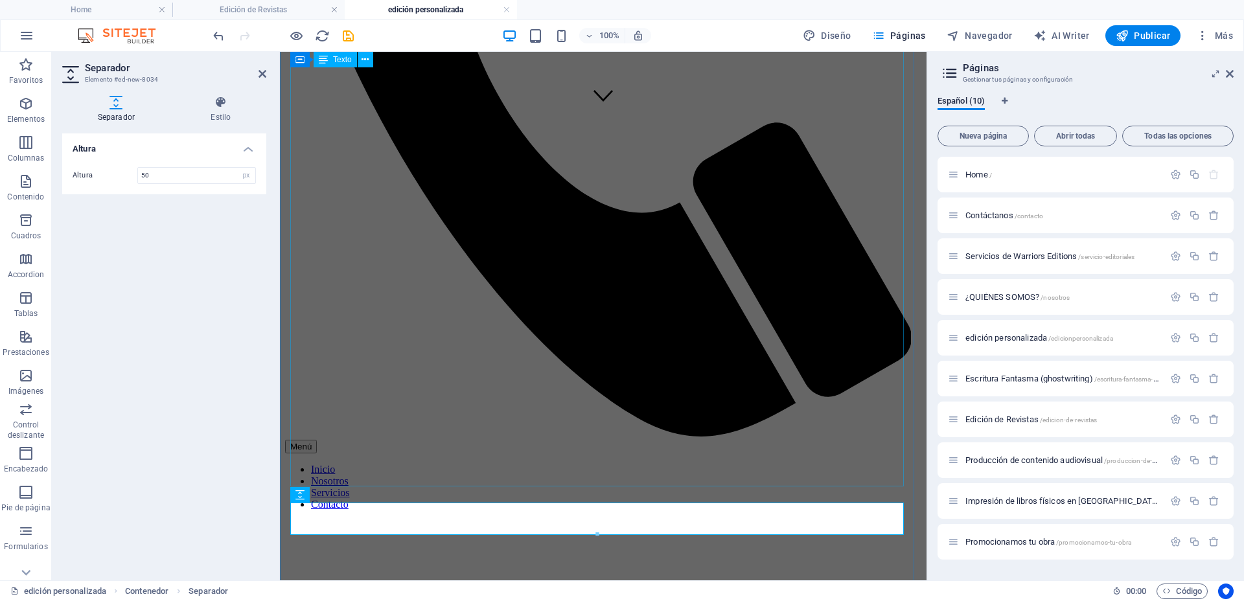
scroll to position [634, 0]
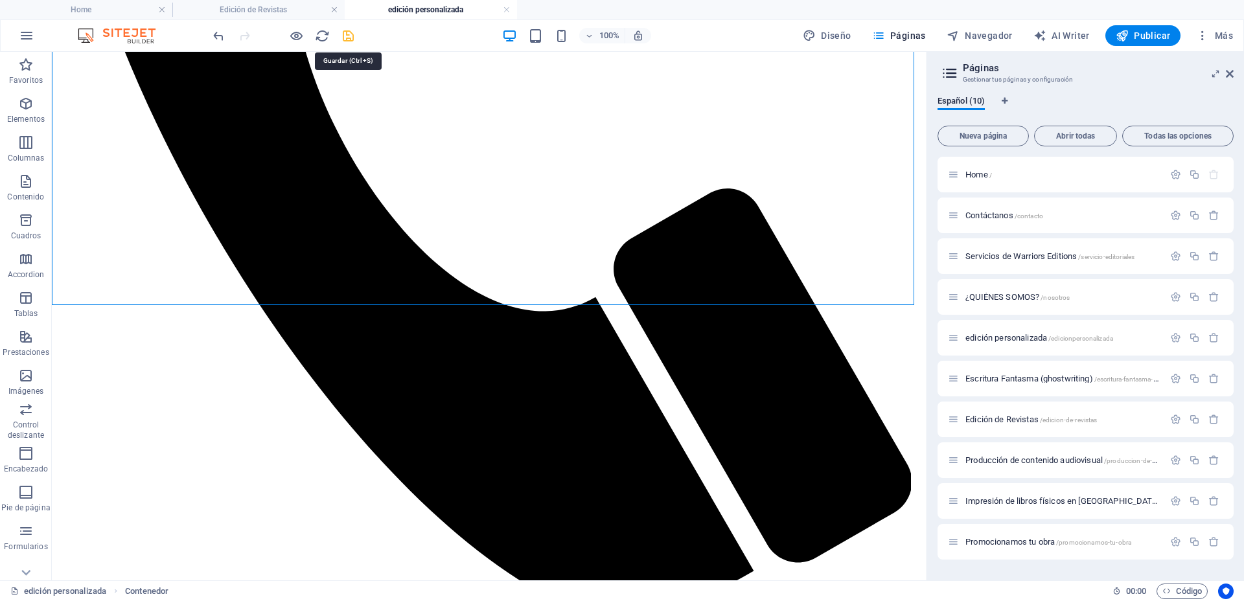
click at [347, 39] on icon "save" at bounding box center [348, 36] width 15 height 15
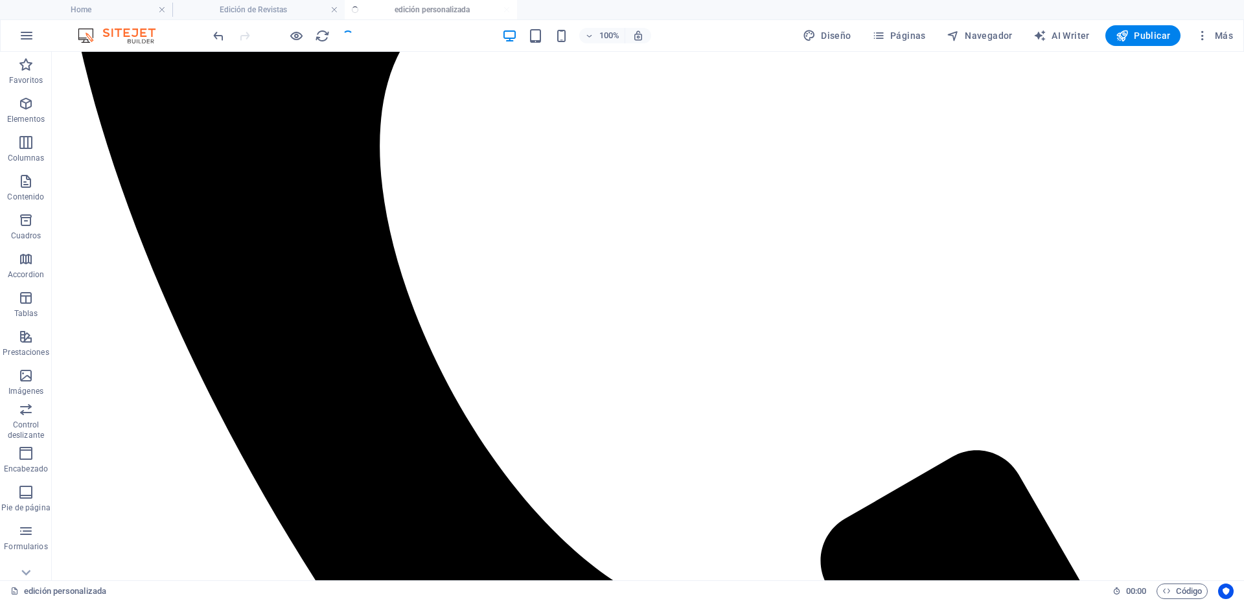
scroll to position [538, 0]
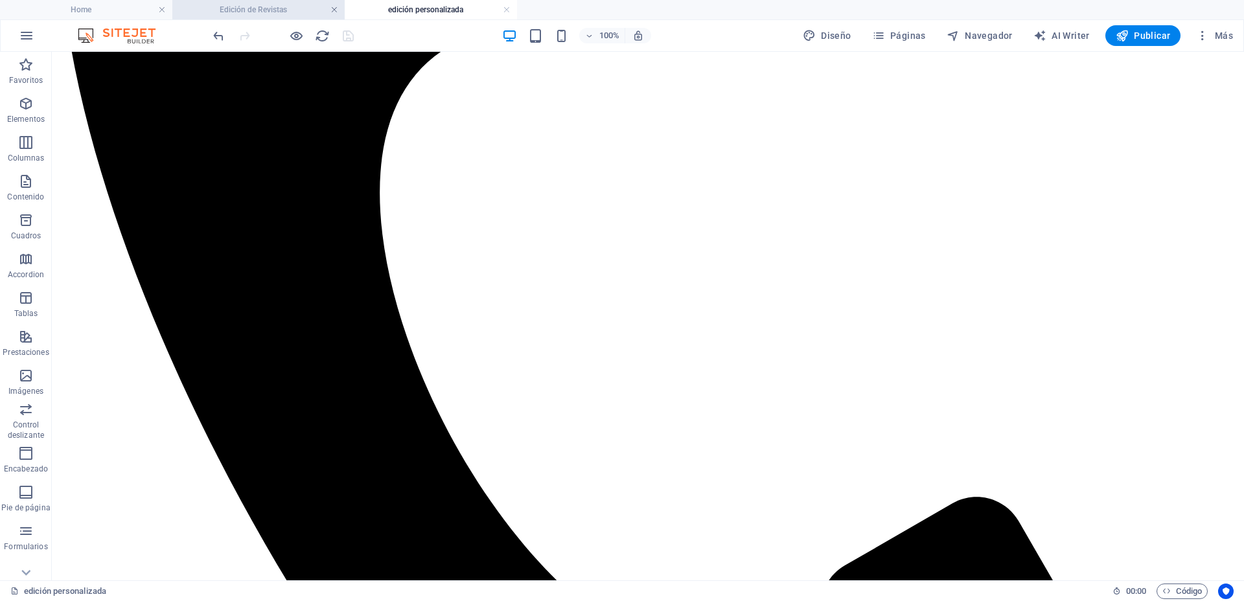
click at [336, 10] on link at bounding box center [334, 10] width 8 height 12
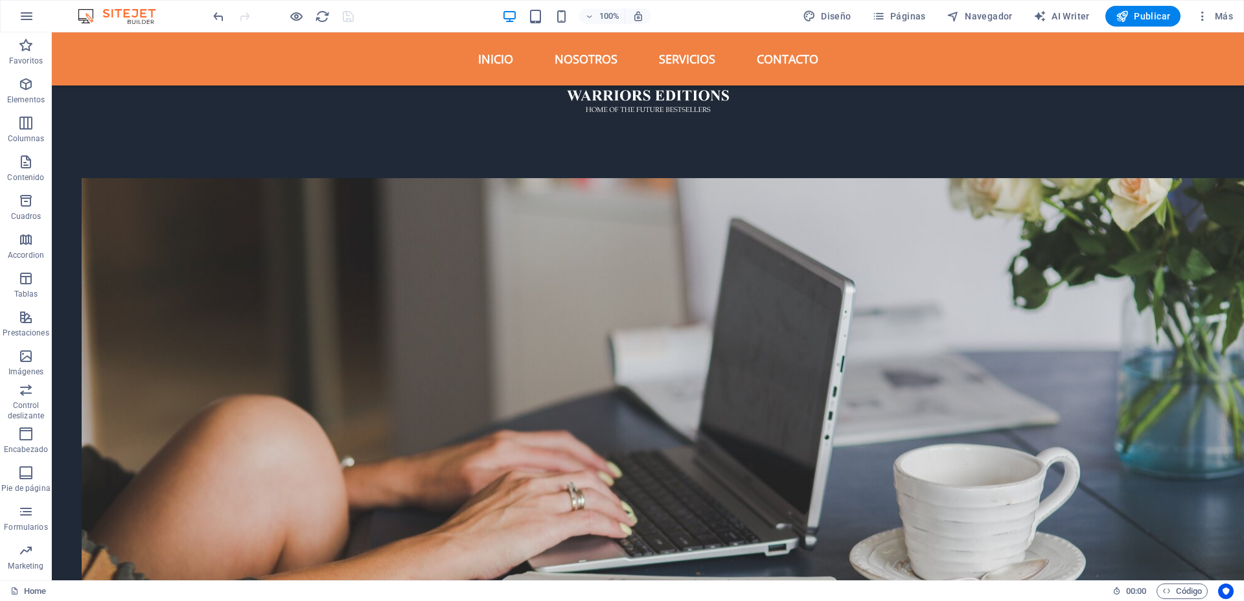
scroll to position [1525, 0]
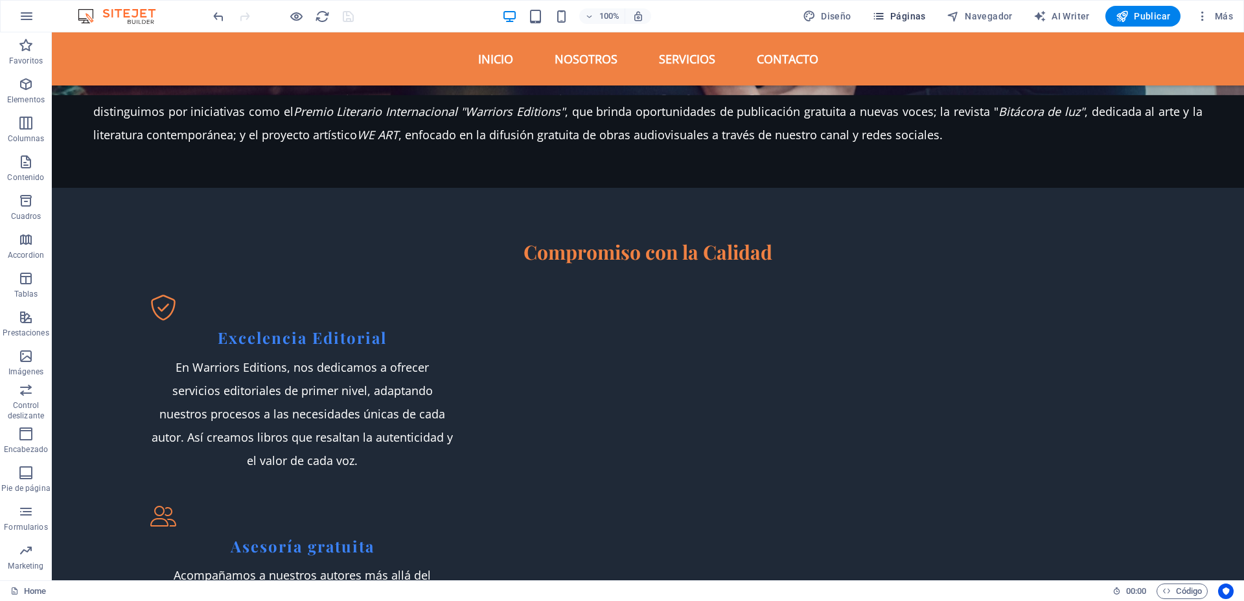
click at [885, 12] on icon "button" at bounding box center [878, 16] width 13 height 13
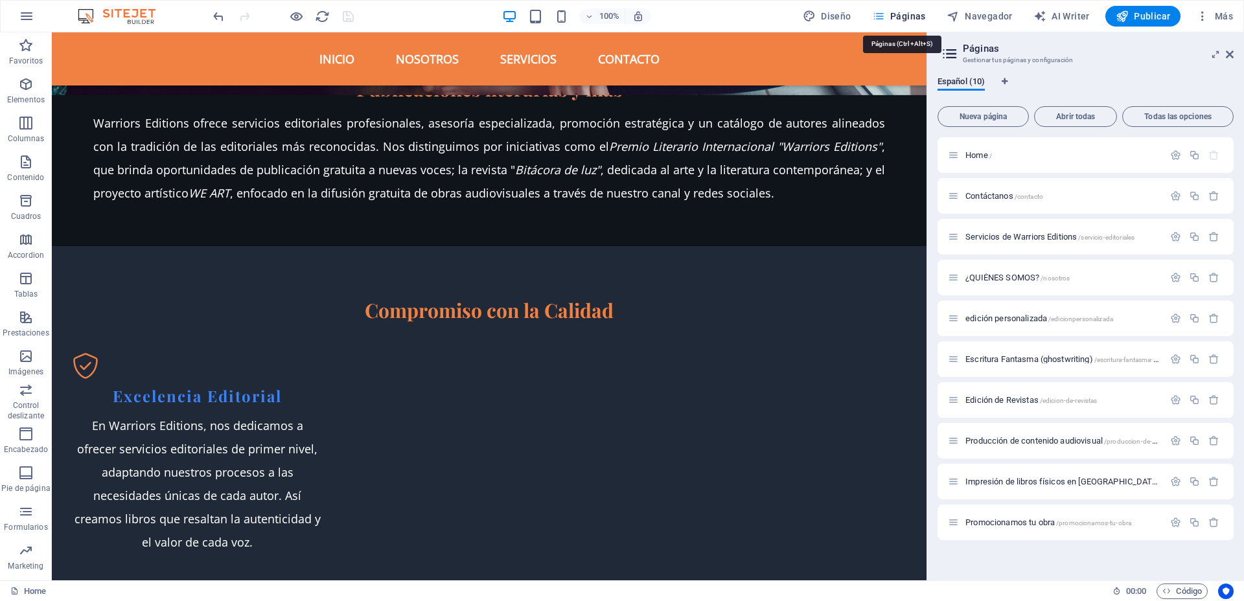
scroll to position [1619, 0]
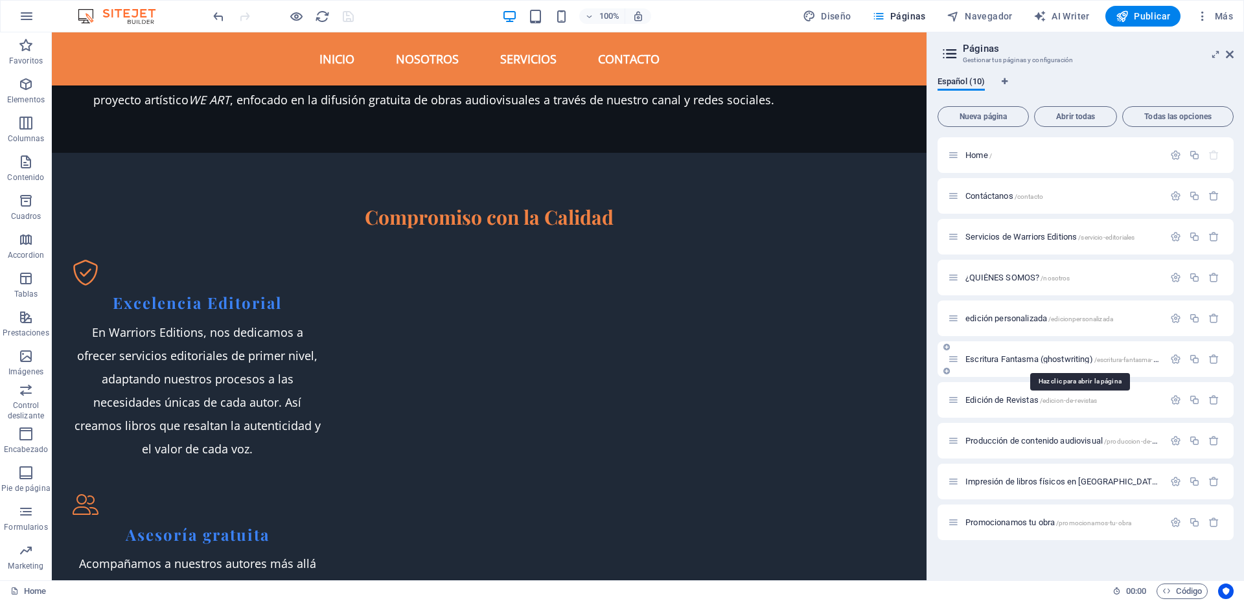
click at [973, 358] on span "Escritura Fantasma (ghostwriting) /escritura-fantasma-ghostwriting" at bounding box center [1077, 359] width 225 height 10
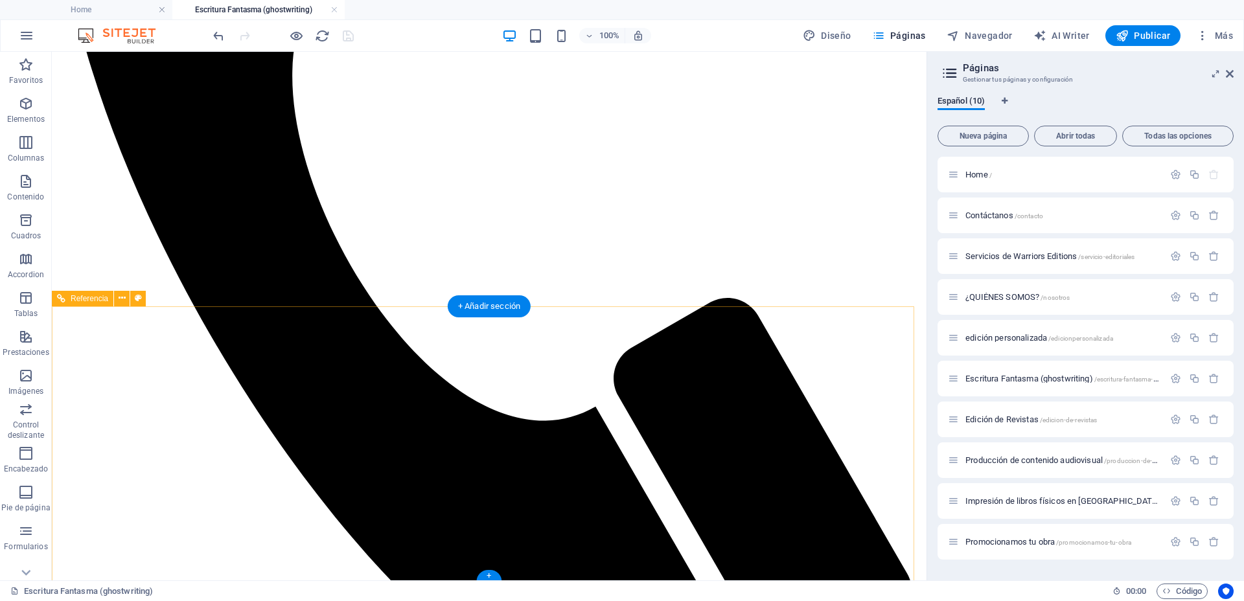
scroll to position [483, 0]
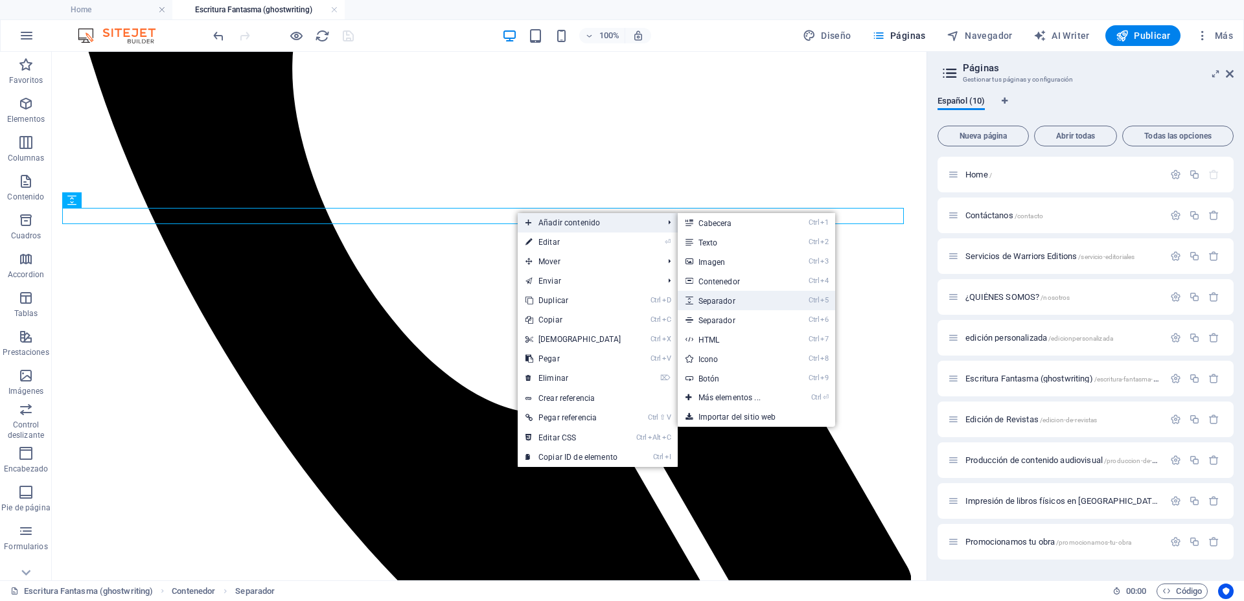
click at [712, 305] on link "Ctrl 5 Separador" at bounding box center [732, 300] width 109 height 19
select select "px"
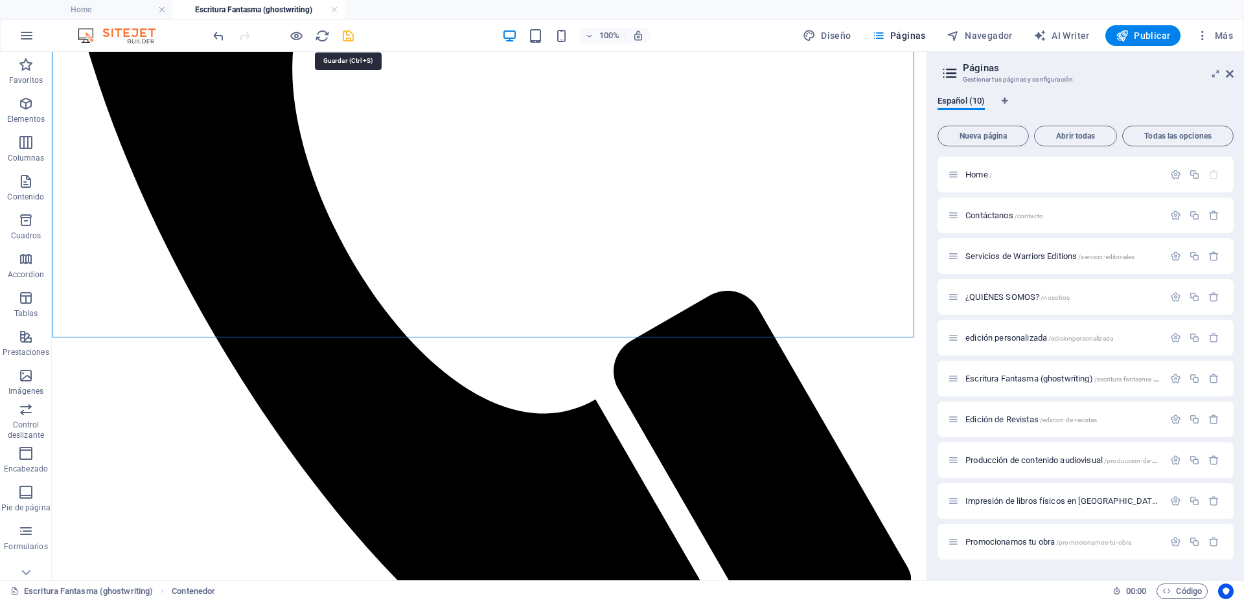
click at [351, 40] on icon "save" at bounding box center [348, 36] width 15 height 15
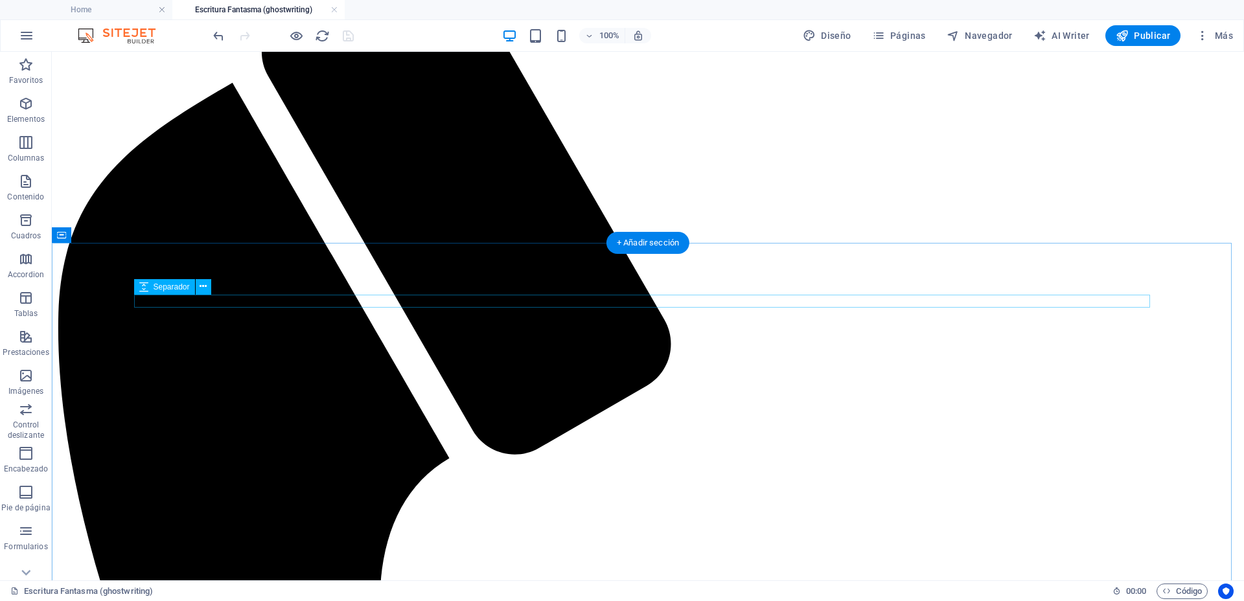
scroll to position [162, 0]
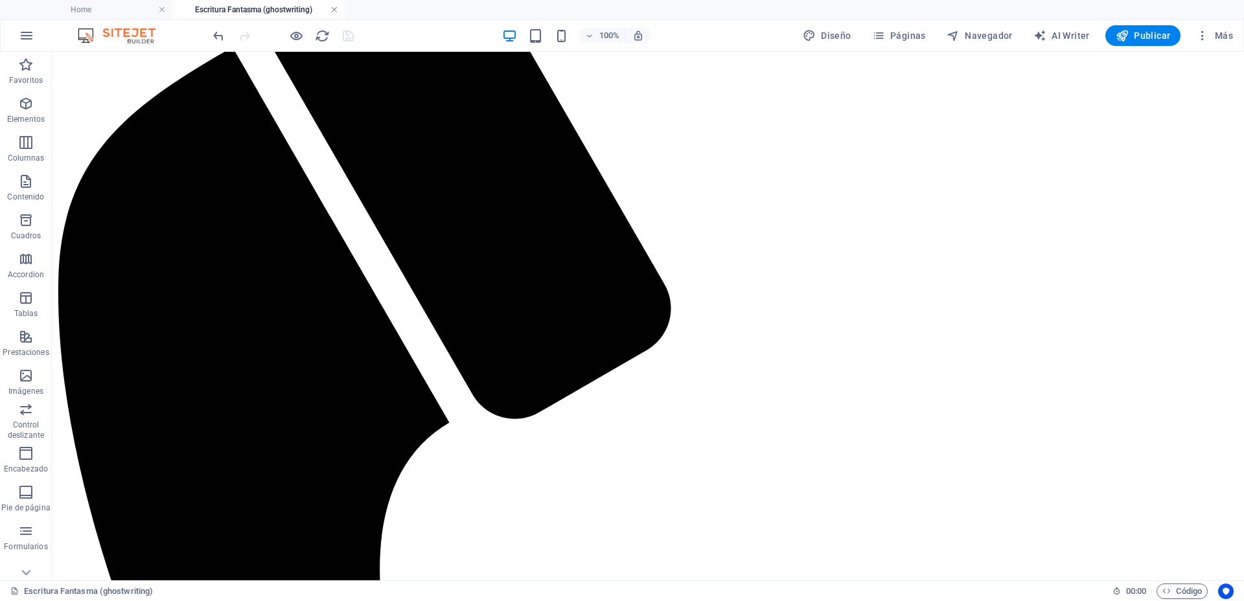
click at [337, 9] on link at bounding box center [334, 10] width 8 height 12
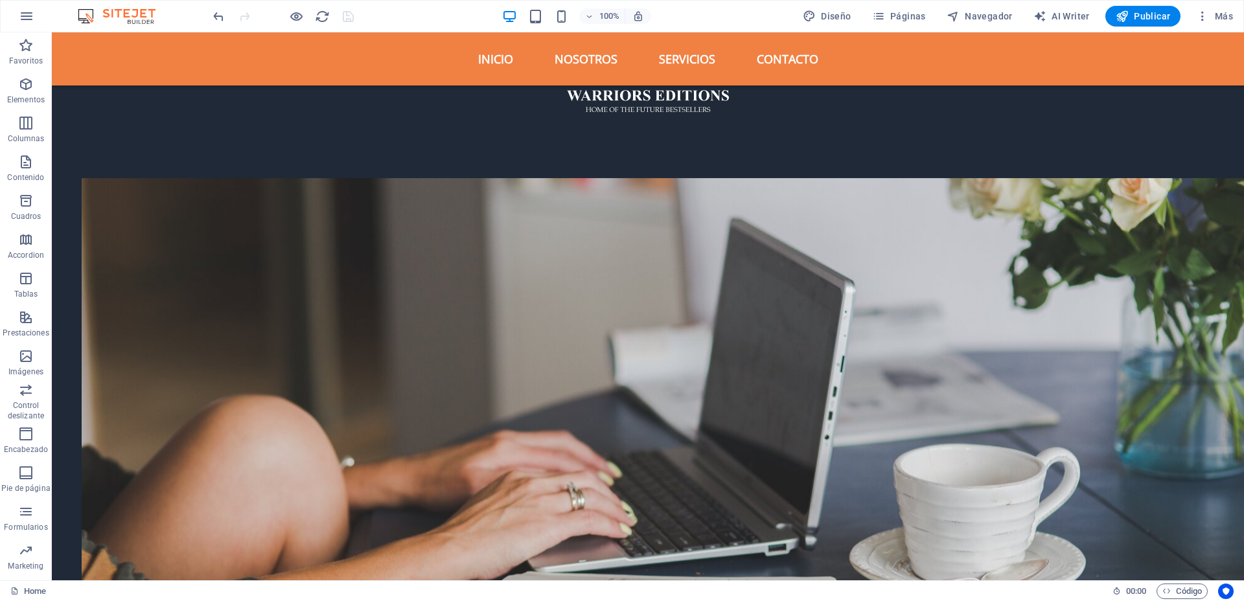
scroll to position [1593, 0]
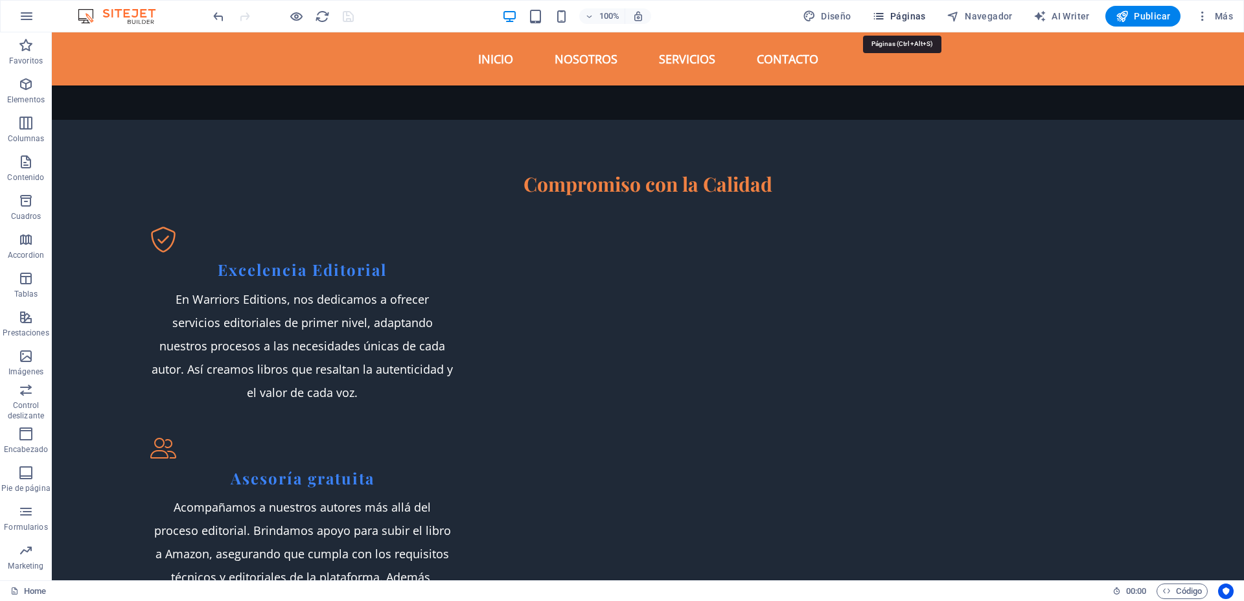
click at [885, 14] on icon "button" at bounding box center [878, 16] width 13 height 13
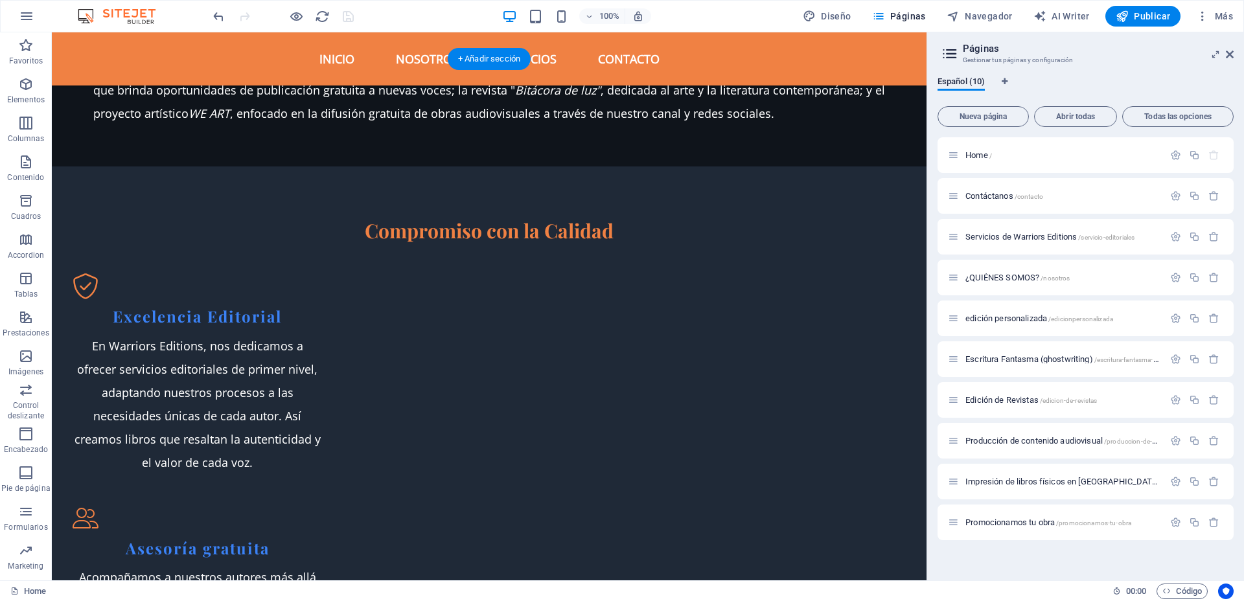
scroll to position [1606, 0]
click at [989, 439] on span "Producción de contenido audiovisual /produccion-de-contenido-audiovisual" at bounding box center [1091, 441] width 252 height 10
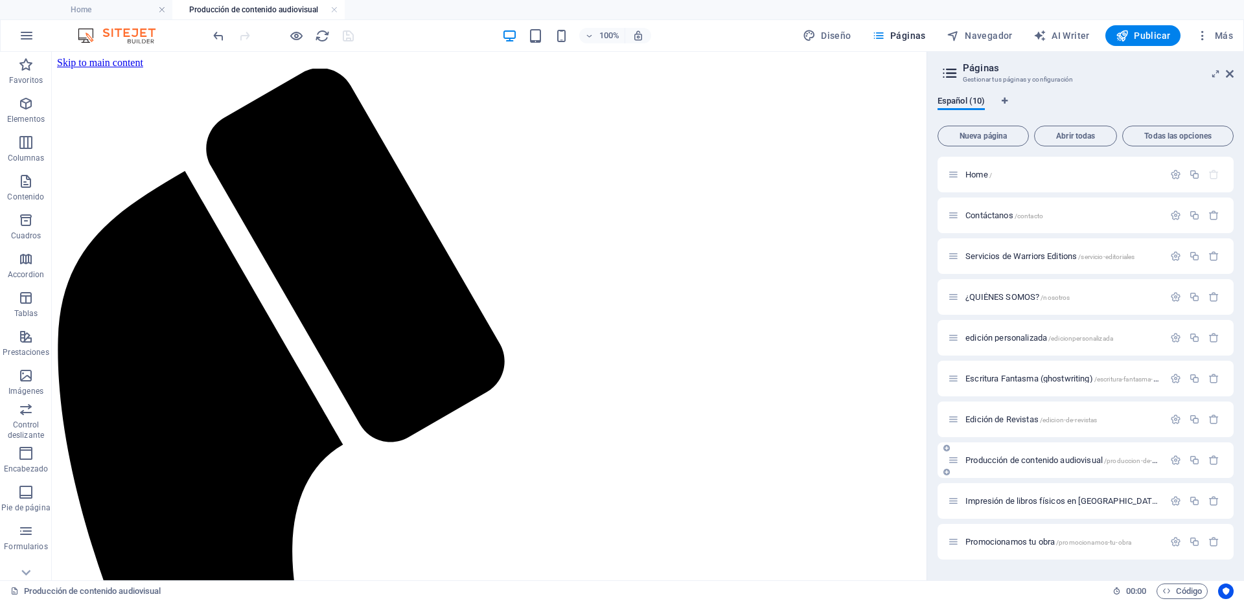
scroll to position [0, 0]
click at [993, 500] on span "Impresión de libros físicos en [GEOGRAPHIC_DATA] /impresion-de-libros-fisicos-e…" at bounding box center [1141, 501] width 353 height 10
click at [991, 542] on span "Promocionamos tu obra /promocionamos-tu-obra" at bounding box center [1048, 542] width 166 height 10
click at [228, 11] on h4 "Producción de contenido audiovisual" at bounding box center [258, 10] width 172 height 14
click at [1230, 75] on icon at bounding box center [1230, 74] width 8 height 10
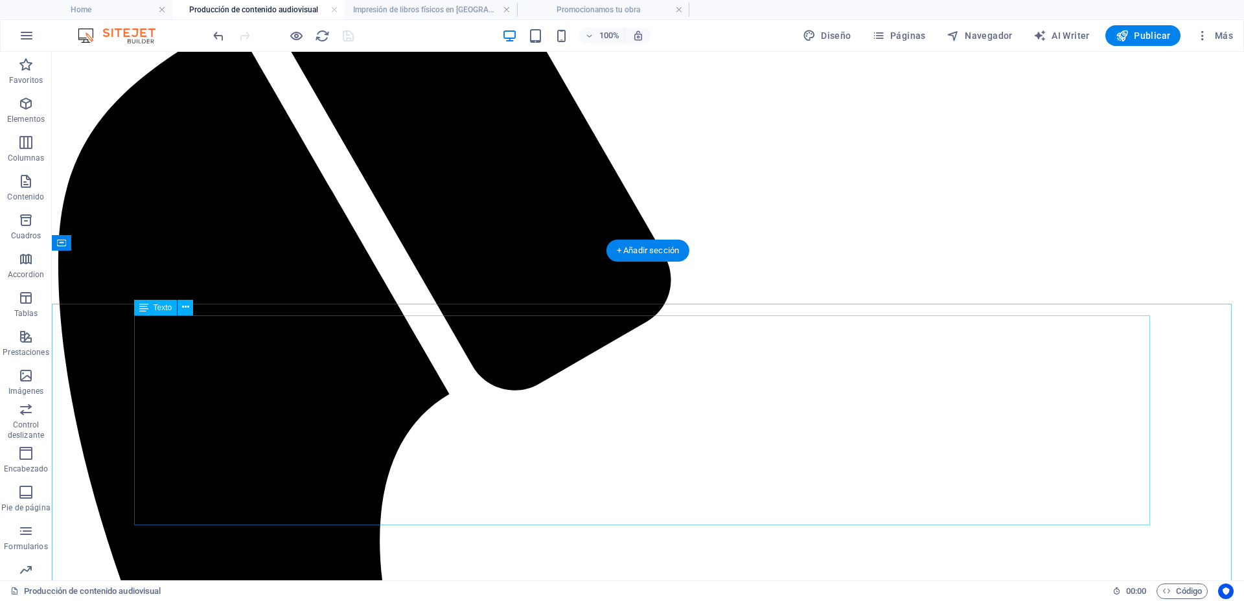
scroll to position [436, 0]
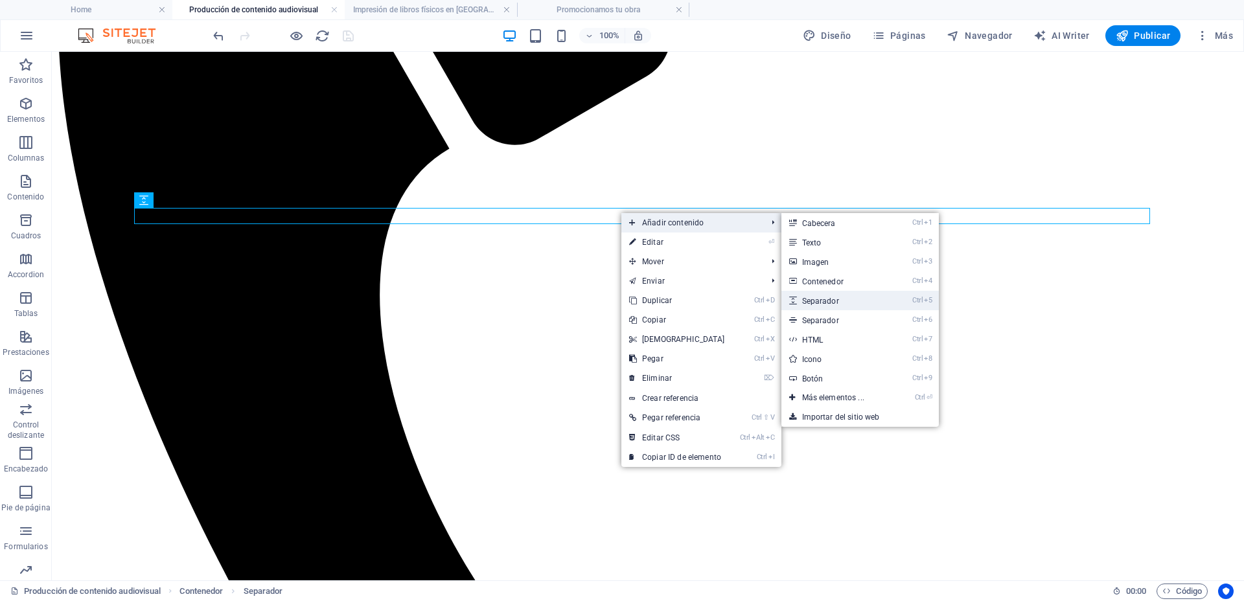
click at [824, 297] on link "Ctrl 5 Separador" at bounding box center [835, 300] width 109 height 19
select select "px"
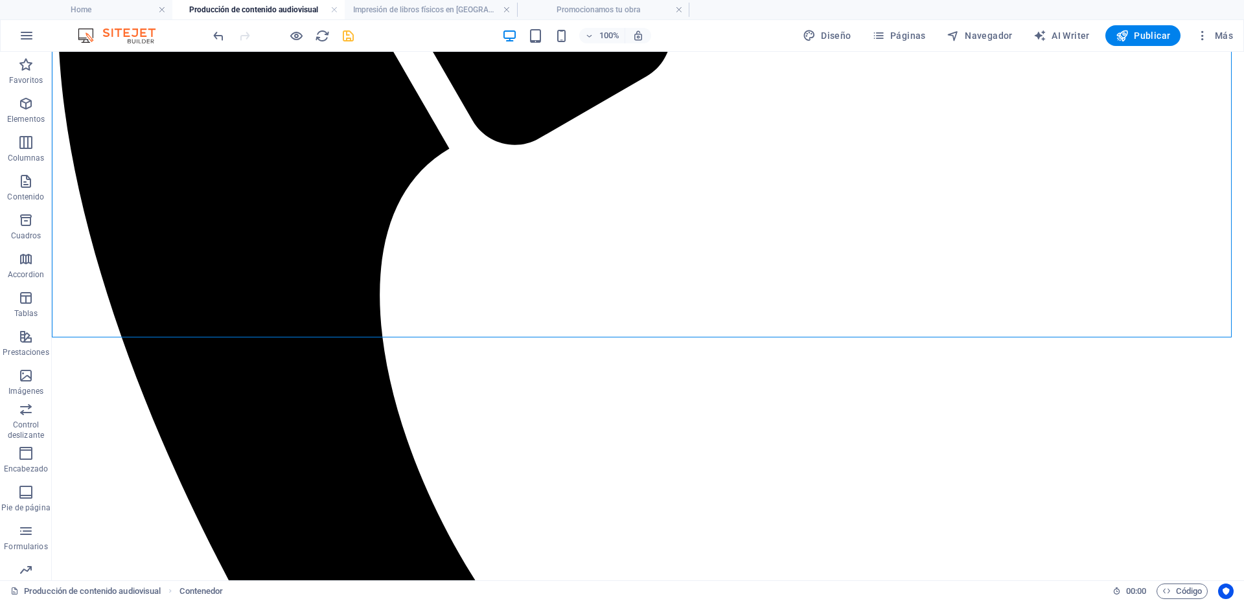
click at [348, 34] on icon "save" at bounding box center [348, 36] width 15 height 15
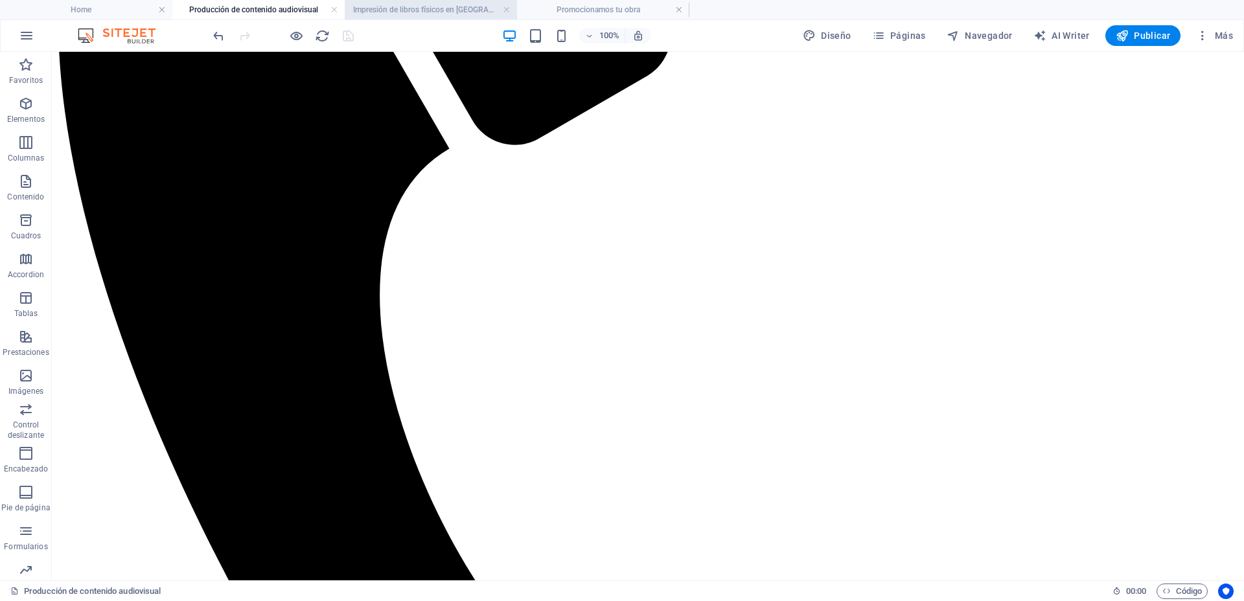
click at [440, 5] on h4 "Impresión de libros físicos en [GEOGRAPHIC_DATA]" at bounding box center [431, 10] width 172 height 14
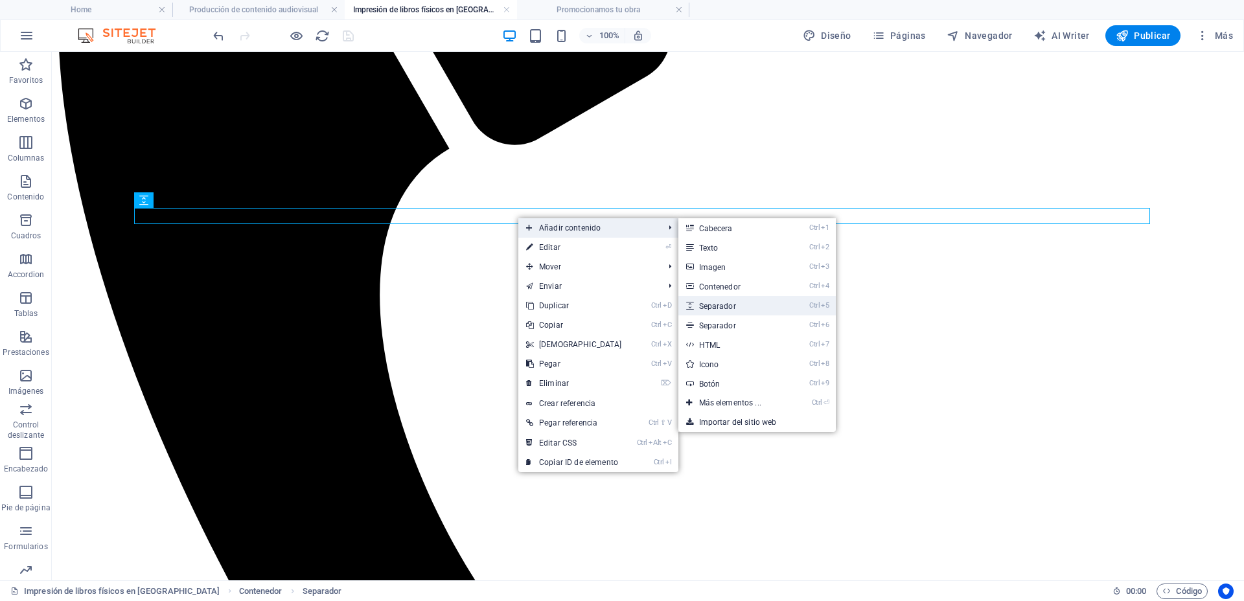
click at [722, 306] on link "Ctrl 5 Separador" at bounding box center [732, 305] width 109 height 19
select select "px"
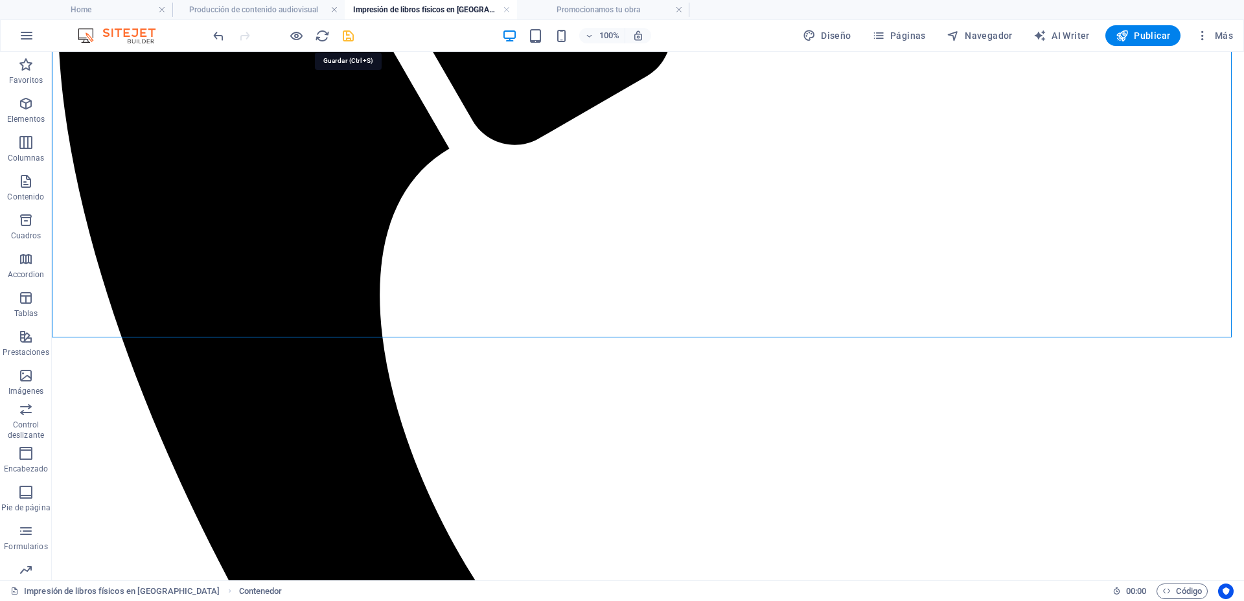
click at [354, 38] on icon "save" at bounding box center [348, 36] width 15 height 15
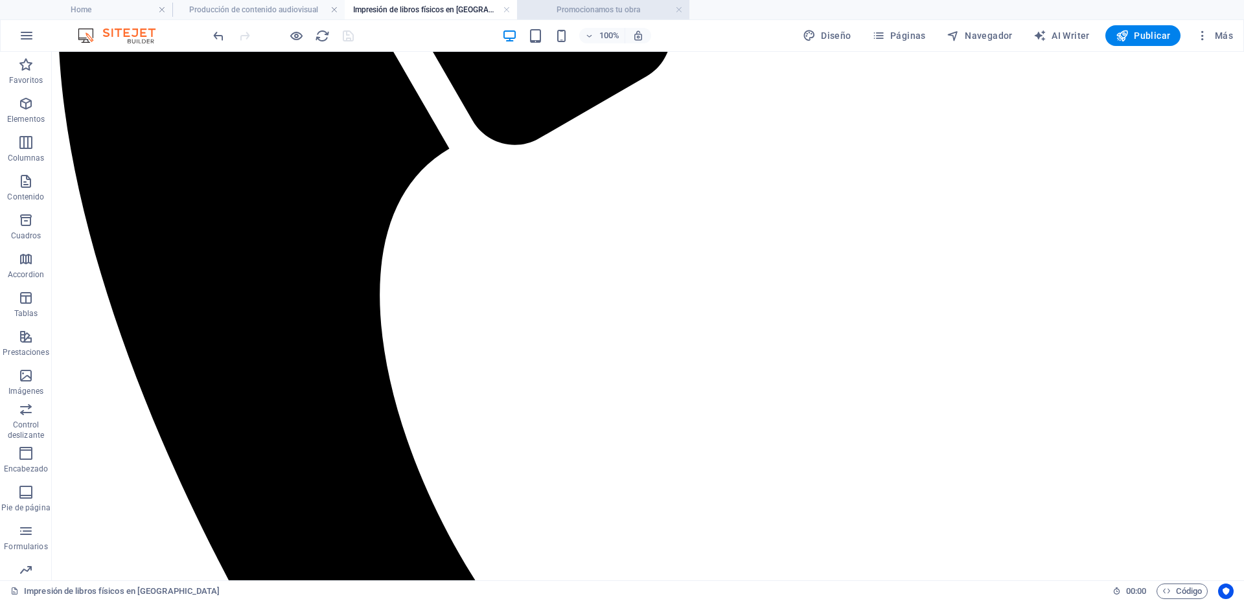
click at [568, 12] on h4 "Promocionamos tu obra" at bounding box center [603, 10] width 172 height 14
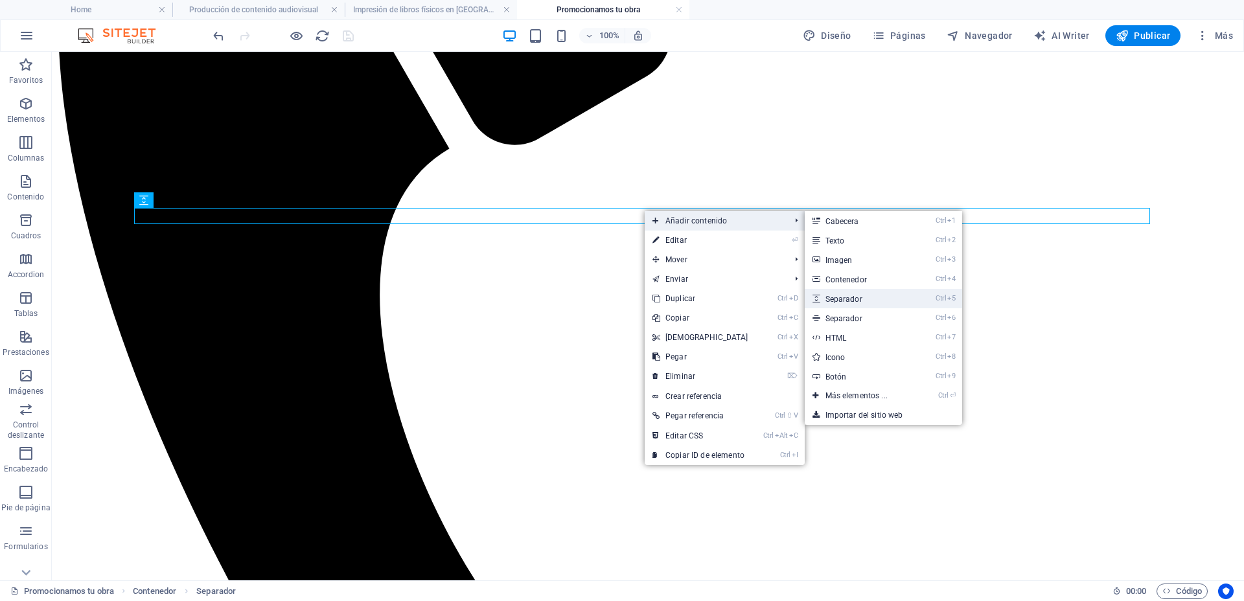
click at [859, 306] on link "Ctrl 5 Separador" at bounding box center [859, 298] width 109 height 19
select select "px"
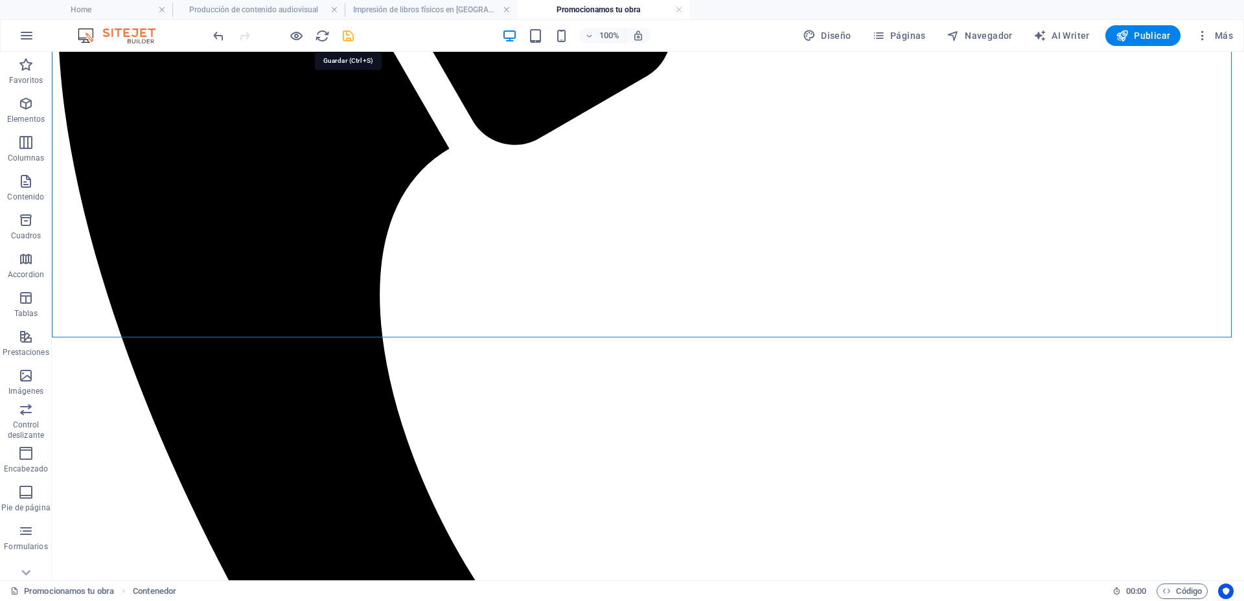
click at [349, 34] on icon "save" at bounding box center [348, 36] width 15 height 15
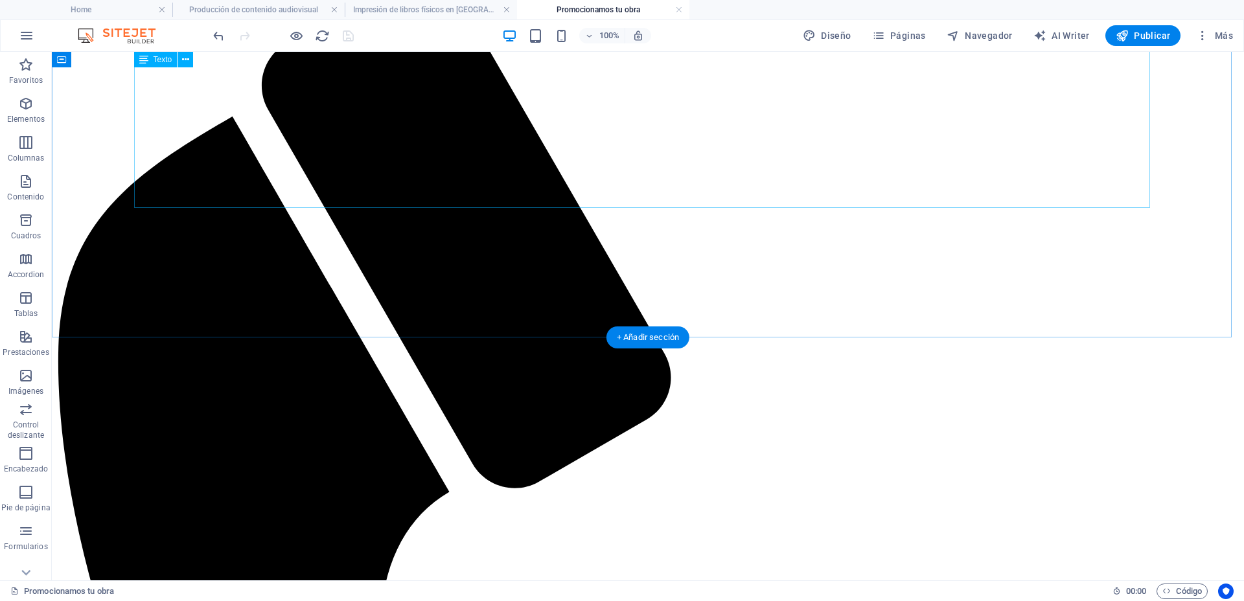
scroll to position [0, 0]
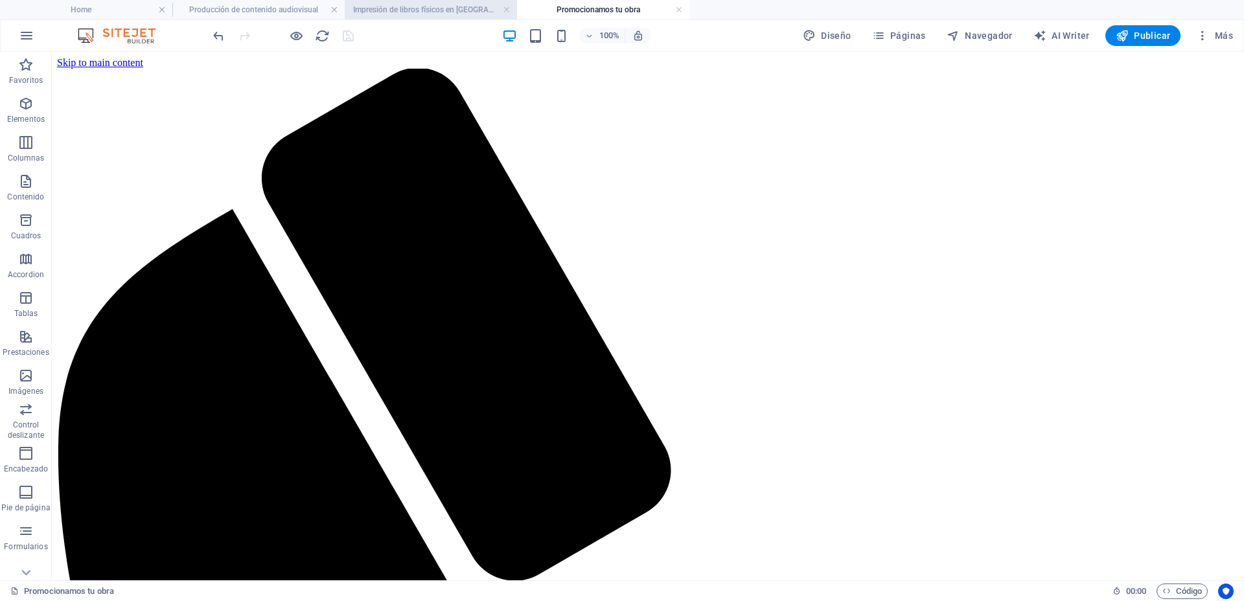
click at [441, 8] on h4 "Impresión de libros físicos en [GEOGRAPHIC_DATA]" at bounding box center [431, 10] width 172 height 14
click at [282, 8] on h4 "Producción de contenido audiovisual" at bounding box center [258, 10] width 172 height 14
click at [586, 12] on h4 "Promocionamos tu obra" at bounding box center [603, 10] width 172 height 14
click at [280, 7] on h4 "Producción de contenido audiovisual" at bounding box center [258, 10] width 172 height 14
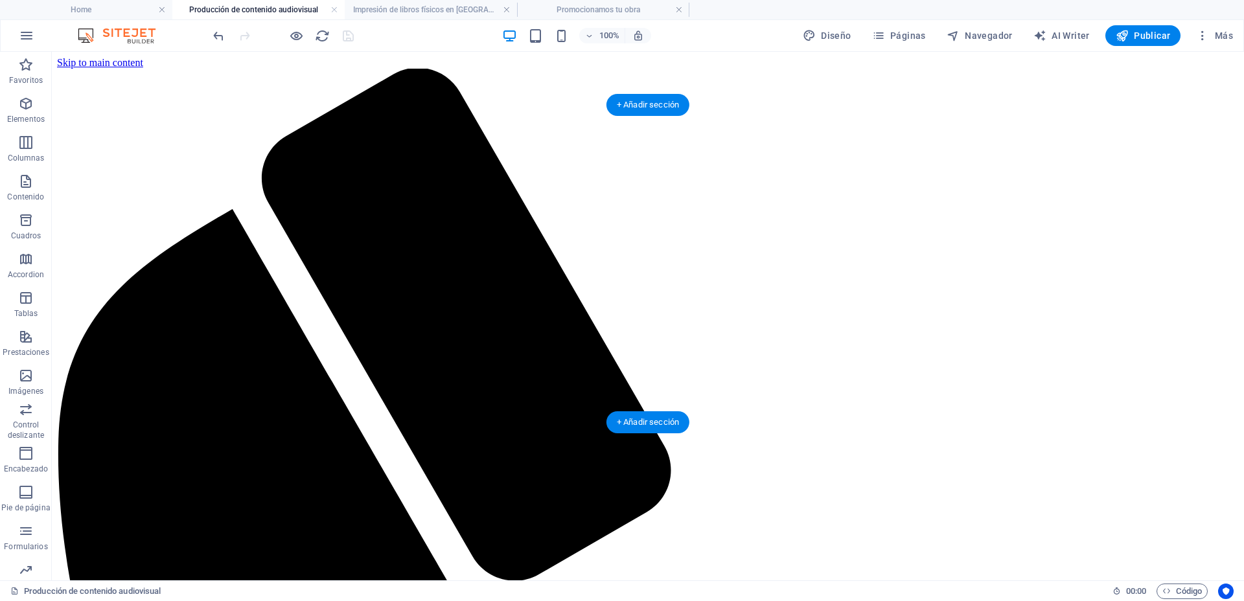
select select "vh"
select select "%"
select select "px"
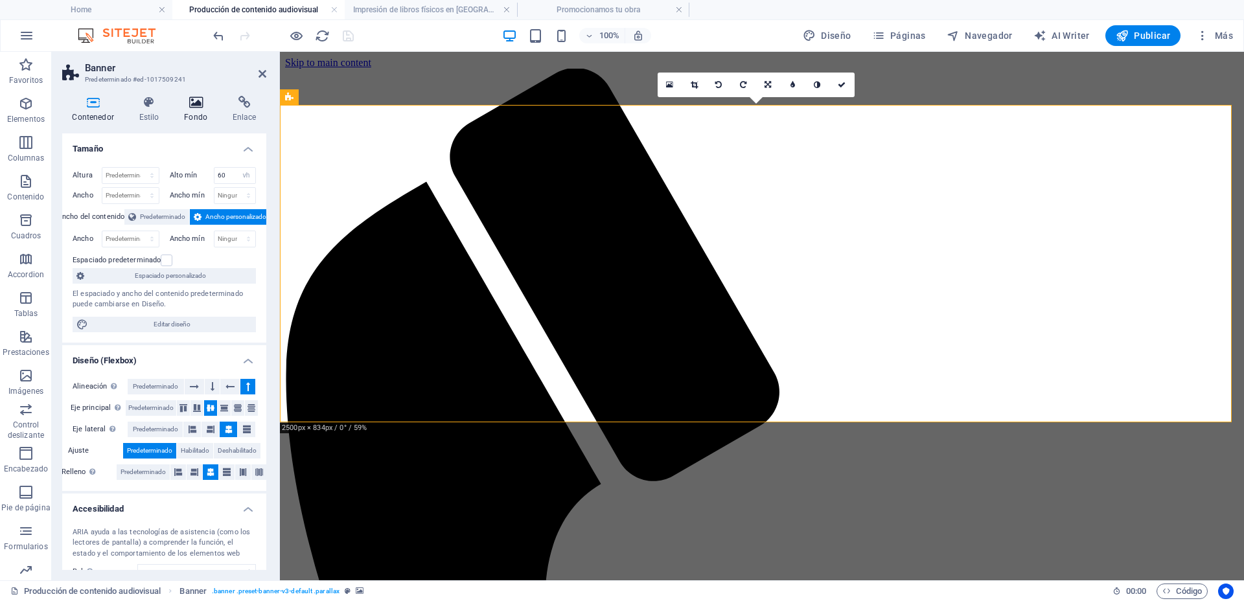
click at [196, 105] on icon at bounding box center [195, 102] width 43 height 13
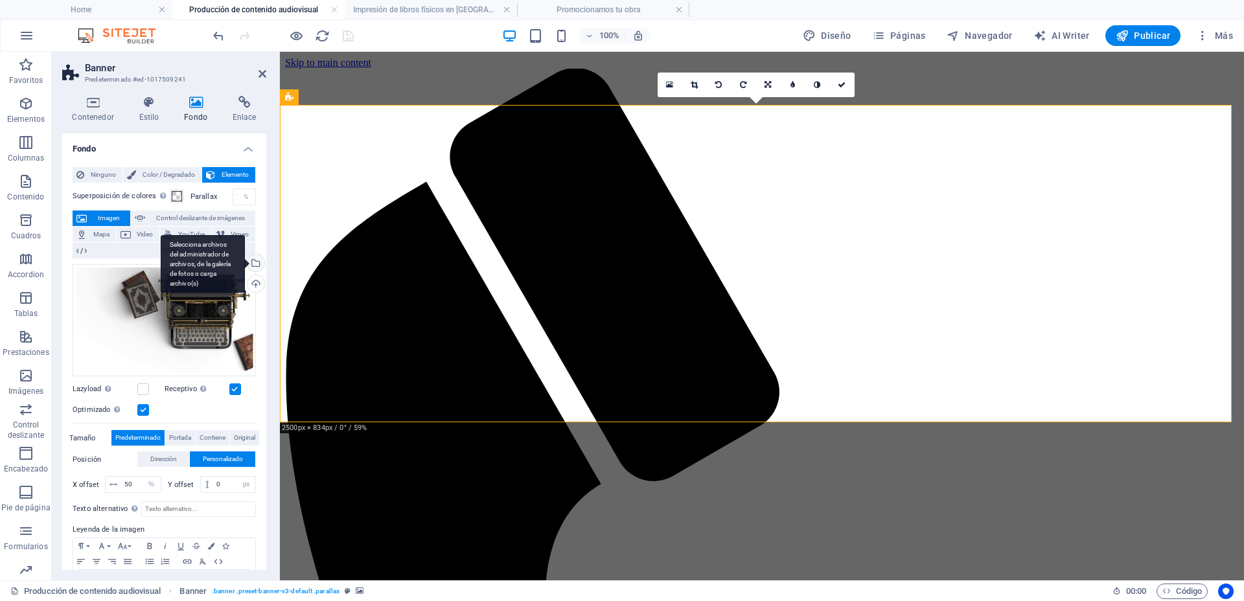
click at [255, 264] on div "Selecciona archivos del administrador de archivos, de la galería de fotos o car…" at bounding box center [254, 264] width 19 height 19
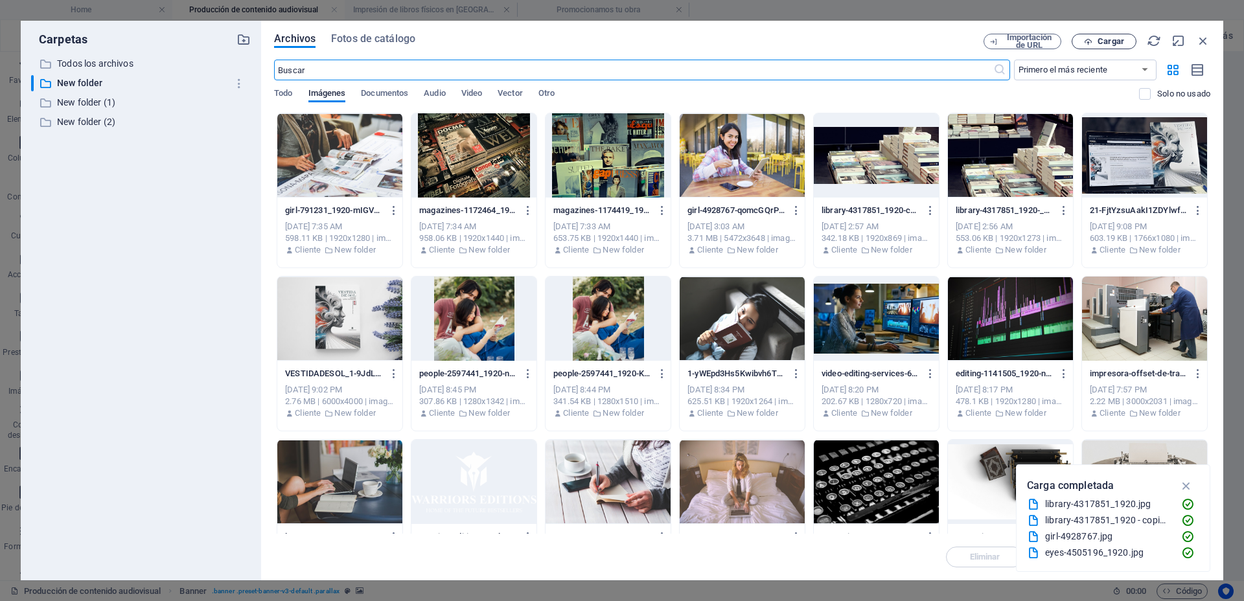
click at [1125, 38] on span "Cargar" at bounding box center [1104, 42] width 53 height 8
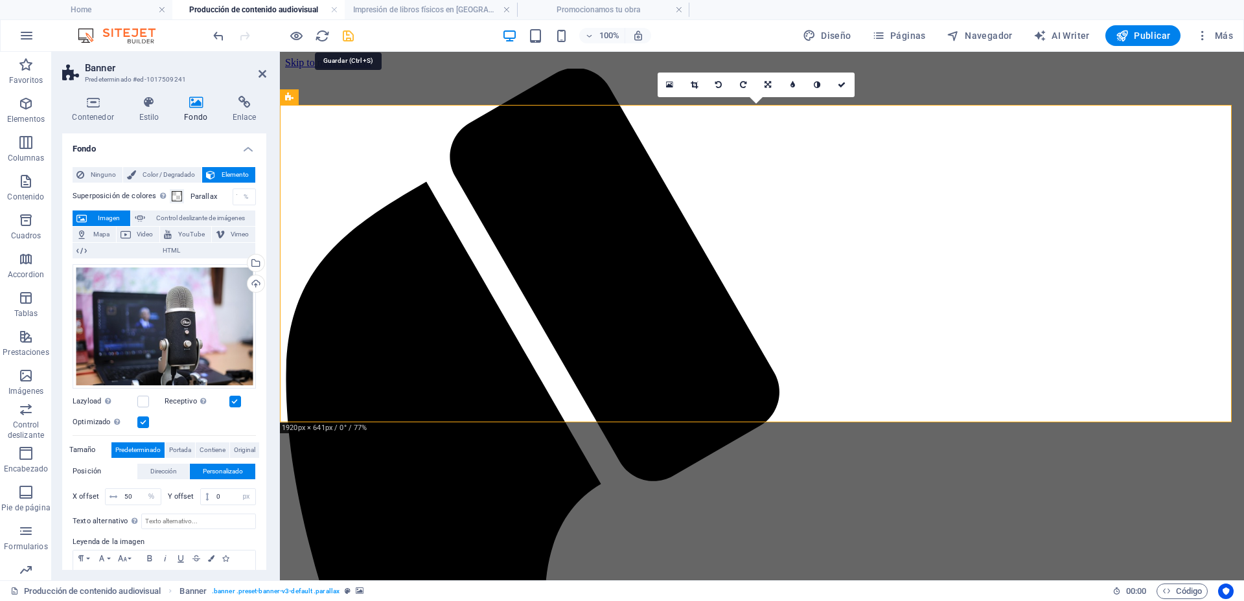
click at [348, 35] on icon "save" at bounding box center [348, 36] width 15 height 15
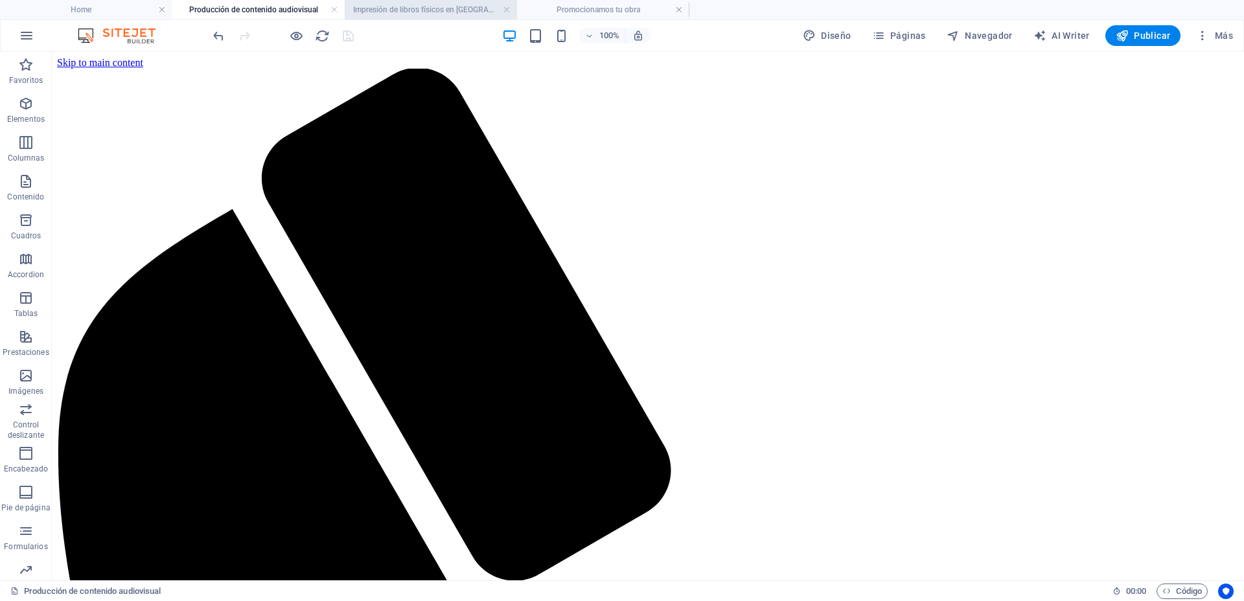
click at [433, 11] on h4 "Impresión de libros físicos en [GEOGRAPHIC_DATA]" at bounding box center [431, 10] width 172 height 14
click at [253, 0] on li "Producción de contenido audiovisual" at bounding box center [258, 9] width 172 height 19
click at [408, 5] on h4 "Impresión de libros físicos en [GEOGRAPHIC_DATA]" at bounding box center [431, 10] width 172 height 14
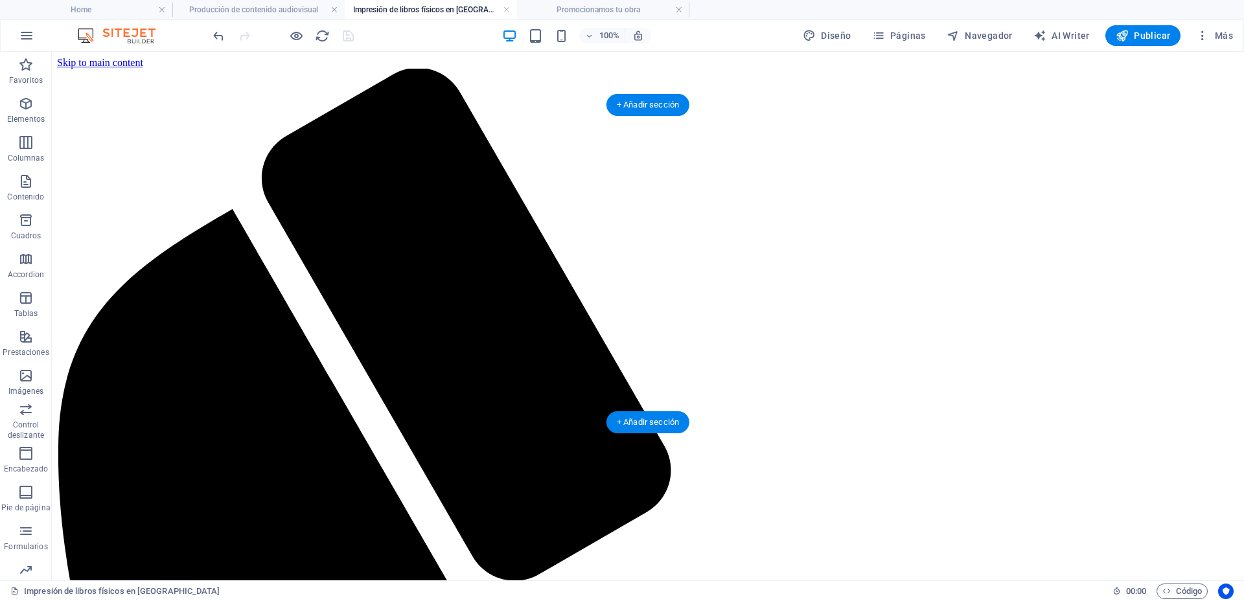
select select "vh"
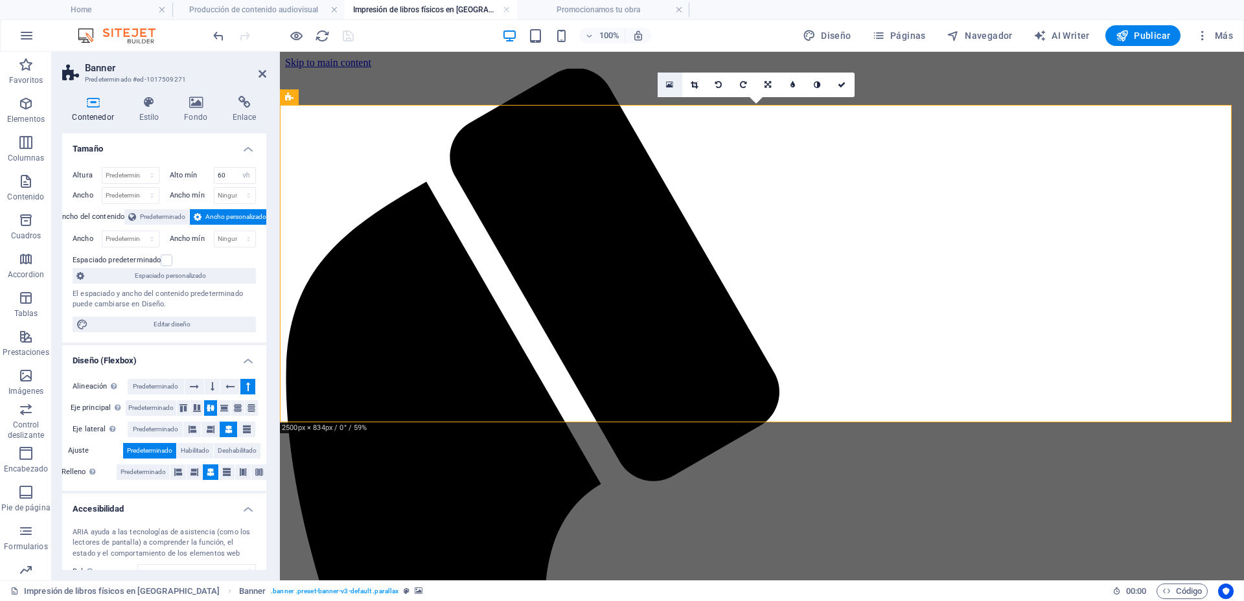
click at [663, 86] on link at bounding box center [670, 85] width 25 height 25
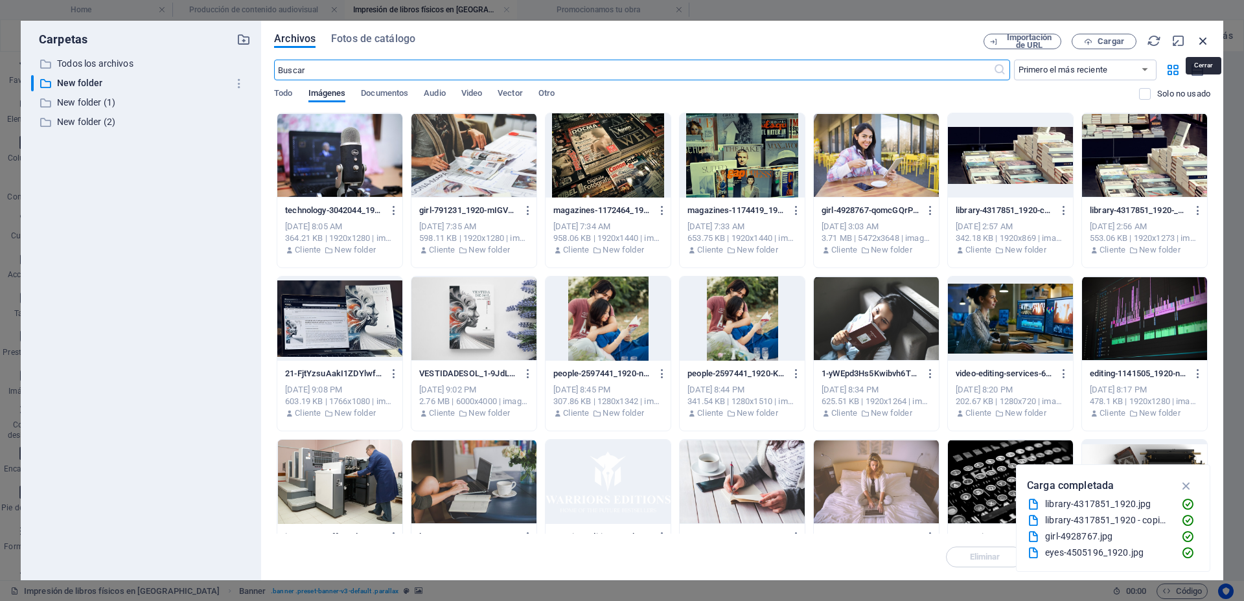
click at [1206, 41] on icon "button" at bounding box center [1203, 41] width 14 height 14
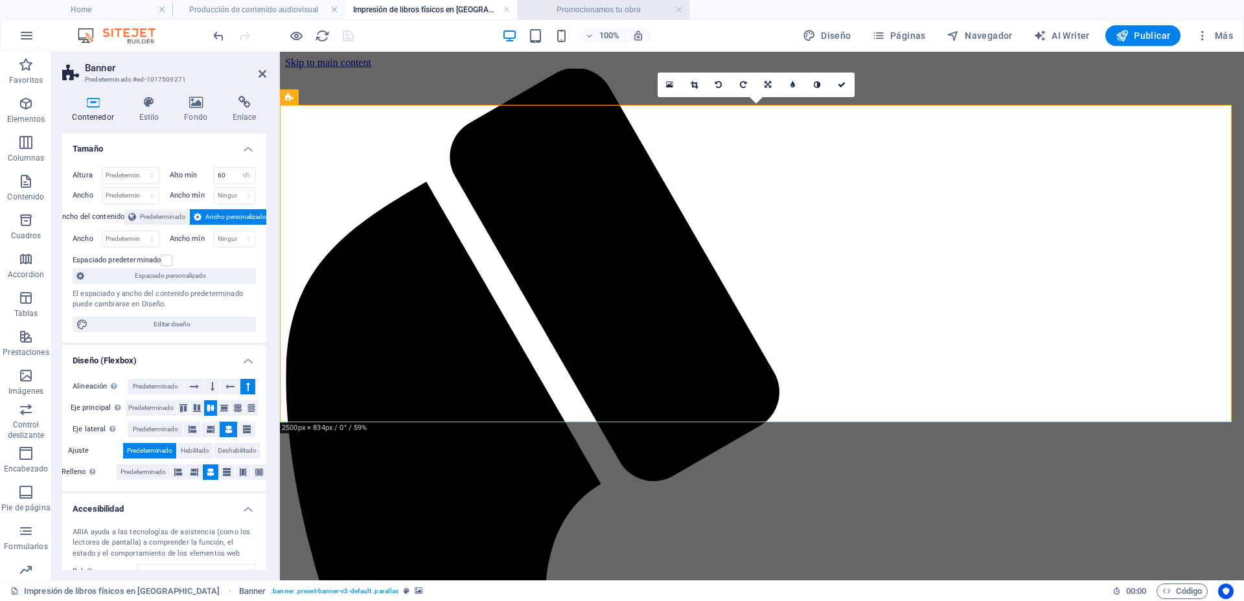
click at [606, 10] on h4 "Promocionamos tu obra" at bounding box center [603, 10] width 172 height 14
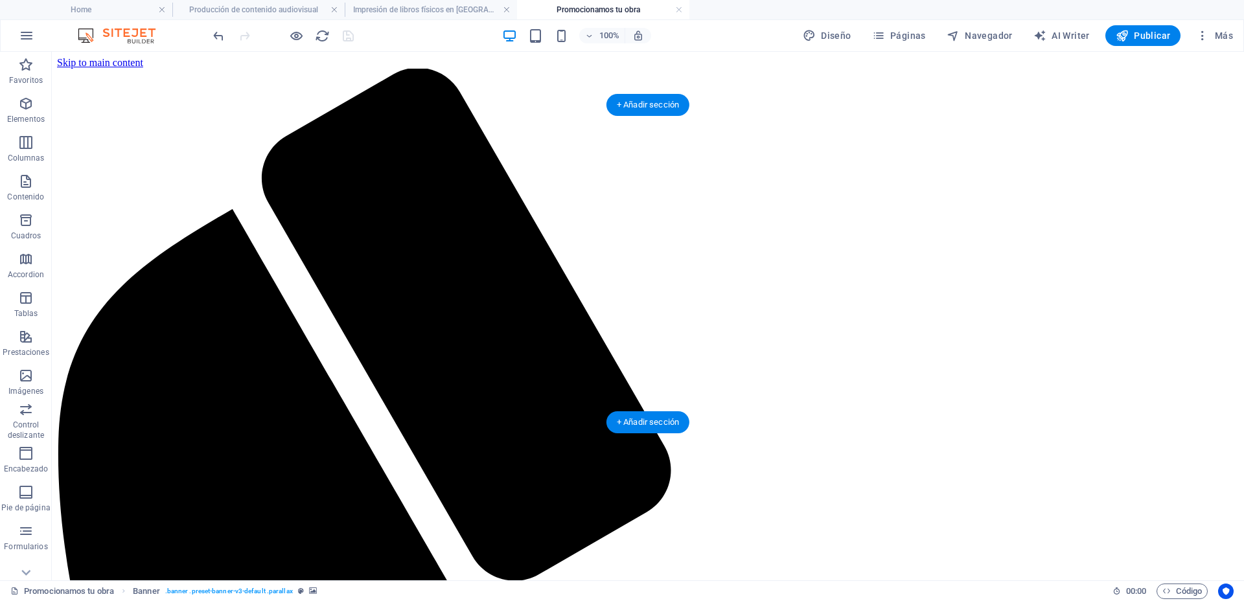
select select "vh"
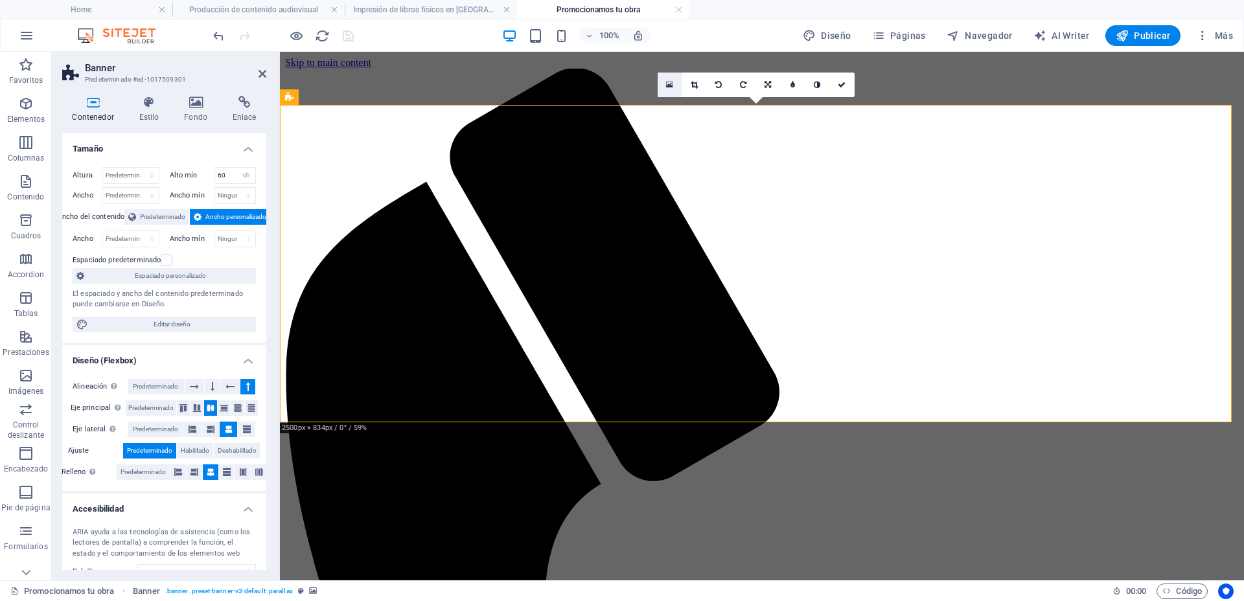
click at [667, 82] on icon at bounding box center [669, 84] width 7 height 9
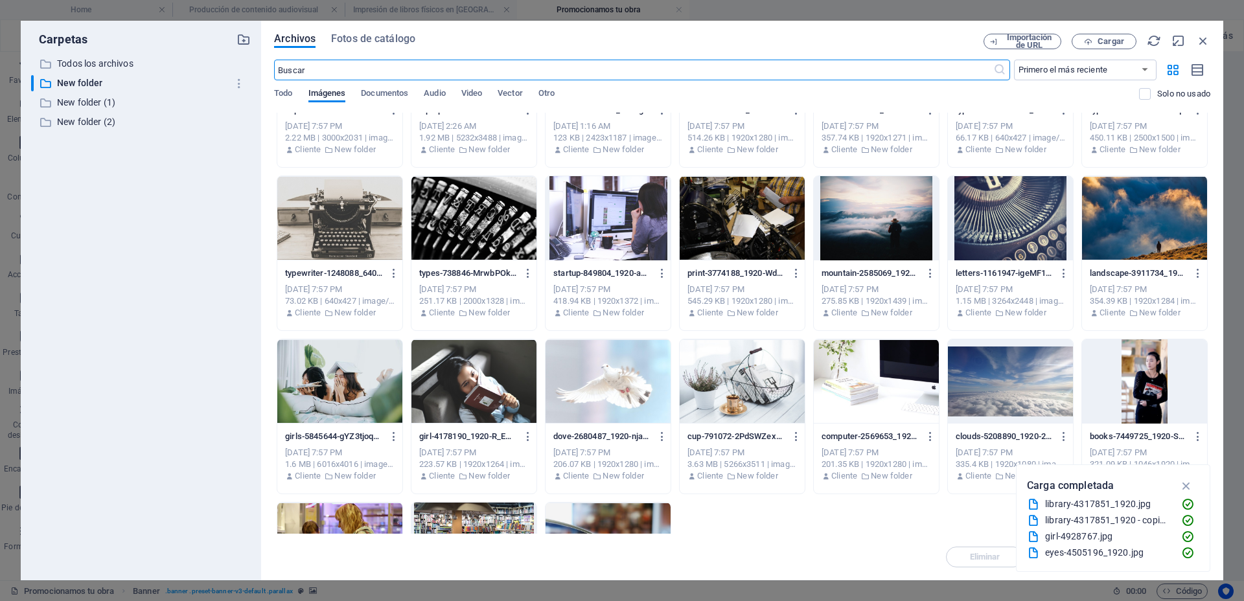
scroll to position [486, 0]
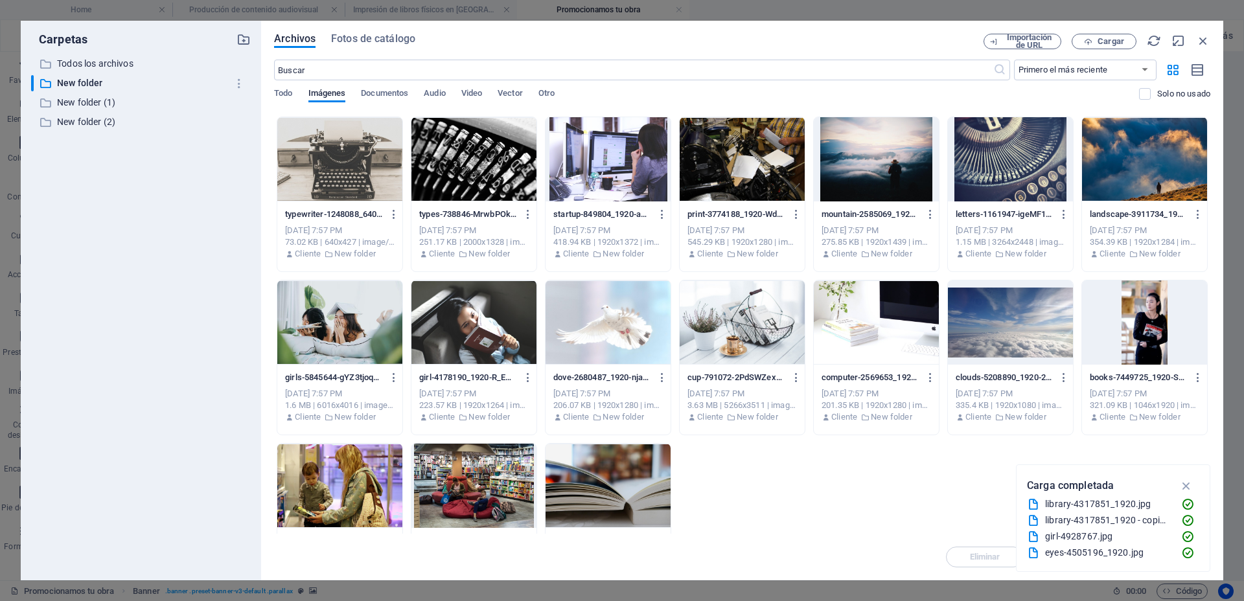
click at [305, 310] on div at bounding box center [339, 323] width 125 height 84
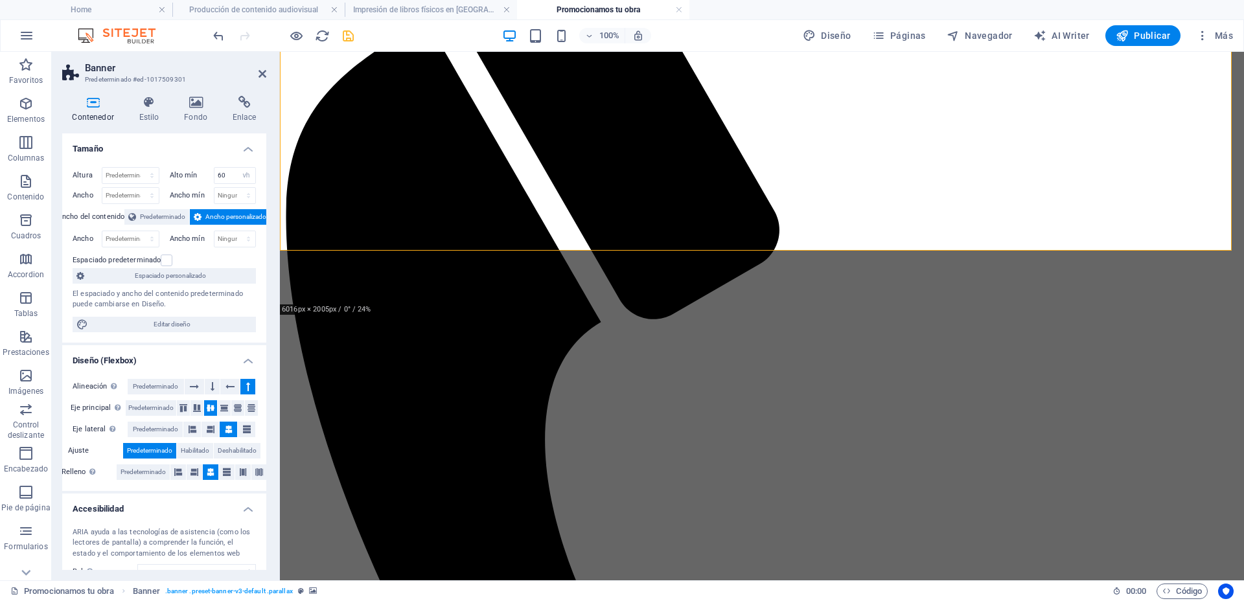
scroll to position [0, 0]
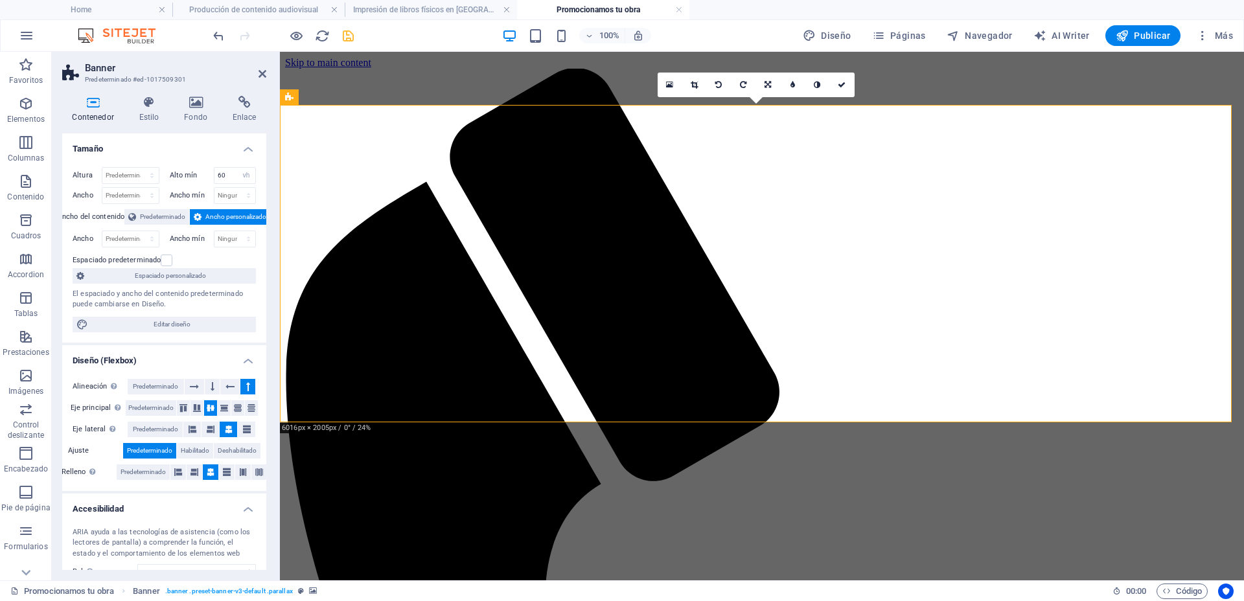
click at [340, 34] on div at bounding box center [283, 35] width 145 height 21
click at [347, 37] on icon "save" at bounding box center [348, 36] width 15 height 15
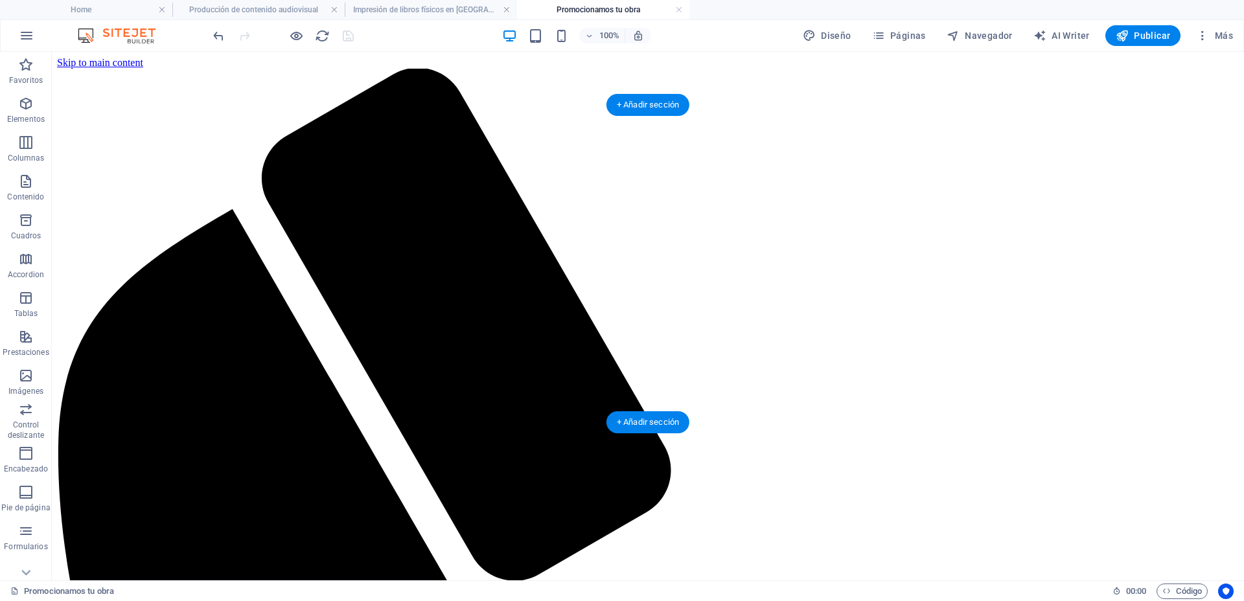
select select "vh"
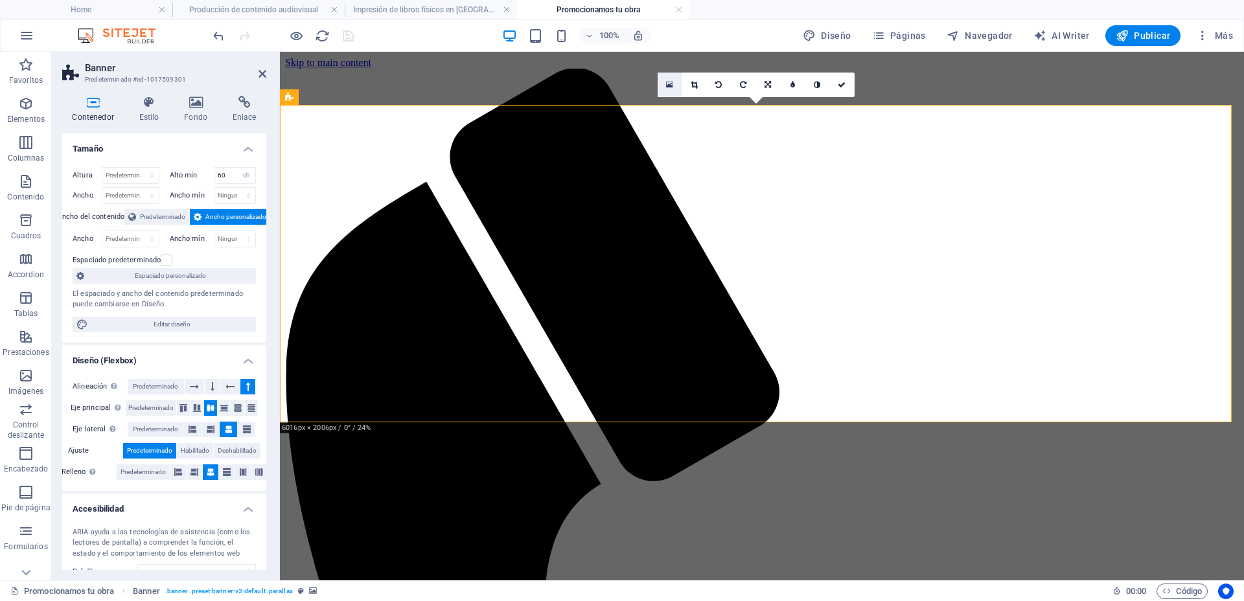
click at [665, 87] on link at bounding box center [670, 85] width 25 height 25
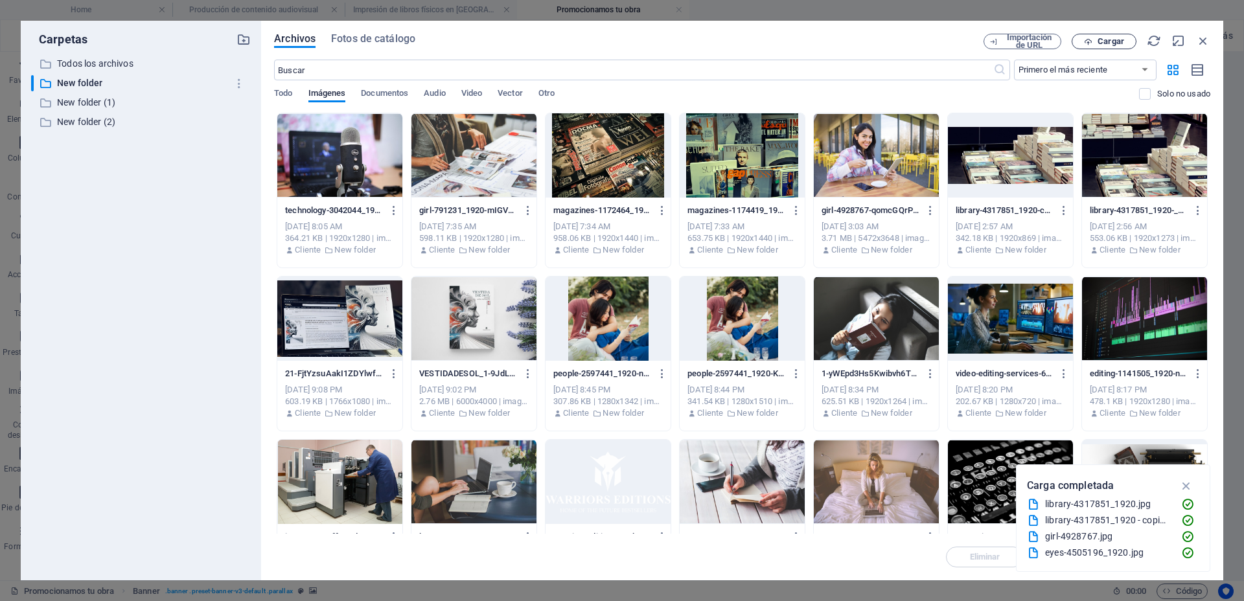
click at [1106, 40] on span "Cargar" at bounding box center [1111, 42] width 27 height 8
click at [587, 47] on div "Archivos Fotos de catálogo" at bounding box center [629, 41] width 710 height 14
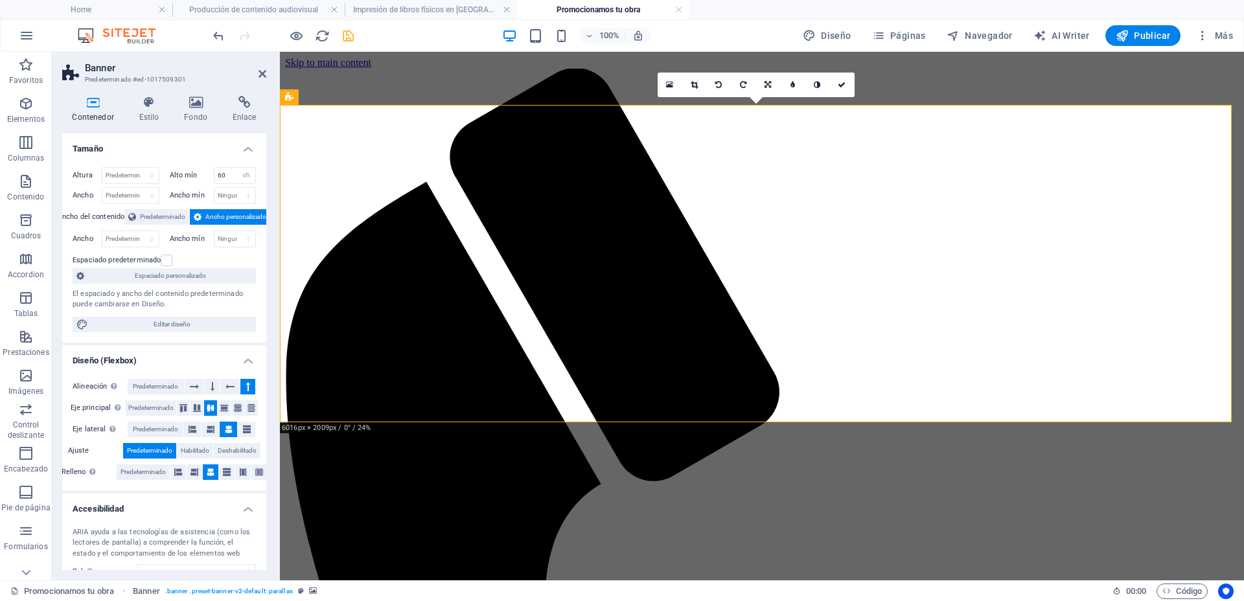
click at [351, 34] on icon "save" at bounding box center [348, 36] width 15 height 15
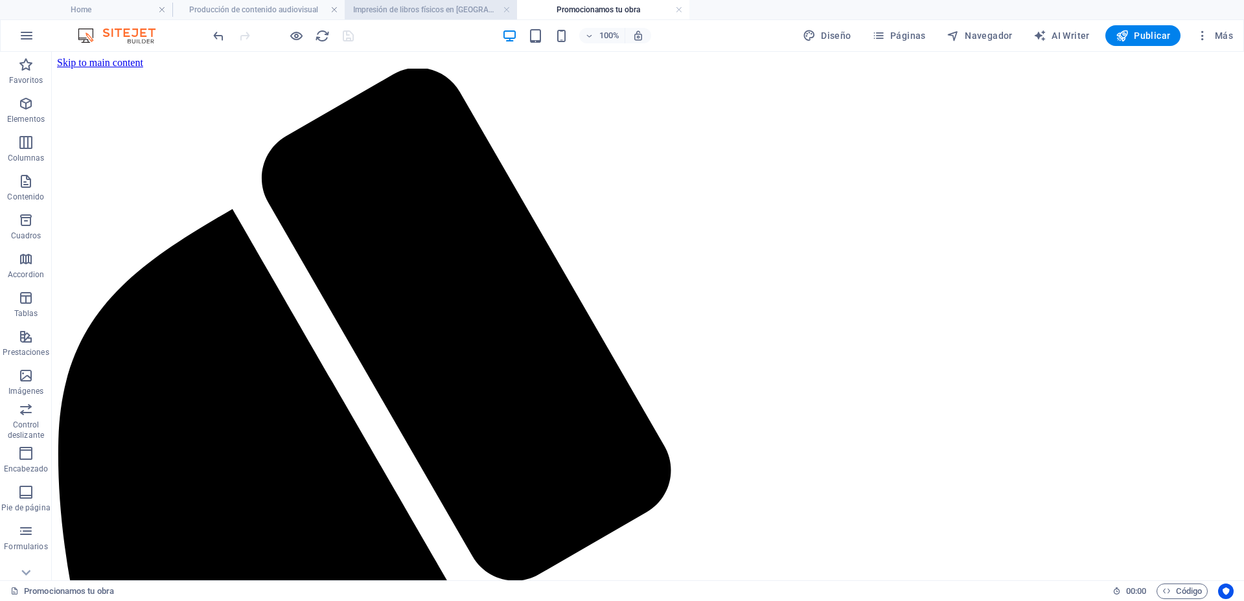
click at [421, 10] on h4 "Impresión de libros físicos en [GEOGRAPHIC_DATA]" at bounding box center [431, 10] width 172 height 14
click at [270, 5] on h4 "Producción de contenido audiovisual" at bounding box center [258, 10] width 172 height 14
click at [418, 10] on h4 "Impresión de libros físicos en [GEOGRAPHIC_DATA]" at bounding box center [431, 10] width 172 height 14
click at [235, 7] on h4 "Producción de contenido audiovisual" at bounding box center [258, 10] width 172 height 14
click at [411, 12] on h4 "Impresión de libros físicos en [GEOGRAPHIC_DATA]" at bounding box center [431, 10] width 172 height 14
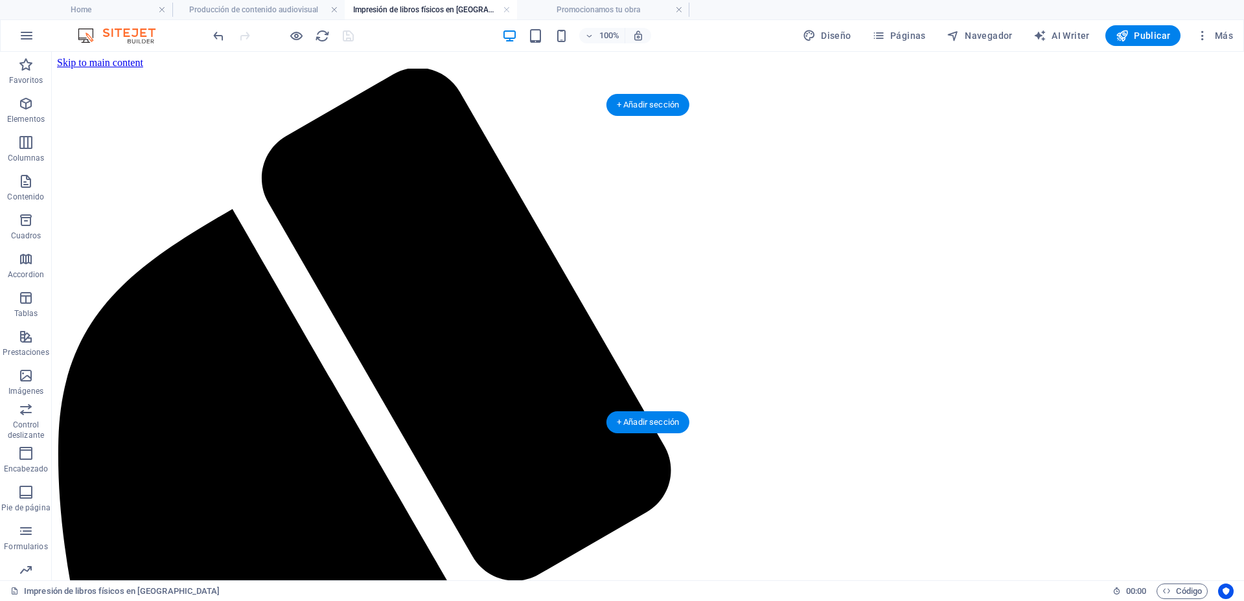
select select "vh"
select select "%"
select select "px"
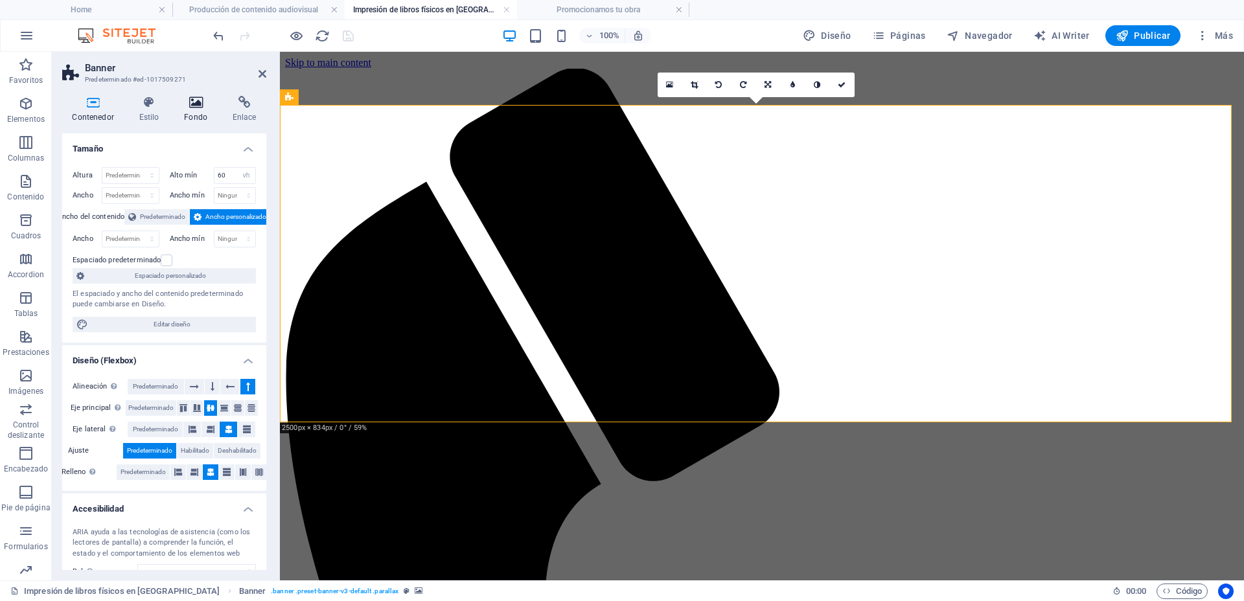
click at [202, 106] on icon at bounding box center [195, 102] width 43 height 13
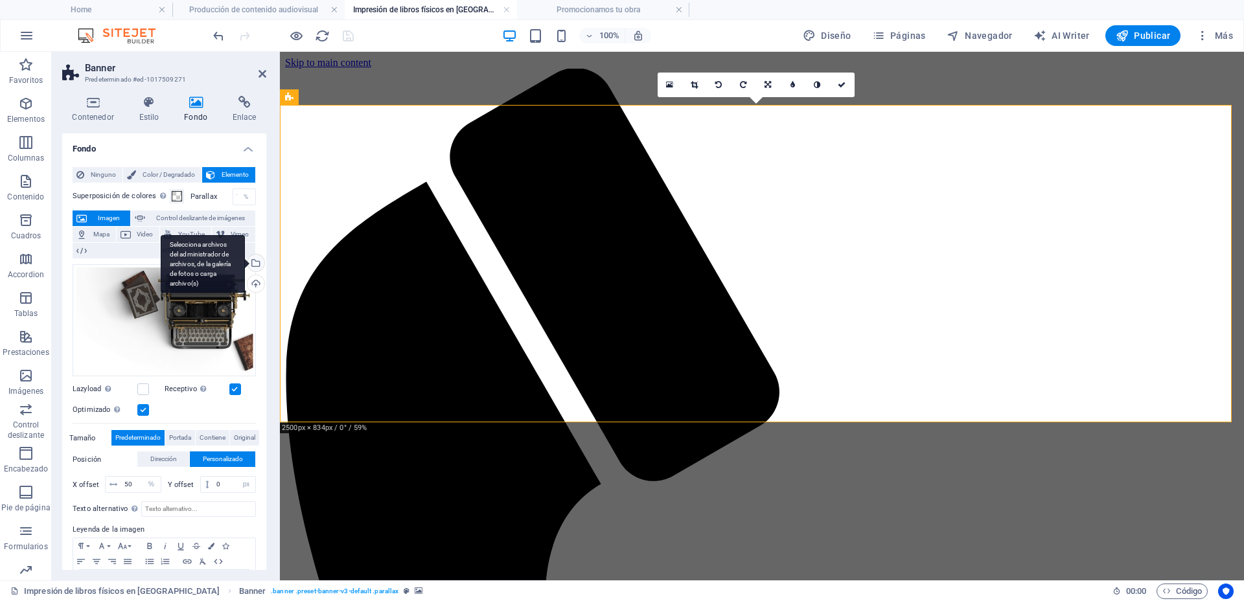
click at [260, 262] on div "Selecciona archivos del administrador de archivos, de la galería de fotos o car…" at bounding box center [254, 264] width 19 height 19
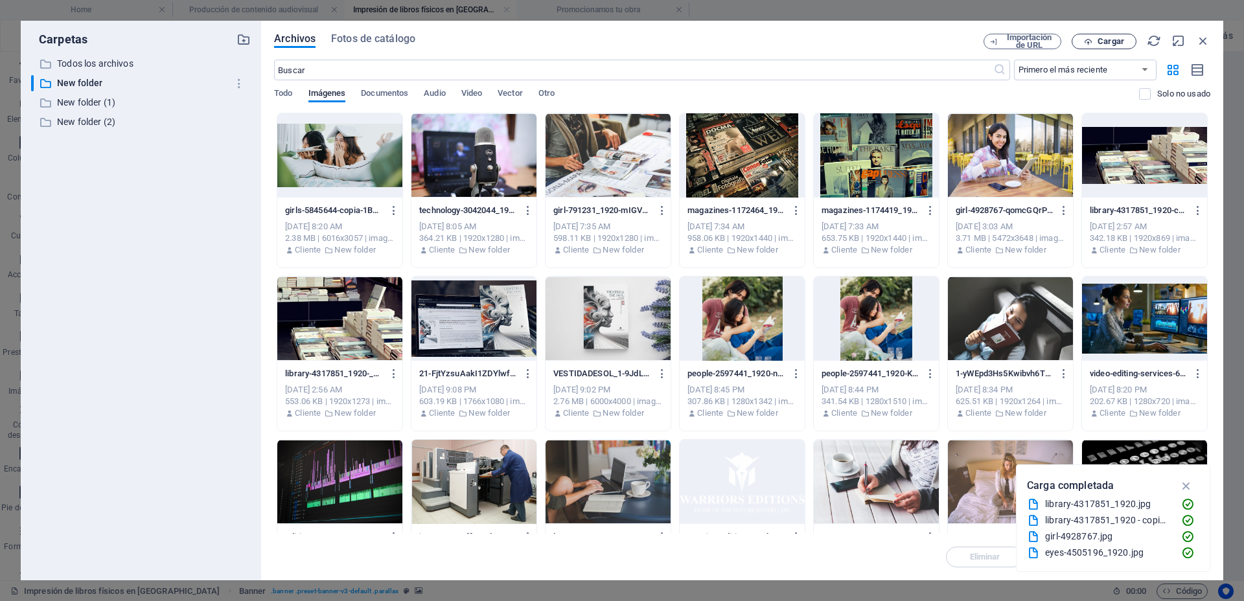
click at [1115, 43] on span "Cargar" at bounding box center [1111, 42] width 27 height 8
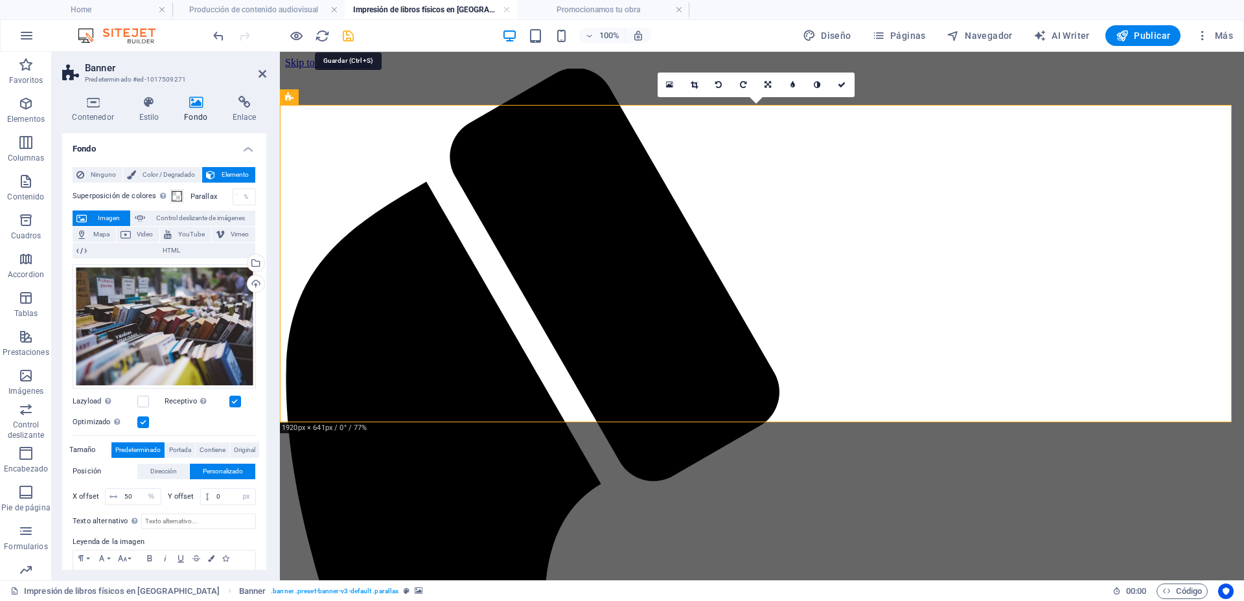
drag, startPoint x: 351, startPoint y: 39, endPoint x: 323, endPoint y: 8, distance: 41.7
click at [351, 39] on icon "save" at bounding box center [348, 36] width 15 height 15
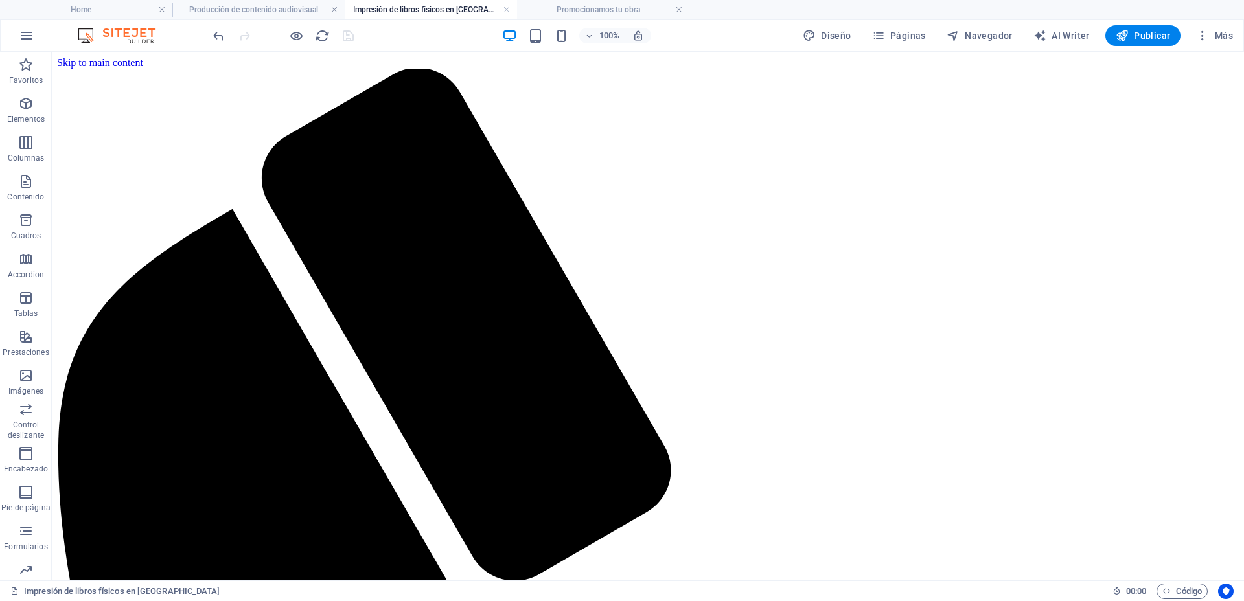
click at [348, 36] on div at bounding box center [283, 35] width 145 height 21
